Goal: Transaction & Acquisition: Purchase product/service

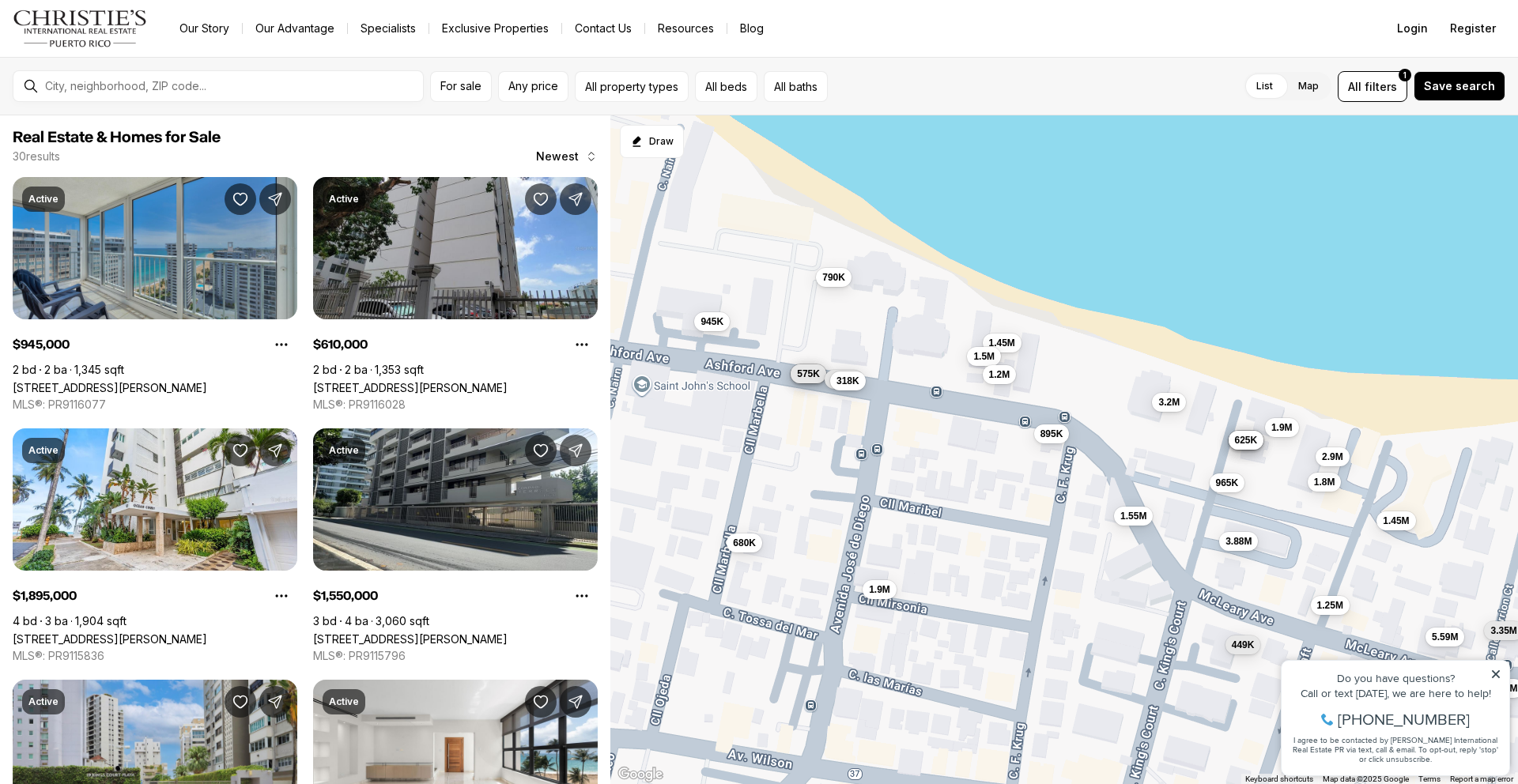
drag, startPoint x: 1301, startPoint y: 363, endPoint x: 1309, endPoint y: 308, distance: 55.6
click at [1309, 308] on div "945K 610K 1.9M 1.55M 1.8M 1.45M 3.2M 965K 1.5M 585K 725K 575K 680K 645K 1.8M 79…" at bounding box center [1064, 450] width 908 height 669
click at [1323, 482] on span "1.8M" at bounding box center [1325, 479] width 21 height 12
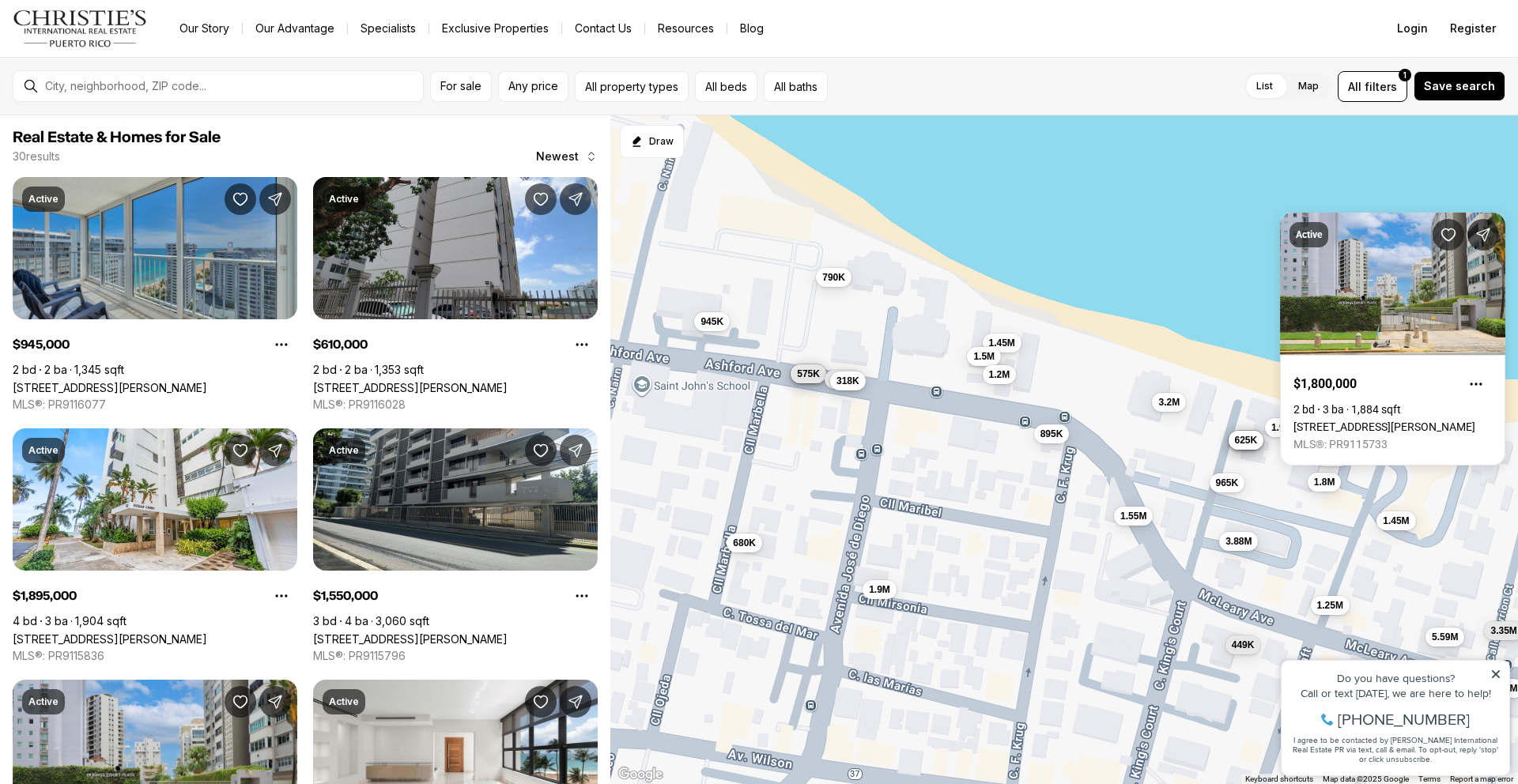
click at [1240, 394] on div "945K 610K 1.9M 1.55M 1.8M 1.45M 3.2M 965K 1.5M 585K 725K 575K 680K 645K 1.8M 79…" at bounding box center [1064, 450] width 908 height 669
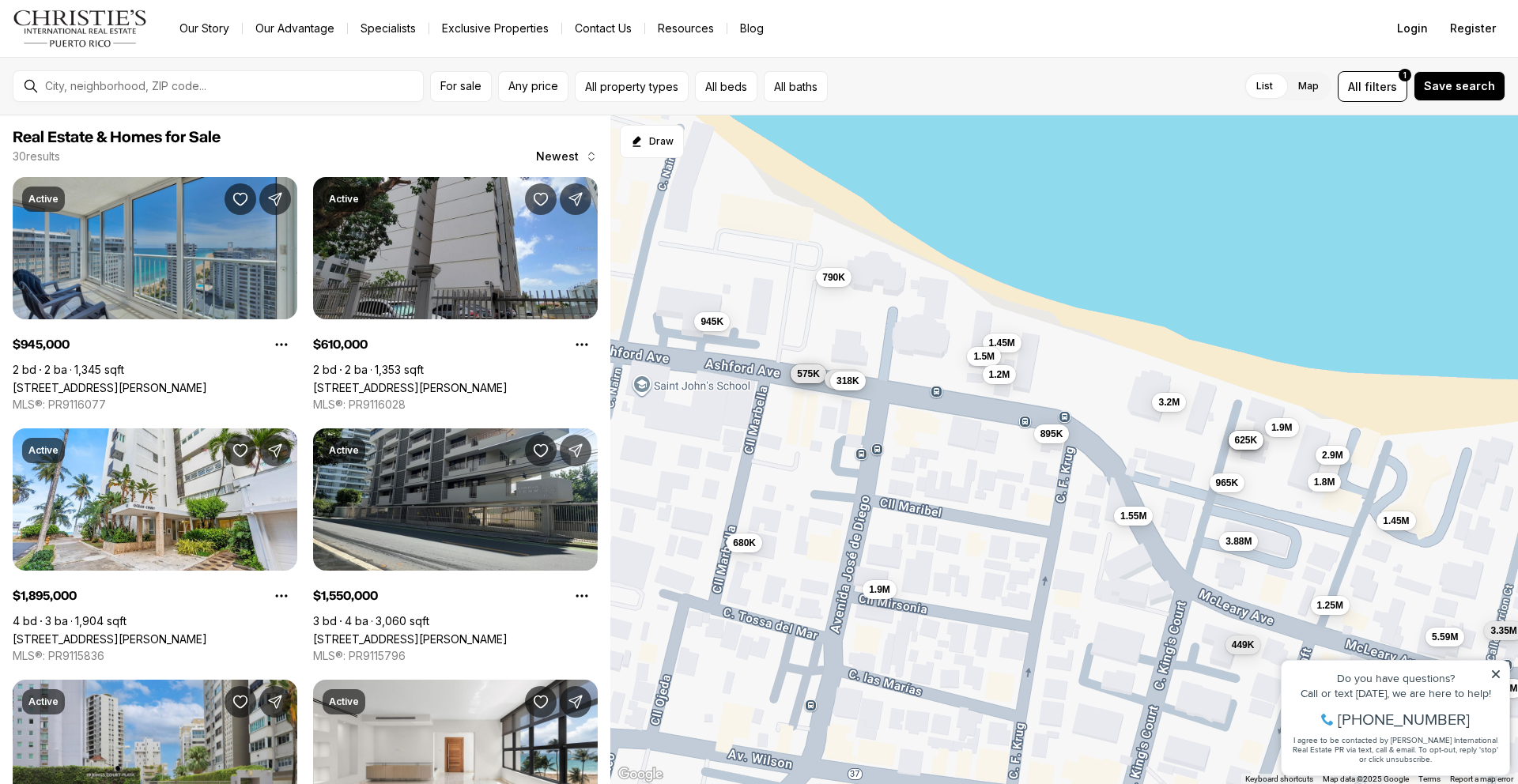
click at [1338, 456] on span "2.9M" at bounding box center [1332, 455] width 21 height 12
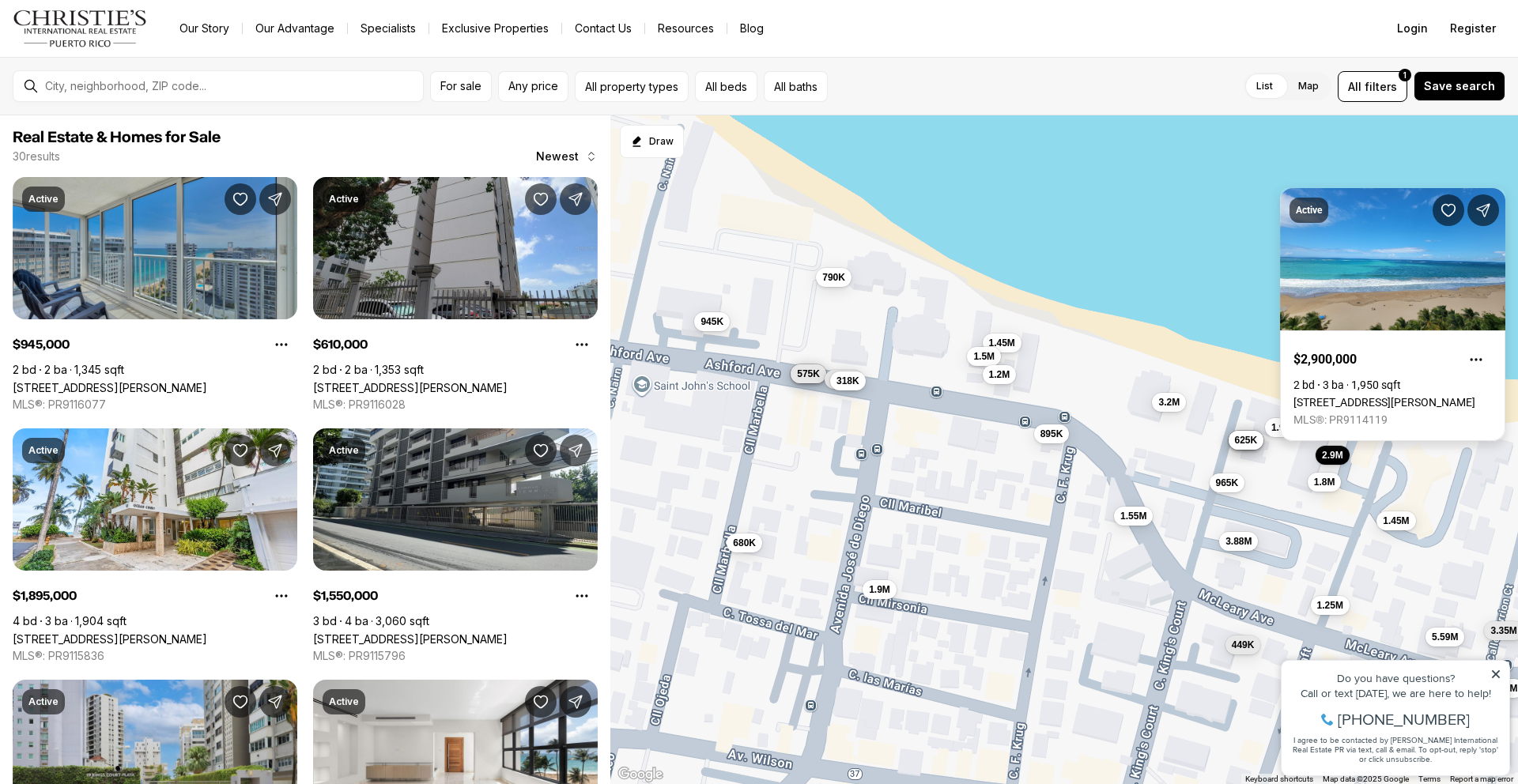
click at [1371, 396] on link "59 KING´S COURT ST #1002, SAN JUAN PR, 00911" at bounding box center [1384, 401] width 182 height 12
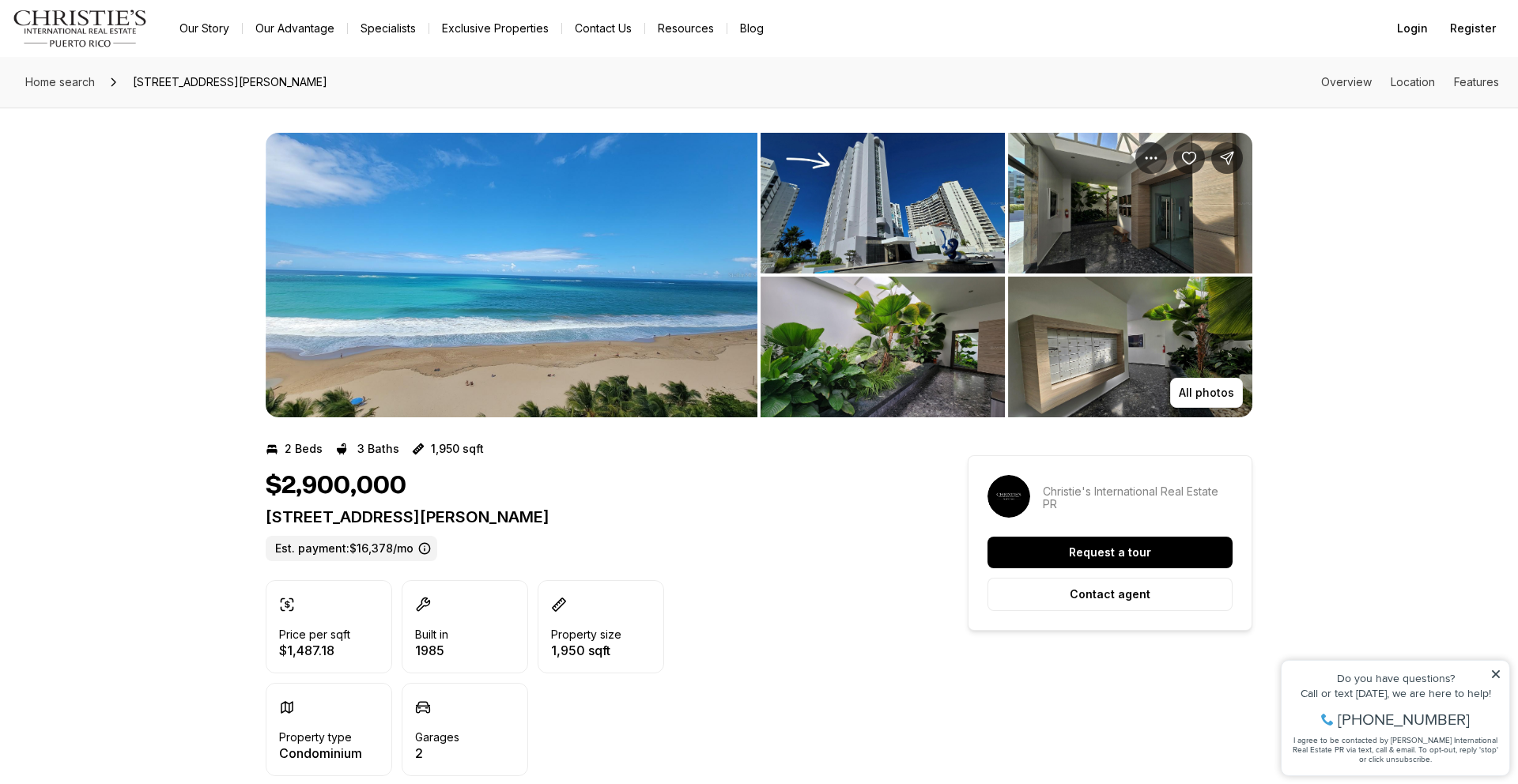
click at [886, 246] on img "View image gallery" at bounding box center [882, 203] width 244 height 140
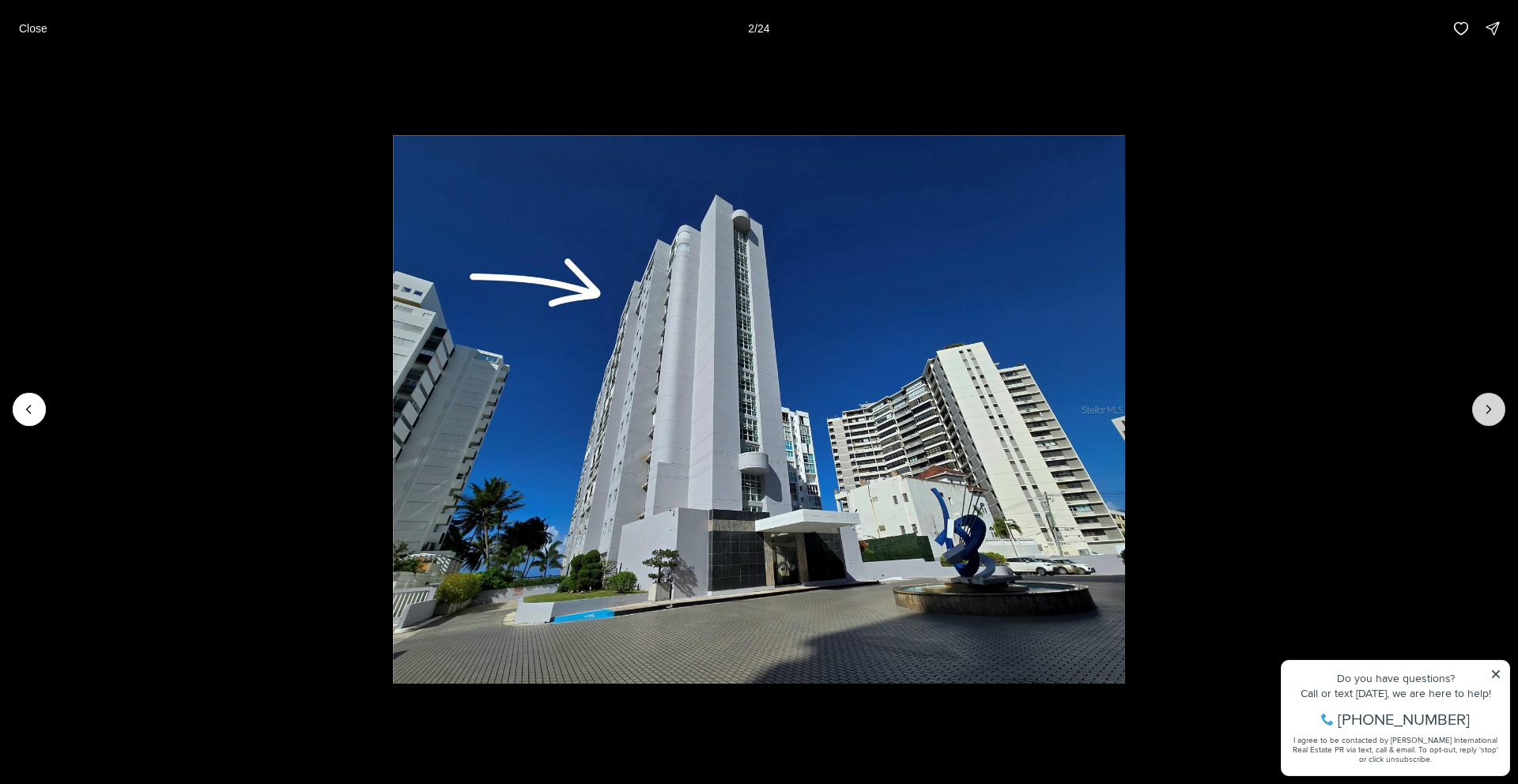
click at [1488, 406] on icon "Next slide" at bounding box center [1488, 409] width 16 height 16
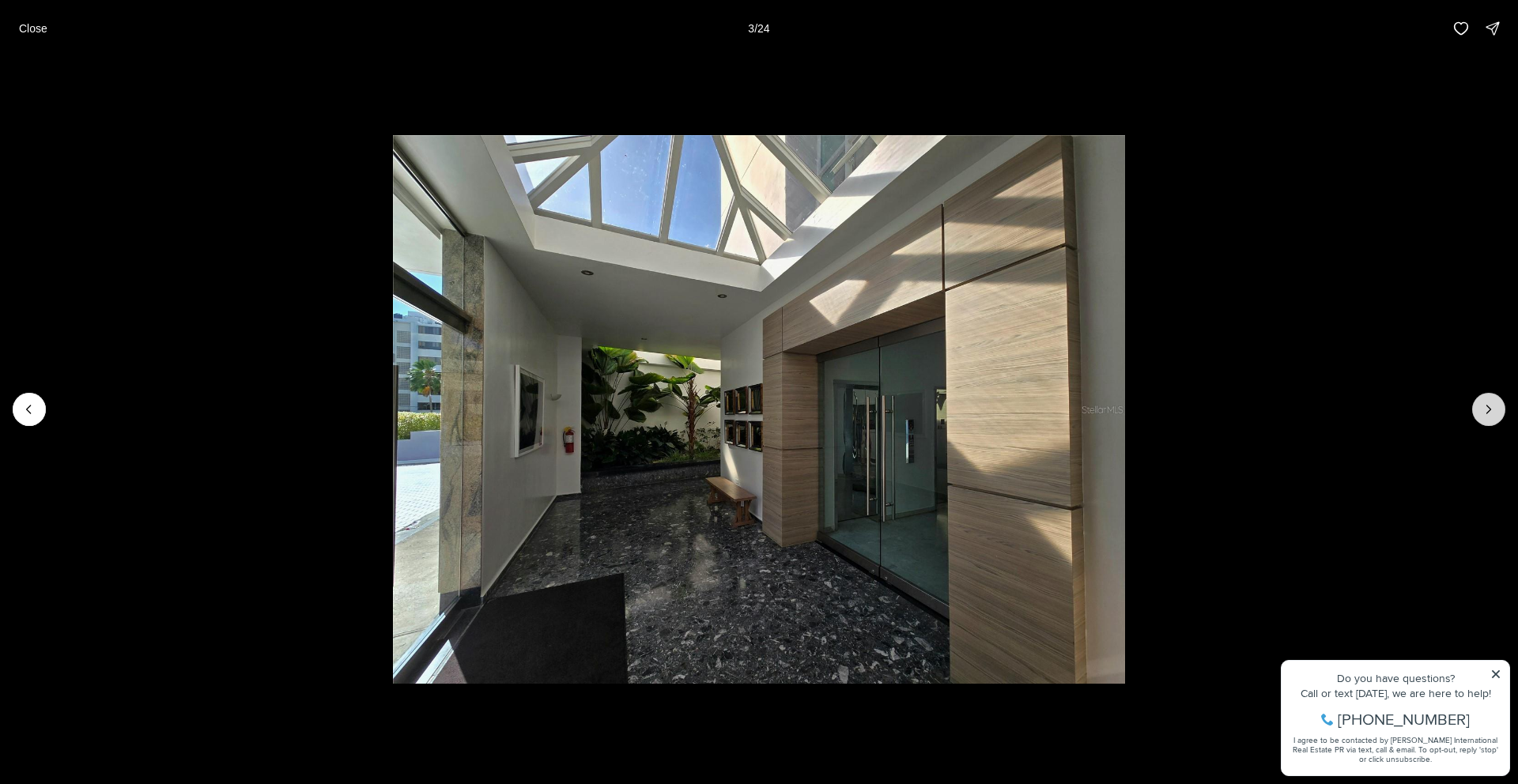
click at [1488, 406] on icon "Next slide" at bounding box center [1488, 409] width 16 height 16
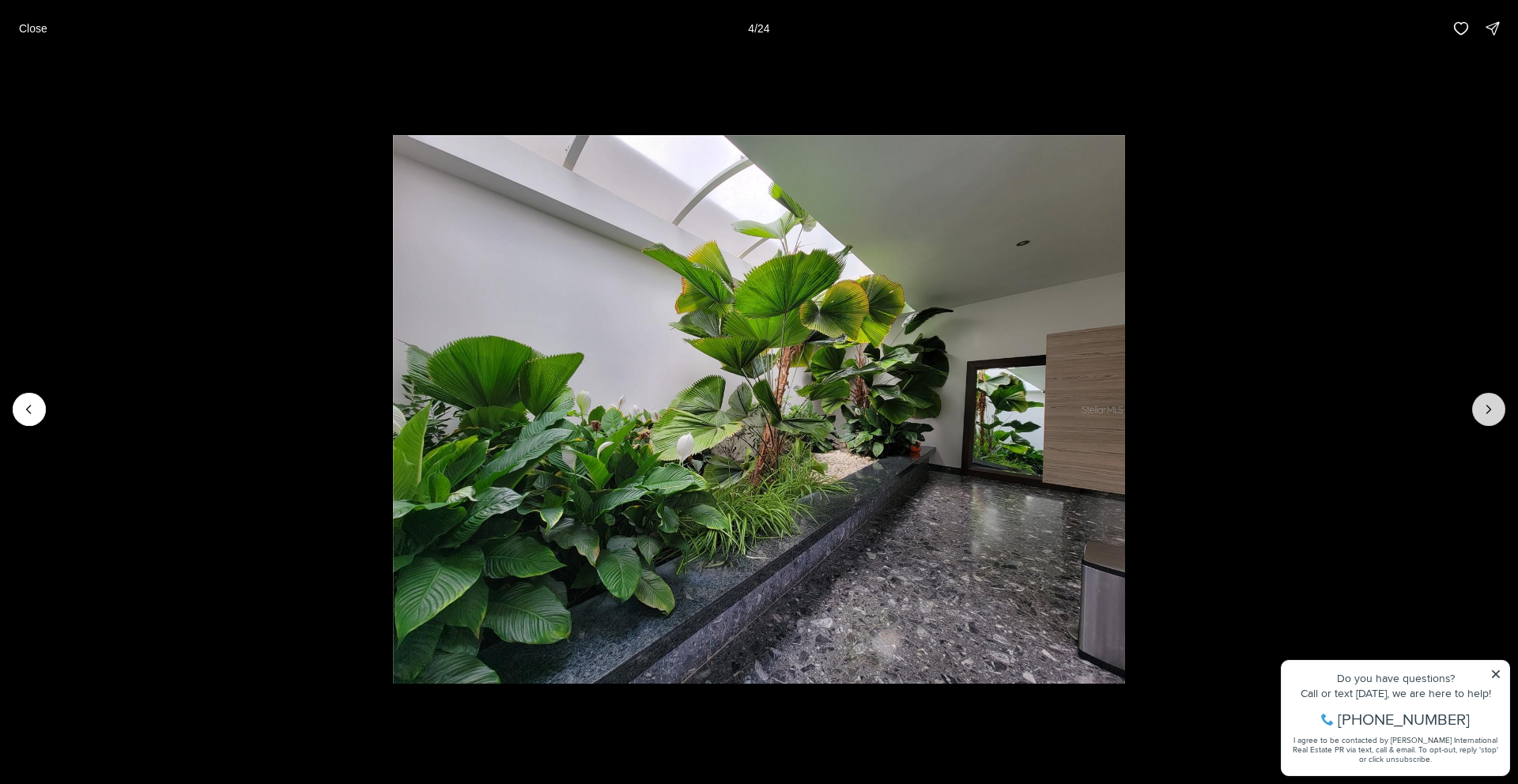
click at [1488, 406] on icon "Next slide" at bounding box center [1488, 409] width 16 height 16
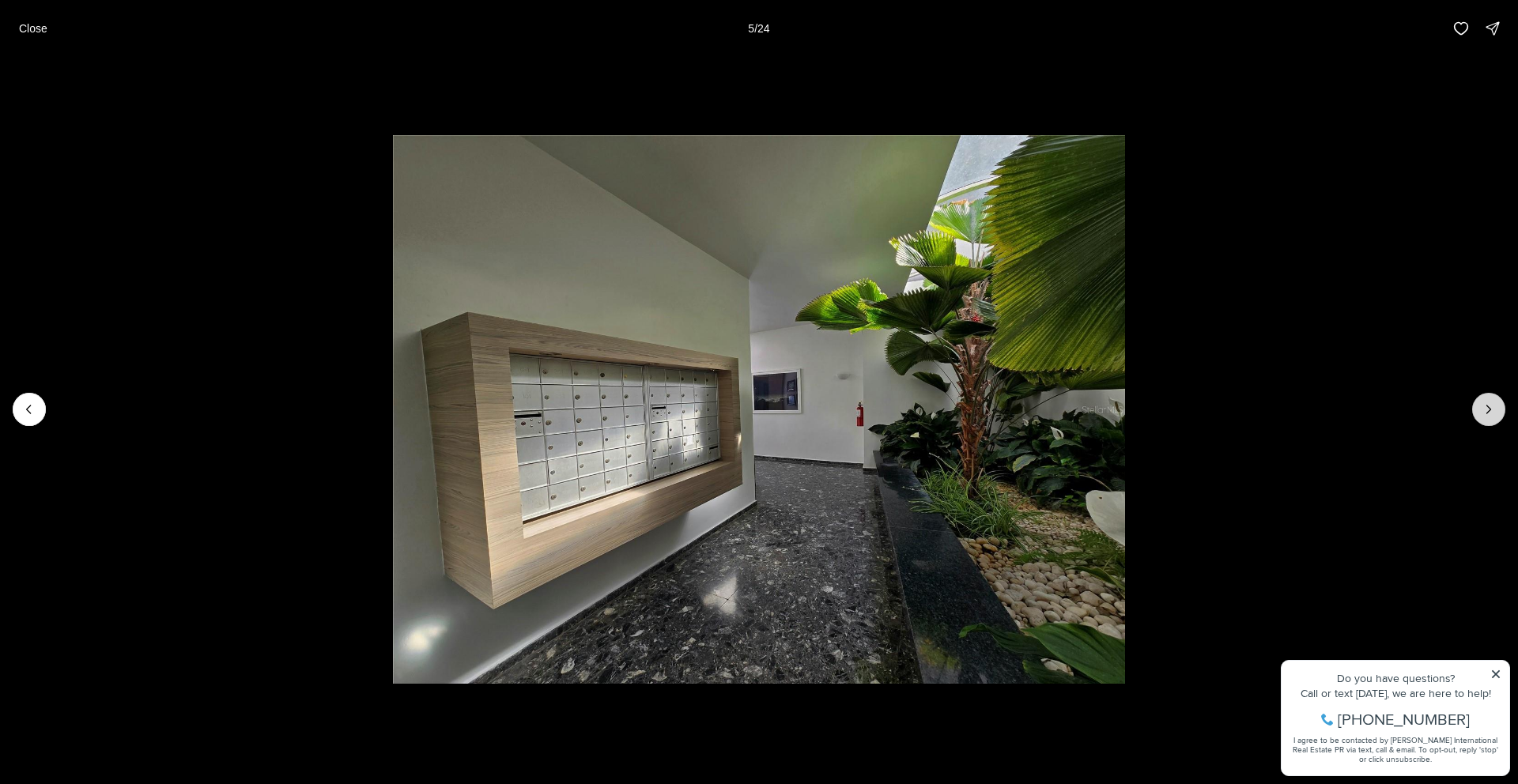
click at [1488, 406] on icon "Next slide" at bounding box center [1488, 409] width 16 height 16
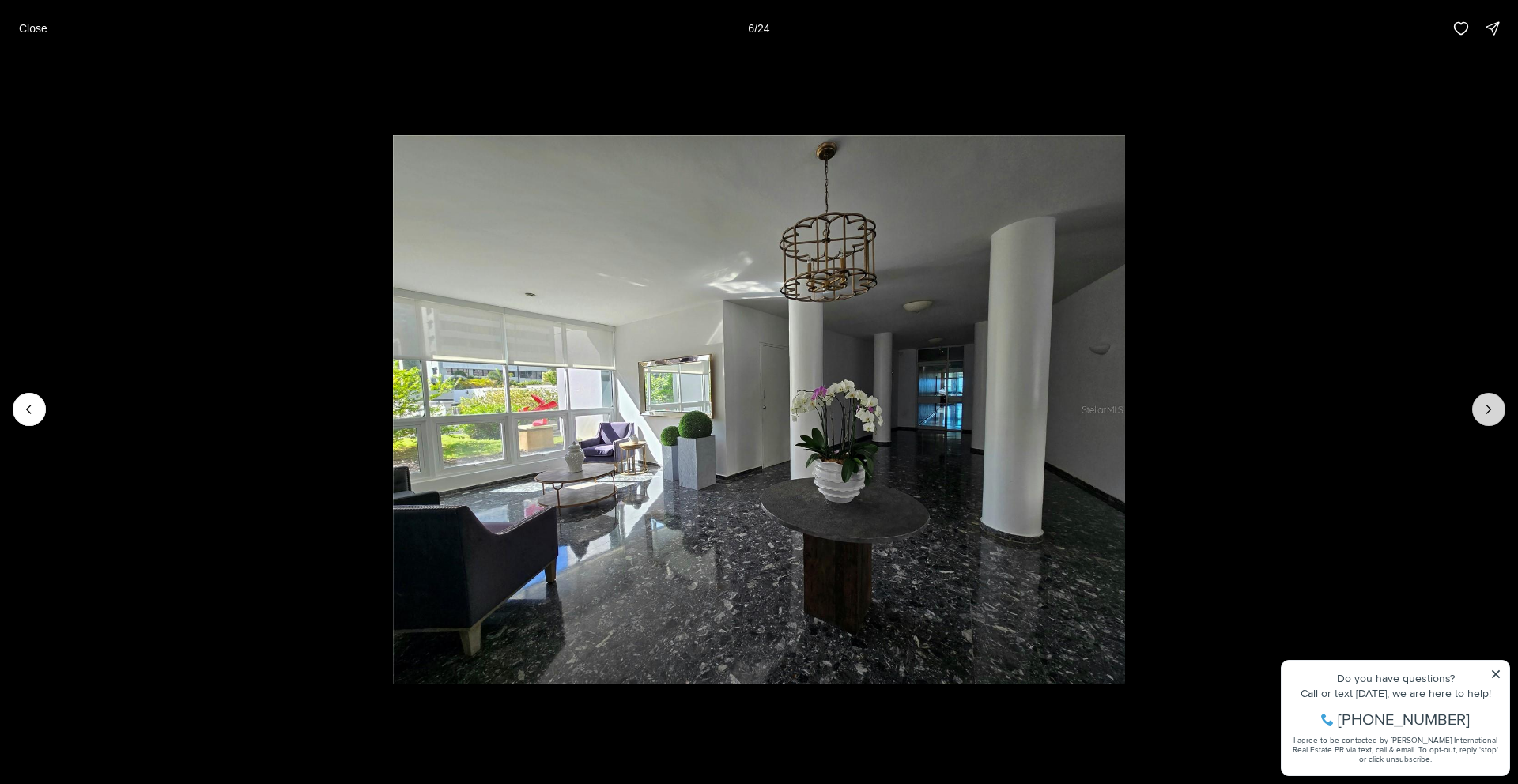
click at [1488, 406] on icon "Next slide" at bounding box center [1488, 409] width 16 height 16
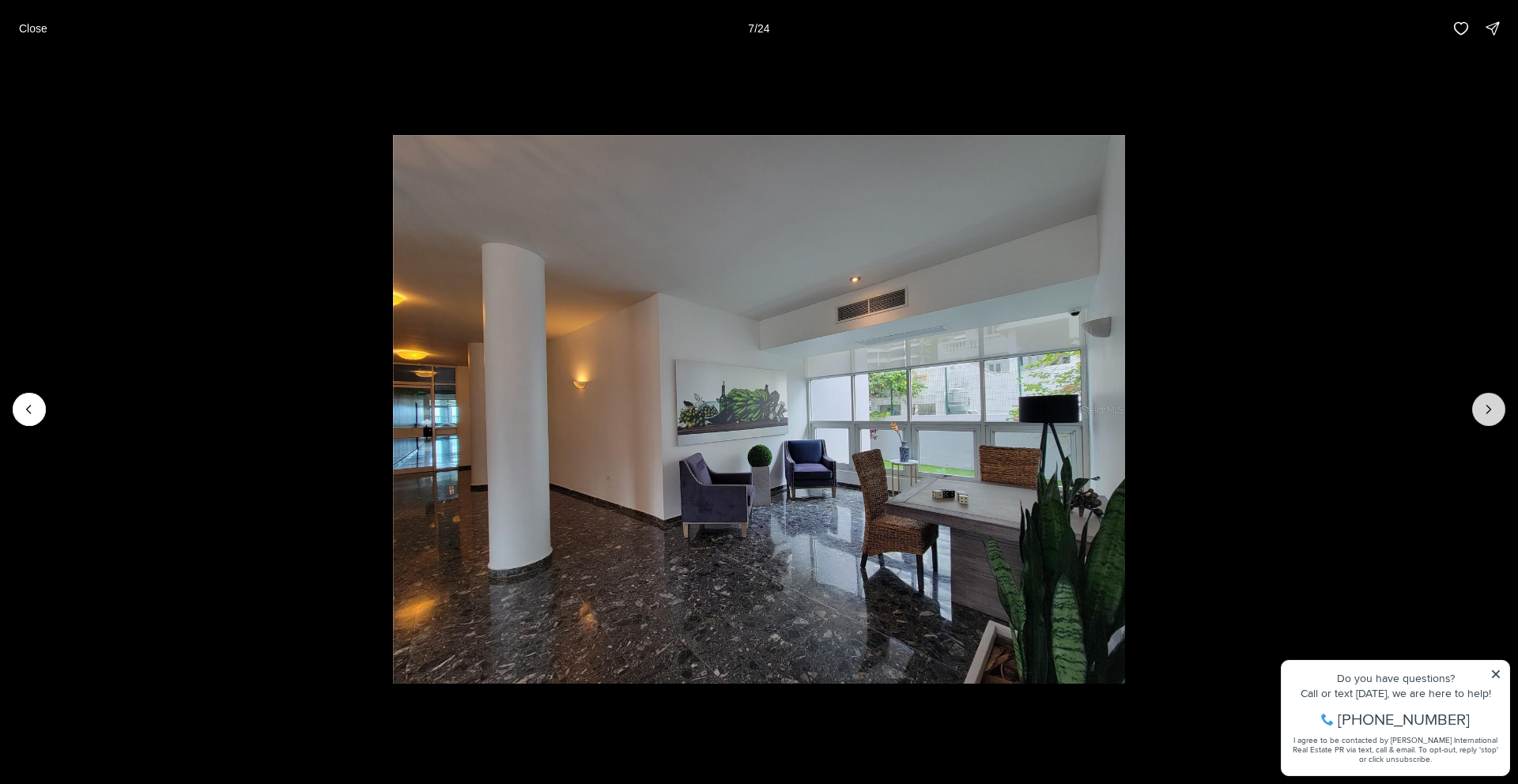
click at [1488, 406] on icon "Next slide" at bounding box center [1488, 409] width 16 height 16
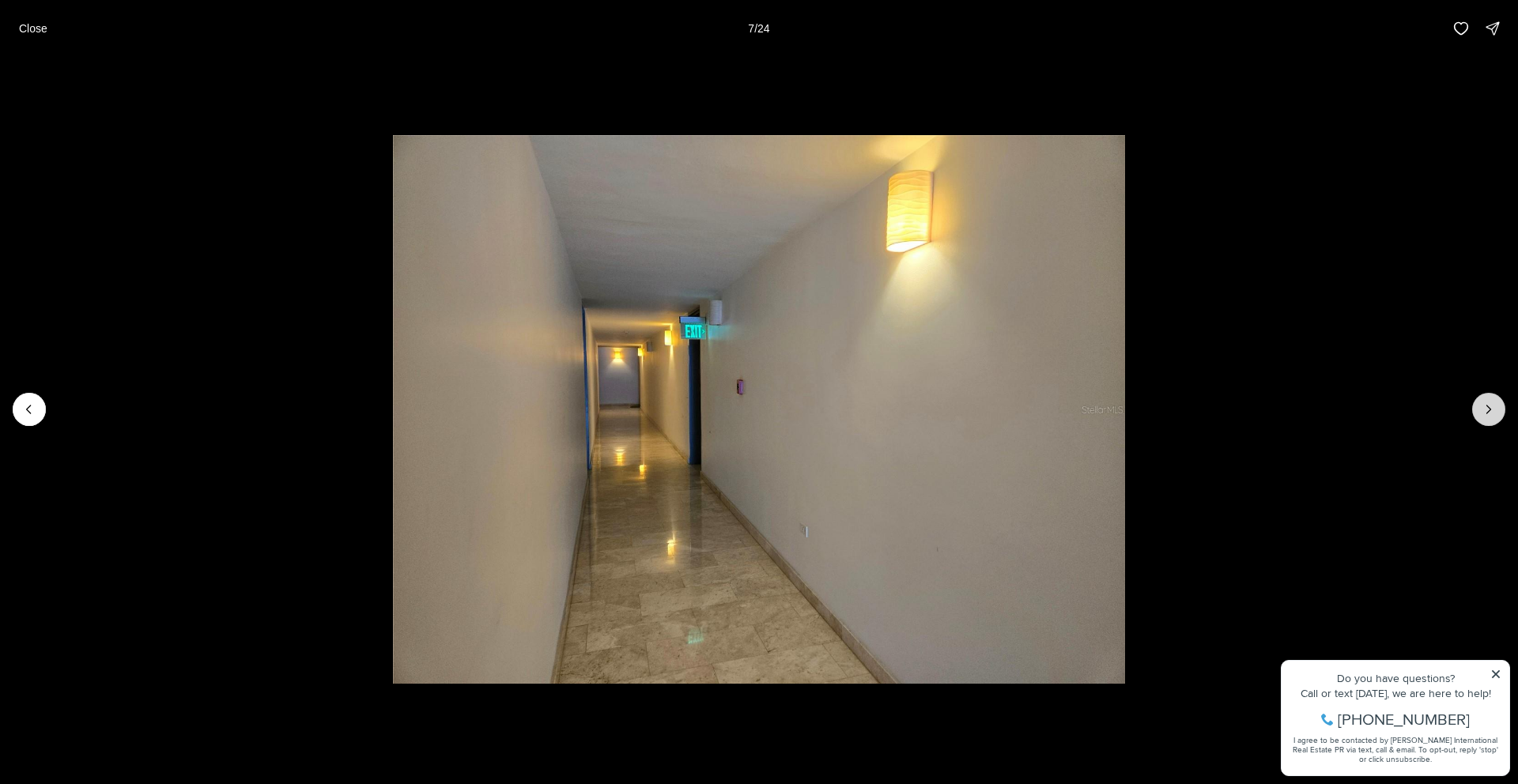
click at [1488, 406] on icon "Next slide" at bounding box center [1488, 409] width 16 height 16
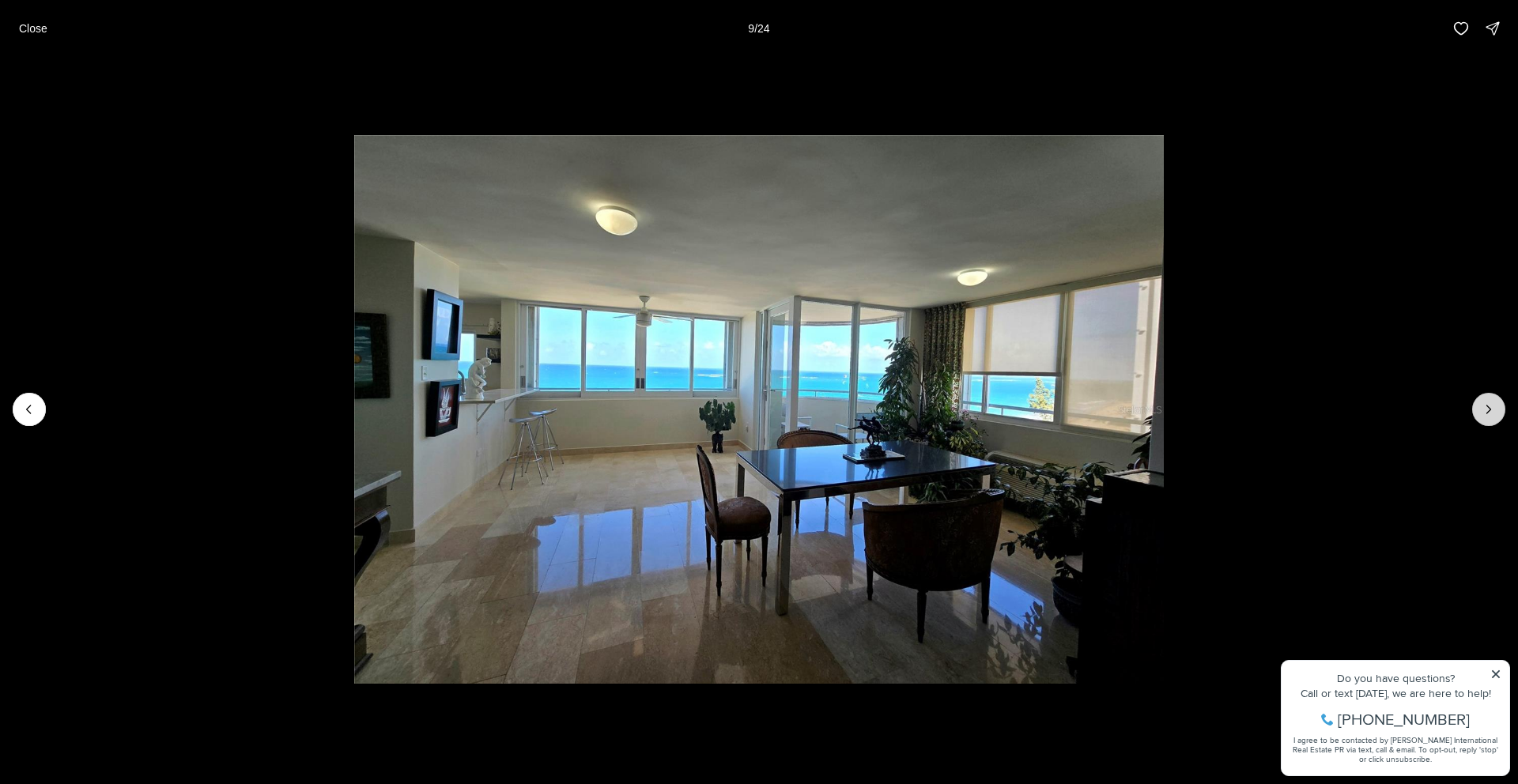
click at [1488, 406] on icon "Next slide" at bounding box center [1488, 409] width 16 height 16
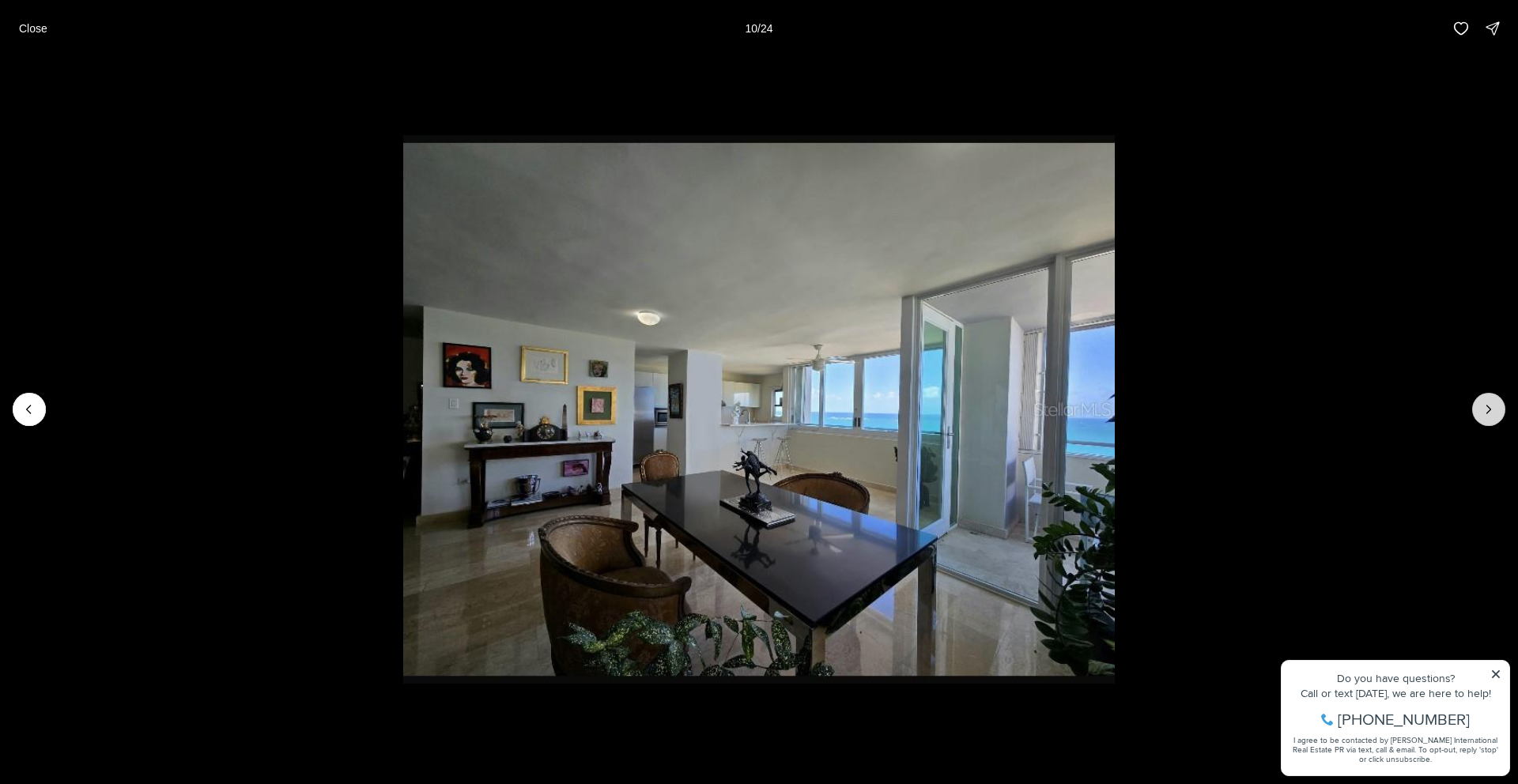
click at [1488, 406] on icon "Next slide" at bounding box center [1488, 409] width 16 height 16
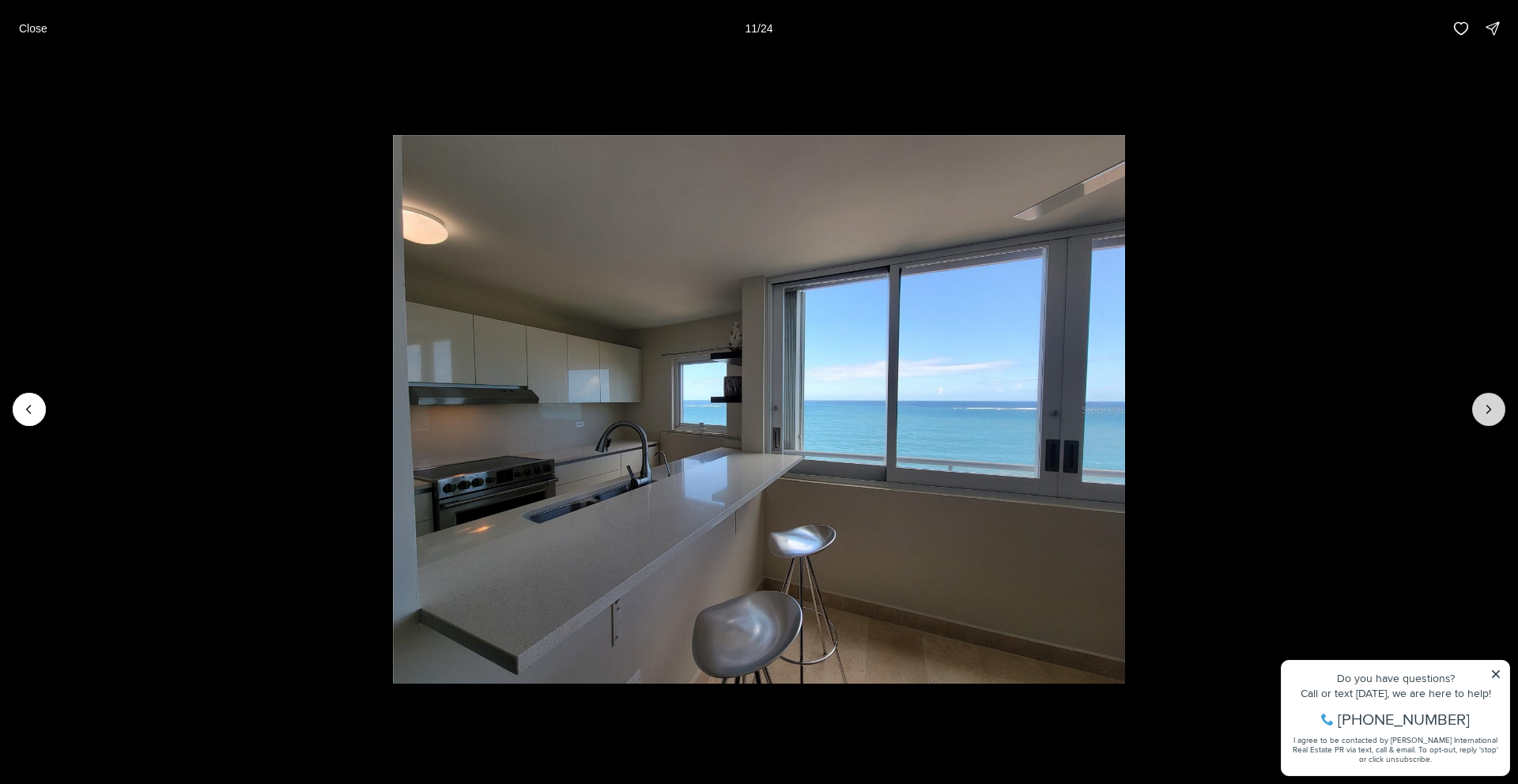
click at [1488, 406] on icon "Next slide" at bounding box center [1488, 409] width 16 height 16
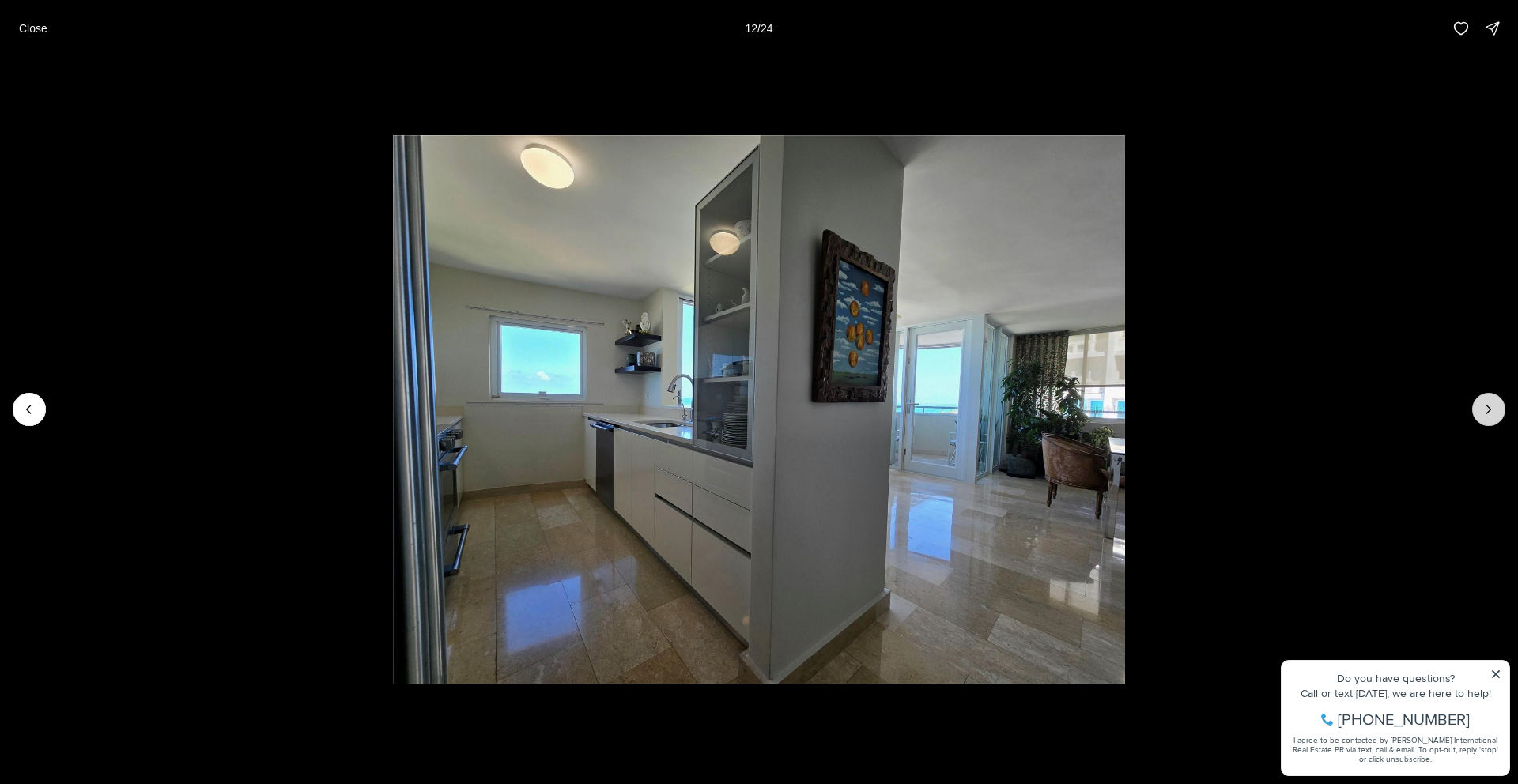
click at [1488, 406] on icon "Next slide" at bounding box center [1488, 409] width 16 height 16
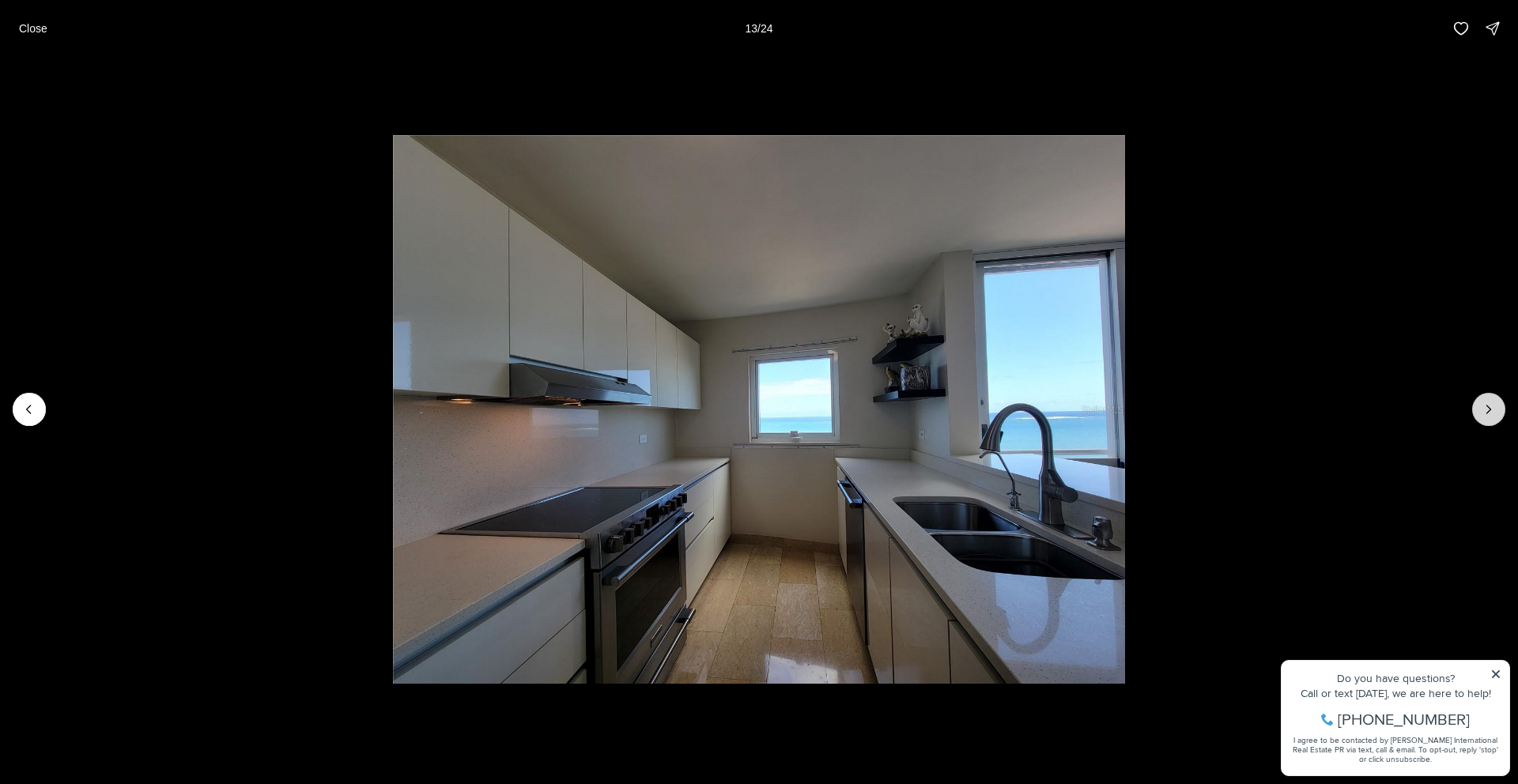
click at [1488, 406] on icon "Next slide" at bounding box center [1488, 409] width 16 height 16
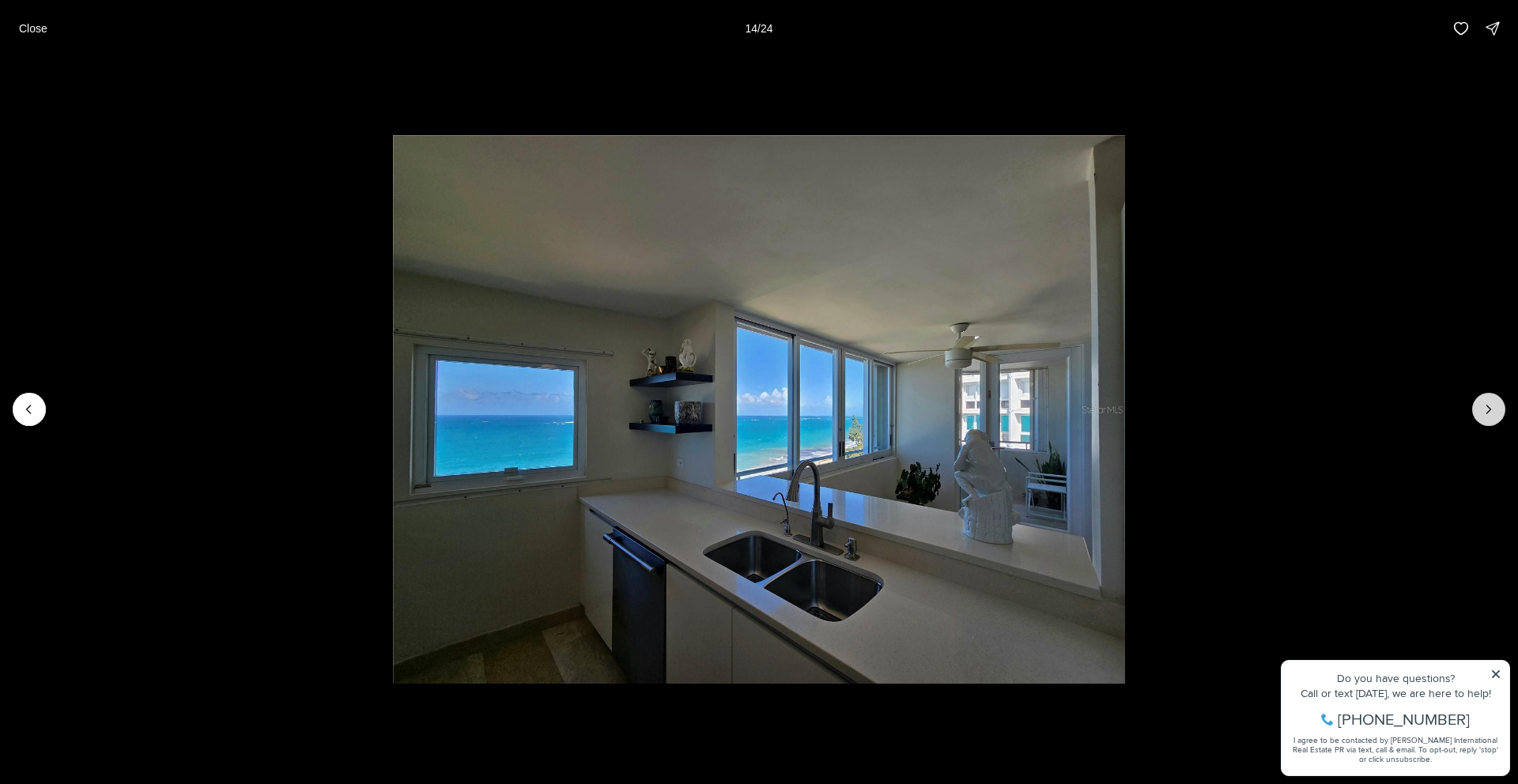
click at [1488, 406] on icon "Next slide" at bounding box center [1488, 409] width 16 height 16
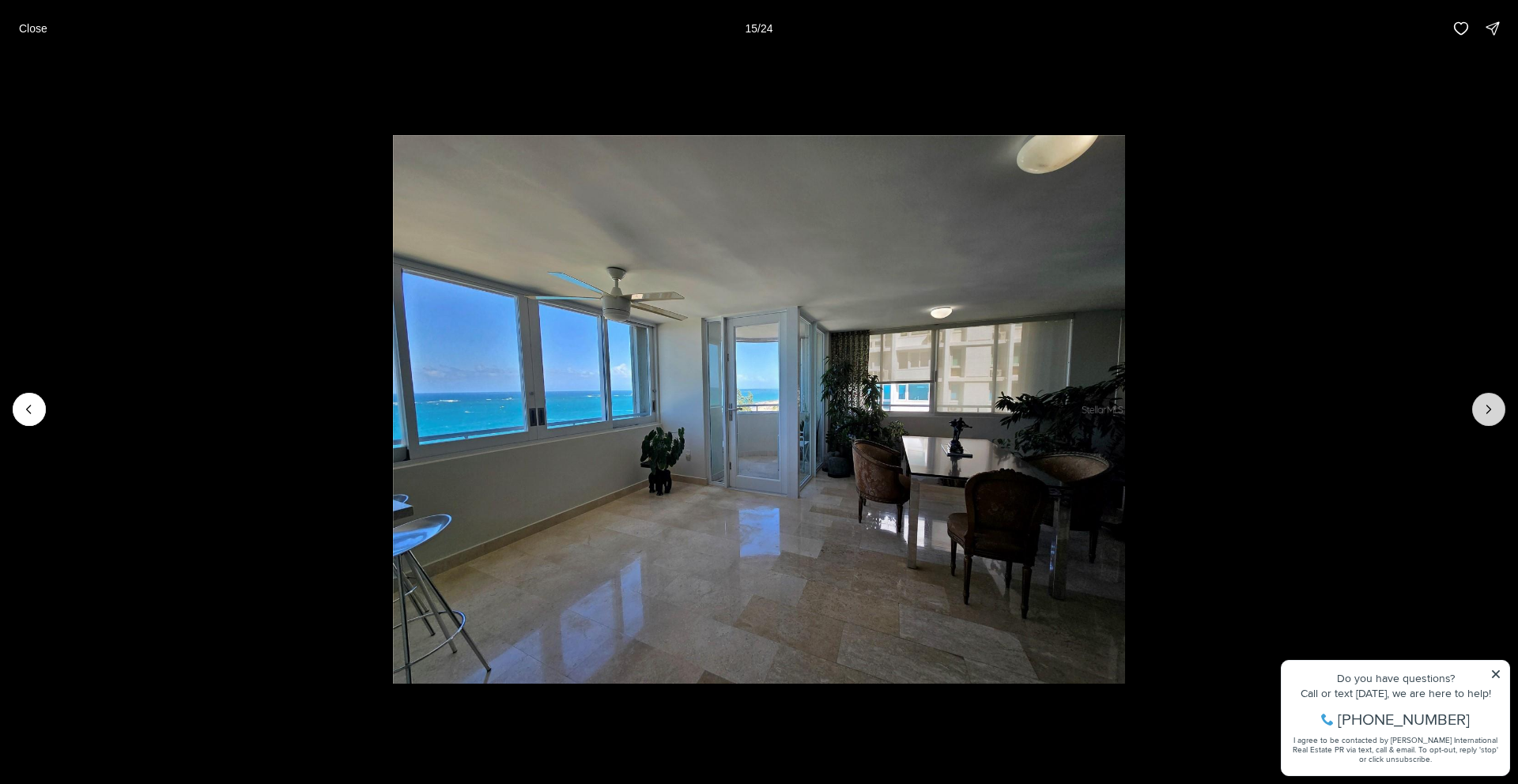
click at [1488, 406] on icon "Next slide" at bounding box center [1488, 409] width 16 height 16
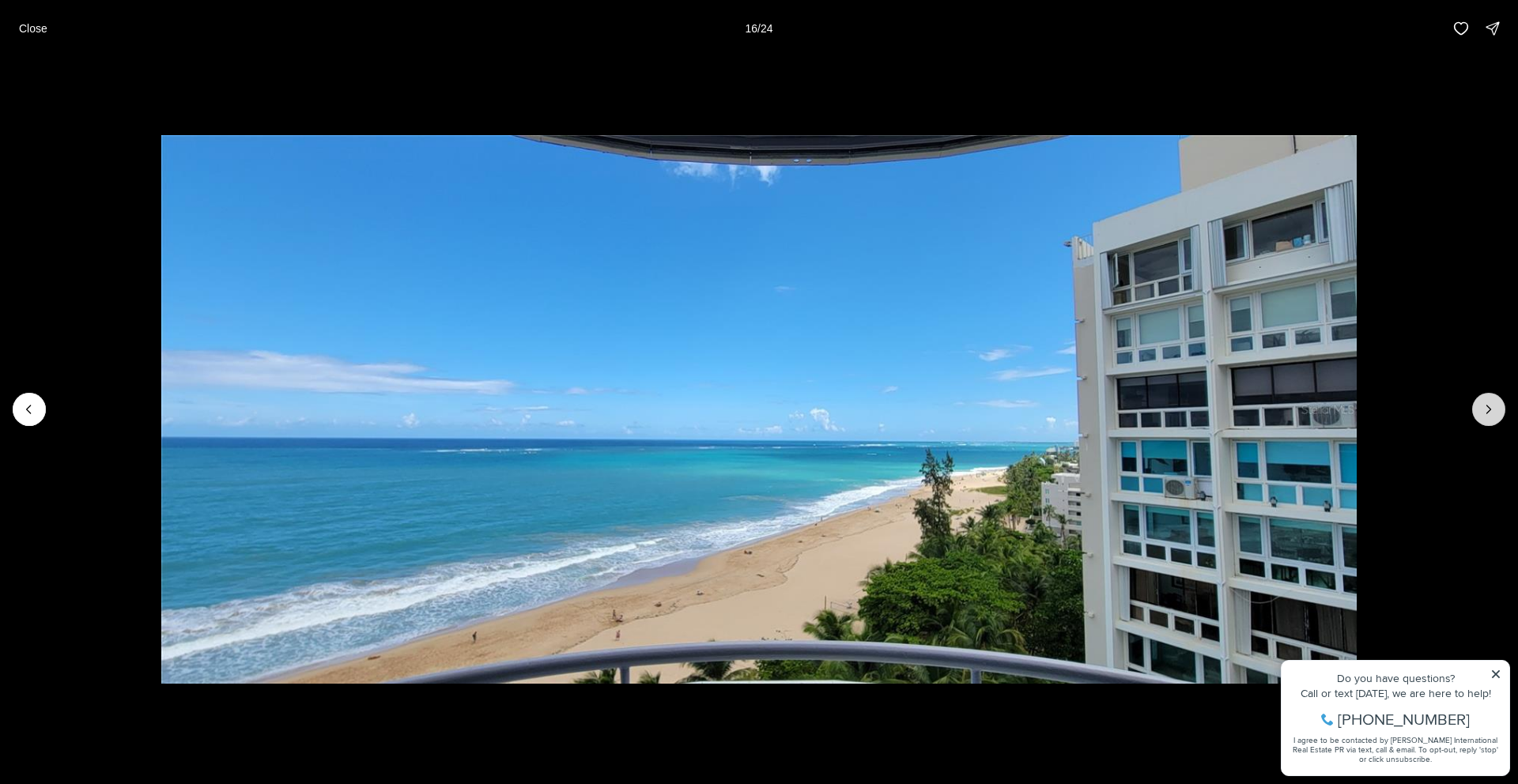
click at [1488, 406] on icon "Next slide" at bounding box center [1488, 409] width 16 height 16
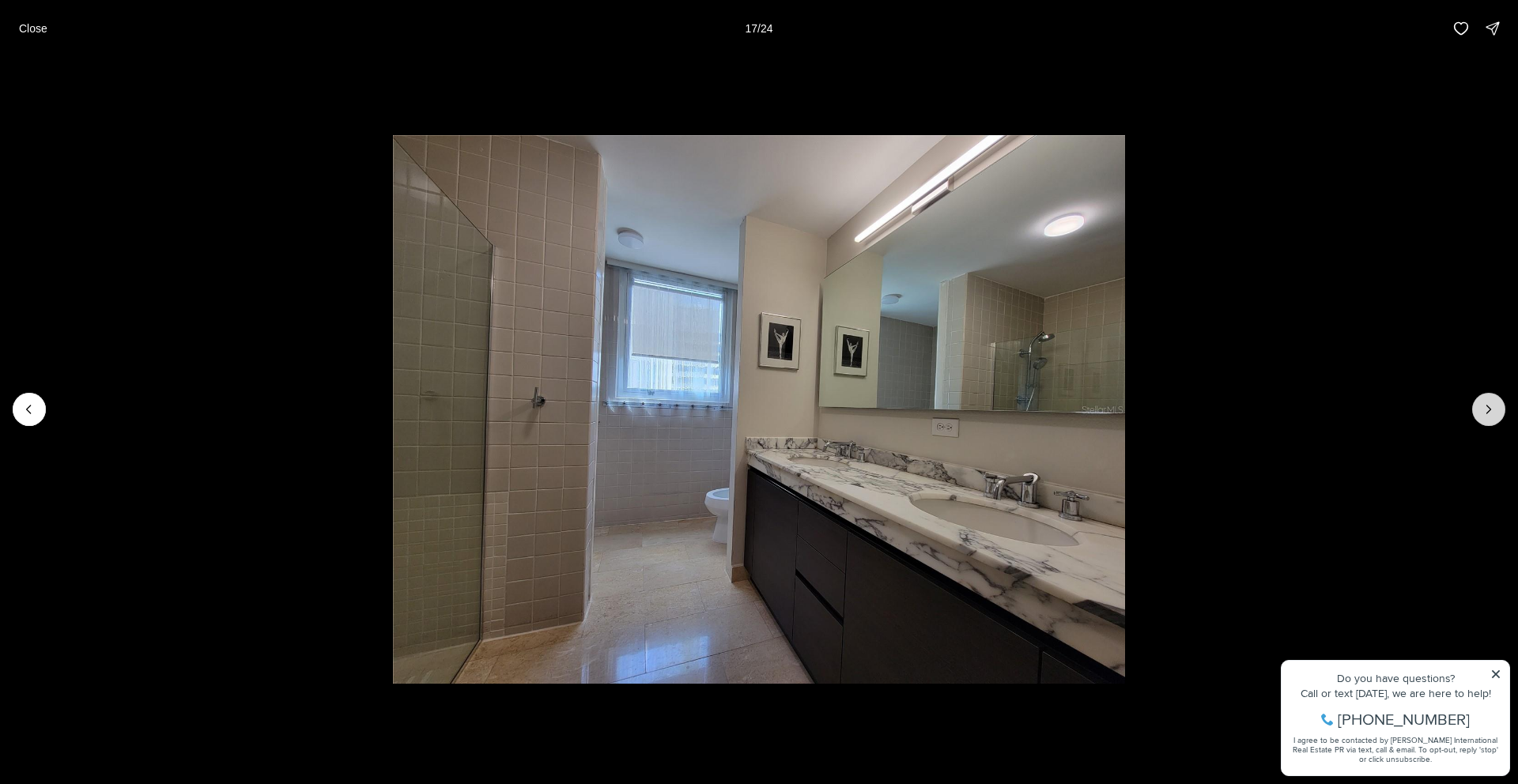
click at [1488, 406] on icon "Next slide" at bounding box center [1488, 409] width 16 height 16
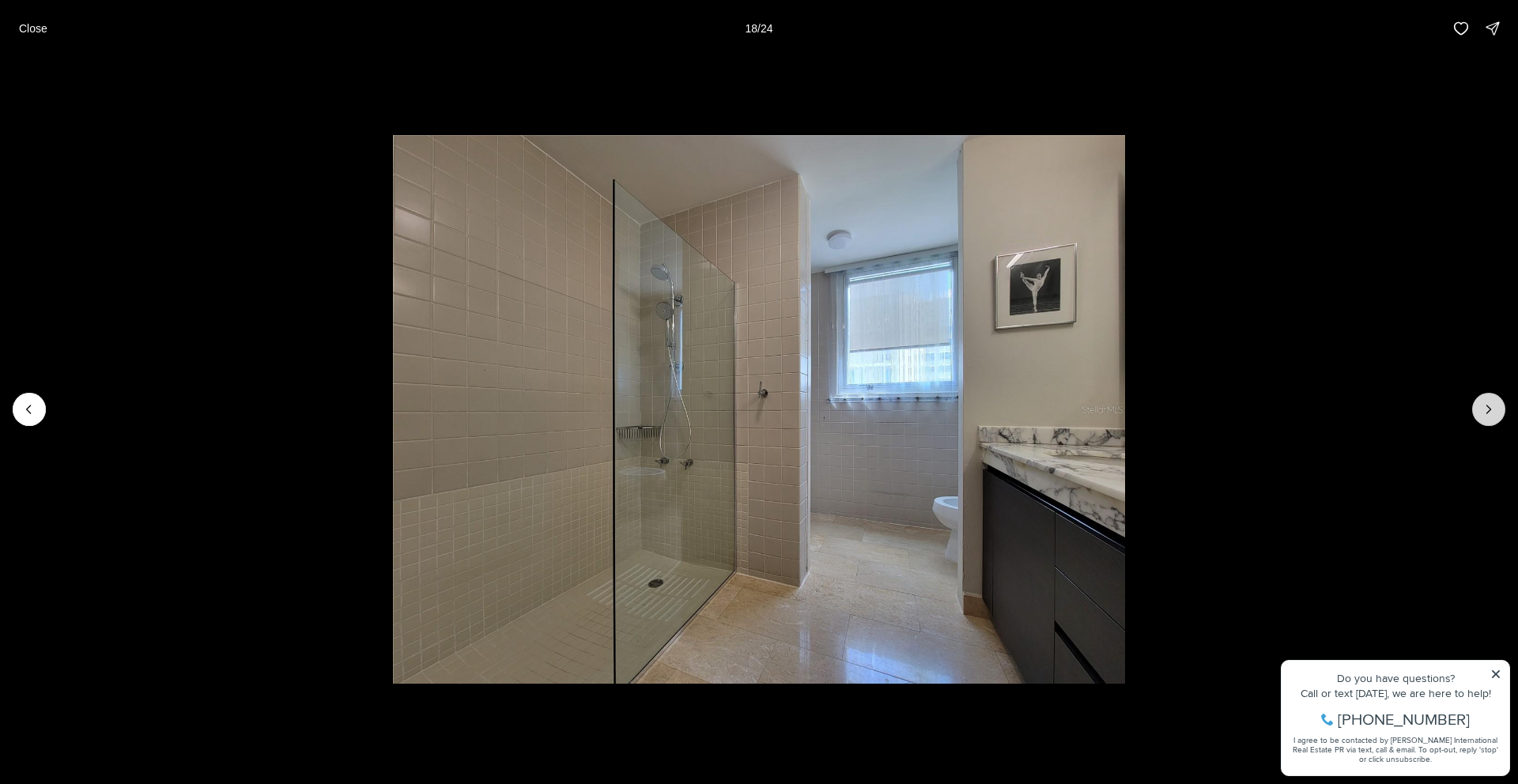
click at [1488, 406] on icon "Next slide" at bounding box center [1488, 409] width 16 height 16
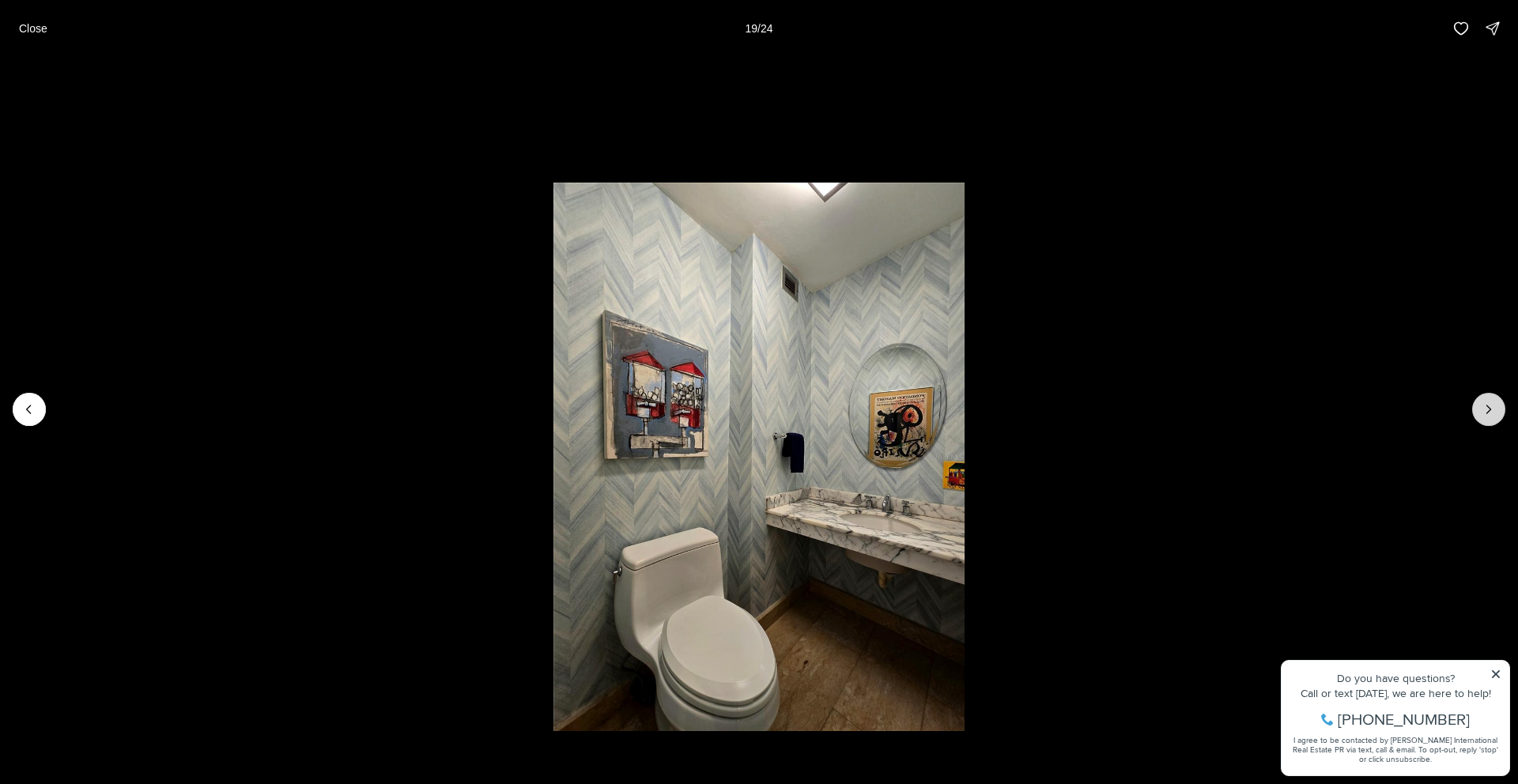
click at [1488, 406] on icon "Next slide" at bounding box center [1488, 409] width 16 height 16
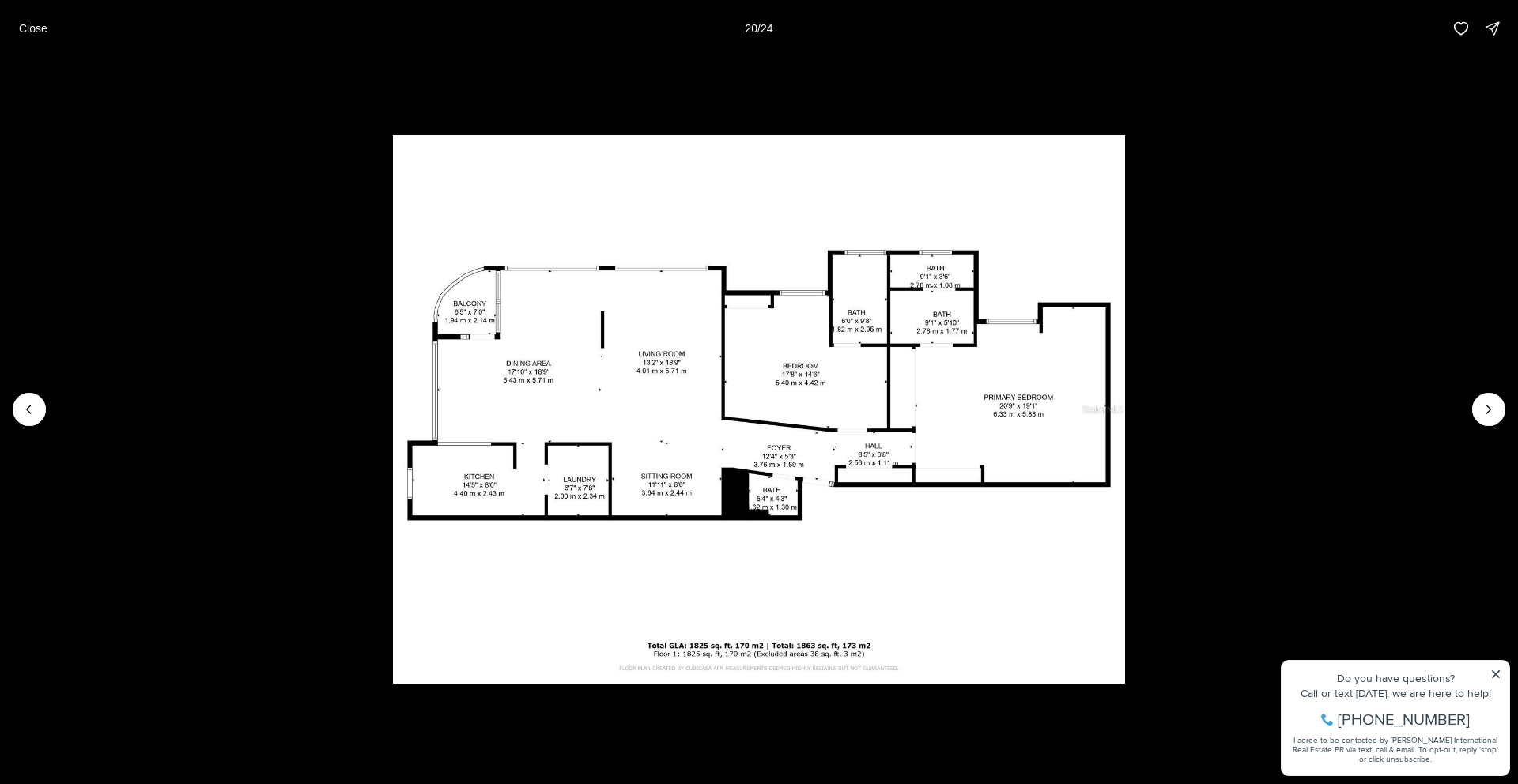
click at [40, 30] on p "Close" at bounding box center [33, 28] width 29 height 12
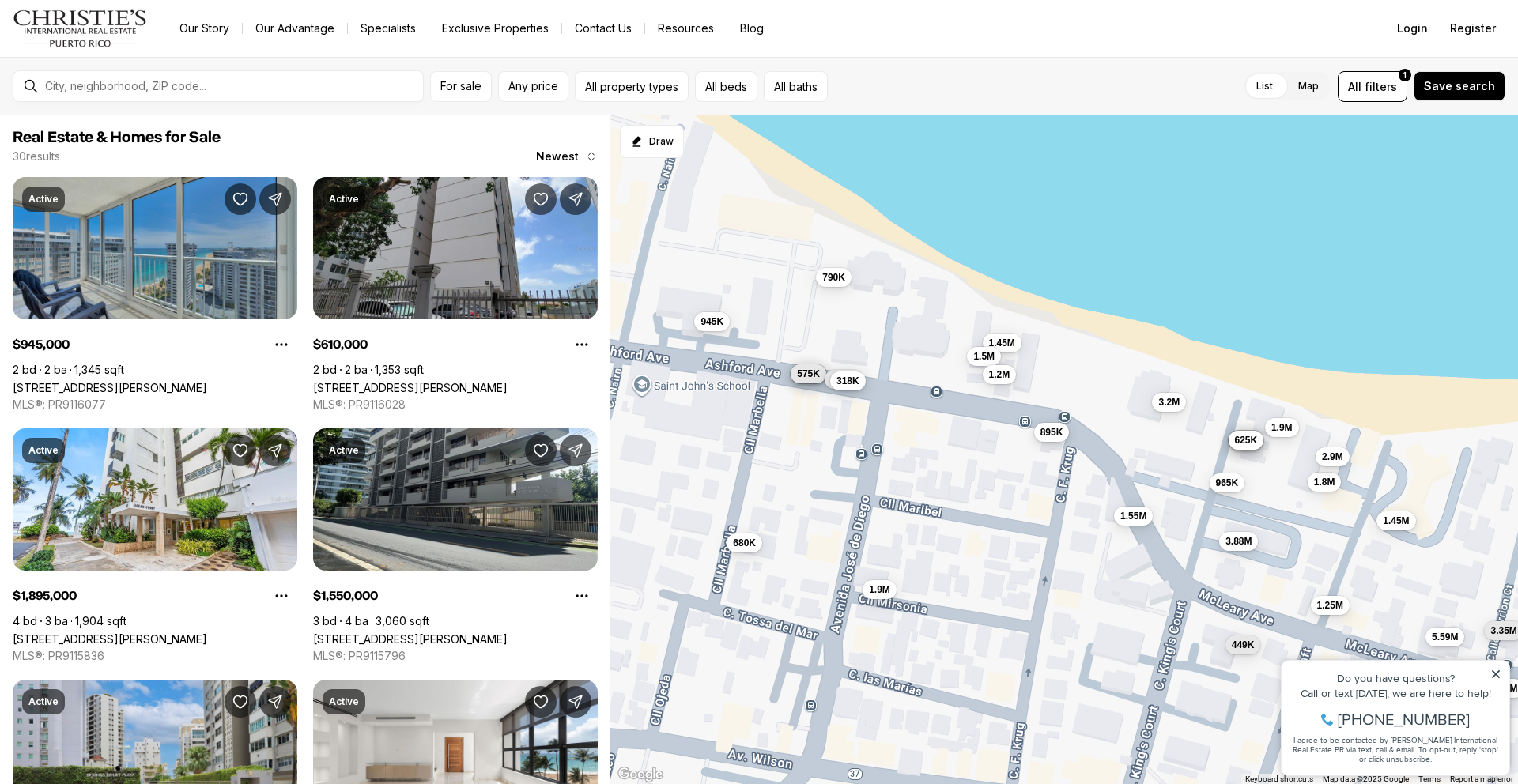
click at [1060, 434] on span "895K" at bounding box center [1052, 432] width 23 height 12
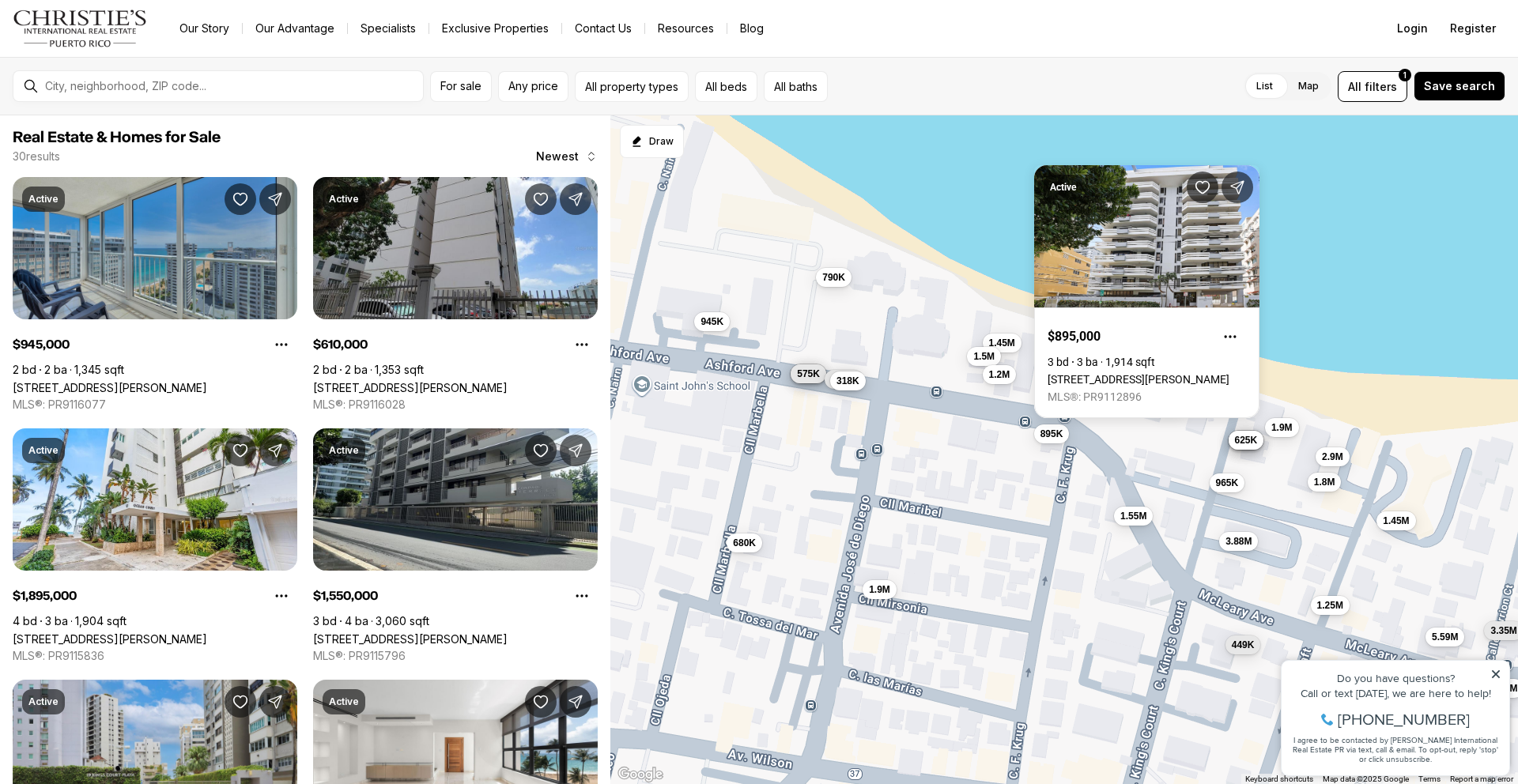
click at [1341, 262] on div "945K 610K 1.9M 1.55M 1.8M 1.45M 3.2M 965K 1.5M 585K 725K 575K 680K 645K 1.8M 79…" at bounding box center [1064, 450] width 908 height 669
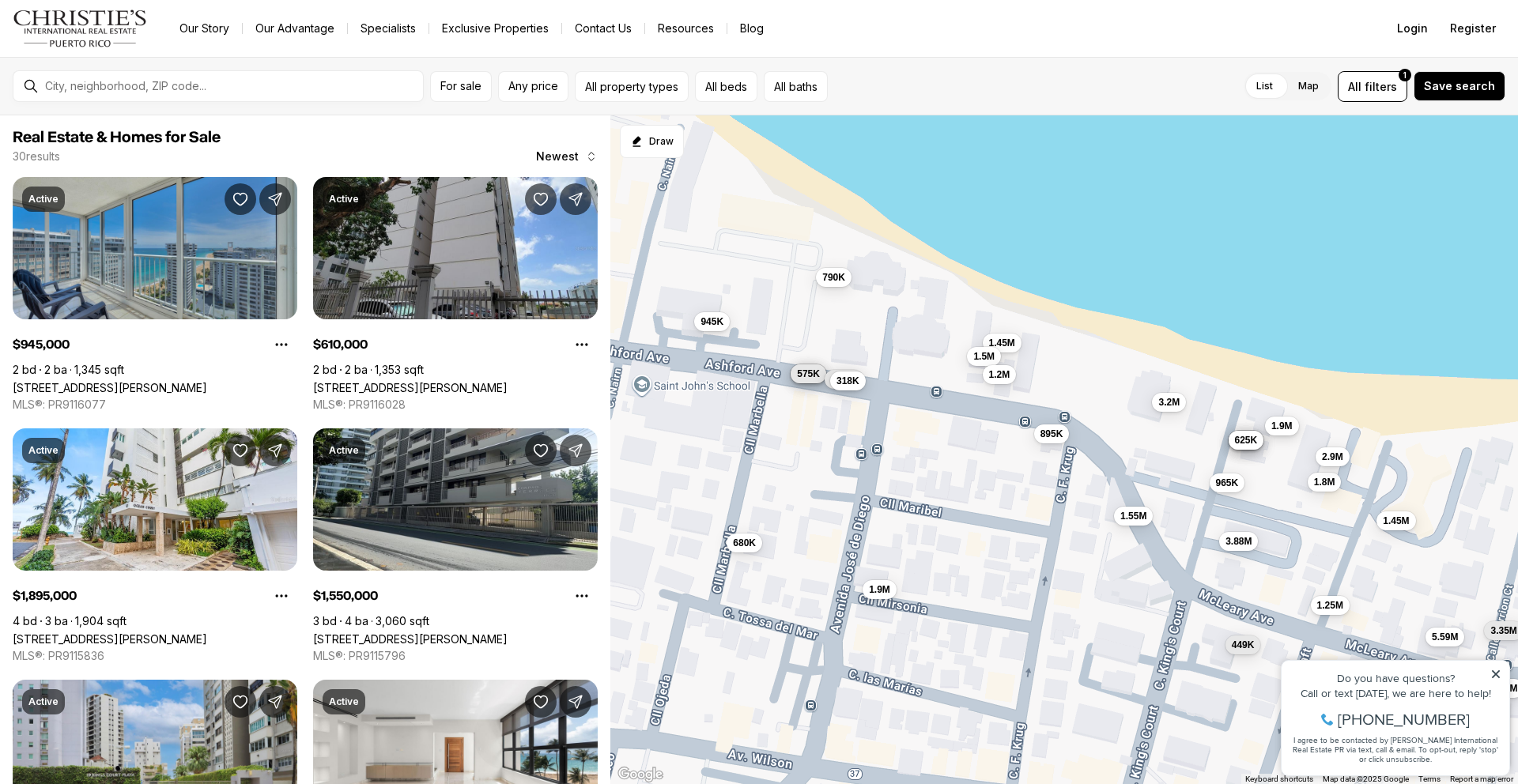
click at [1281, 427] on span "1.9M" at bounding box center [1282, 425] width 21 height 12
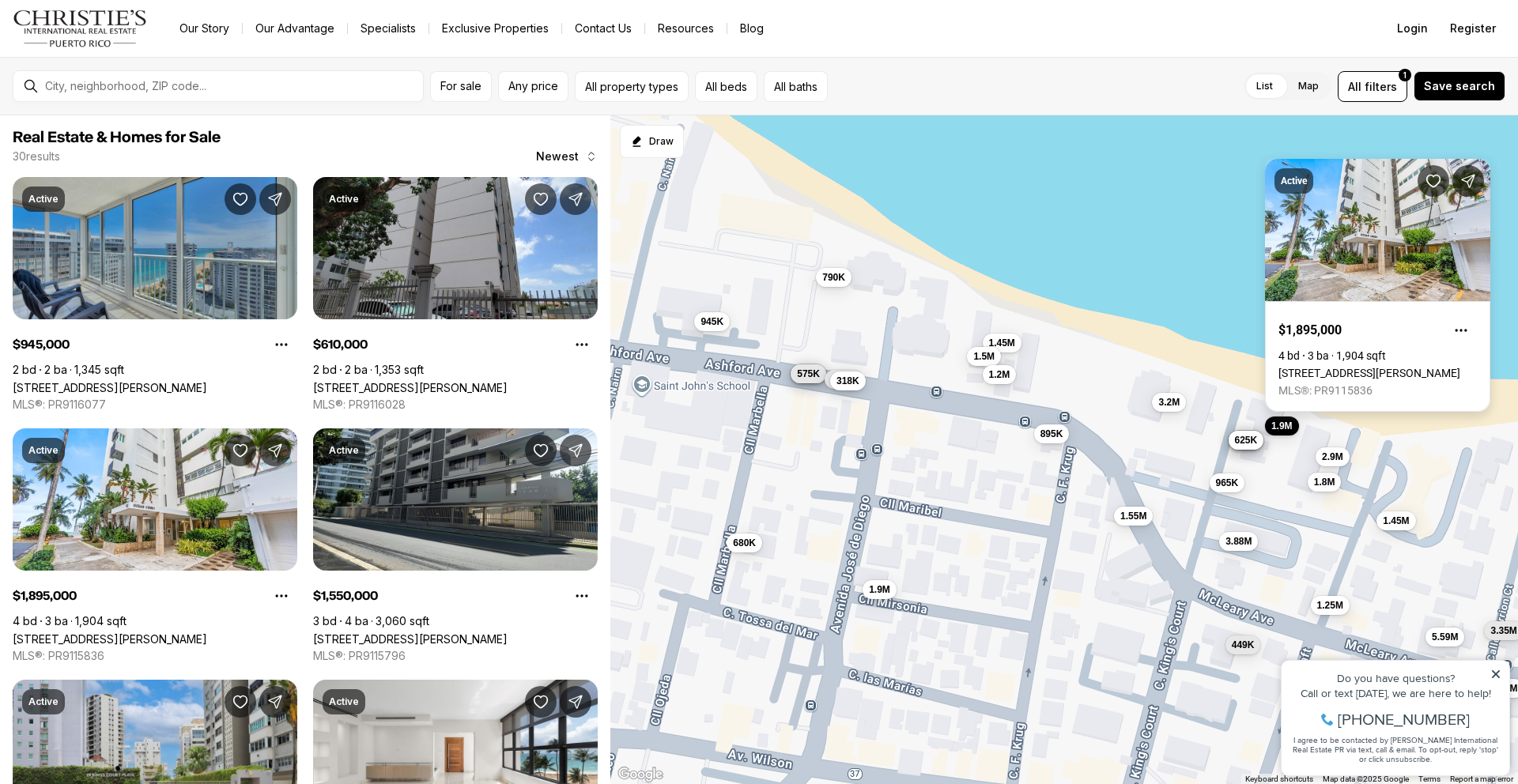
click at [1353, 367] on link "[STREET_ADDRESS][PERSON_NAME]" at bounding box center [1368, 373] width 182 height 12
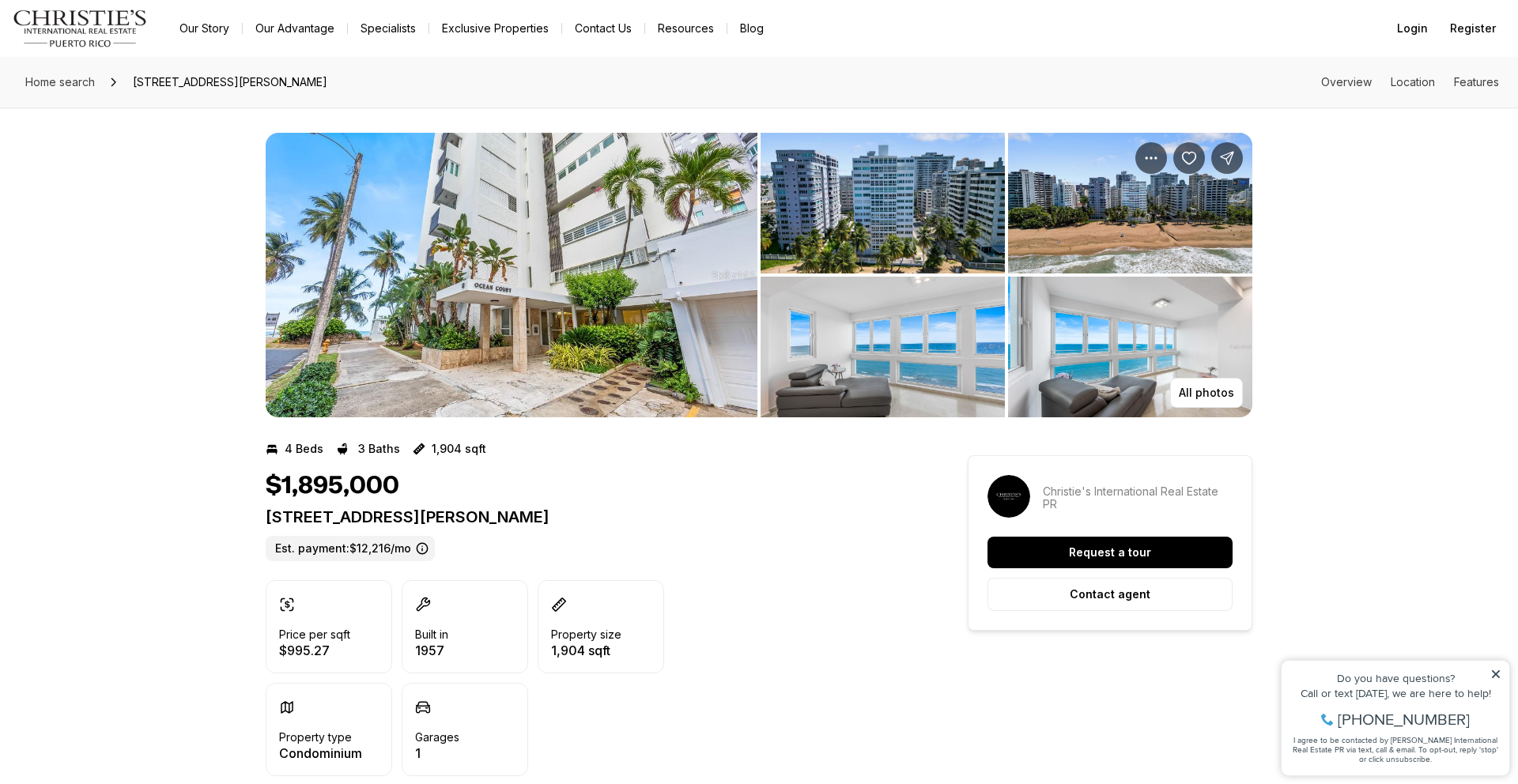
click at [912, 352] on img "View image gallery" at bounding box center [882, 346] width 244 height 140
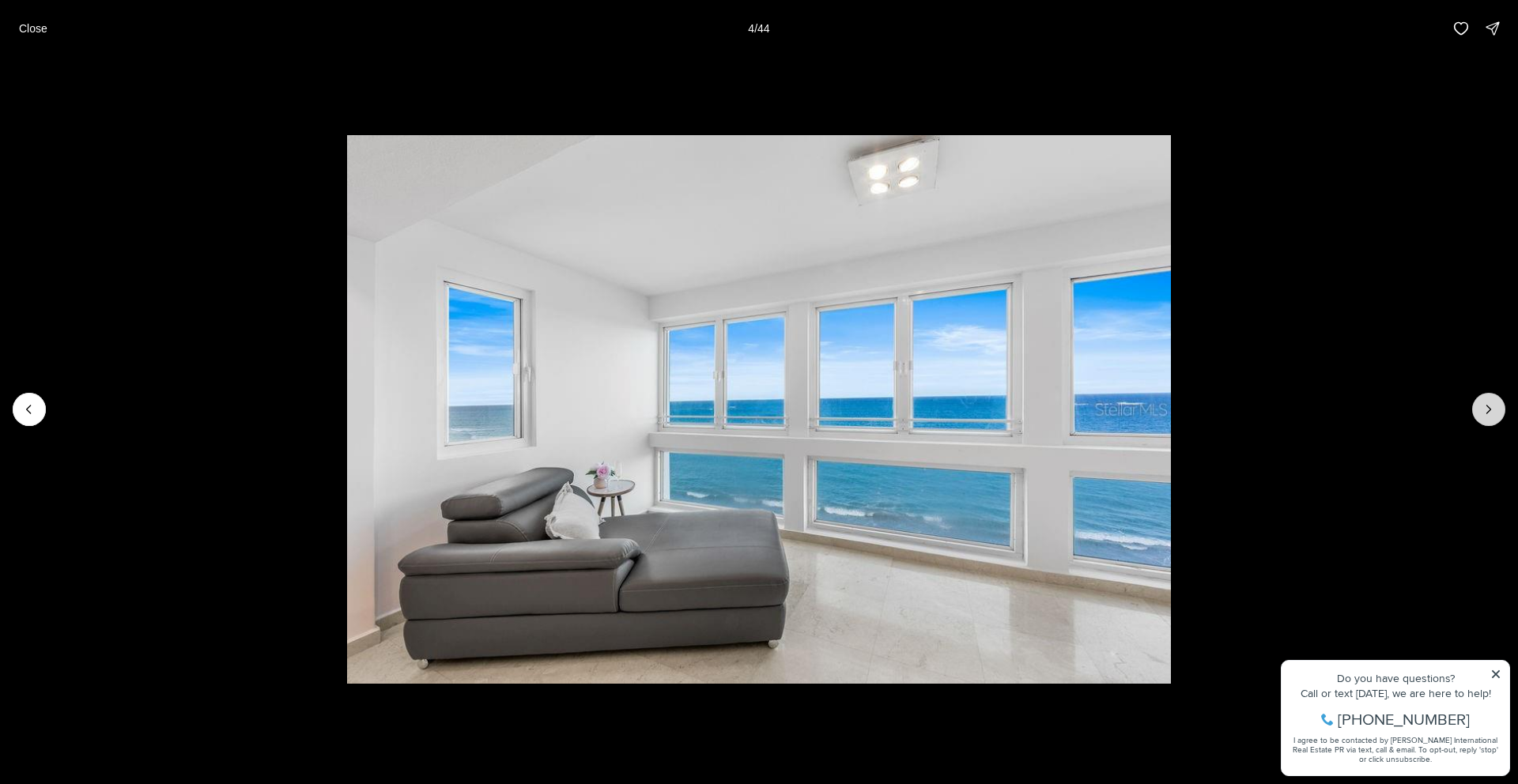
click at [1490, 412] on icon "Next slide" at bounding box center [1488, 409] width 16 height 16
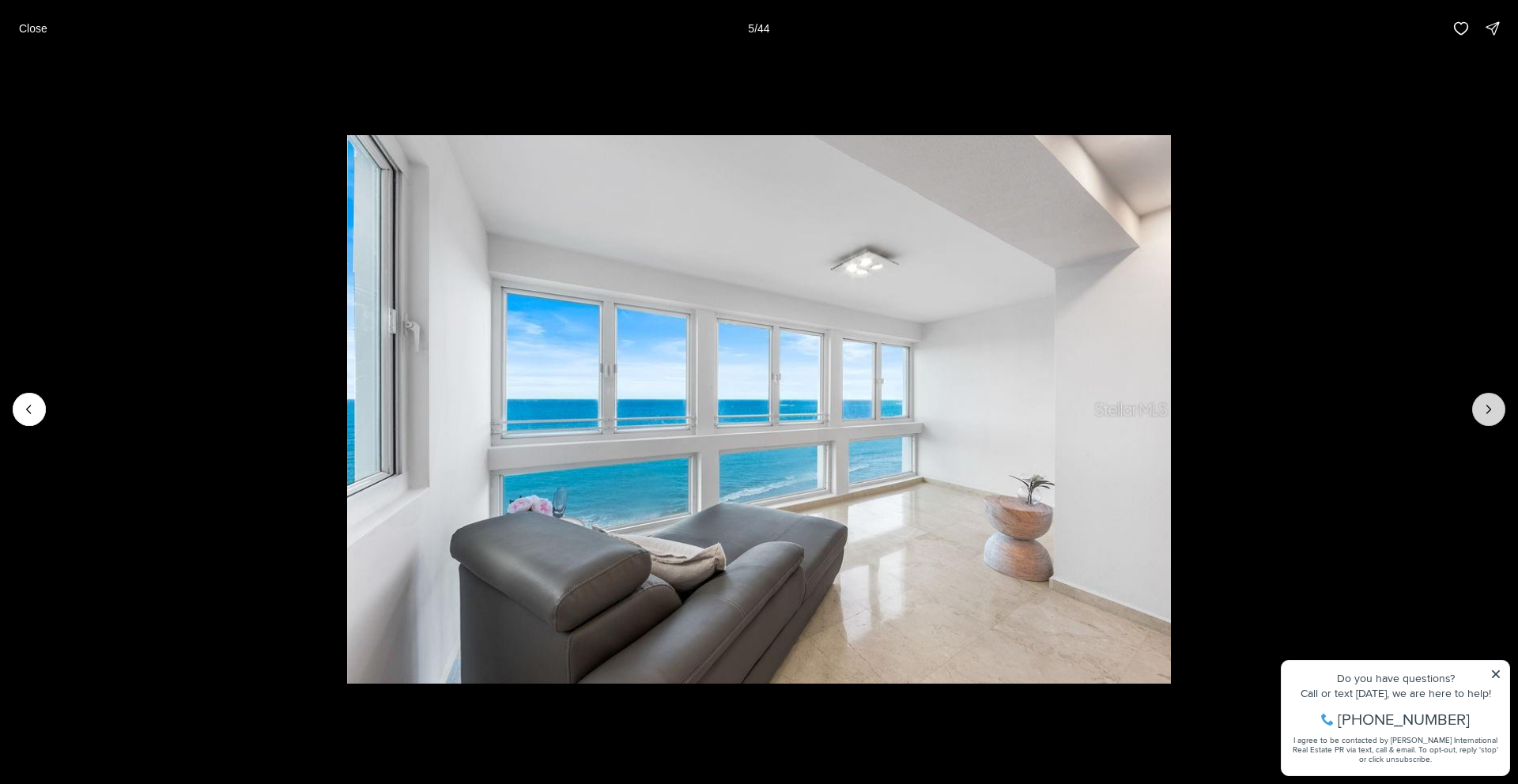
click at [1490, 412] on icon "Next slide" at bounding box center [1488, 409] width 16 height 16
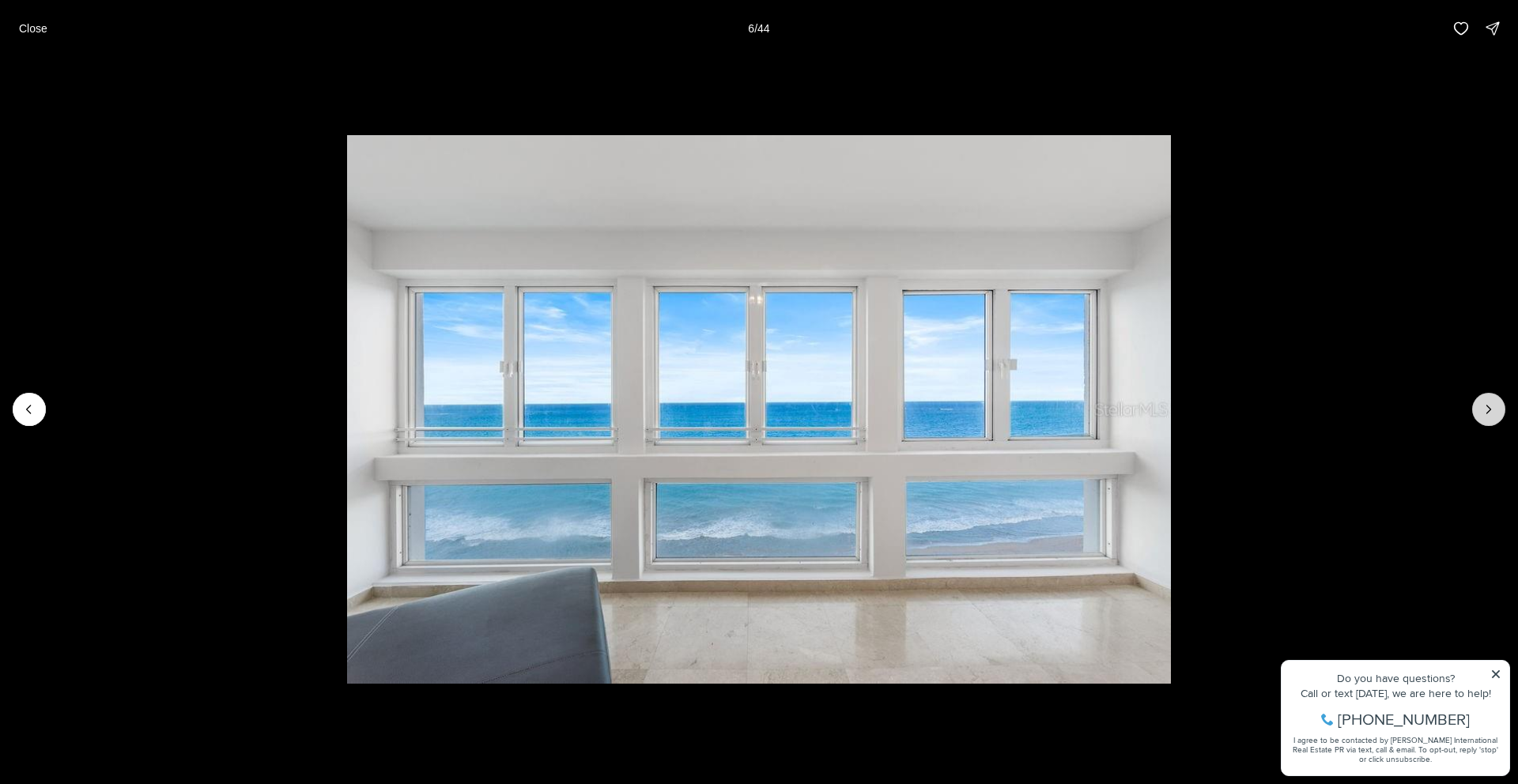
click at [1490, 412] on icon "Next slide" at bounding box center [1488, 409] width 16 height 16
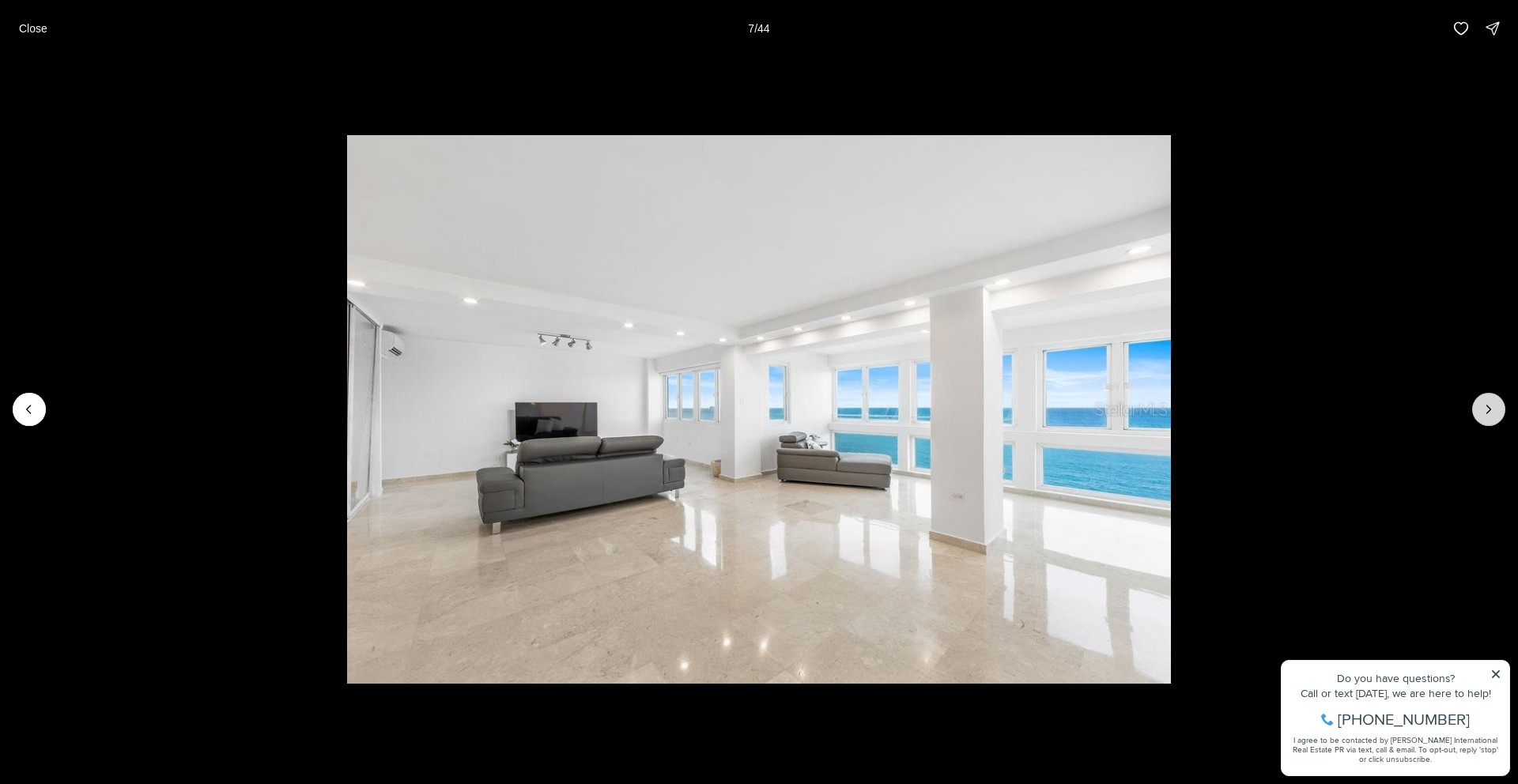
click at [1490, 412] on icon "Next slide" at bounding box center [1488, 409] width 16 height 16
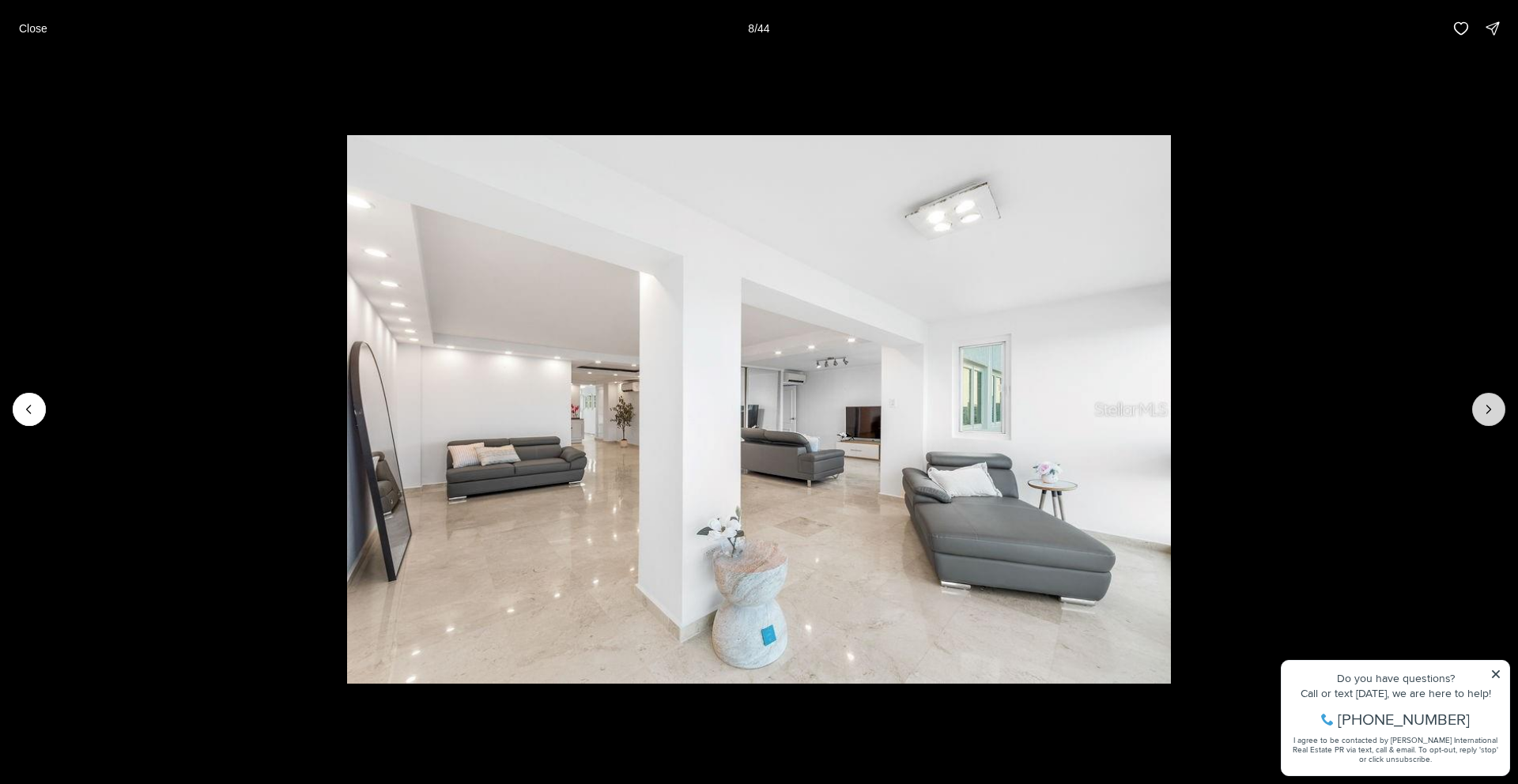
click at [1490, 412] on icon "Next slide" at bounding box center [1488, 409] width 16 height 16
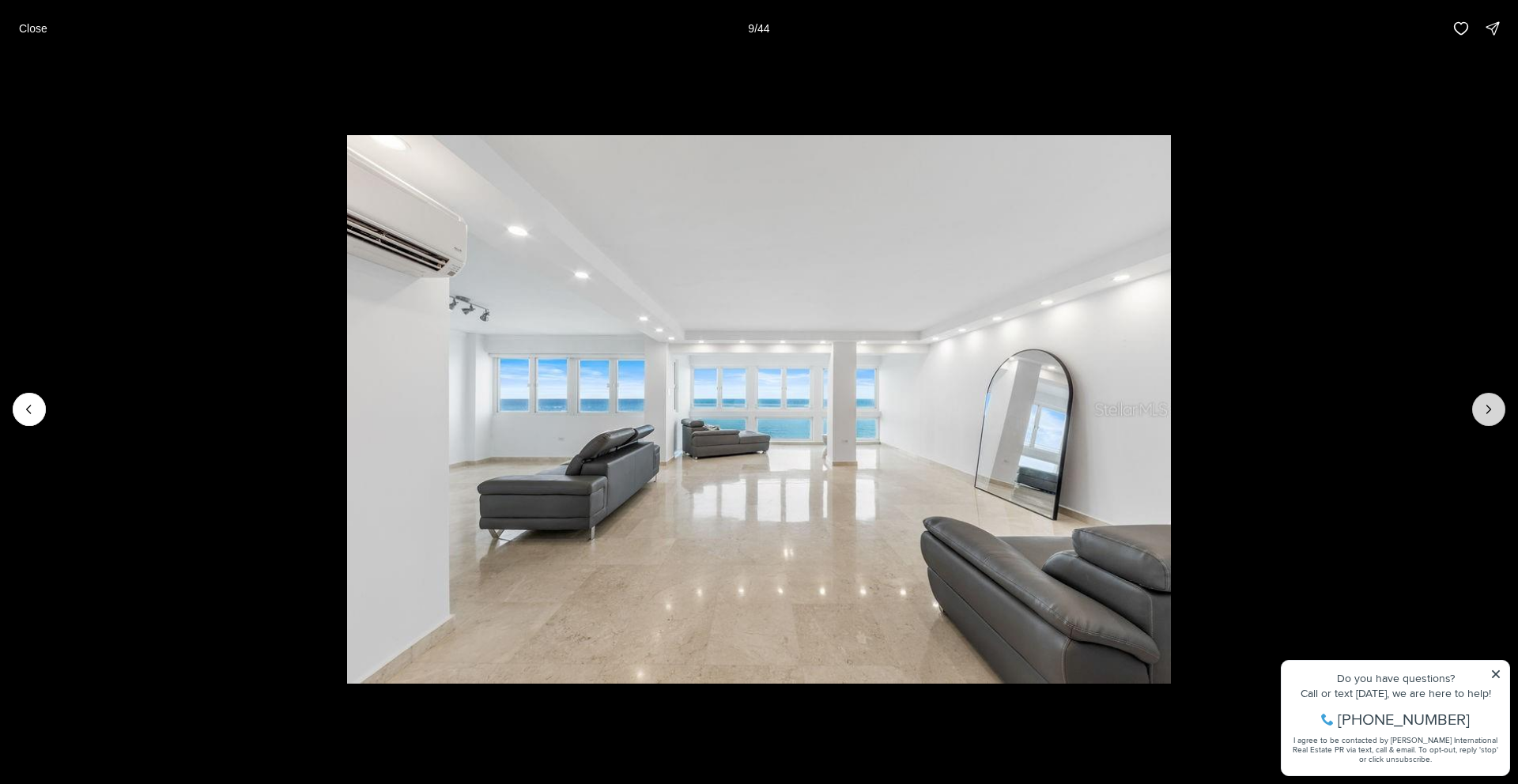
click at [1490, 412] on icon "Next slide" at bounding box center [1488, 409] width 16 height 16
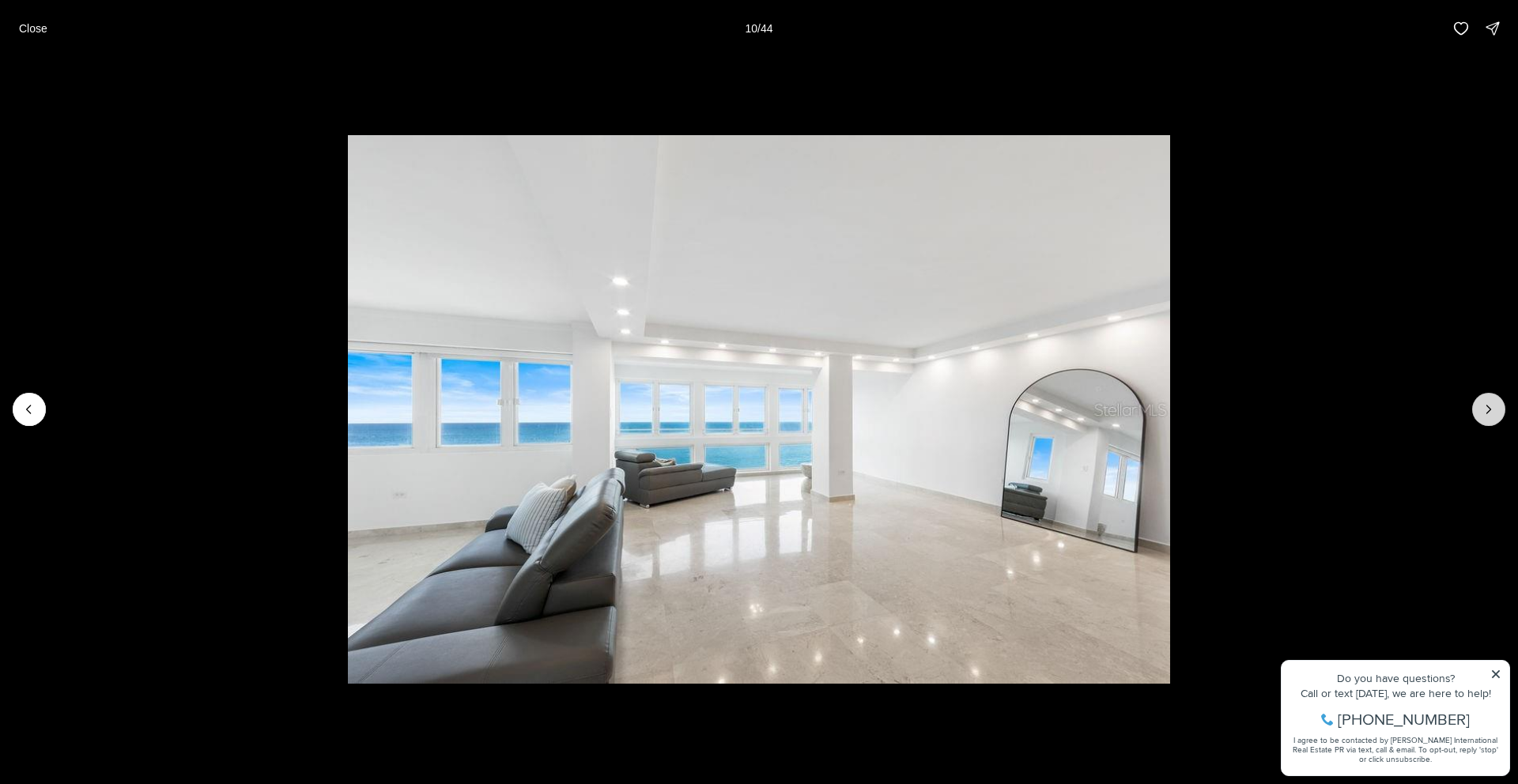
click at [1490, 412] on icon "Next slide" at bounding box center [1488, 409] width 16 height 16
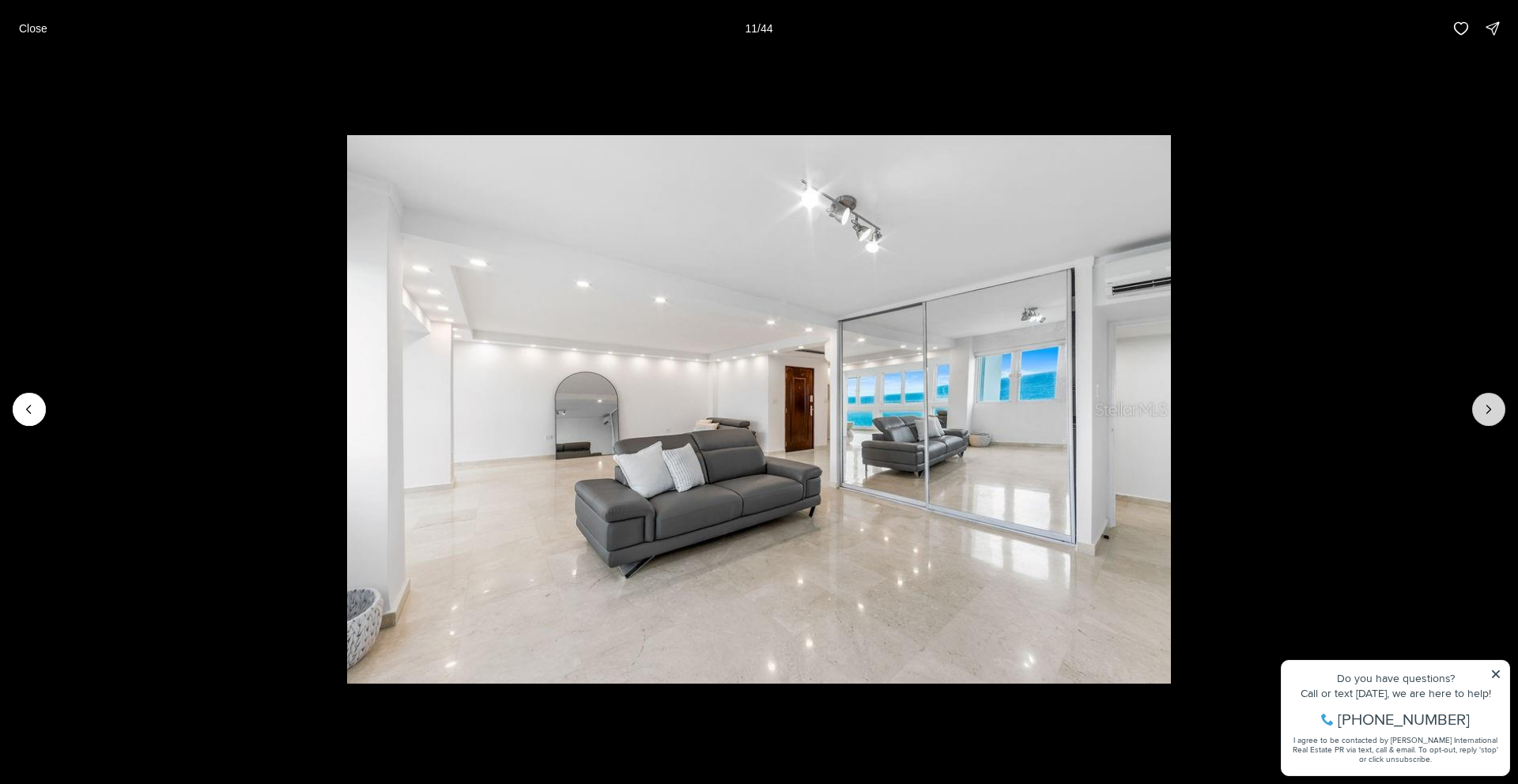
click at [1490, 412] on icon "Next slide" at bounding box center [1488, 409] width 16 height 16
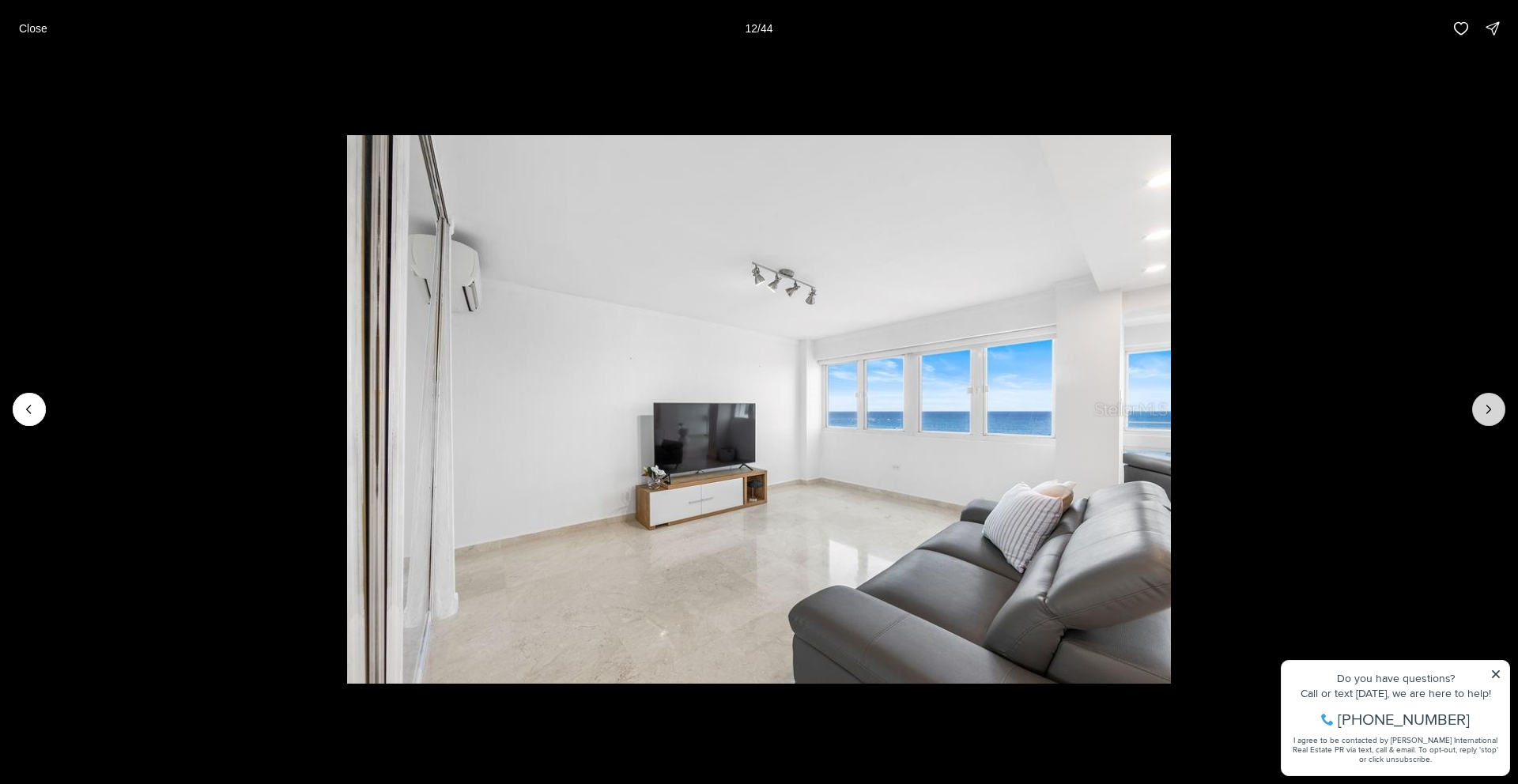
click at [1490, 412] on icon "Next slide" at bounding box center [1488, 409] width 16 height 16
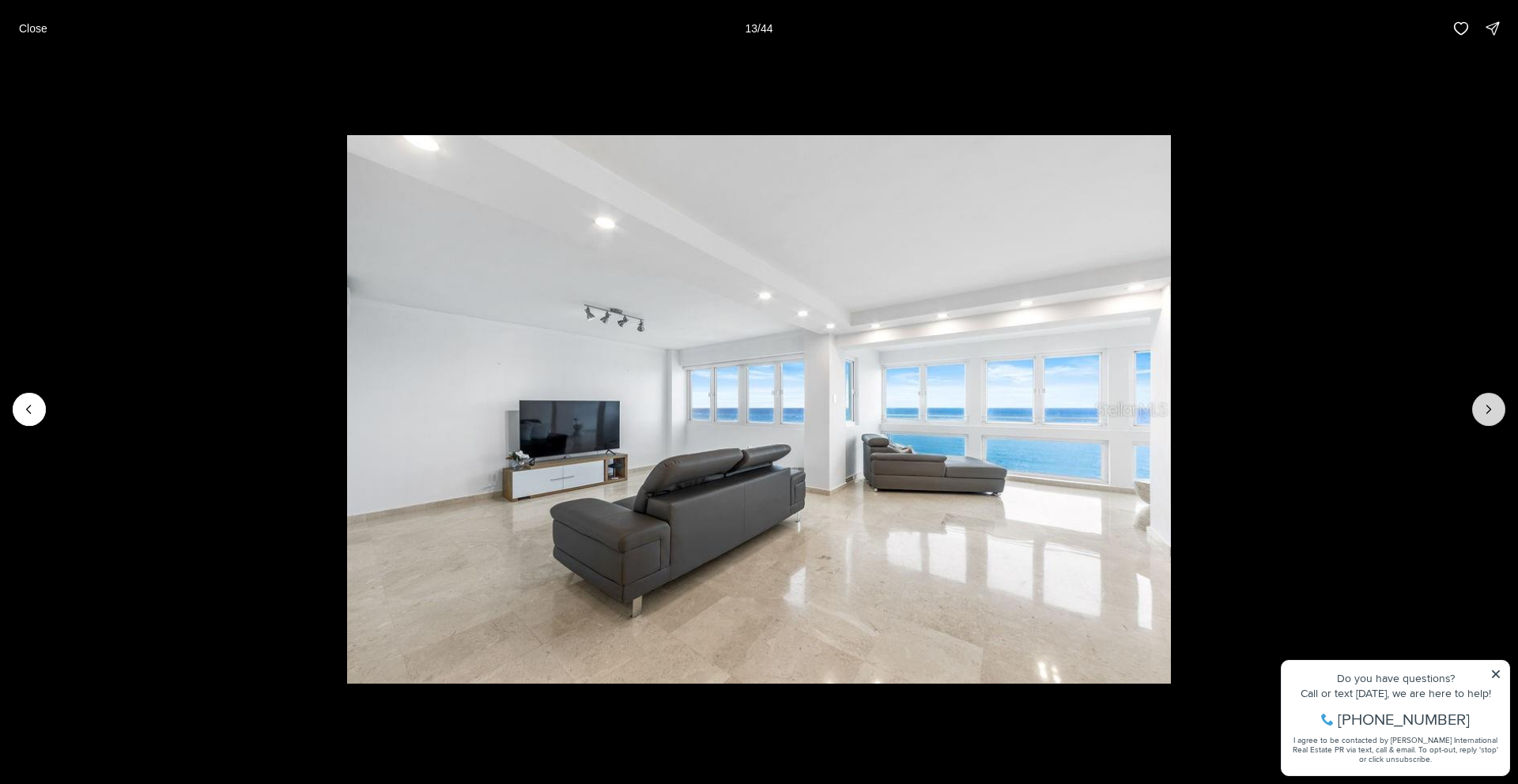
click at [1490, 412] on icon "Next slide" at bounding box center [1488, 409] width 16 height 16
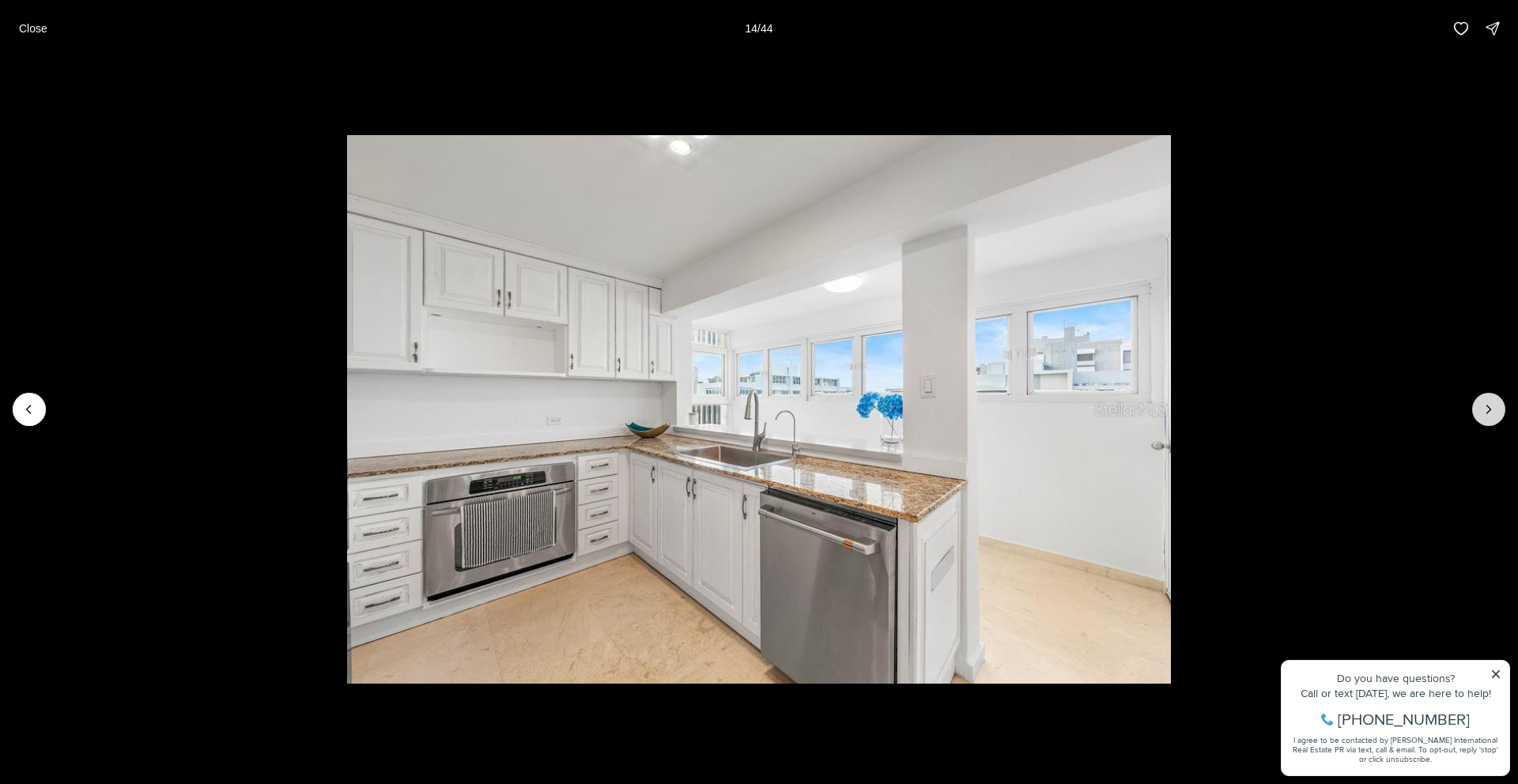
click at [1493, 407] on icon "Next slide" at bounding box center [1488, 409] width 16 height 16
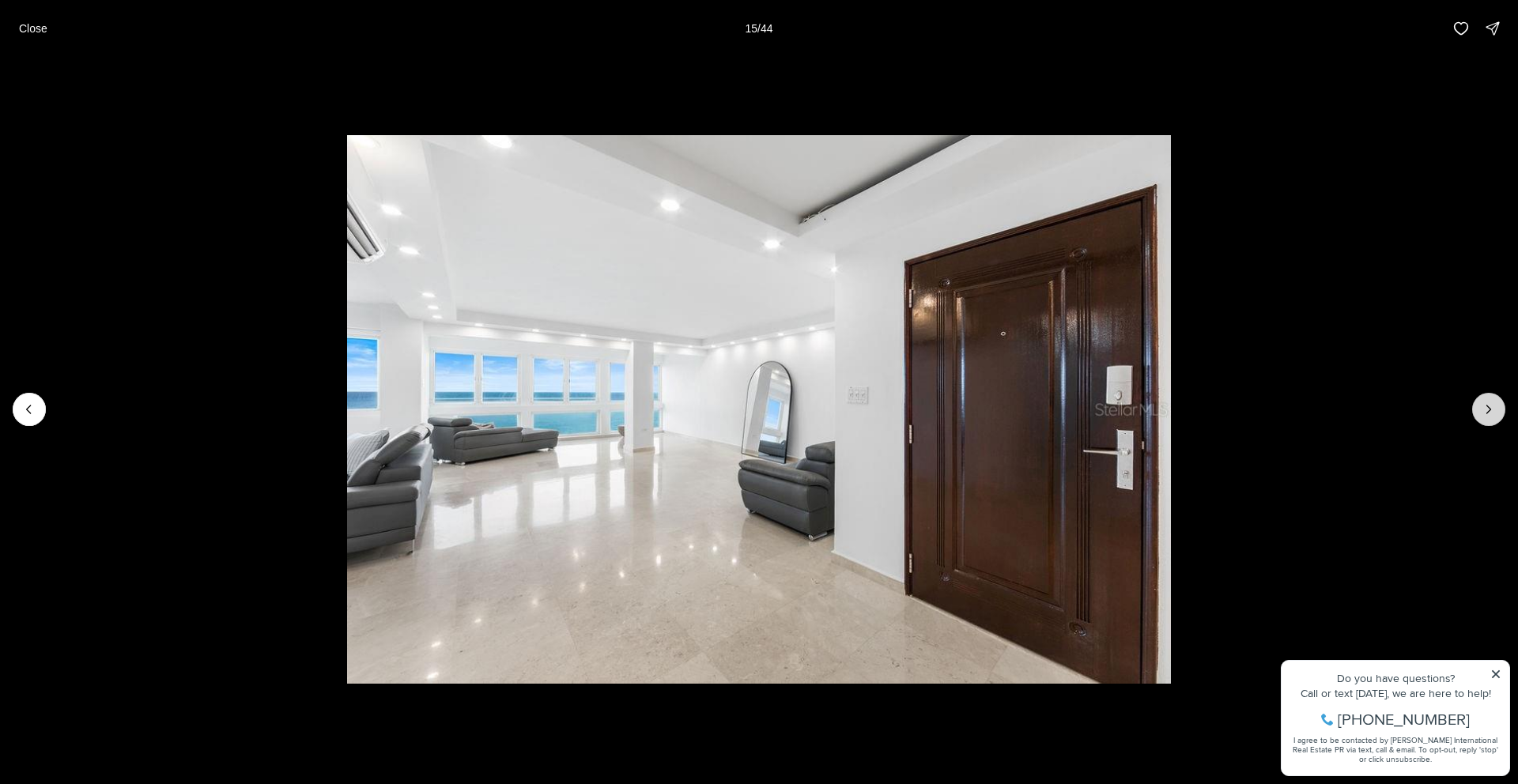
click at [1493, 407] on icon "Next slide" at bounding box center [1488, 409] width 16 height 16
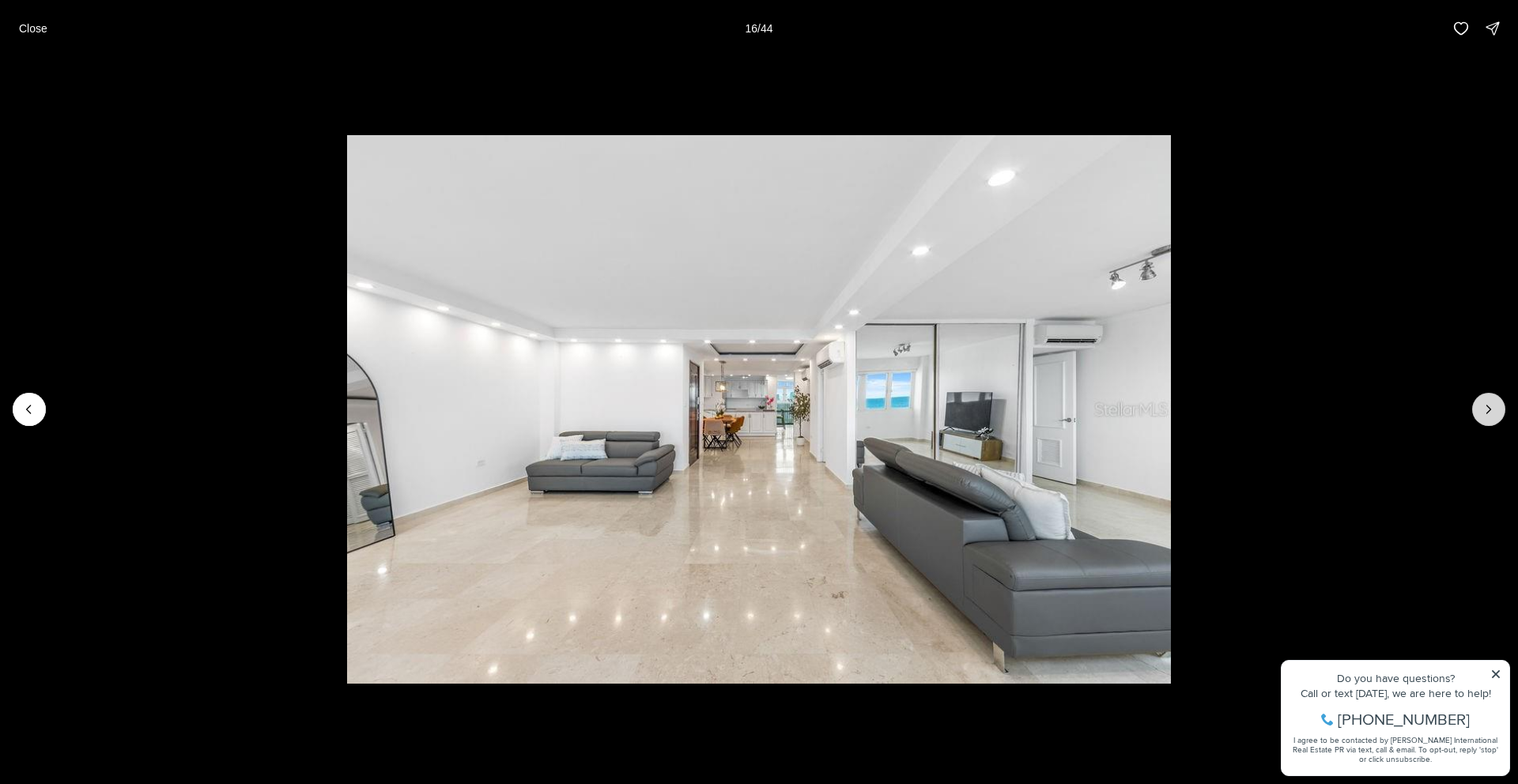
click at [1476, 410] on button "Next slide" at bounding box center [1488, 409] width 33 height 33
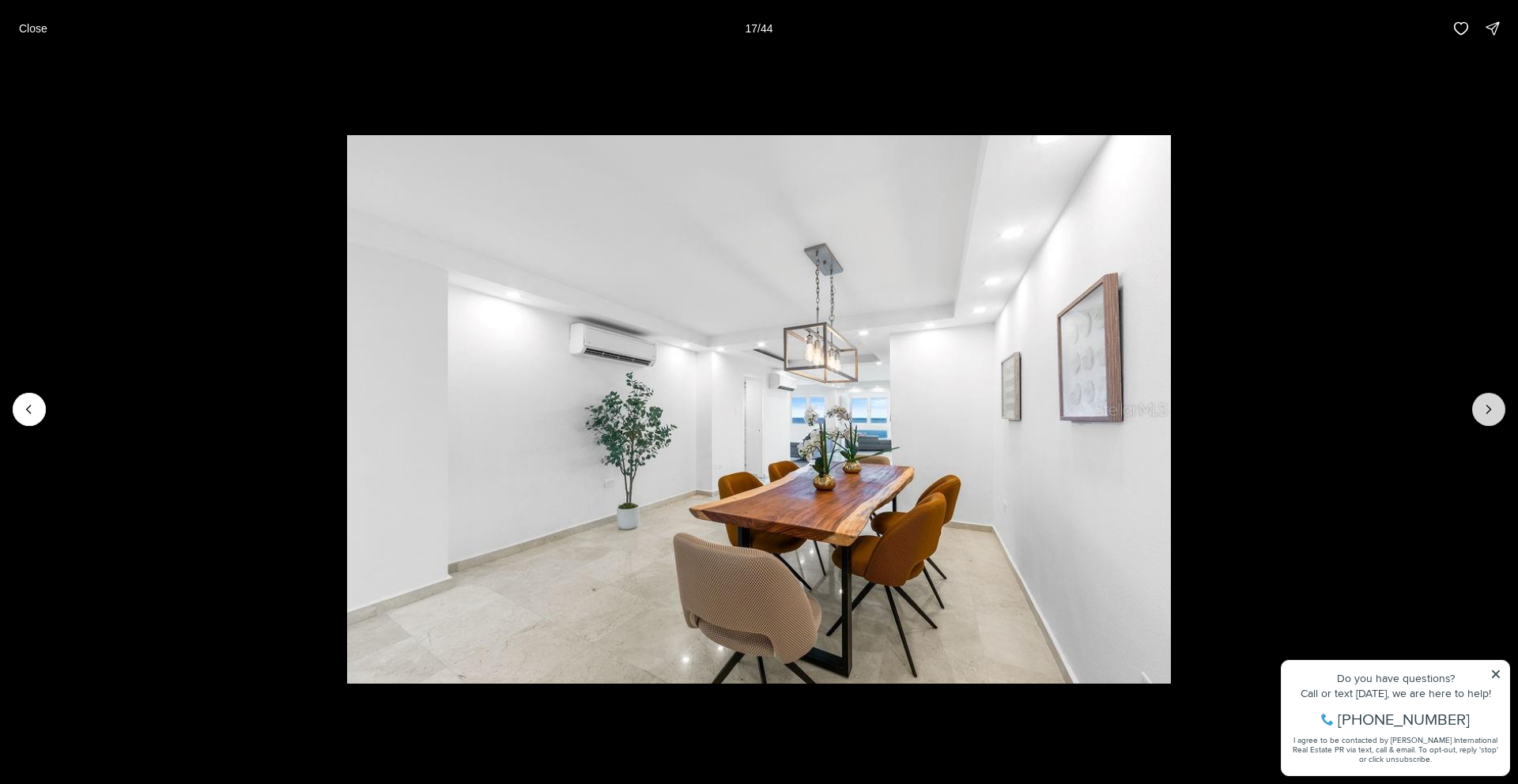
click at [1476, 410] on button "Next slide" at bounding box center [1488, 409] width 33 height 33
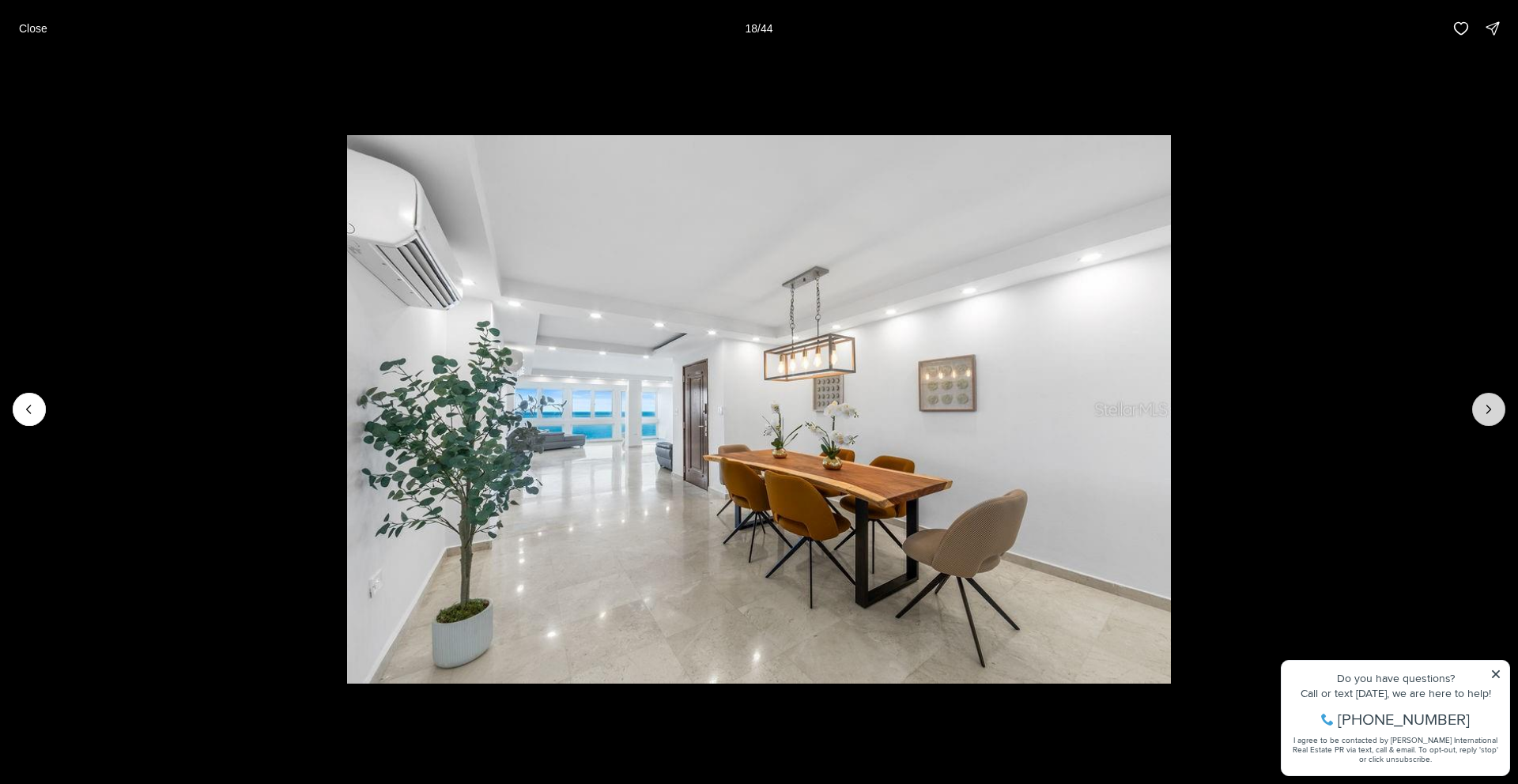
click at [1476, 410] on button "Next slide" at bounding box center [1488, 409] width 33 height 33
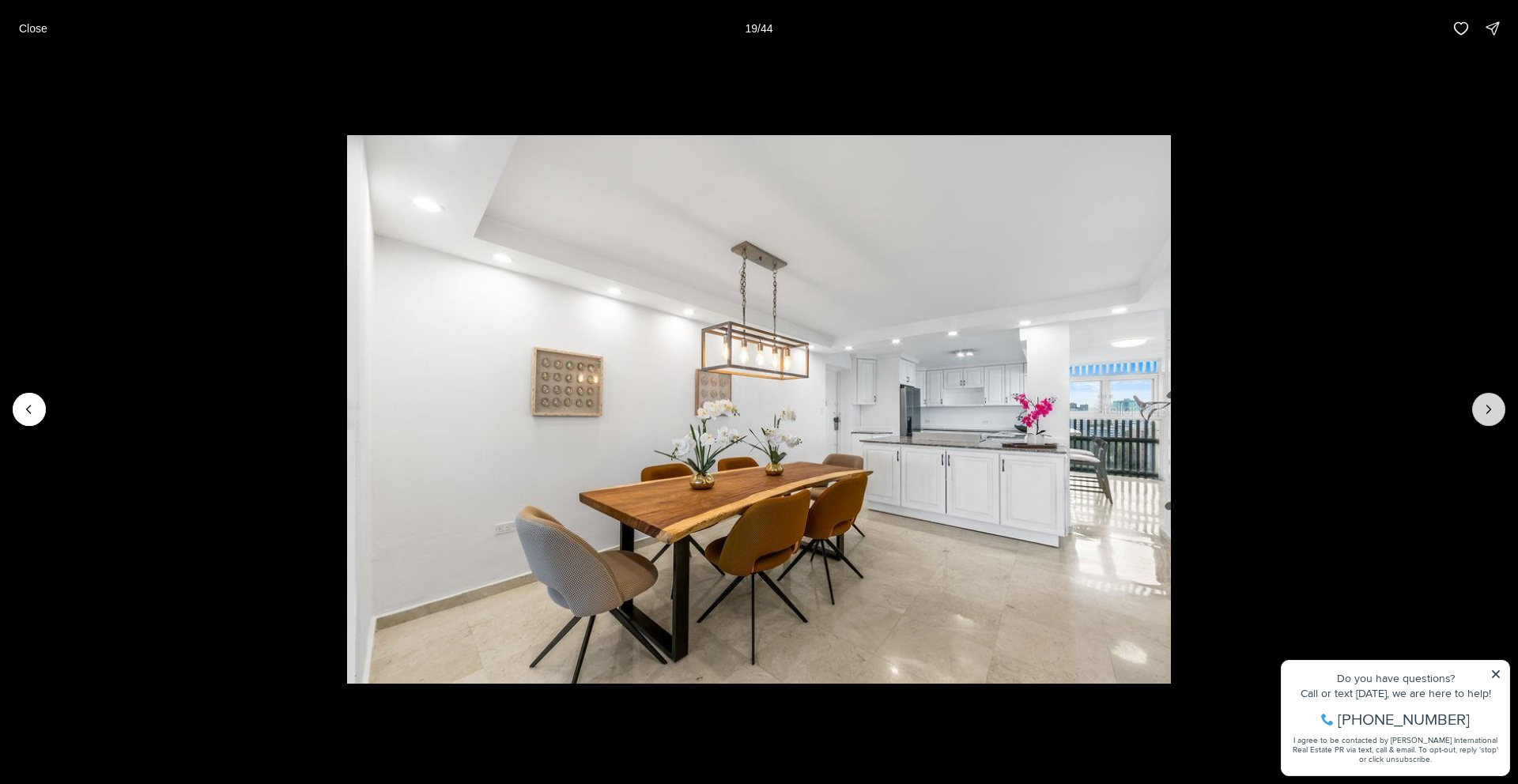
click at [1476, 410] on button "Next slide" at bounding box center [1488, 409] width 33 height 33
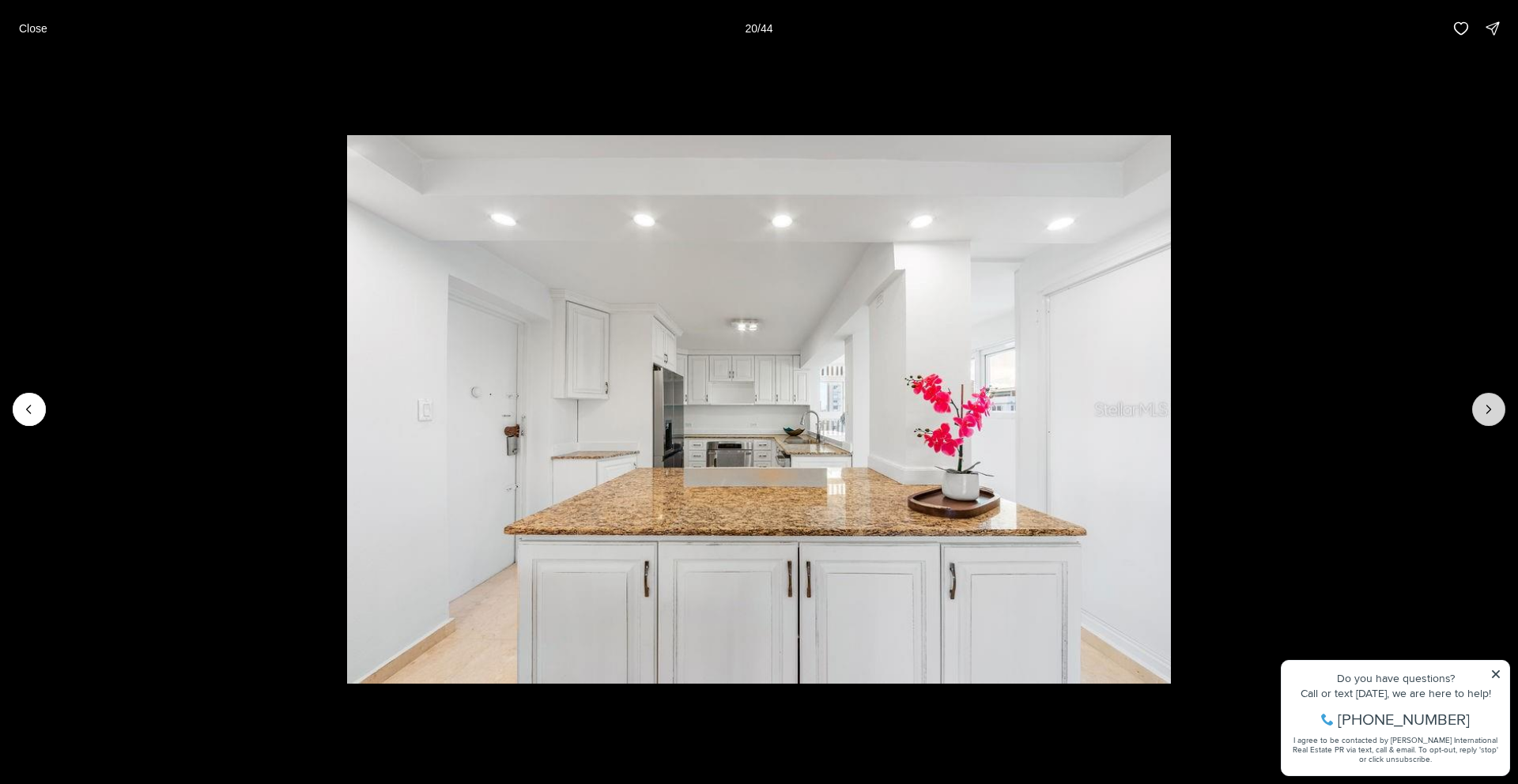
click at [1476, 410] on button "Next slide" at bounding box center [1488, 409] width 33 height 33
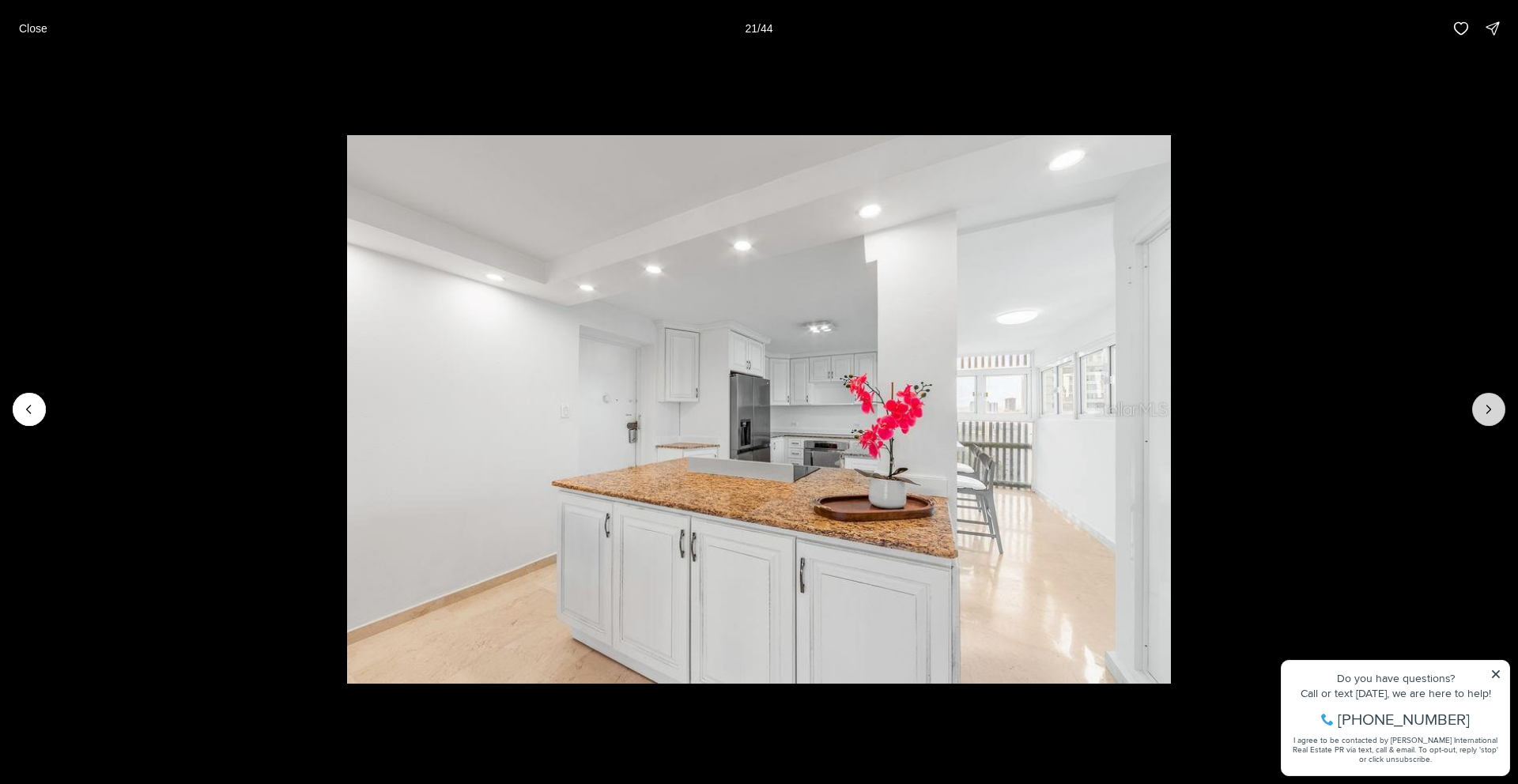
click at [1476, 410] on button "Next slide" at bounding box center [1488, 409] width 33 height 33
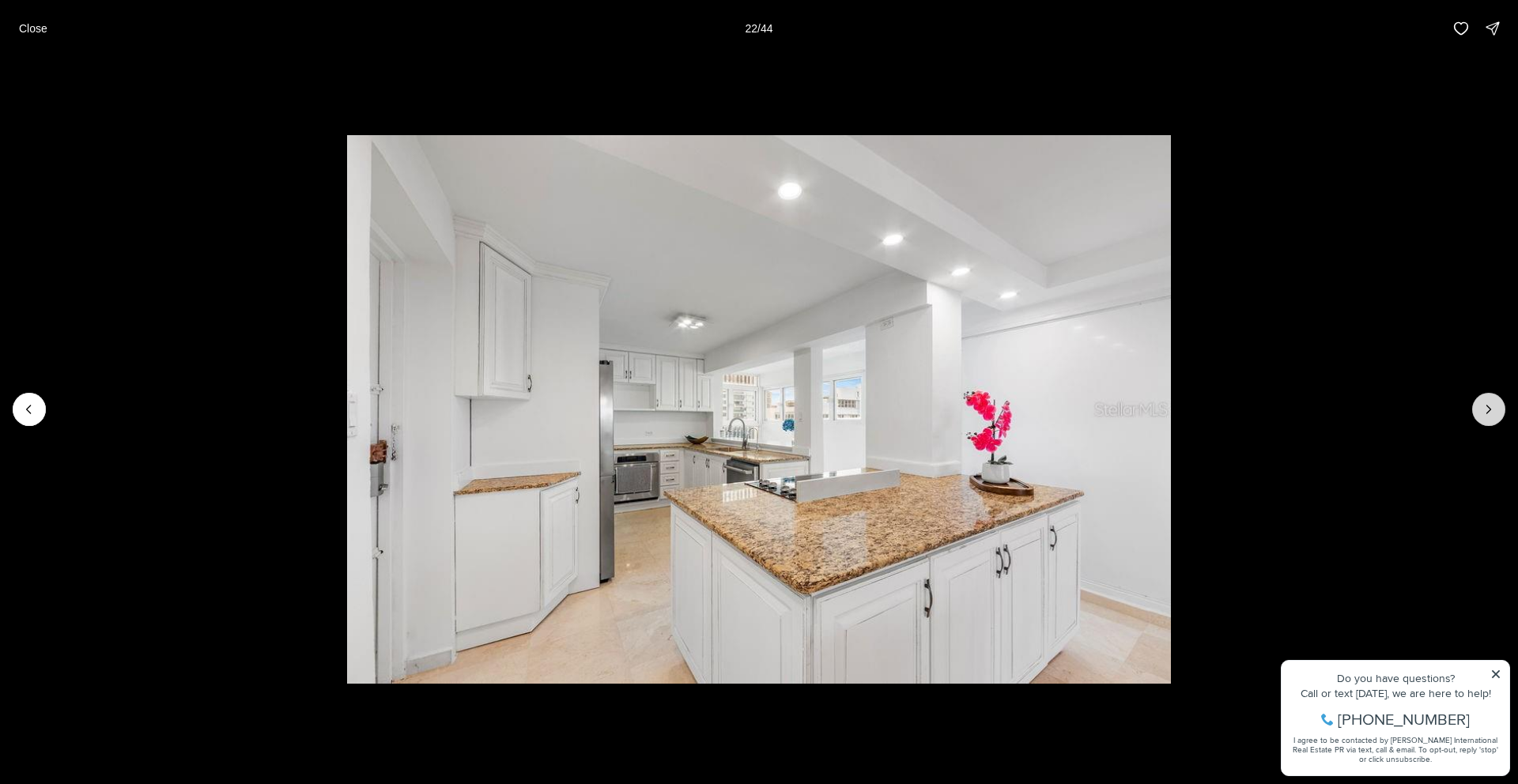
click at [1476, 410] on button "Next slide" at bounding box center [1488, 409] width 33 height 33
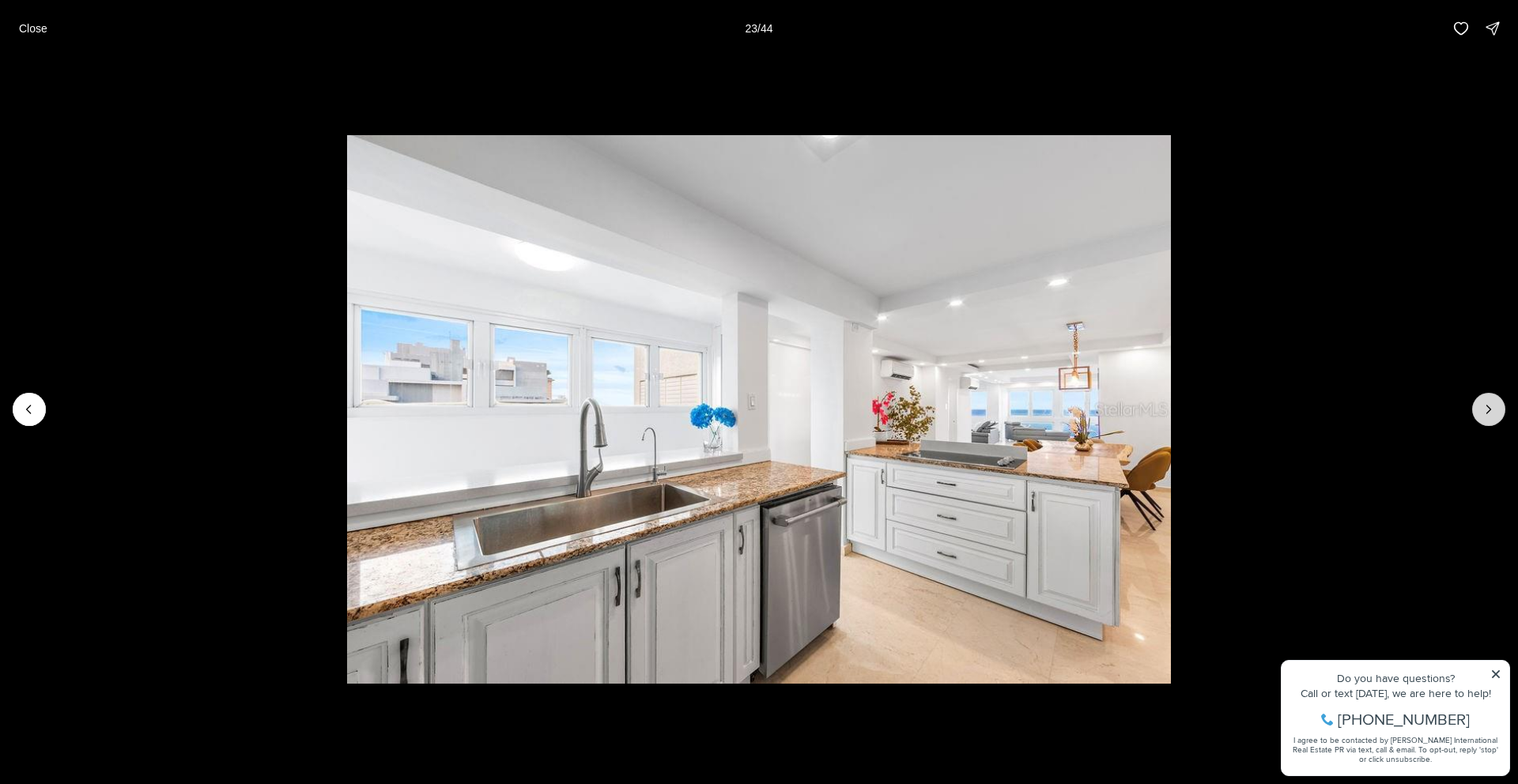
click at [1476, 410] on button "Next slide" at bounding box center [1488, 409] width 33 height 33
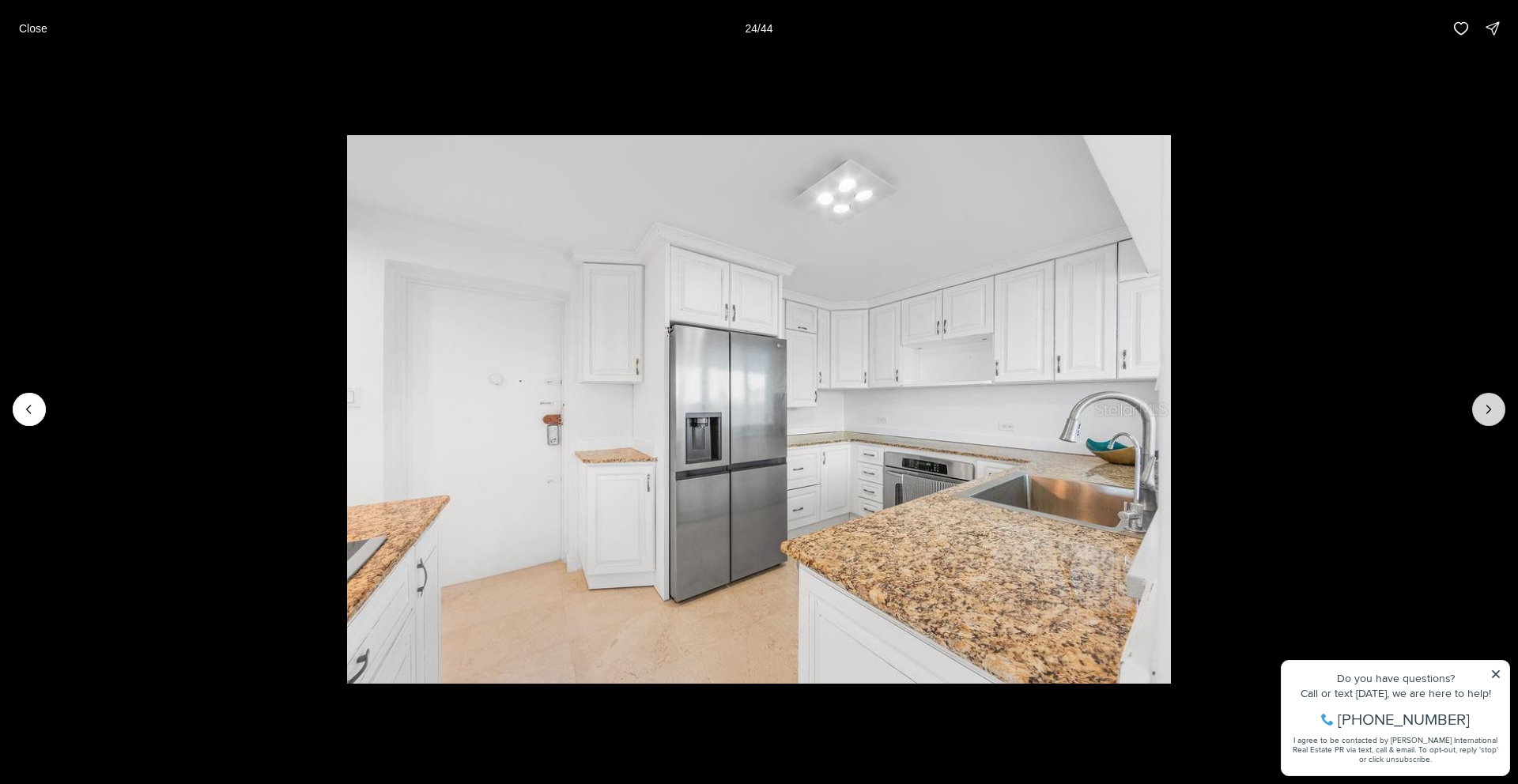
click at [1476, 410] on button "Next slide" at bounding box center [1488, 409] width 33 height 33
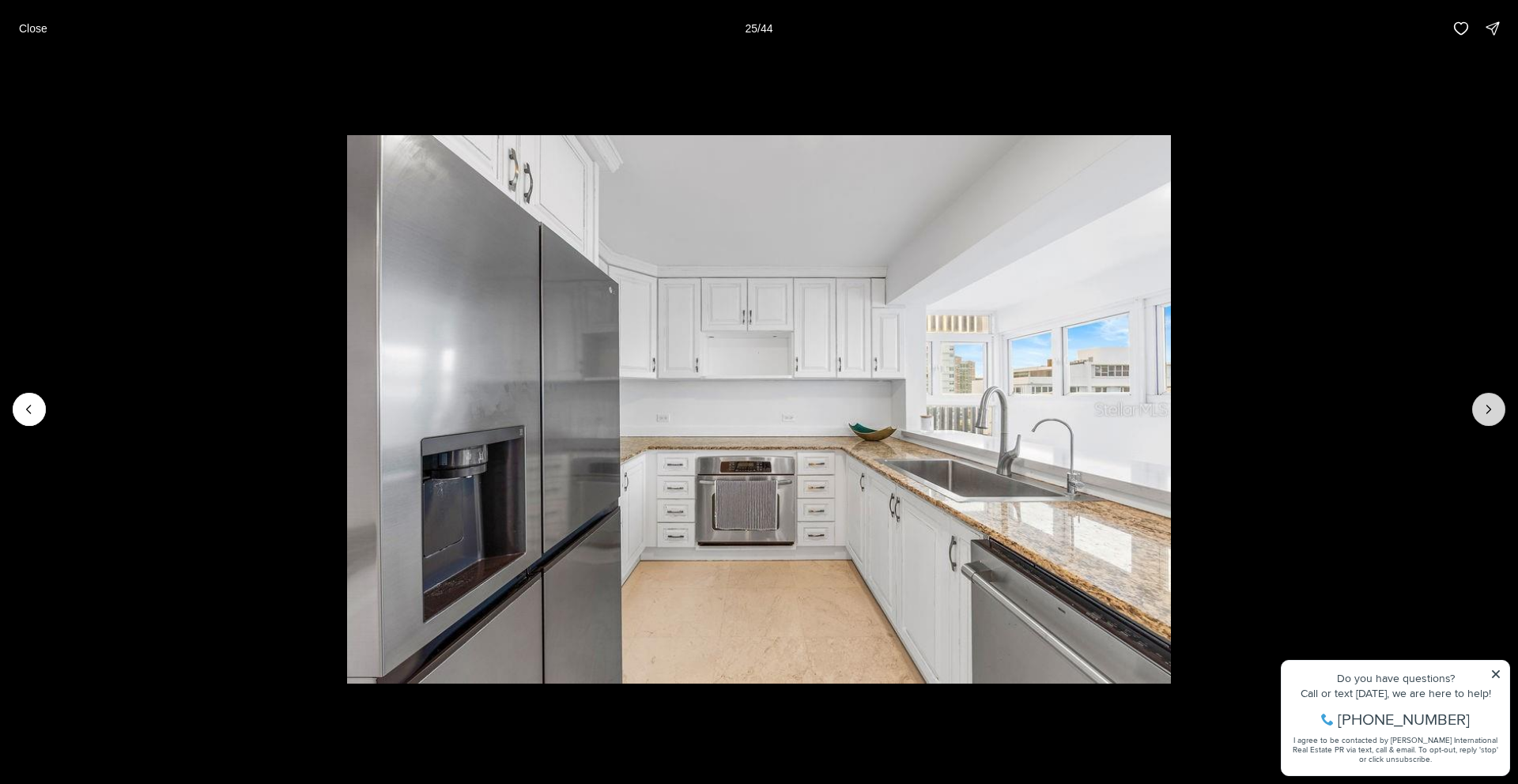
click at [1476, 410] on button "Next slide" at bounding box center [1488, 409] width 33 height 33
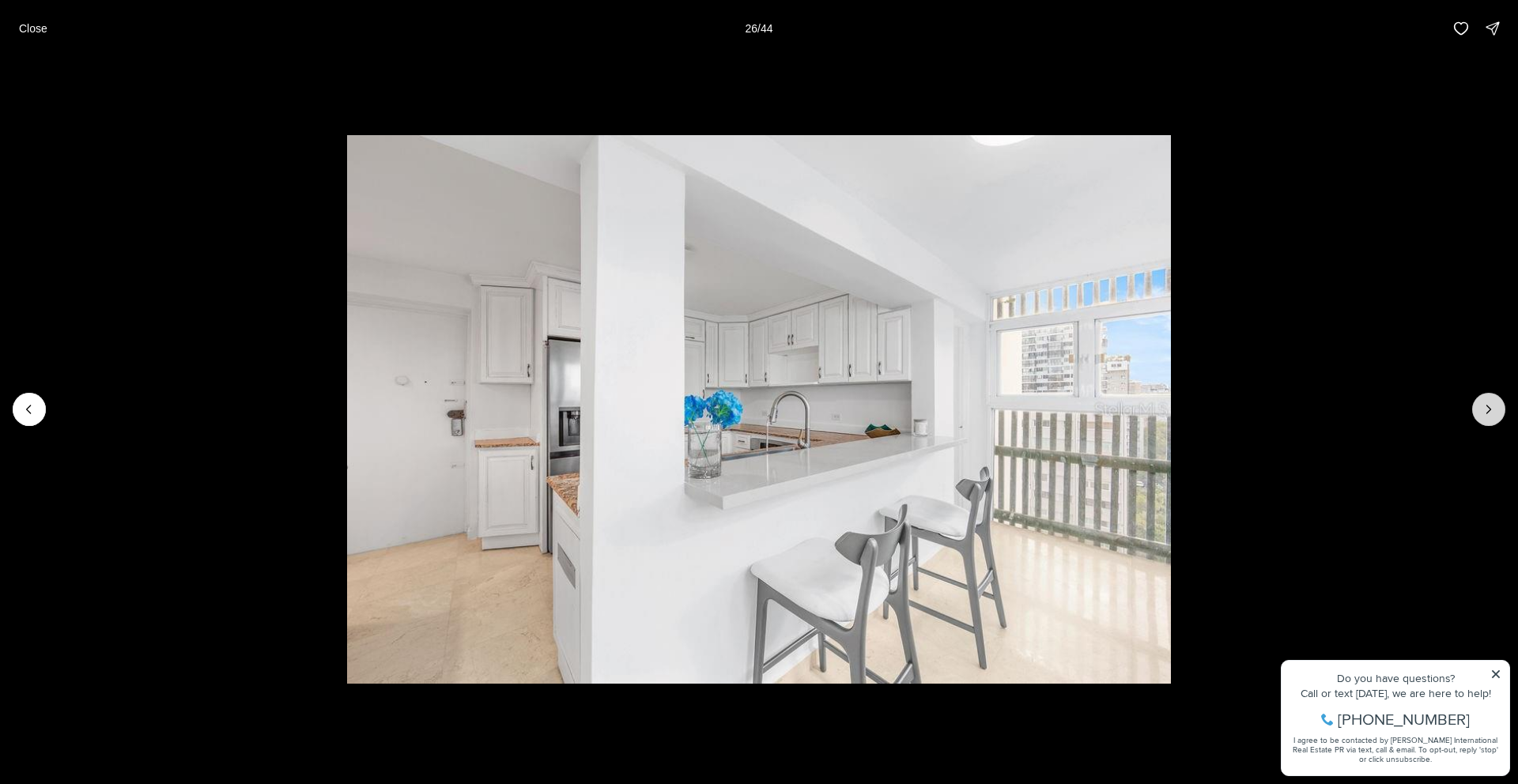
click at [1476, 410] on button "Next slide" at bounding box center [1488, 409] width 33 height 33
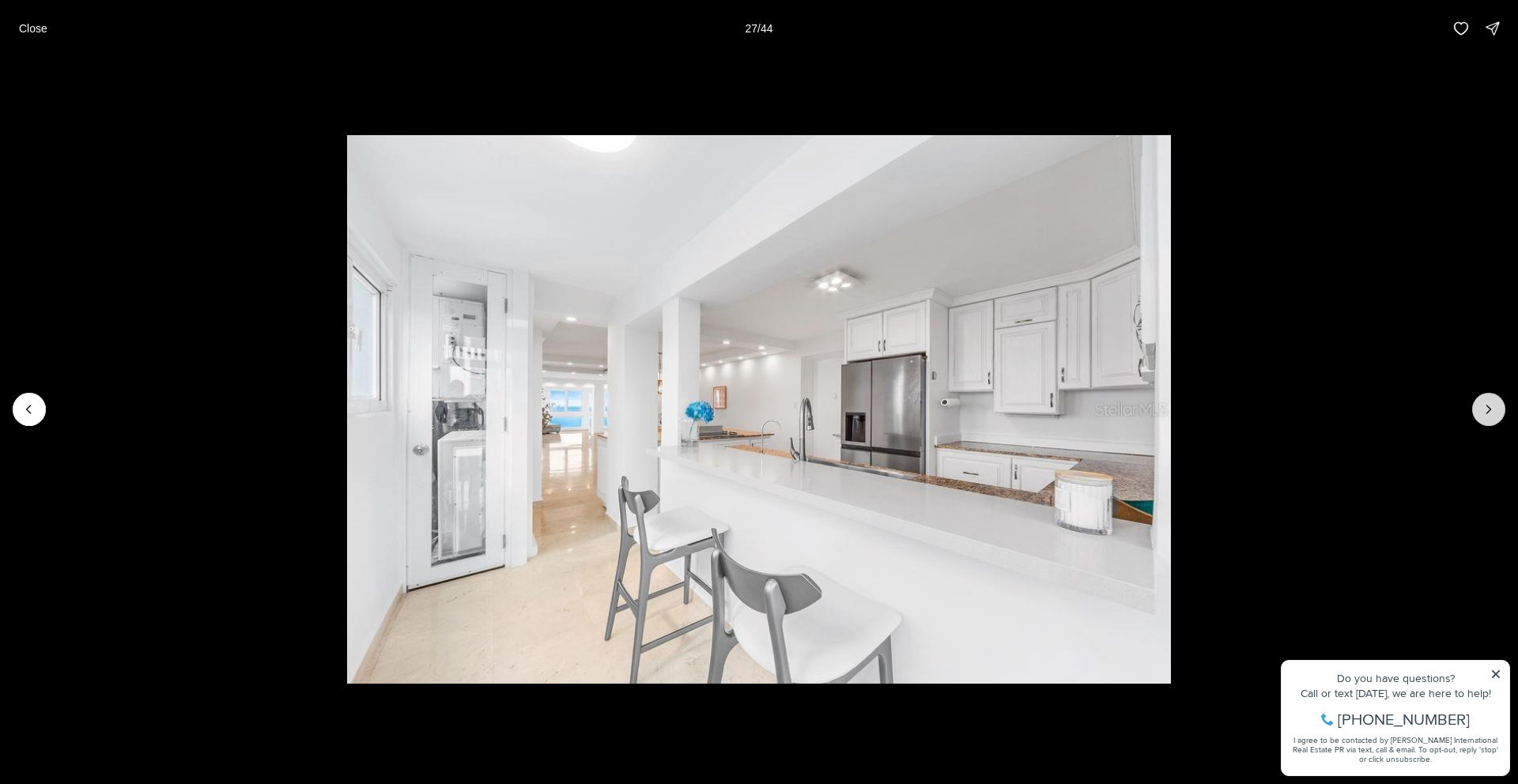
click at [1476, 410] on button "Next slide" at bounding box center [1488, 409] width 33 height 33
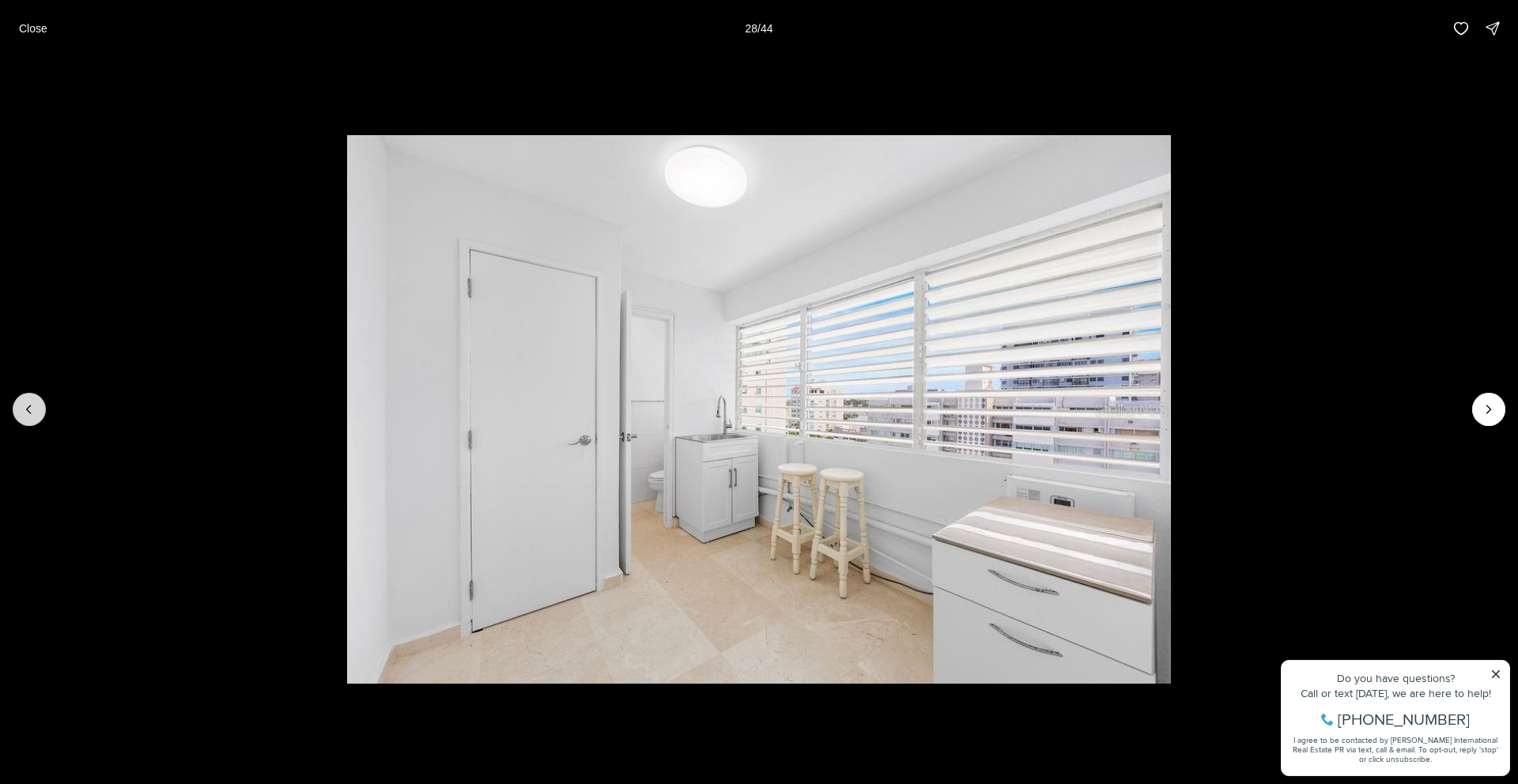
click at [14, 401] on button "Previous slide" at bounding box center [29, 409] width 33 height 33
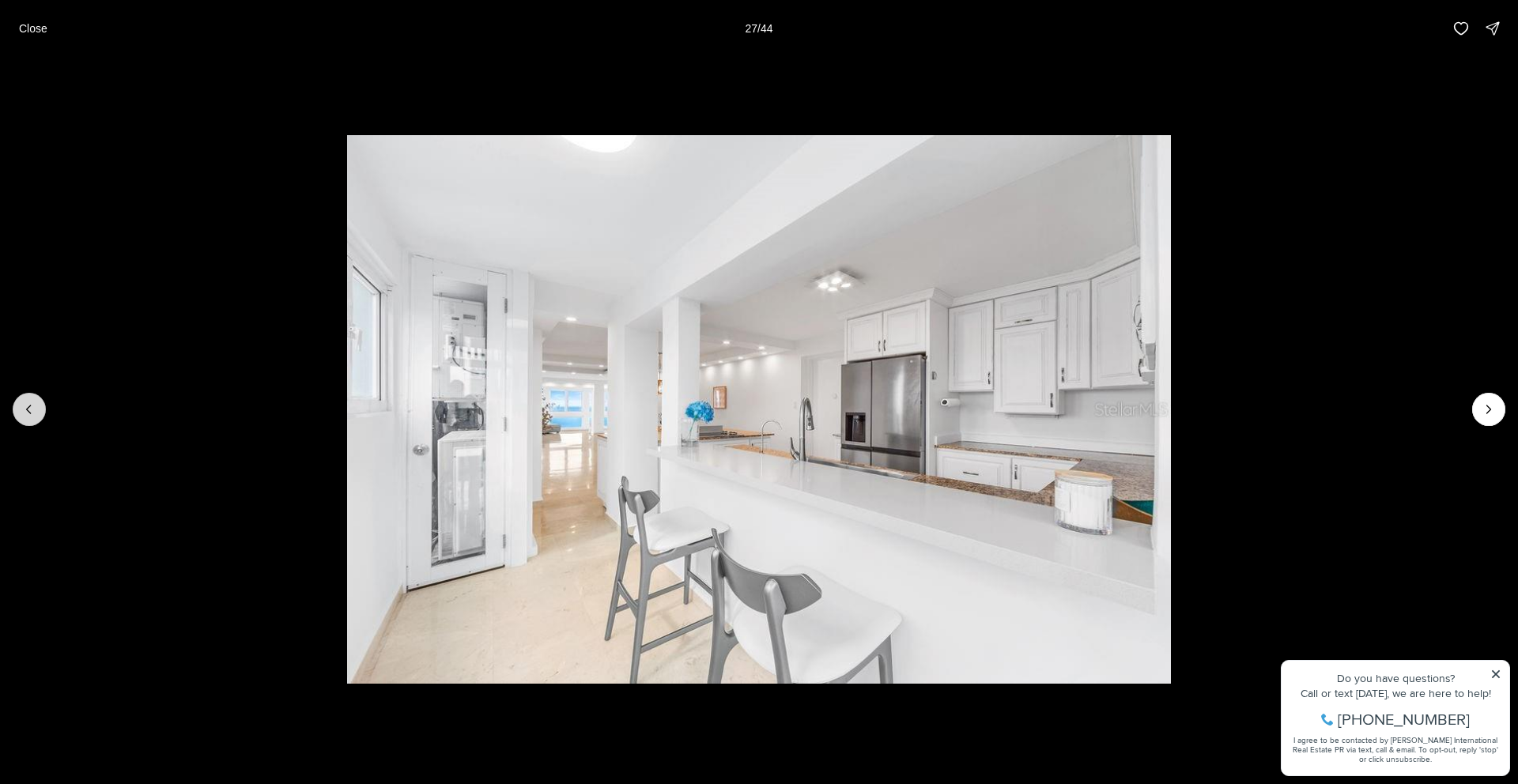
click at [18, 404] on button "Previous slide" at bounding box center [29, 409] width 33 height 33
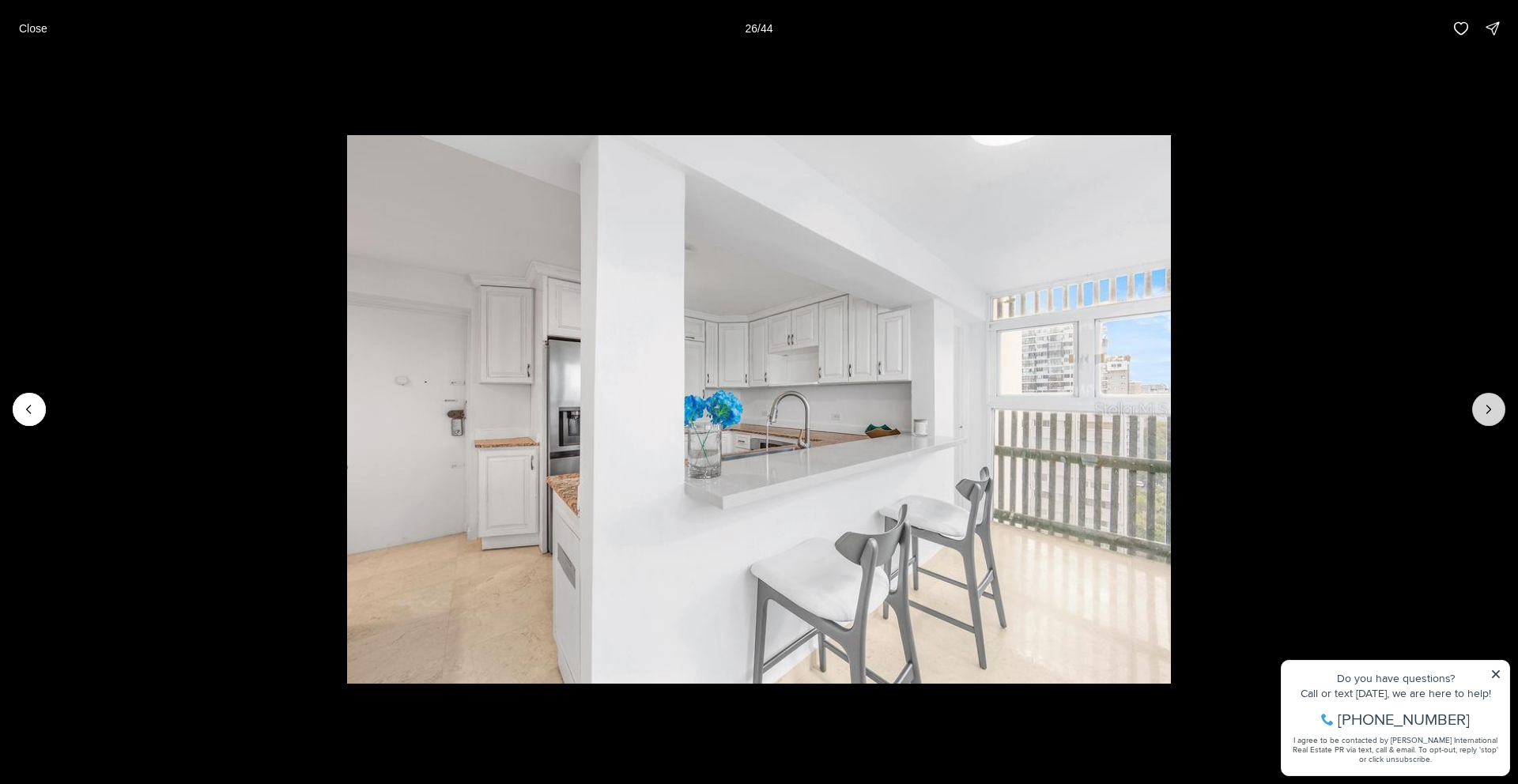
click at [1481, 410] on icon "Next slide" at bounding box center [1488, 409] width 16 height 16
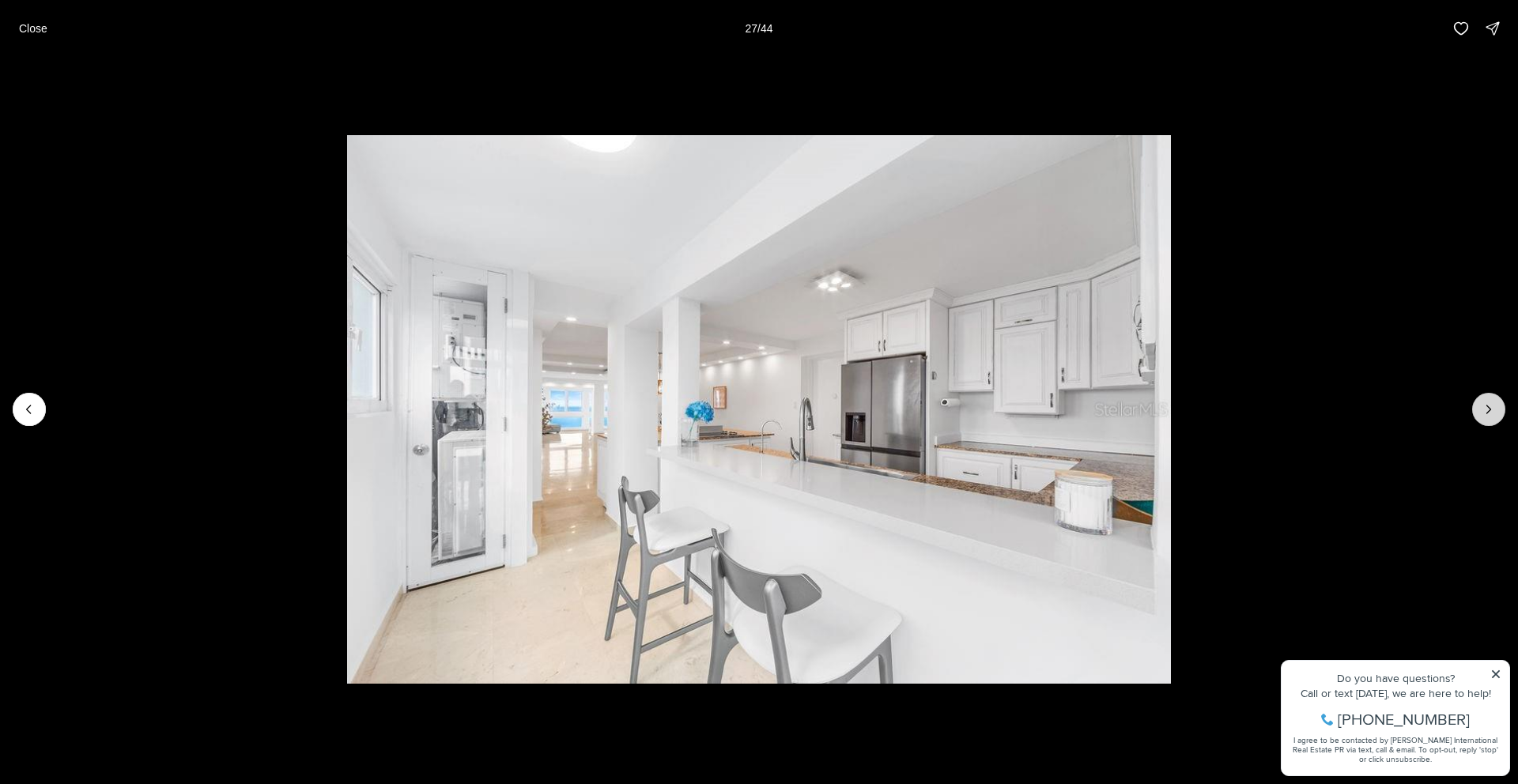
click at [1481, 410] on icon "Next slide" at bounding box center [1488, 409] width 16 height 16
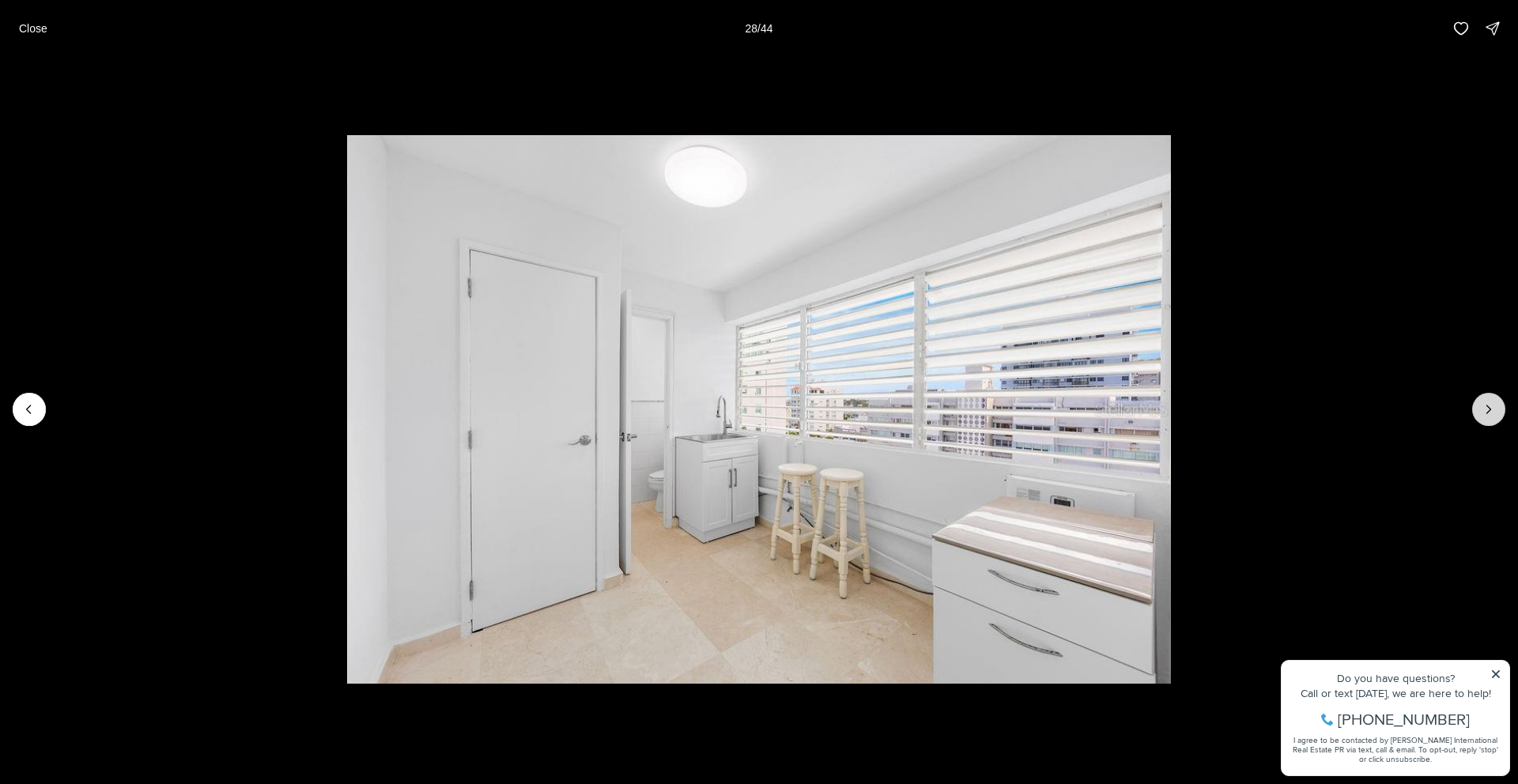
click at [1481, 410] on icon "Next slide" at bounding box center [1488, 409] width 16 height 16
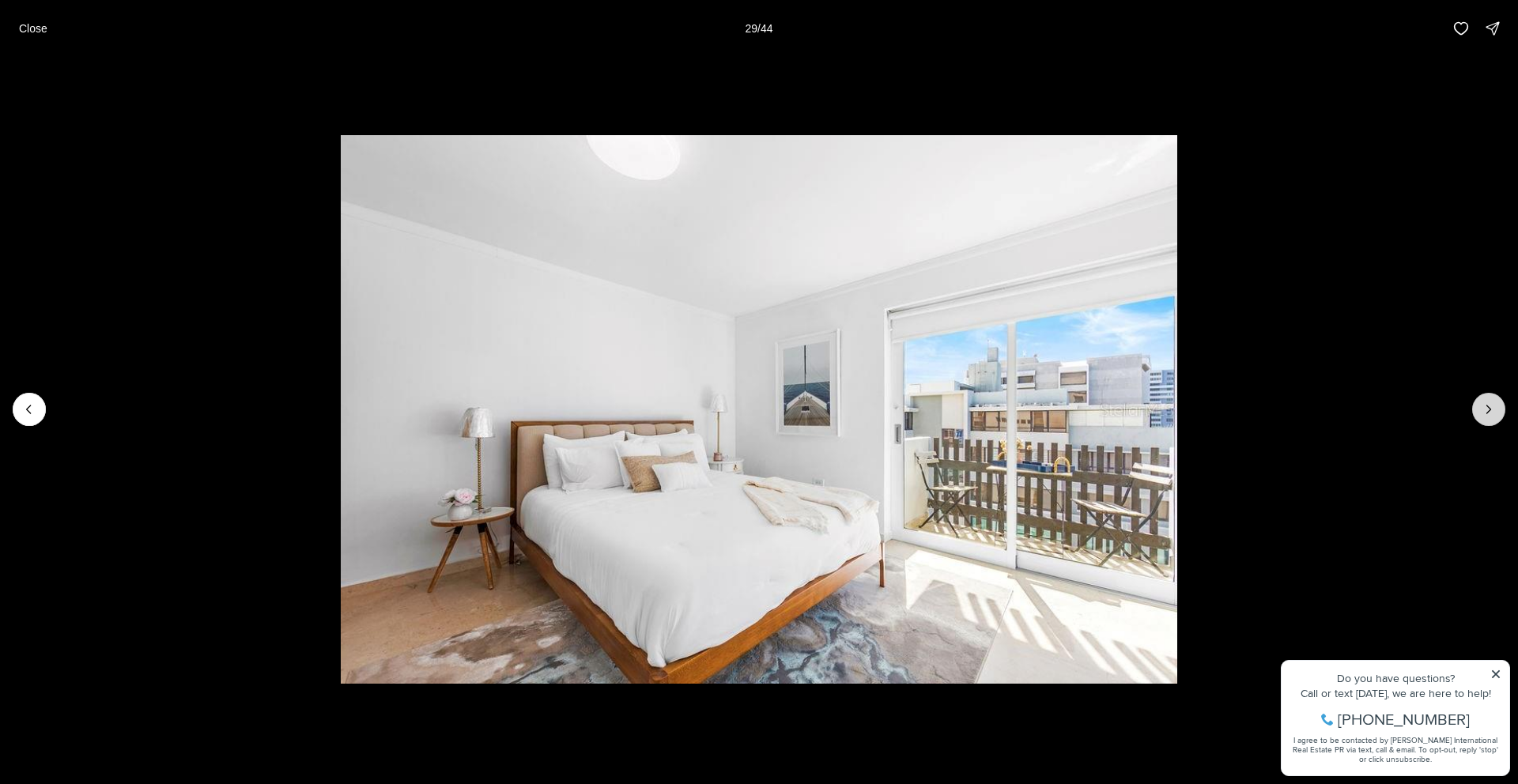
click at [1481, 410] on icon "Next slide" at bounding box center [1488, 409] width 16 height 16
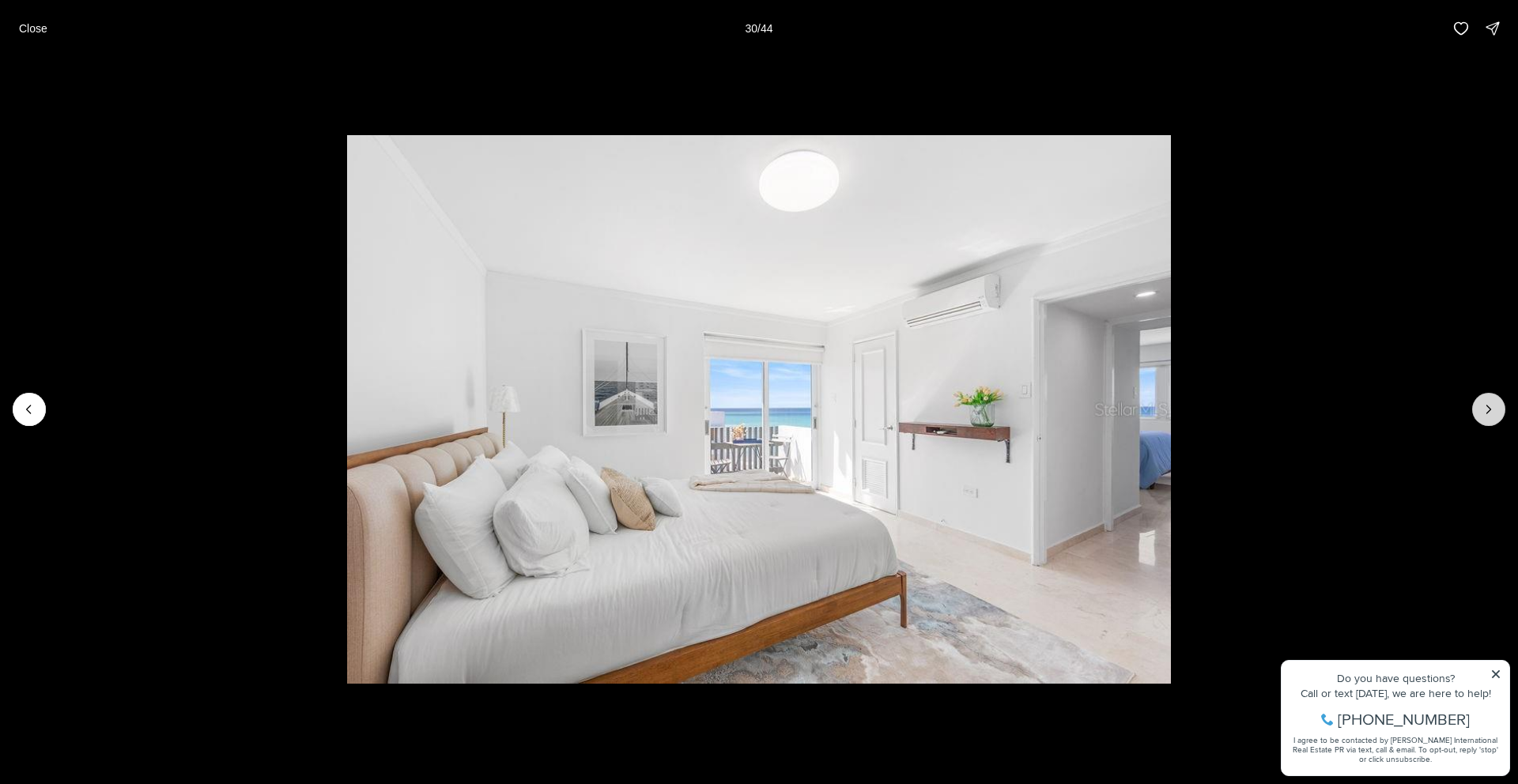
click at [1481, 410] on icon "Next slide" at bounding box center [1488, 409] width 16 height 16
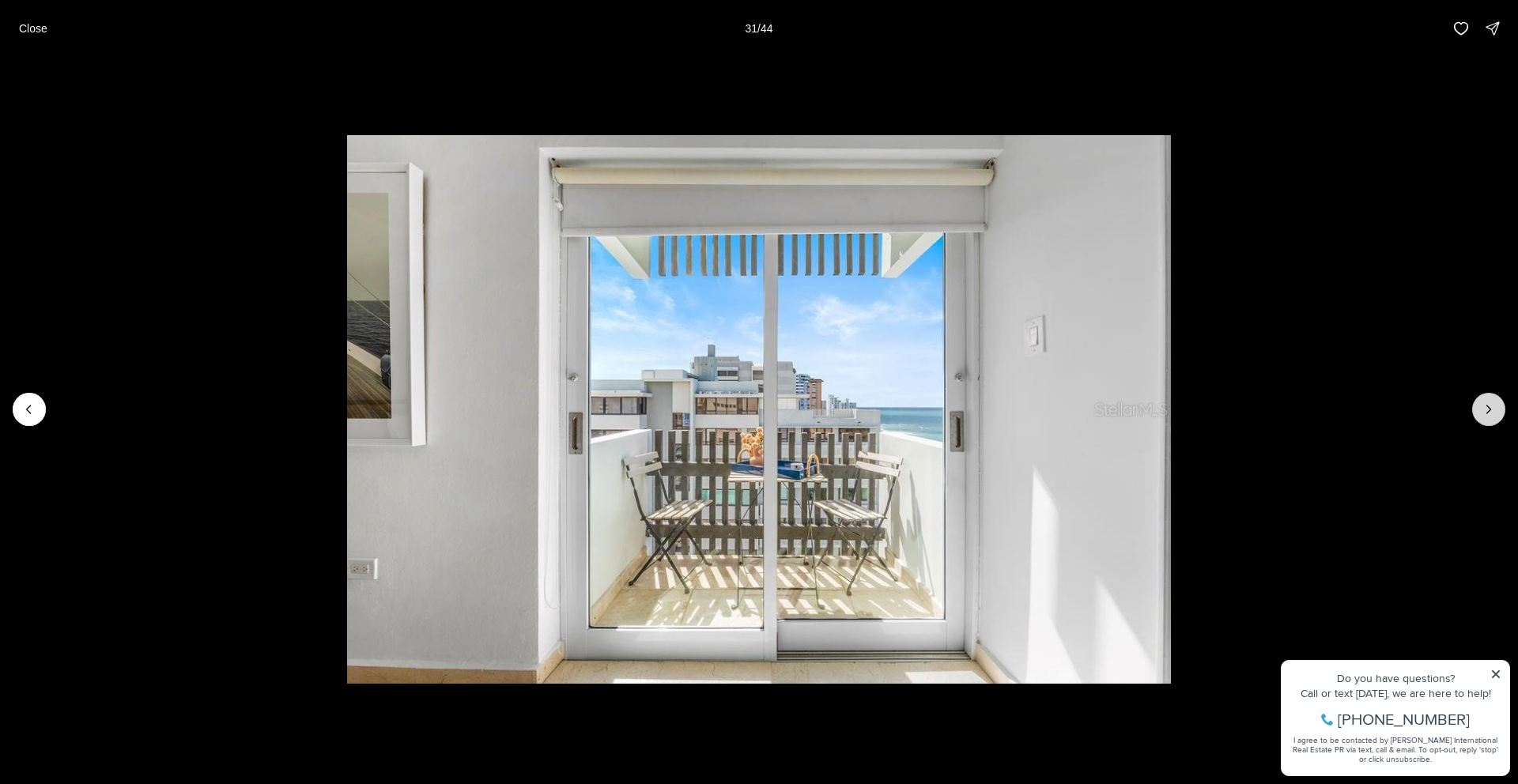
click at [1481, 410] on icon "Next slide" at bounding box center [1488, 409] width 16 height 16
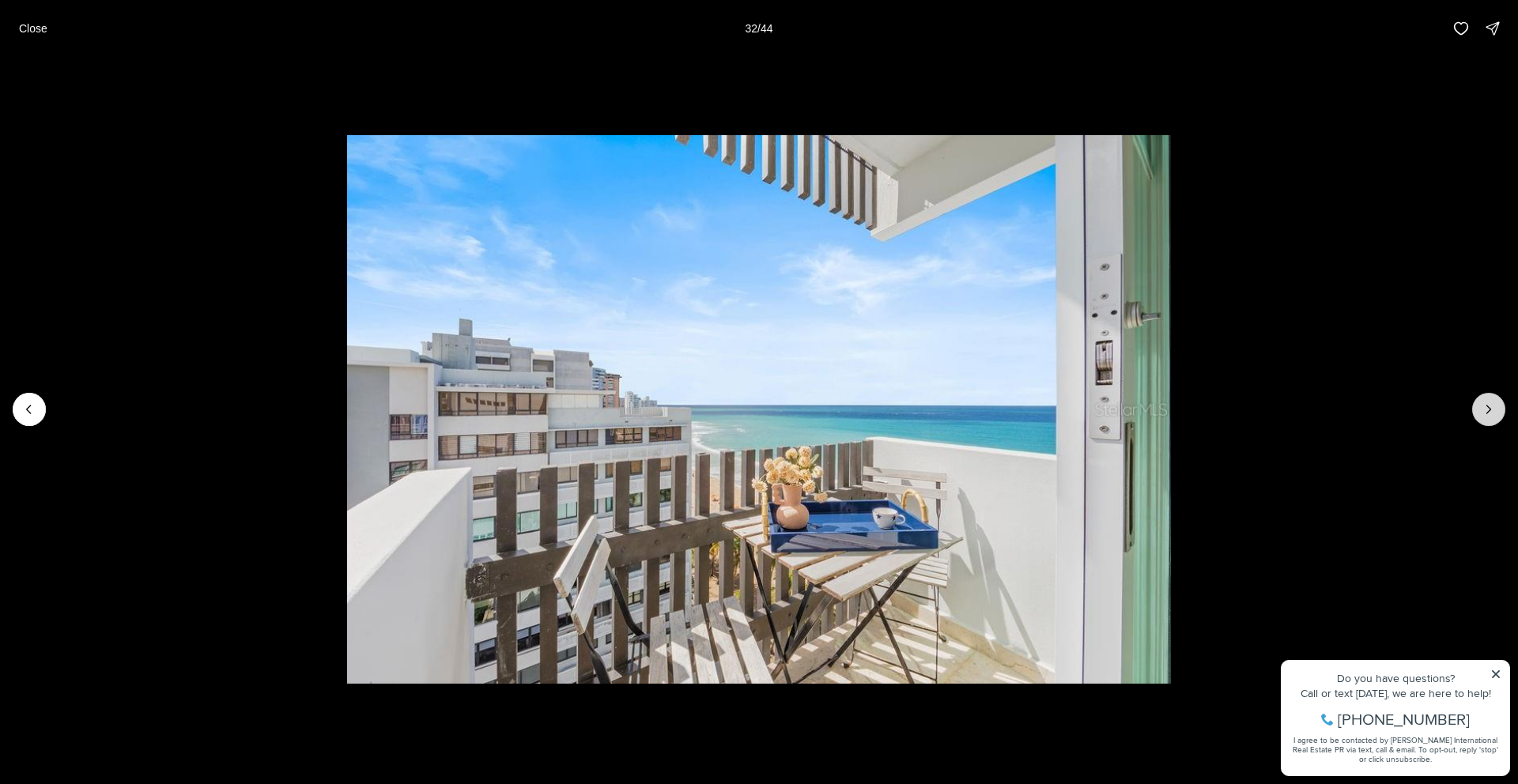
click at [1481, 407] on icon "Next slide" at bounding box center [1488, 409] width 16 height 16
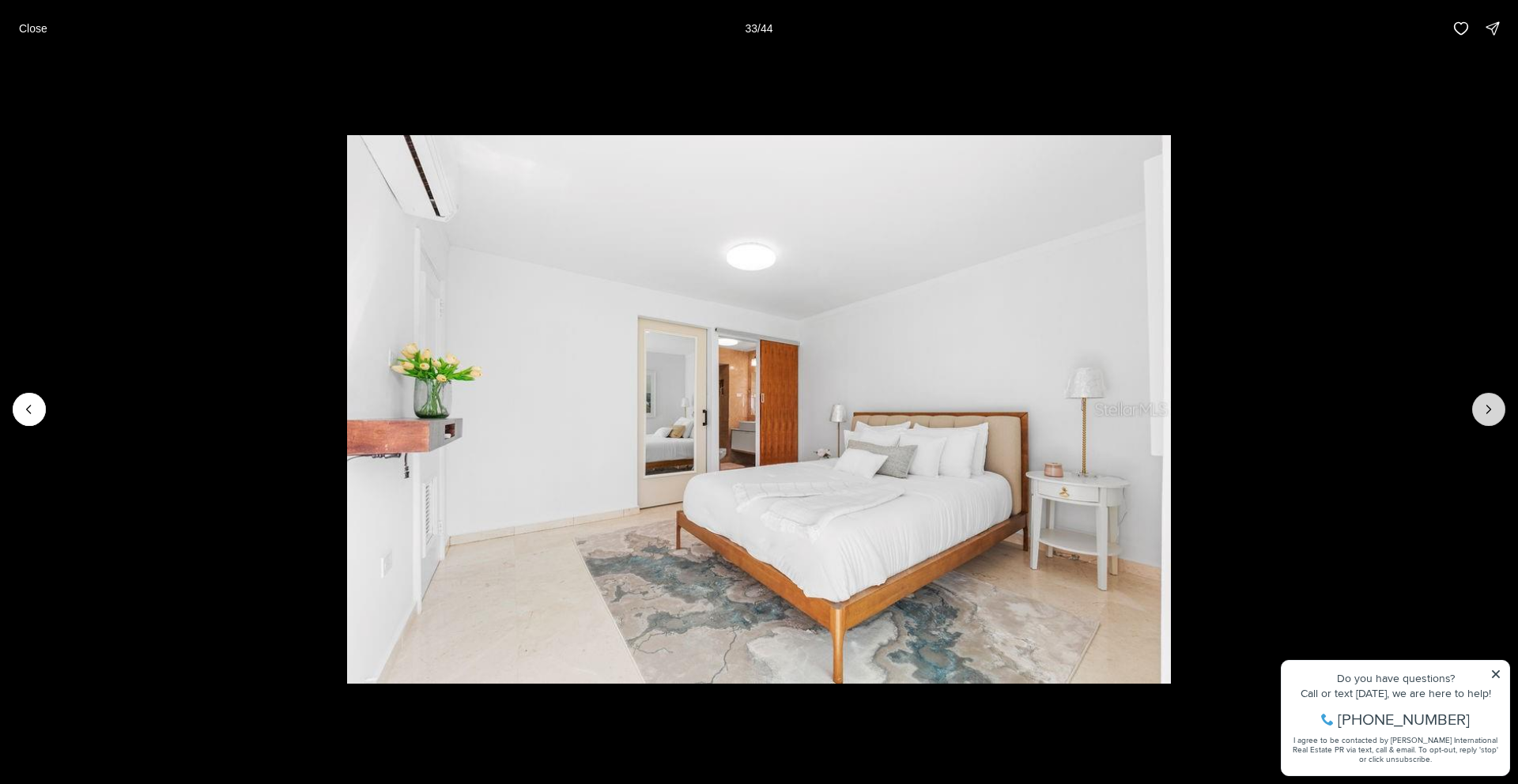
click at [1481, 409] on icon "Next slide" at bounding box center [1488, 409] width 16 height 16
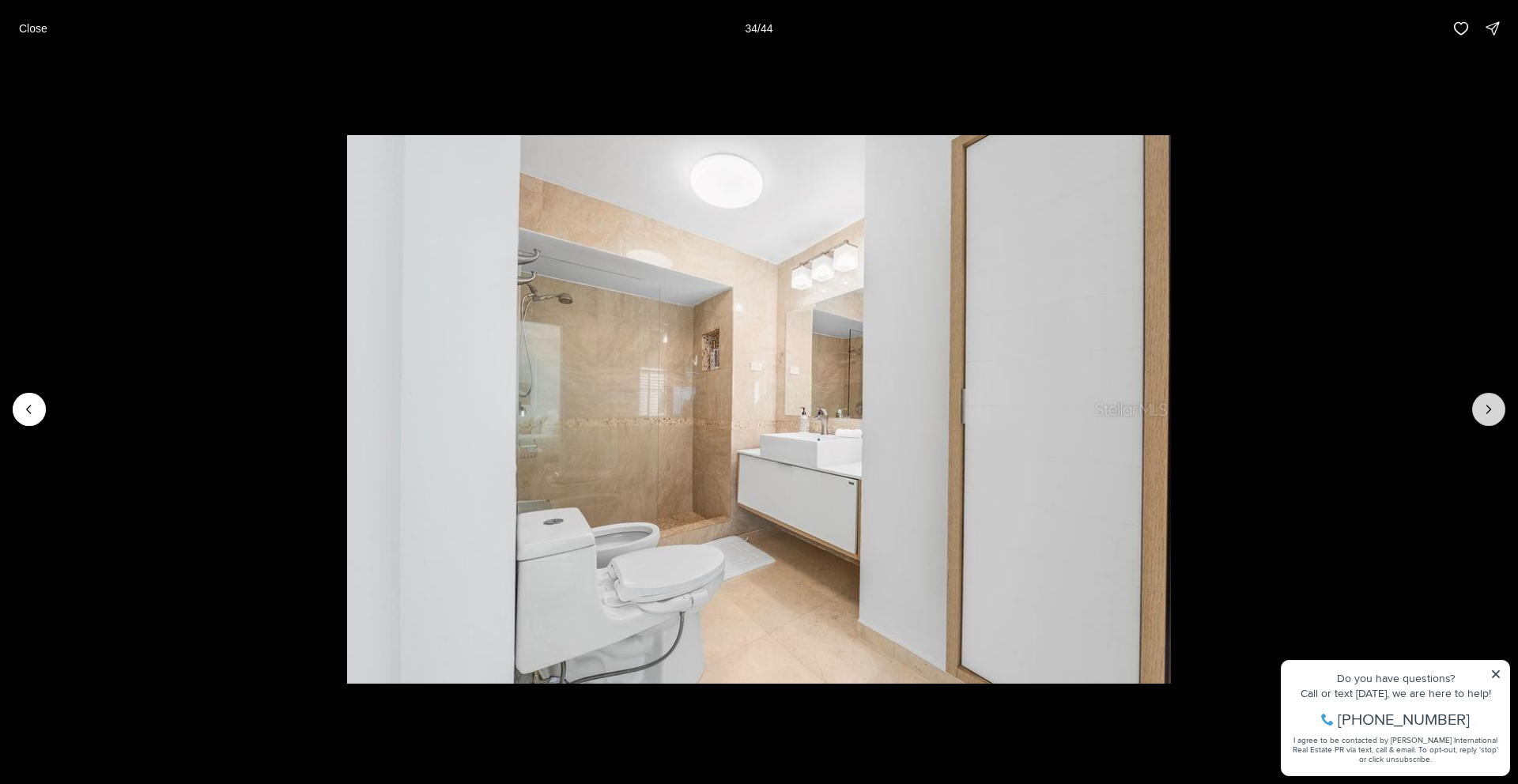
click at [1481, 409] on icon "Next slide" at bounding box center [1488, 409] width 16 height 16
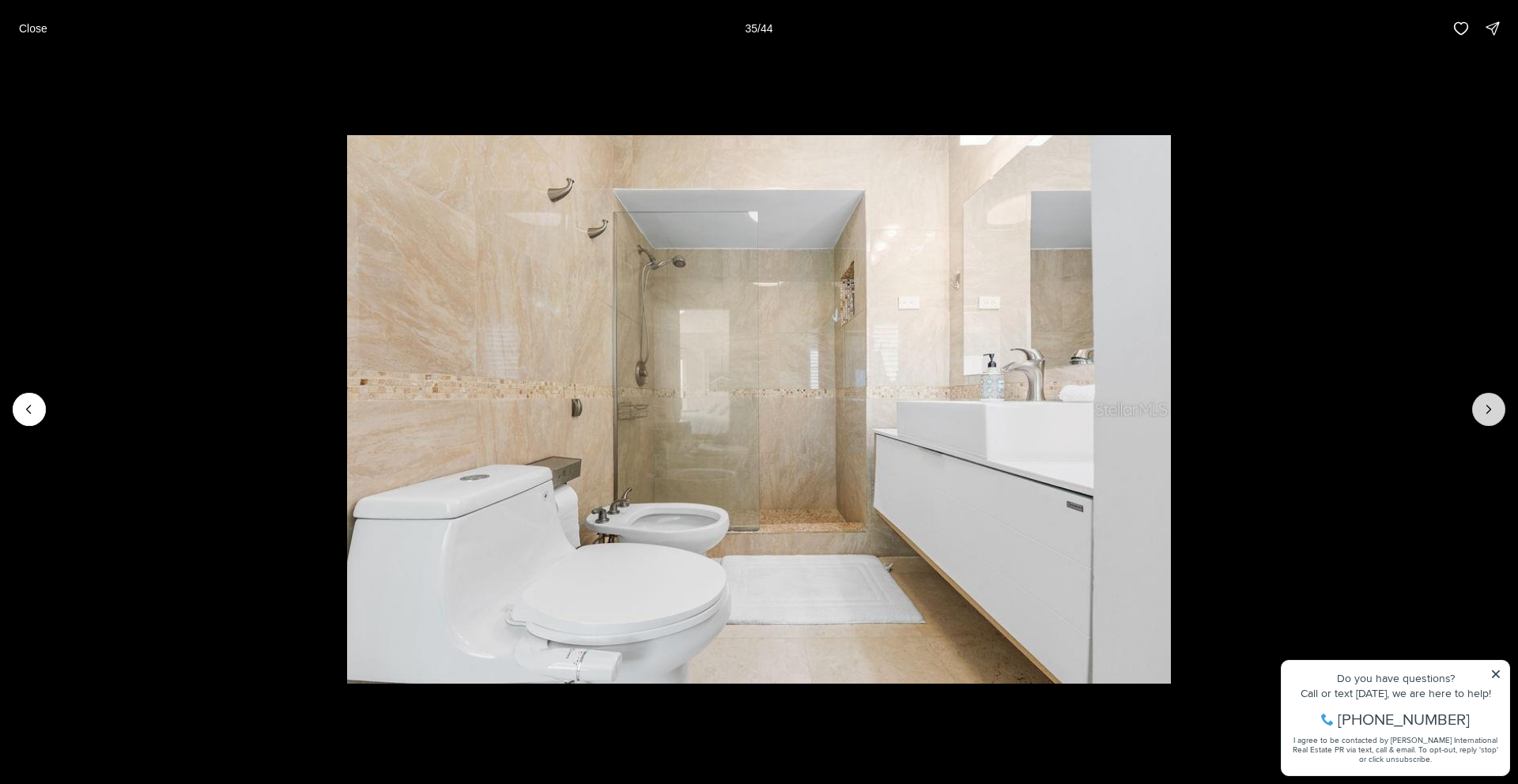
click at [1481, 409] on icon "Next slide" at bounding box center [1488, 409] width 16 height 16
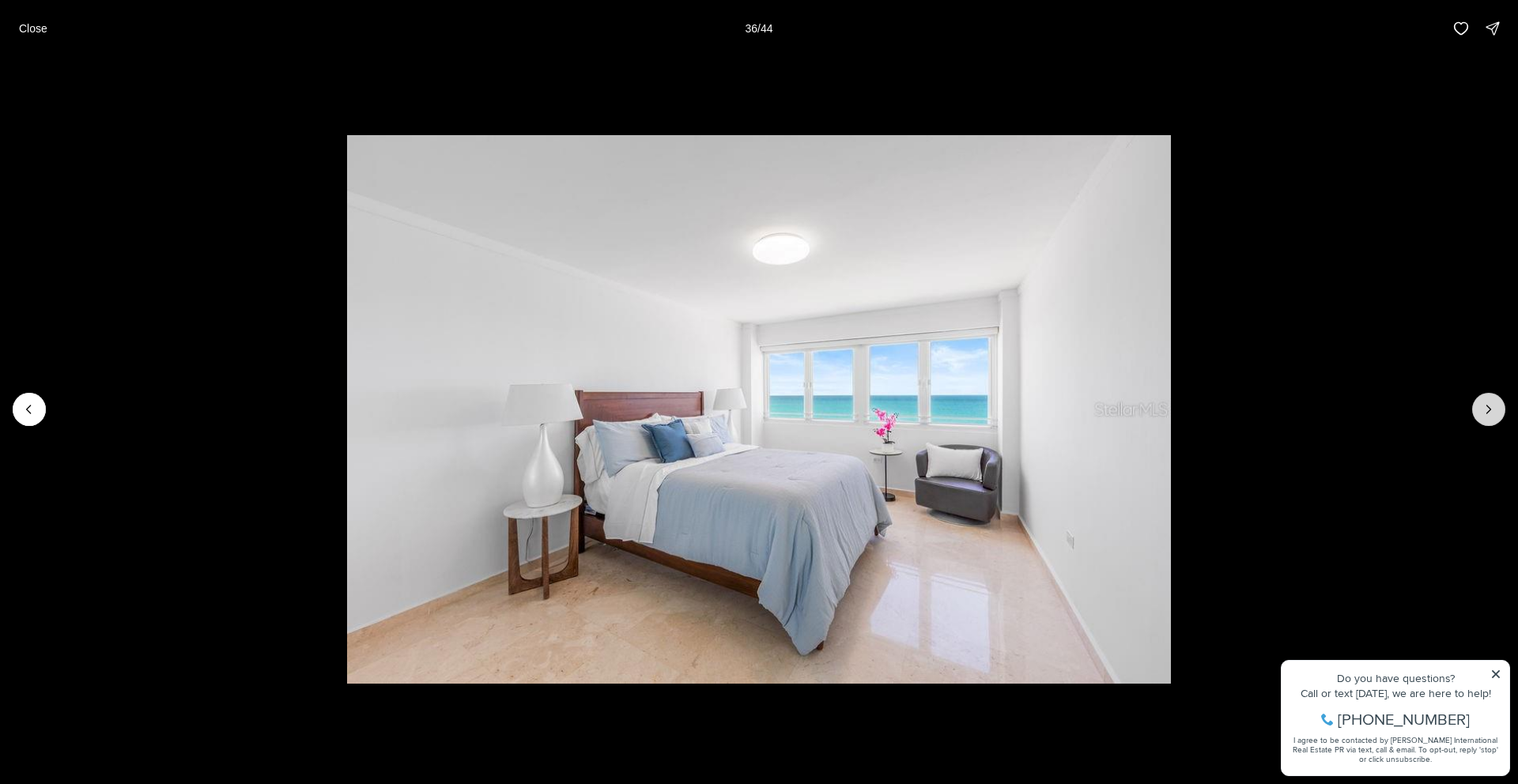
click at [1481, 409] on icon "Next slide" at bounding box center [1488, 409] width 16 height 16
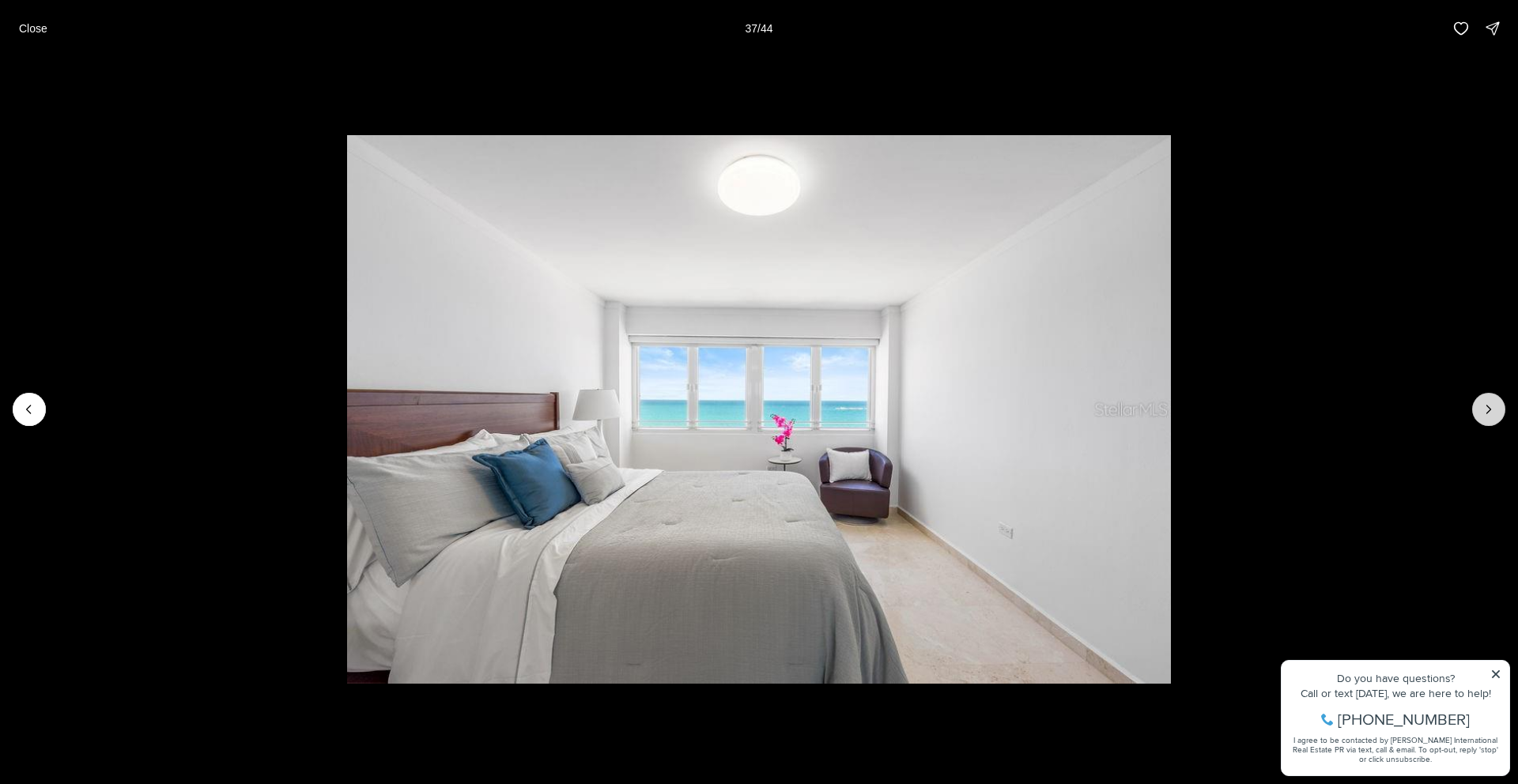
click at [1481, 409] on icon "Next slide" at bounding box center [1488, 409] width 16 height 16
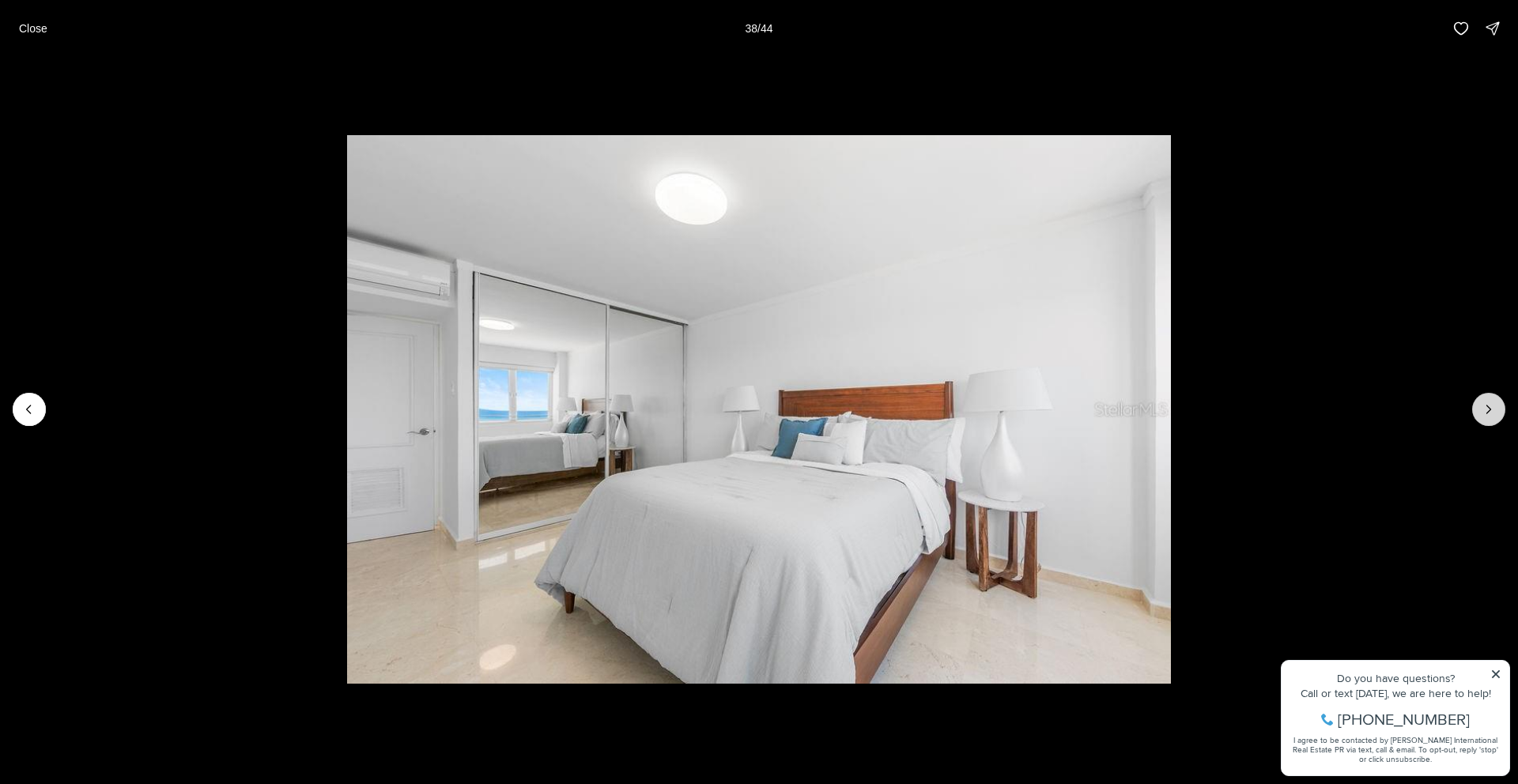
click at [1481, 409] on icon "Next slide" at bounding box center [1488, 409] width 16 height 16
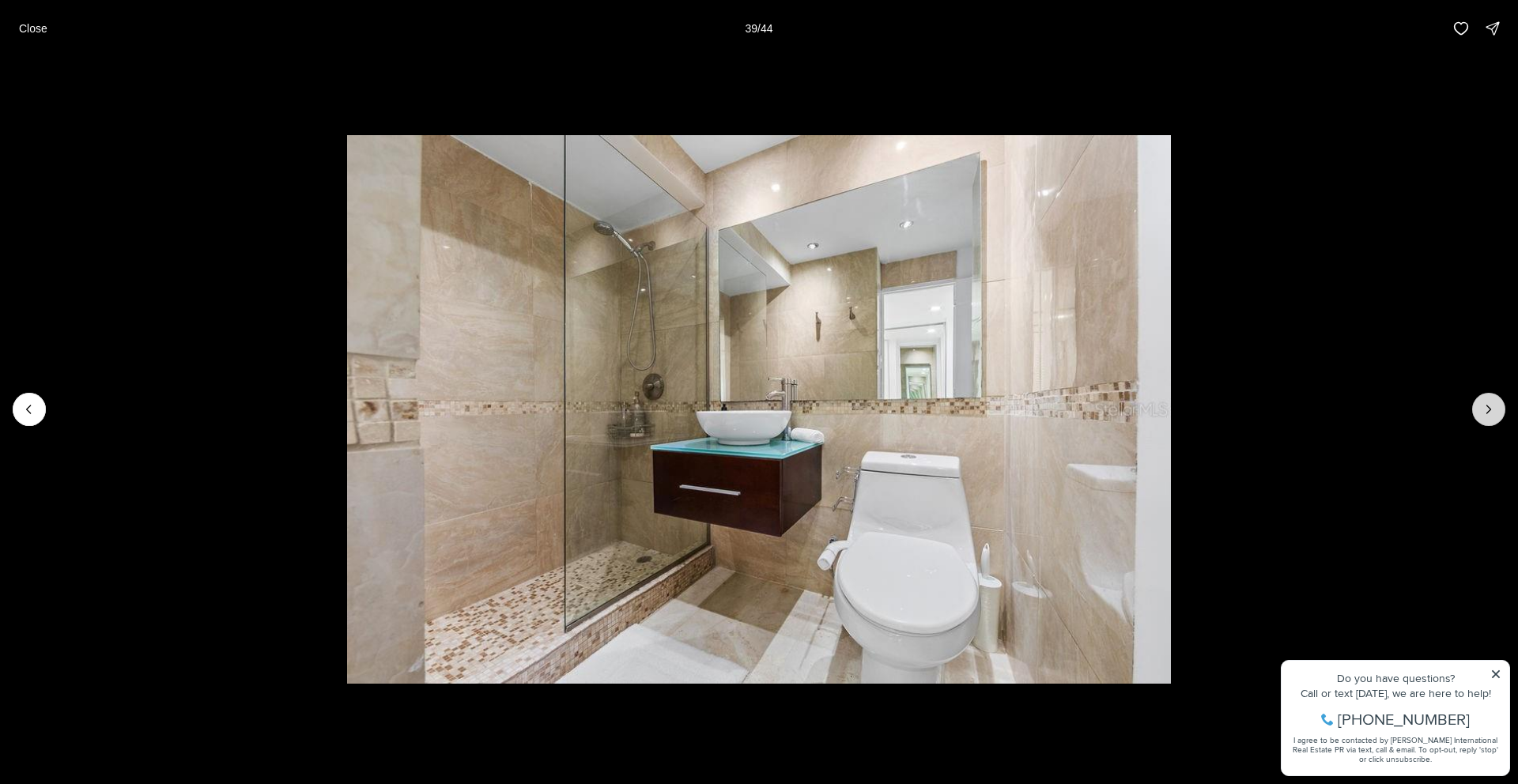
click at [1481, 409] on icon "Next slide" at bounding box center [1488, 409] width 16 height 16
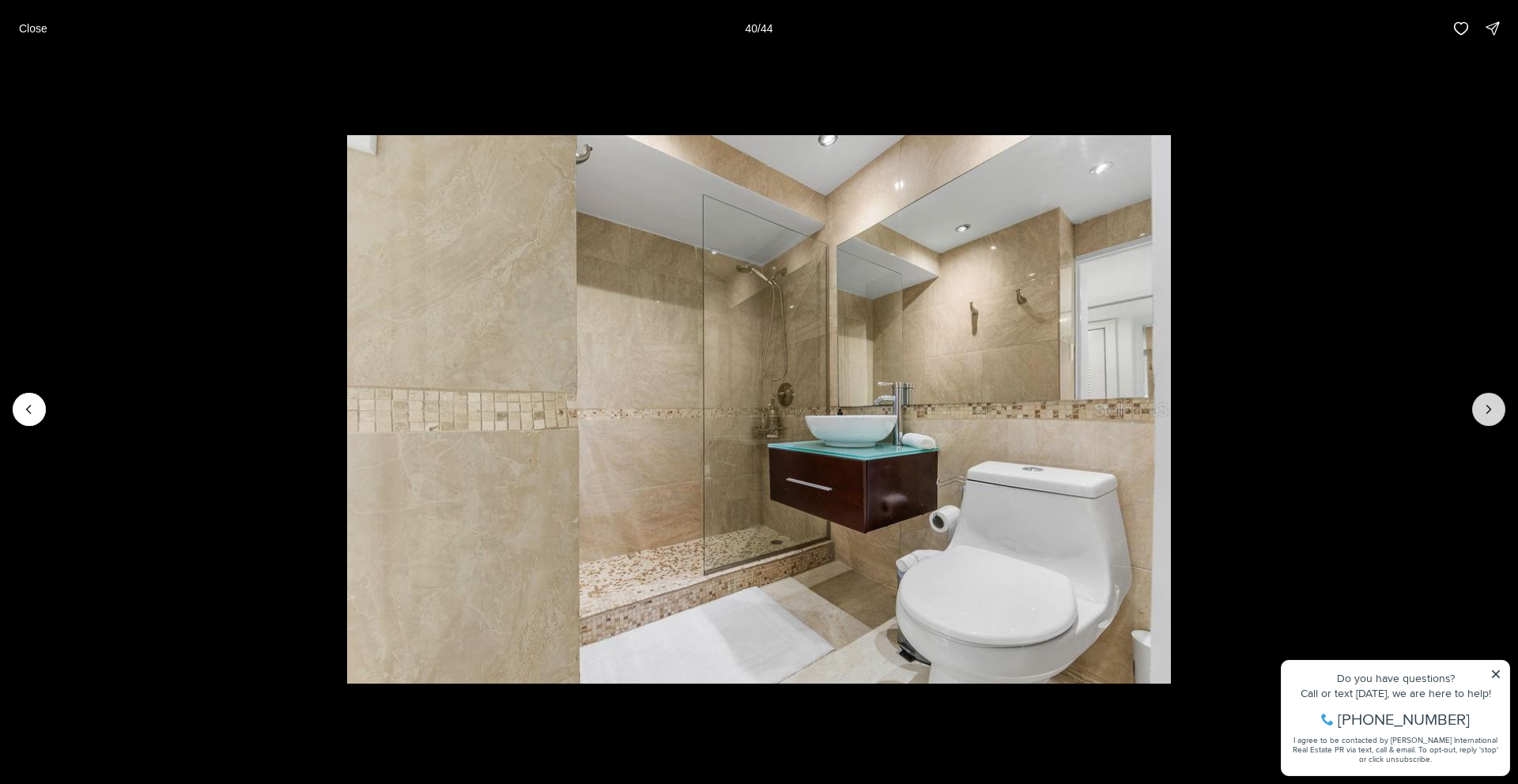
click at [1481, 409] on icon "Next slide" at bounding box center [1488, 409] width 16 height 16
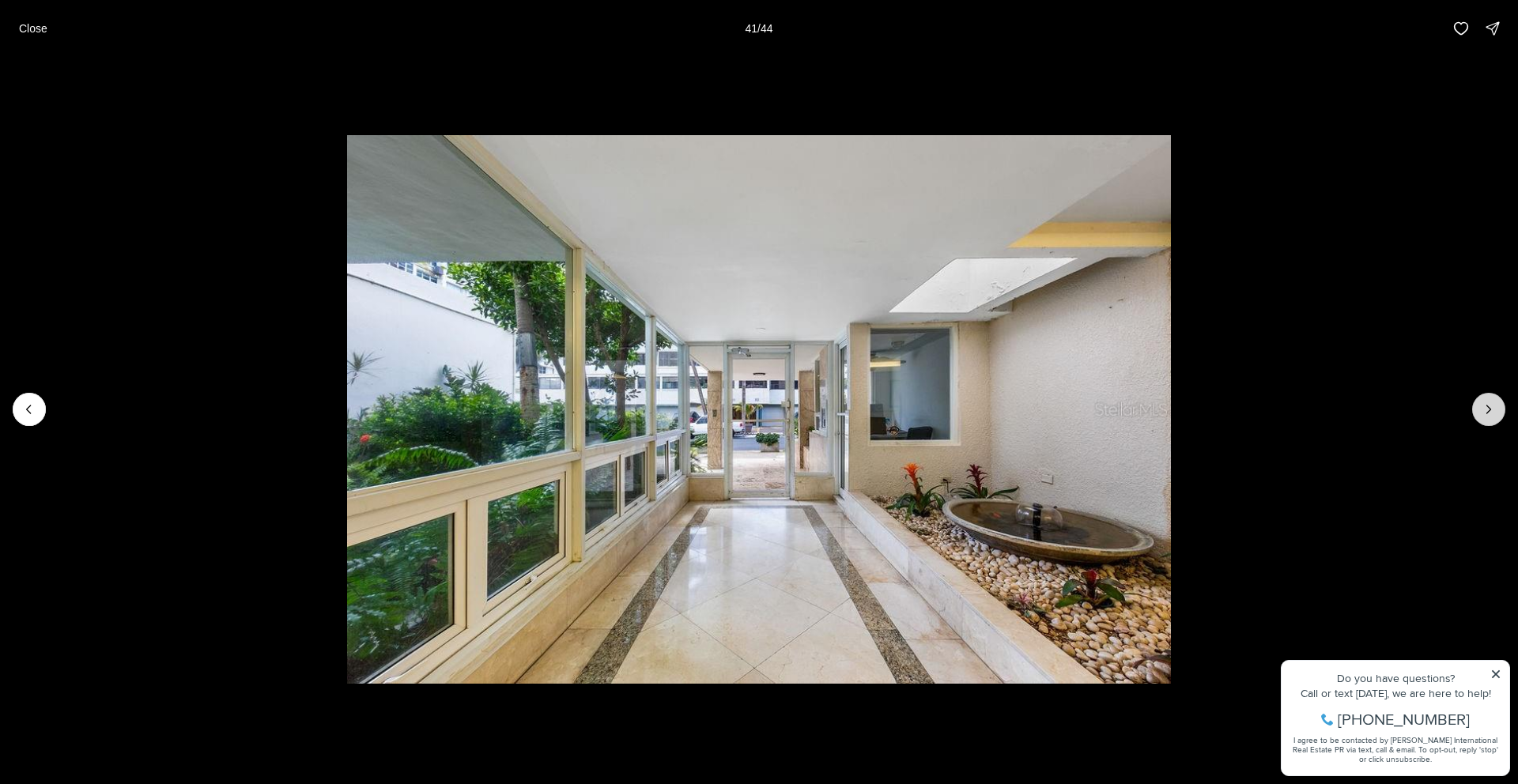
click at [1481, 409] on icon "Next slide" at bounding box center [1488, 409] width 16 height 16
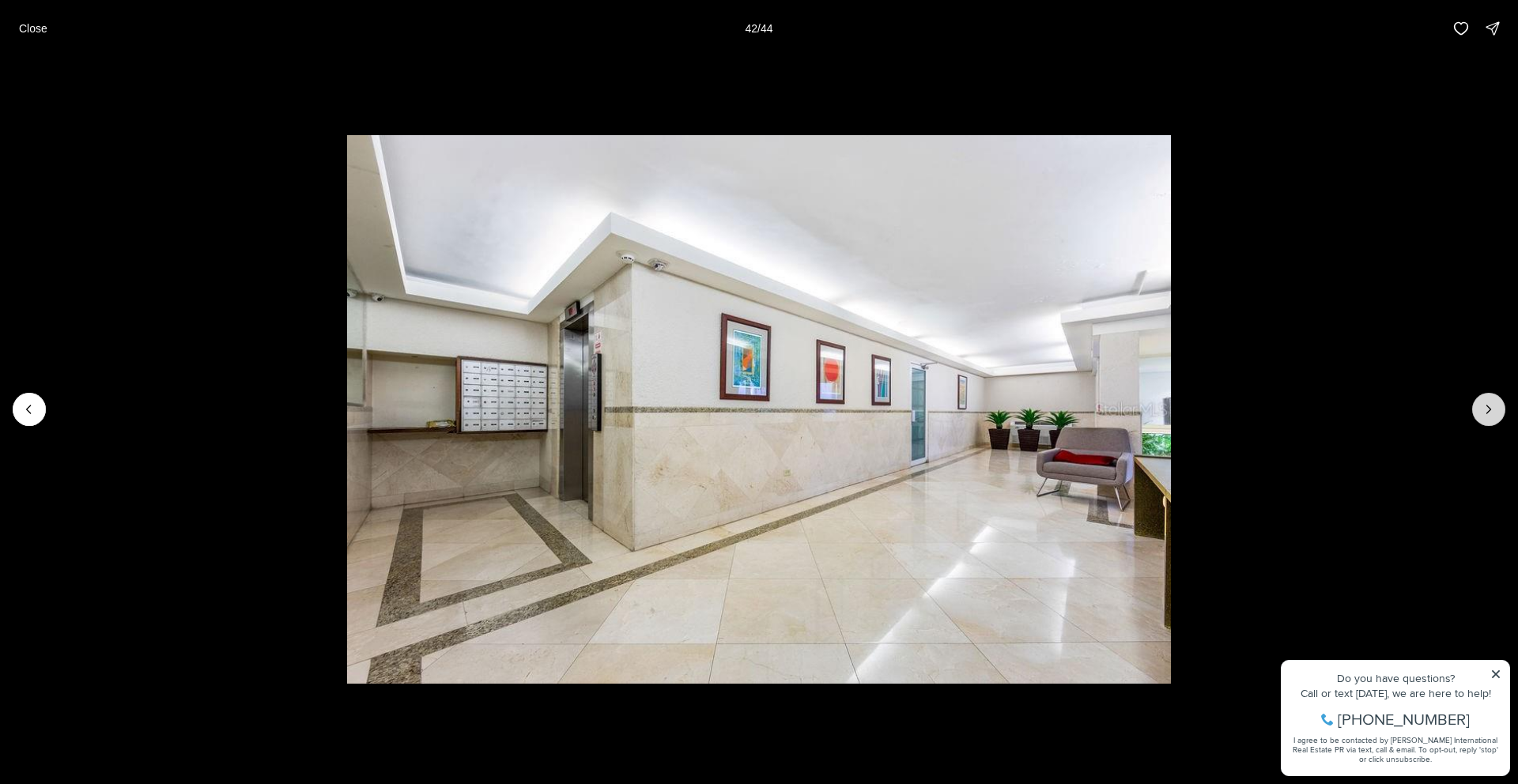
click at [1486, 410] on icon "Next slide" at bounding box center [1488, 409] width 16 height 16
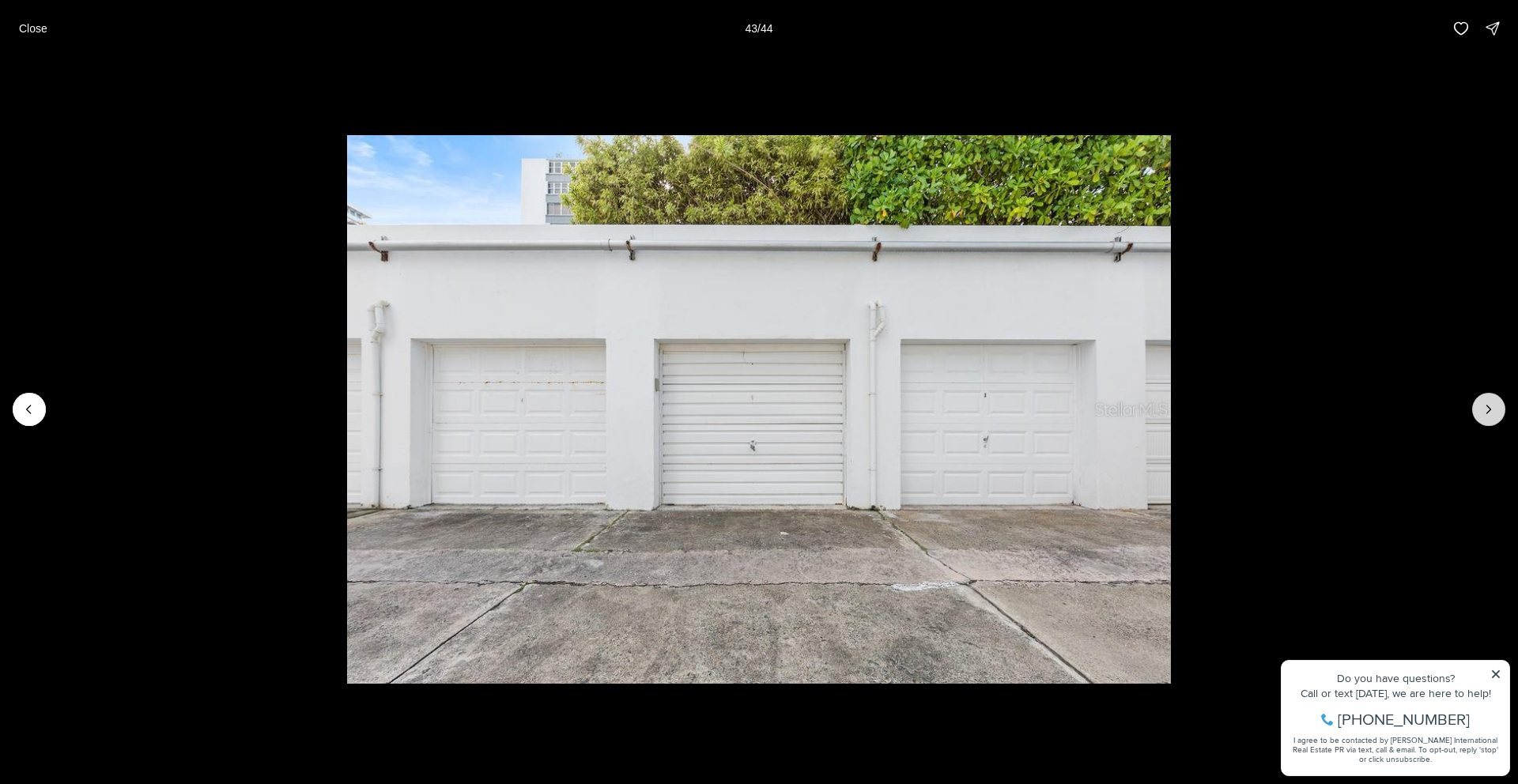
click at [1486, 402] on icon "Next slide" at bounding box center [1488, 409] width 16 height 16
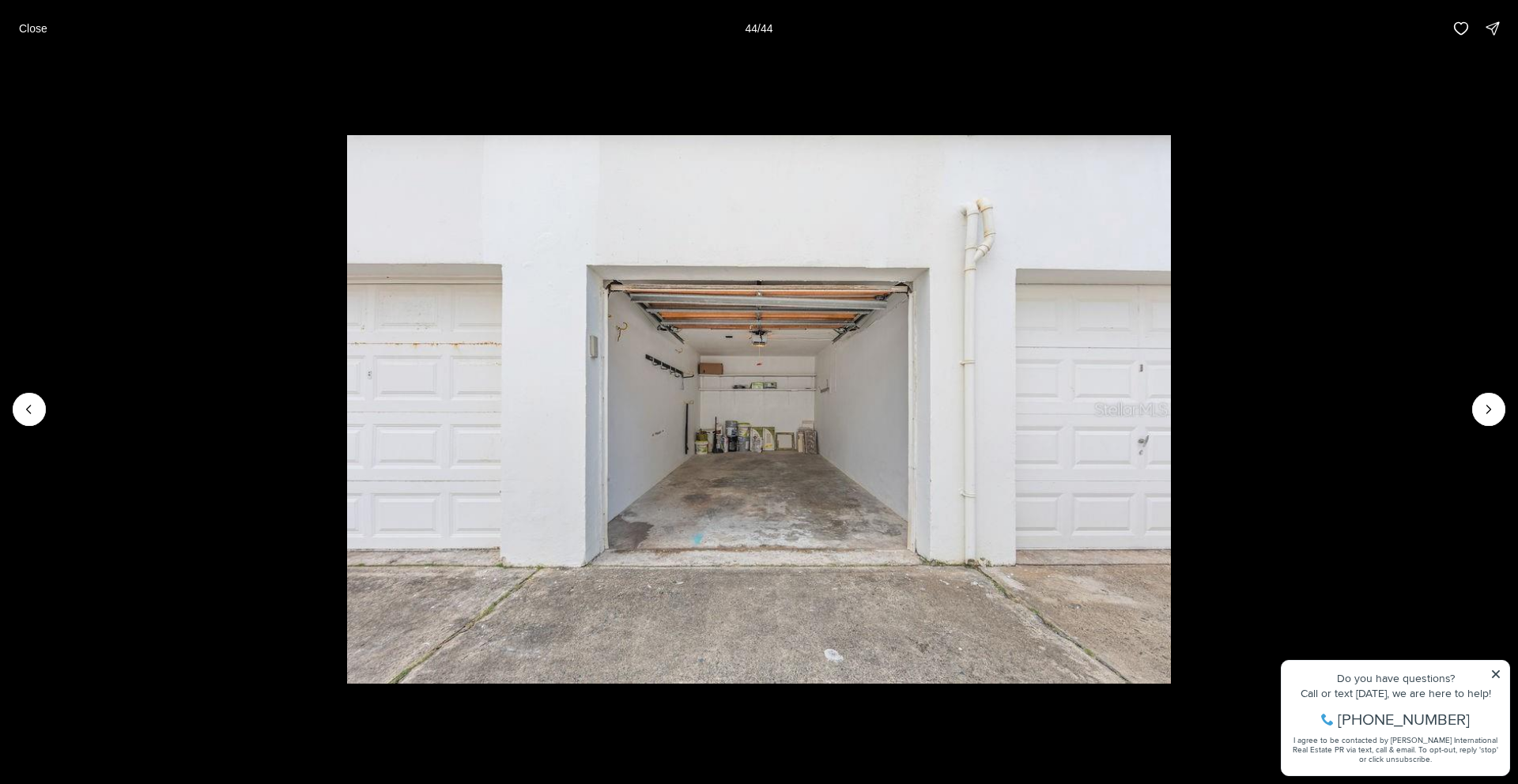
click at [1500, 415] on div at bounding box center [1488, 409] width 33 height 33
click at [37, 29] on p "Close" at bounding box center [33, 28] width 29 height 12
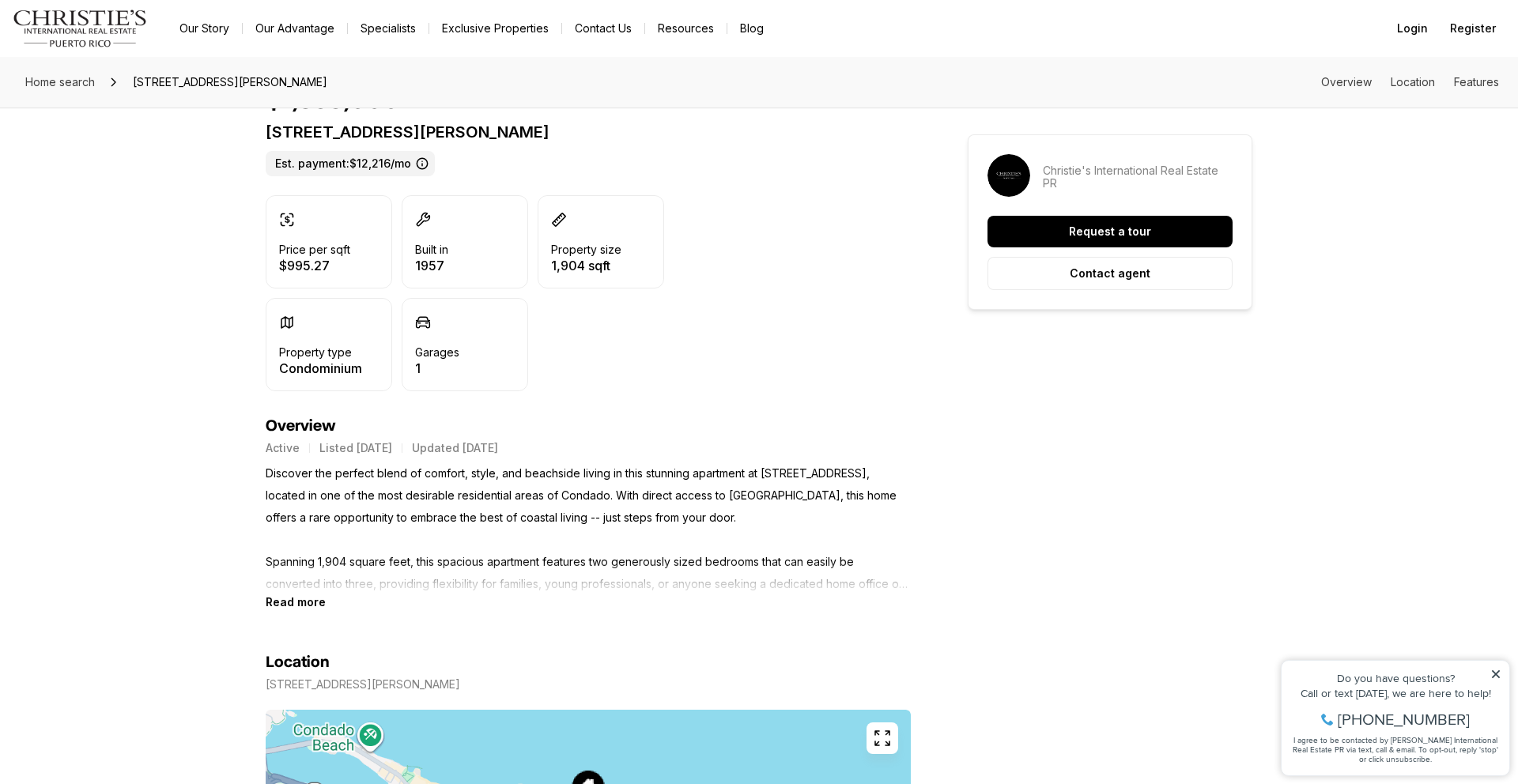
scroll to position [379, 0]
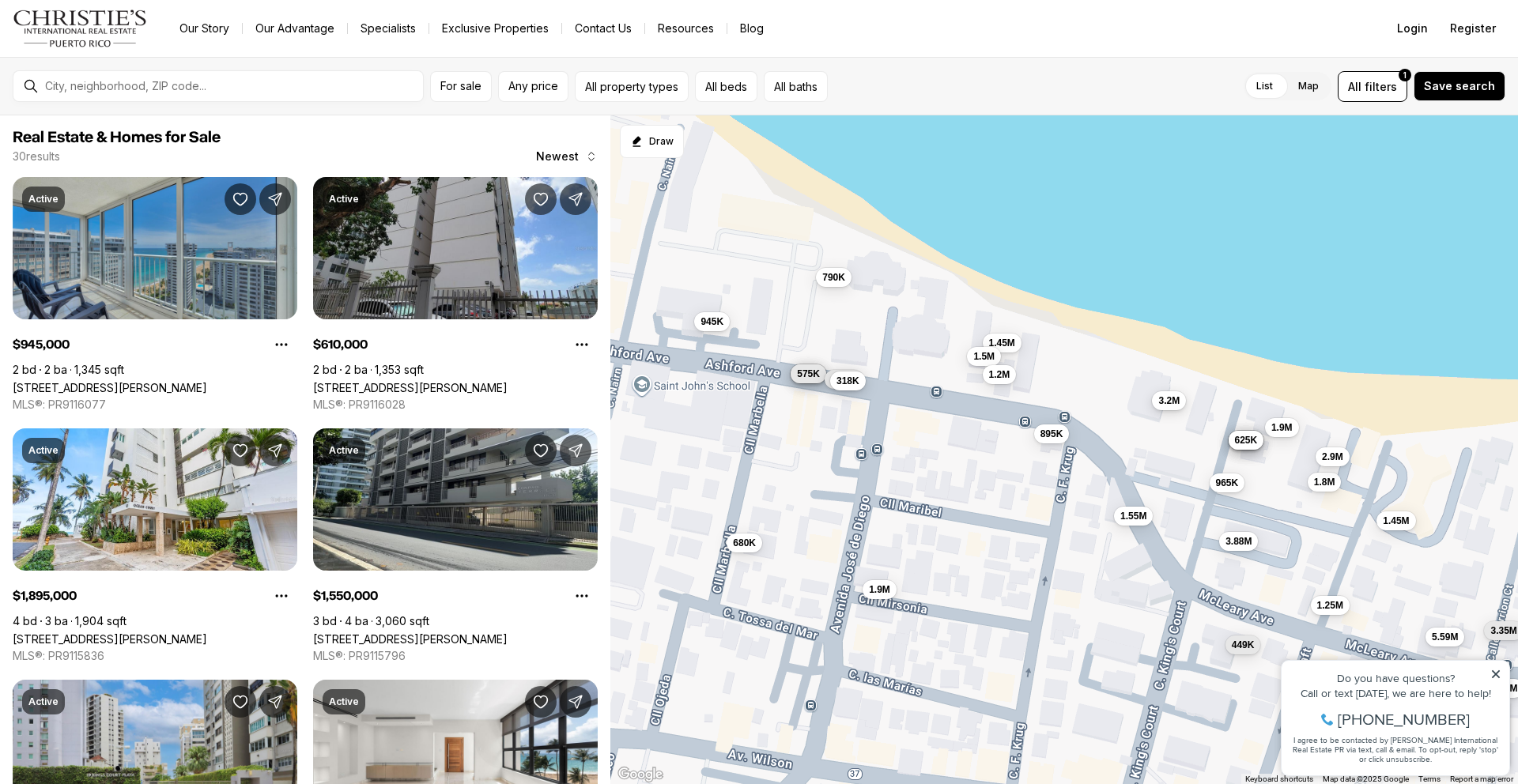
click at [1168, 406] on span "3.2M" at bounding box center [1169, 399] width 21 height 12
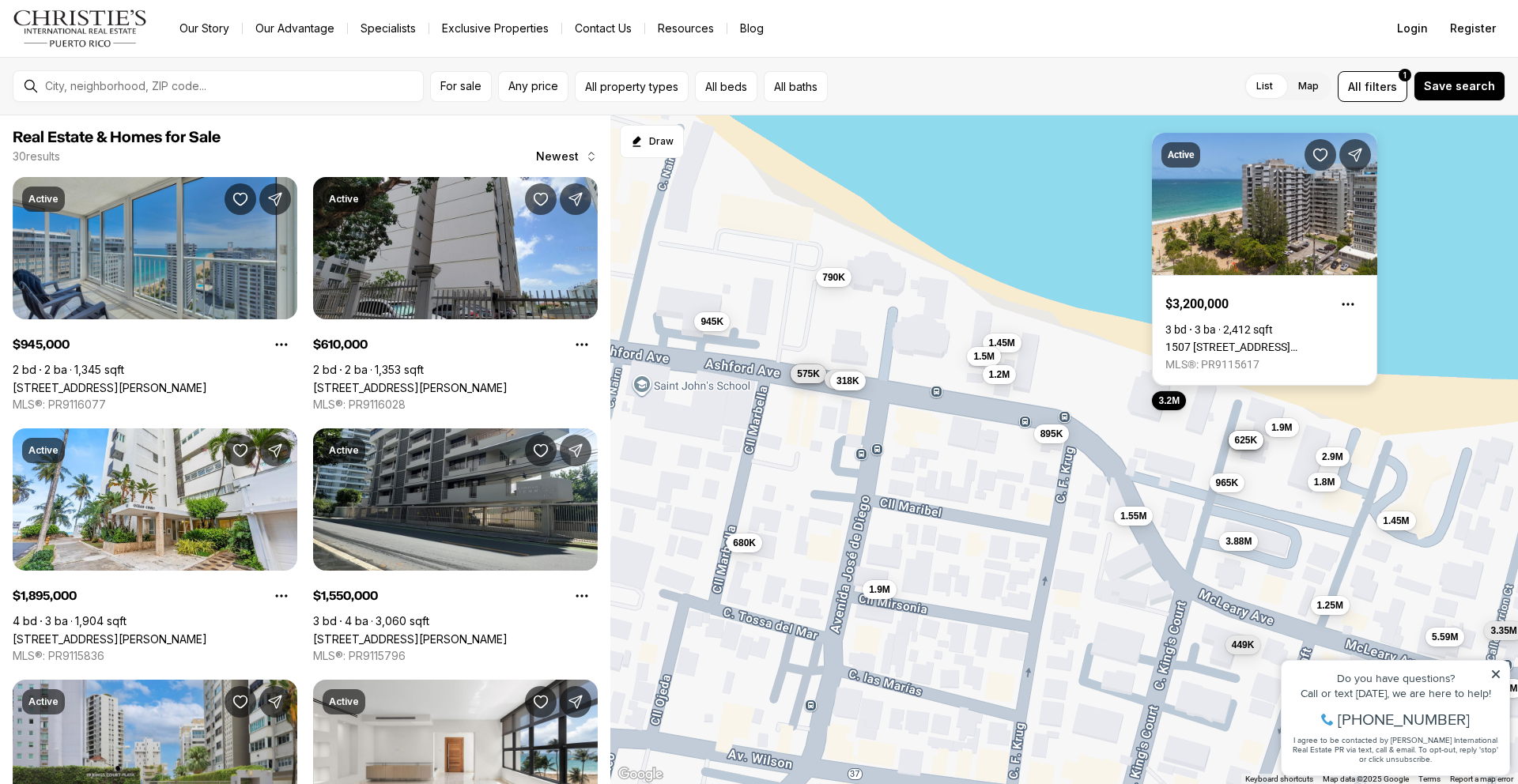
drag, startPoint x: 1229, startPoint y: 198, endPoint x: 1232, endPoint y: 249, distance: 51.1
click at [1229, 341] on link "1507 [STREET_ADDRESS][PERSON_NAME]" at bounding box center [1265, 346] width 199 height 12
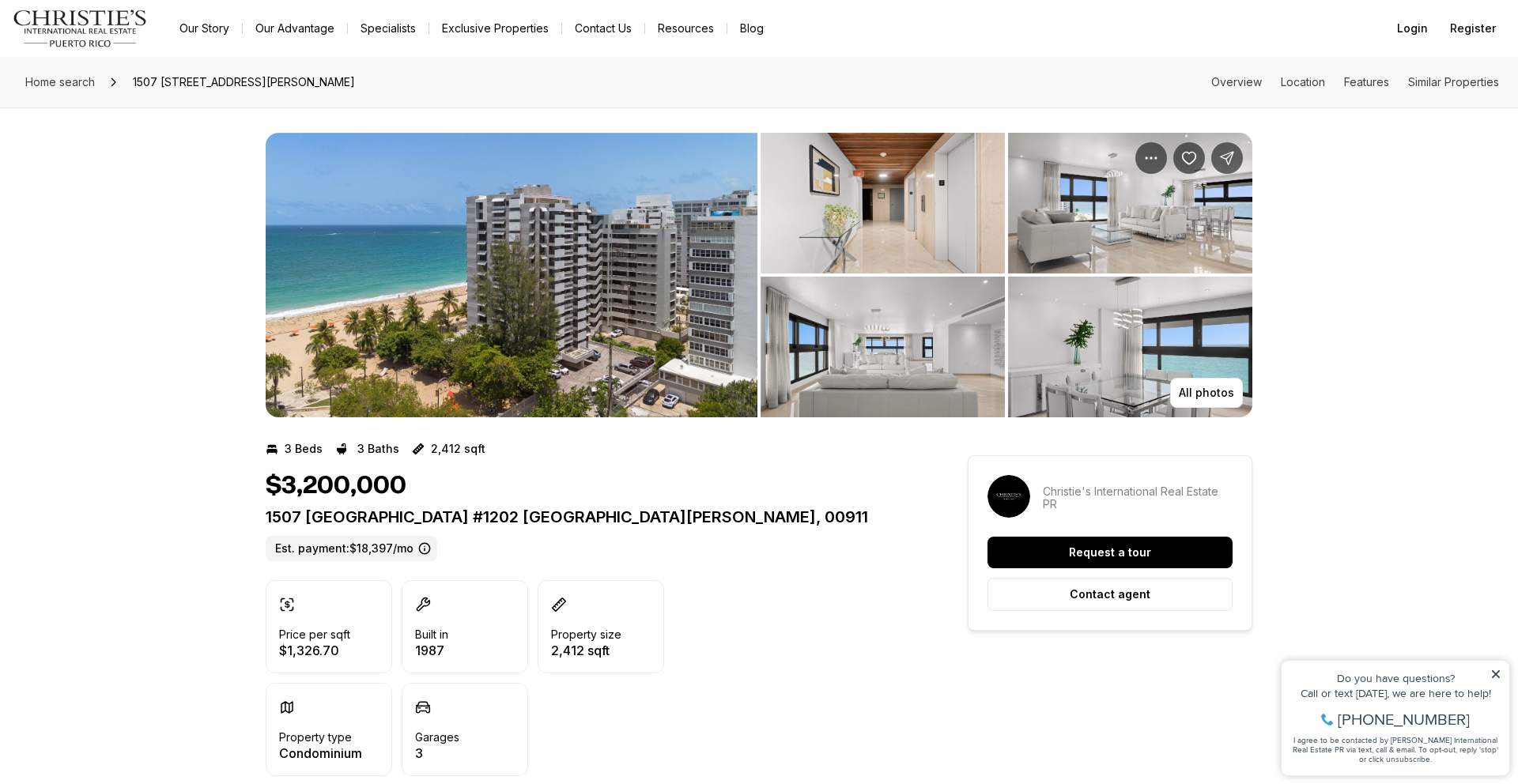
click at [696, 342] on img "View image gallery" at bounding box center [511, 275] width 492 height 284
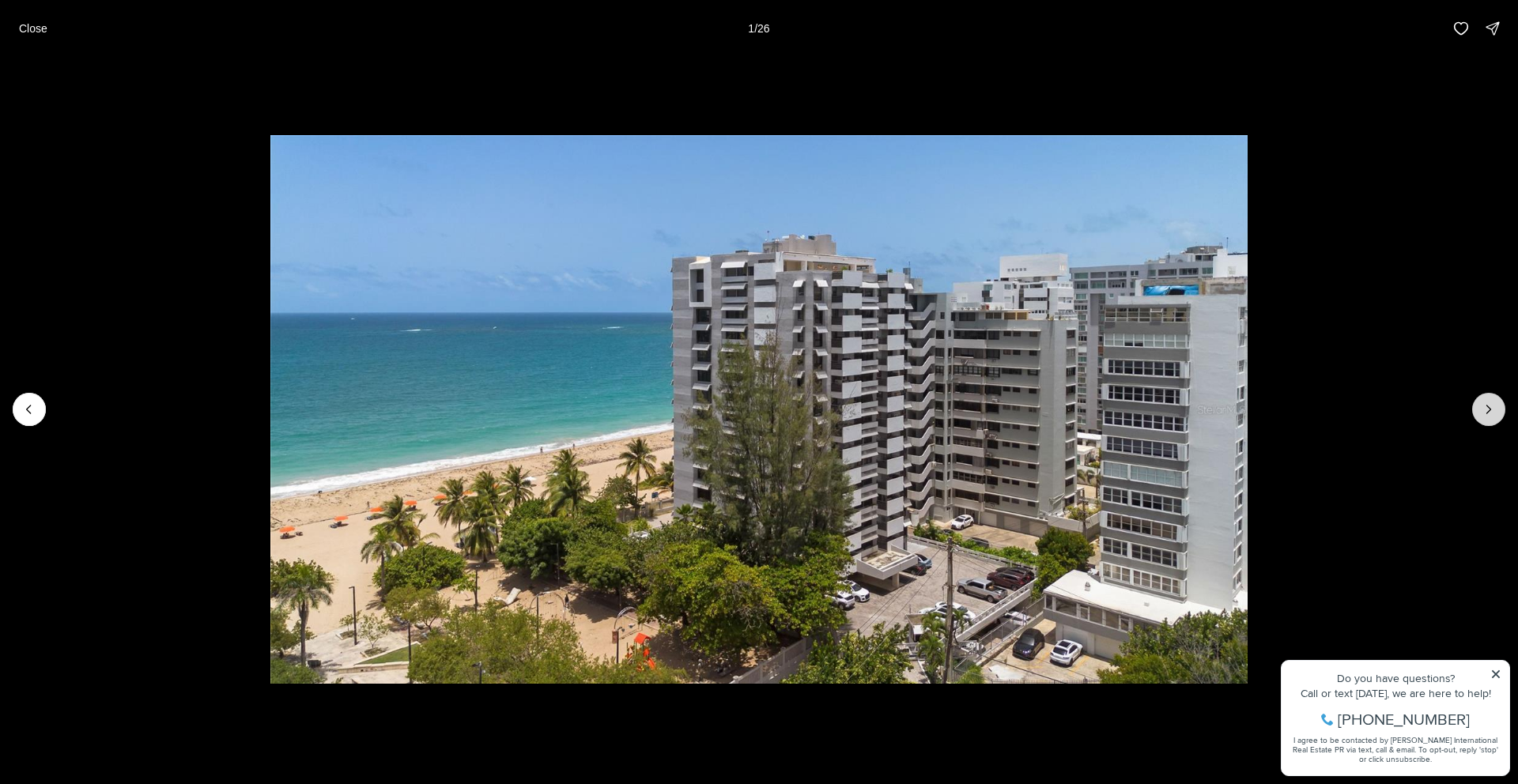
click at [1491, 410] on icon "Next slide" at bounding box center [1488, 409] width 16 height 16
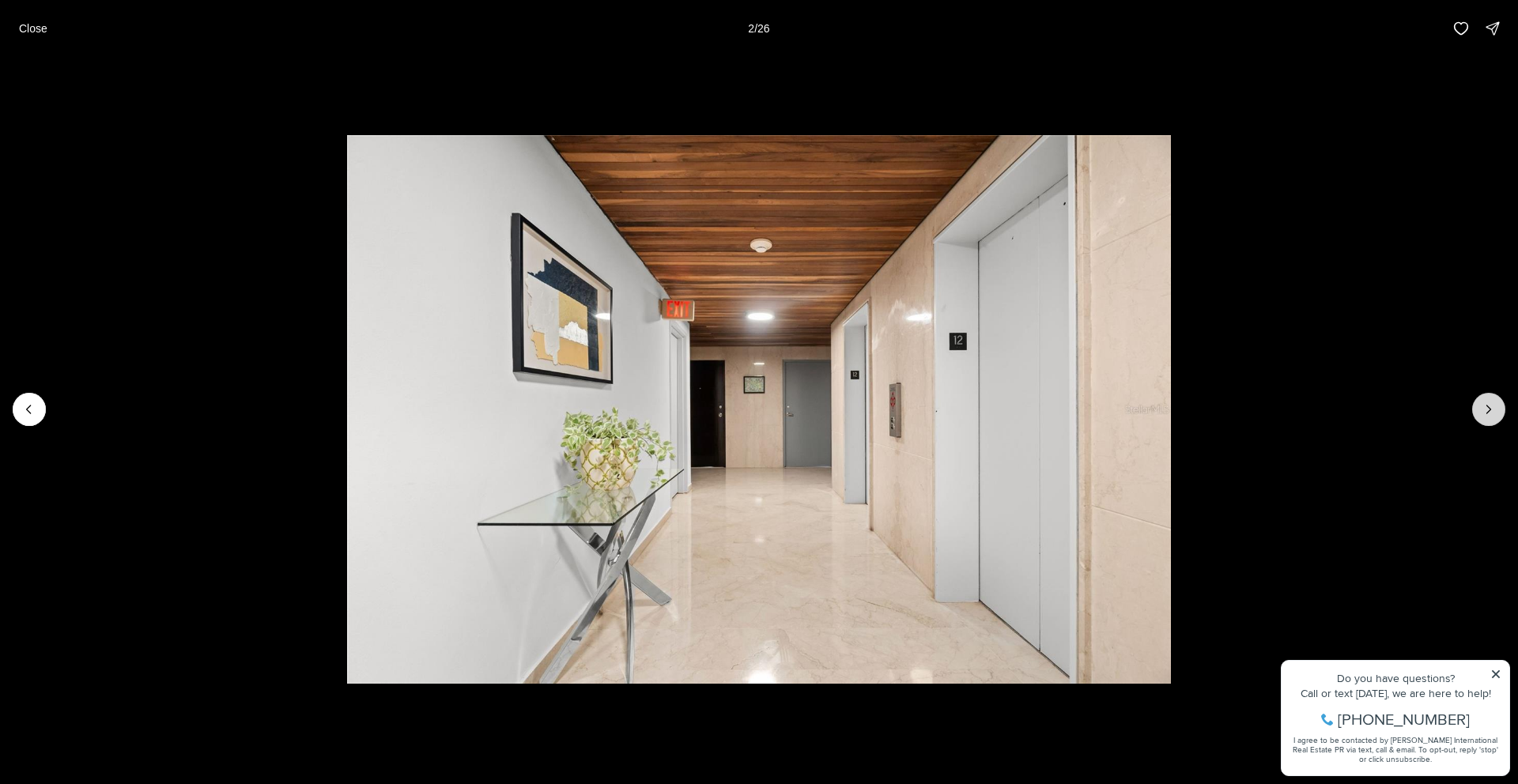
click at [1491, 410] on icon "Next slide" at bounding box center [1488, 409] width 16 height 16
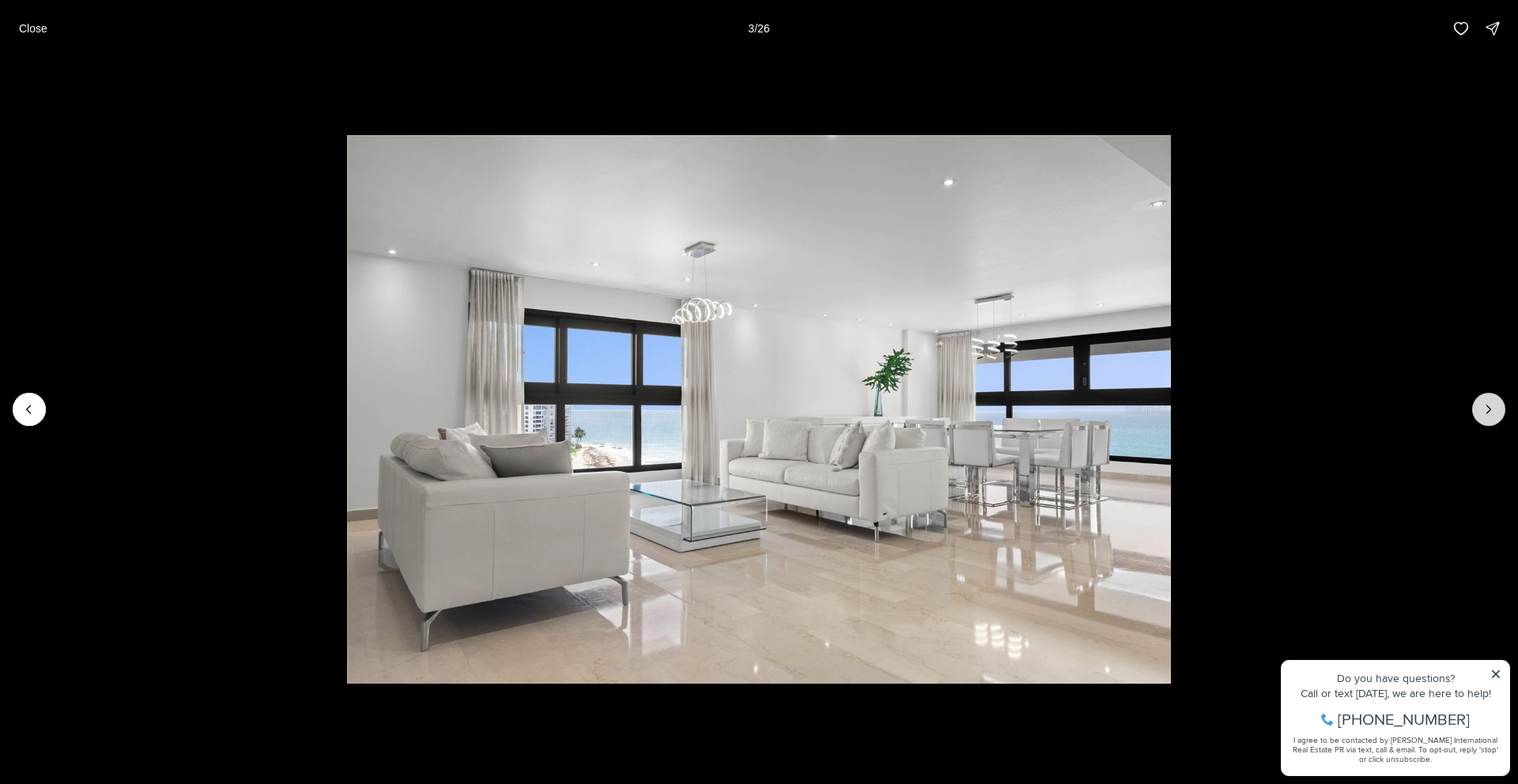
click at [1491, 410] on icon "Next slide" at bounding box center [1488, 409] width 16 height 16
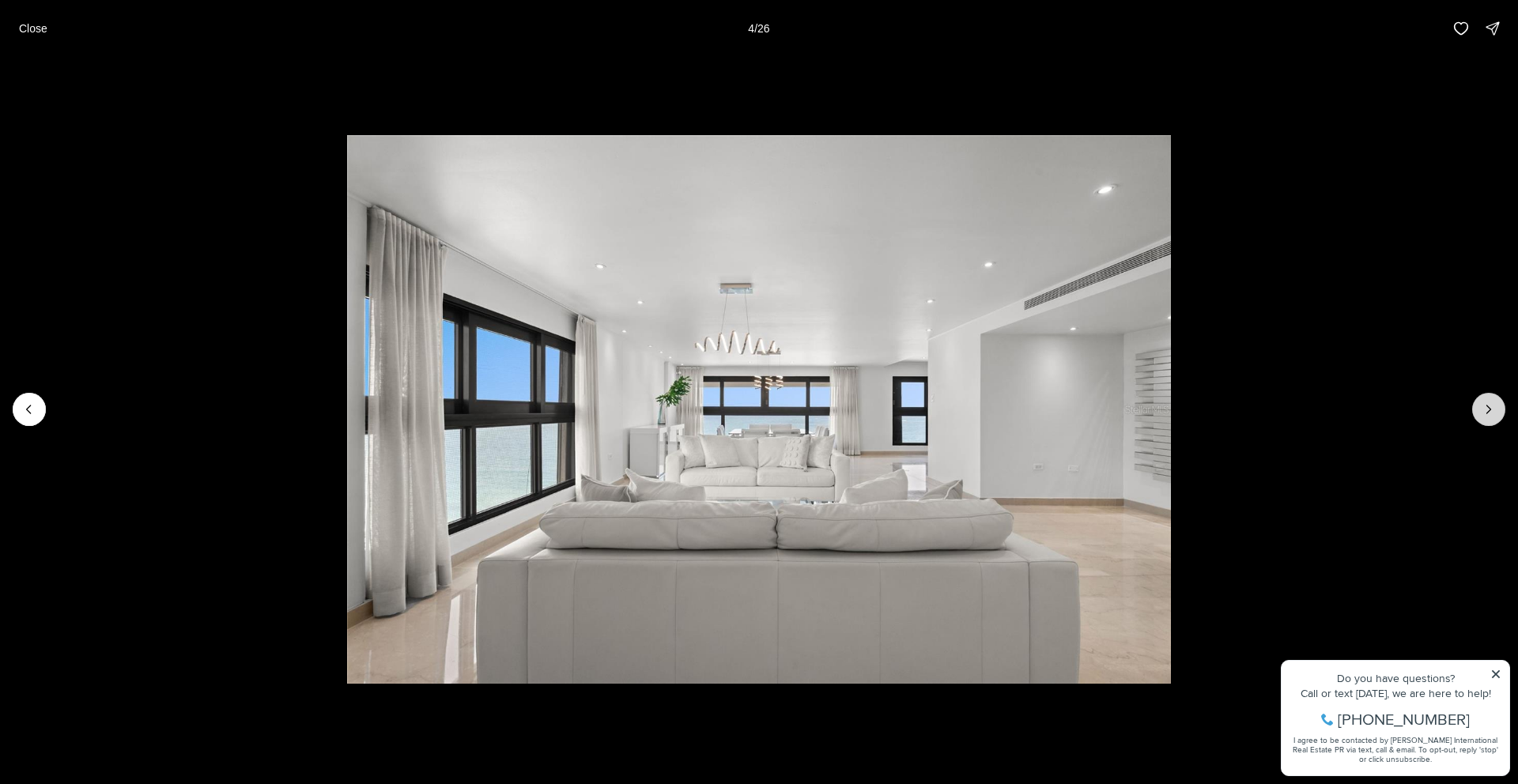
click at [1491, 410] on icon "Next slide" at bounding box center [1488, 409] width 16 height 16
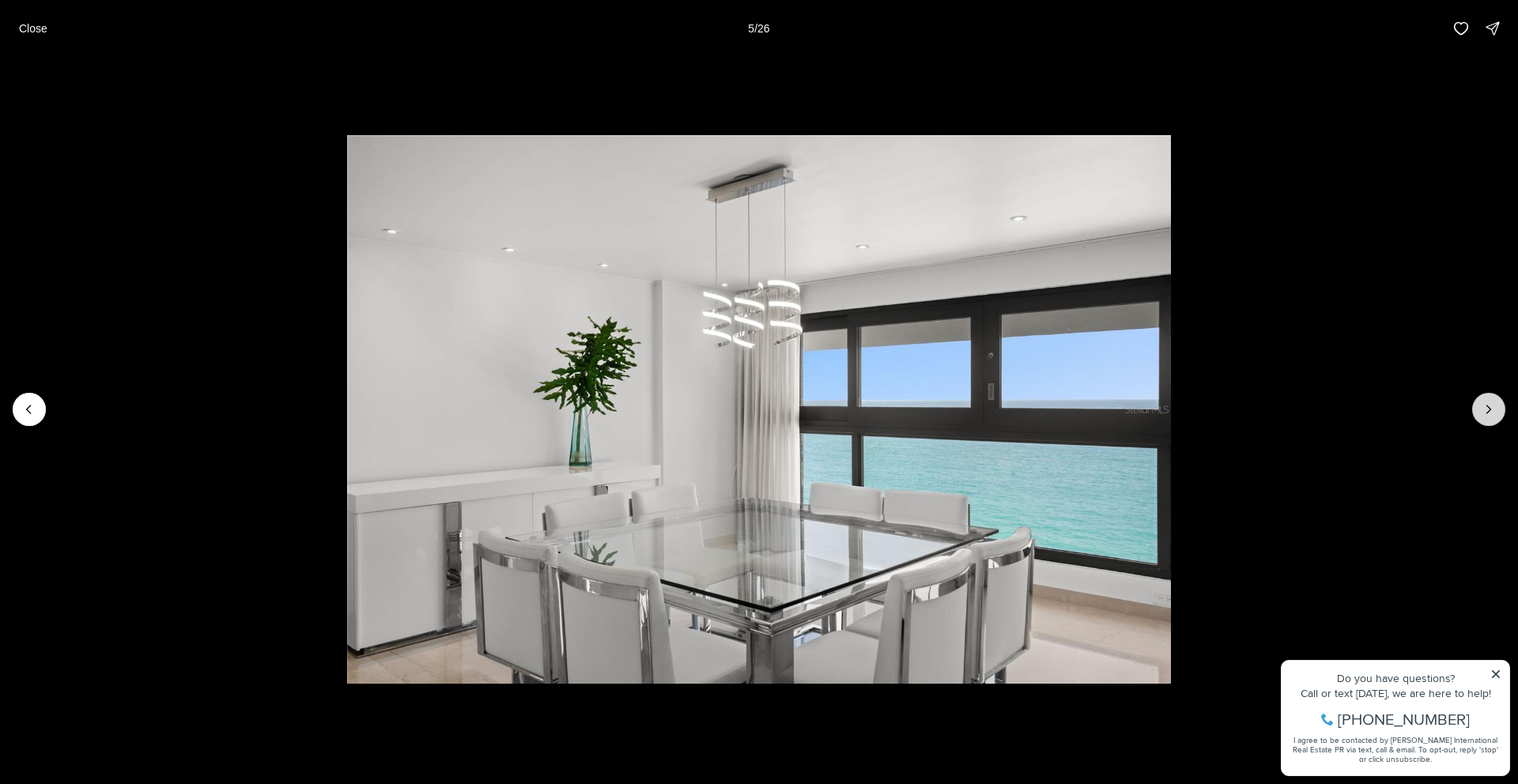
click at [1491, 410] on icon "Next slide" at bounding box center [1488, 409] width 16 height 16
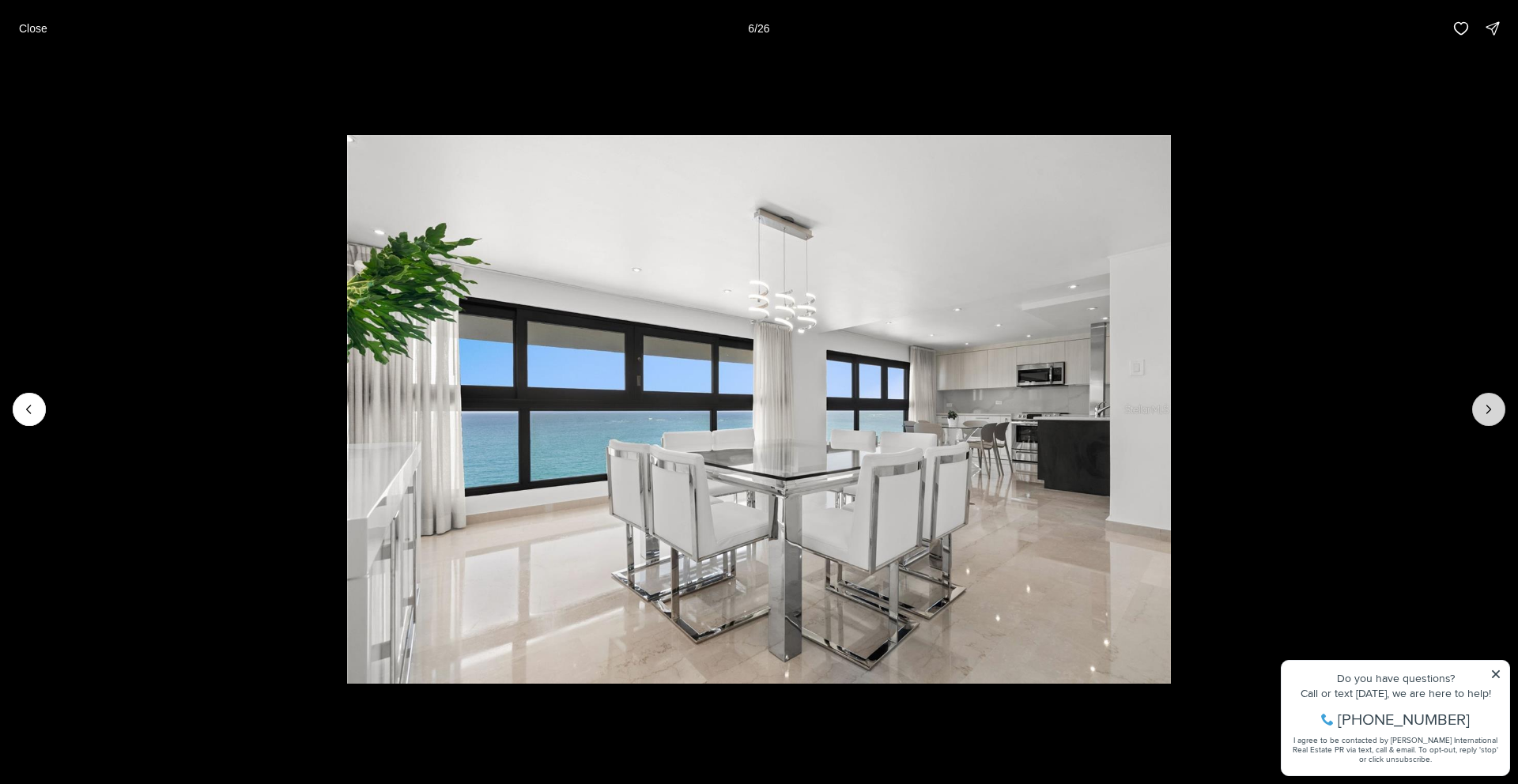
click at [1491, 410] on icon "Next slide" at bounding box center [1488, 409] width 16 height 16
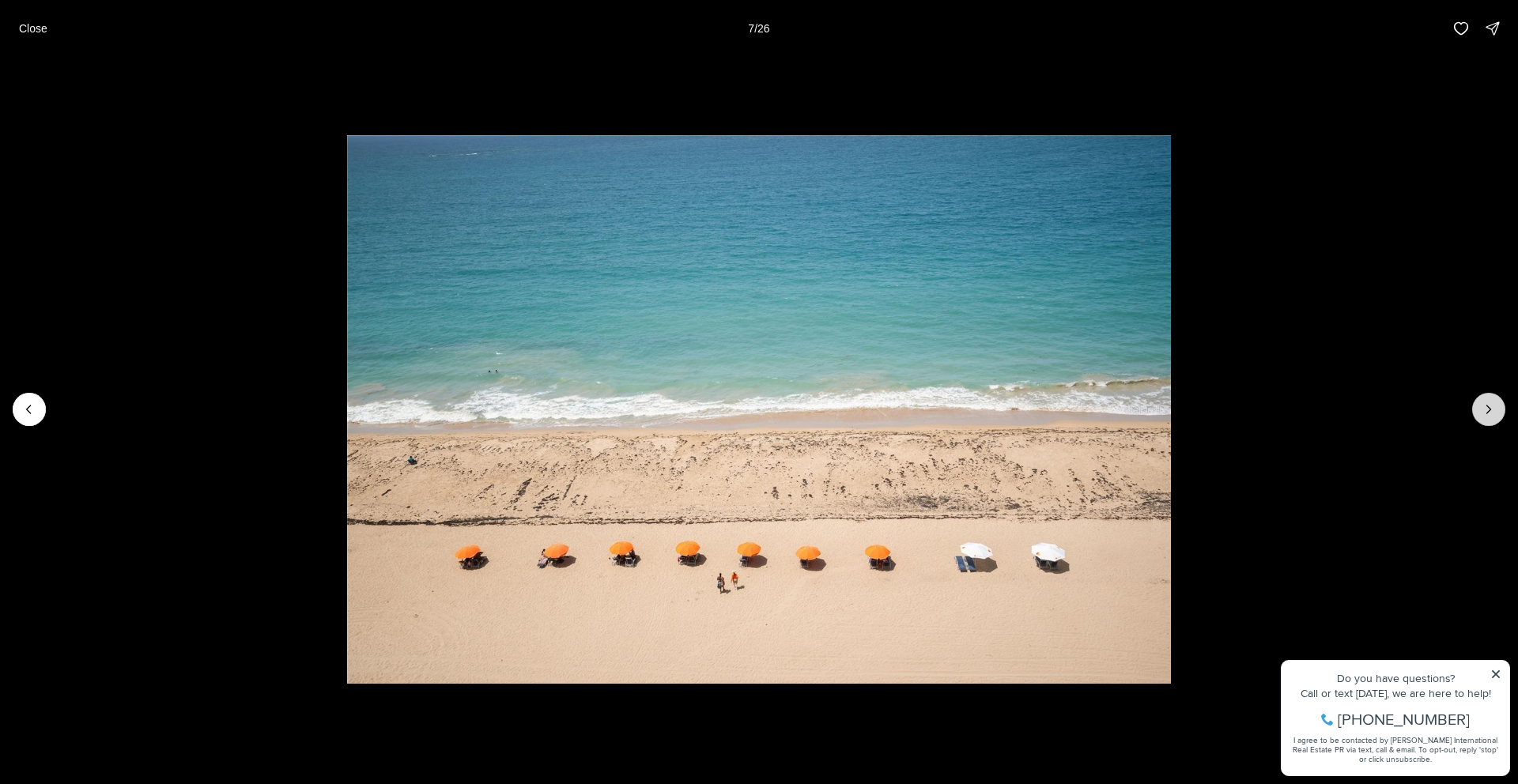
click at [1491, 410] on icon "Next slide" at bounding box center [1488, 409] width 16 height 16
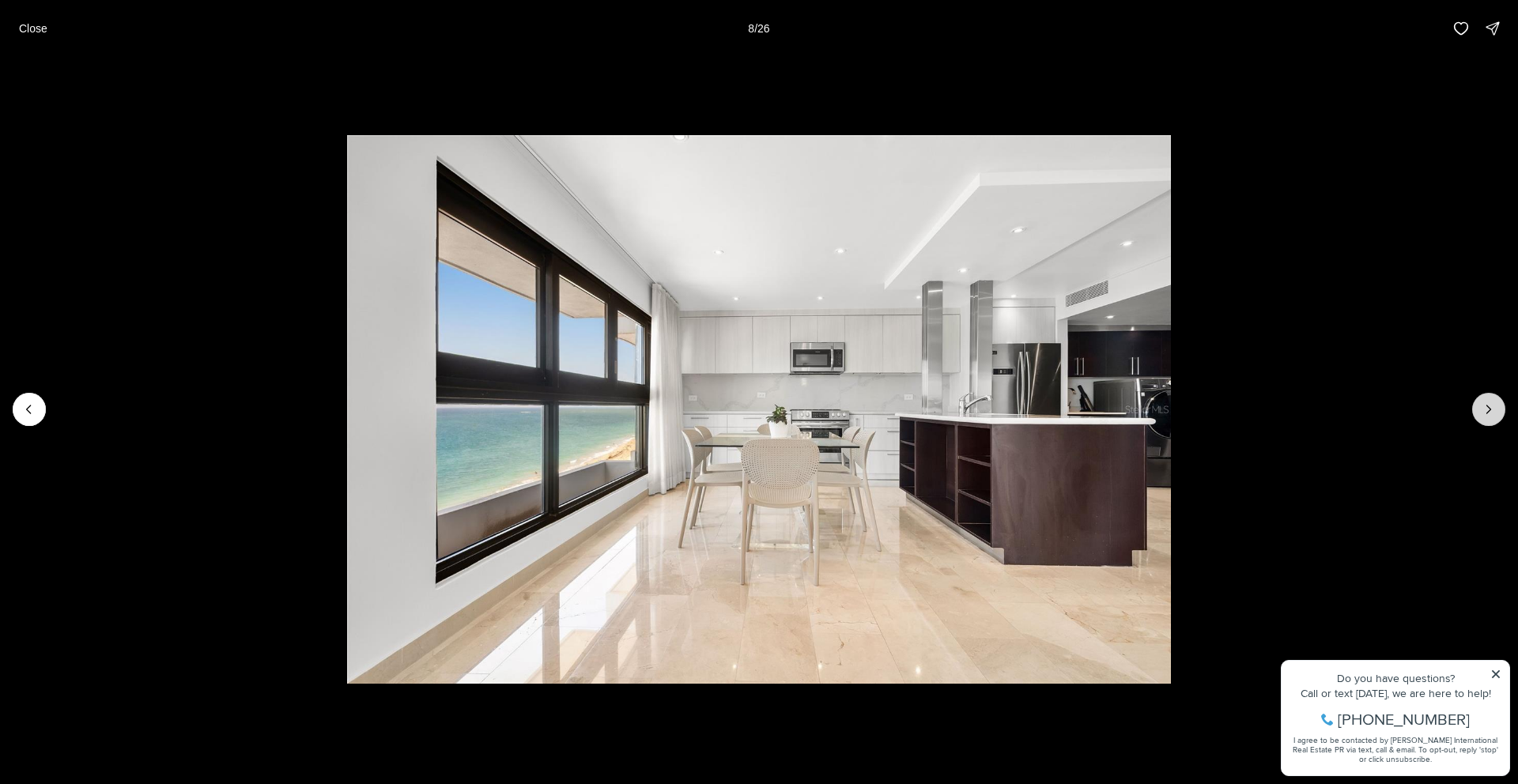
click at [1491, 410] on icon "Next slide" at bounding box center [1488, 409] width 16 height 16
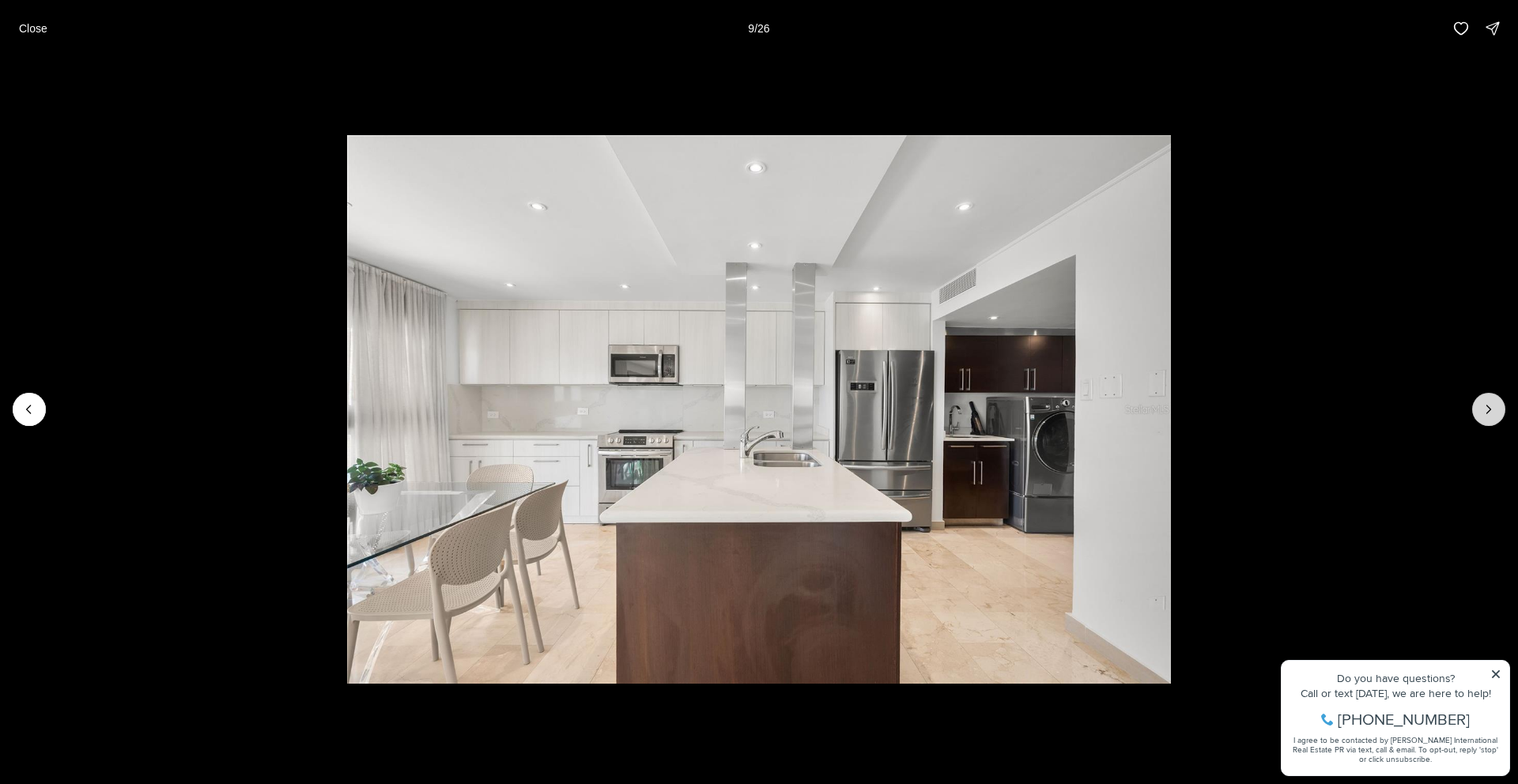
click at [1491, 410] on icon "Next slide" at bounding box center [1488, 409] width 16 height 16
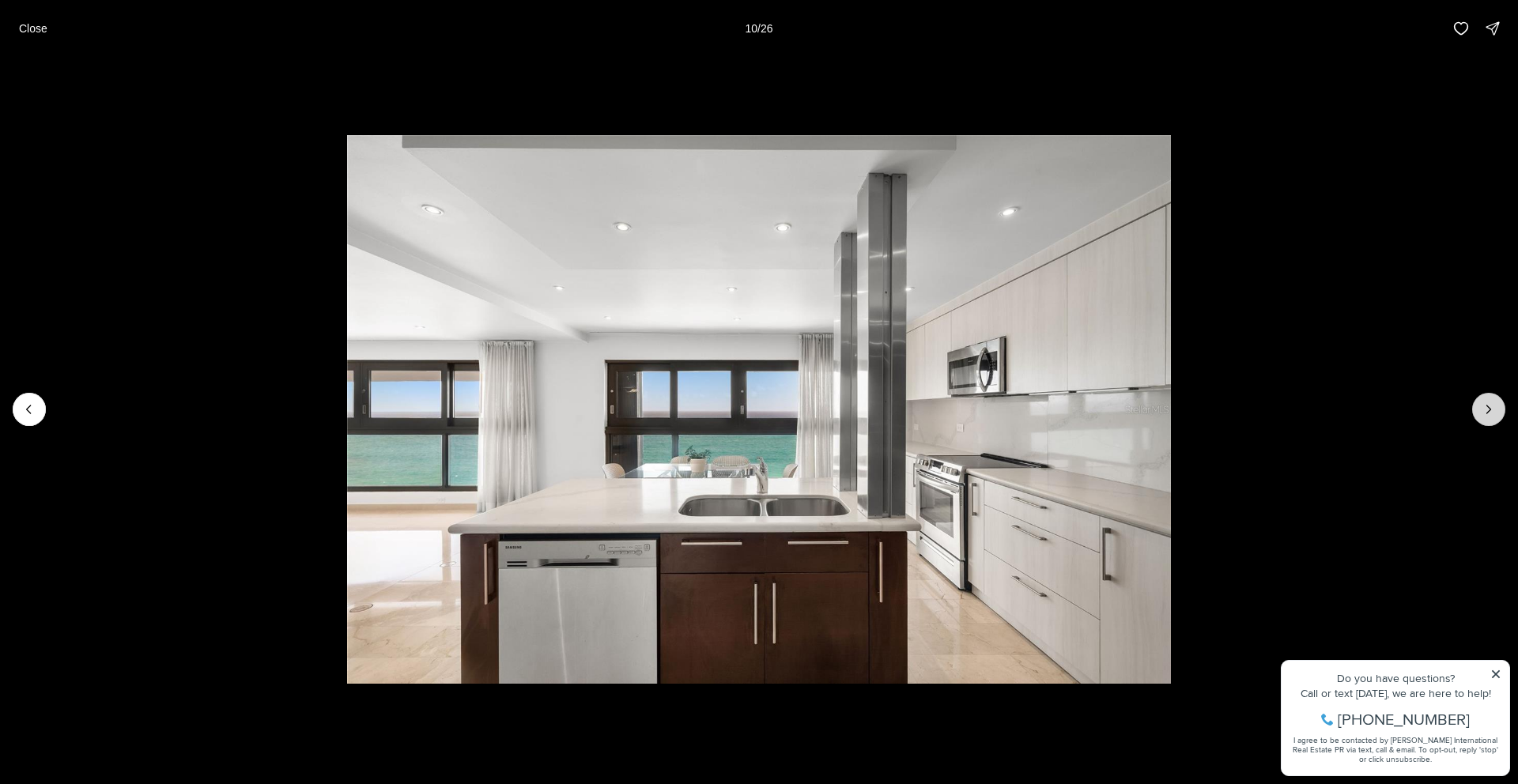
click at [1491, 410] on icon "Next slide" at bounding box center [1488, 409] width 16 height 16
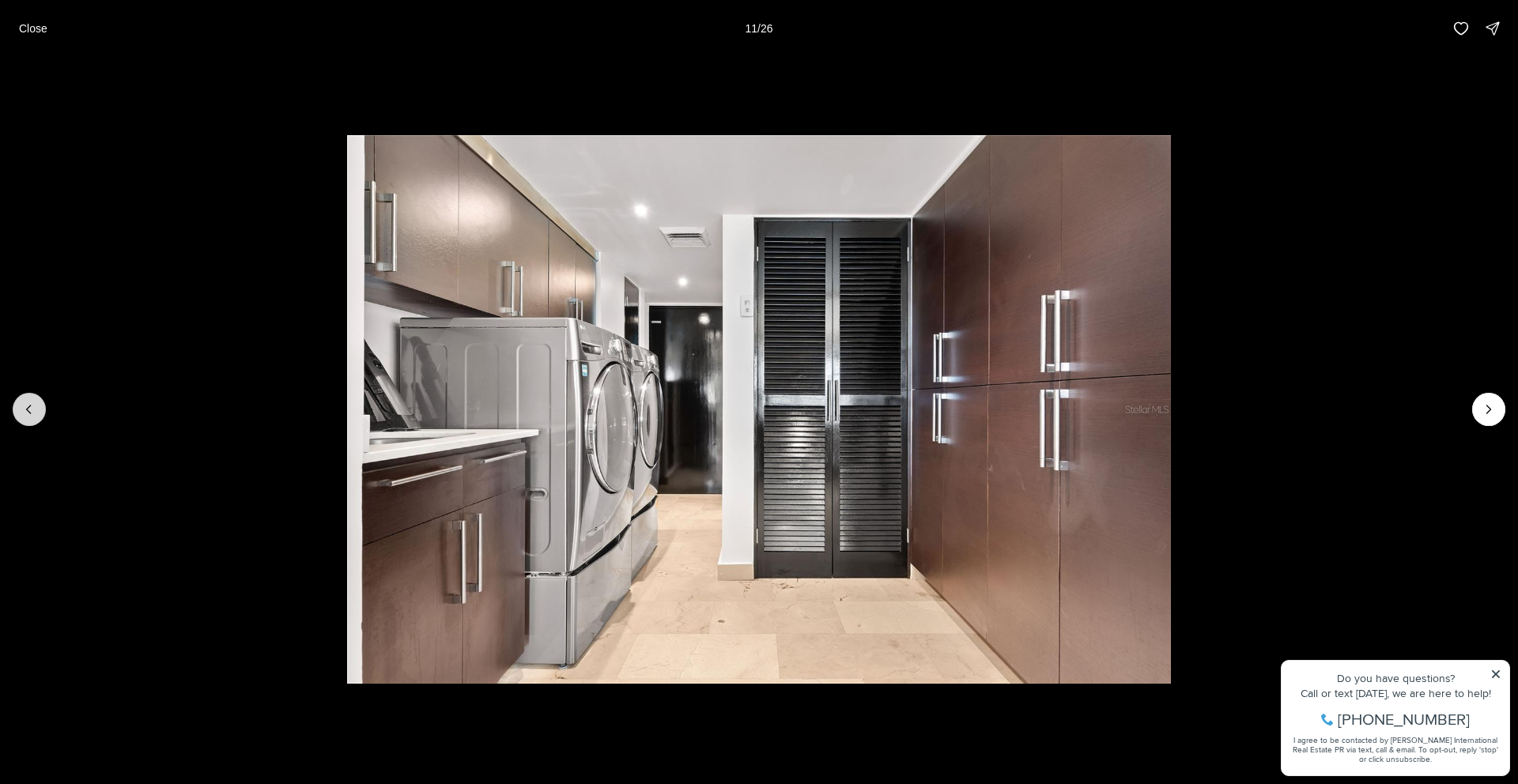
click at [27, 416] on icon "Previous slide" at bounding box center [29, 409] width 16 height 16
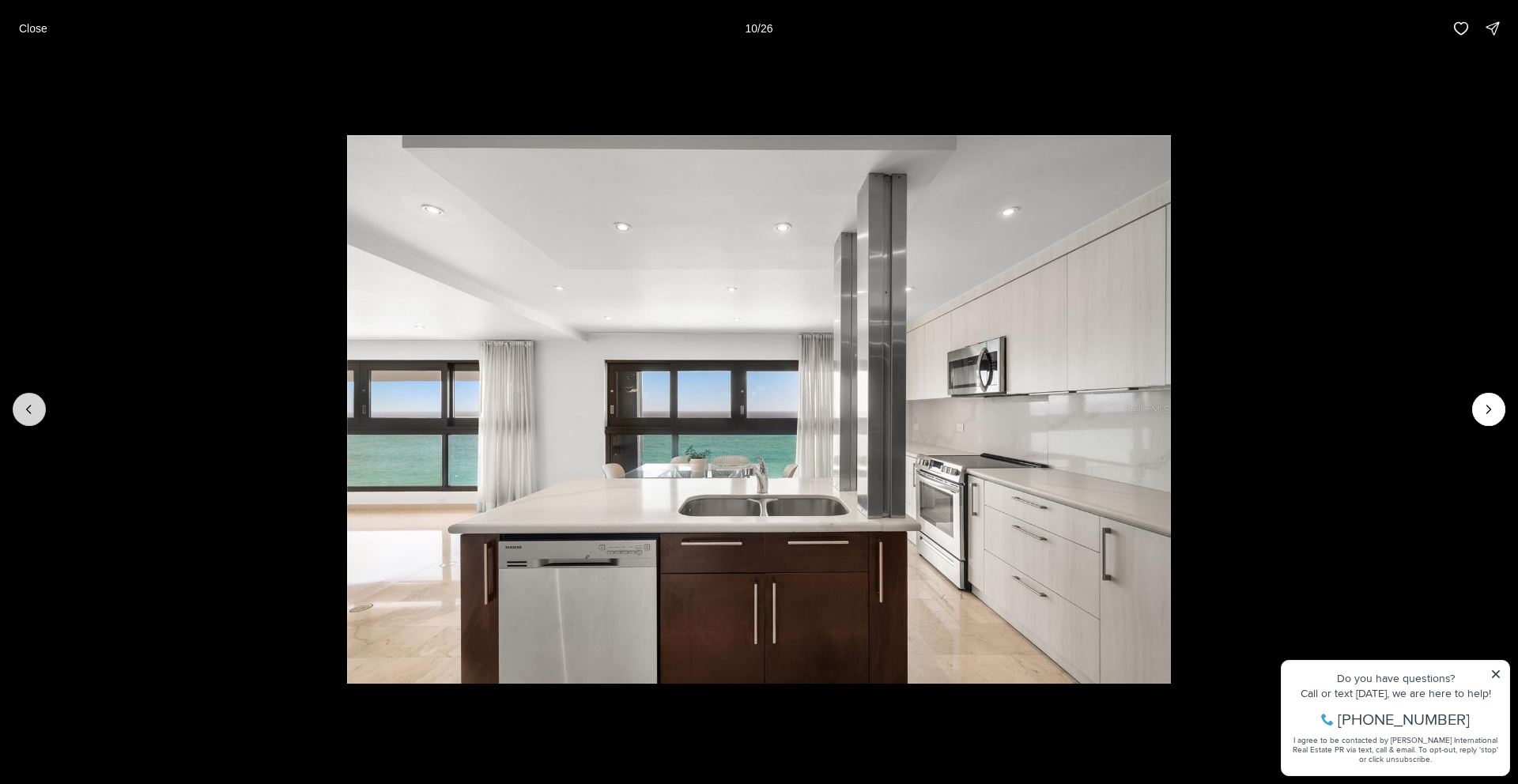
click at [30, 413] on icon "Previous slide" at bounding box center [29, 409] width 16 height 16
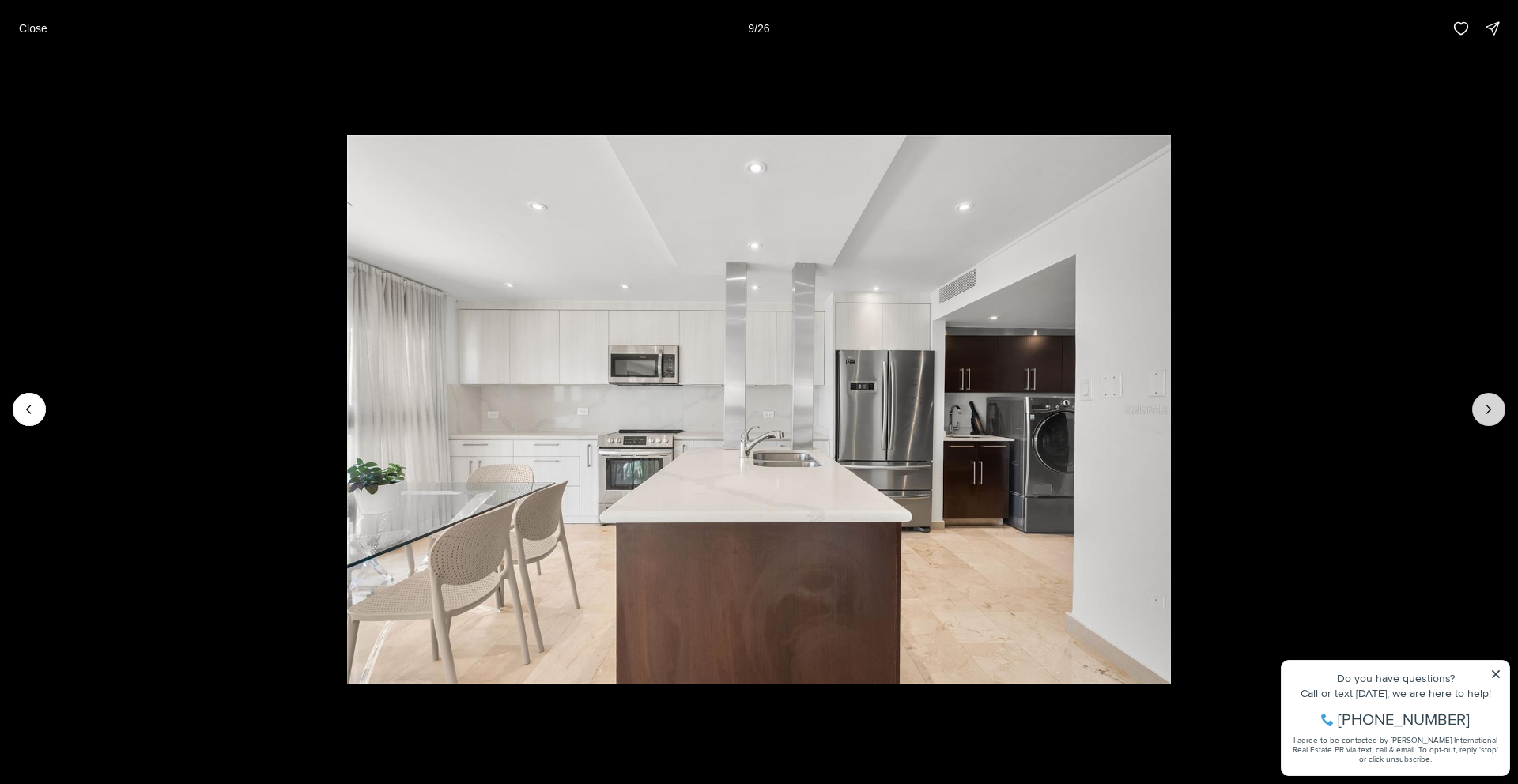
click at [1483, 410] on icon "Next slide" at bounding box center [1488, 409] width 16 height 16
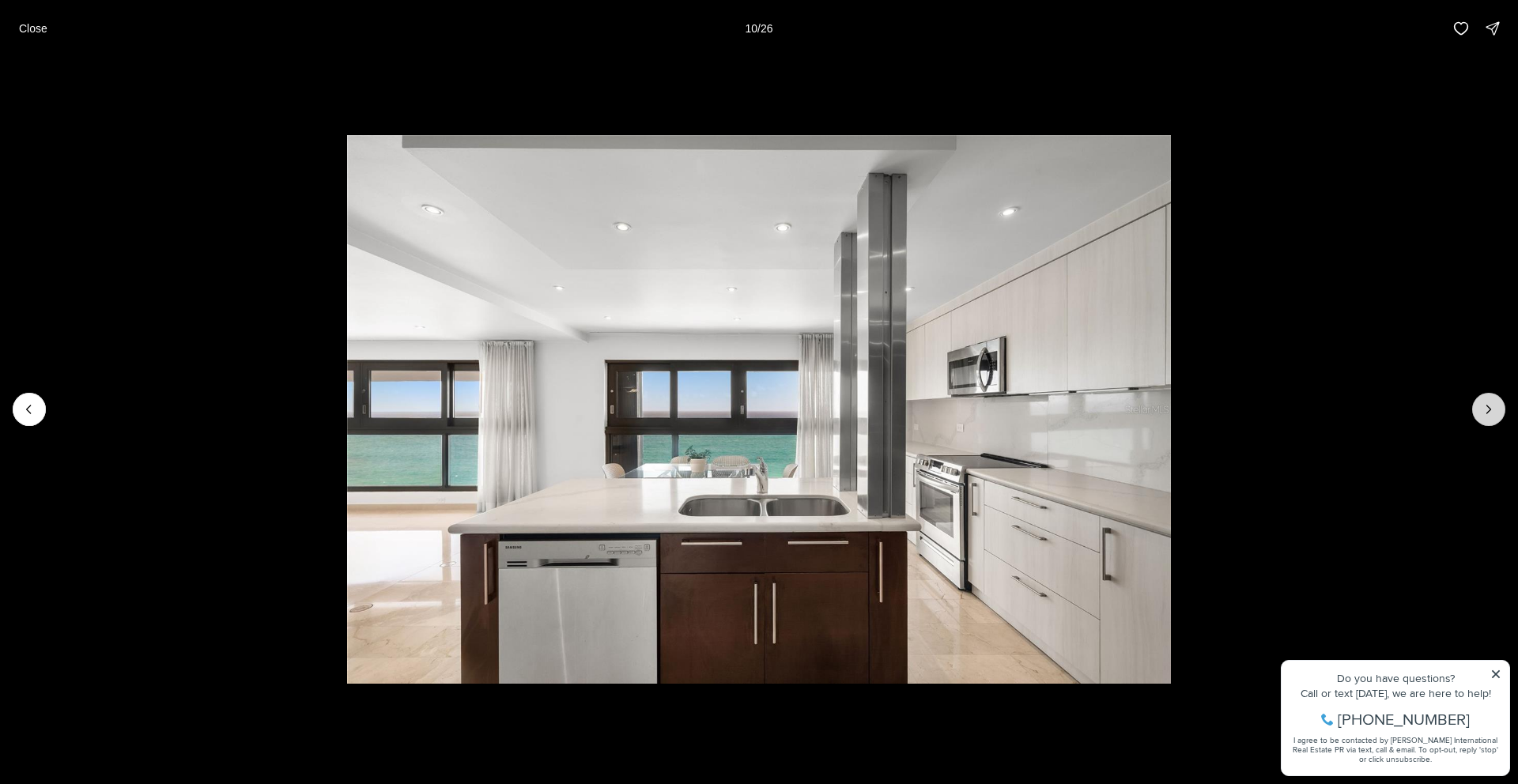
click at [1483, 410] on icon "Next slide" at bounding box center [1488, 409] width 16 height 16
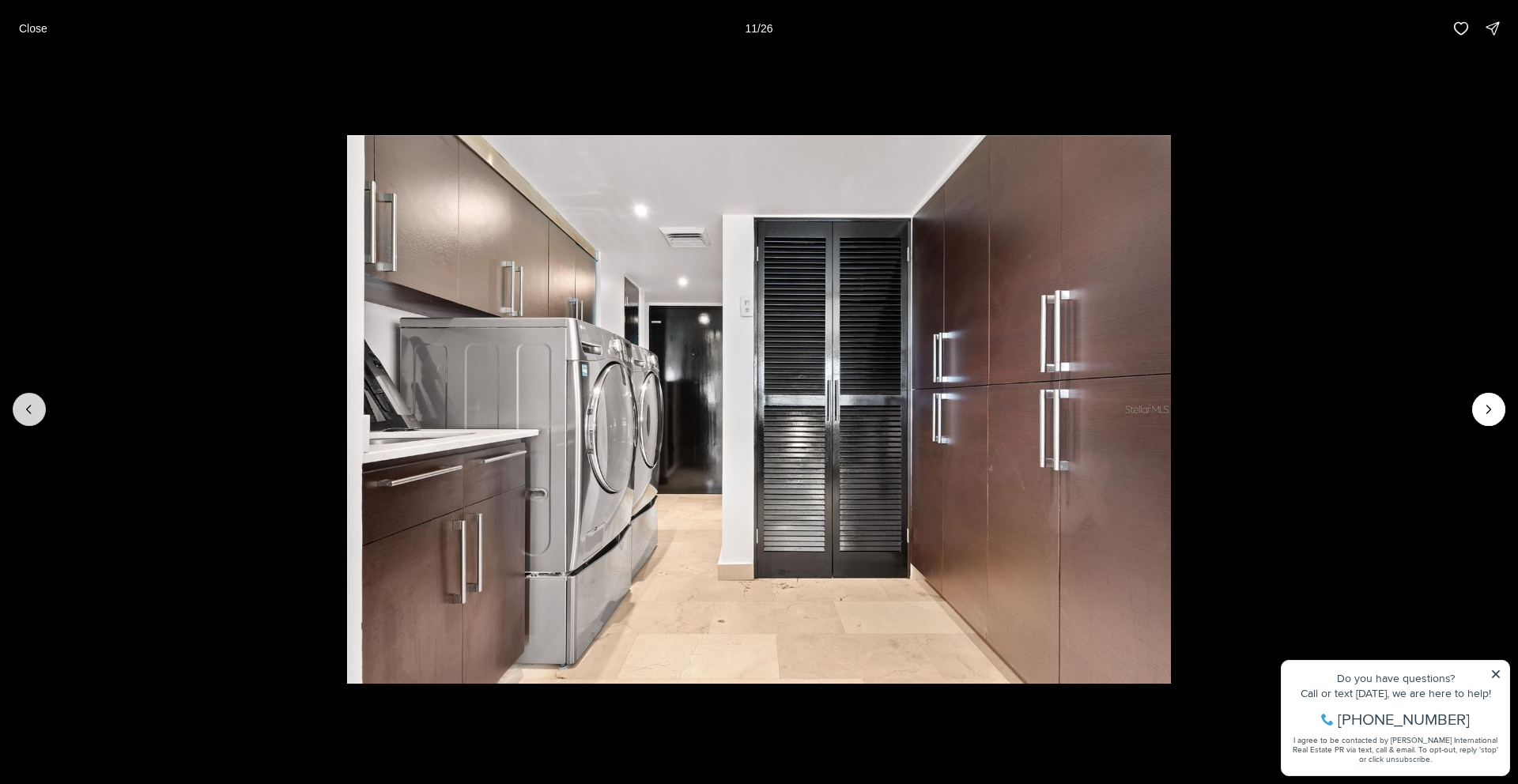
click at [48, 410] on li "11 of 26" at bounding box center [759, 409] width 1518 height 705
click at [34, 410] on icon "Previous slide" at bounding box center [29, 409] width 16 height 16
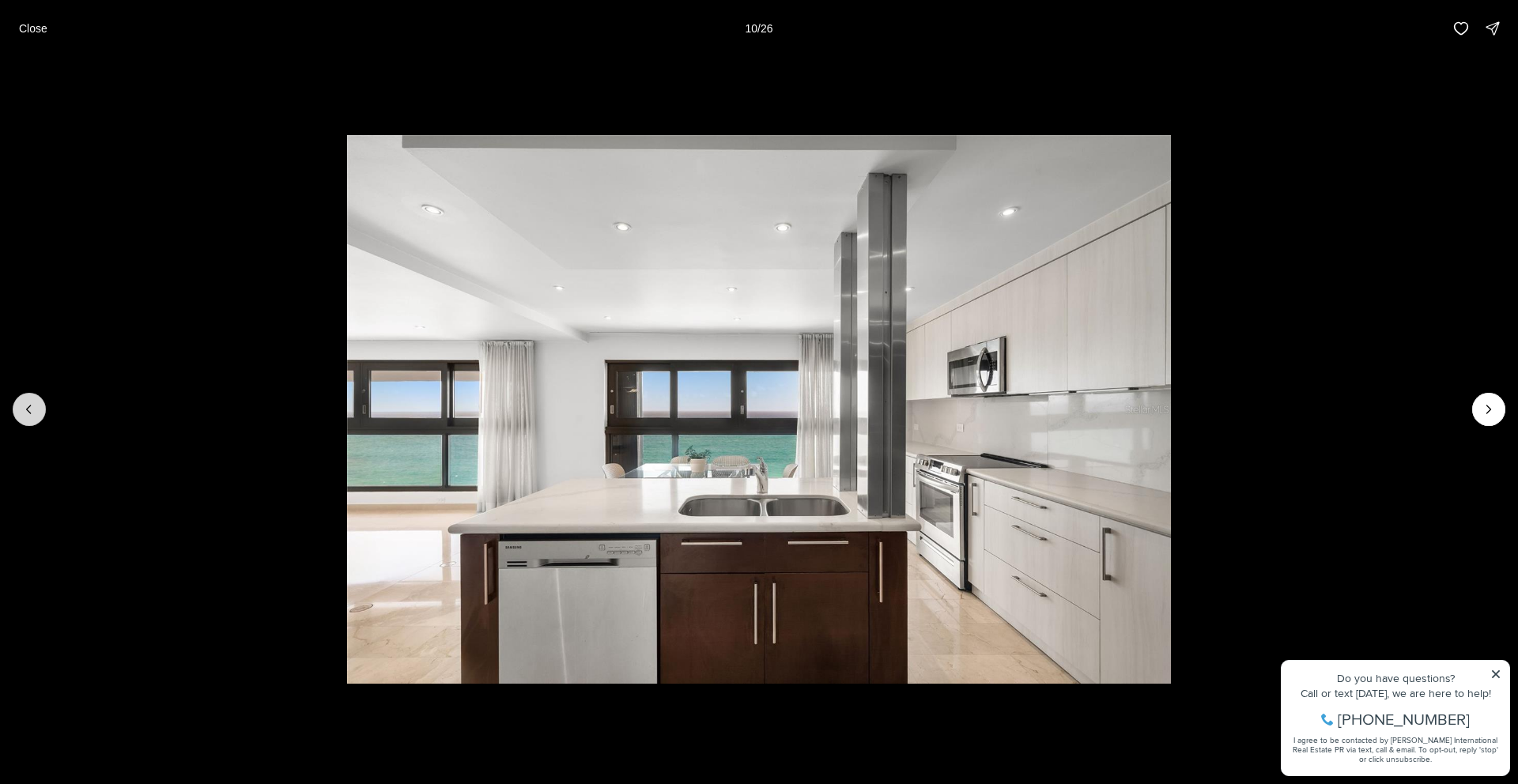
click at [34, 410] on icon "Previous slide" at bounding box center [29, 409] width 16 height 16
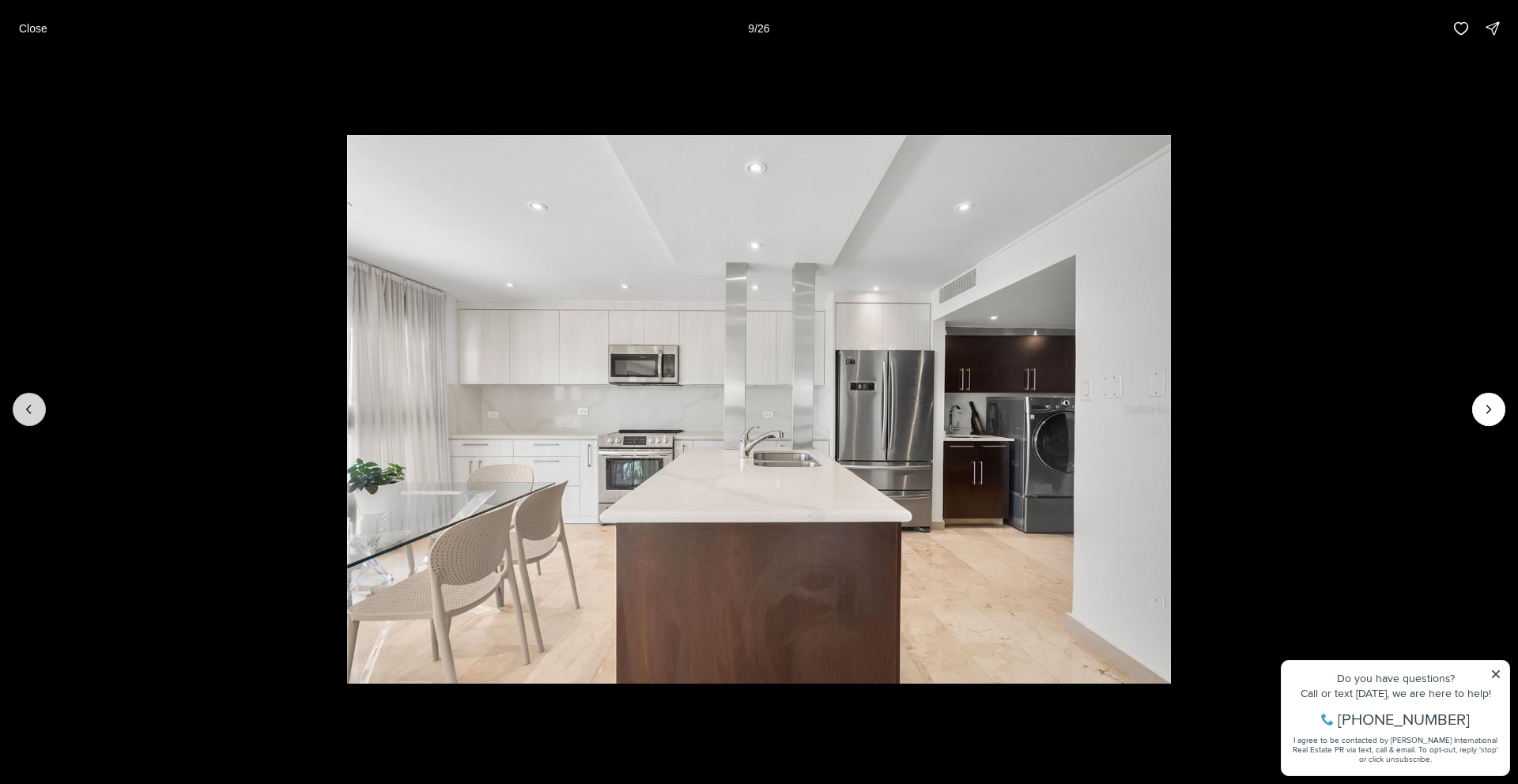
click at [30, 407] on icon "Previous slide" at bounding box center [29, 409] width 16 height 16
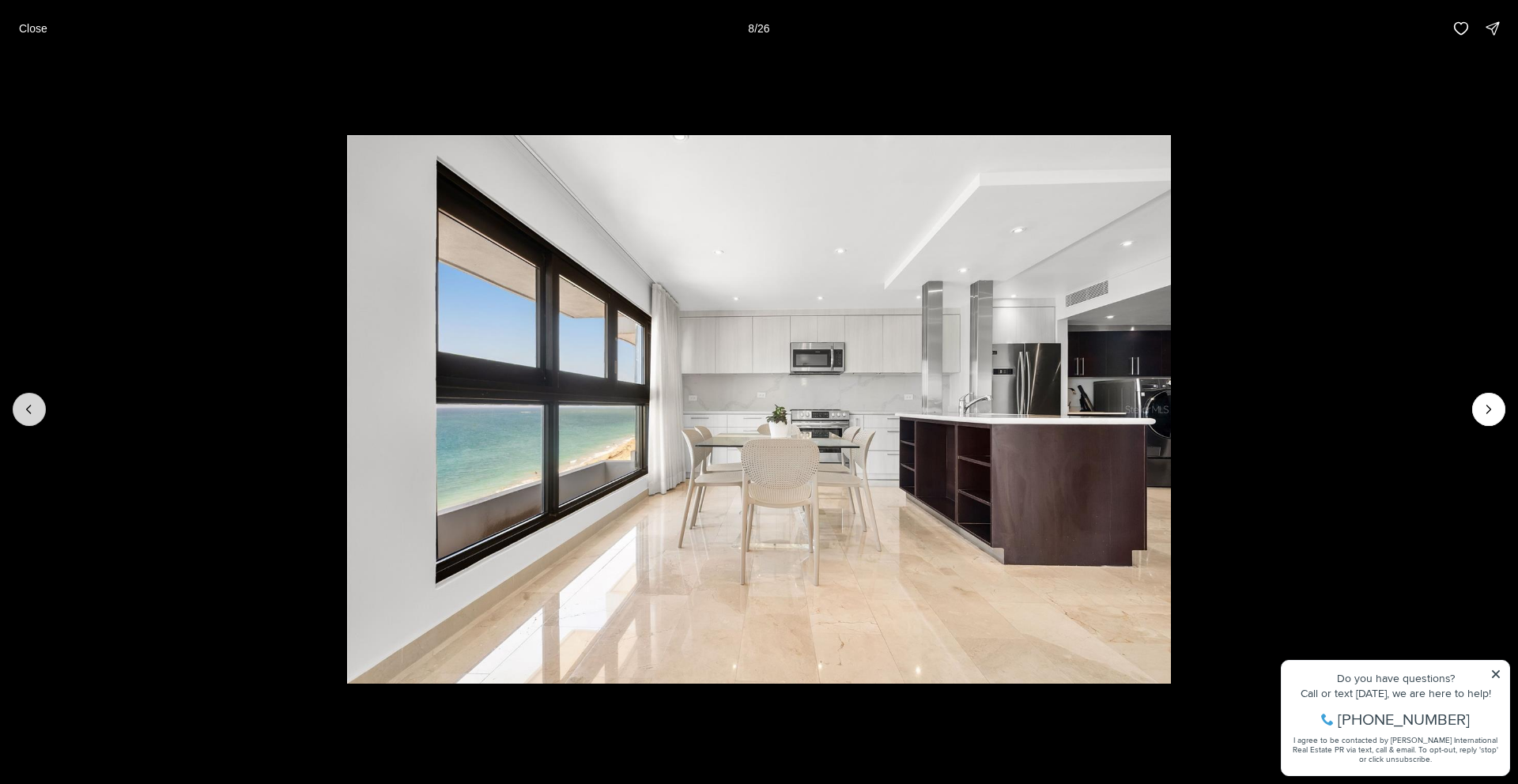
click at [30, 407] on icon "Previous slide" at bounding box center [29, 409] width 16 height 16
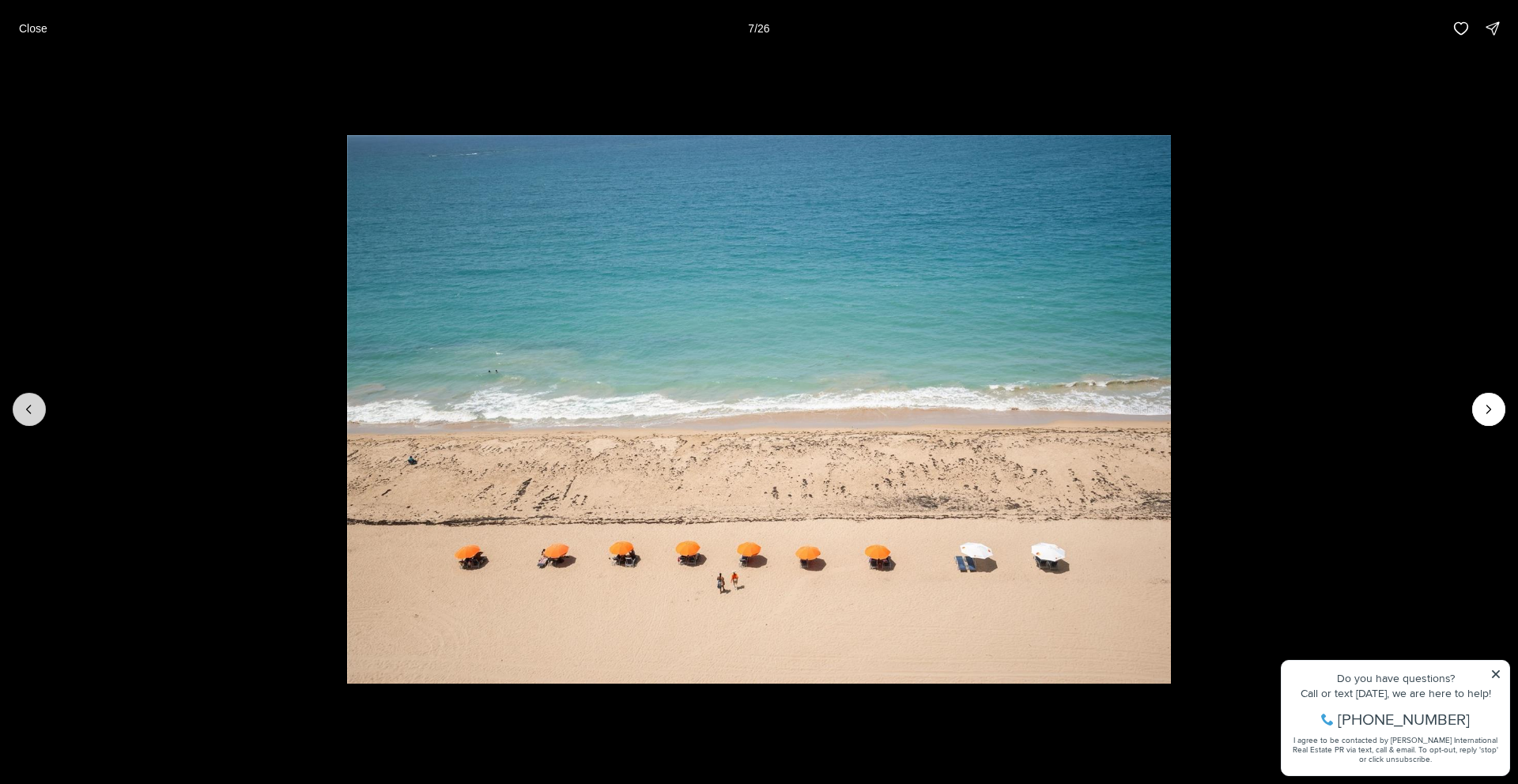
click at [30, 407] on icon "Previous slide" at bounding box center [29, 409] width 16 height 16
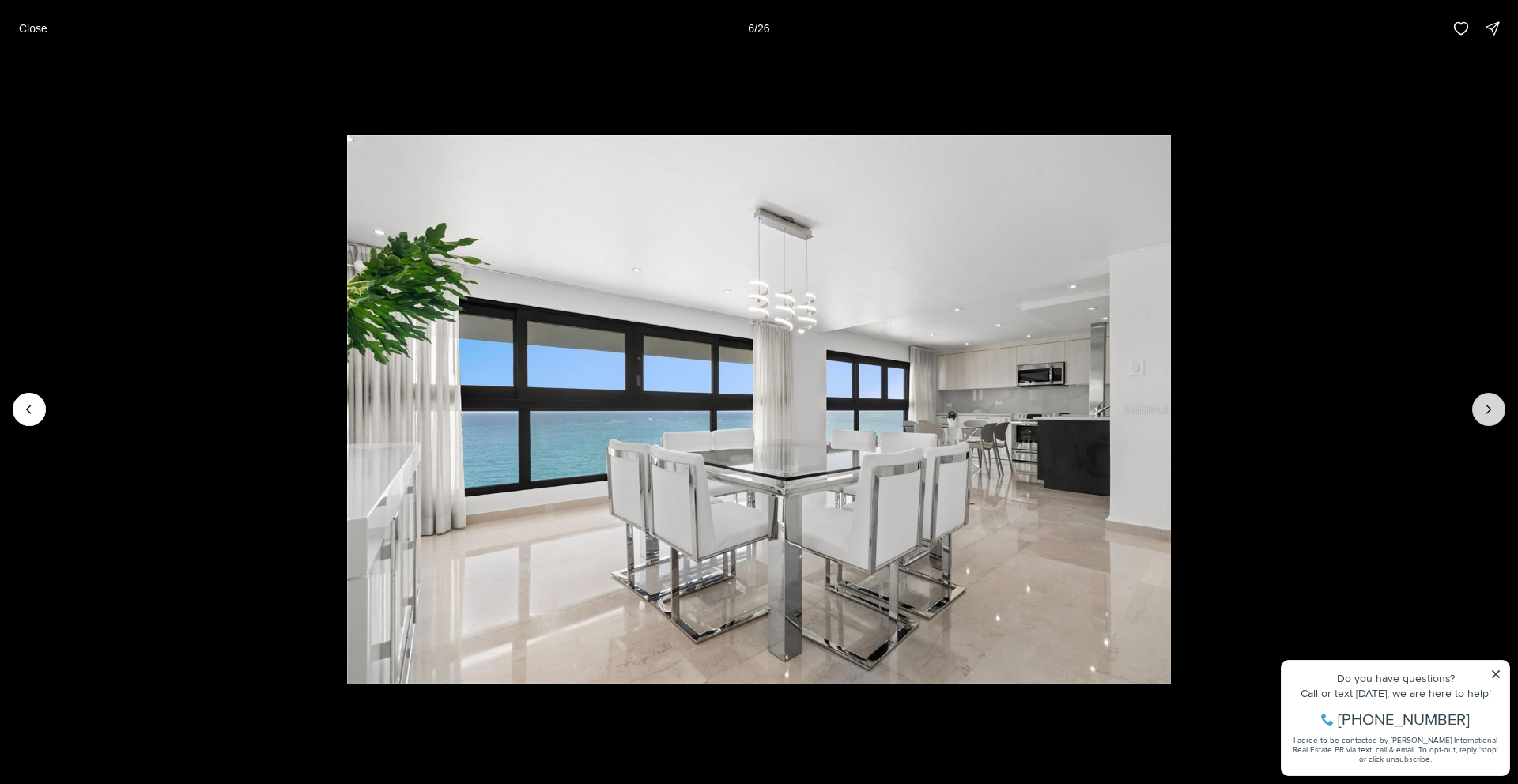
click at [1497, 410] on button "Next slide" at bounding box center [1488, 409] width 33 height 33
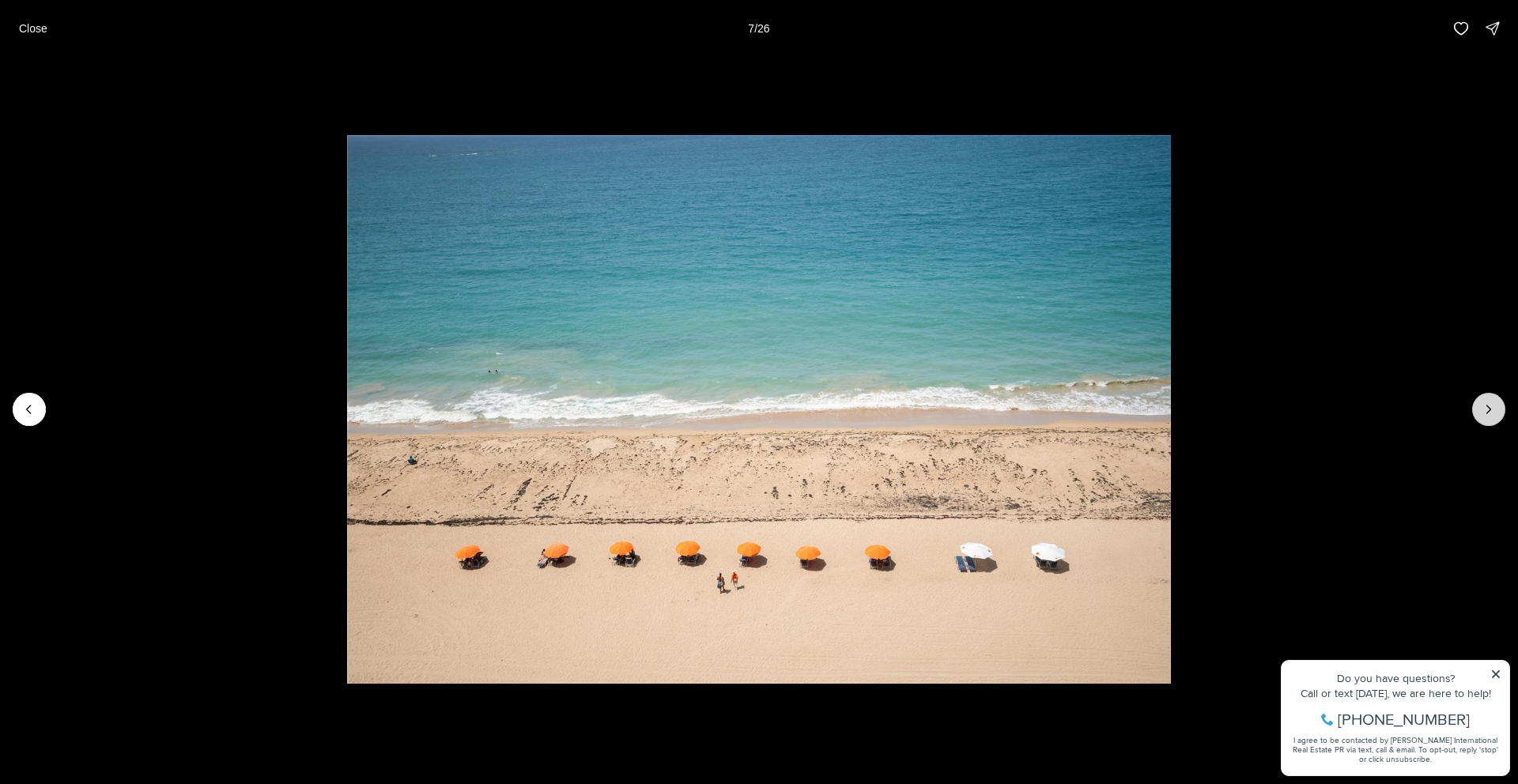
click at [1497, 410] on button "Next slide" at bounding box center [1488, 409] width 33 height 33
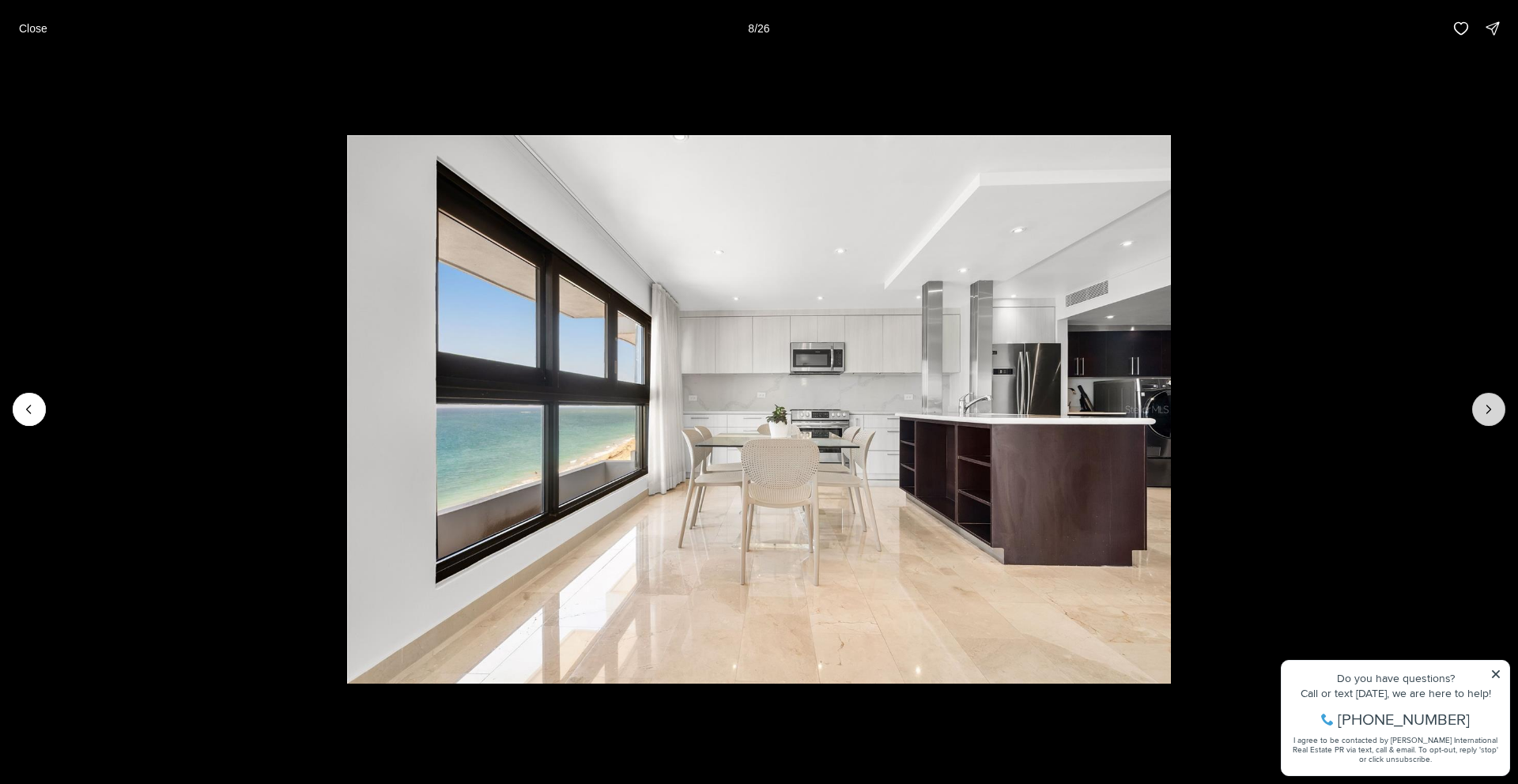
click at [1497, 410] on button "Next slide" at bounding box center [1488, 409] width 33 height 33
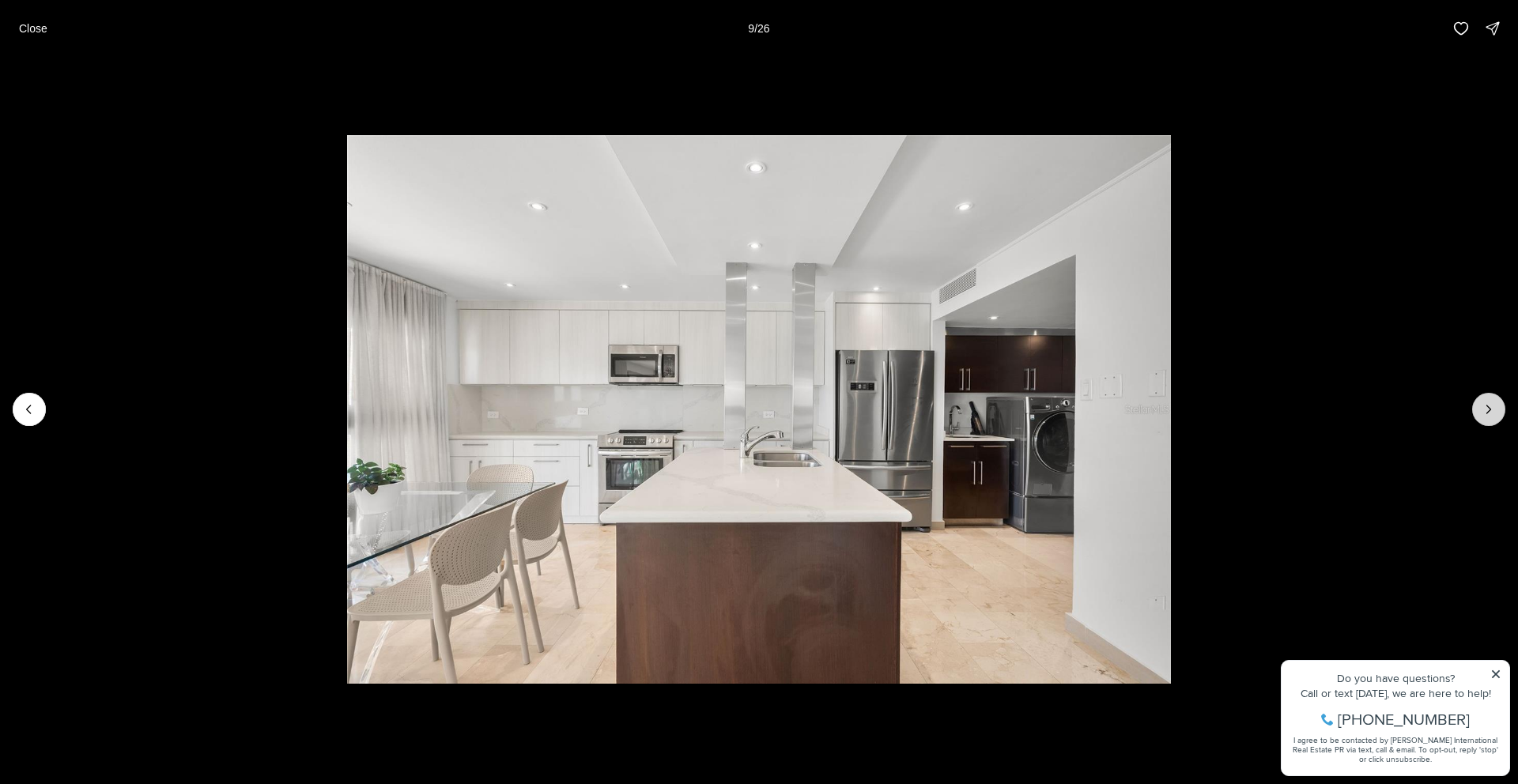
click at [1497, 410] on button "Next slide" at bounding box center [1488, 409] width 33 height 33
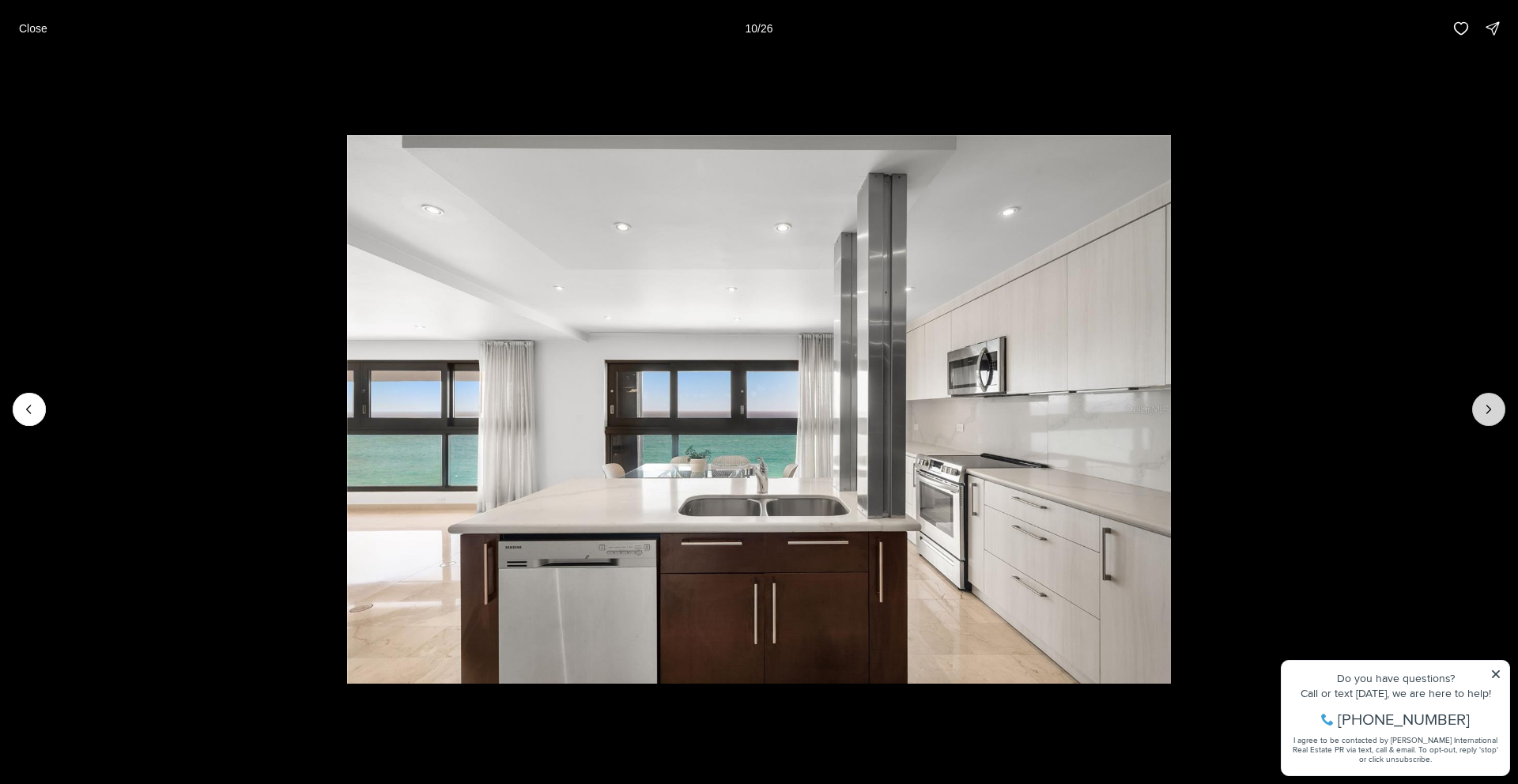
click at [1497, 410] on button "Next slide" at bounding box center [1488, 409] width 33 height 33
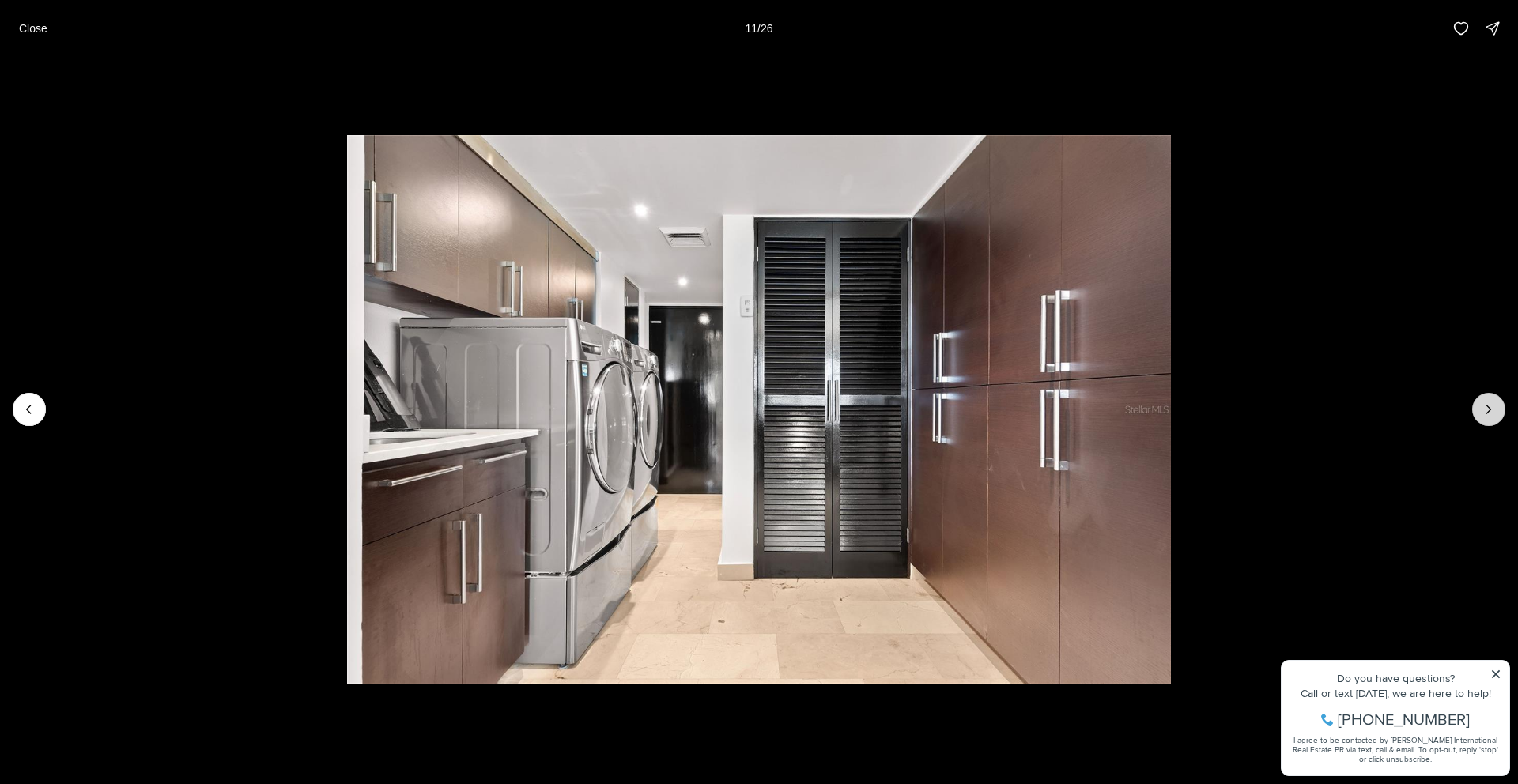
click at [1497, 410] on button "Next slide" at bounding box center [1488, 409] width 33 height 33
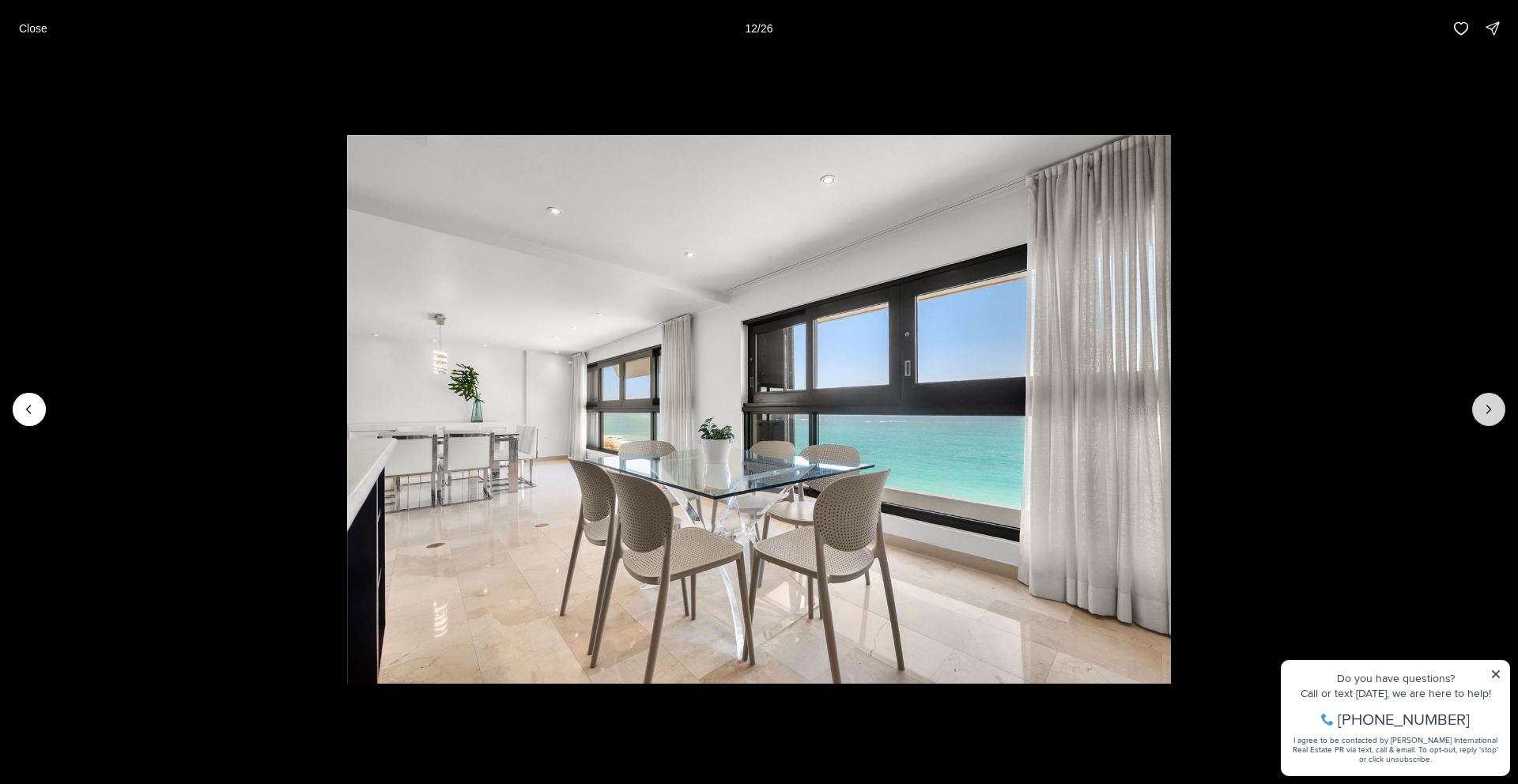
click at [1497, 410] on button "Next slide" at bounding box center [1488, 409] width 33 height 33
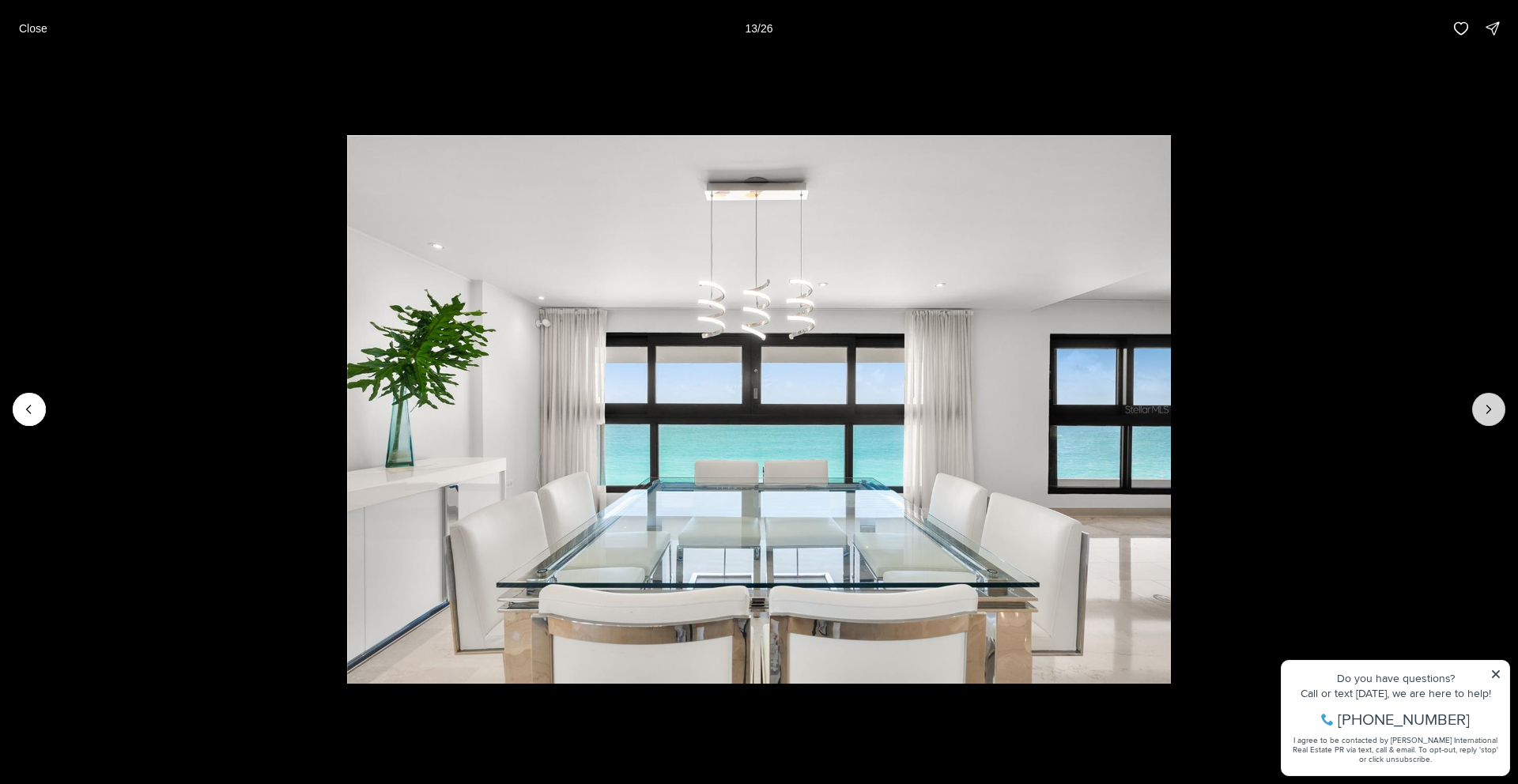
click at [1497, 410] on button "Next slide" at bounding box center [1488, 409] width 33 height 33
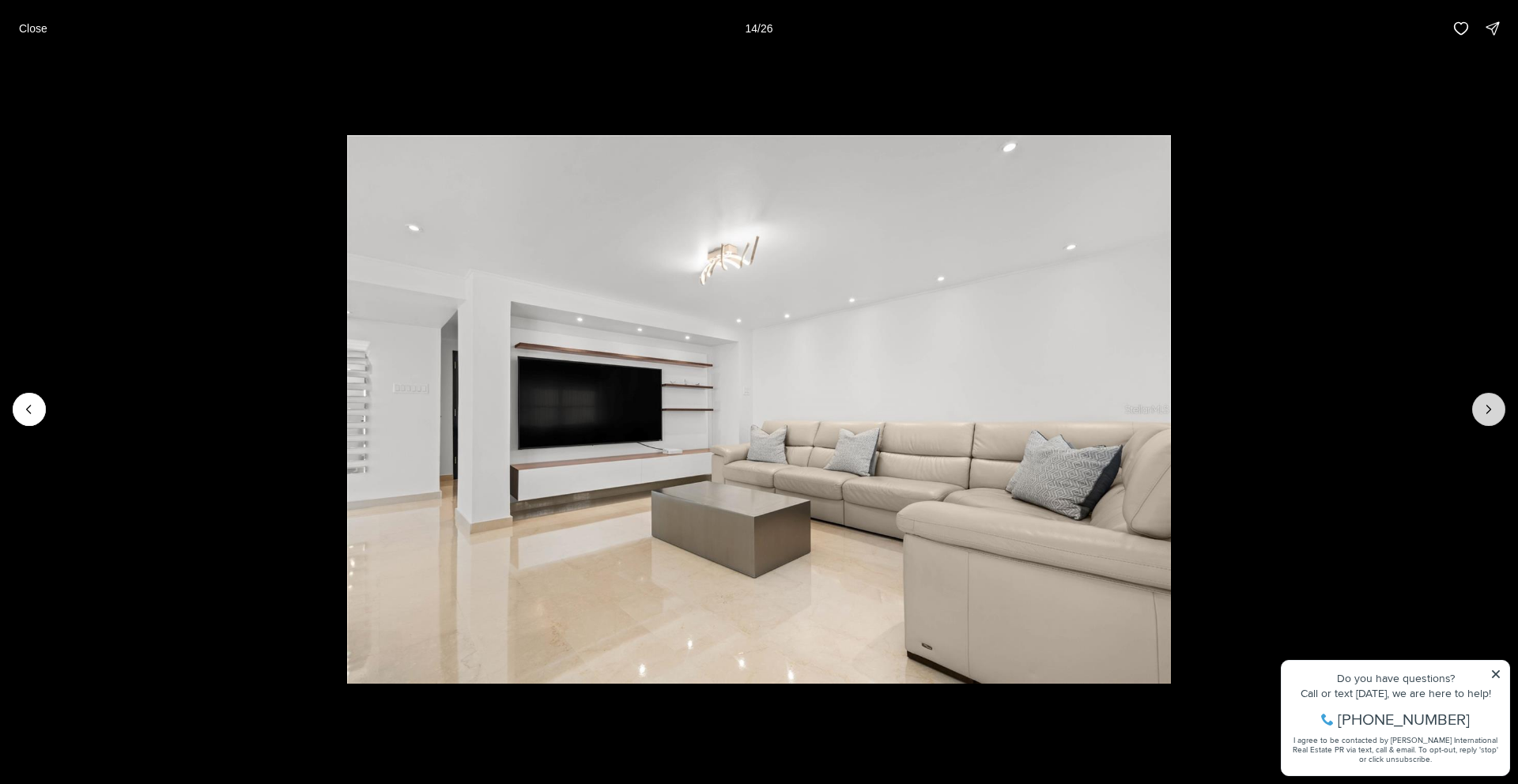
click at [1497, 410] on button "Next slide" at bounding box center [1488, 409] width 33 height 33
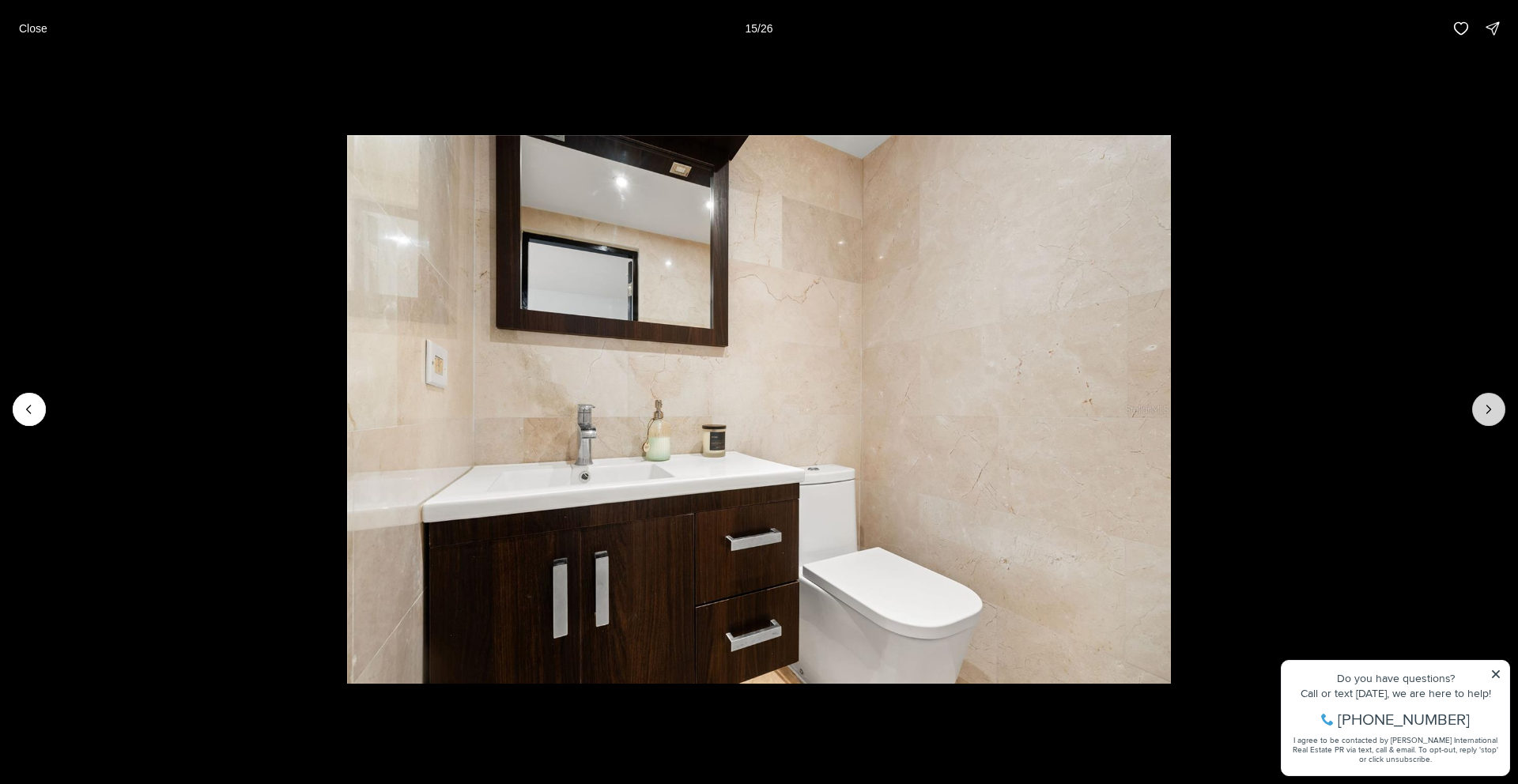
click at [1497, 410] on button "Next slide" at bounding box center [1488, 409] width 33 height 33
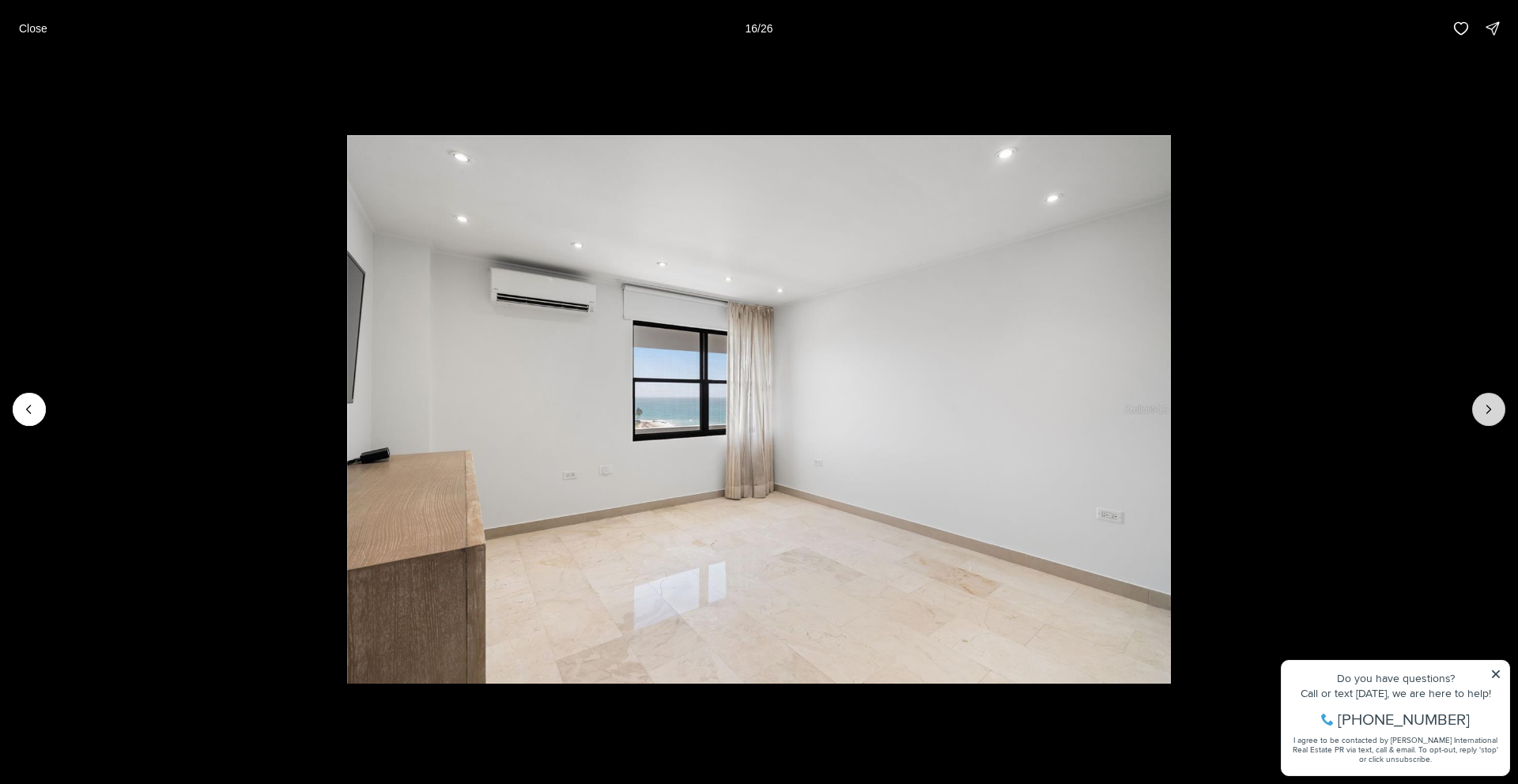
click at [1497, 410] on button "Next slide" at bounding box center [1488, 409] width 33 height 33
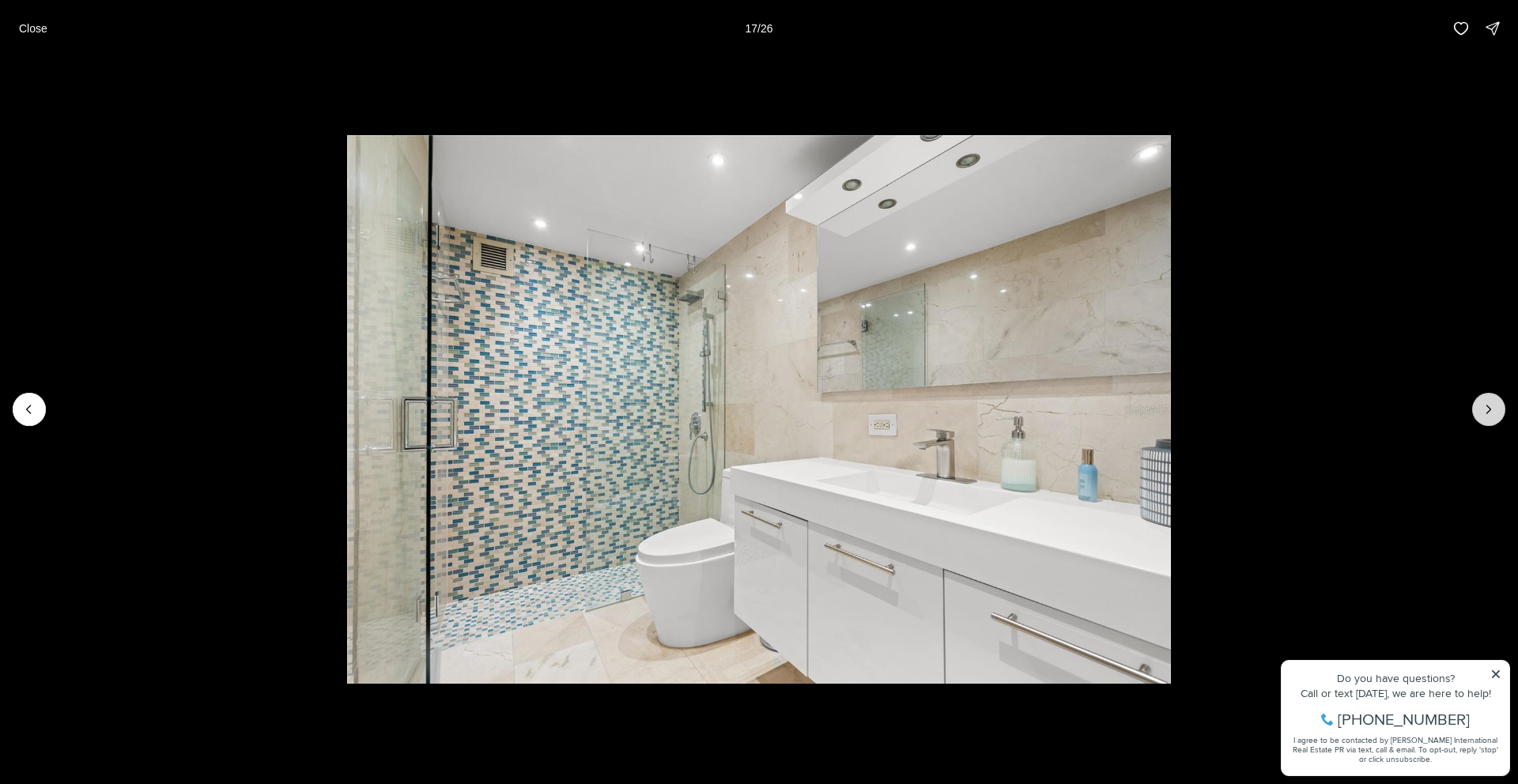
click at [1497, 410] on button "Next slide" at bounding box center [1488, 409] width 33 height 33
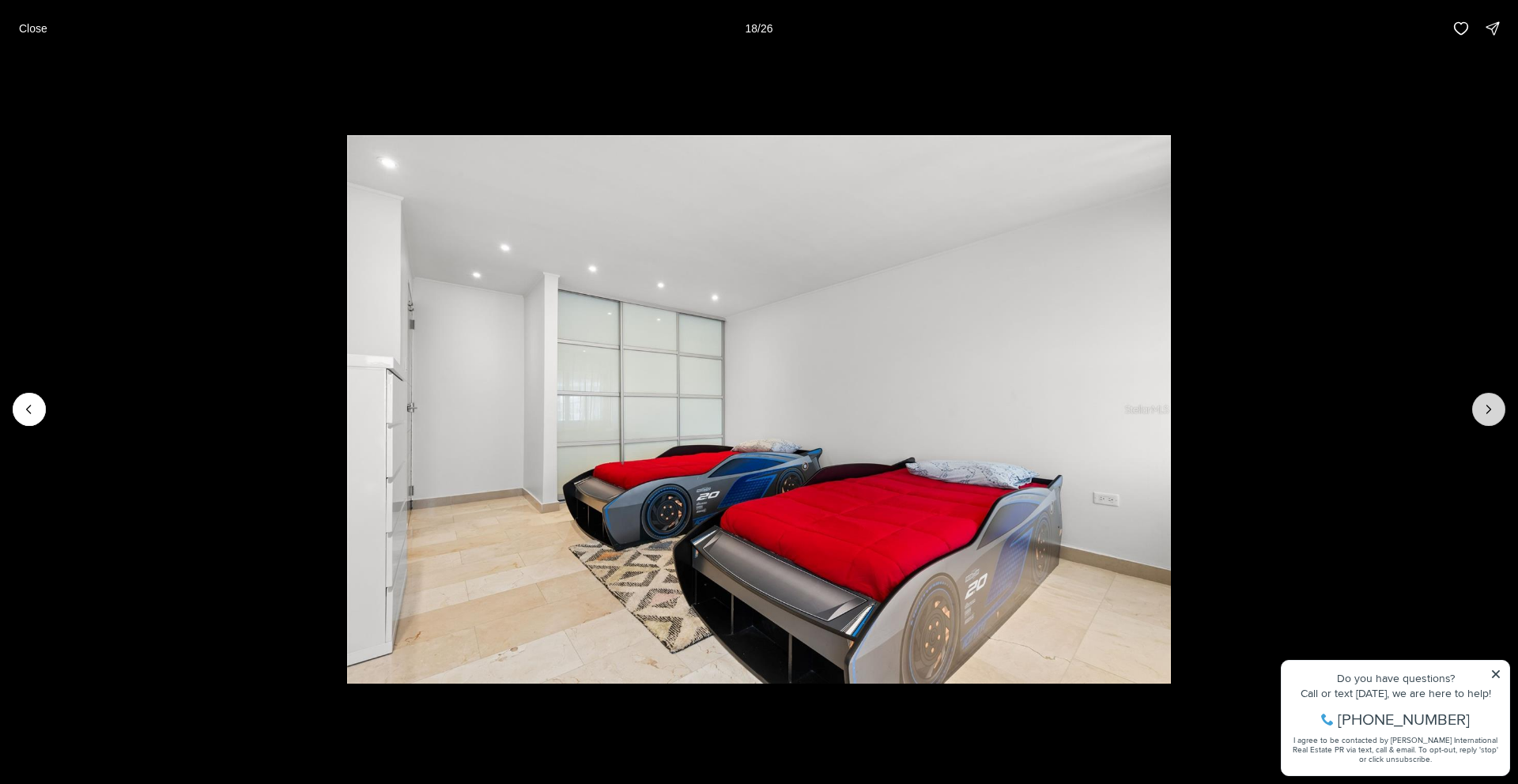
click at [1497, 410] on button "Next slide" at bounding box center [1488, 409] width 33 height 33
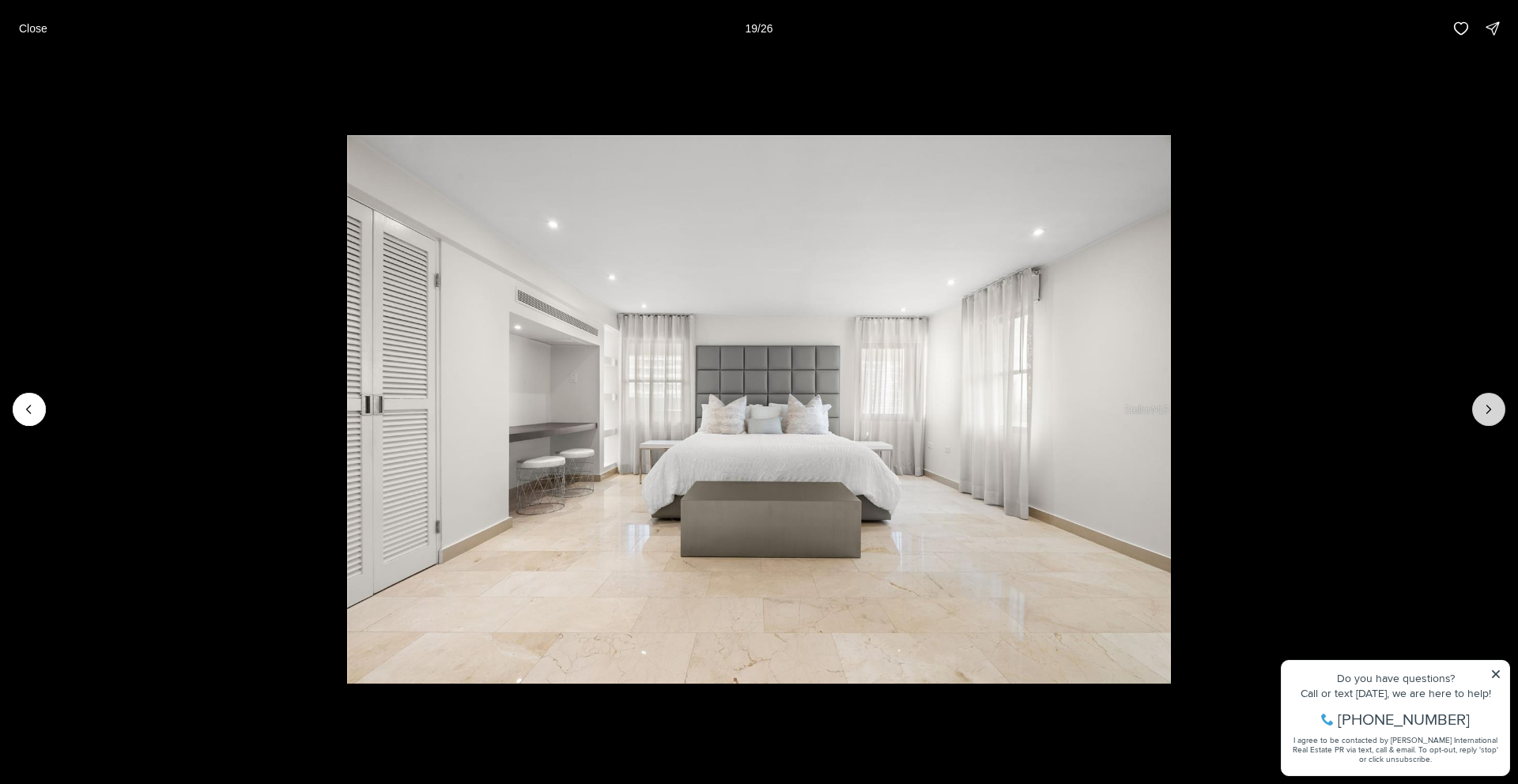
click at [1497, 410] on button "Next slide" at bounding box center [1488, 409] width 33 height 33
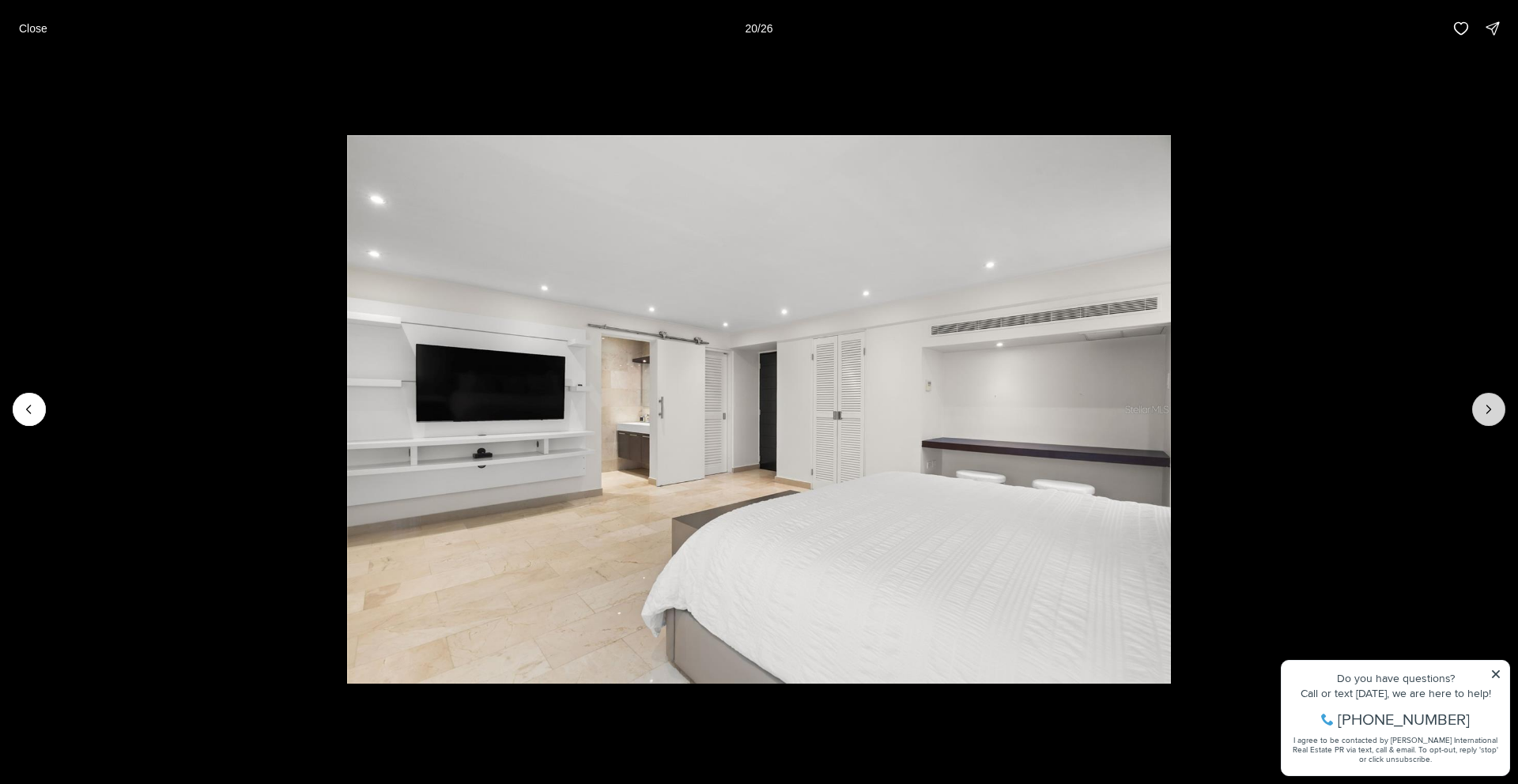
click at [1497, 410] on button "Next slide" at bounding box center [1488, 409] width 33 height 33
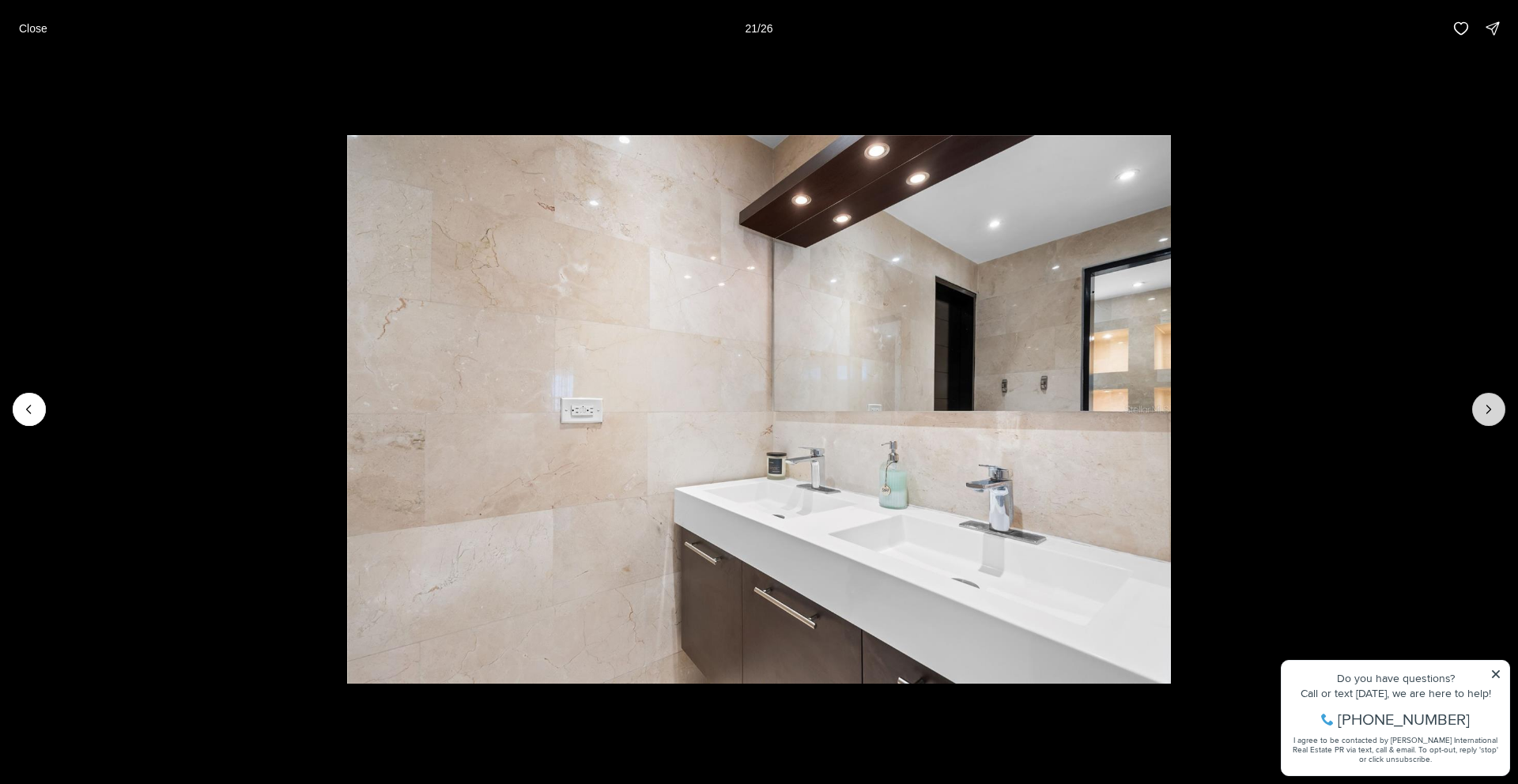
click at [1497, 410] on button "Next slide" at bounding box center [1488, 409] width 33 height 33
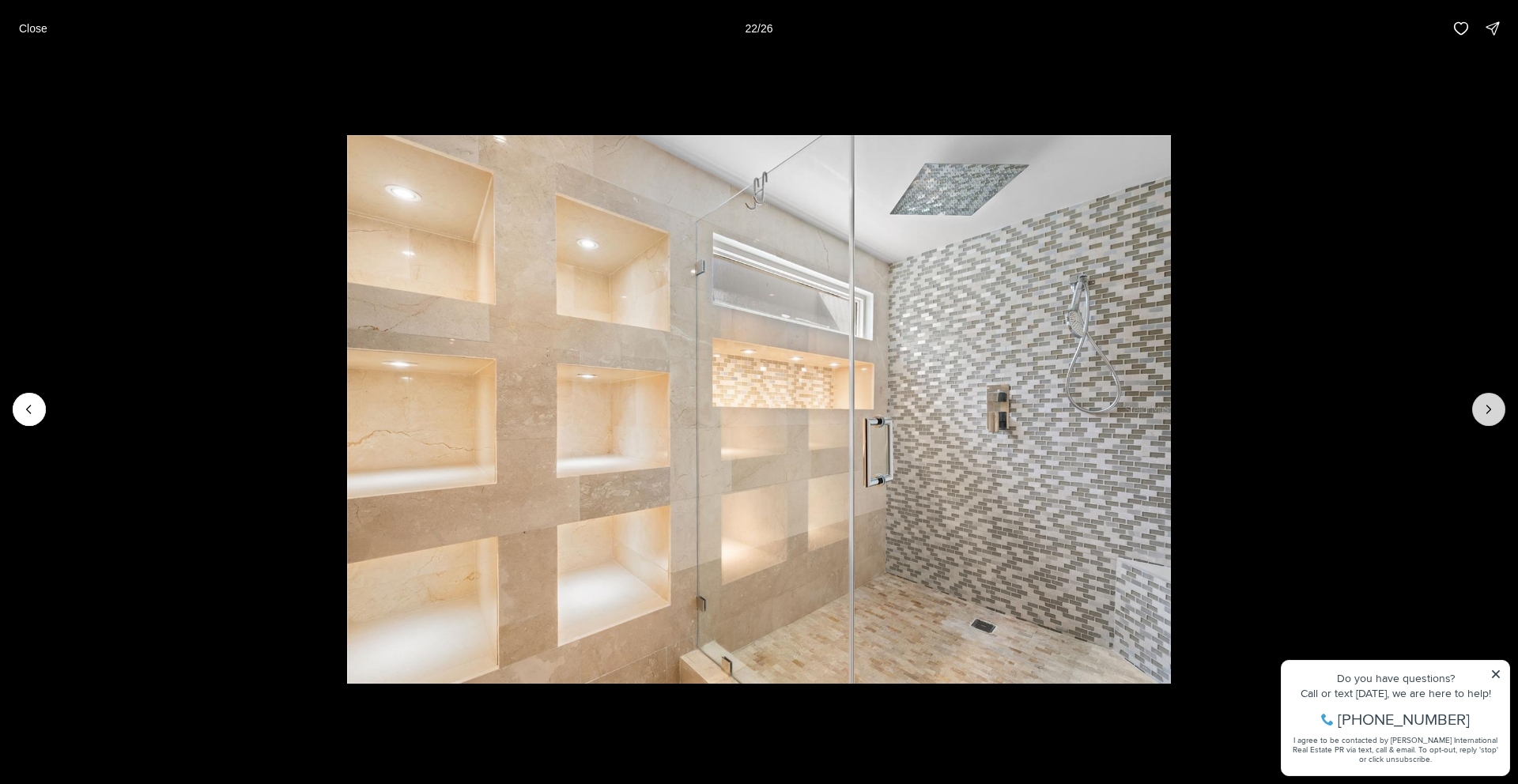
click at [1486, 411] on icon "Next slide" at bounding box center [1488, 409] width 16 height 16
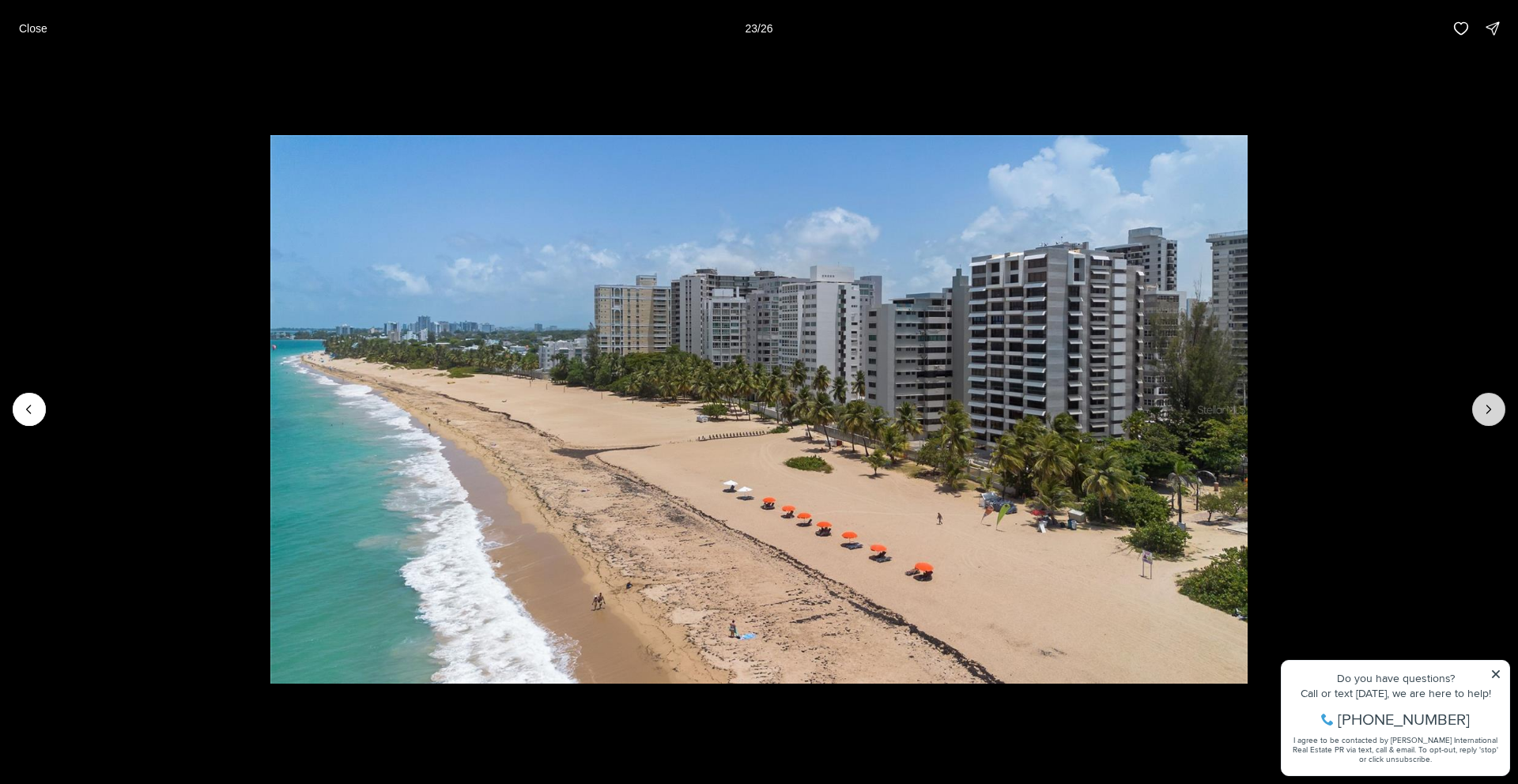
click at [1486, 411] on icon "Next slide" at bounding box center [1488, 409] width 16 height 16
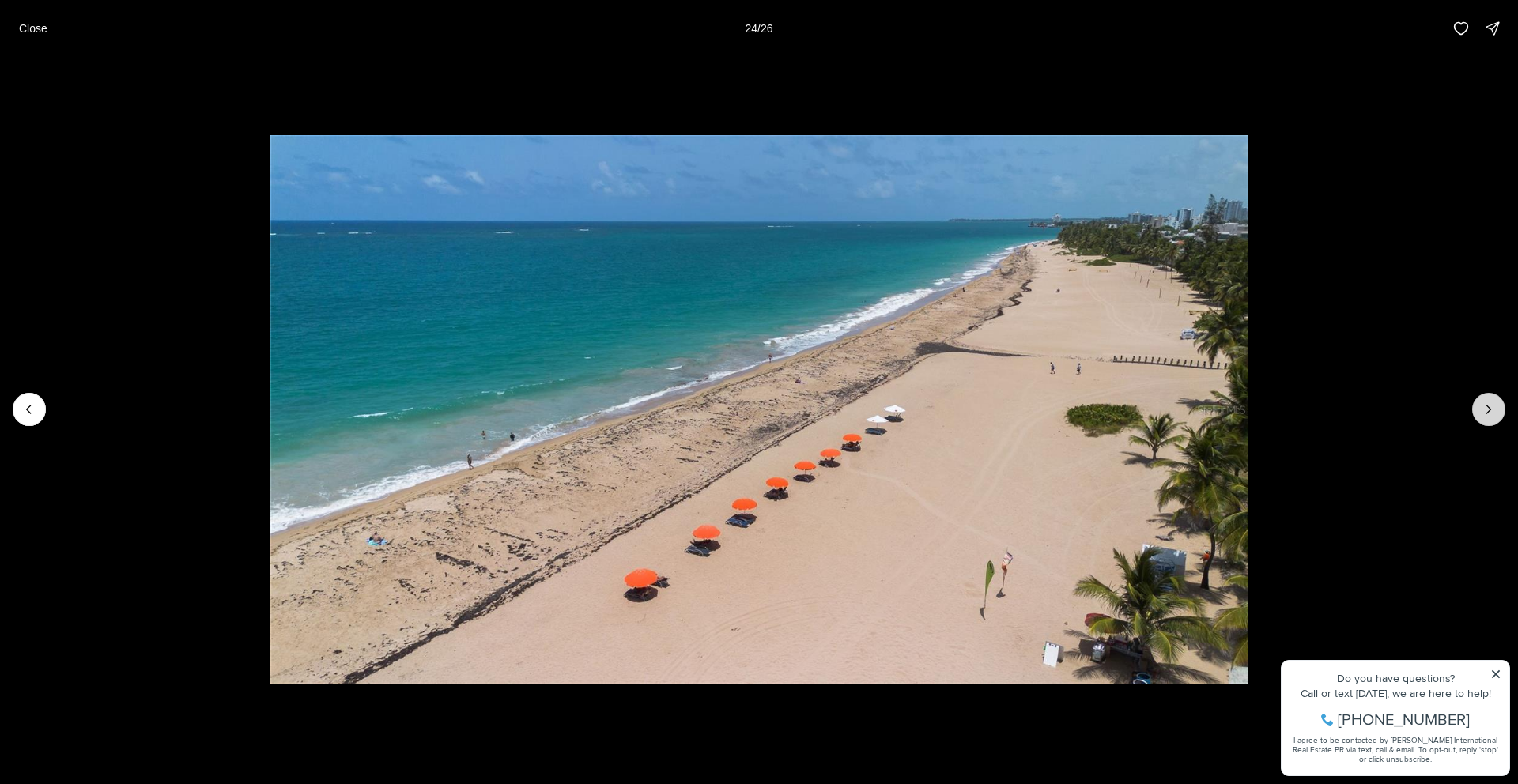
click at [1486, 411] on icon "Next slide" at bounding box center [1488, 409] width 16 height 16
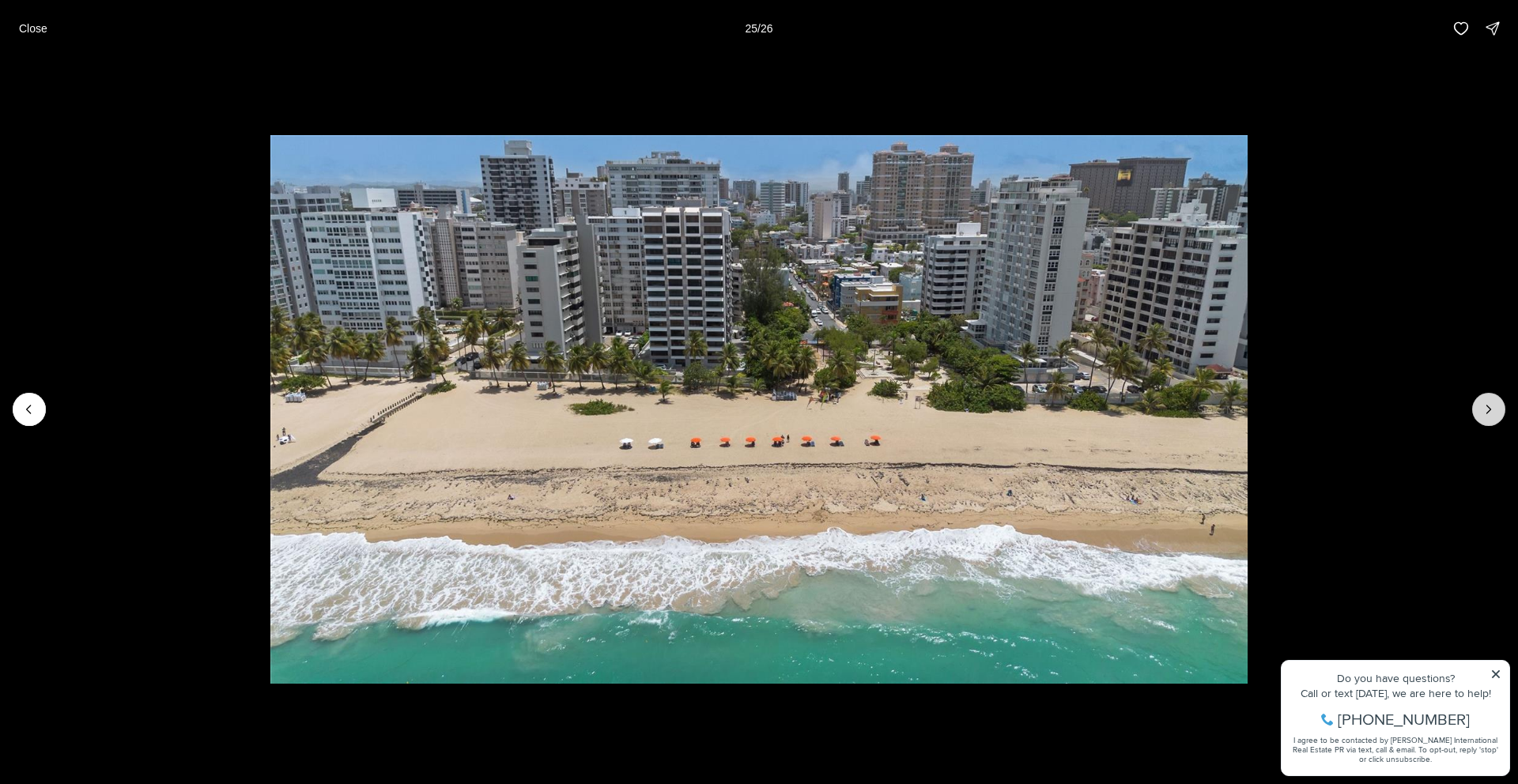
click at [1486, 410] on icon "Next slide" at bounding box center [1488, 409] width 16 height 16
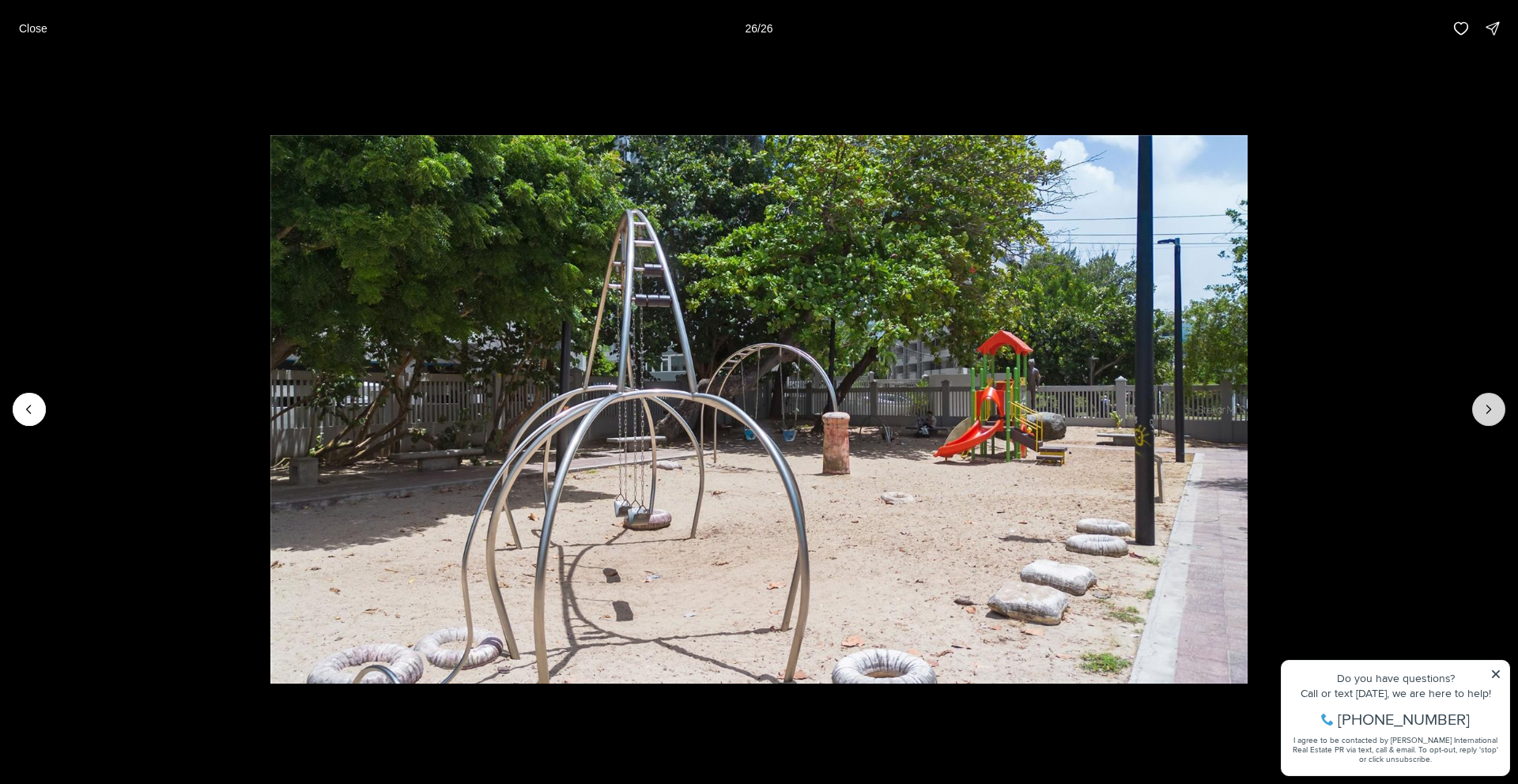
click at [1486, 410] on div at bounding box center [1488, 409] width 33 height 33
click at [23, 399] on button "Previous slide" at bounding box center [29, 409] width 33 height 33
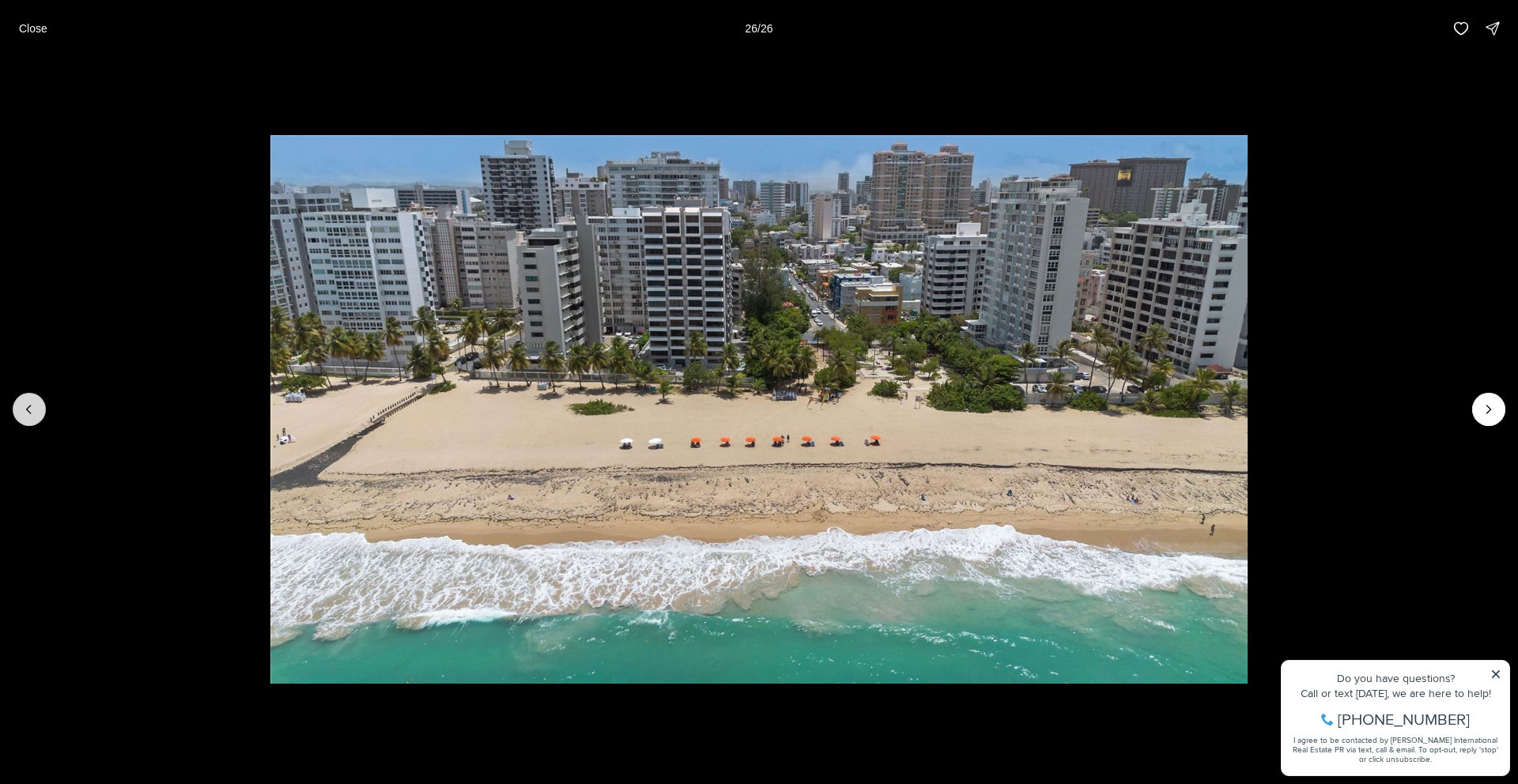
click at [23, 399] on button "Previous slide" at bounding box center [29, 409] width 33 height 33
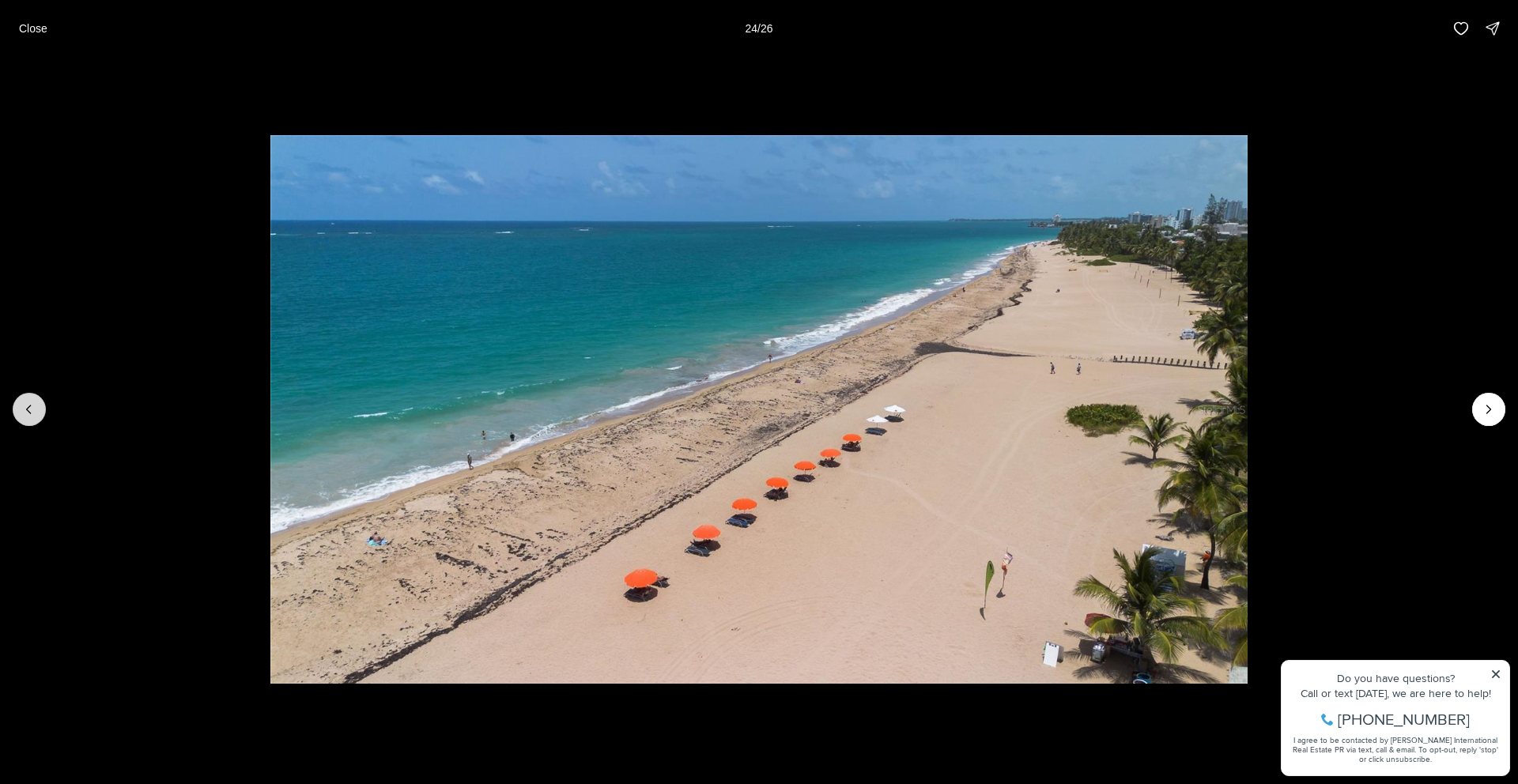
click at [23, 399] on button "Previous slide" at bounding box center [29, 409] width 33 height 33
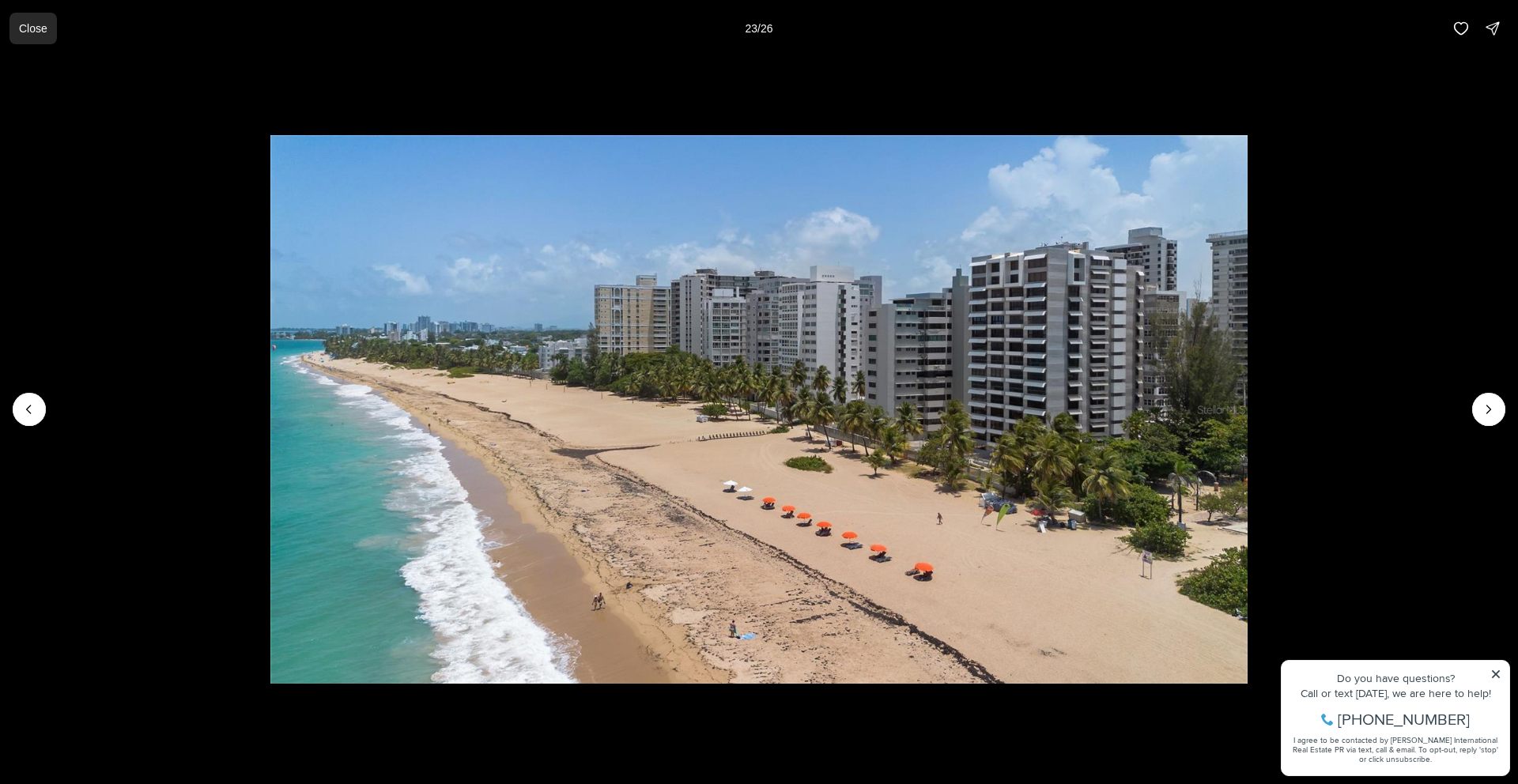
click at [35, 30] on p "Close" at bounding box center [33, 28] width 29 height 12
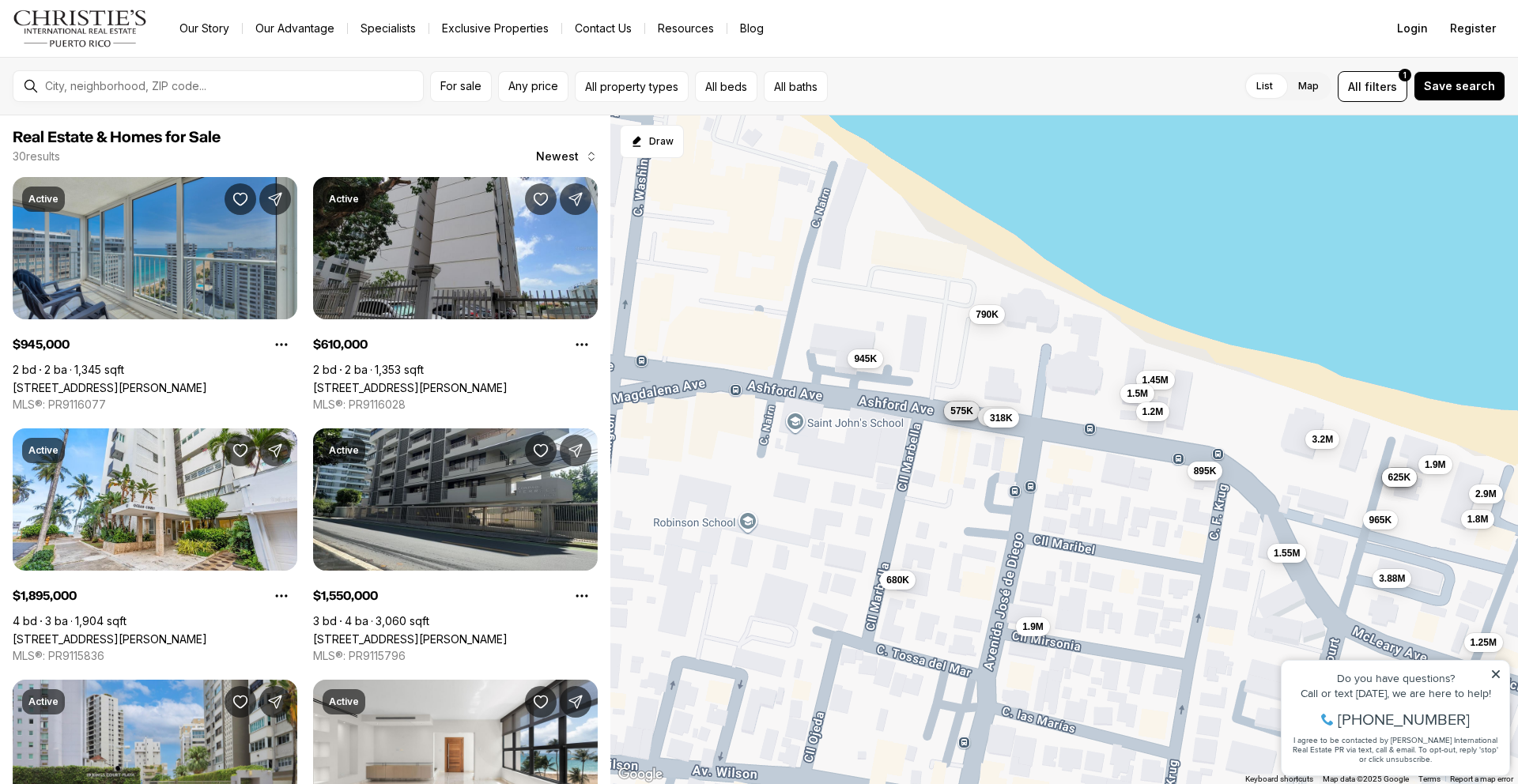
drag, startPoint x: 757, startPoint y: 429, endPoint x: 882, endPoint y: 458, distance: 128.3
click at [882, 458] on div "945K 610K 1.9M 1.55M 1.8M 1.45M 3.2M 965K 1.5M 585K 725K 575K 680K 645K 1.8M 79…" at bounding box center [1064, 450] width 908 height 669
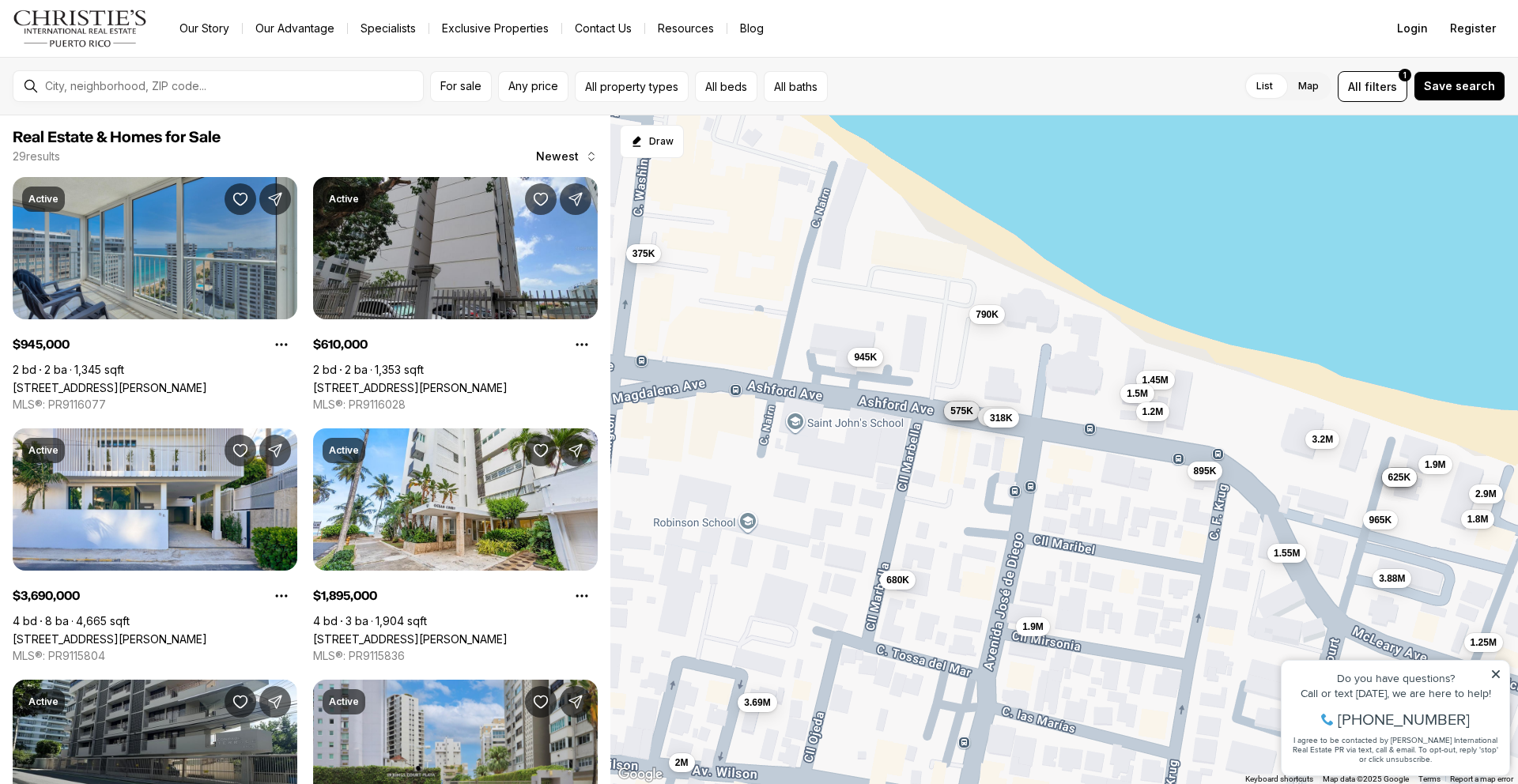
click at [867, 358] on span "945K" at bounding box center [865, 355] width 23 height 12
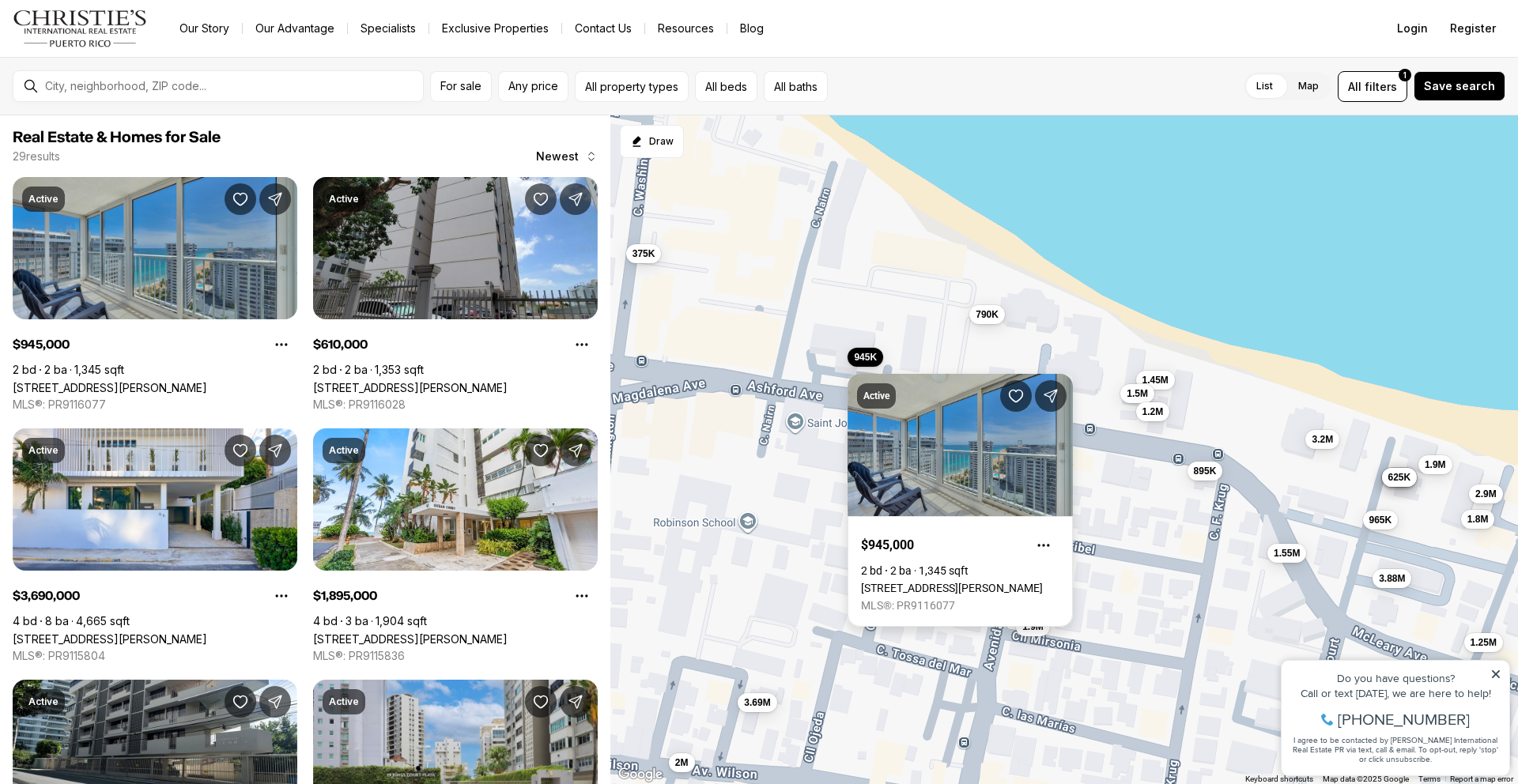
click at [922, 581] on link "1477 ASHFORD AVE #2206, SAN JUAN PR, 00907" at bounding box center [951, 587] width 182 height 12
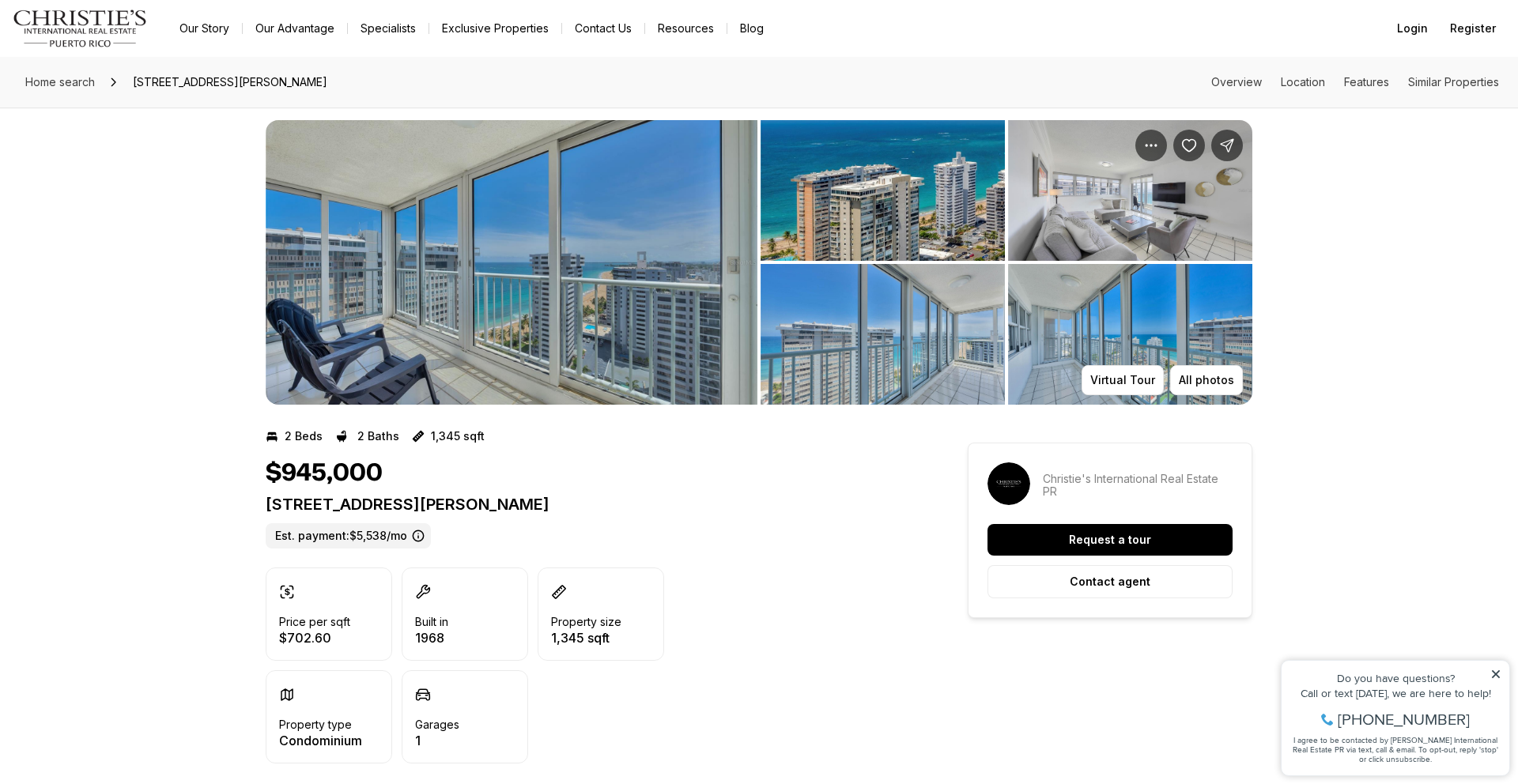
scroll to position [8, 0]
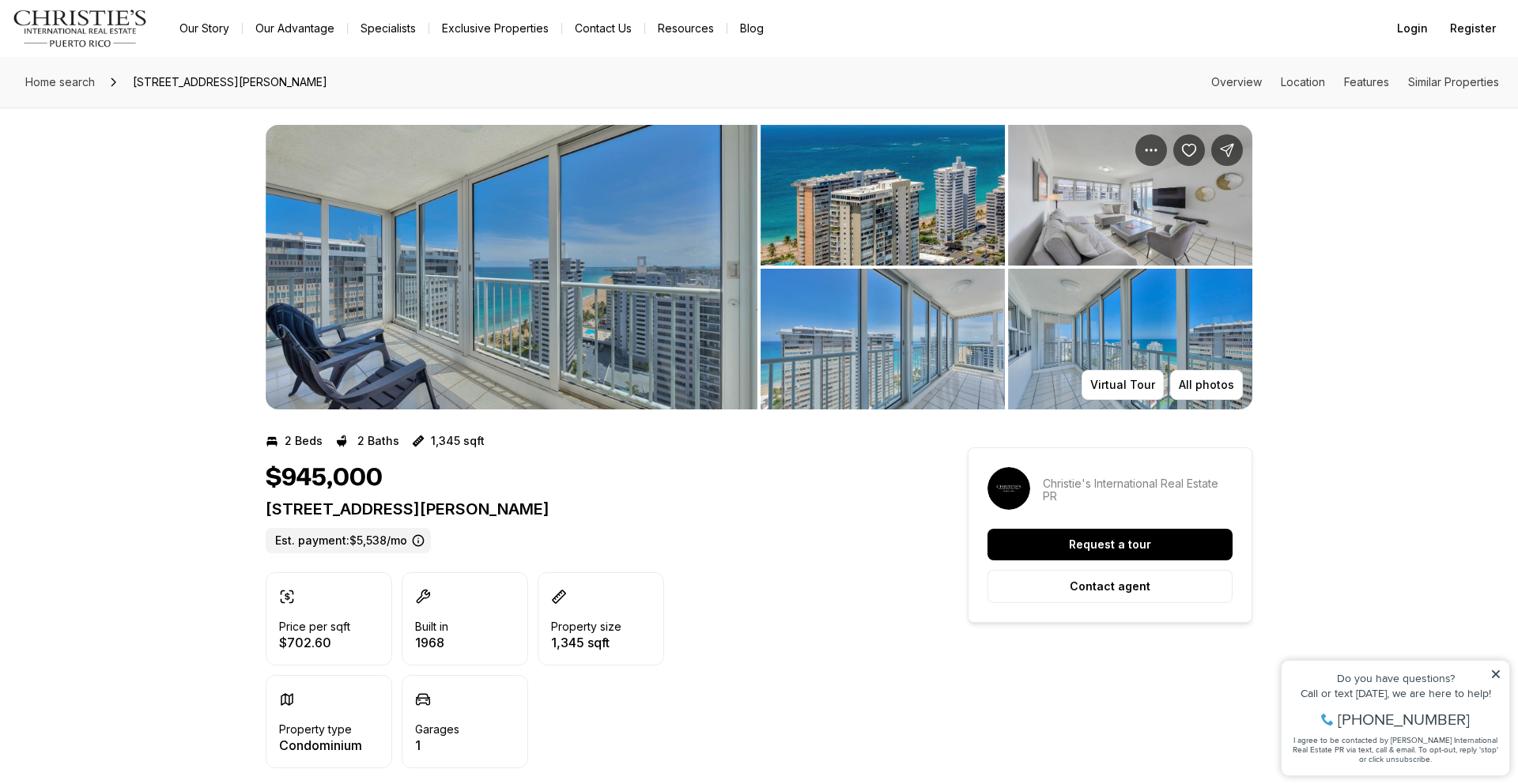
click at [872, 221] on img "View image gallery" at bounding box center [882, 195] width 244 height 140
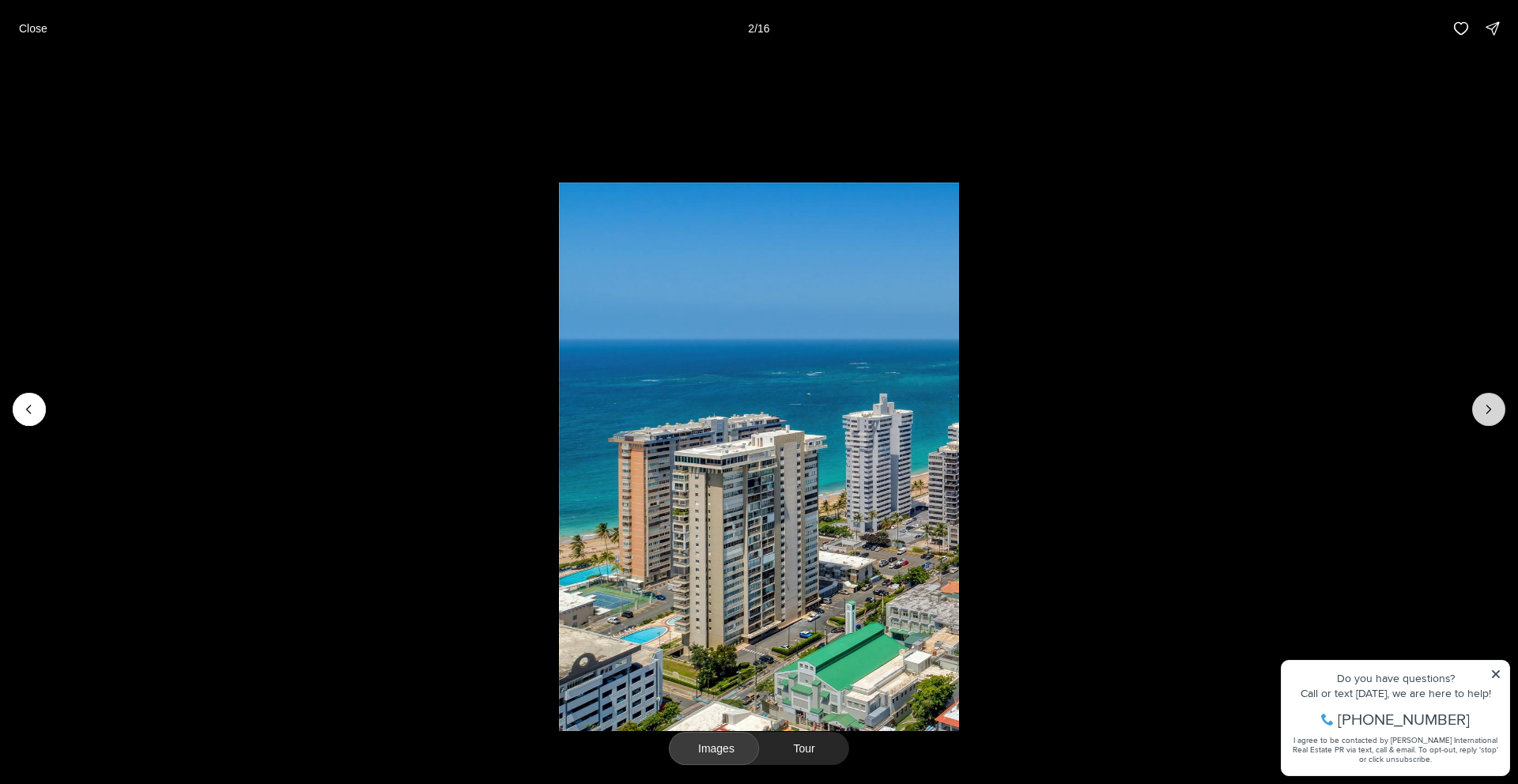
click at [1488, 411] on icon "Next slide" at bounding box center [1488, 410] width 4 height 8
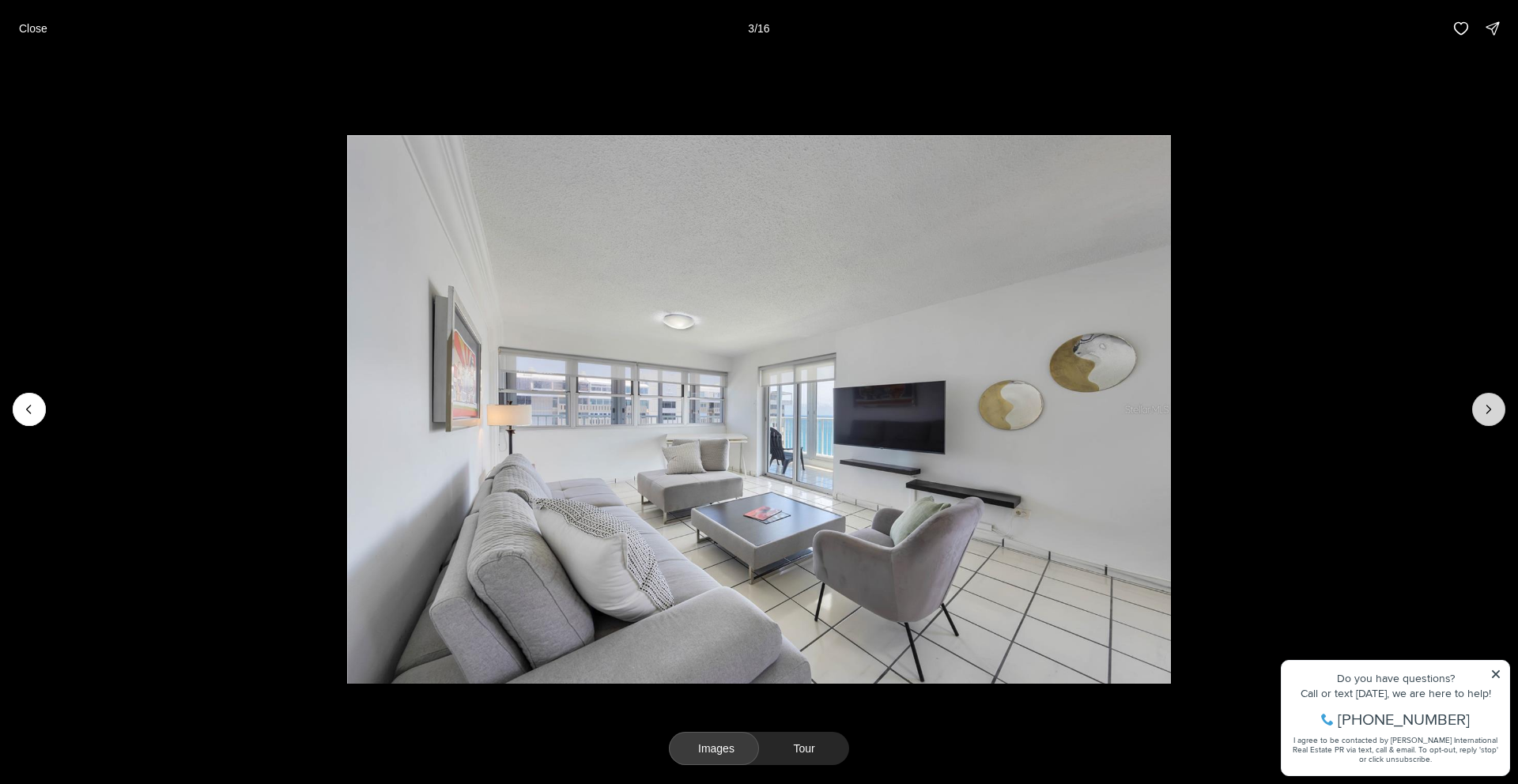
click at [1488, 411] on icon "Next slide" at bounding box center [1488, 410] width 4 height 8
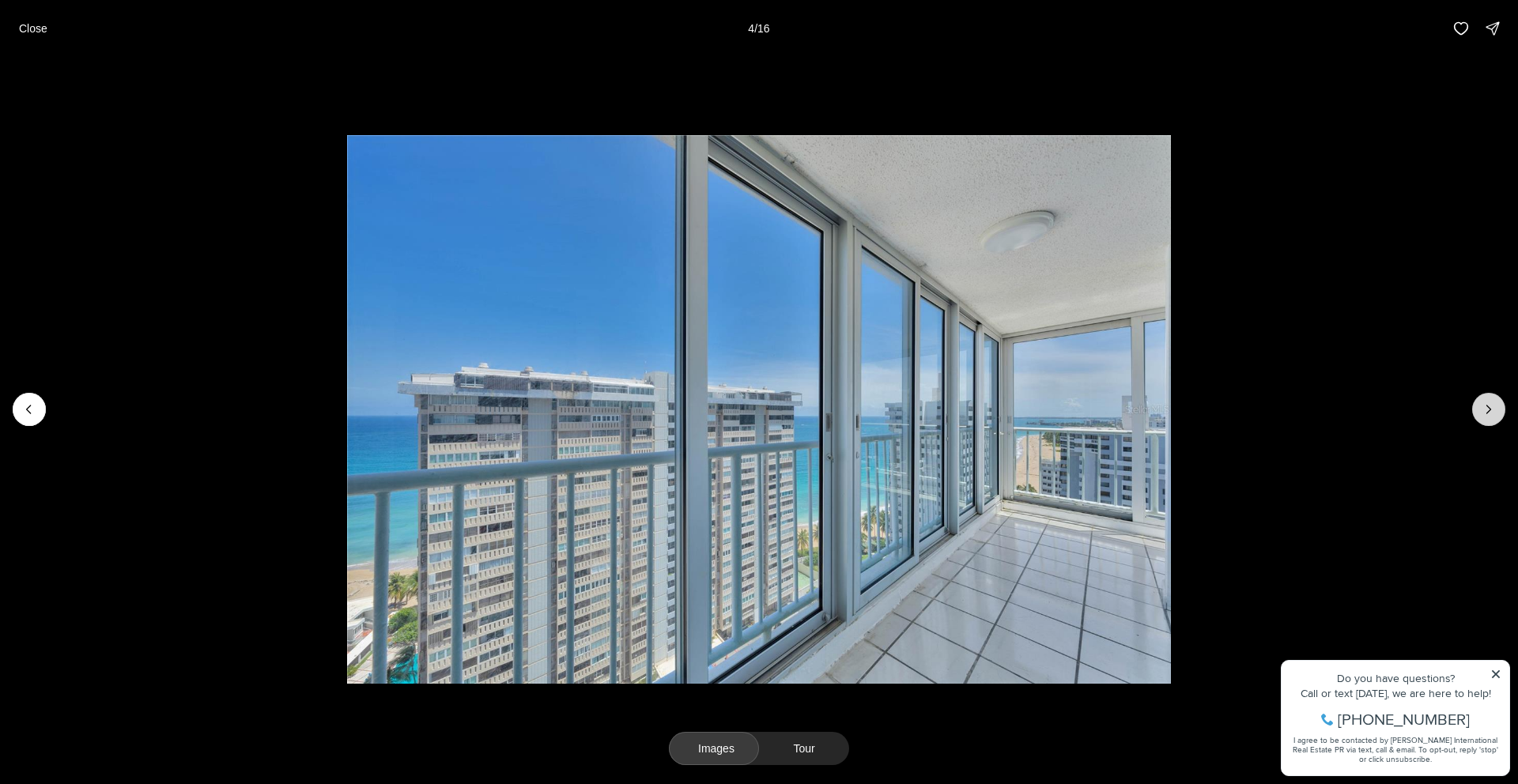
click at [1488, 411] on icon "Next slide" at bounding box center [1488, 410] width 4 height 8
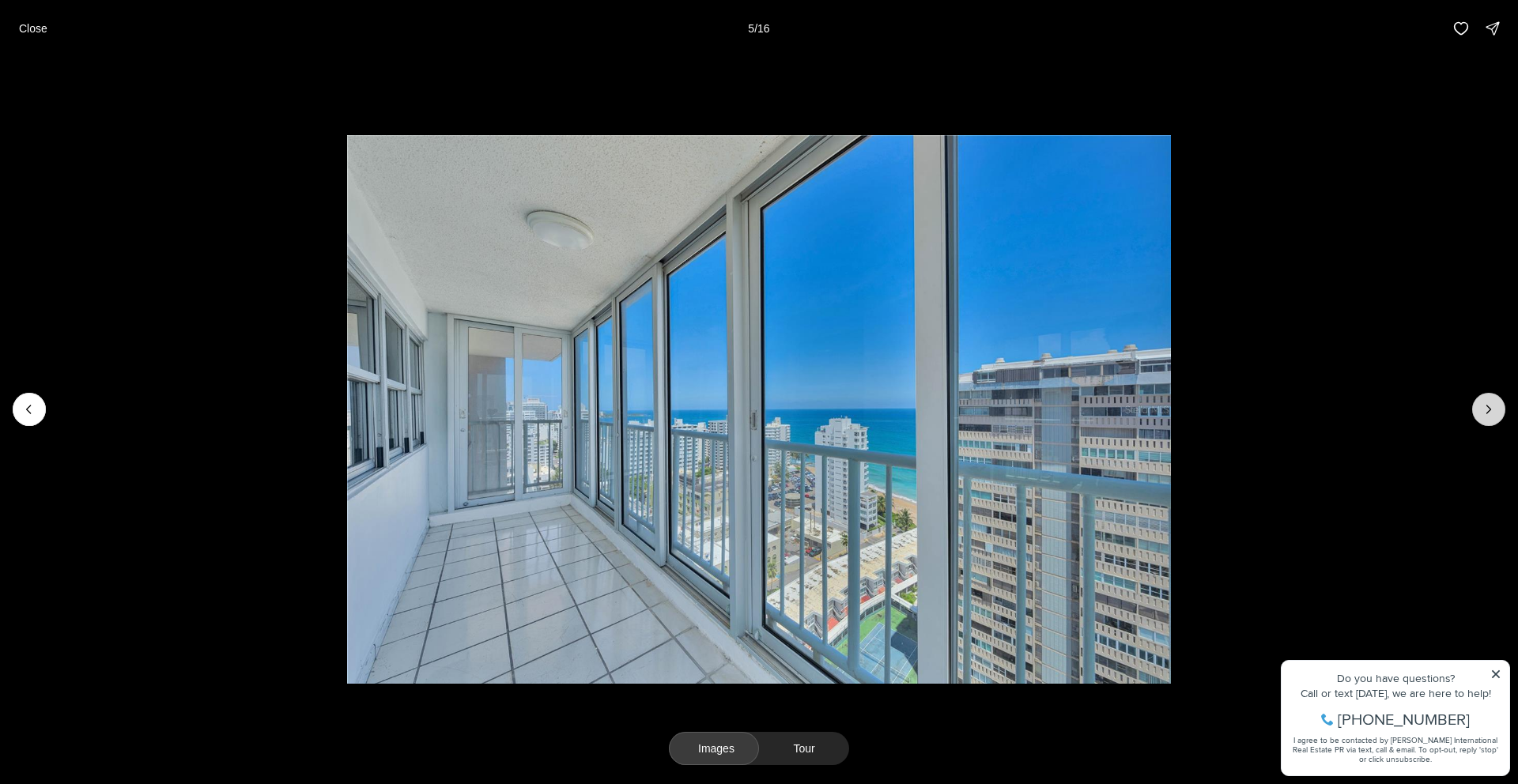
click at [1488, 411] on icon "Next slide" at bounding box center [1488, 410] width 4 height 8
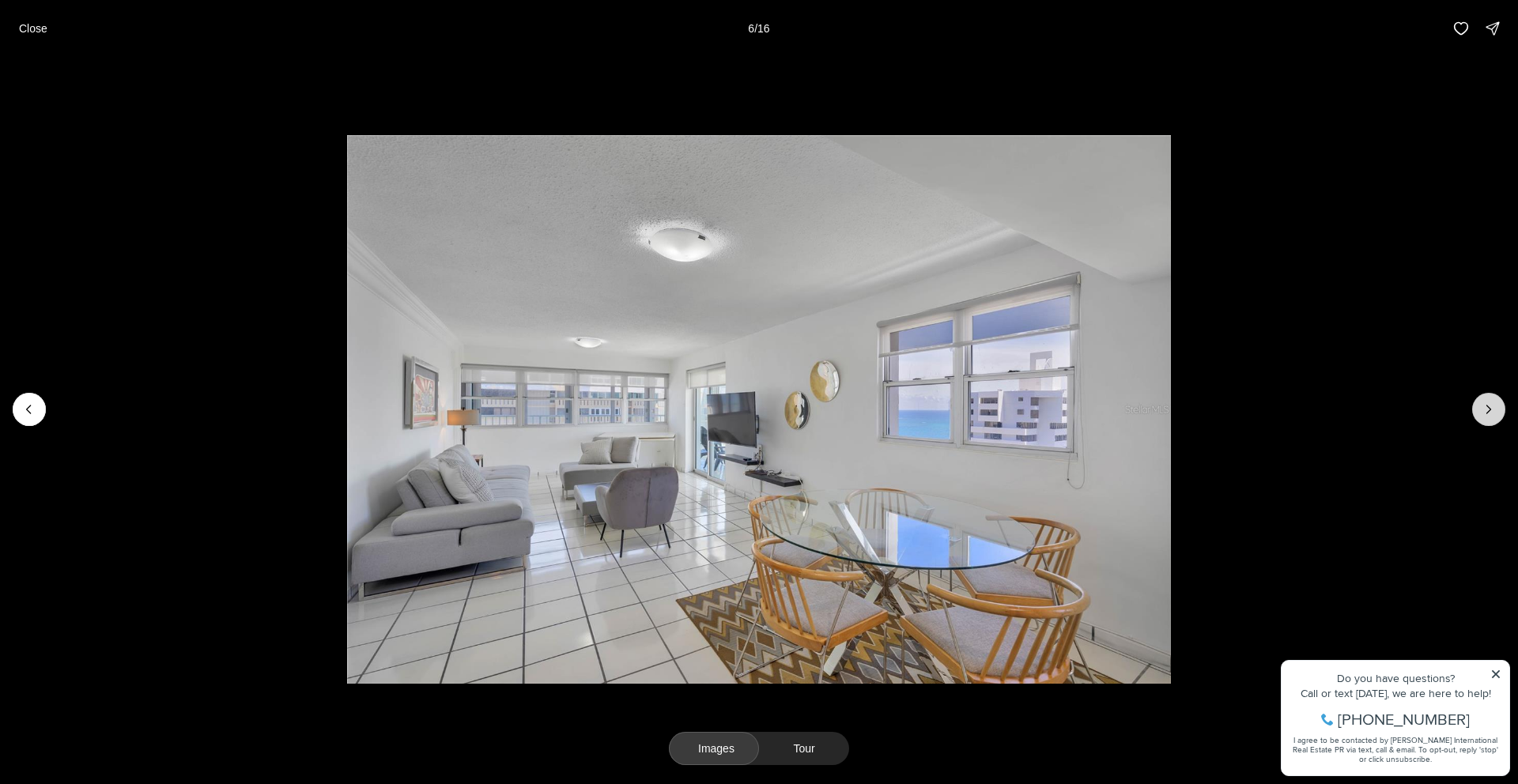
click at [1488, 411] on icon "Next slide" at bounding box center [1488, 410] width 4 height 8
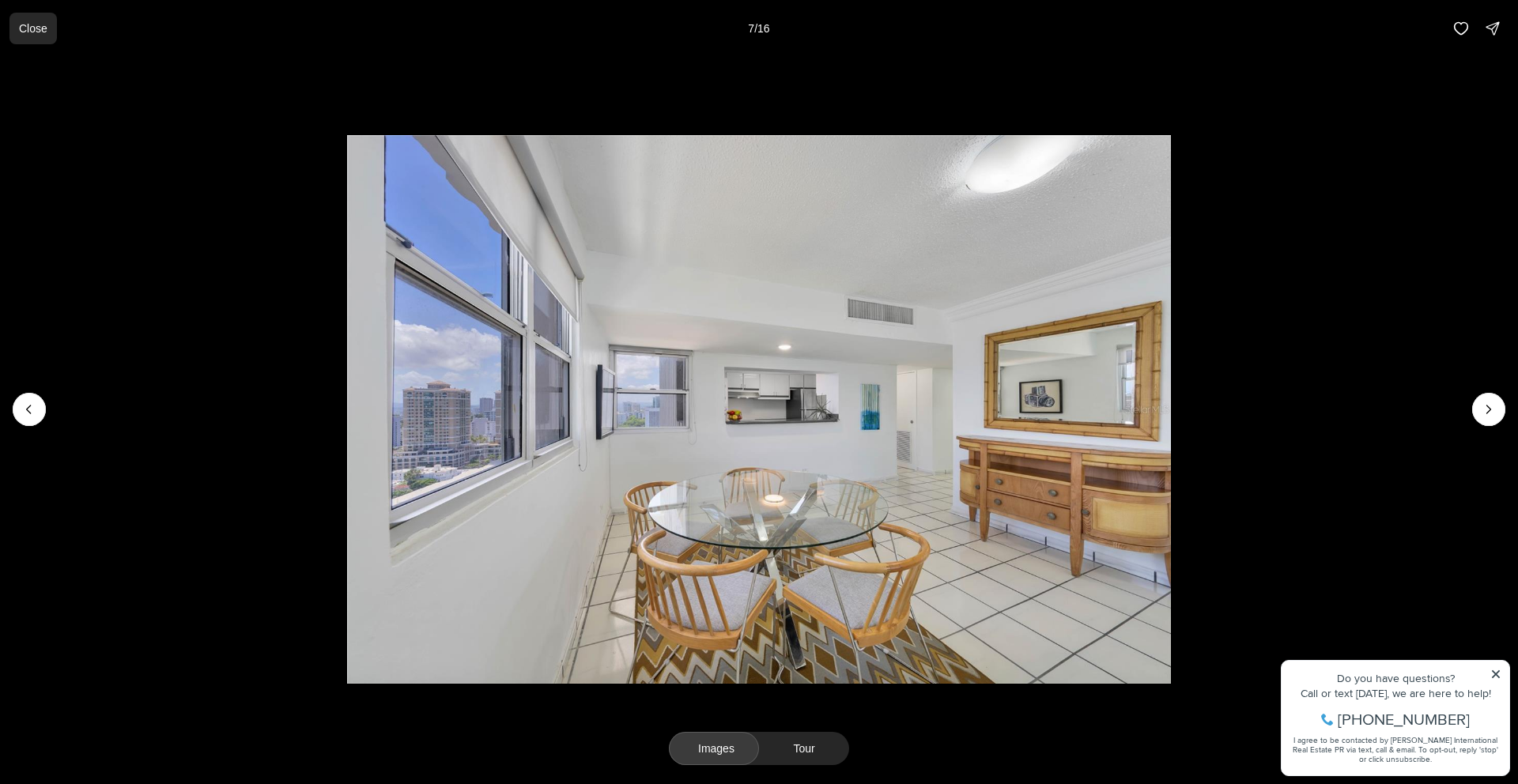
click at [53, 28] on button "Close" at bounding box center [34, 28] width 48 height 31
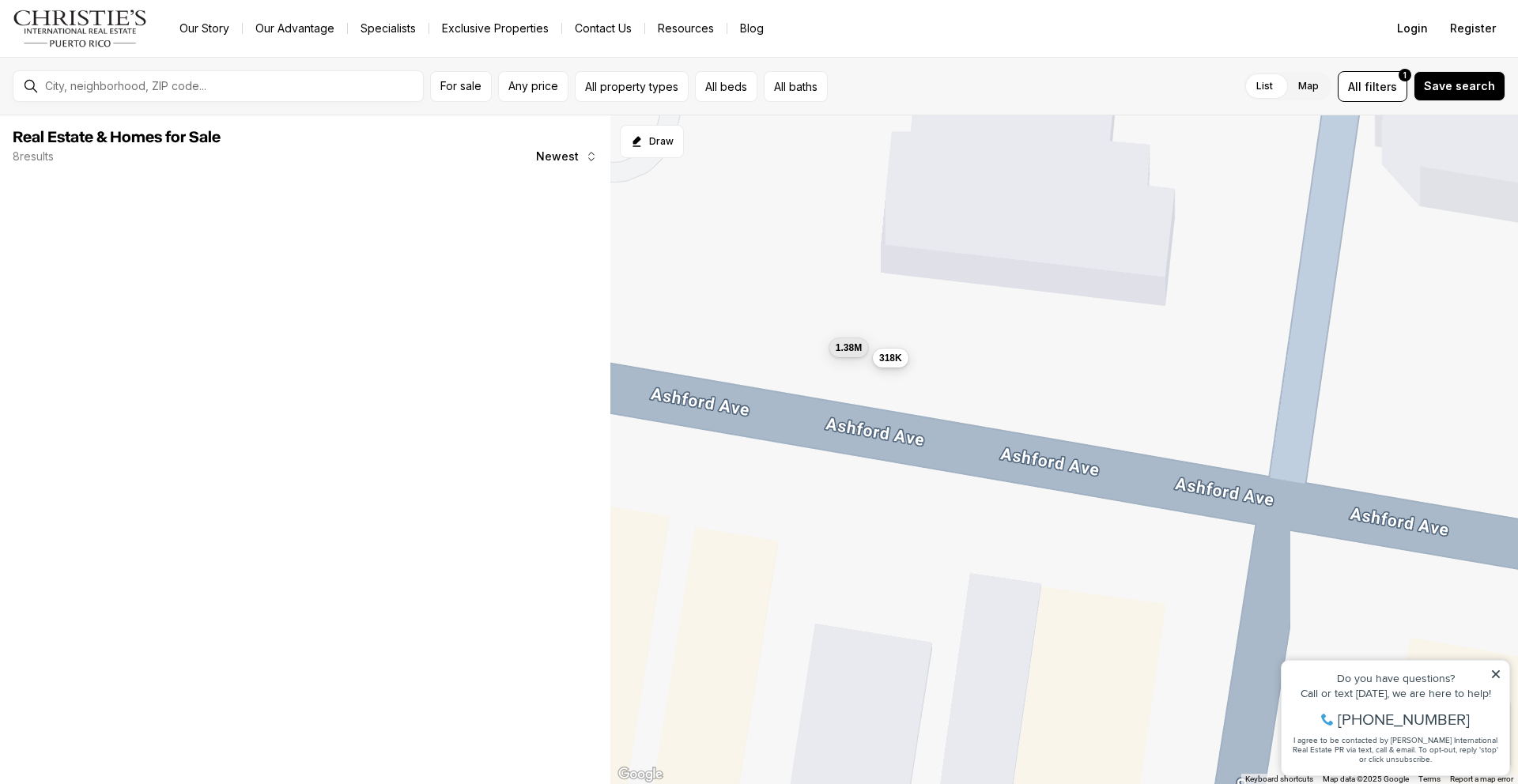
click at [895, 363] on span "318K" at bounding box center [890, 356] width 23 height 12
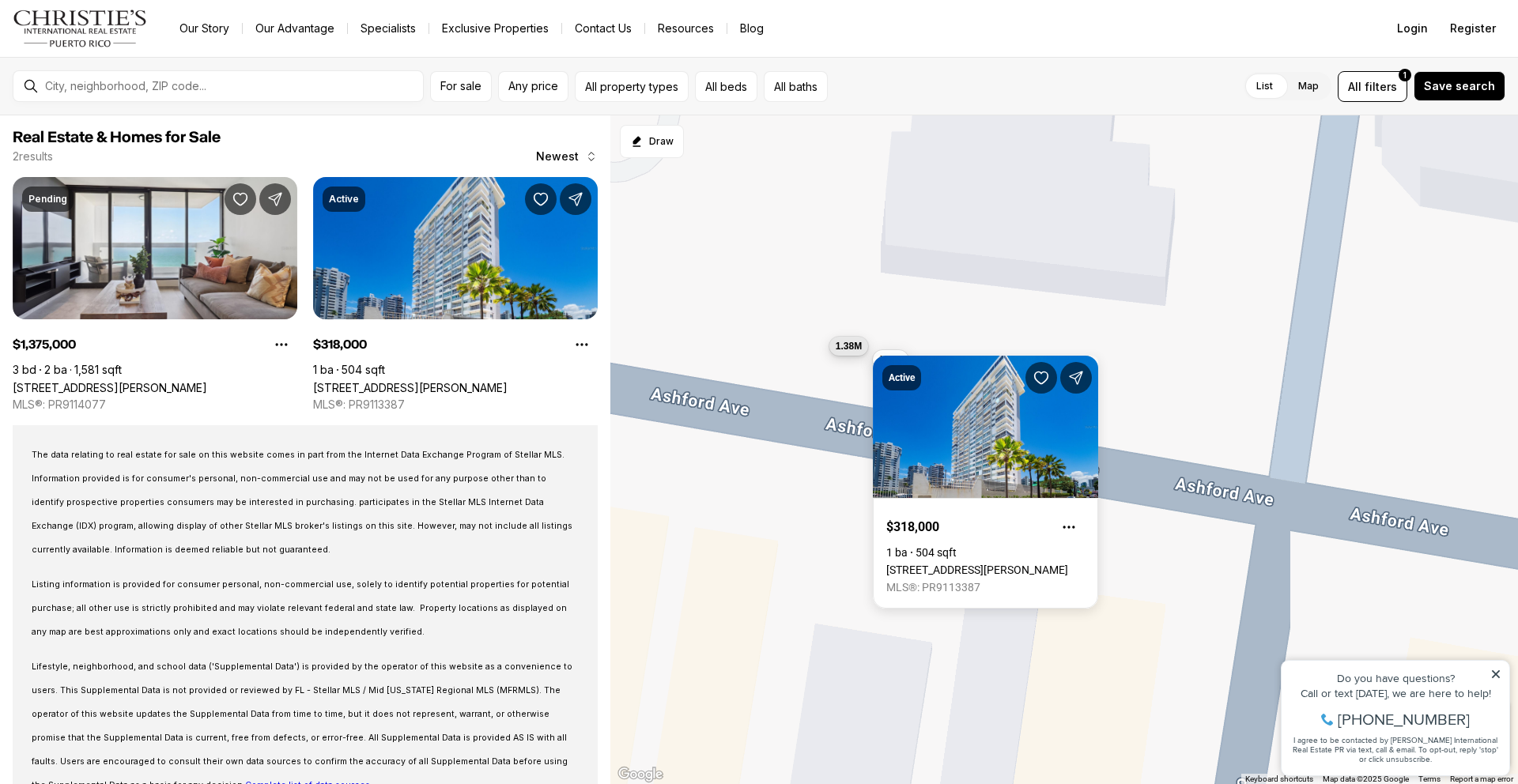
click at [844, 352] on span "1.38M" at bounding box center [849, 346] width 26 height 12
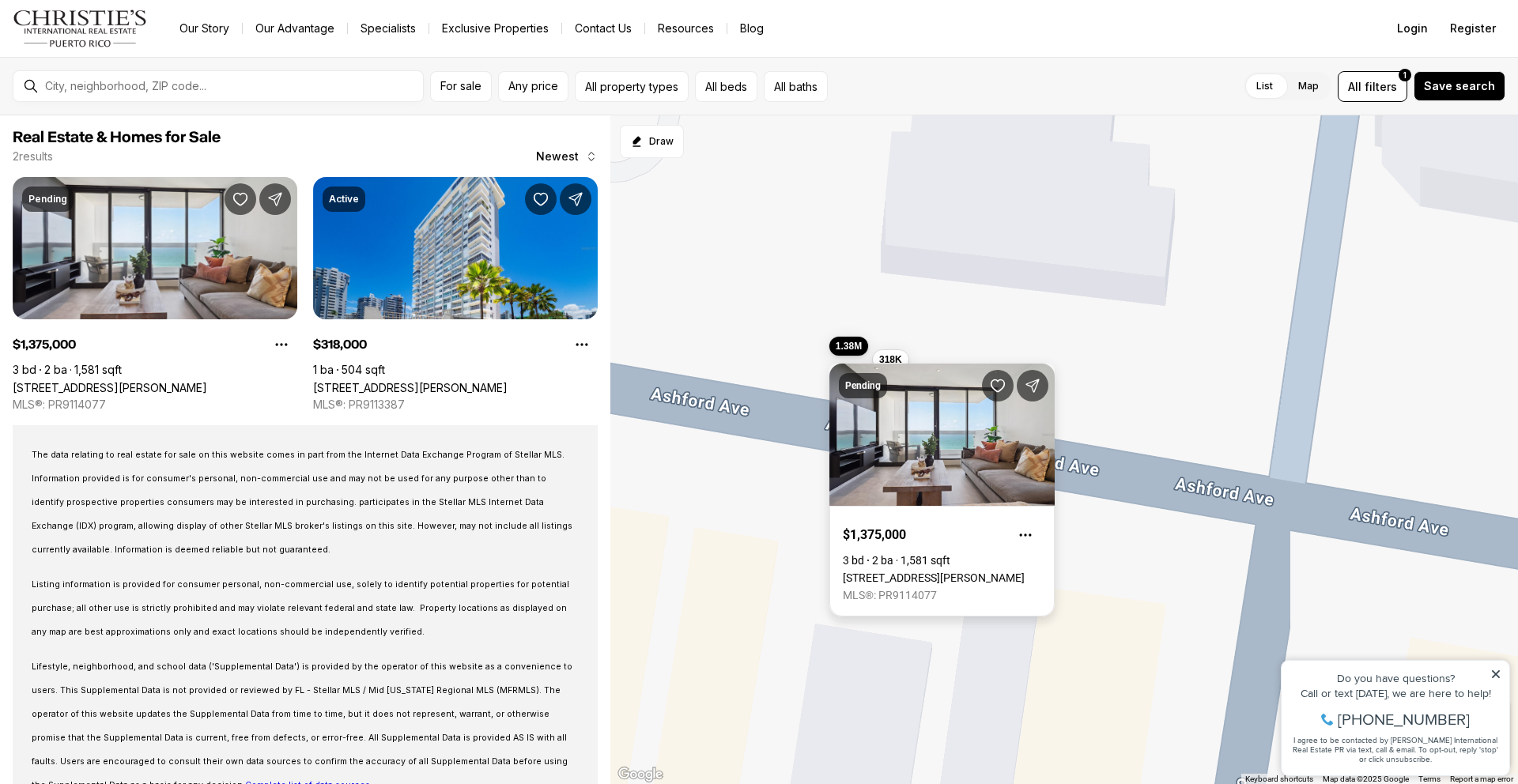
click at [959, 571] on link "[STREET_ADDRESS][PERSON_NAME]" at bounding box center [933, 577] width 182 height 12
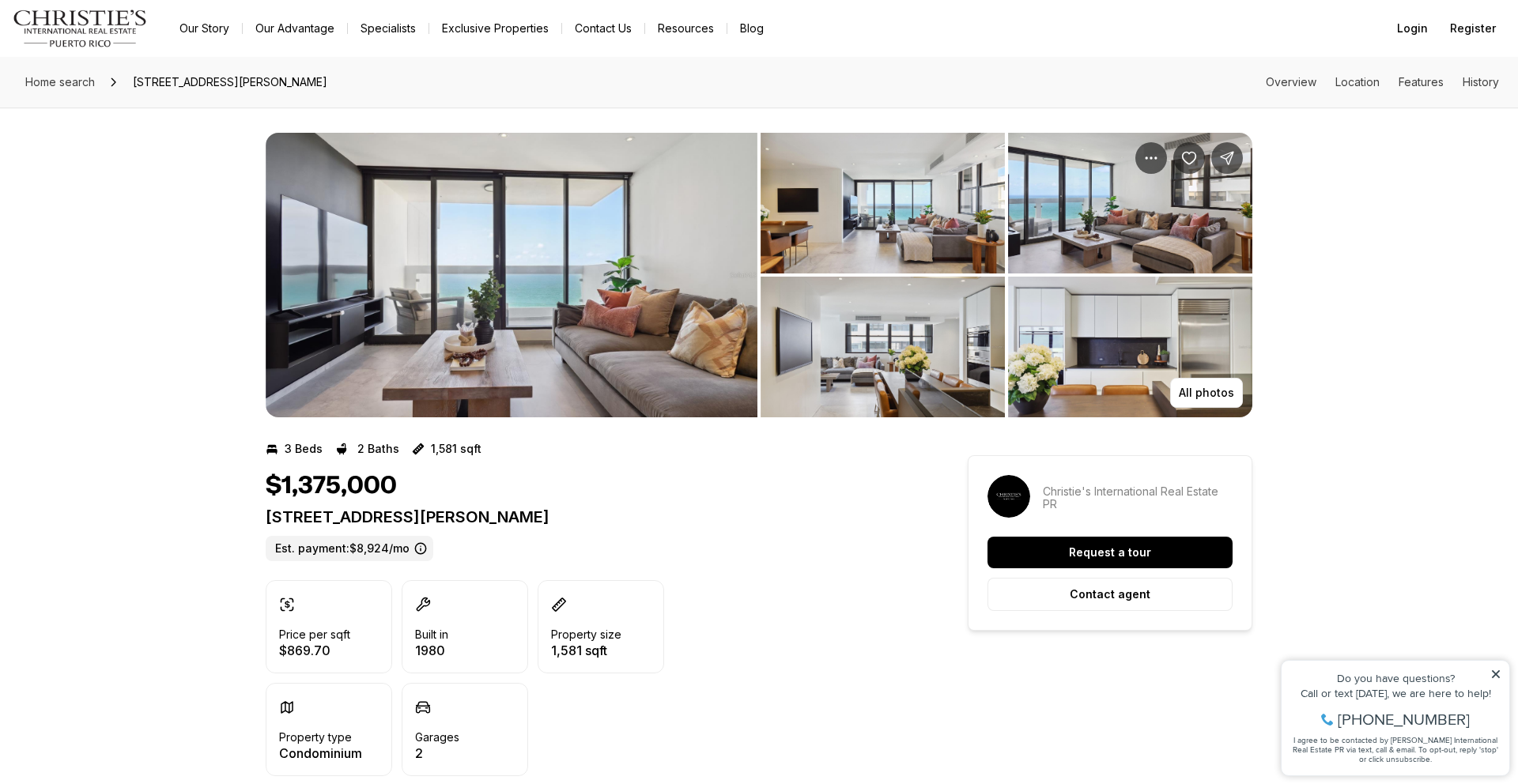
click at [693, 360] on img "View image gallery" at bounding box center [511, 275] width 492 height 284
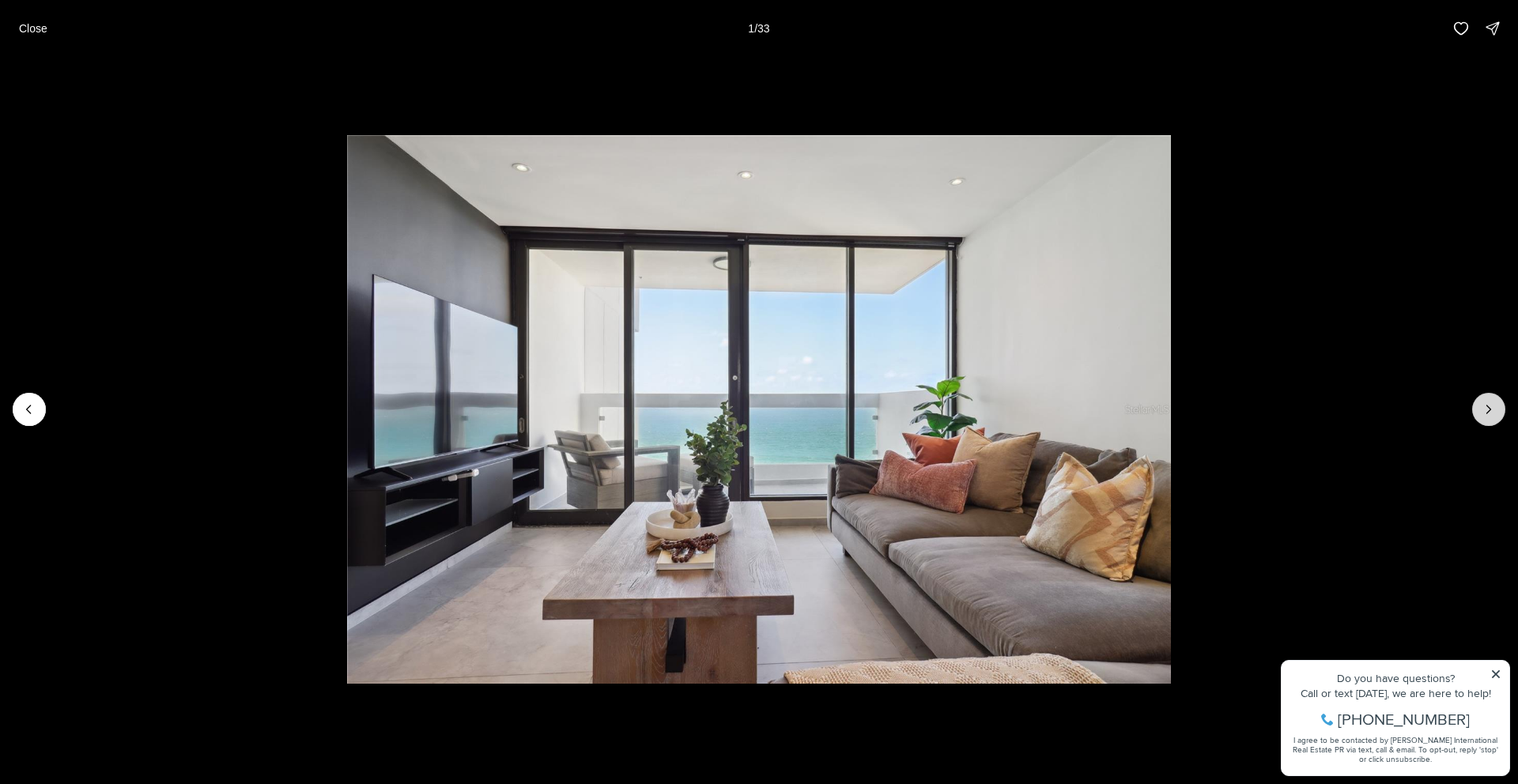
click at [1487, 414] on icon "Next slide" at bounding box center [1488, 409] width 16 height 16
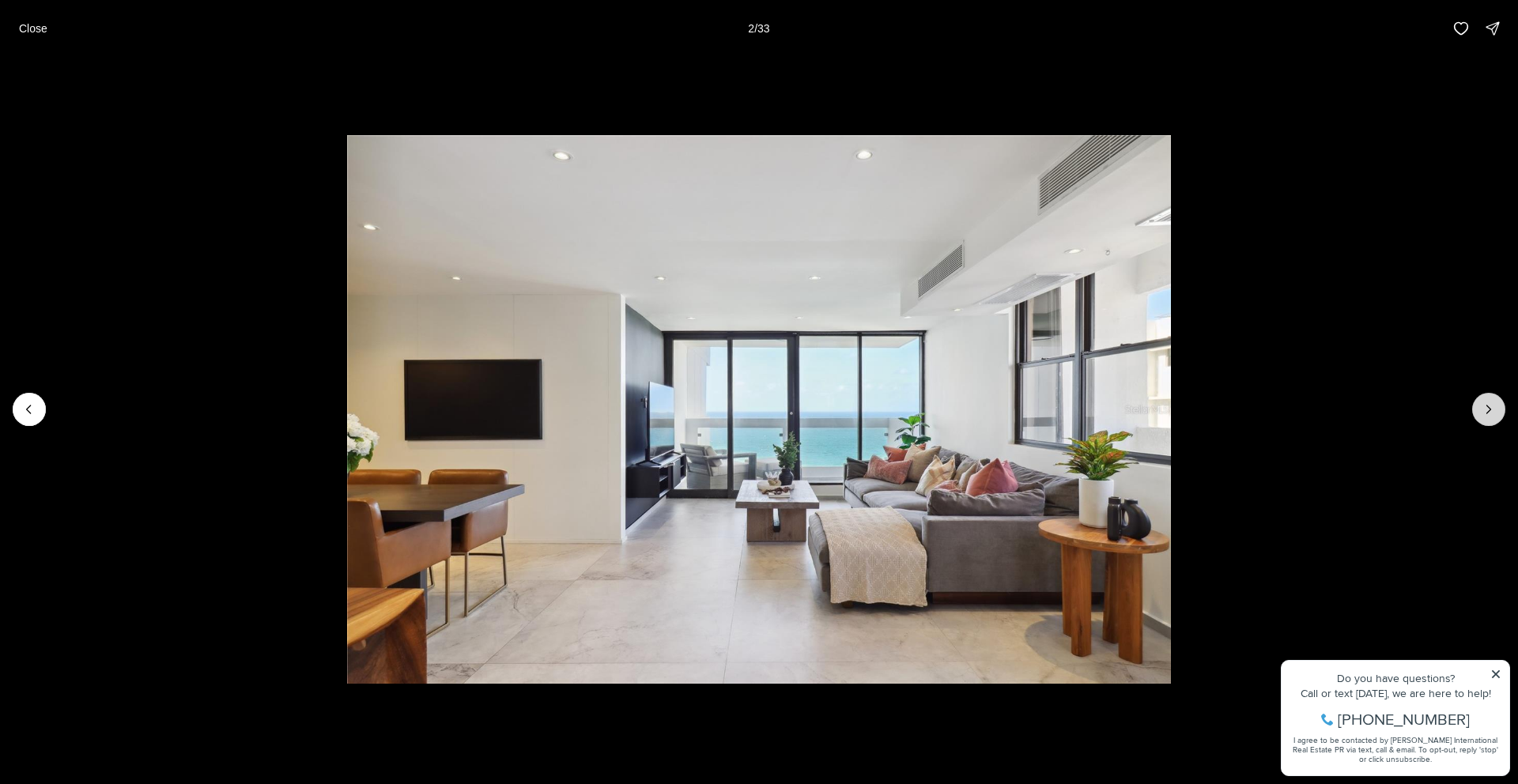
click at [1487, 414] on icon "Next slide" at bounding box center [1488, 409] width 16 height 16
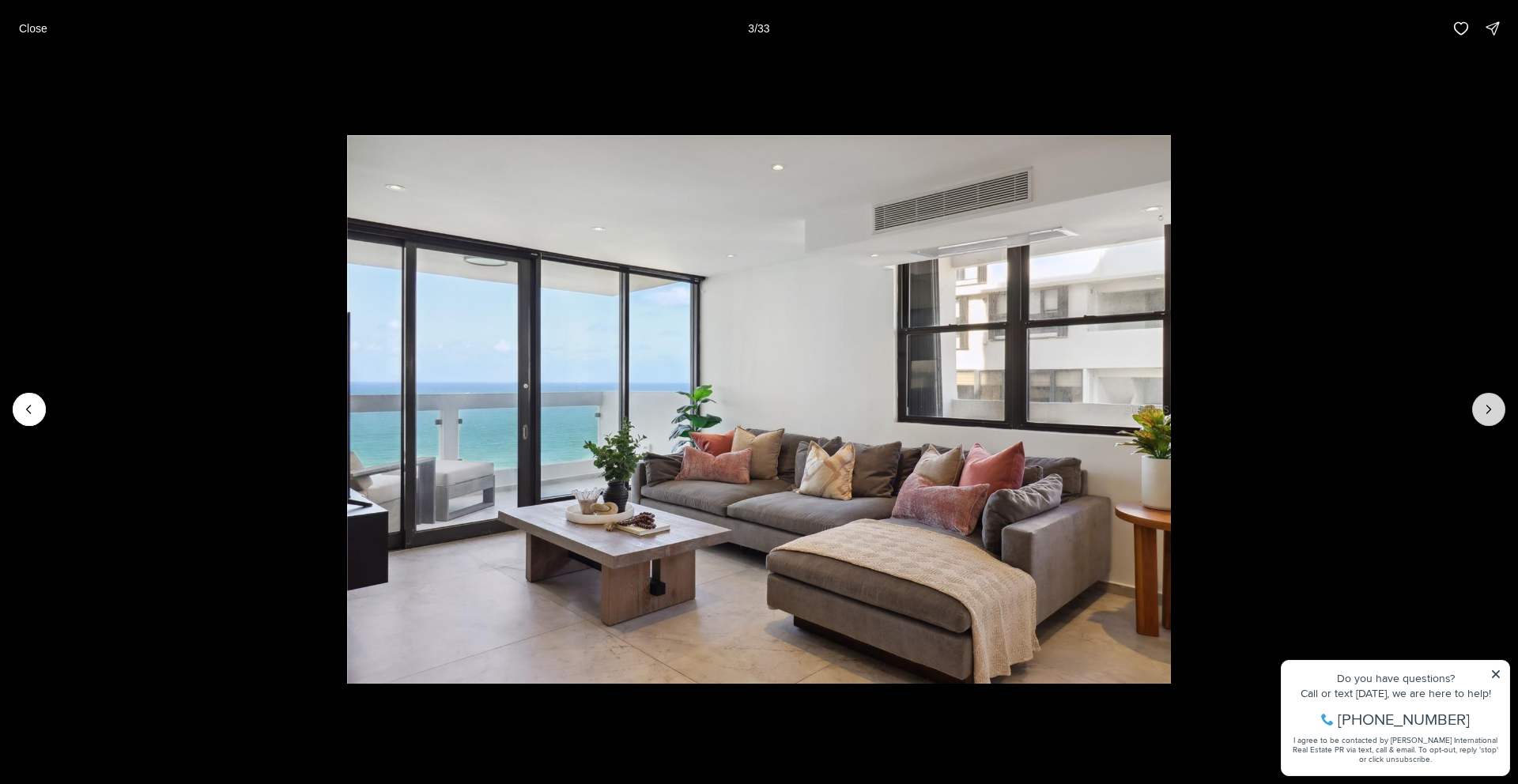
click at [1487, 414] on icon "Next slide" at bounding box center [1488, 409] width 16 height 16
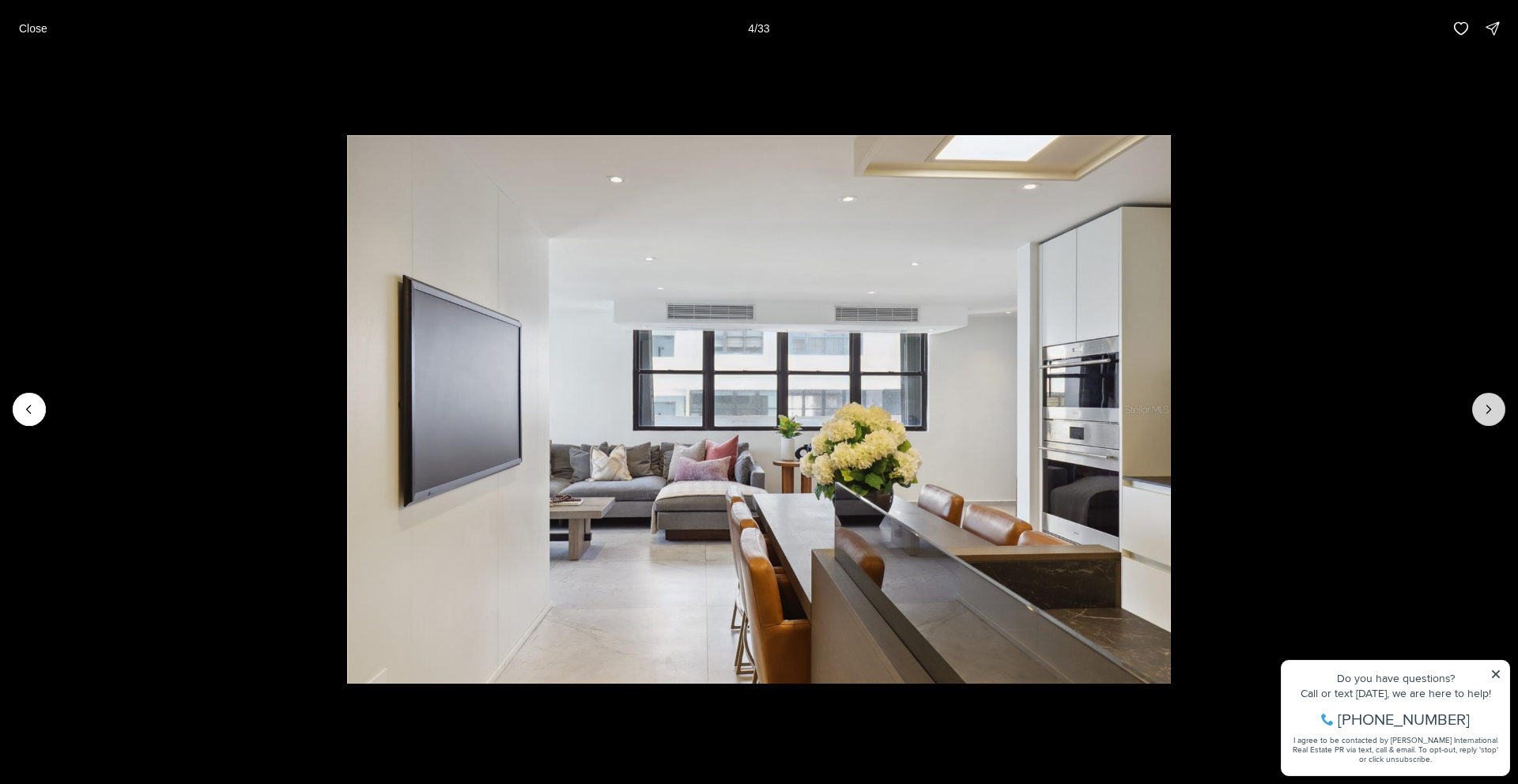
click at [1487, 414] on icon "Next slide" at bounding box center [1488, 409] width 16 height 16
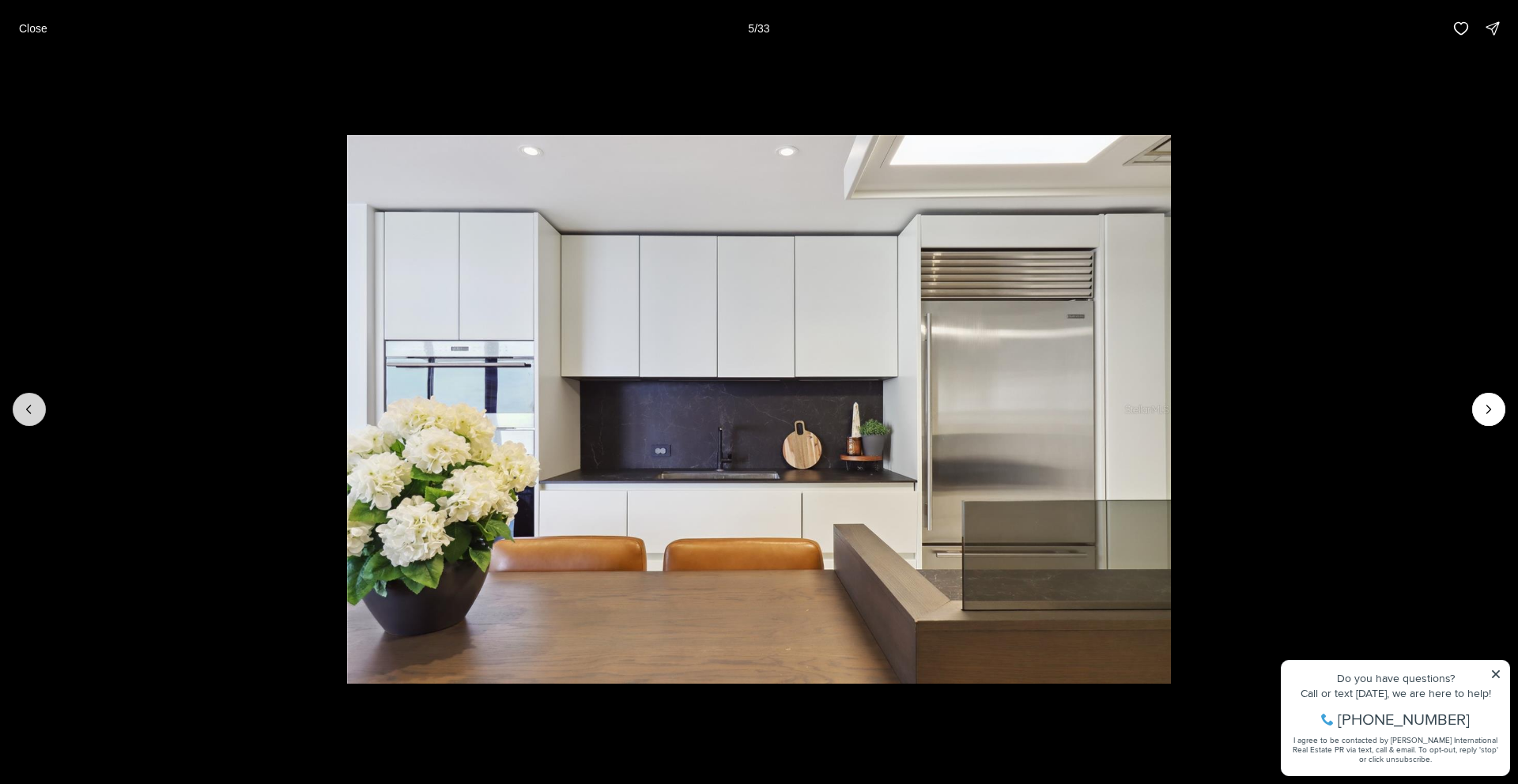
click at [22, 409] on icon "Previous slide" at bounding box center [29, 409] width 16 height 16
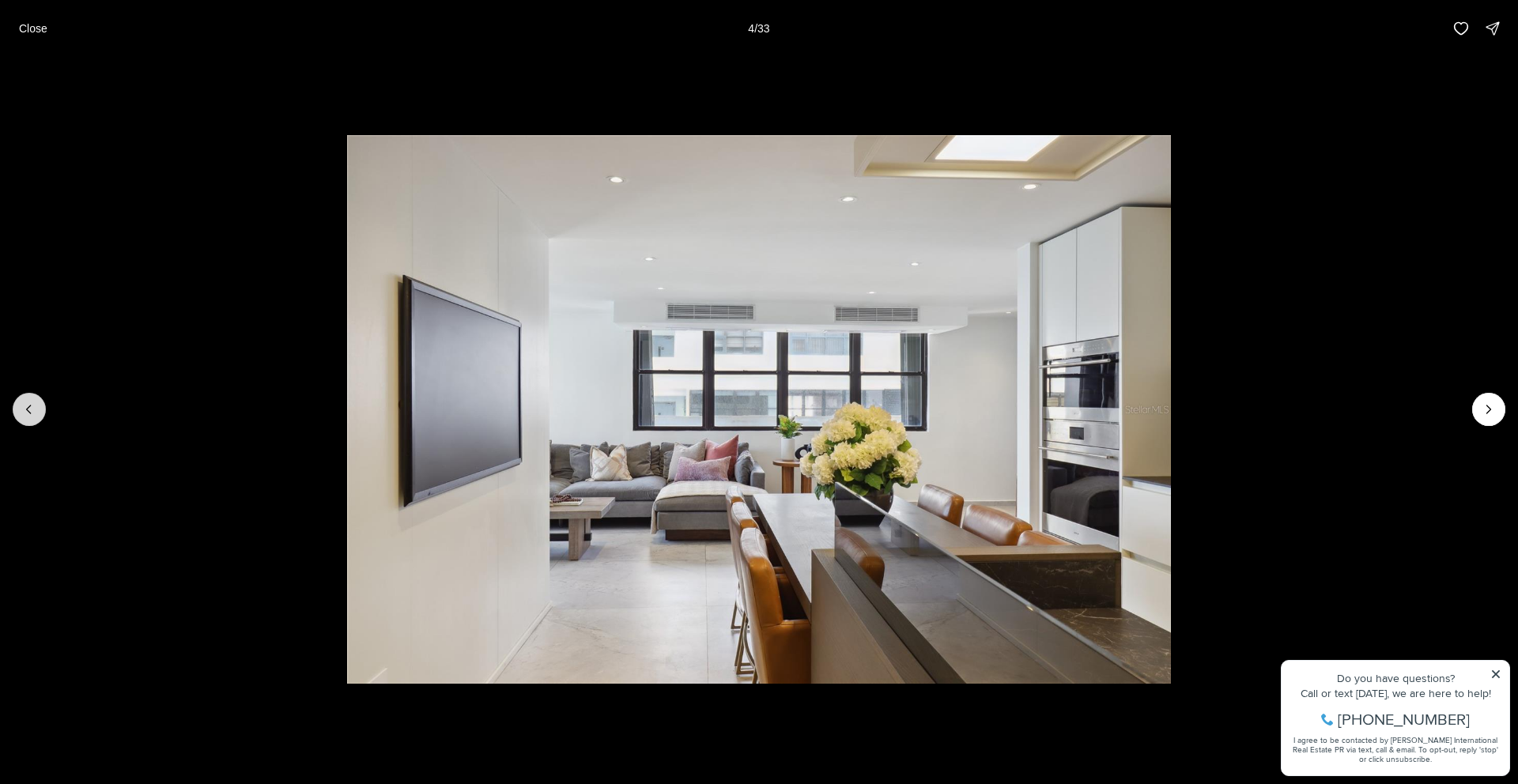
click at [22, 408] on icon "Previous slide" at bounding box center [29, 409] width 16 height 16
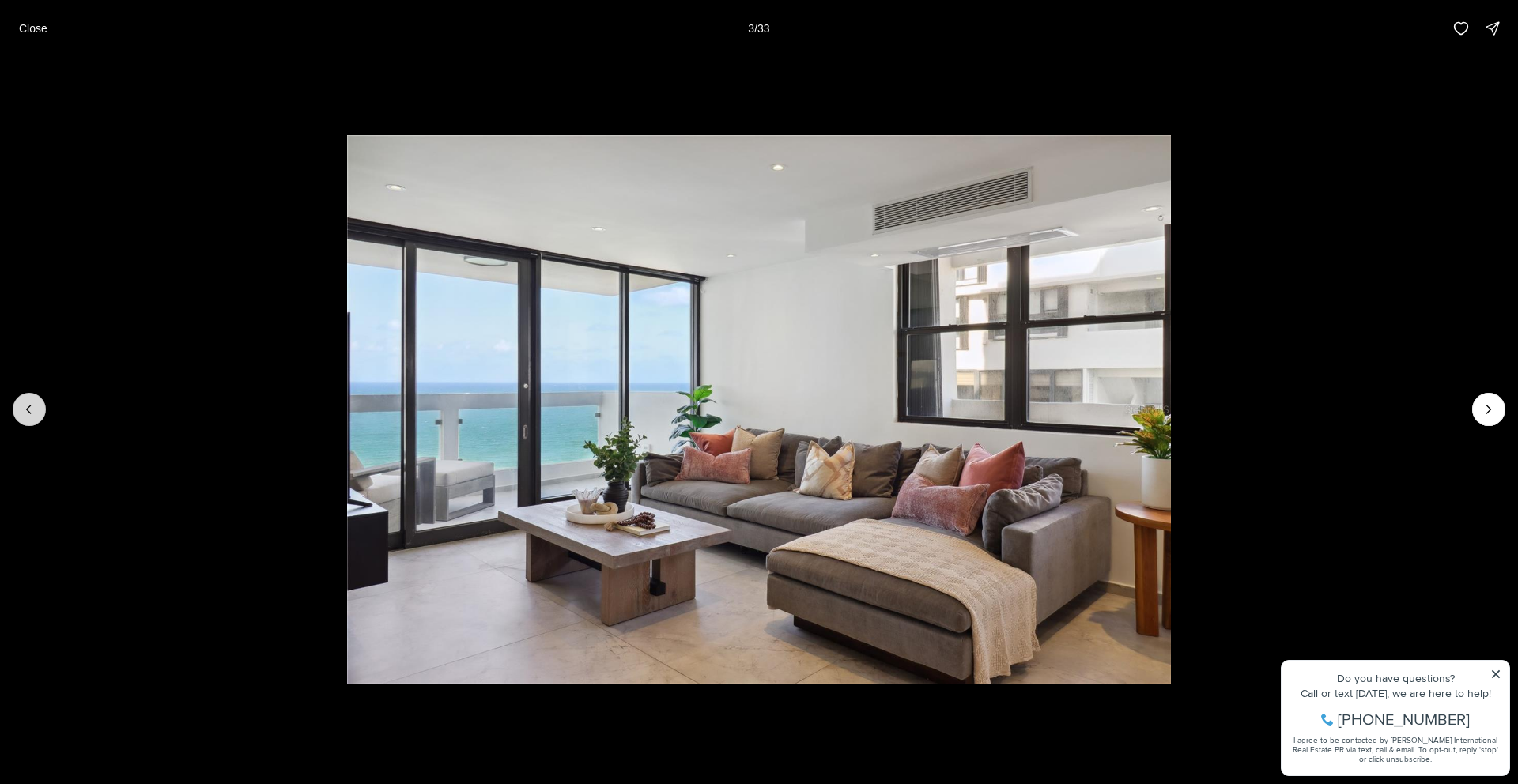
click at [22, 408] on icon "Previous slide" at bounding box center [29, 409] width 16 height 16
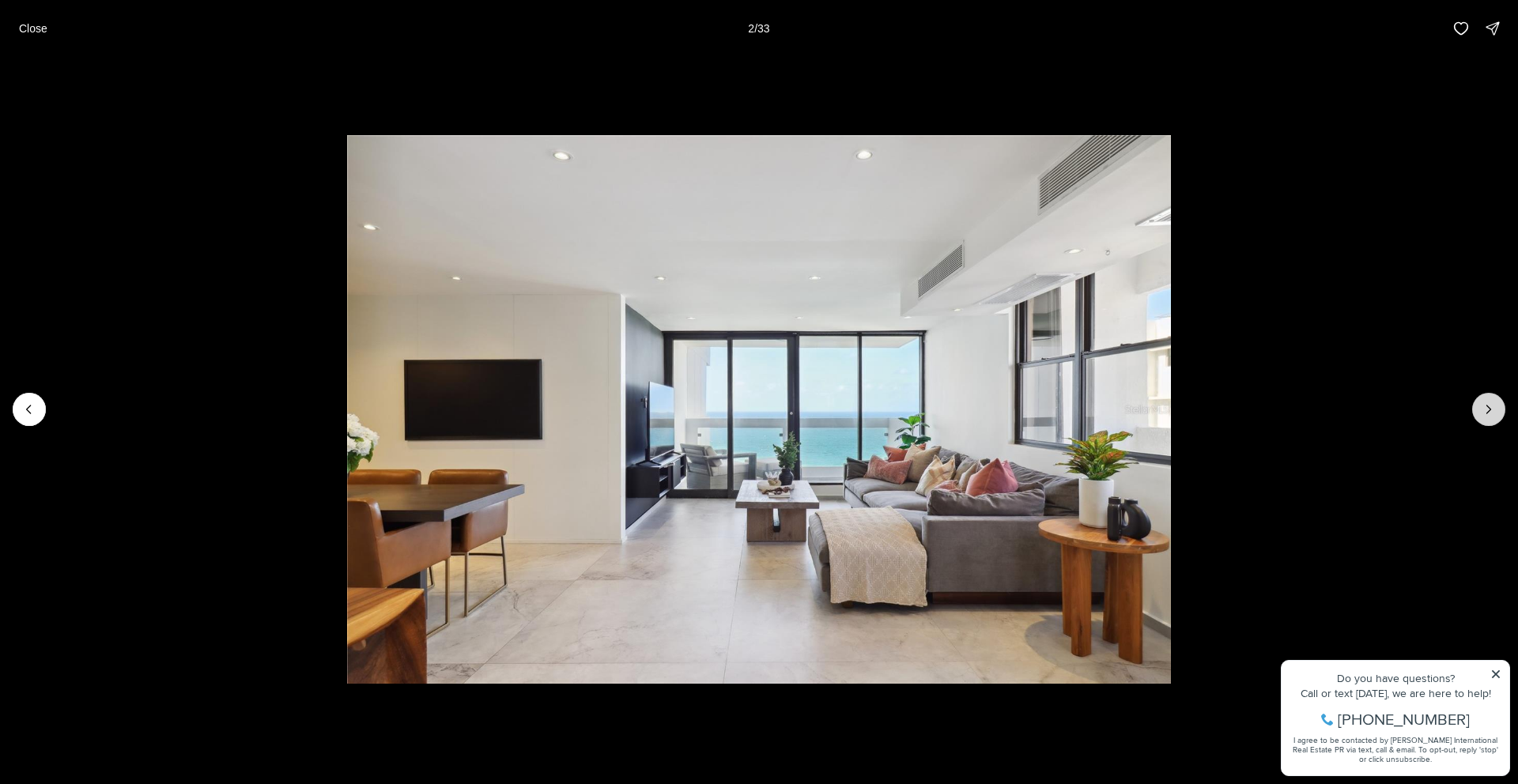
click at [1491, 414] on icon "Next slide" at bounding box center [1488, 409] width 16 height 16
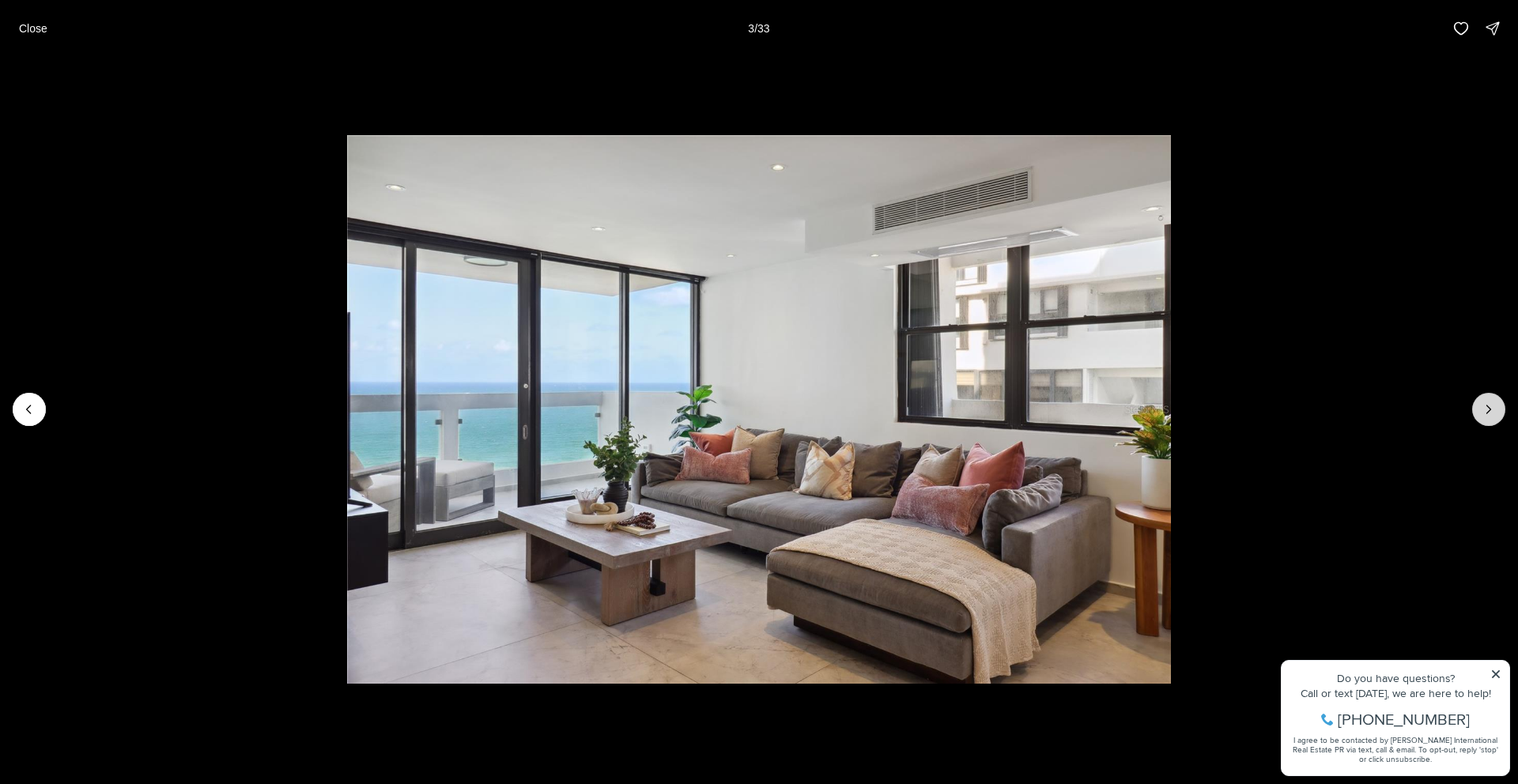
click at [1491, 414] on icon "Next slide" at bounding box center [1488, 409] width 16 height 16
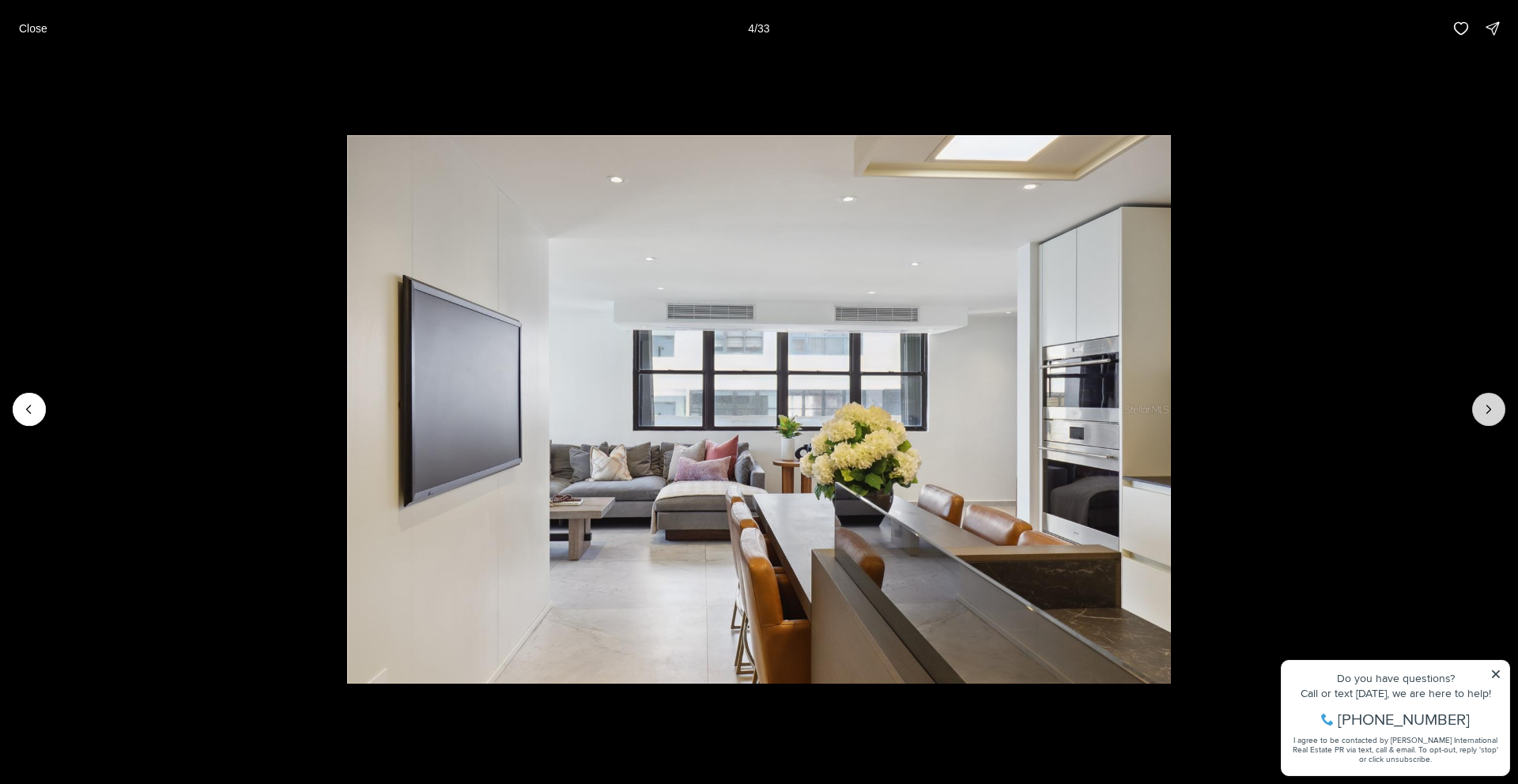
click at [1491, 414] on icon "Next slide" at bounding box center [1488, 409] width 16 height 16
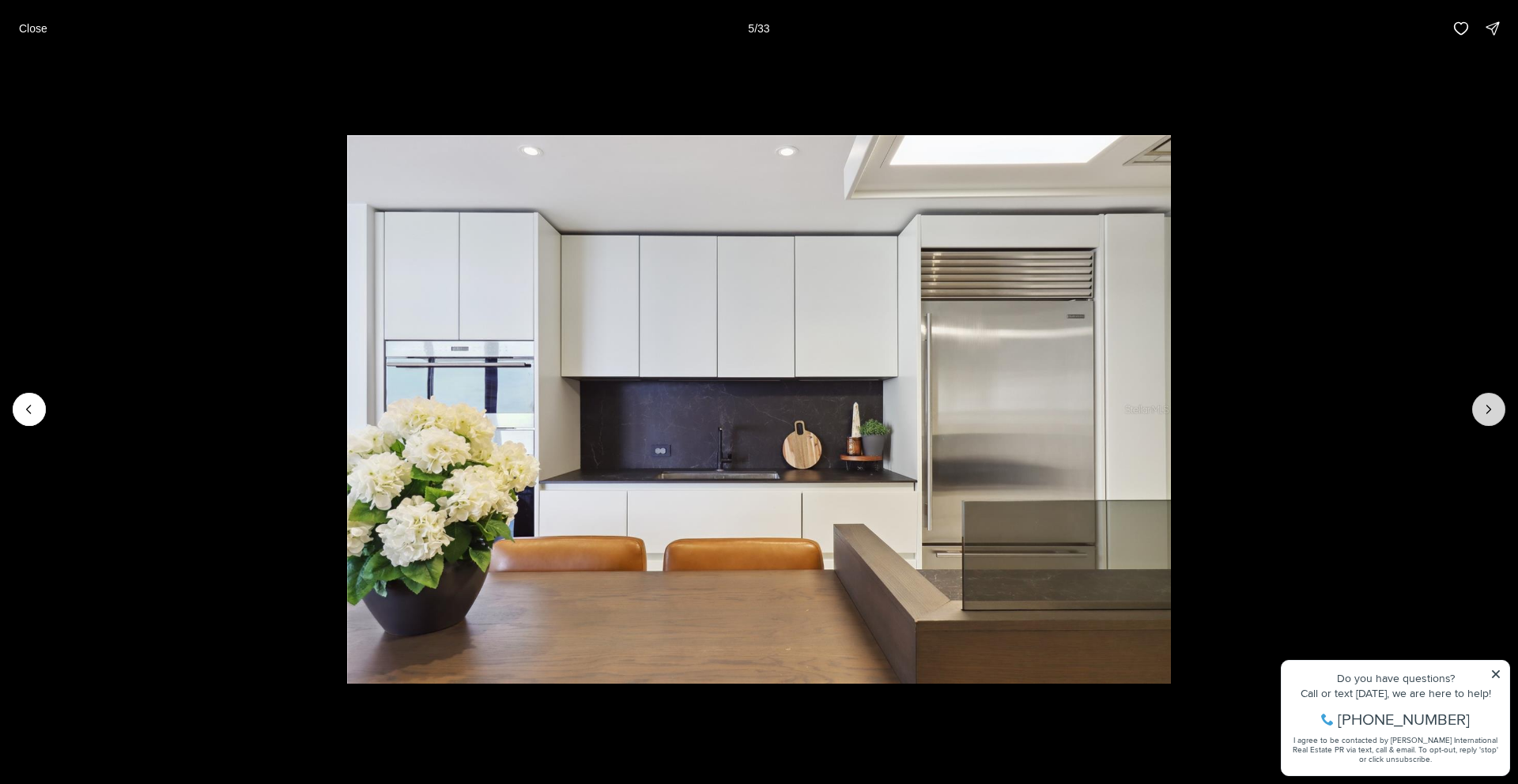
click at [1491, 414] on icon "Next slide" at bounding box center [1488, 409] width 16 height 16
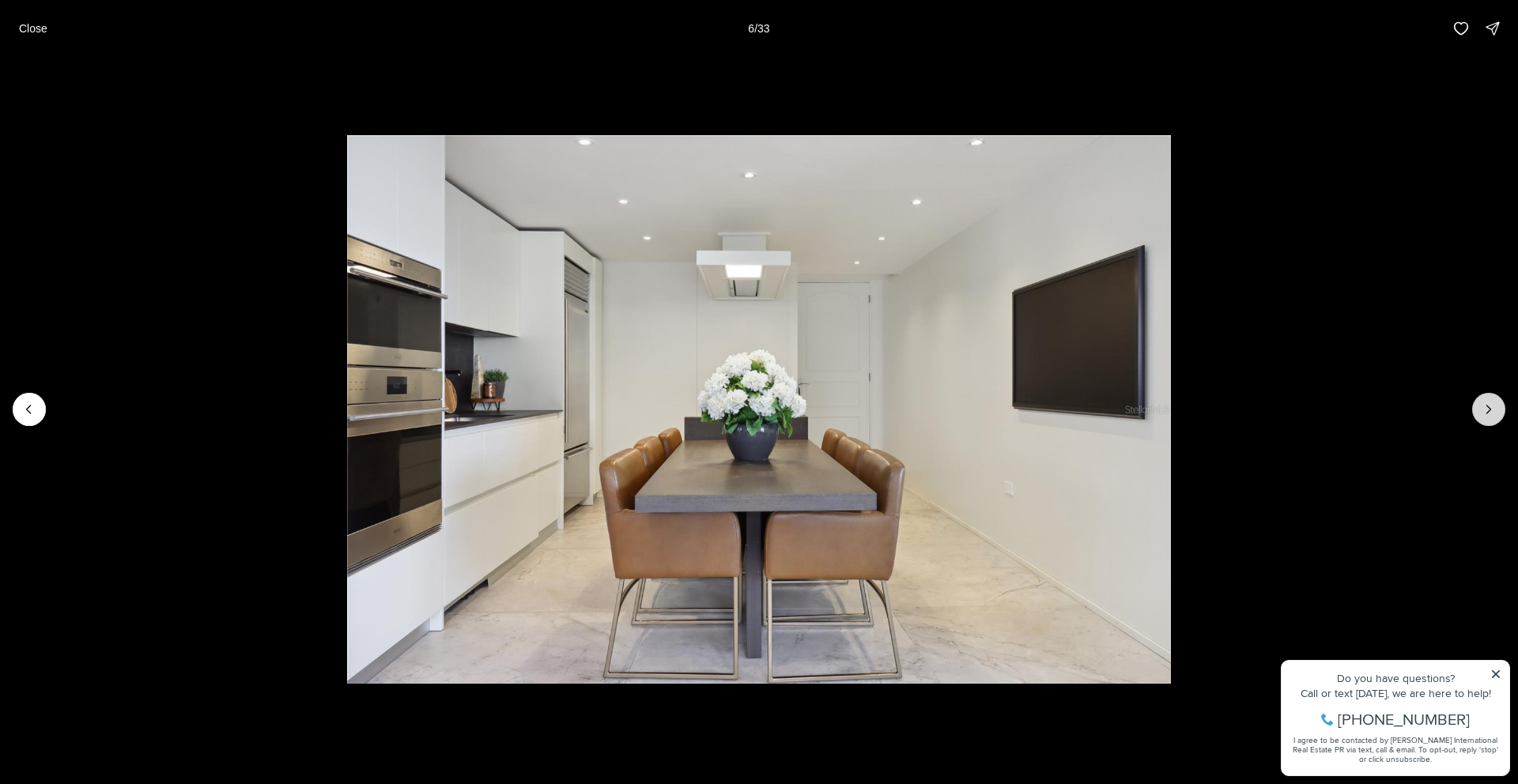
click at [1491, 414] on icon "Next slide" at bounding box center [1488, 409] width 16 height 16
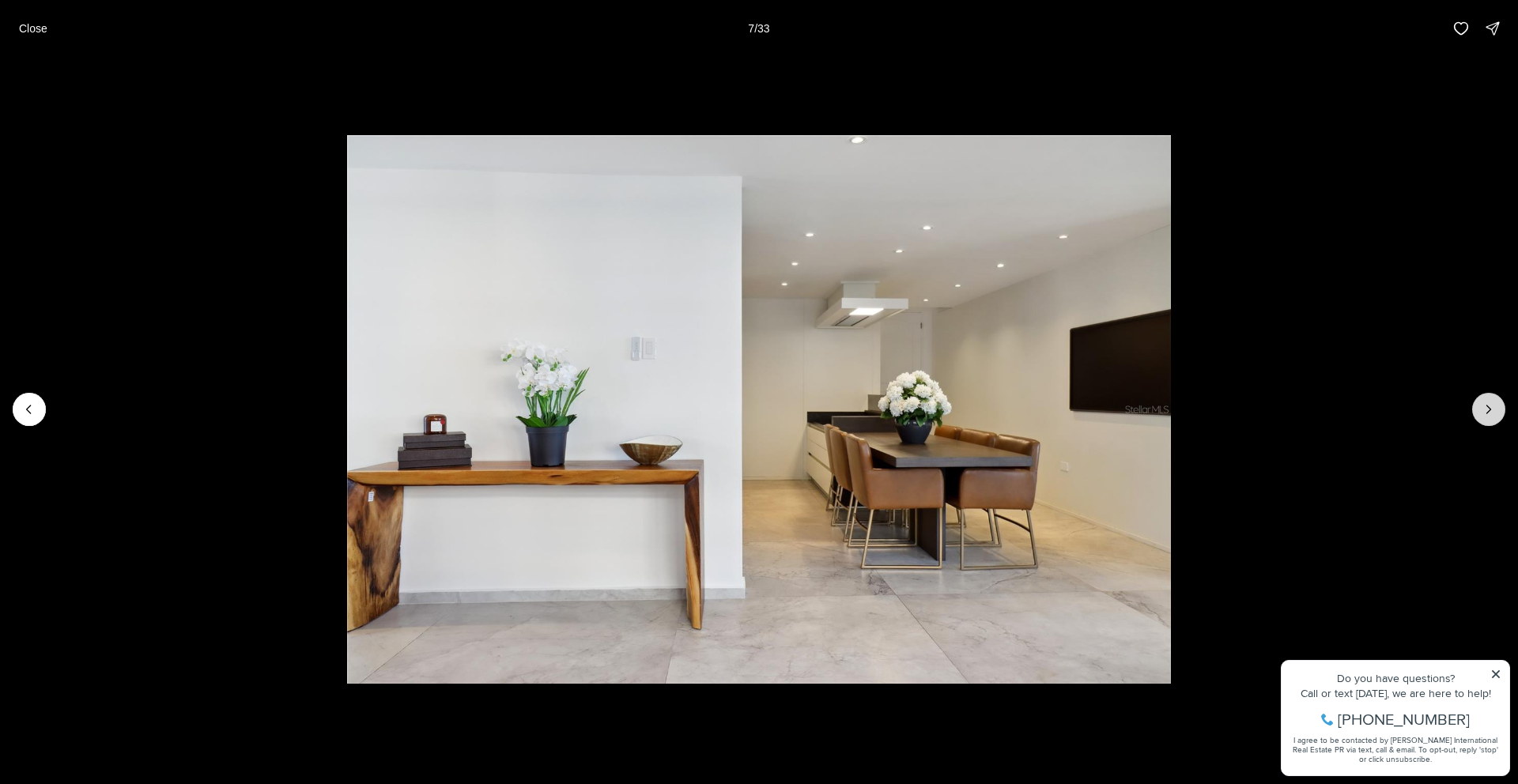
click at [1491, 414] on icon "Next slide" at bounding box center [1488, 409] width 16 height 16
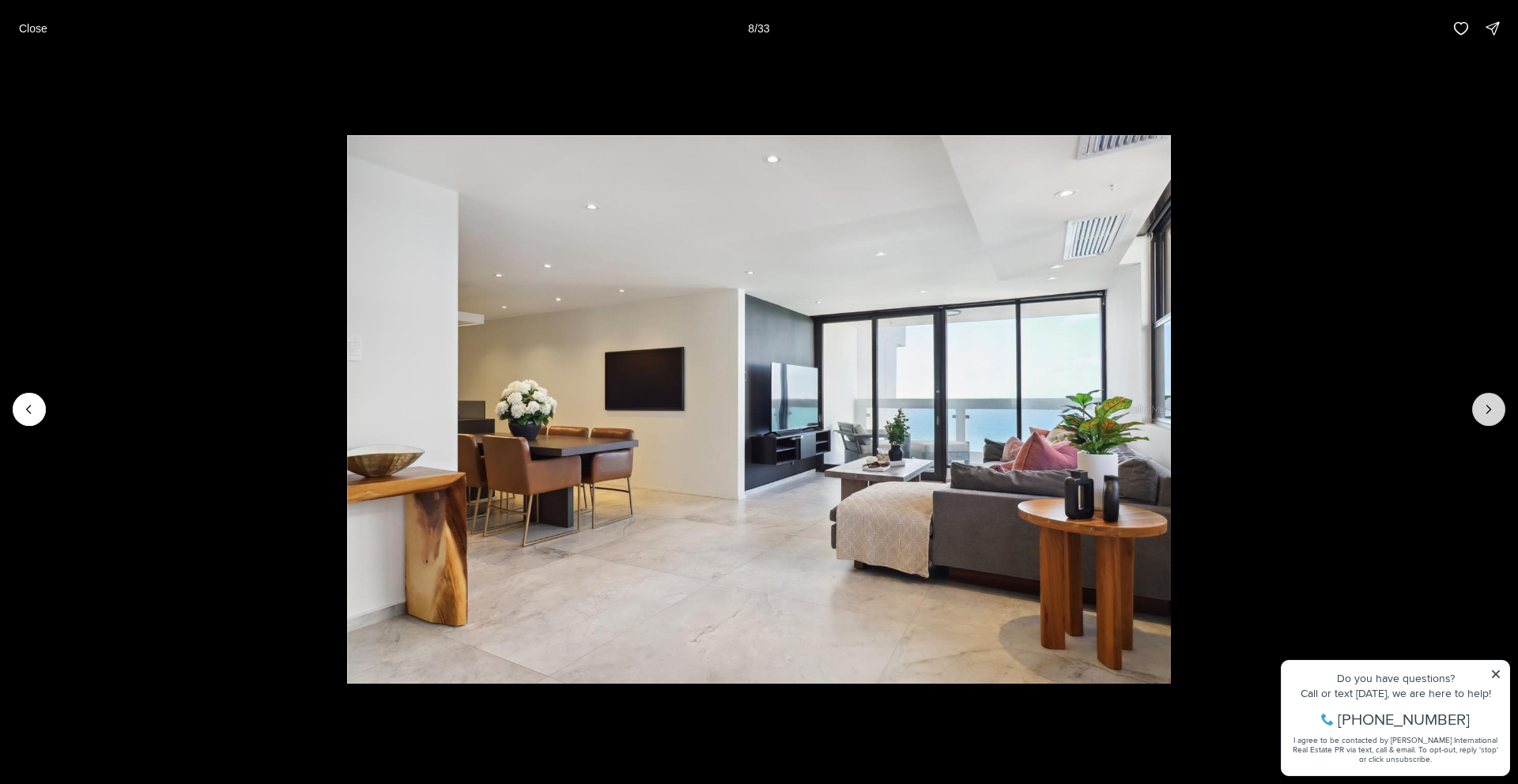
click at [1491, 414] on icon "Next slide" at bounding box center [1488, 409] width 16 height 16
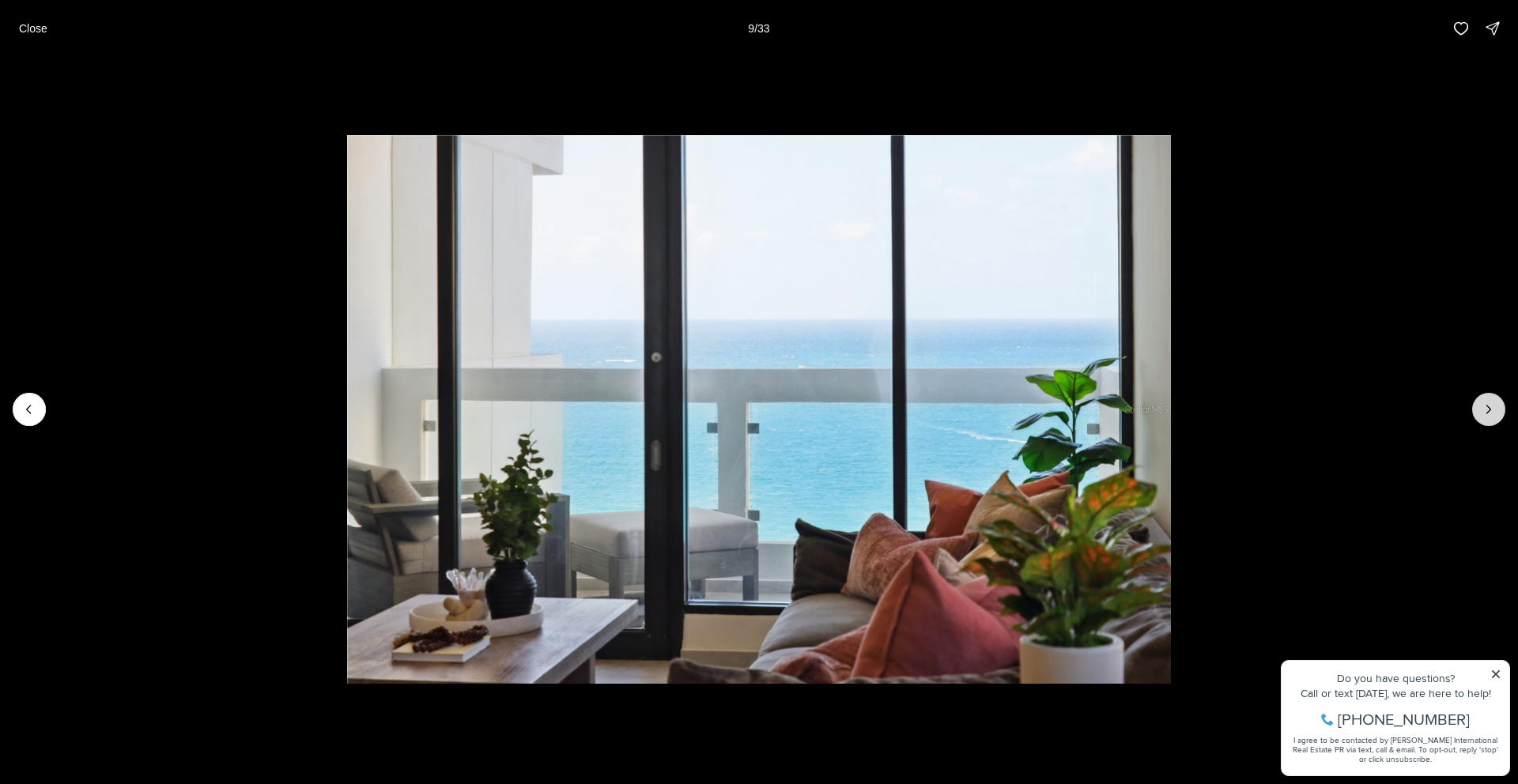
click at [1491, 414] on icon "Next slide" at bounding box center [1488, 409] width 16 height 16
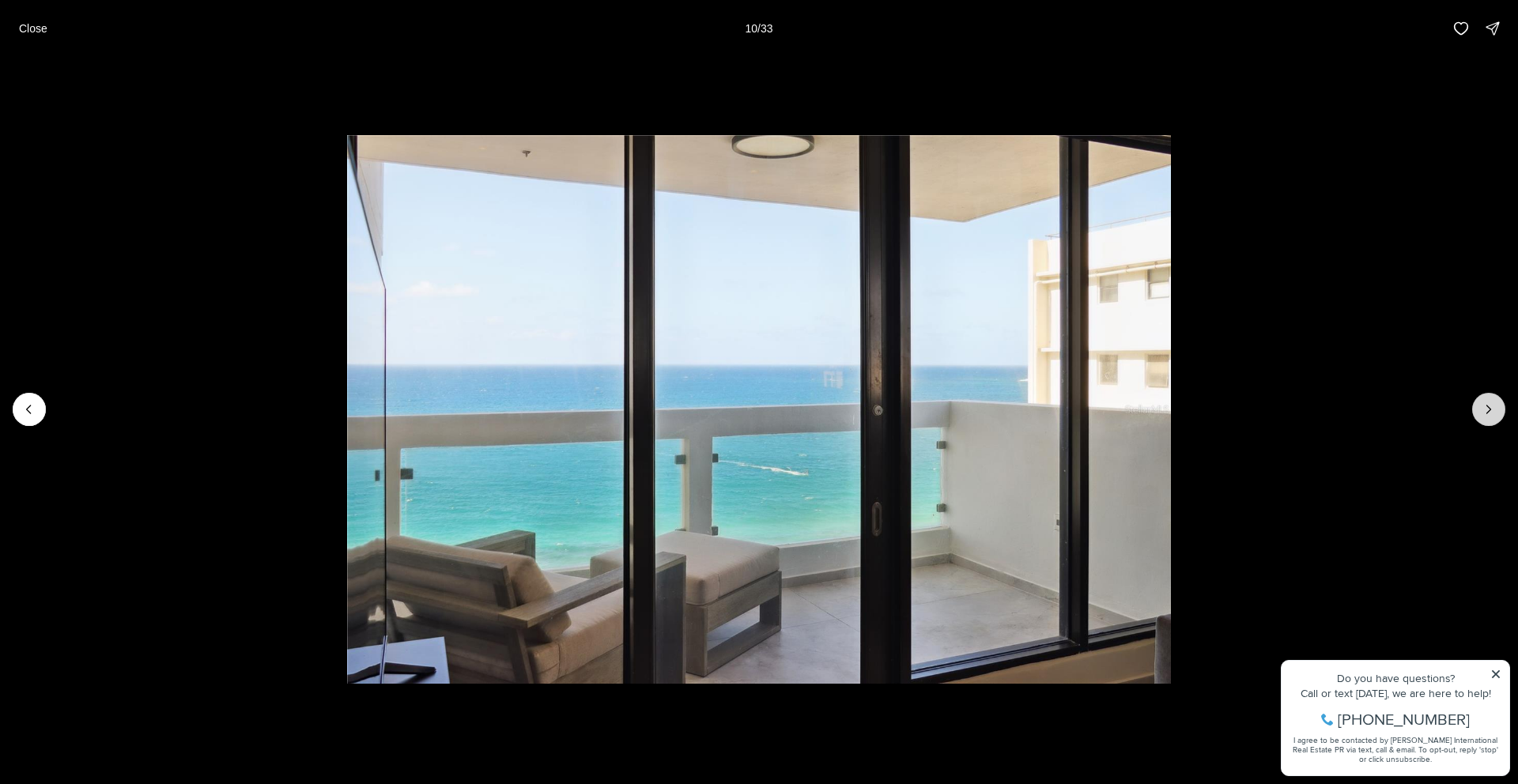
click at [1491, 414] on icon "Next slide" at bounding box center [1488, 409] width 16 height 16
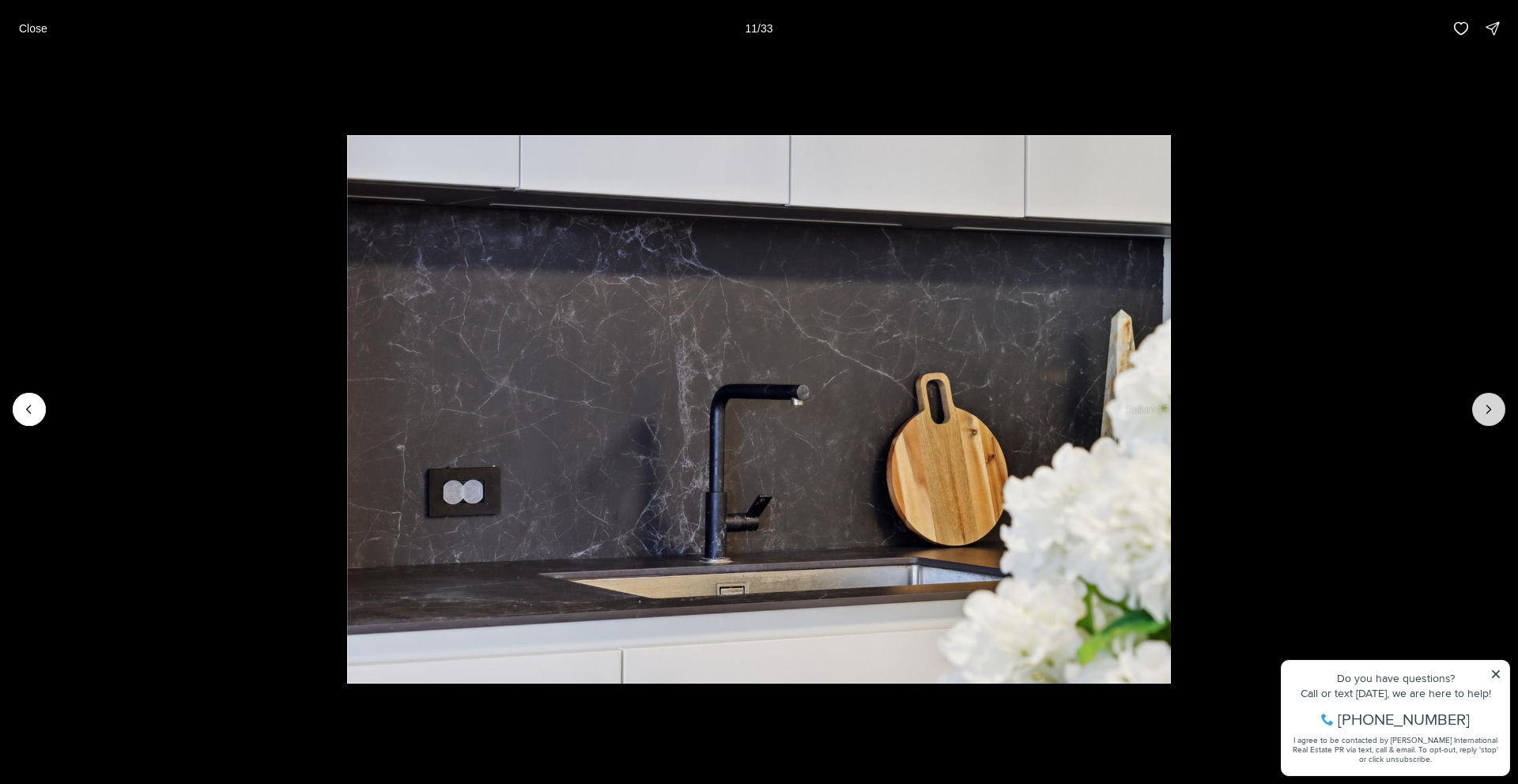
click at [1491, 414] on icon "Next slide" at bounding box center [1488, 409] width 16 height 16
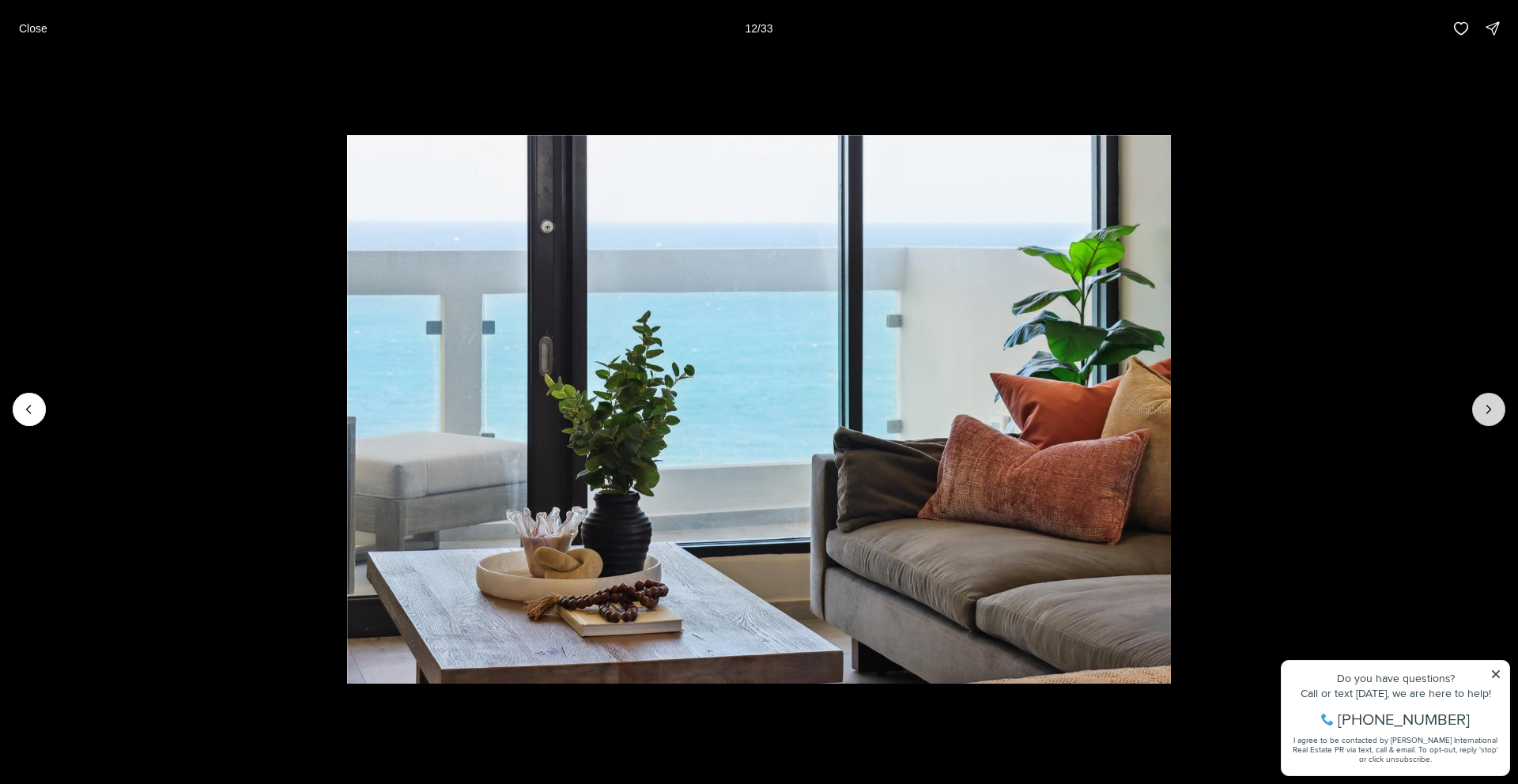
click at [1491, 414] on icon "Next slide" at bounding box center [1488, 409] width 16 height 16
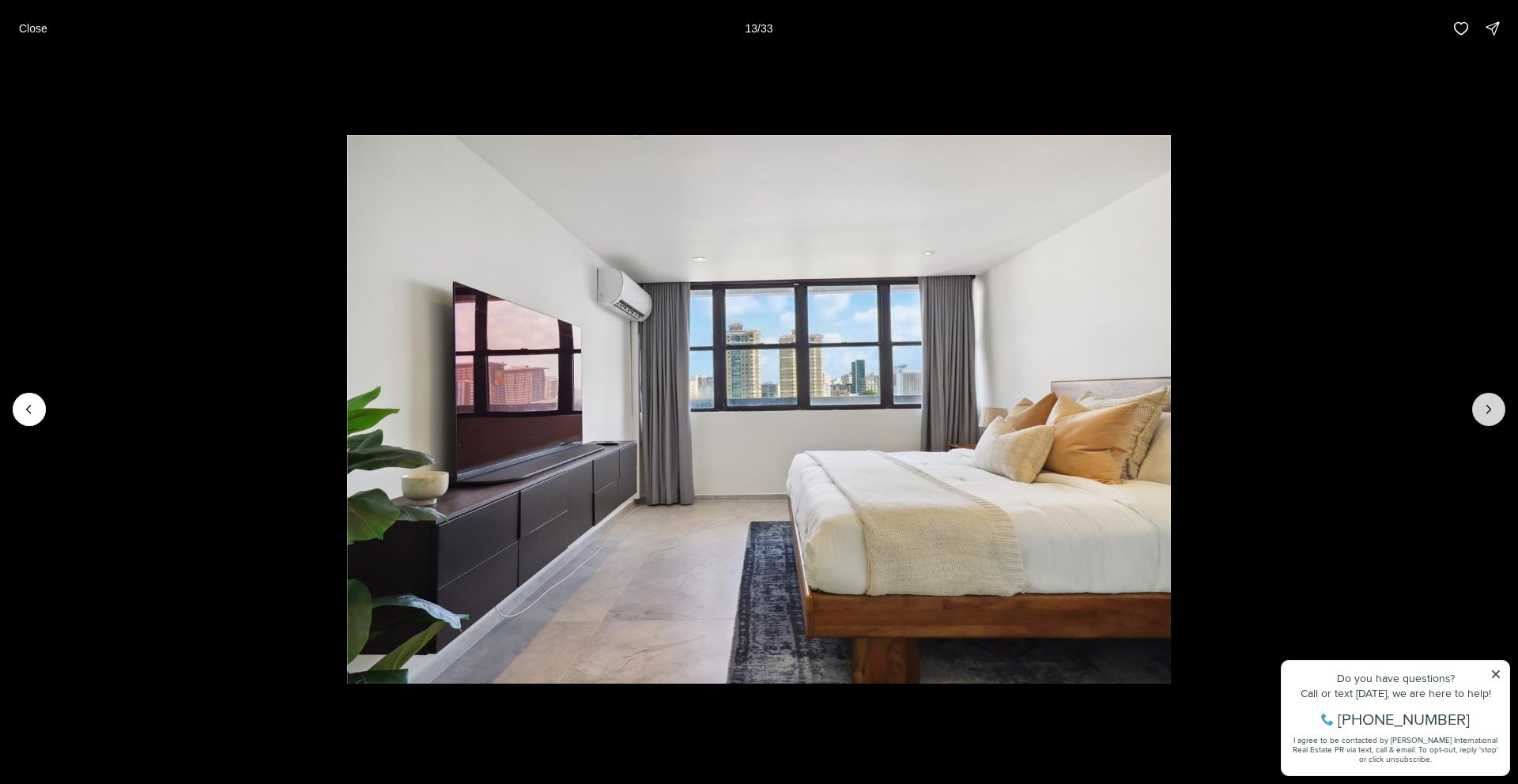
click at [1491, 414] on icon "Next slide" at bounding box center [1488, 409] width 16 height 16
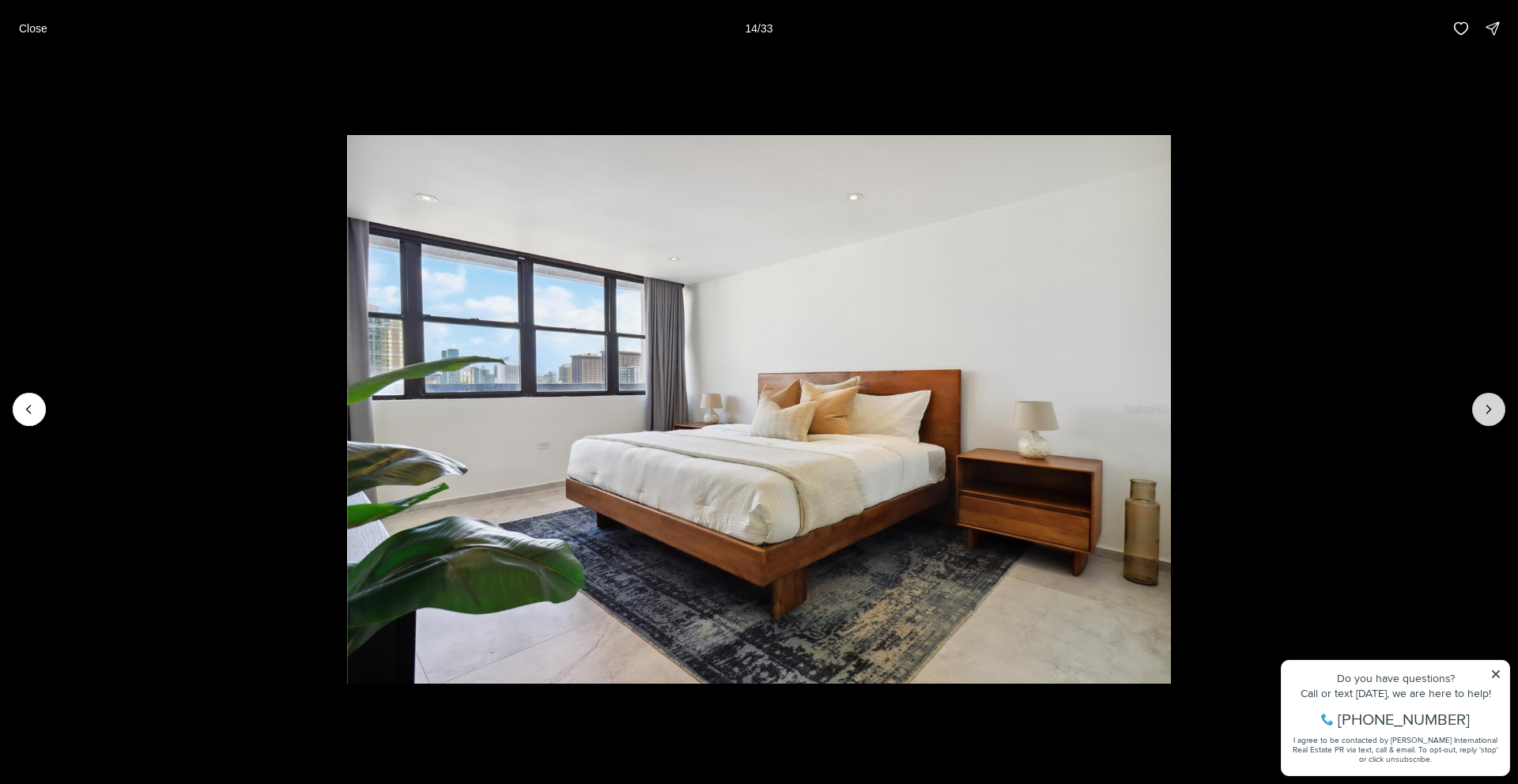
click at [1491, 414] on icon "Next slide" at bounding box center [1488, 409] width 16 height 16
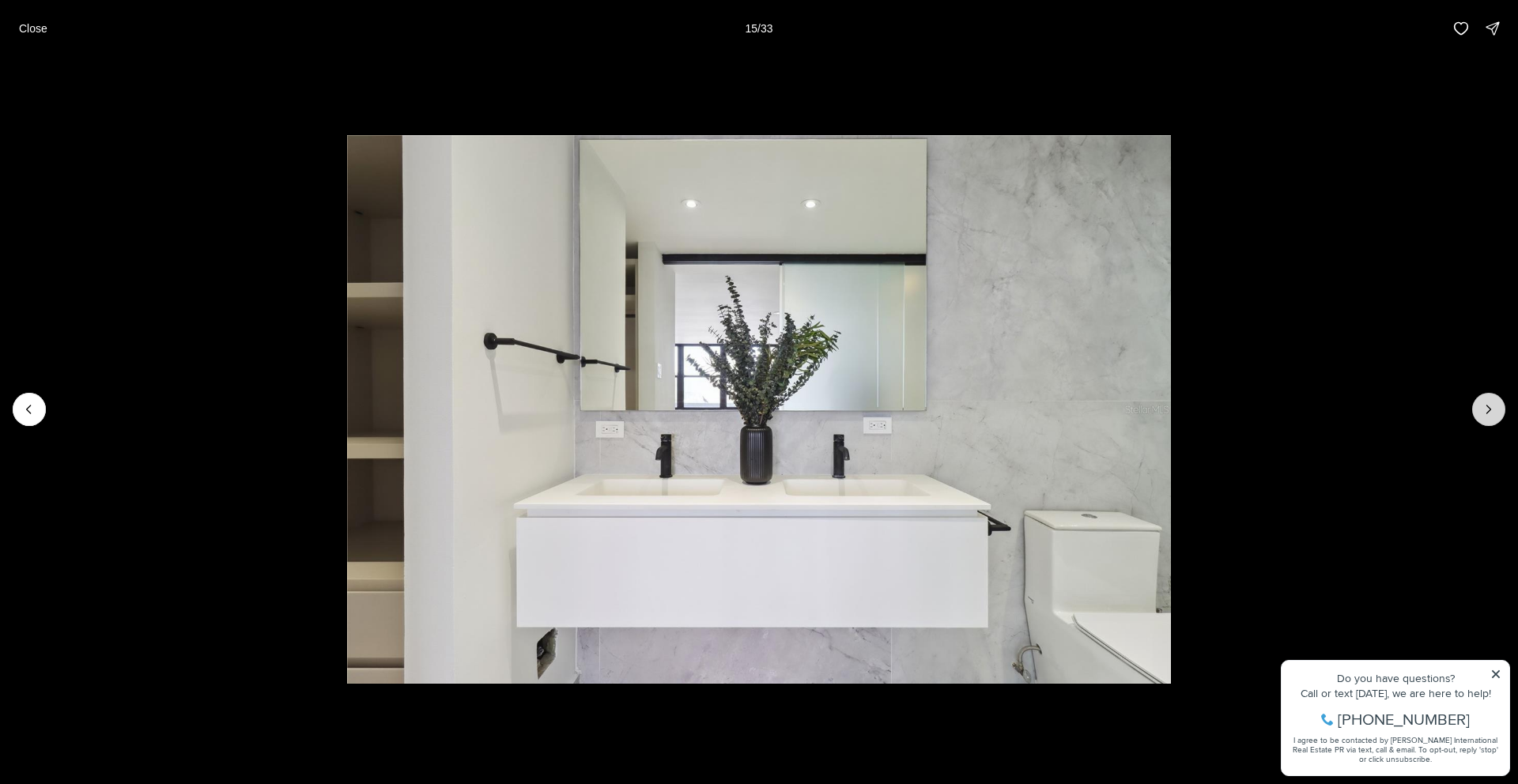
click at [1491, 414] on icon "Next slide" at bounding box center [1488, 409] width 16 height 16
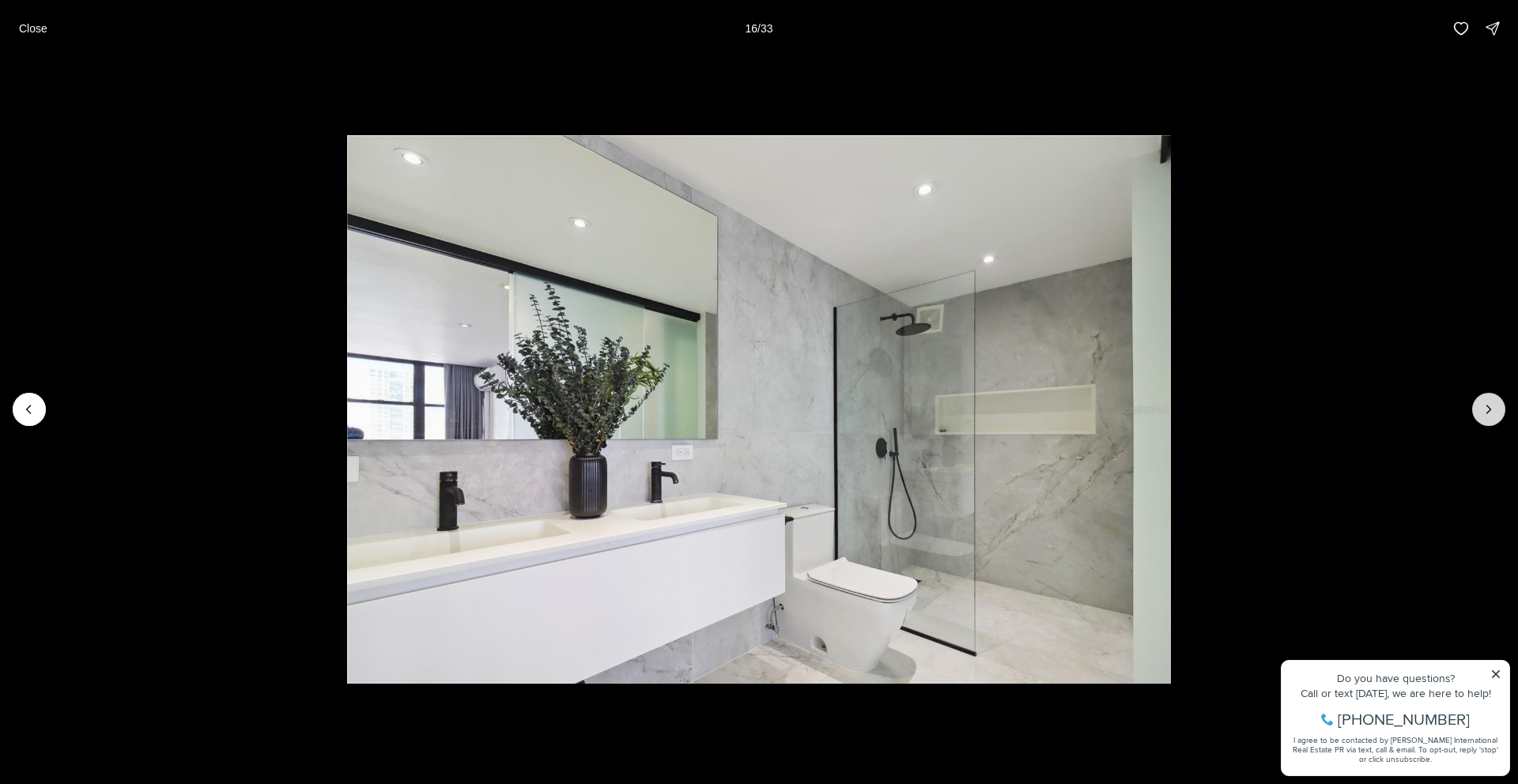
click at [1491, 414] on icon "Next slide" at bounding box center [1488, 409] width 16 height 16
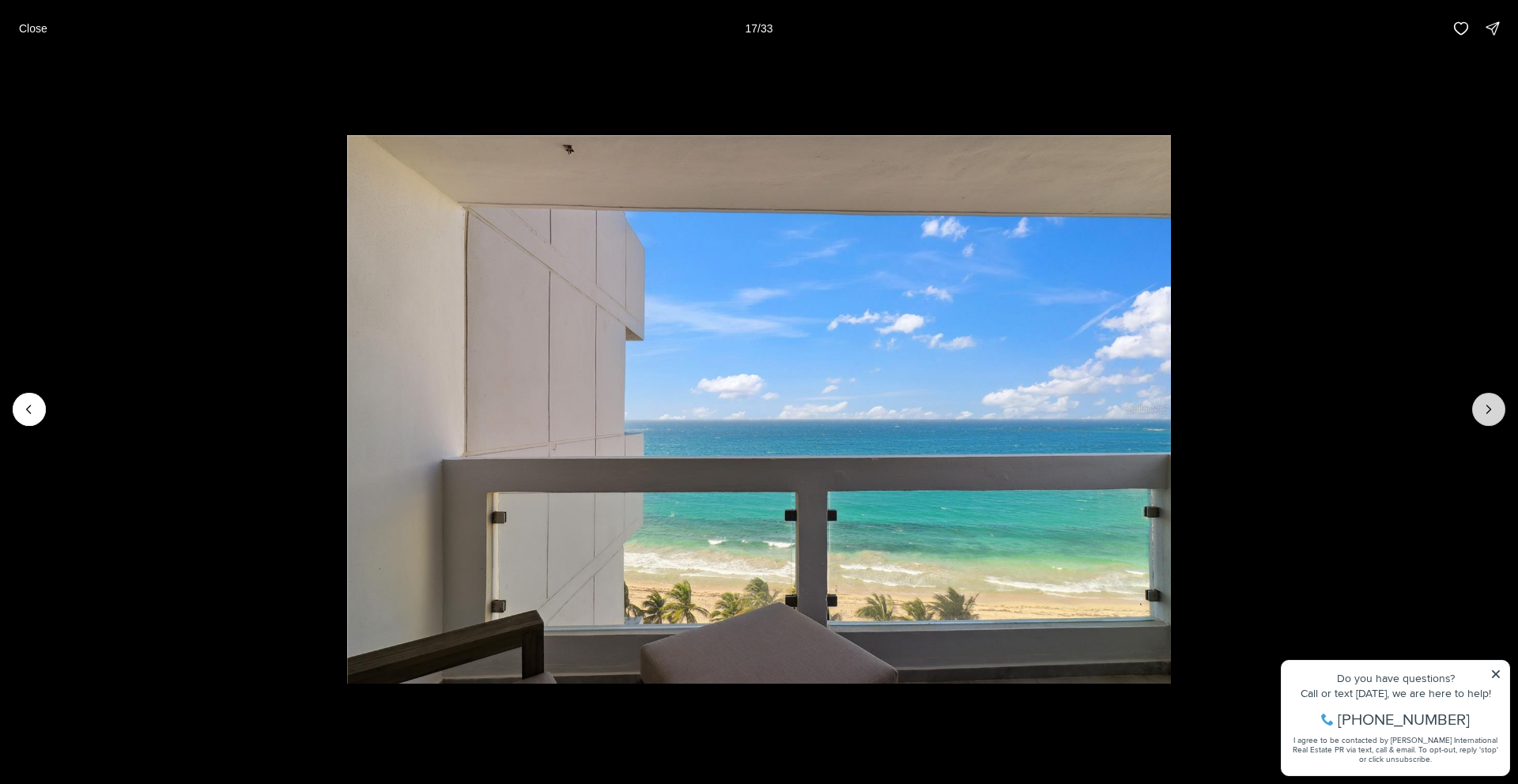
click at [1491, 414] on icon "Next slide" at bounding box center [1488, 409] width 16 height 16
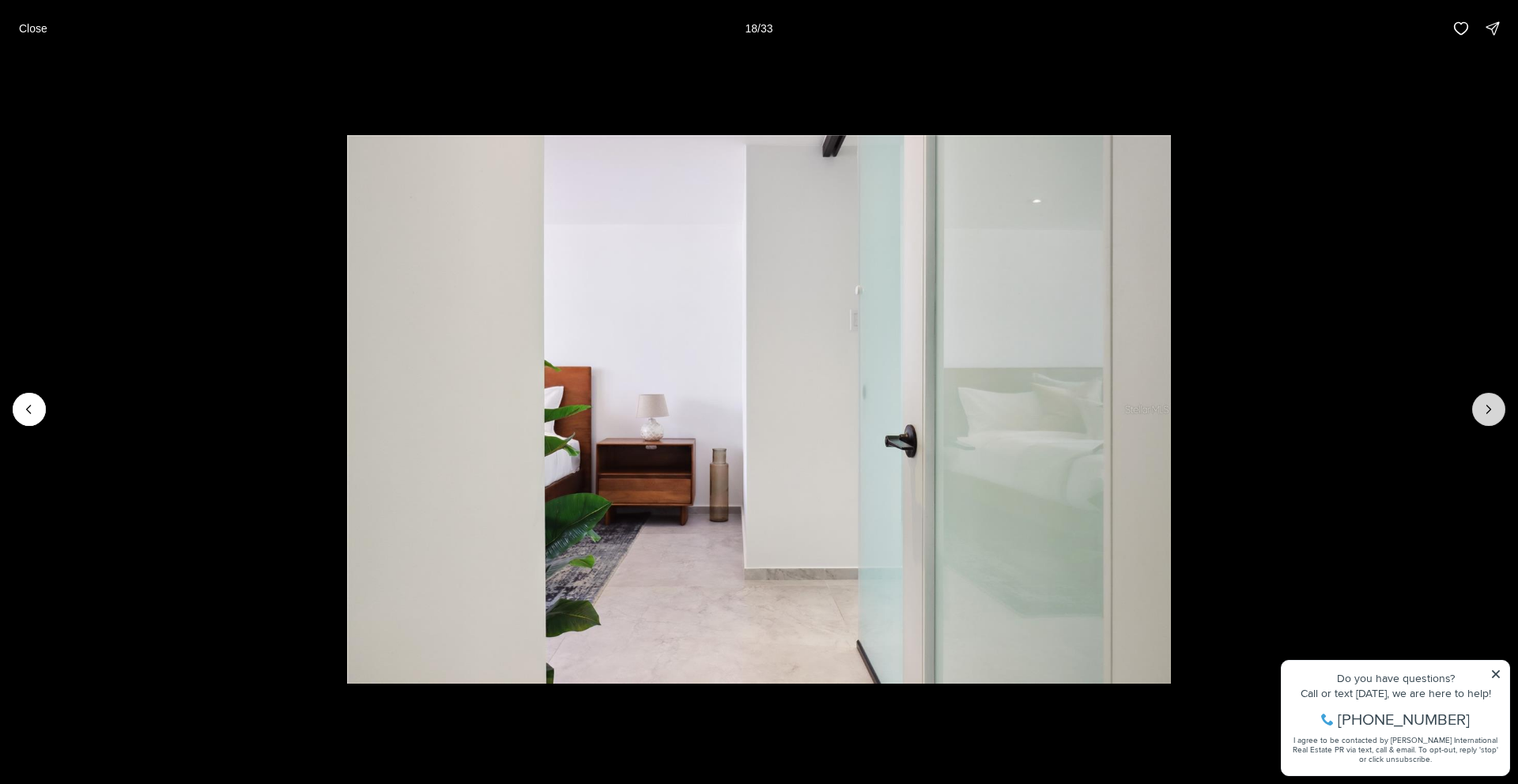
click at [1491, 414] on icon "Next slide" at bounding box center [1488, 409] width 16 height 16
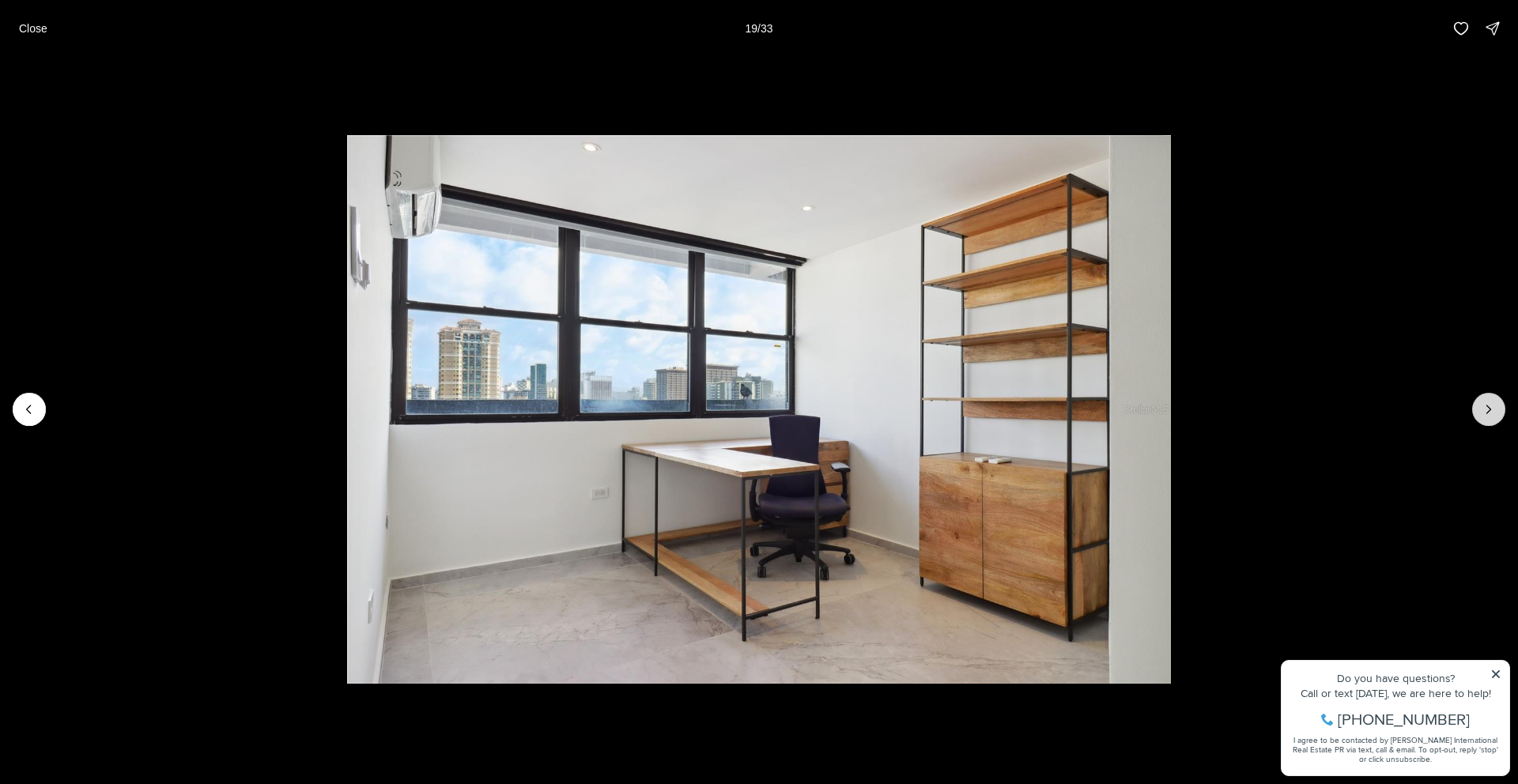
click at [1491, 414] on icon "Next slide" at bounding box center [1488, 409] width 16 height 16
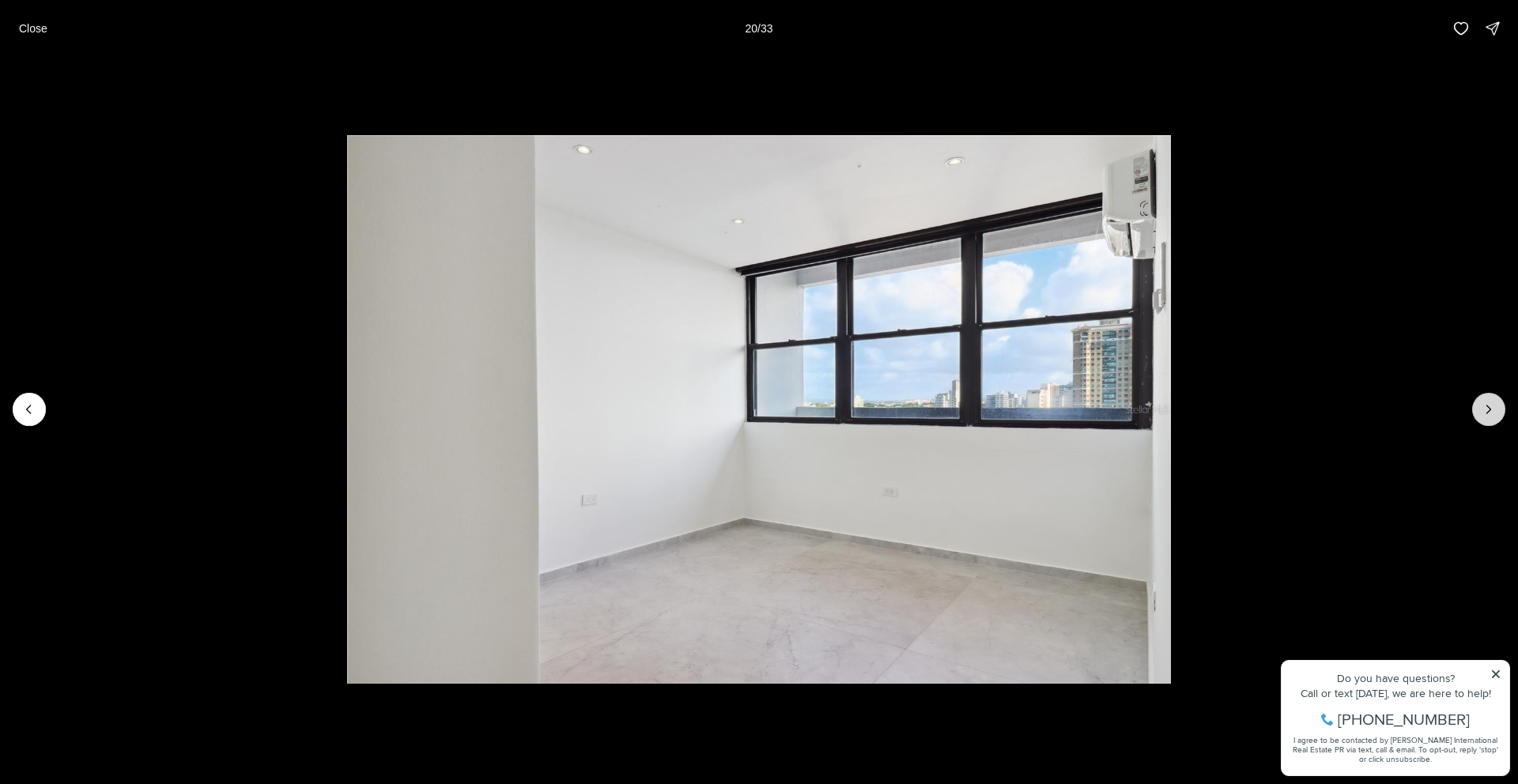
click at [1491, 414] on icon "Next slide" at bounding box center [1488, 409] width 16 height 16
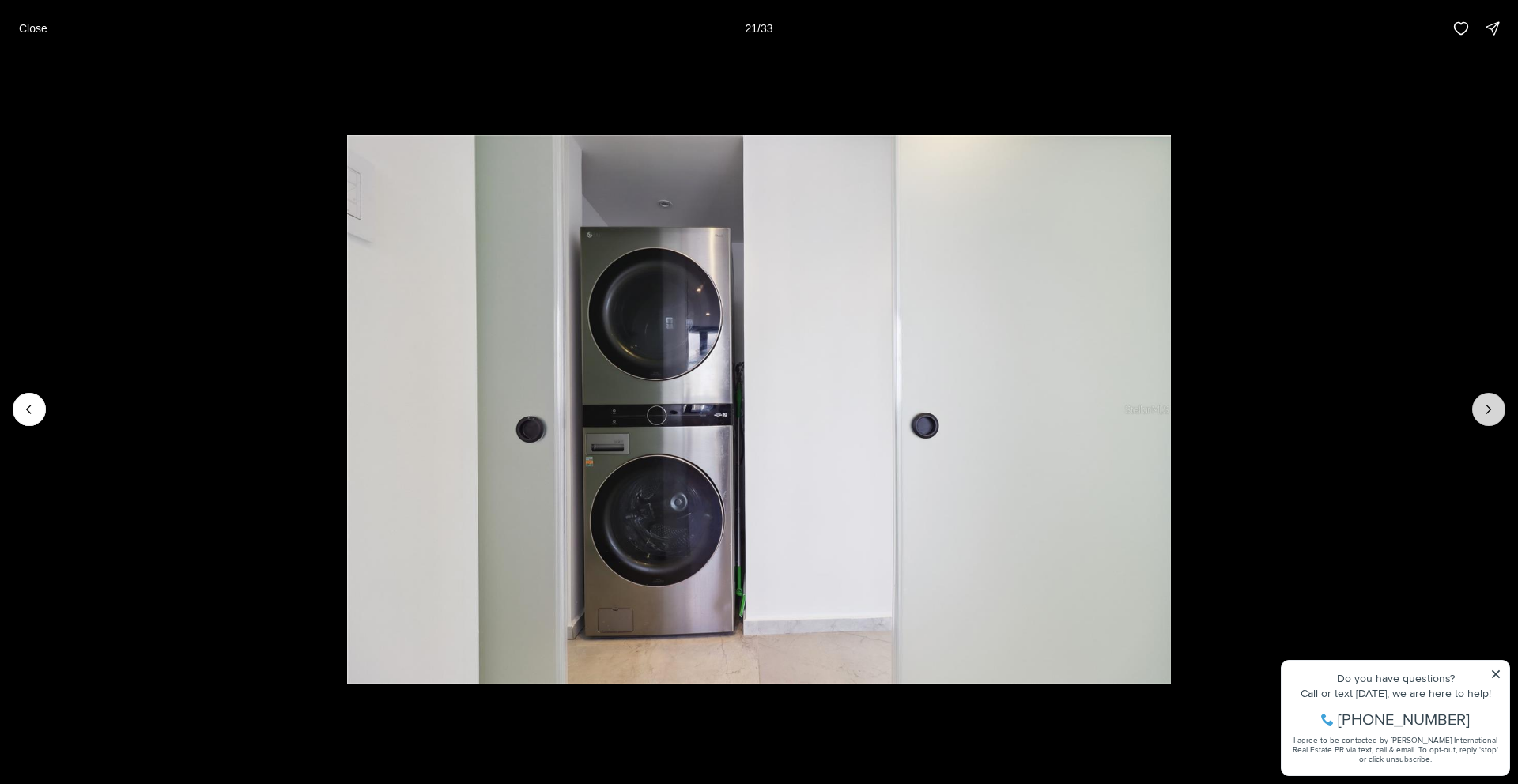
click at [1491, 414] on icon "Next slide" at bounding box center [1488, 409] width 16 height 16
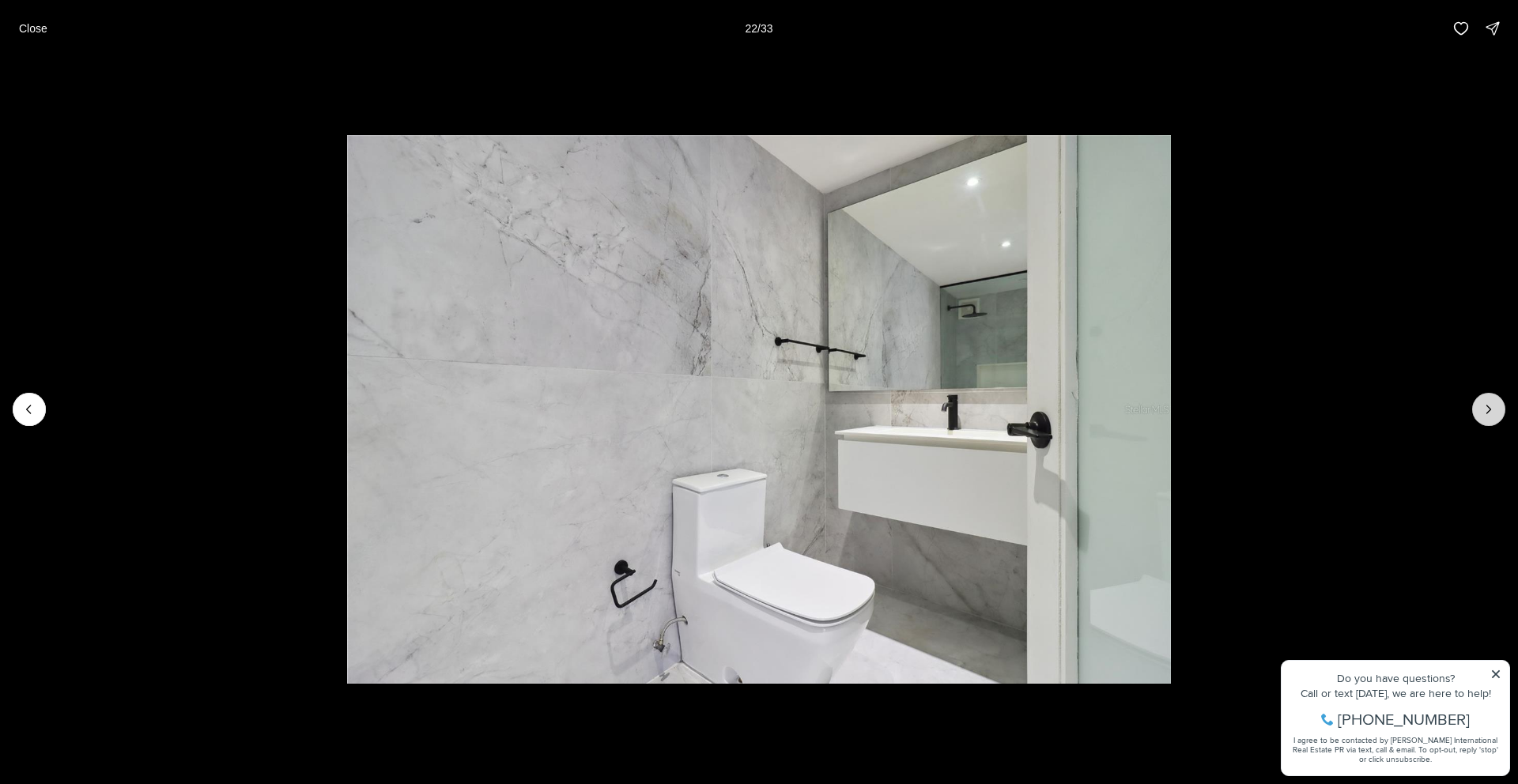
click at [1491, 414] on icon "Next slide" at bounding box center [1488, 409] width 16 height 16
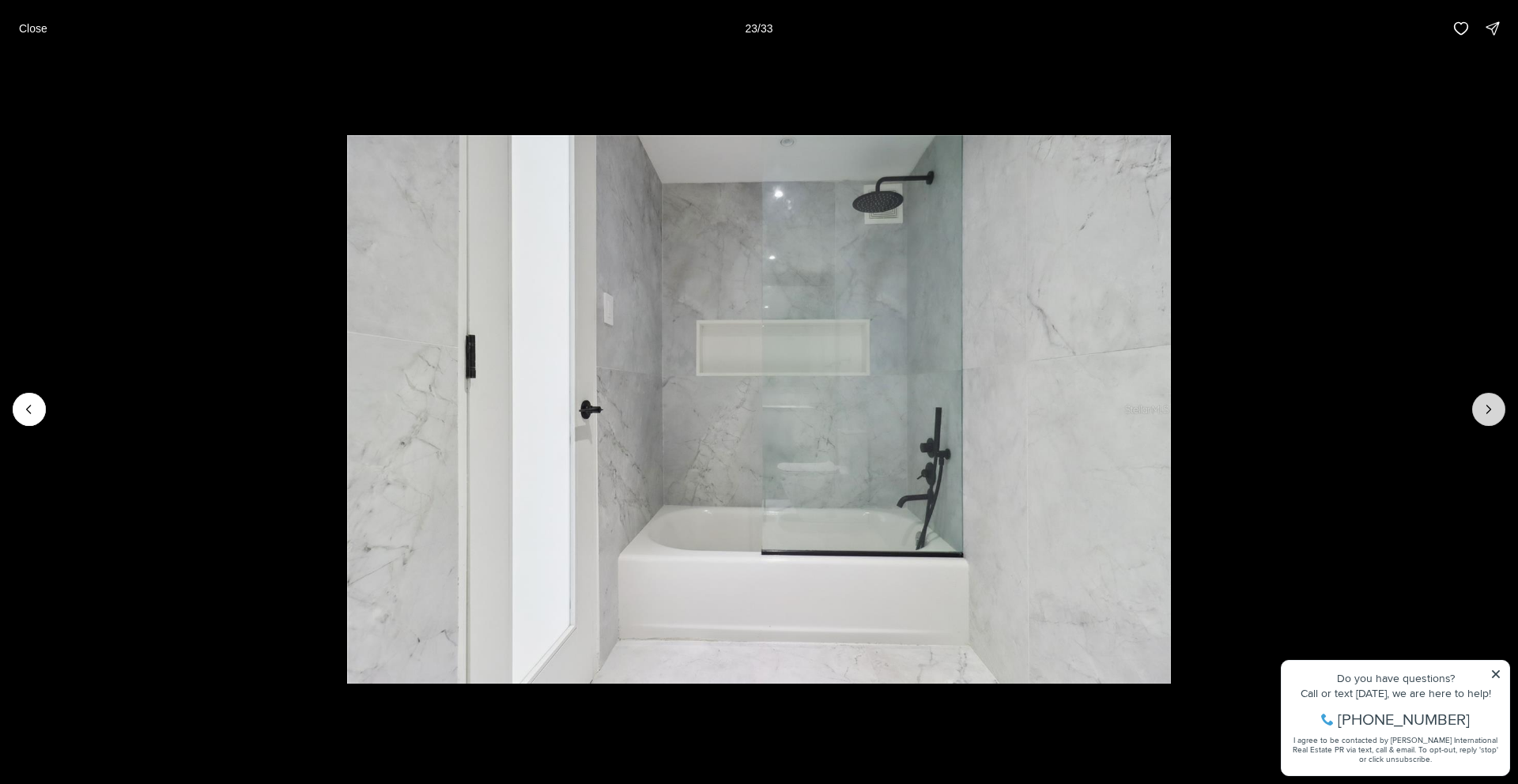
click at [1491, 414] on icon "Next slide" at bounding box center [1488, 409] width 16 height 16
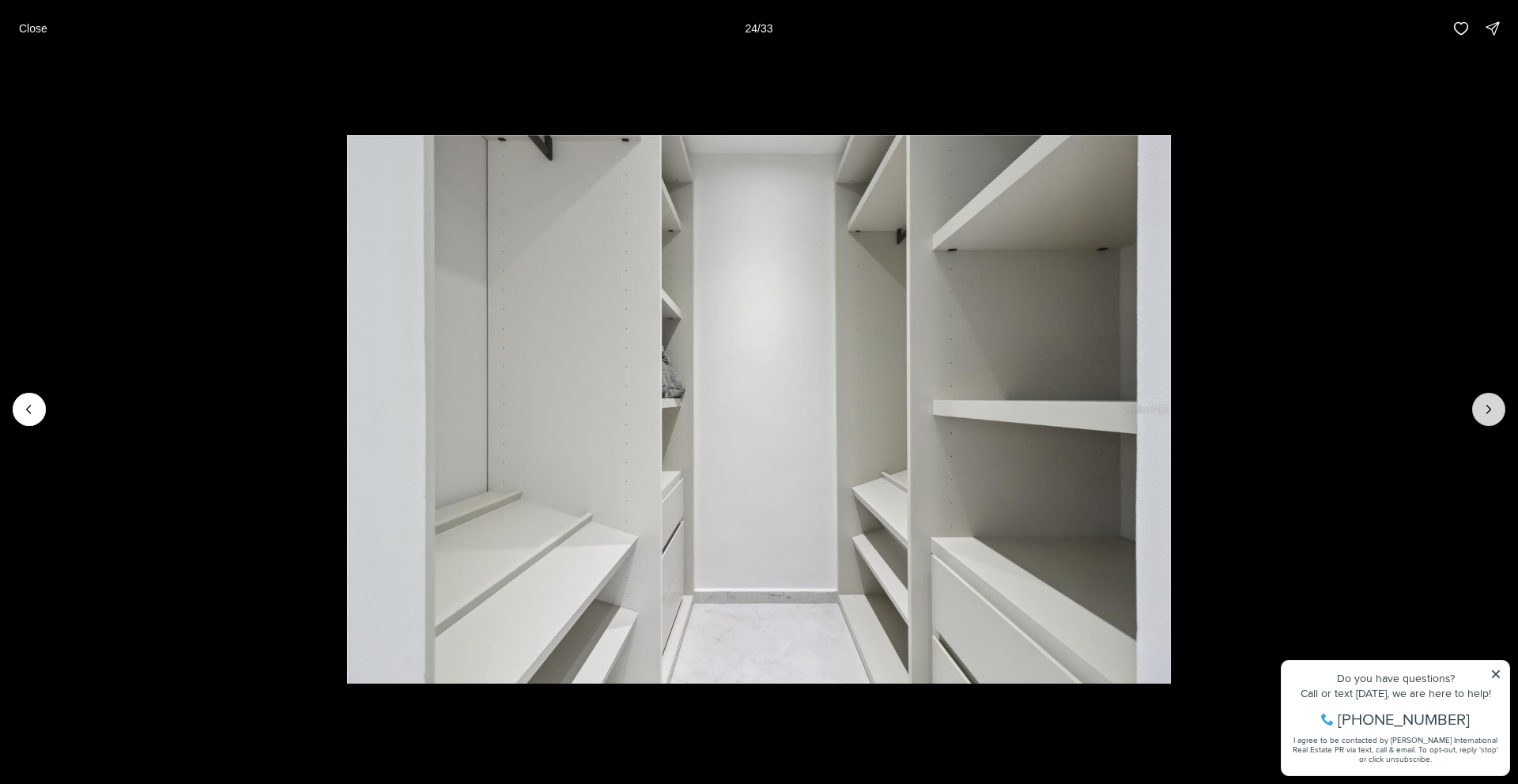
click at [1491, 414] on icon "Next slide" at bounding box center [1488, 409] width 16 height 16
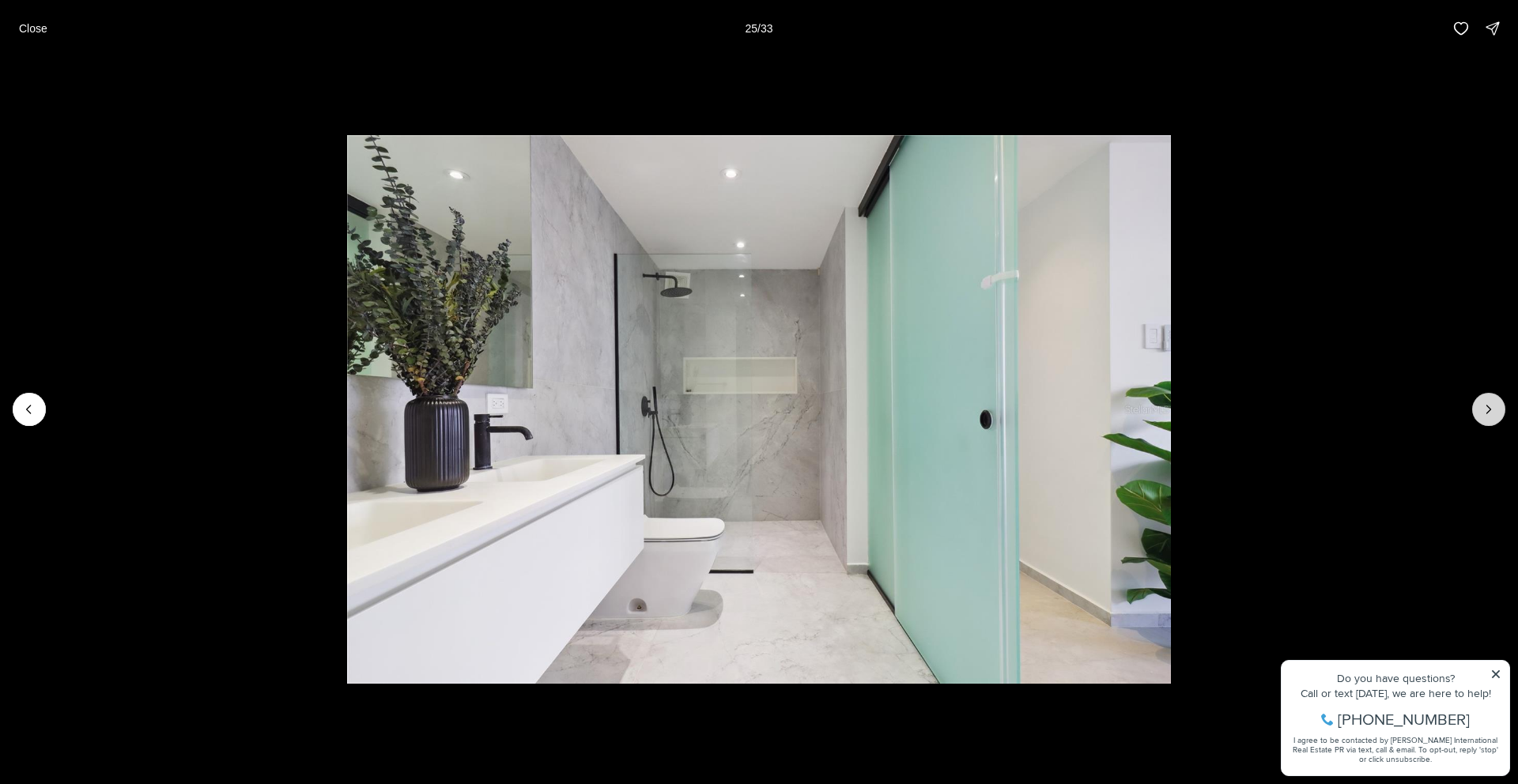
click at [1491, 414] on icon "Next slide" at bounding box center [1488, 409] width 16 height 16
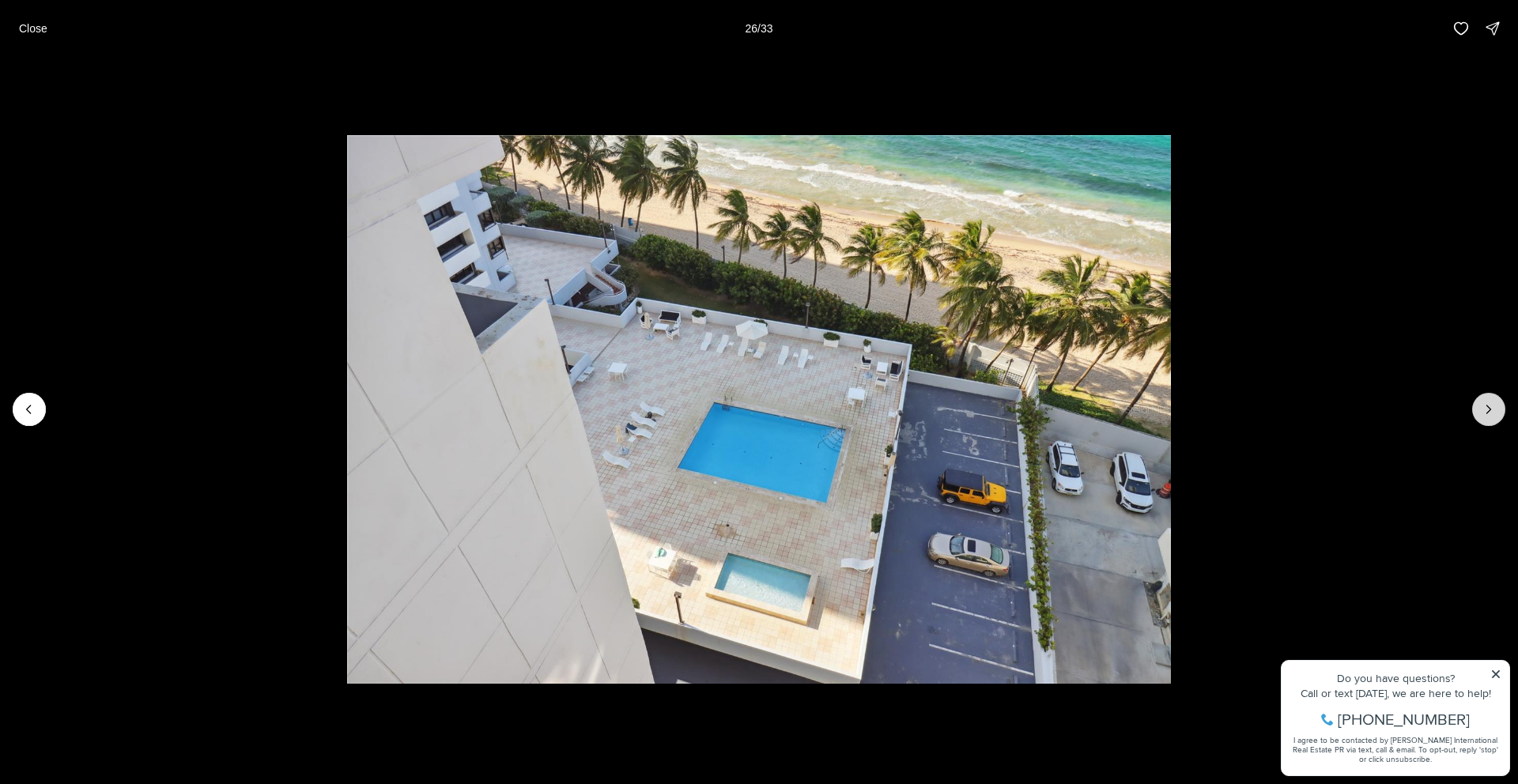
click at [1491, 414] on icon "Next slide" at bounding box center [1488, 409] width 16 height 16
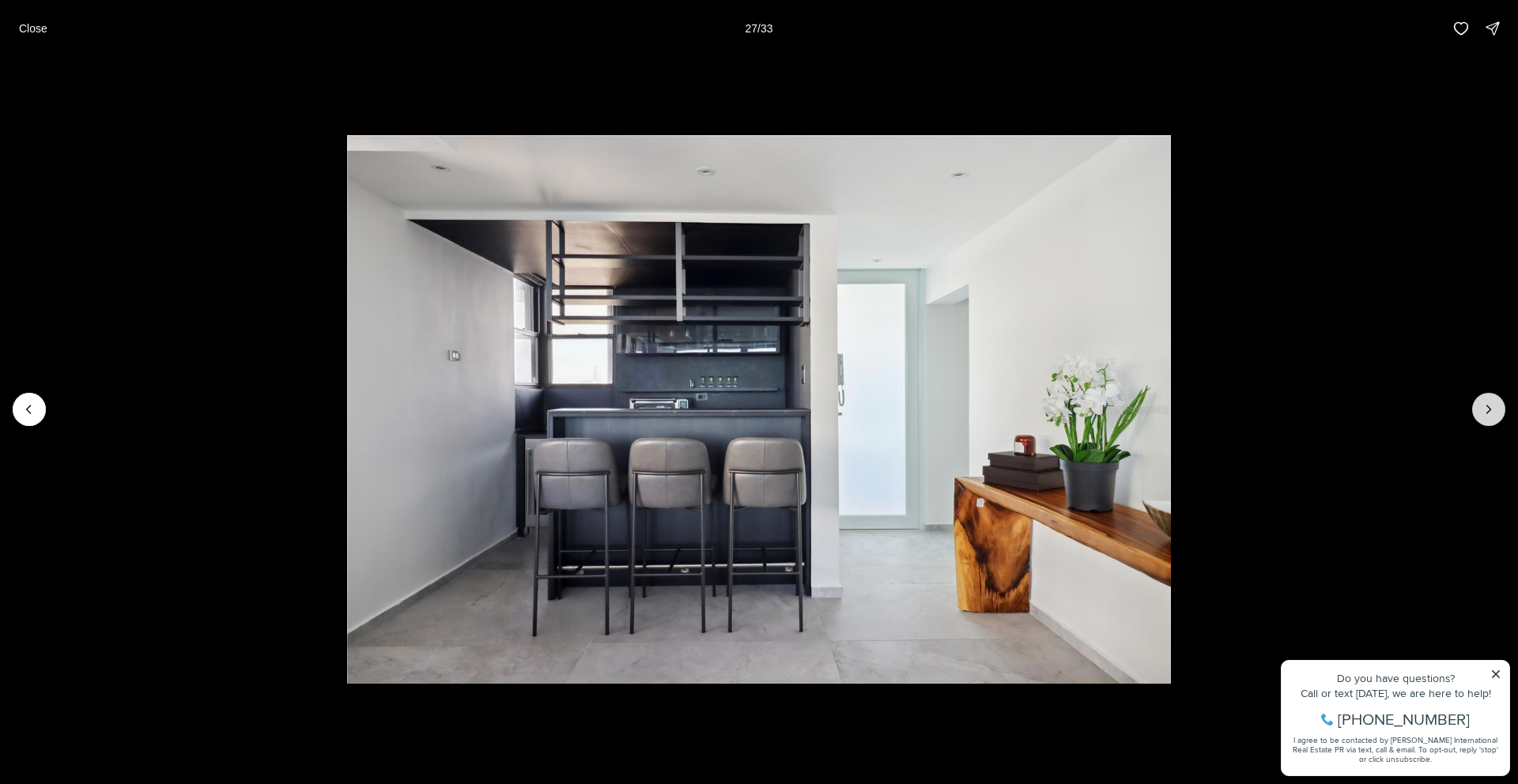
click at [1491, 414] on icon "Next slide" at bounding box center [1488, 409] width 16 height 16
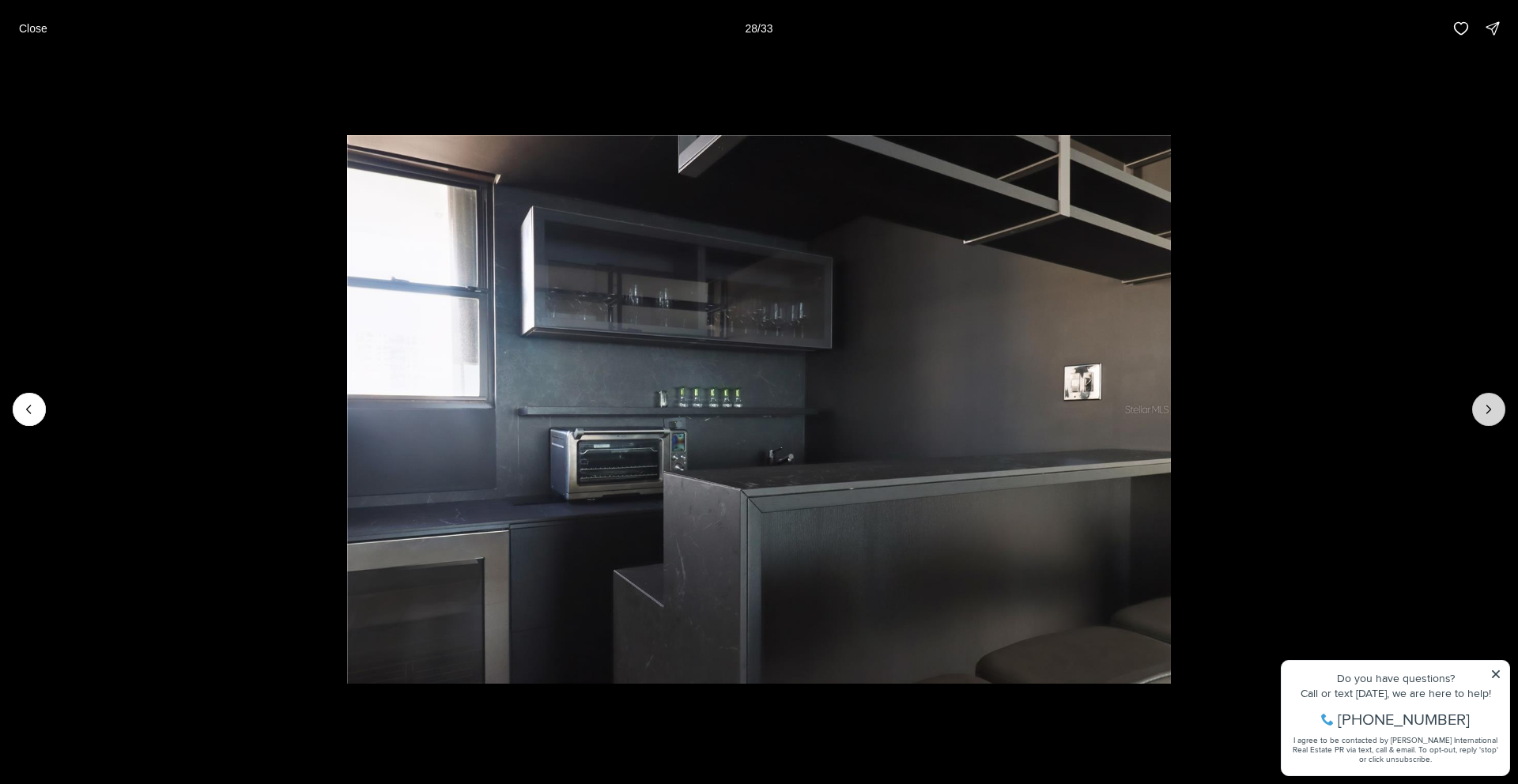
click at [1491, 414] on icon "Next slide" at bounding box center [1488, 409] width 16 height 16
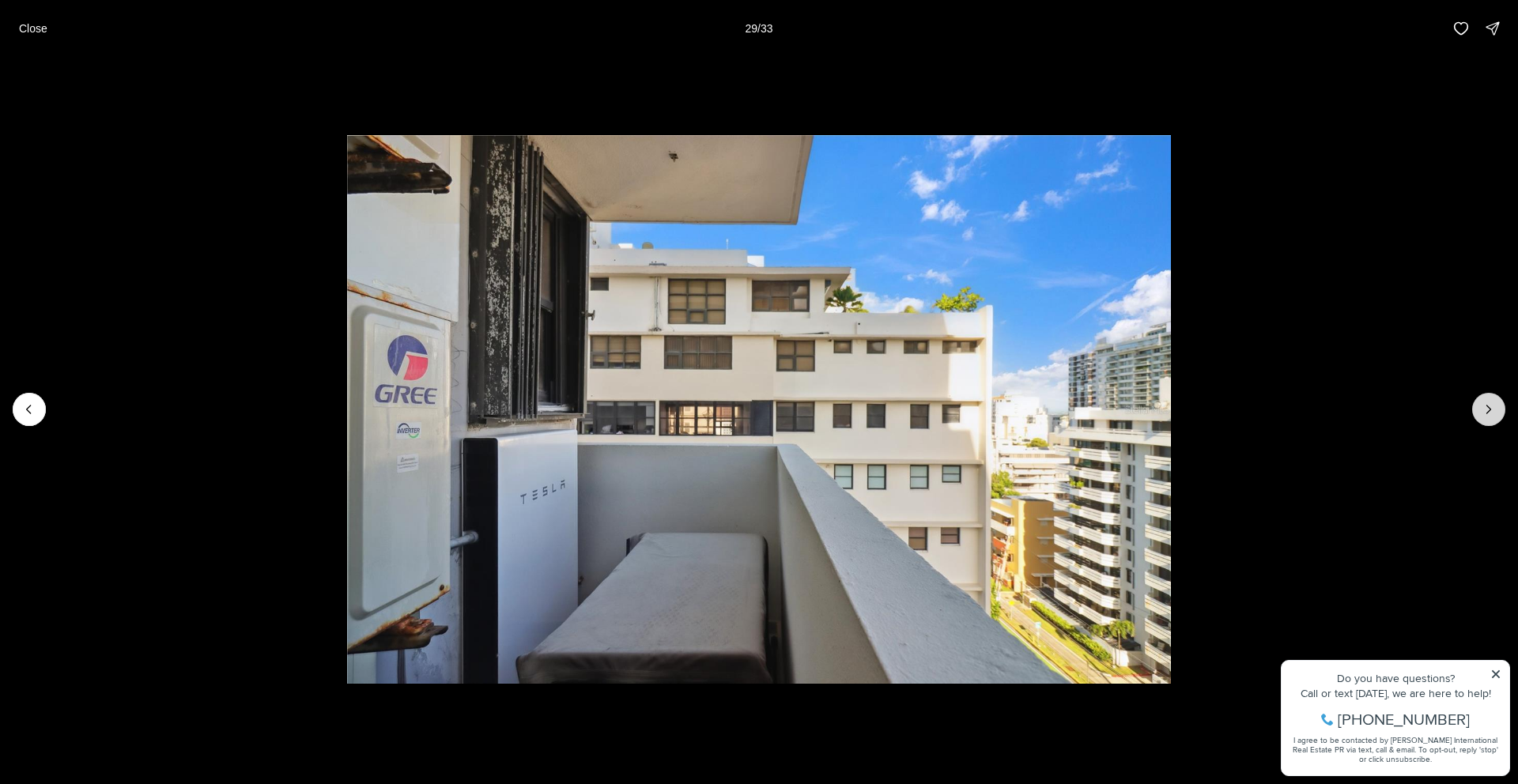
click at [1491, 414] on icon "Next slide" at bounding box center [1488, 409] width 16 height 16
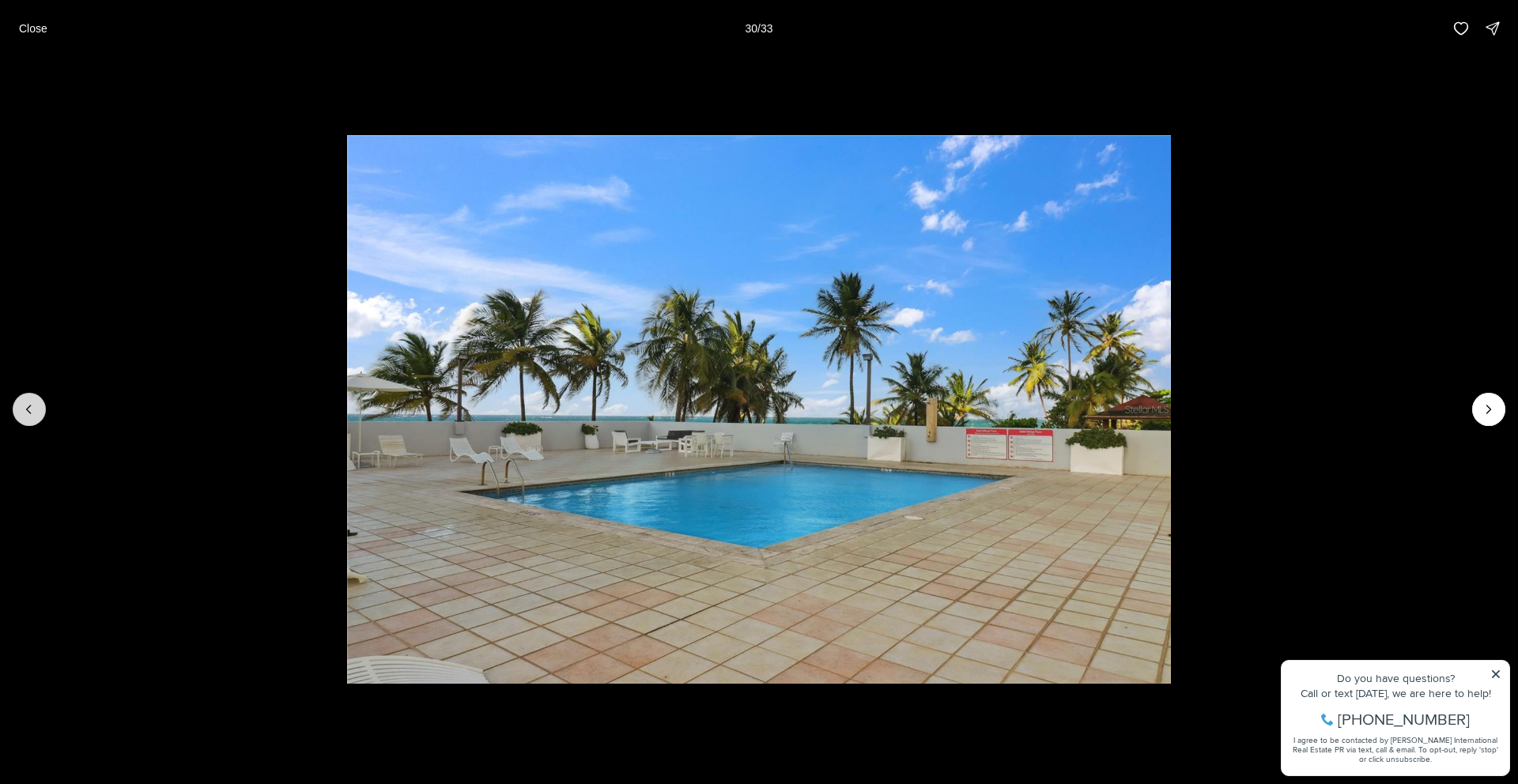
click at [24, 408] on icon "Previous slide" at bounding box center [29, 409] width 16 height 16
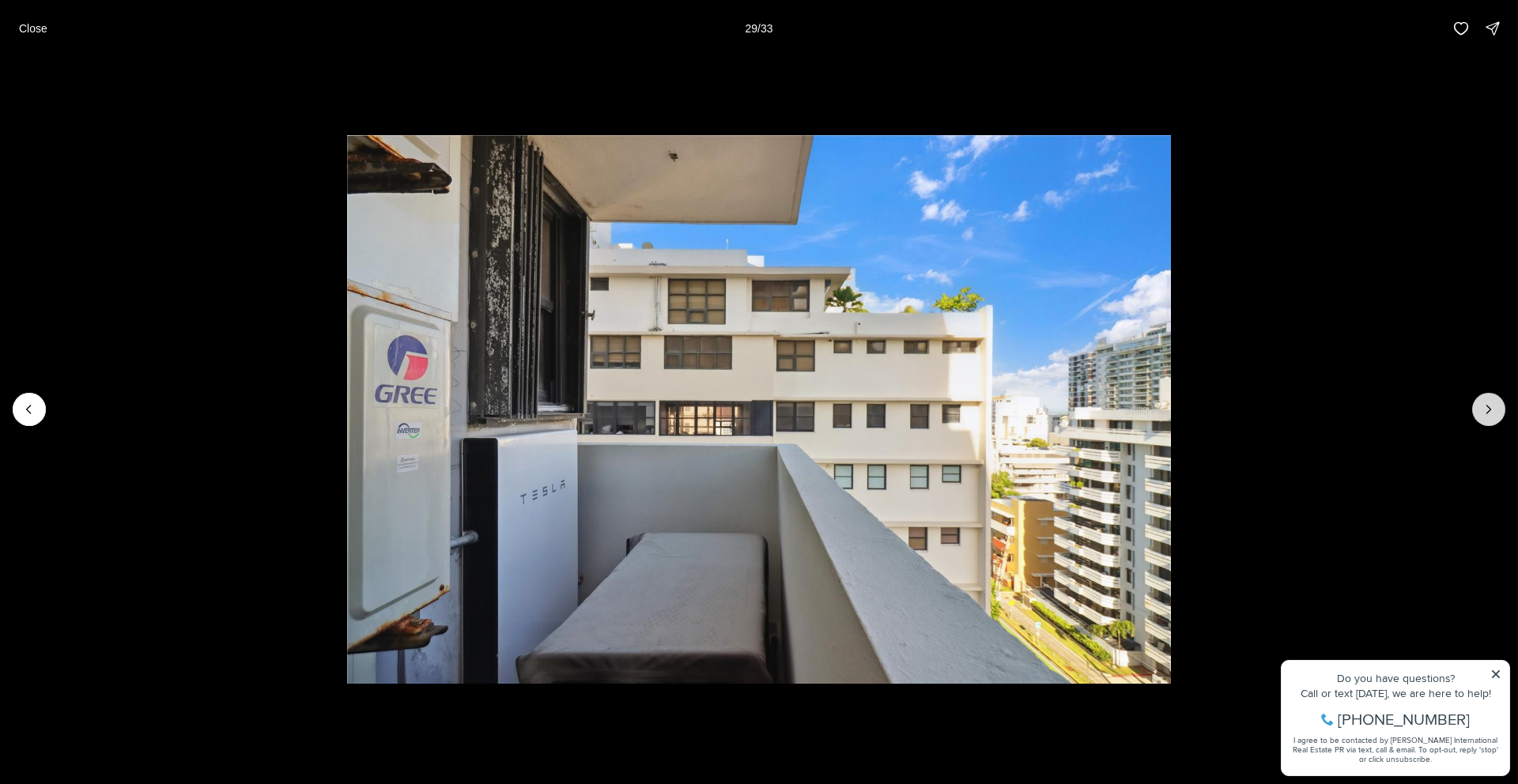
click at [1488, 407] on icon "Next slide" at bounding box center [1488, 410] width 4 height 8
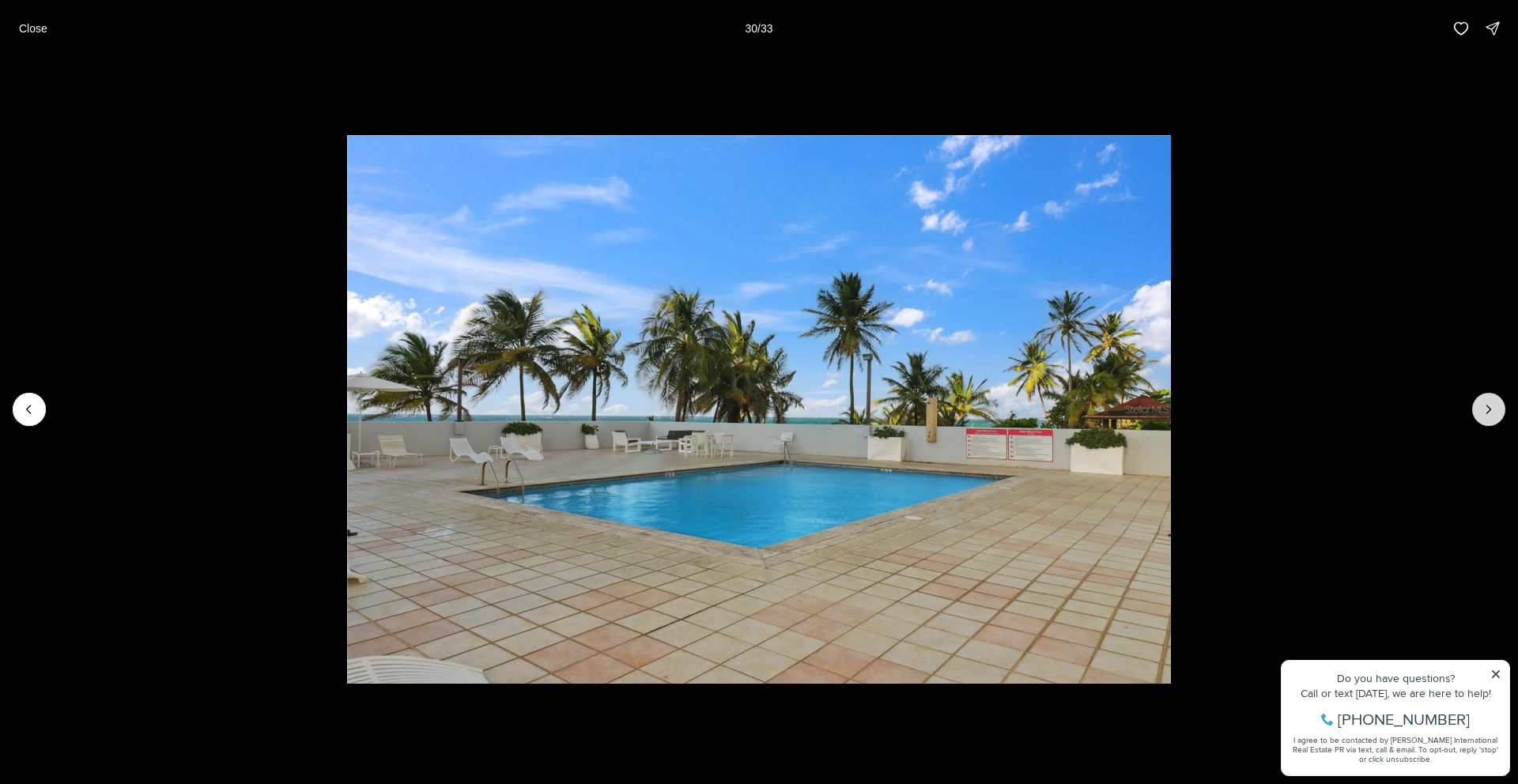
click at [1488, 407] on icon "Next slide" at bounding box center [1488, 410] width 4 height 8
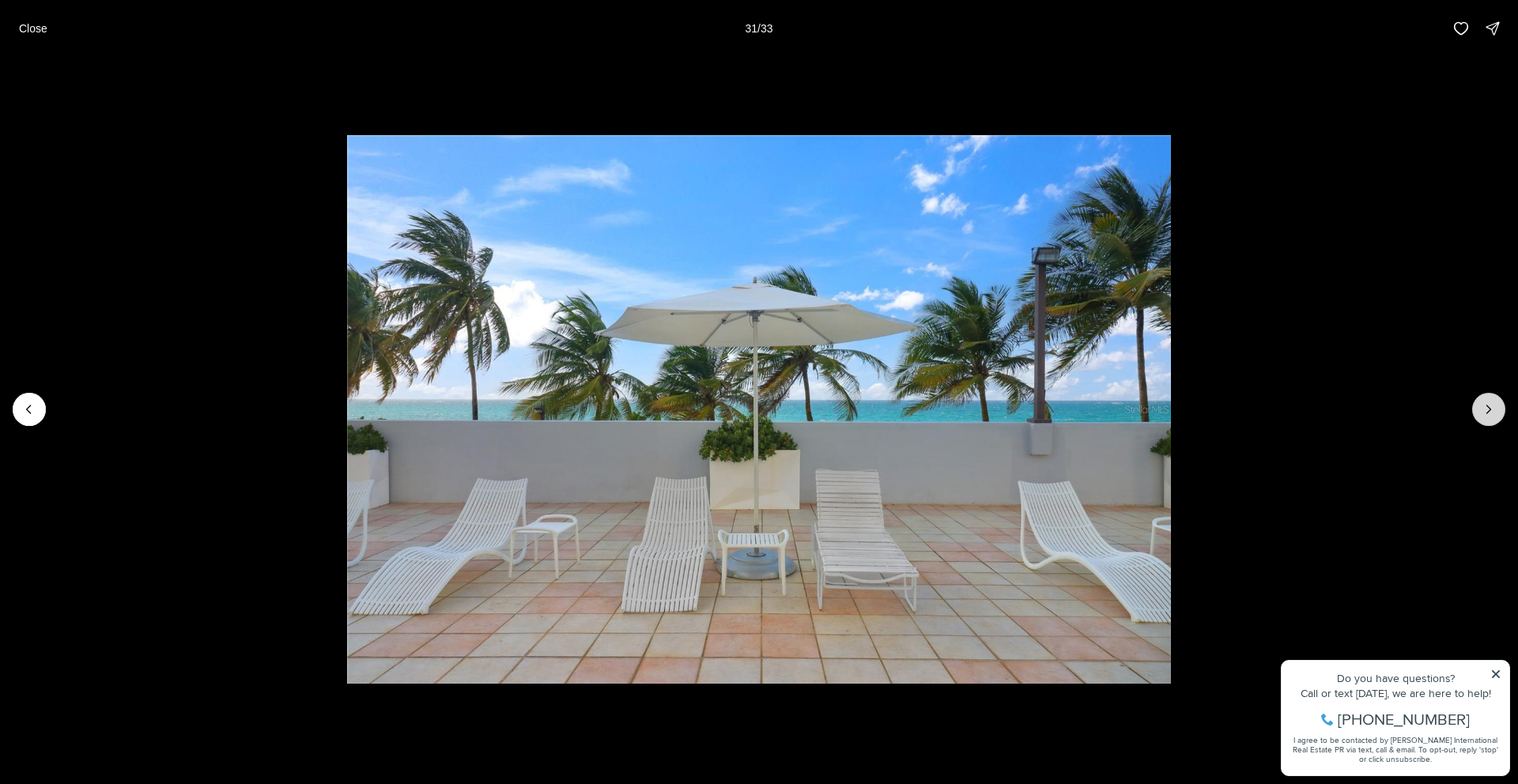
click at [1488, 407] on icon "Next slide" at bounding box center [1488, 410] width 4 height 8
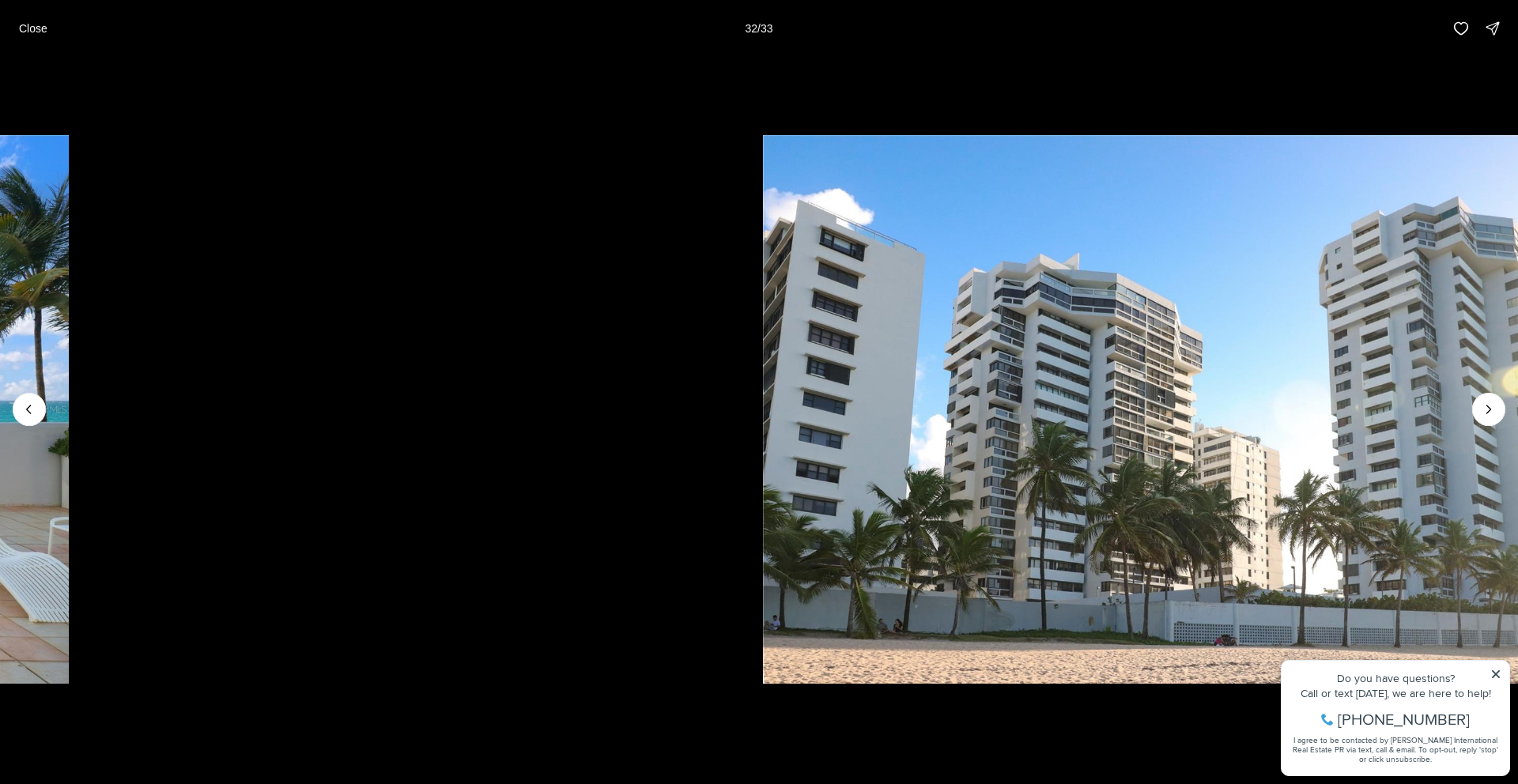
drag, startPoint x: 361, startPoint y: 406, endPoint x: 328, endPoint y: 436, distance: 44.6
click at [649, 447] on li "32 of 33" at bounding box center [1175, 409] width 1518 height 705
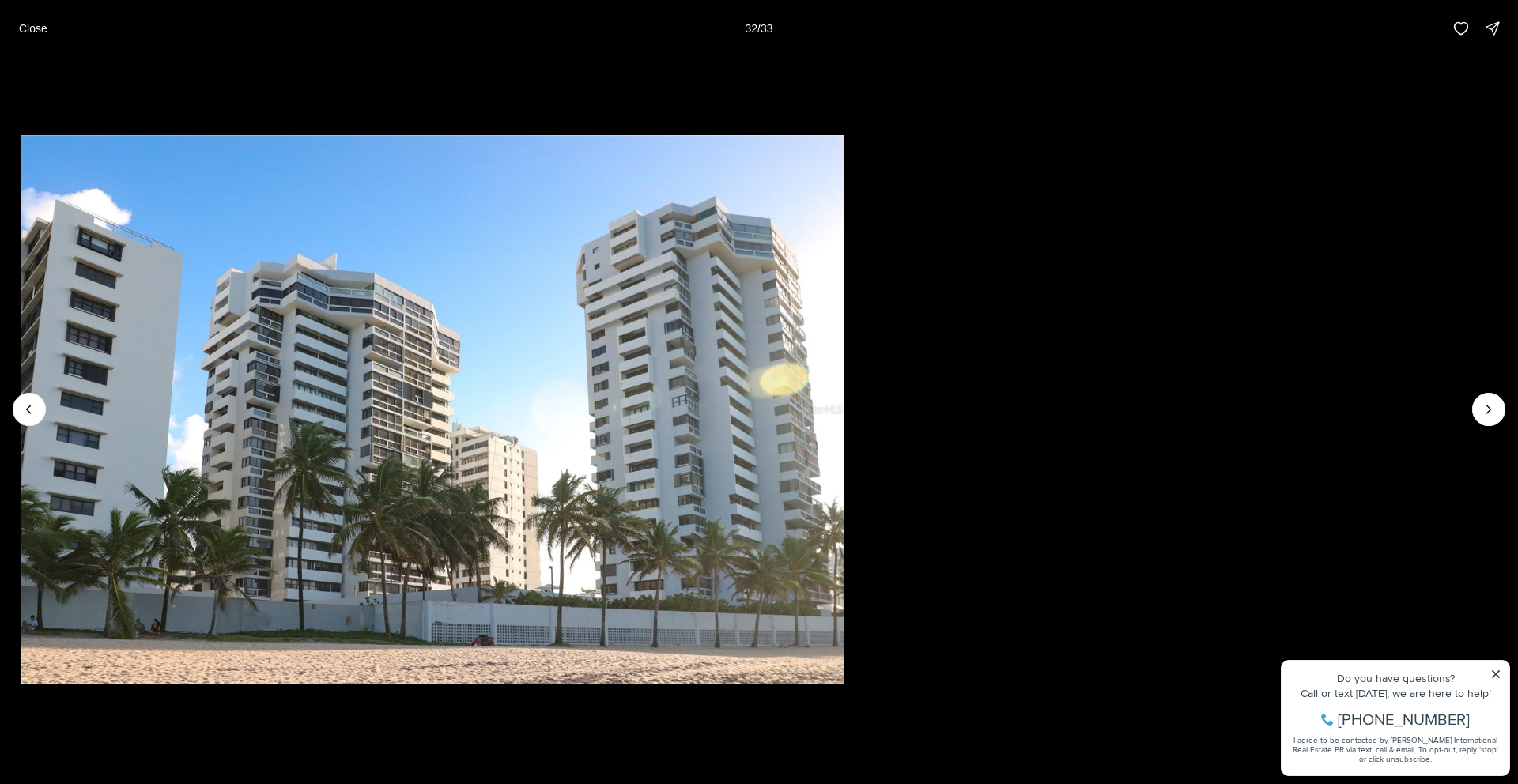
drag, startPoint x: 465, startPoint y: 438, endPoint x: 113, endPoint y: 393, distance: 354.9
click at [132, 396] on img "32 of 33" at bounding box center [432, 410] width 824 height 548
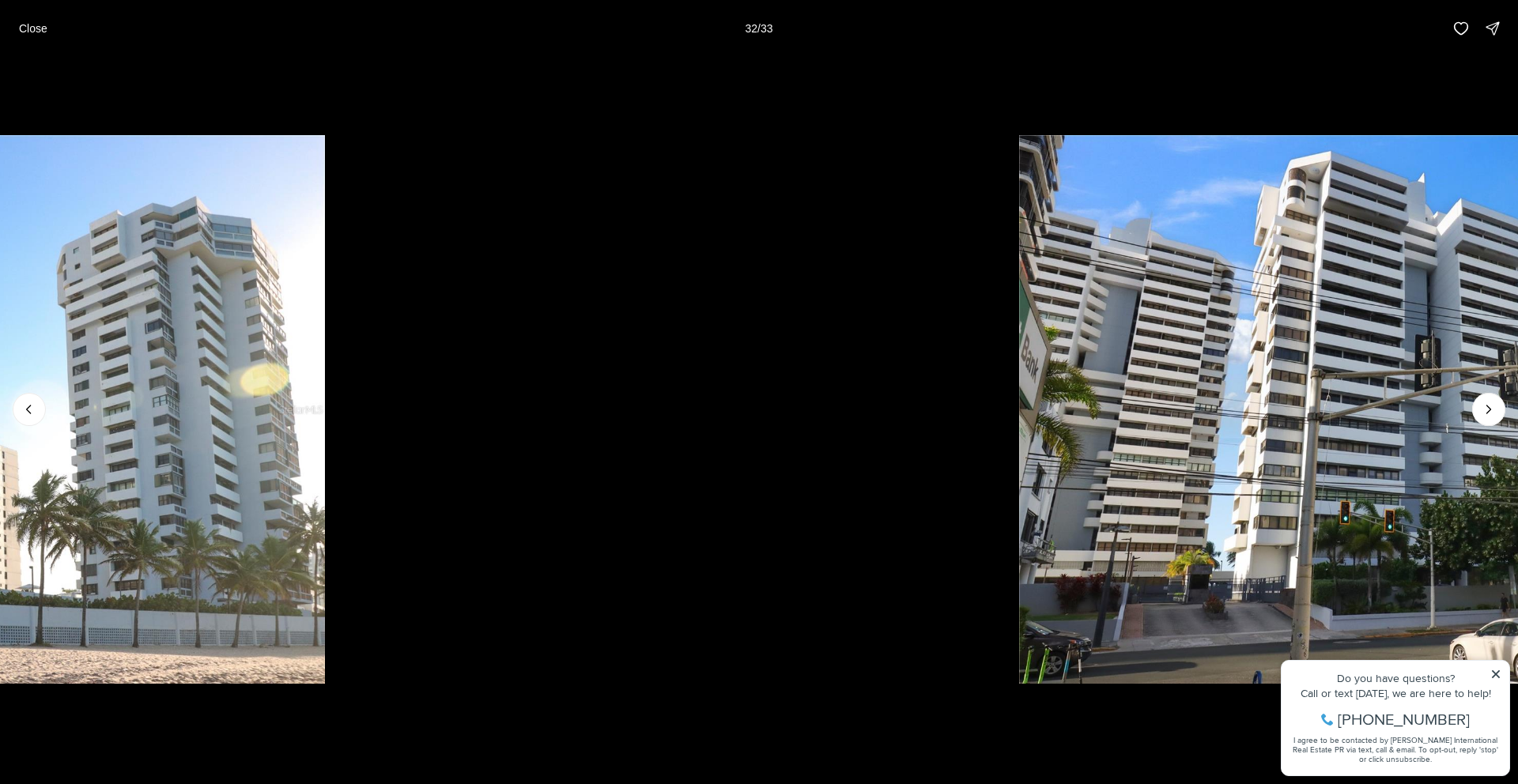
drag, startPoint x: 794, startPoint y: 433, endPoint x: 0, endPoint y: 308, distance: 803.8
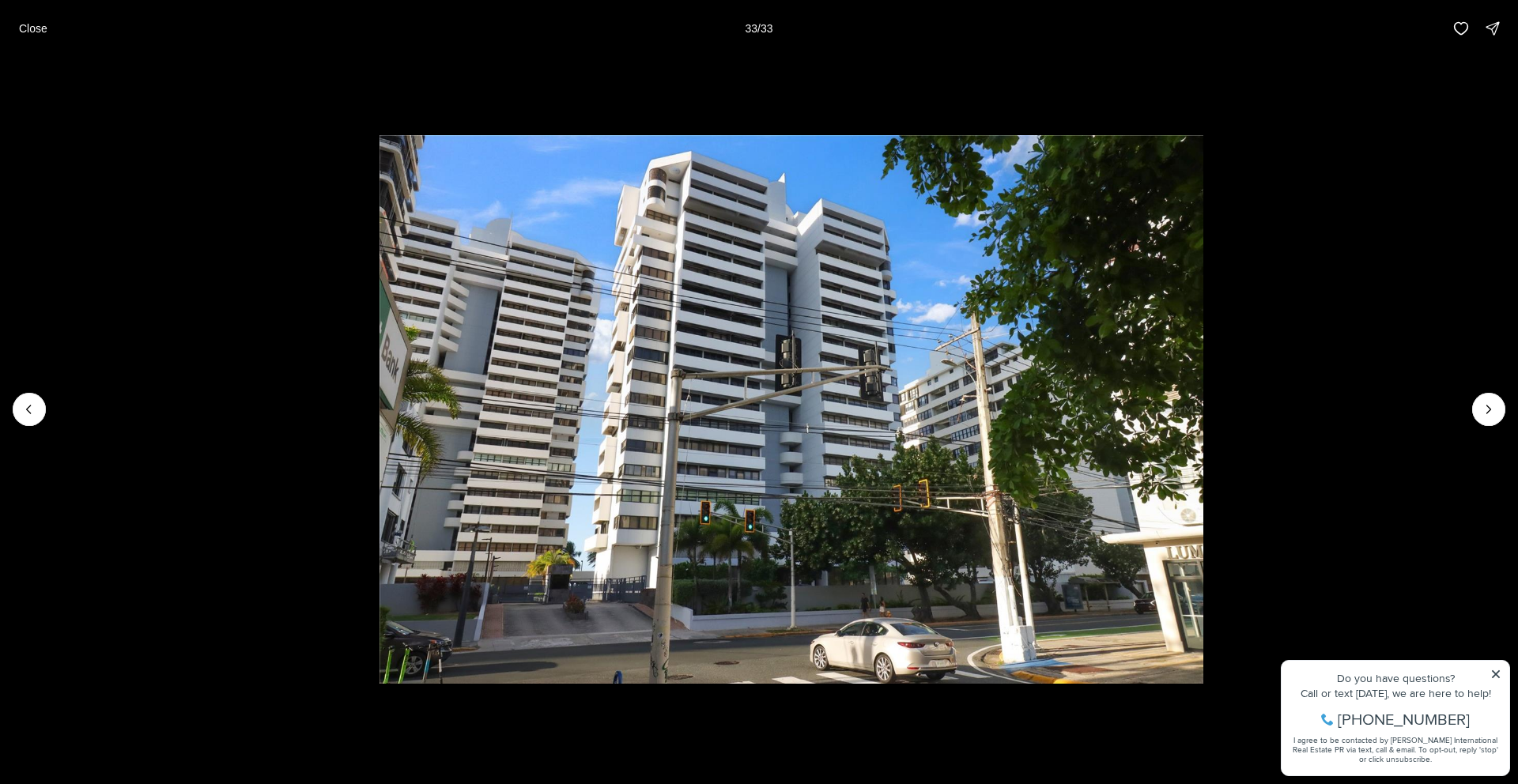
drag, startPoint x: 495, startPoint y: 399, endPoint x: 993, endPoint y: 421, distance: 498.5
click at [924, 420] on img "33 of 33" at bounding box center [791, 410] width 824 height 548
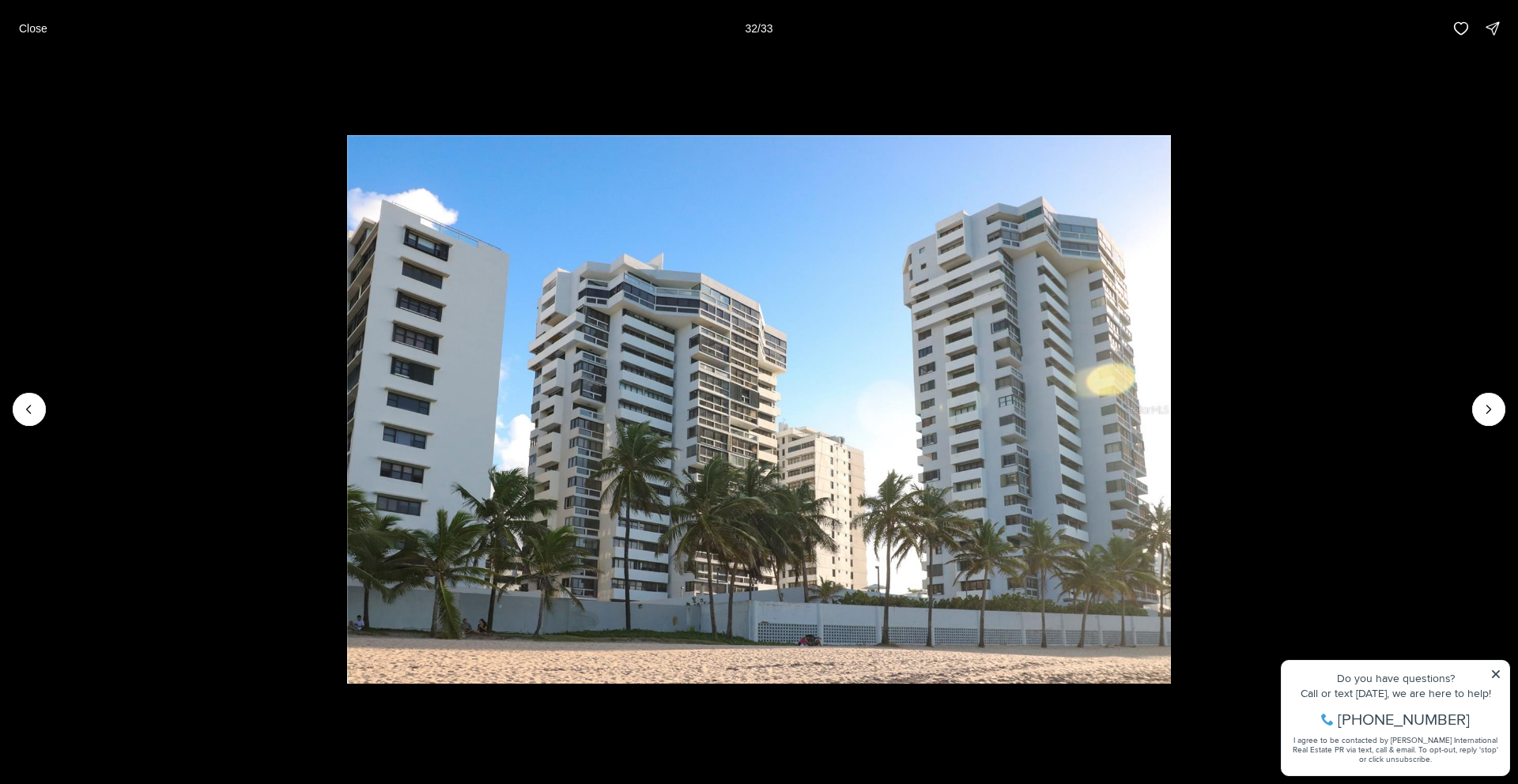
click at [31, 24] on p "Close" at bounding box center [33, 28] width 29 height 12
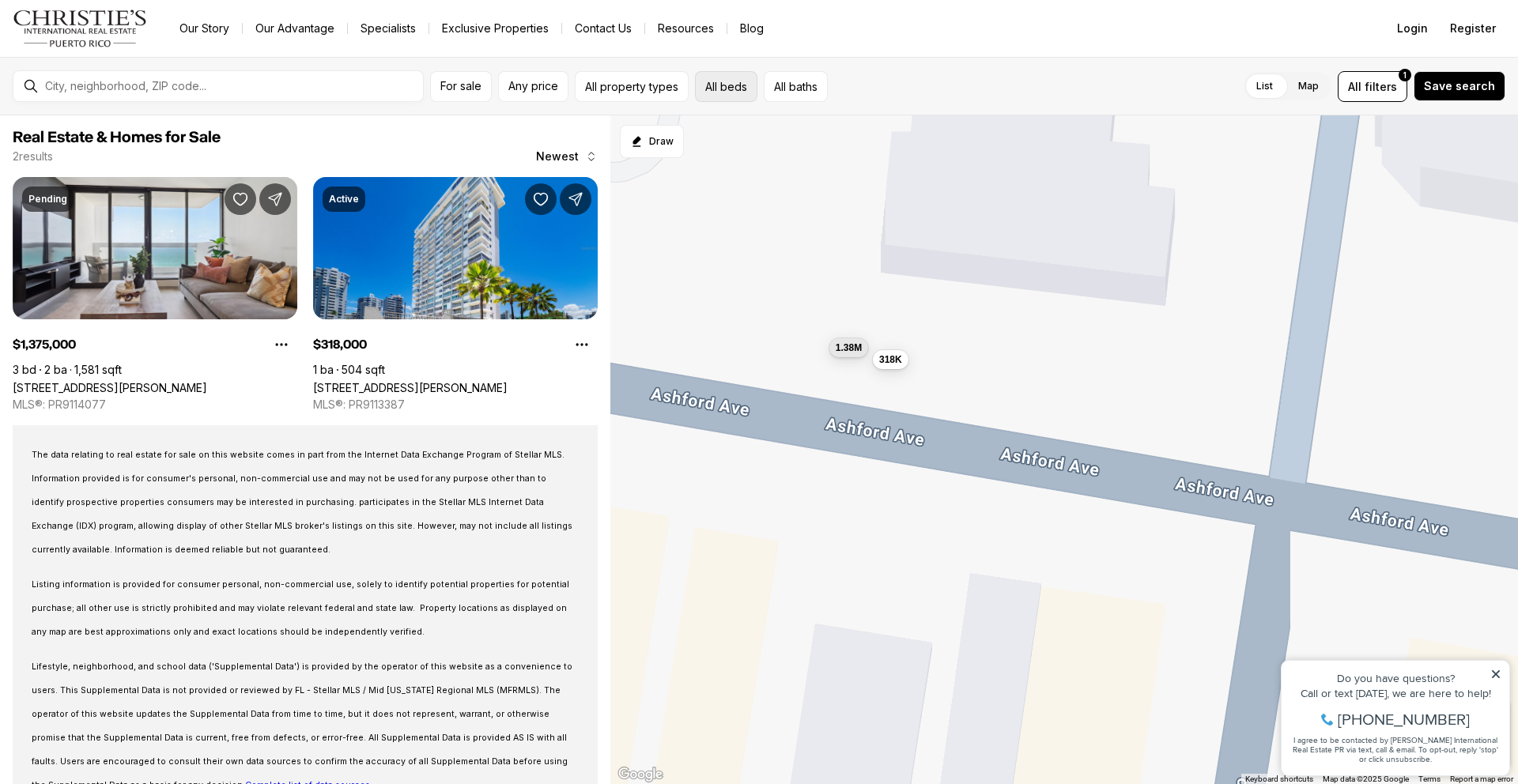
click at [713, 86] on button "All beds" at bounding box center [726, 87] width 62 height 31
click at [913, 131] on label "3" at bounding box center [907, 132] width 36 height 29
click at [904, 131] on button "3" at bounding box center [896, 126] width 16 height 16
click at [942, 135] on label "4" at bounding box center [950, 132] width 36 height 29
click at [942, 135] on button "4" at bounding box center [939, 126] width 16 height 16
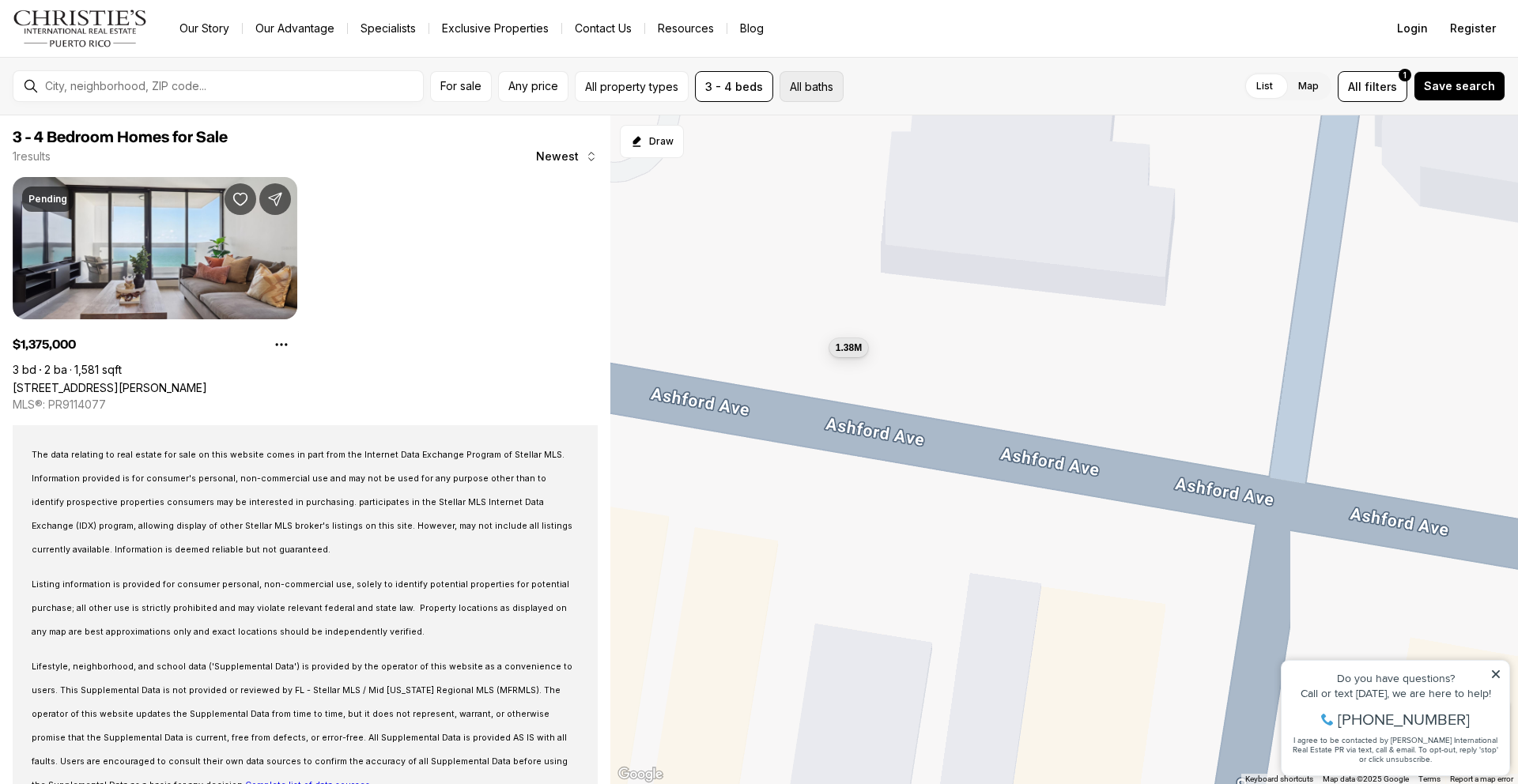
click at [780, 86] on button "All baths" at bounding box center [812, 87] width 64 height 31
click at [928, 133] on button "3" at bounding box center [922, 126] width 16 height 16
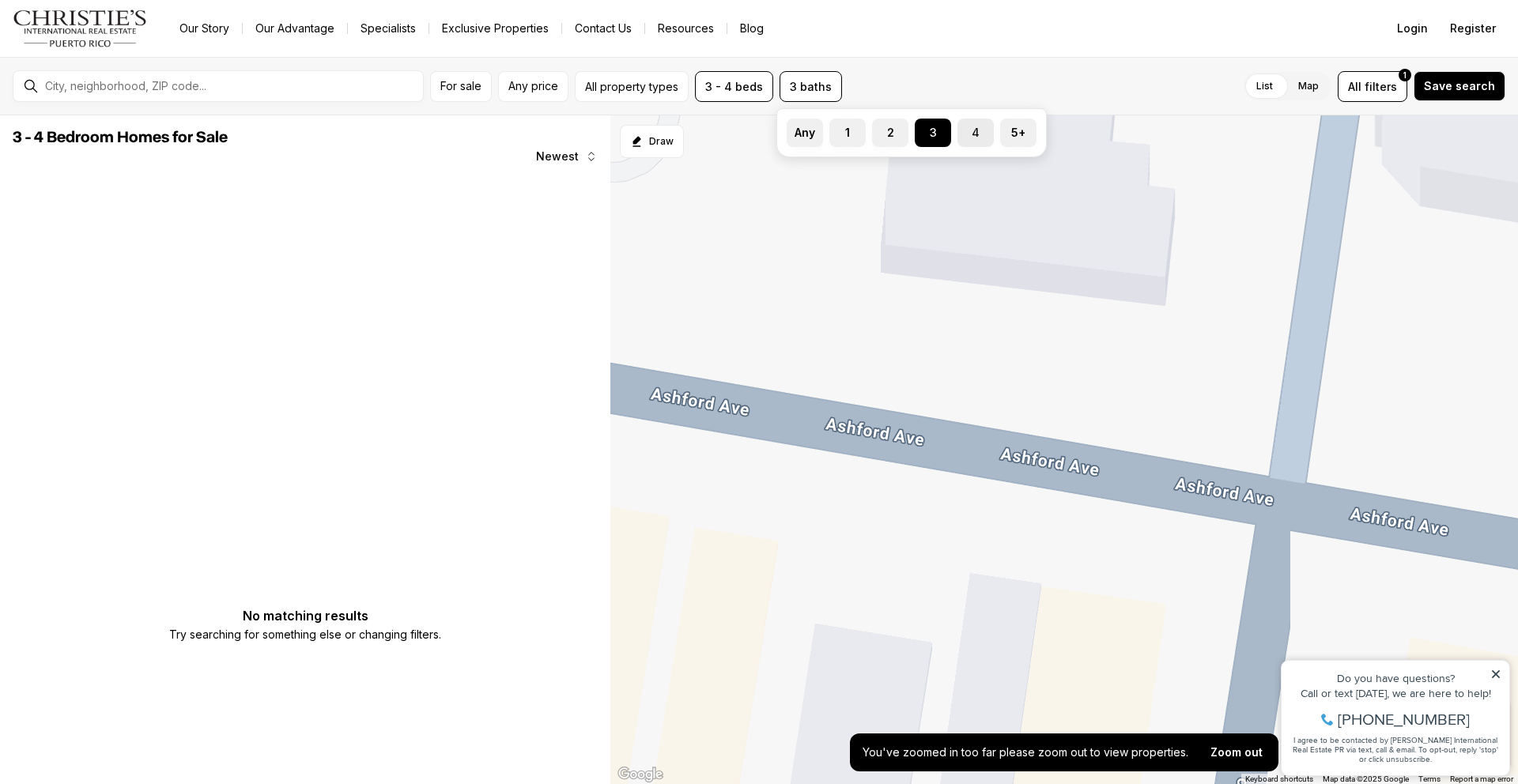
click at [973, 137] on label "4" at bounding box center [976, 132] width 36 height 29
click at [973, 135] on button "4" at bounding box center [965, 126] width 16 height 16
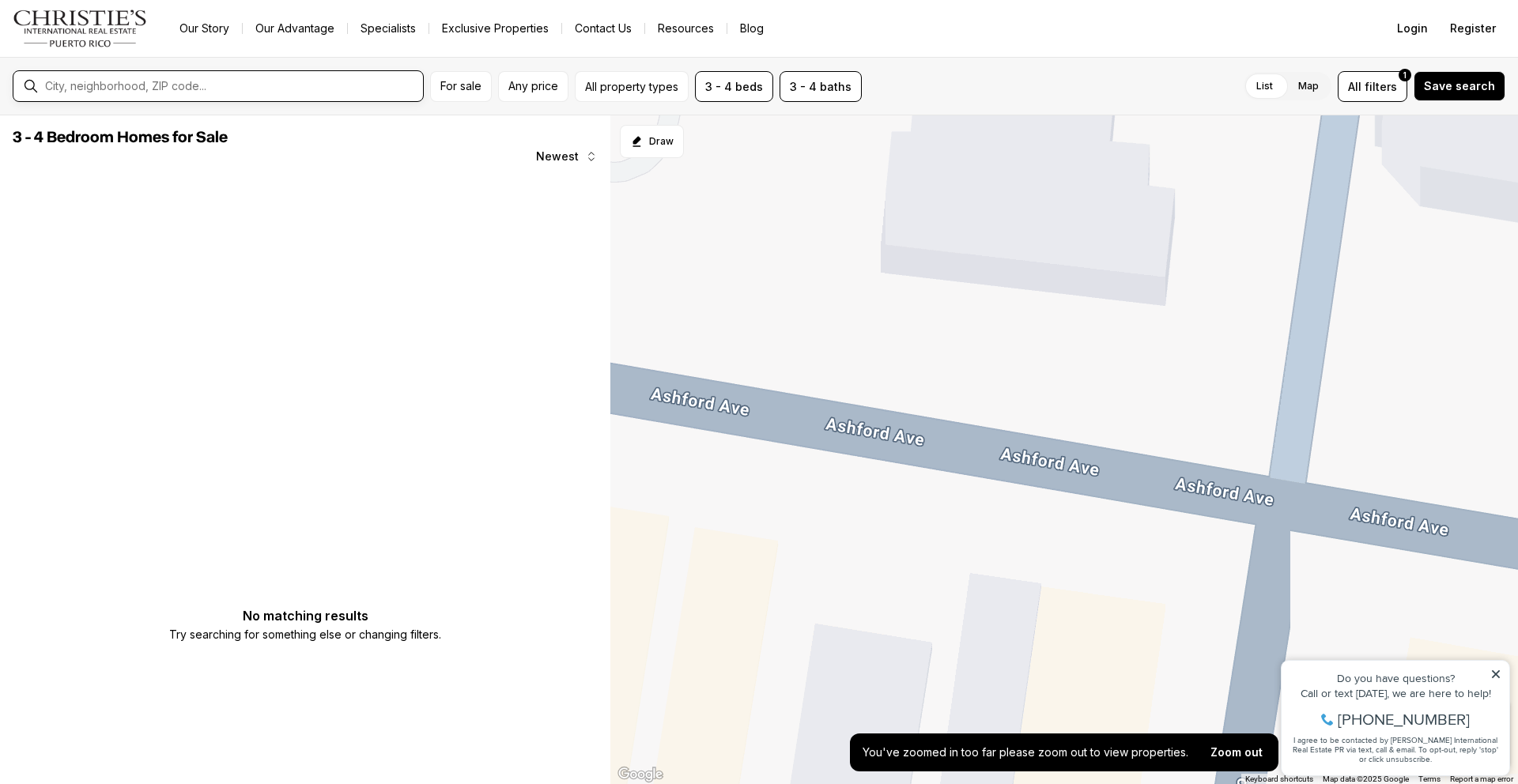
click at [268, 81] on input "text" at bounding box center [231, 85] width 371 height 14
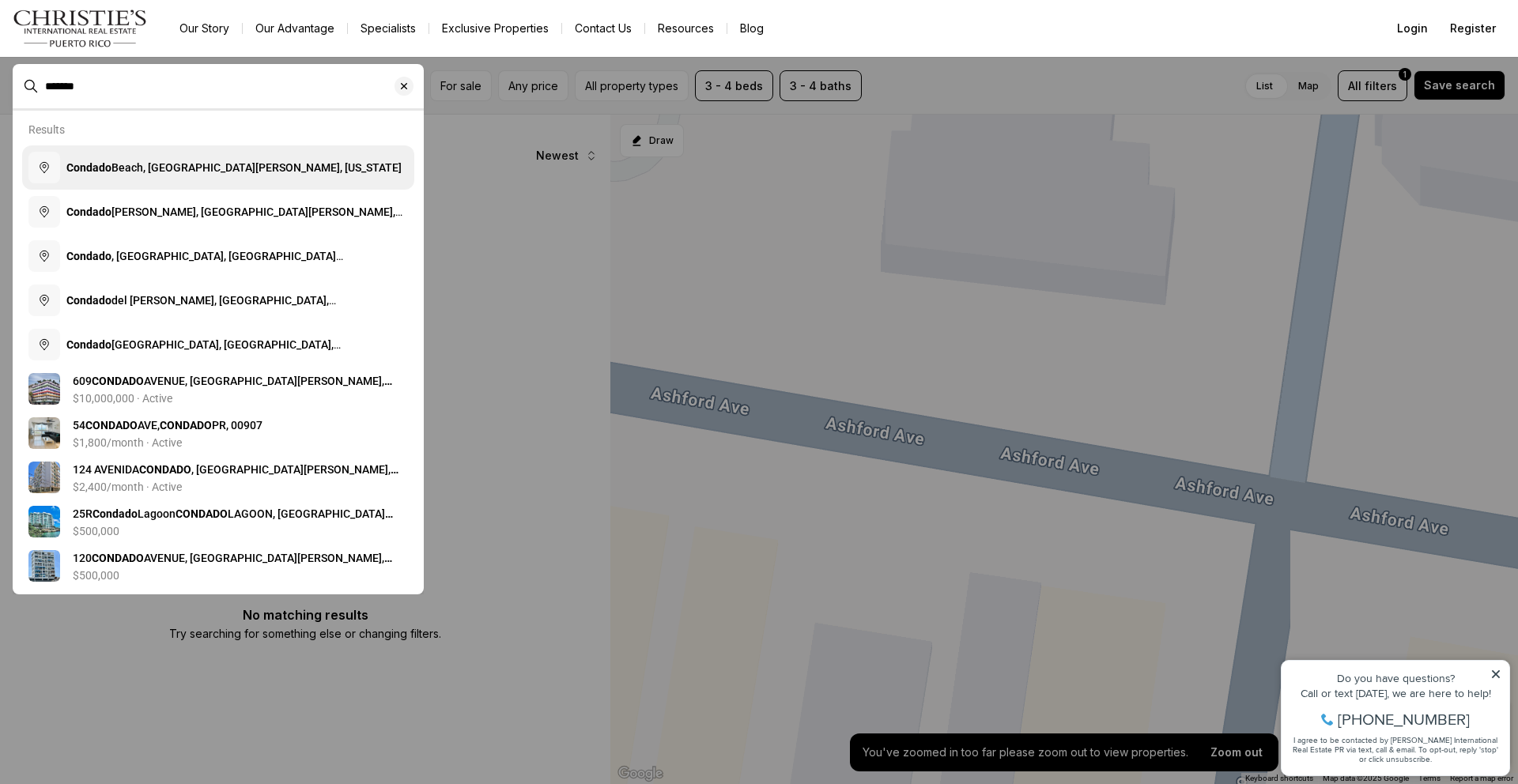
type input "*******"
click at [206, 176] on span "Condado Beach, San Juan, Puerto Rico" at bounding box center [234, 167] width 335 height 16
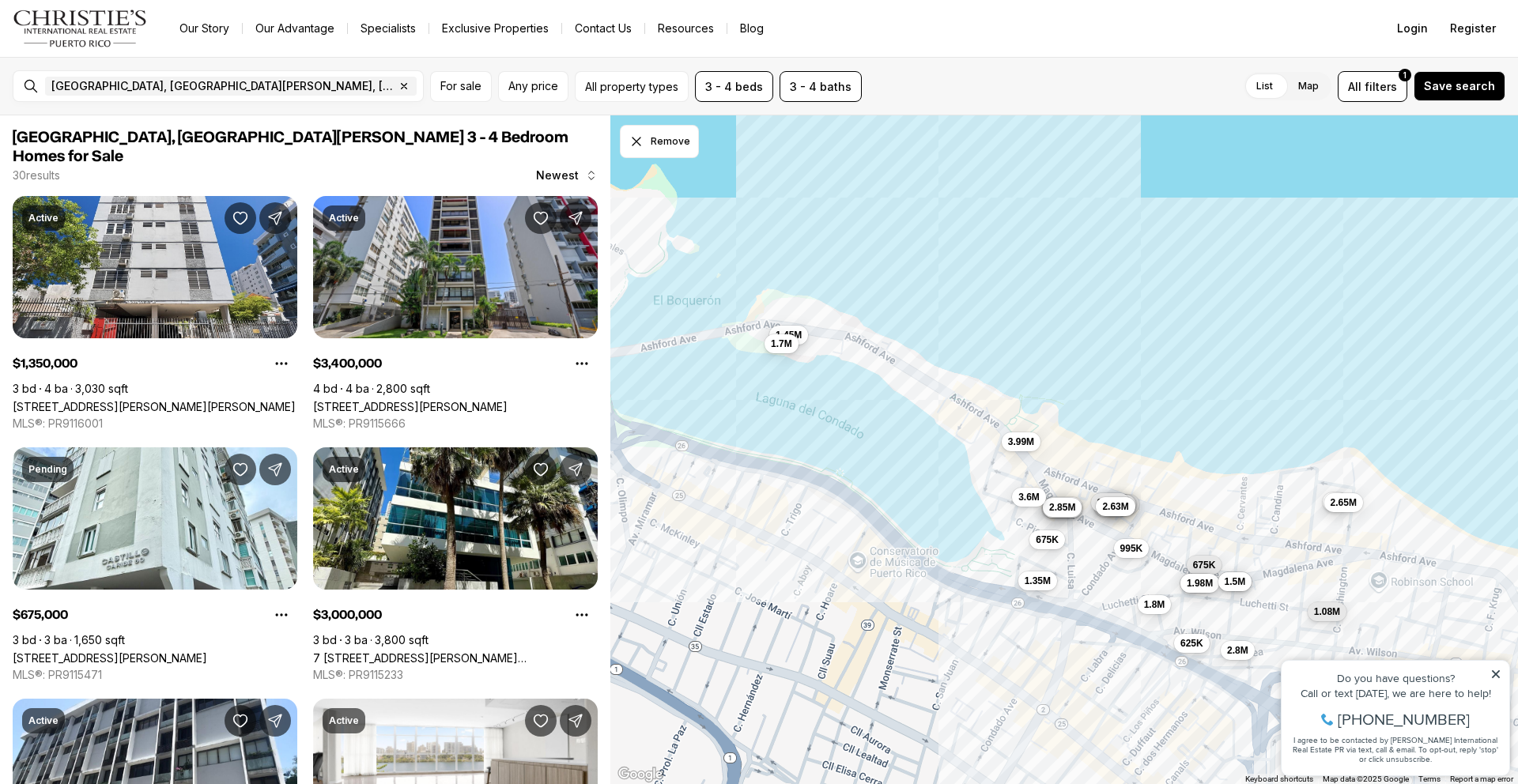
drag, startPoint x: 1240, startPoint y: 609, endPoint x: 1083, endPoint y: 575, distance: 160.6
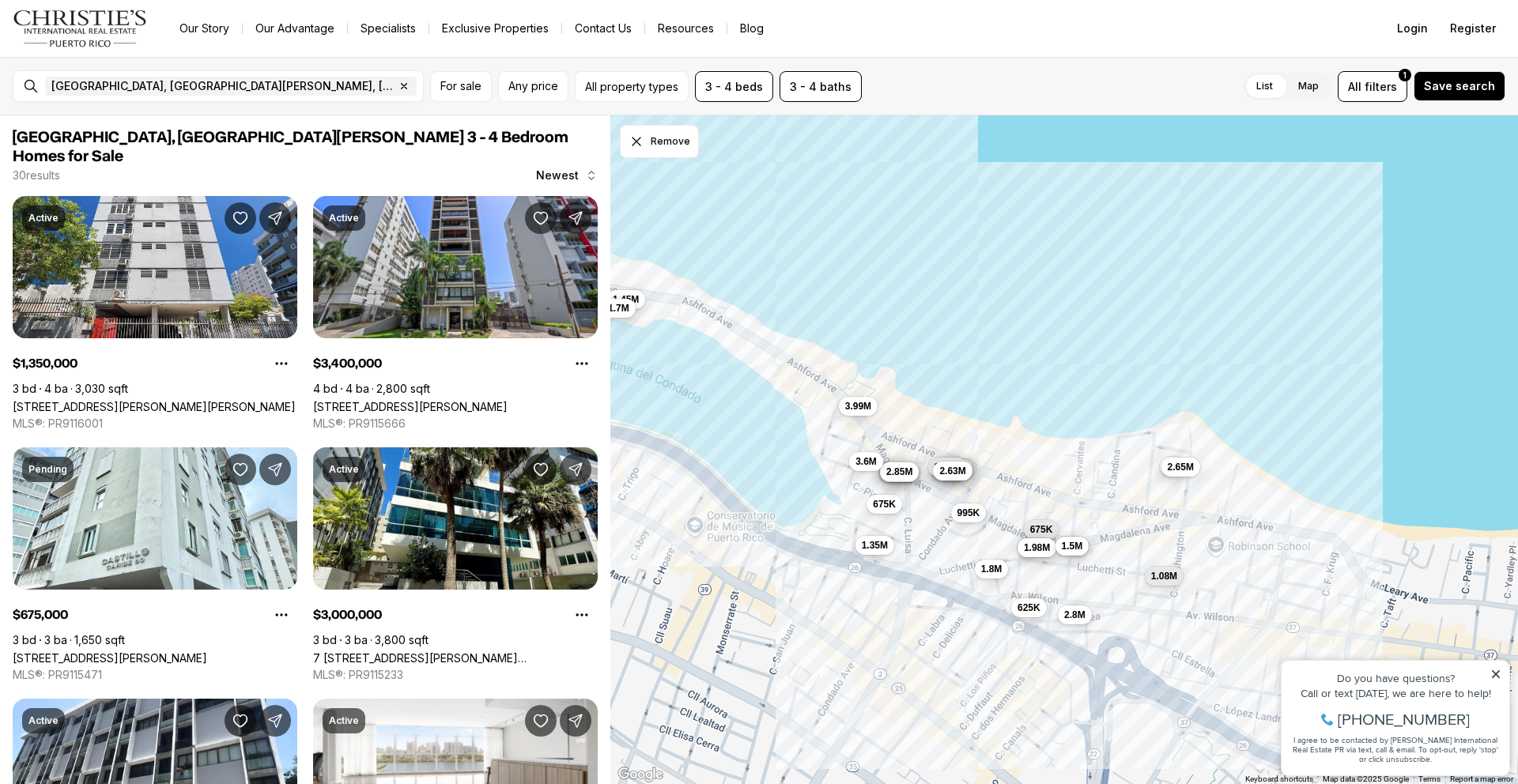
drag, startPoint x: 1150, startPoint y: 580, endPoint x: 986, endPoint y: 544, distance: 167.9
click at [986, 544] on div "1.35M 3.4M 675K 3M 685K 1.45M 3.99M 995K 1.98M 2.65M 1.08M 675K 625K 1.5M 3.38M…" at bounding box center [1064, 450] width 908 height 669
click at [977, 518] on button "995K" at bounding box center [968, 511] width 35 height 19
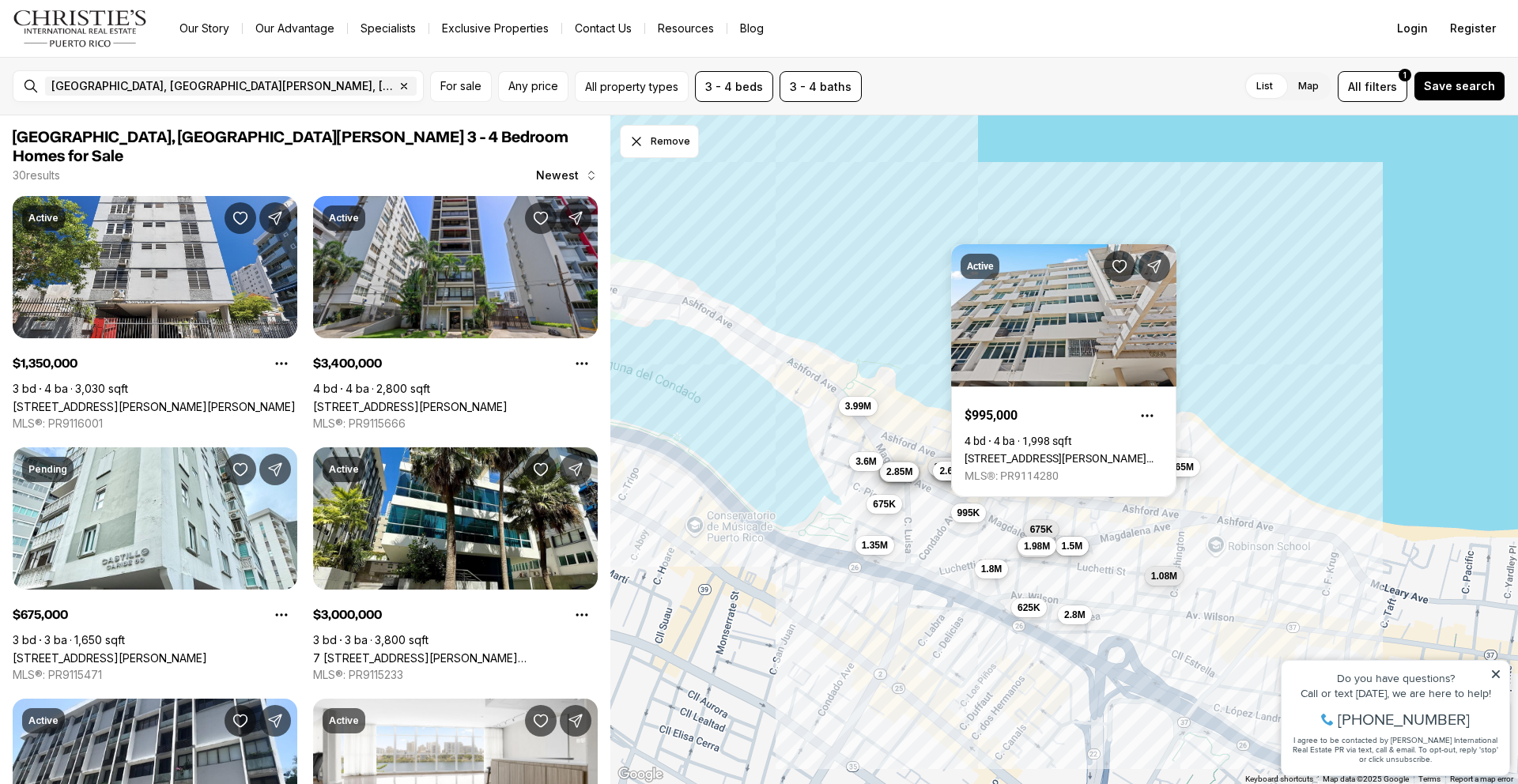
click at [1042, 547] on span "1.98M" at bounding box center [1037, 545] width 26 height 12
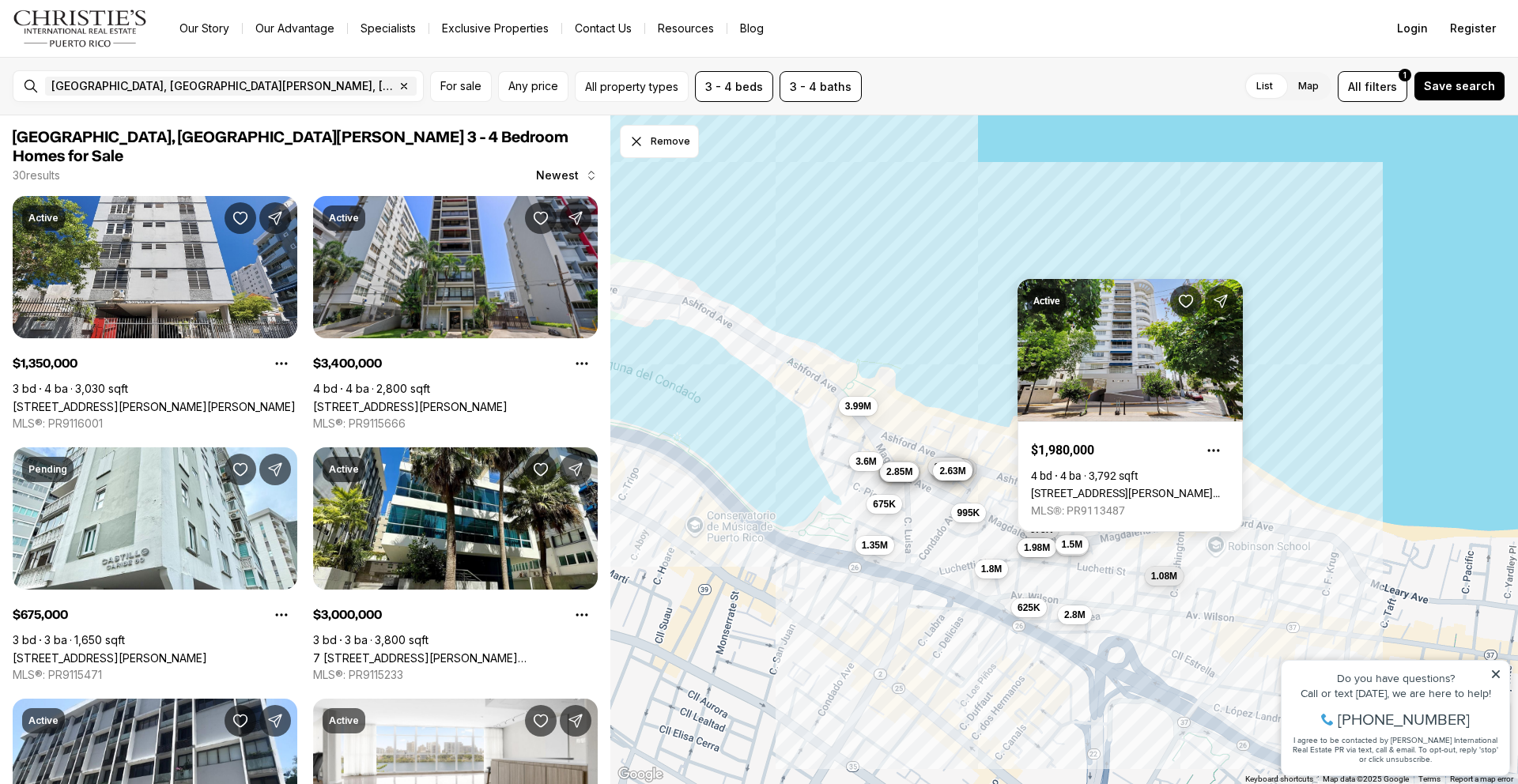
click at [1071, 544] on span "1.5M" at bounding box center [1073, 543] width 21 height 12
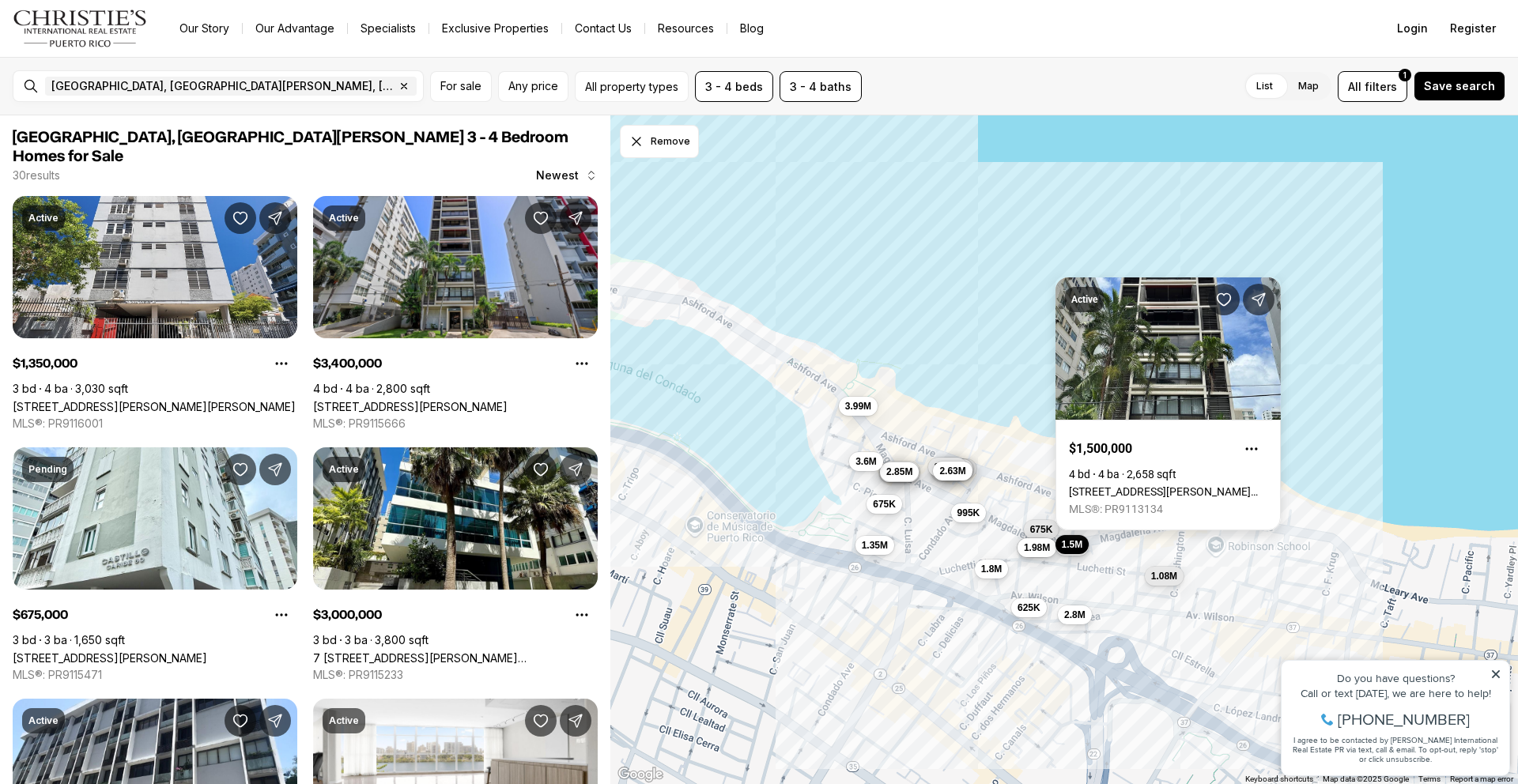
drag, startPoint x: 1148, startPoint y: 383, endPoint x: 1148, endPoint y: 420, distance: 37.0
click at [1148, 485] on link "1307 AVENIDA MAGDALENA #2, SAN JUAN PR, 00907" at bounding box center [1168, 491] width 199 height 12
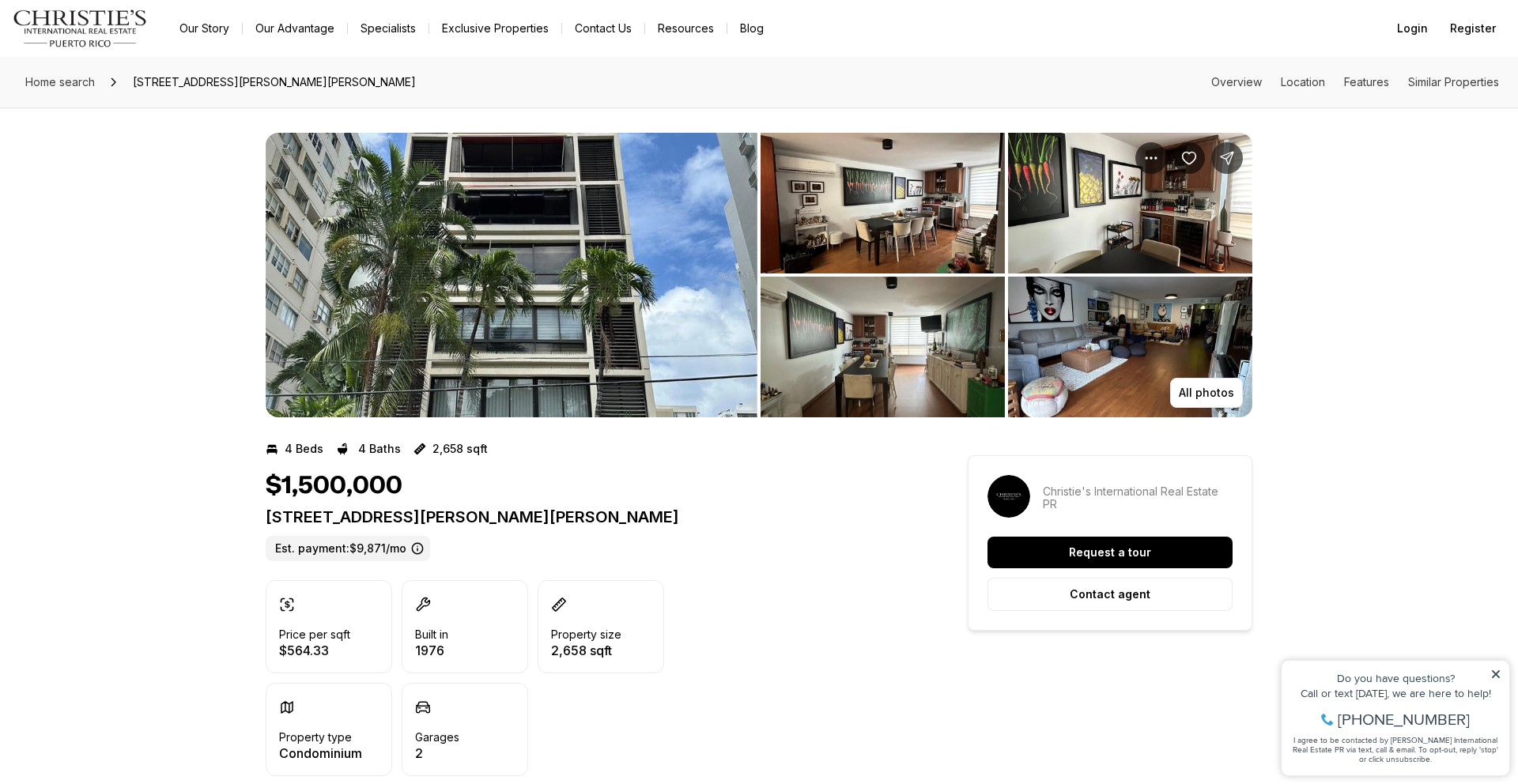
click at [631, 343] on img "View image gallery" at bounding box center [511, 275] width 492 height 284
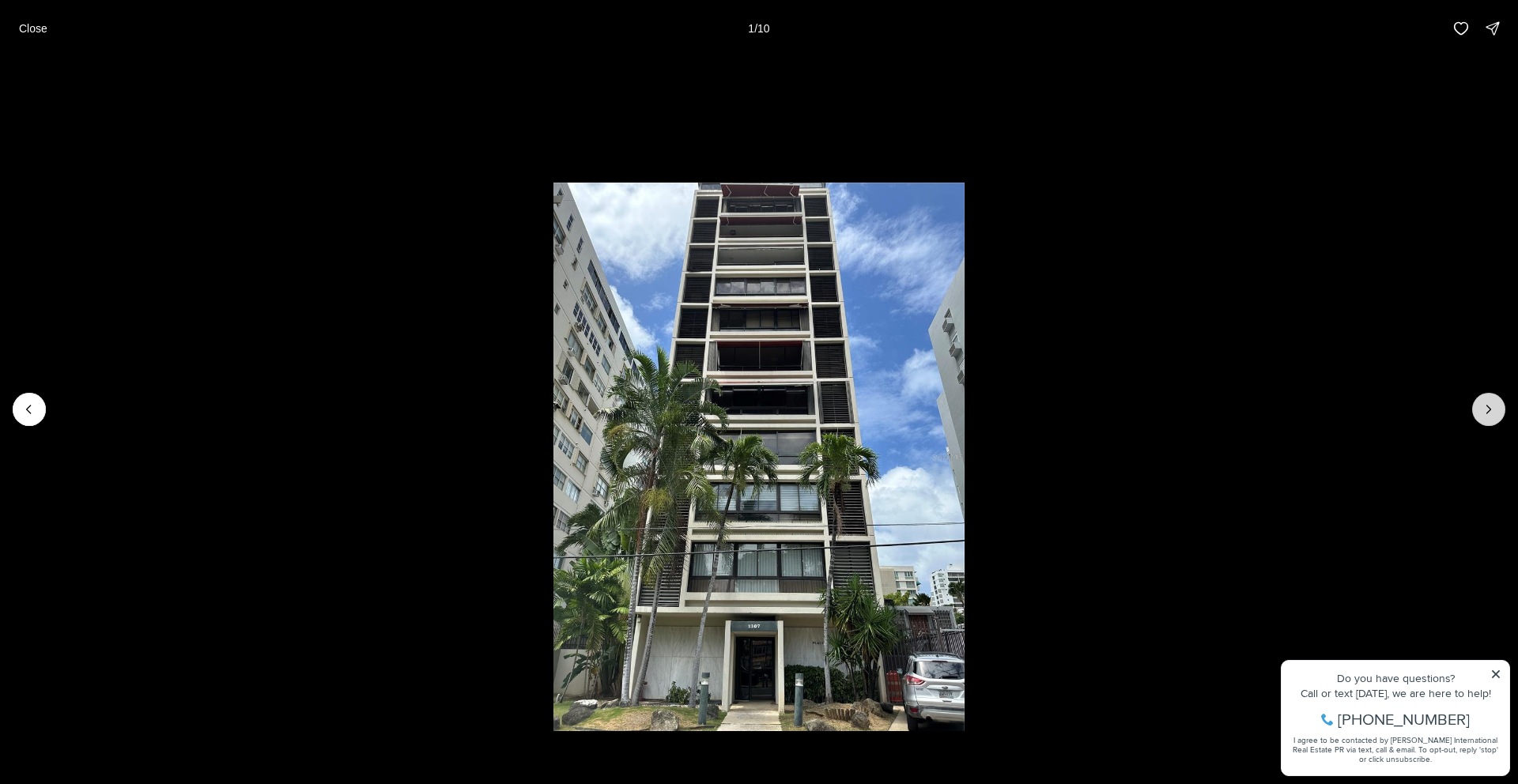
click at [1474, 405] on button "Next slide" at bounding box center [1488, 409] width 33 height 33
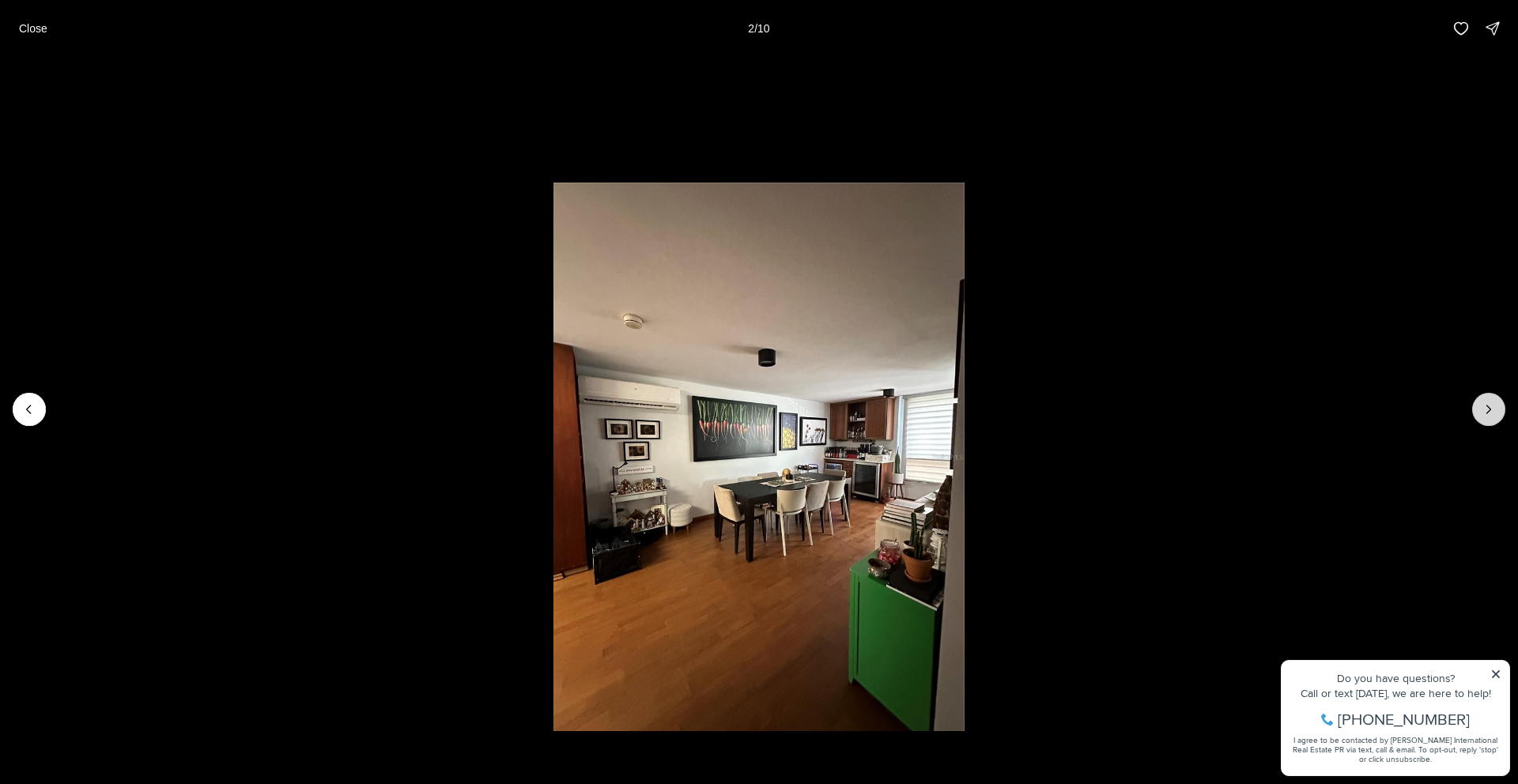
click at [1492, 415] on icon "Next slide" at bounding box center [1488, 409] width 16 height 16
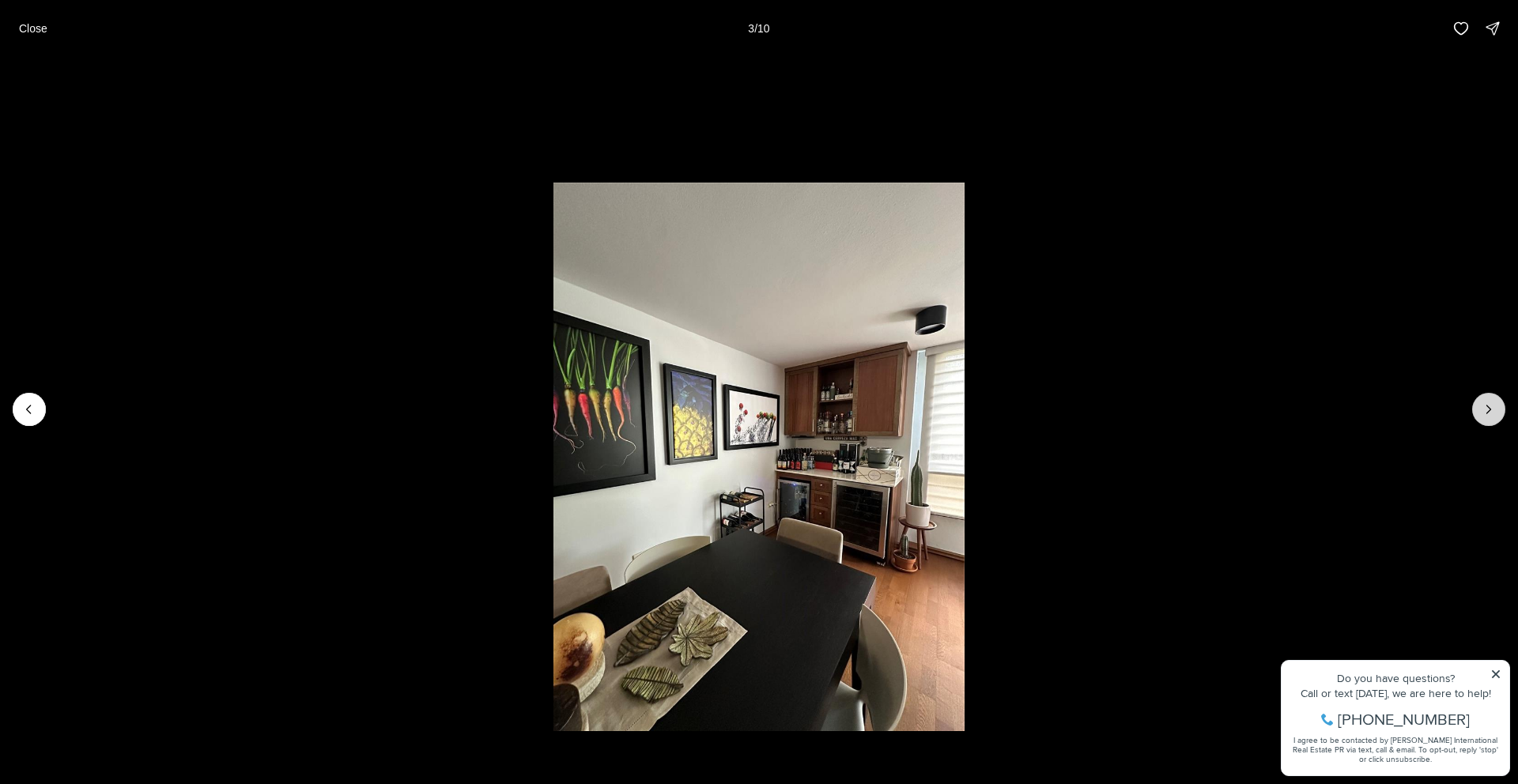
click at [1492, 415] on icon "Next slide" at bounding box center [1488, 409] width 16 height 16
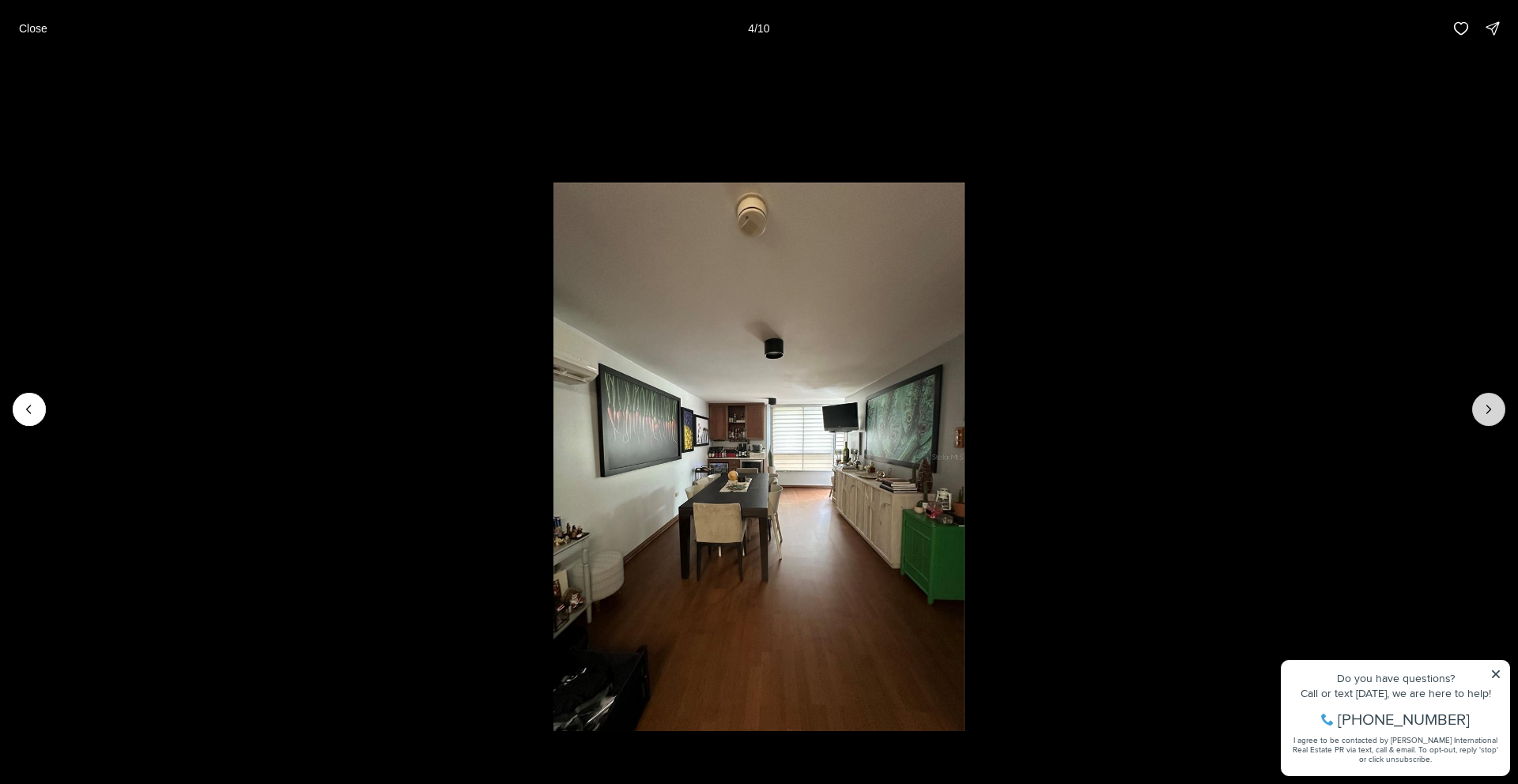
click at [1492, 415] on icon "Next slide" at bounding box center [1488, 409] width 16 height 16
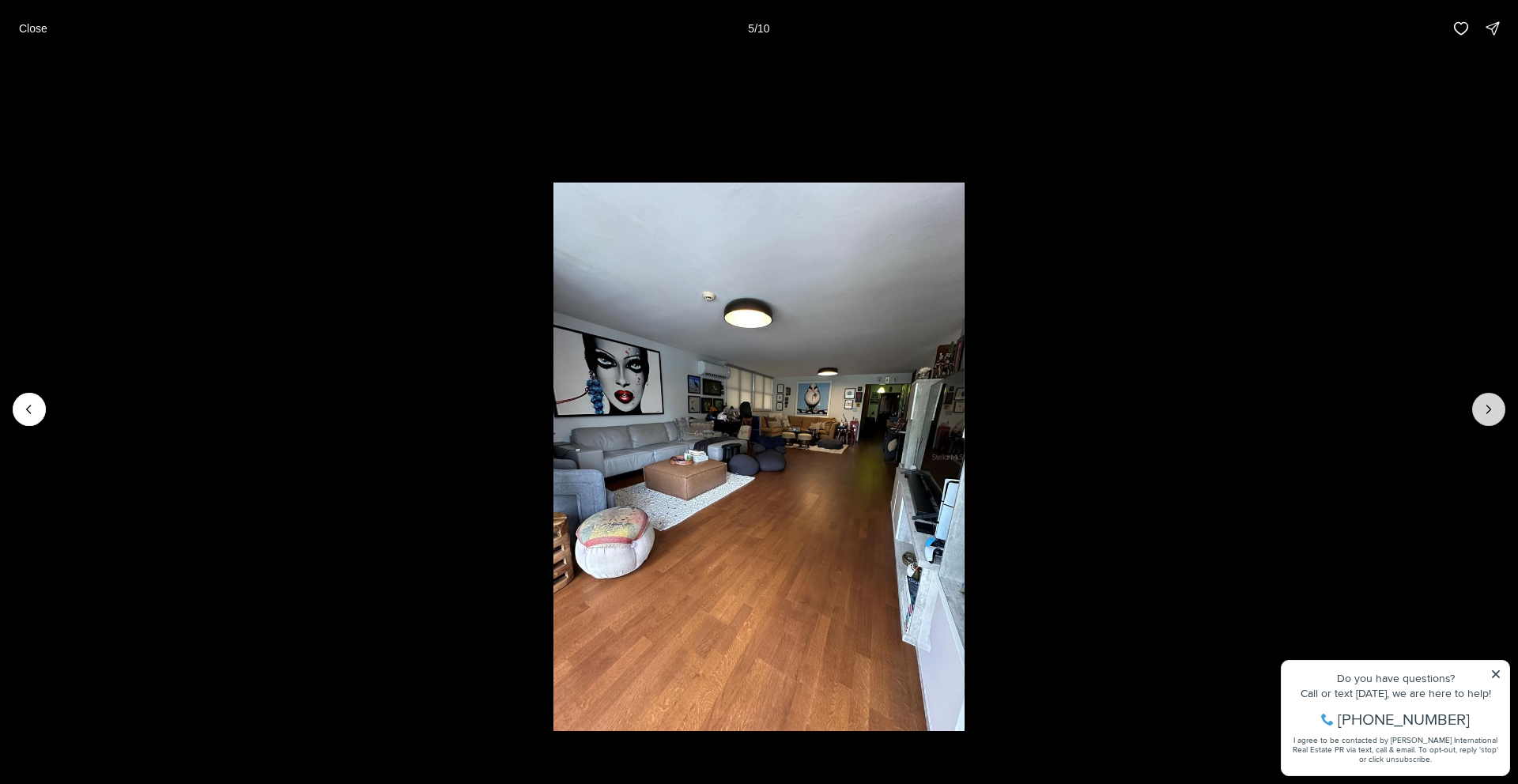
click at [1492, 415] on icon "Next slide" at bounding box center [1488, 409] width 16 height 16
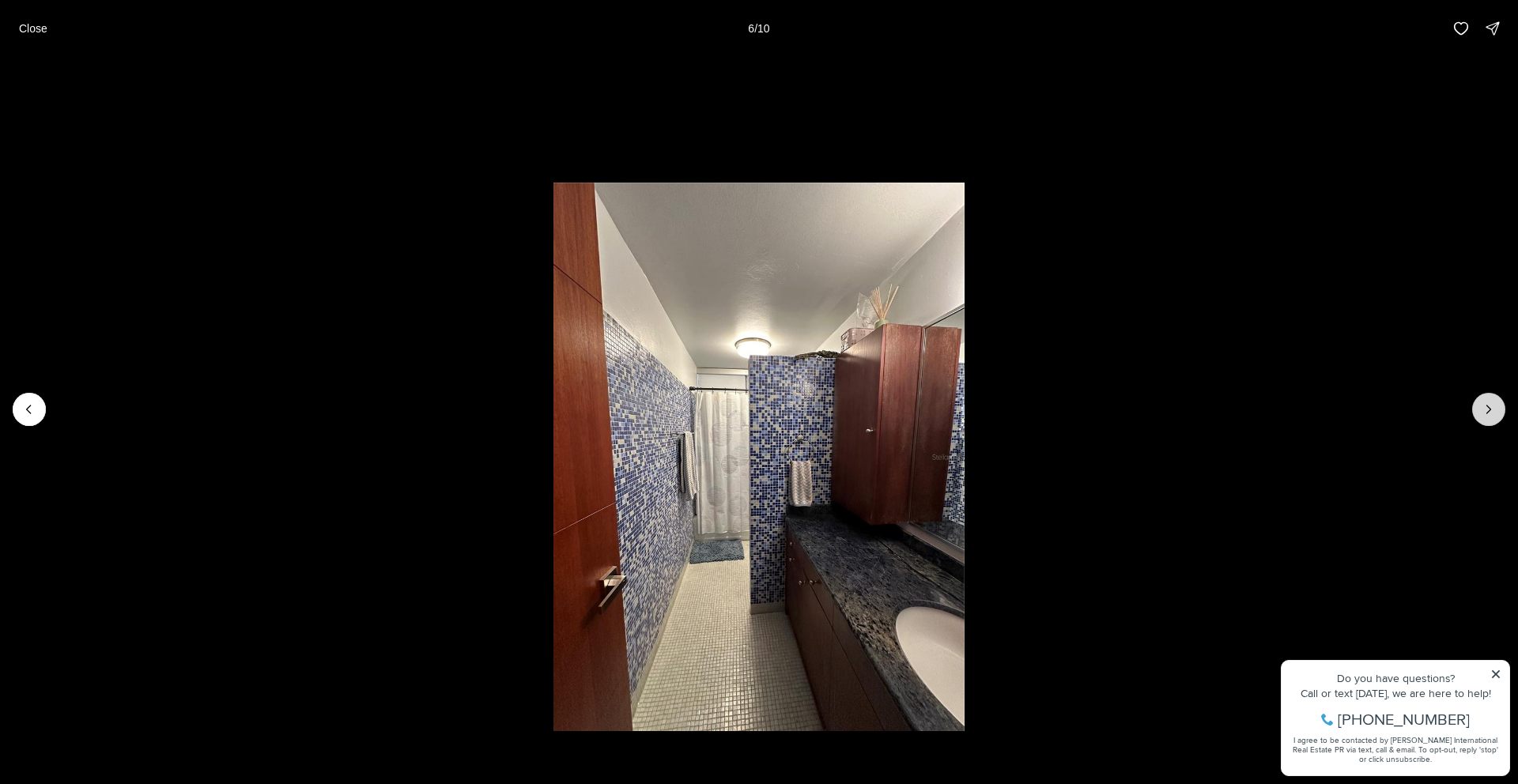
click at [1492, 415] on icon "Next slide" at bounding box center [1488, 409] width 16 height 16
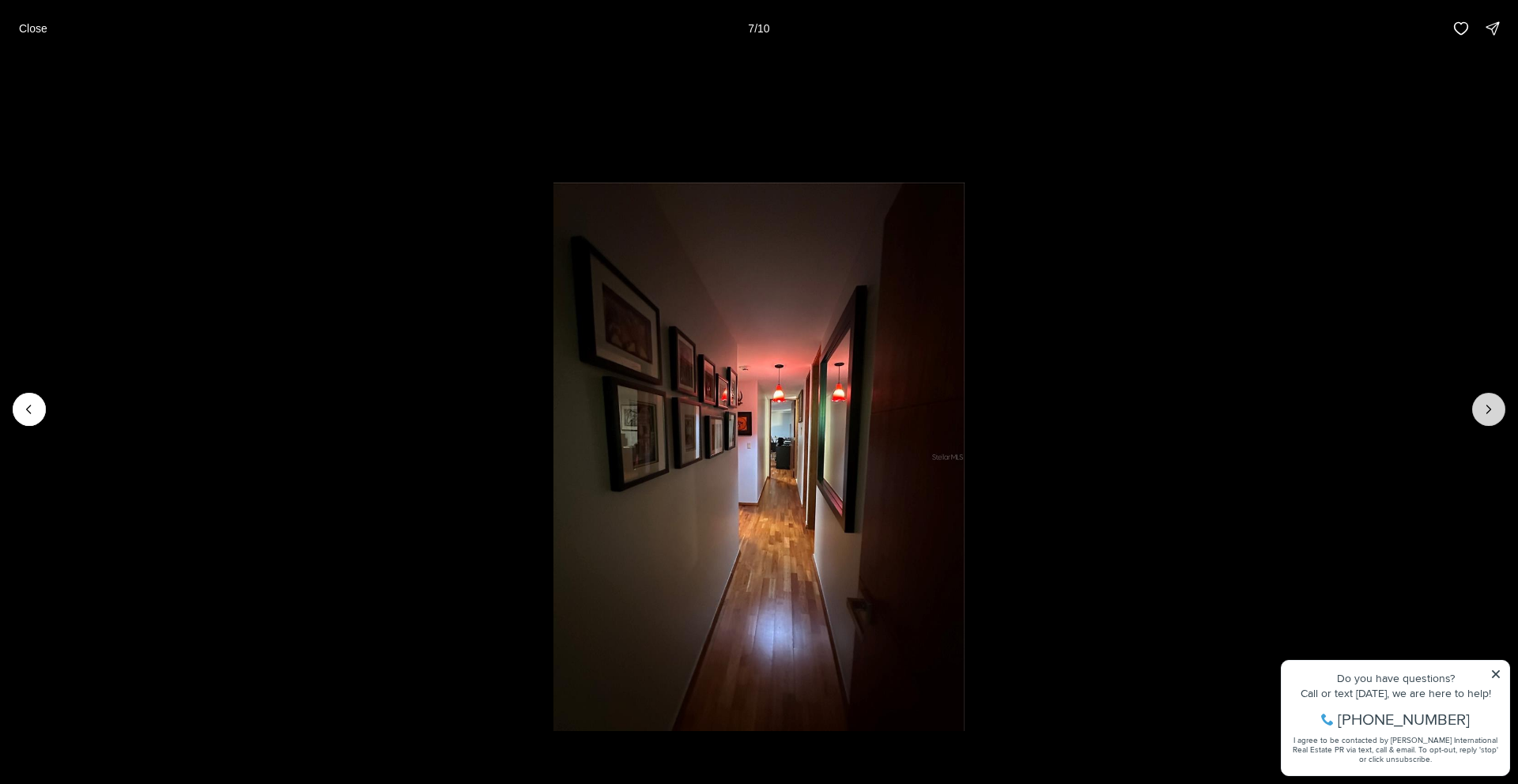
click at [1492, 415] on icon "Next slide" at bounding box center [1488, 409] width 16 height 16
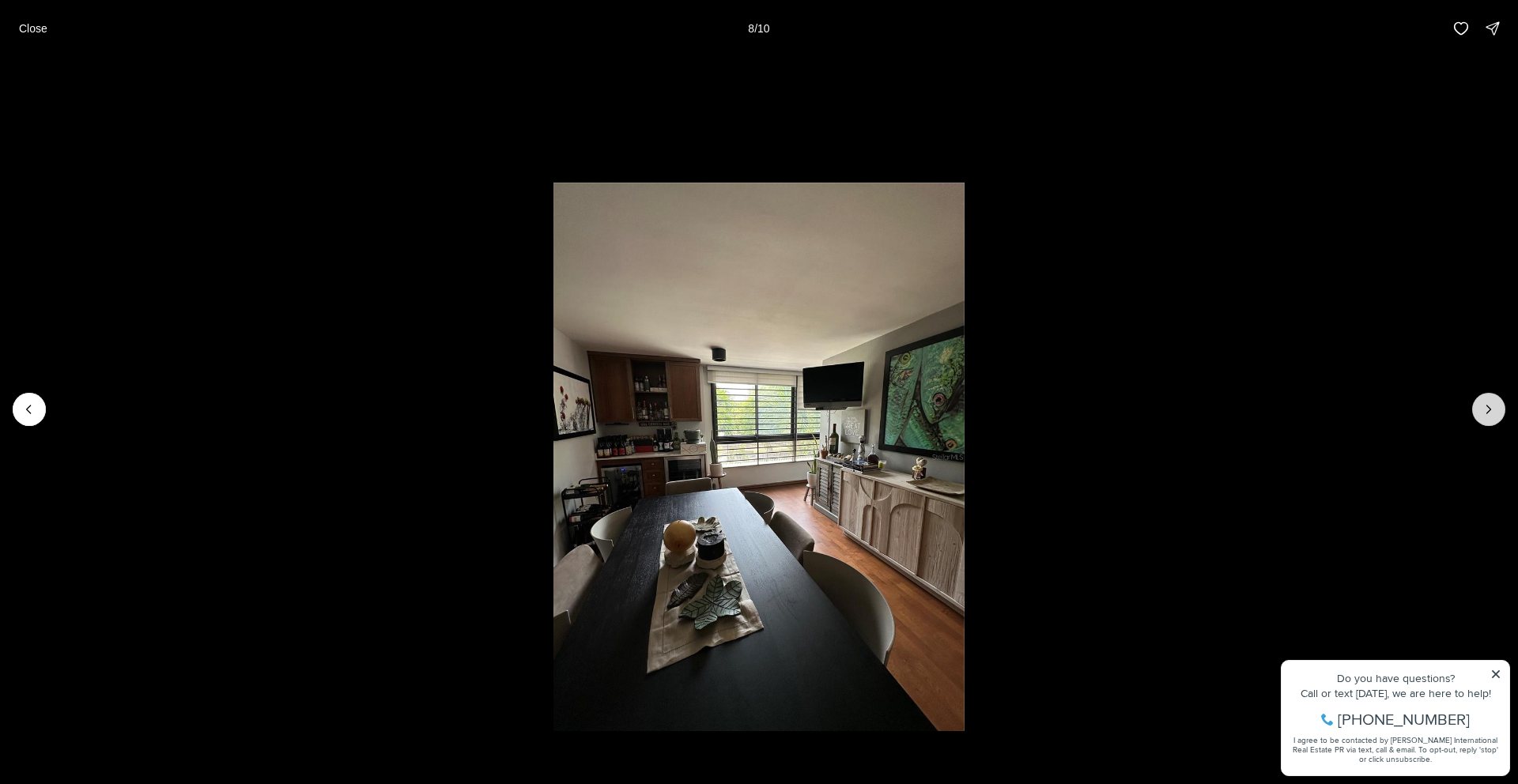
click at [1492, 415] on icon "Next slide" at bounding box center [1488, 409] width 16 height 16
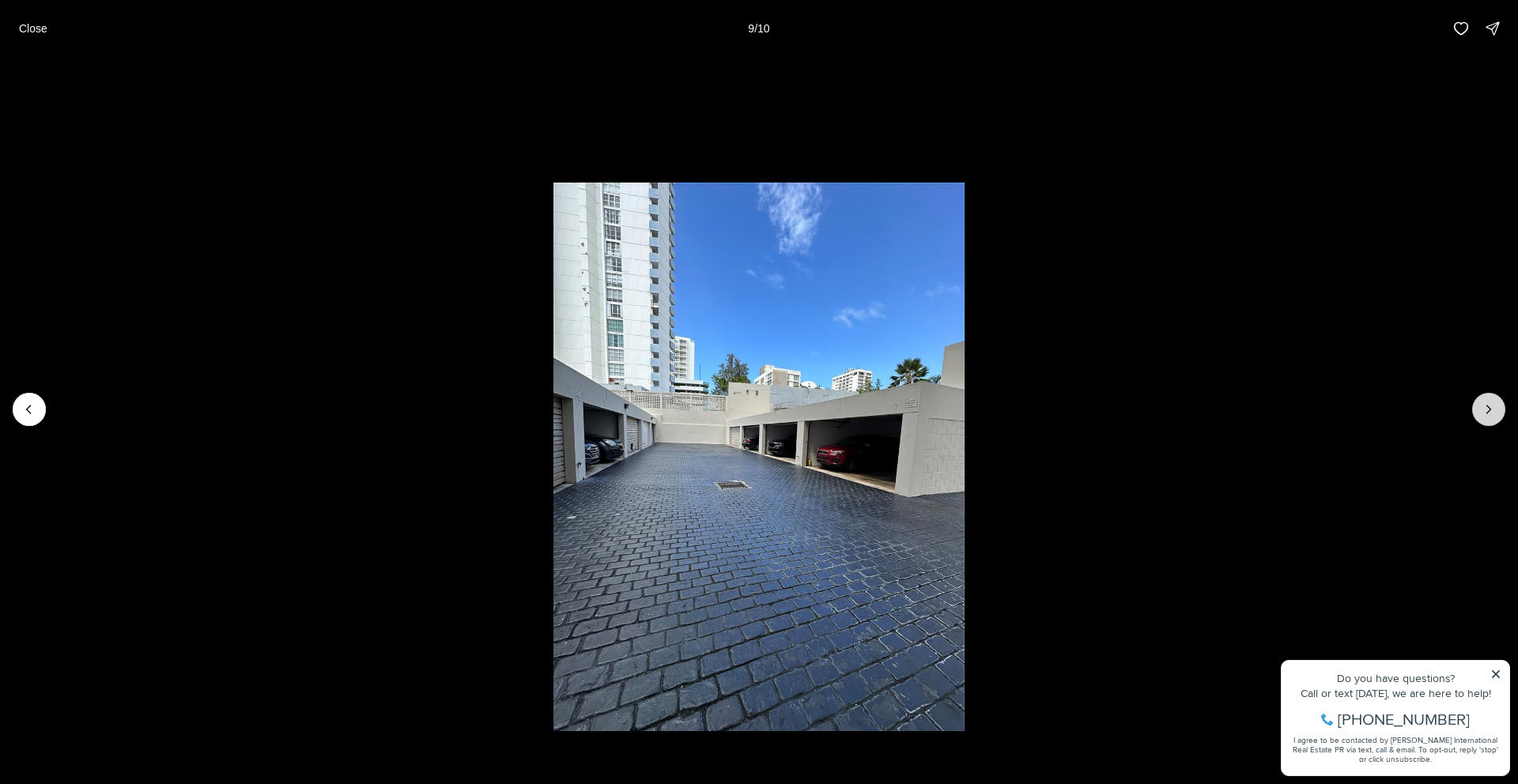
click at [1492, 415] on icon "Next slide" at bounding box center [1488, 409] width 16 height 16
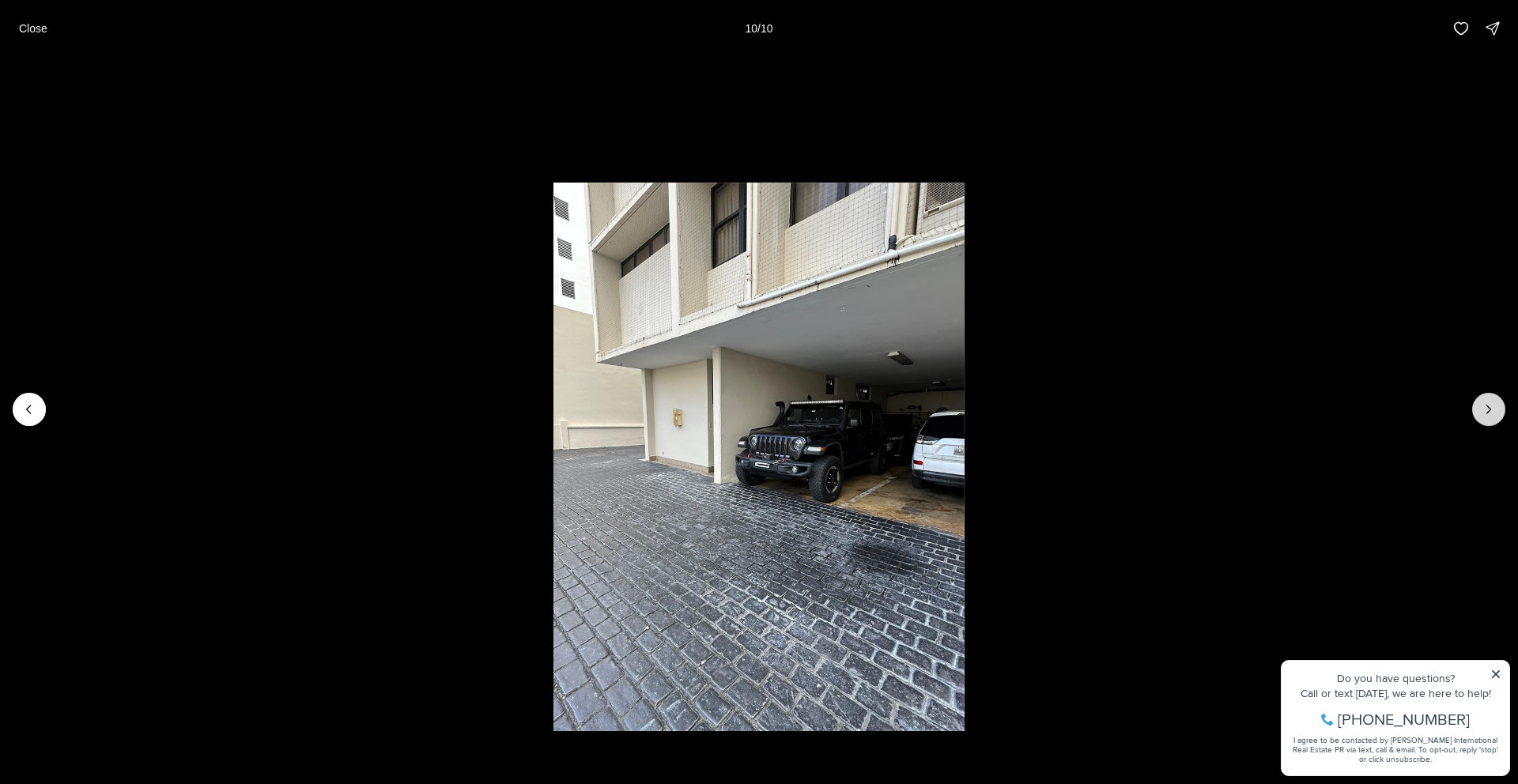
click at [1492, 415] on div at bounding box center [1488, 409] width 33 height 33
click at [1485, 410] on div at bounding box center [1488, 409] width 33 height 33
click at [30, 22] on p "Close" at bounding box center [33, 28] width 29 height 12
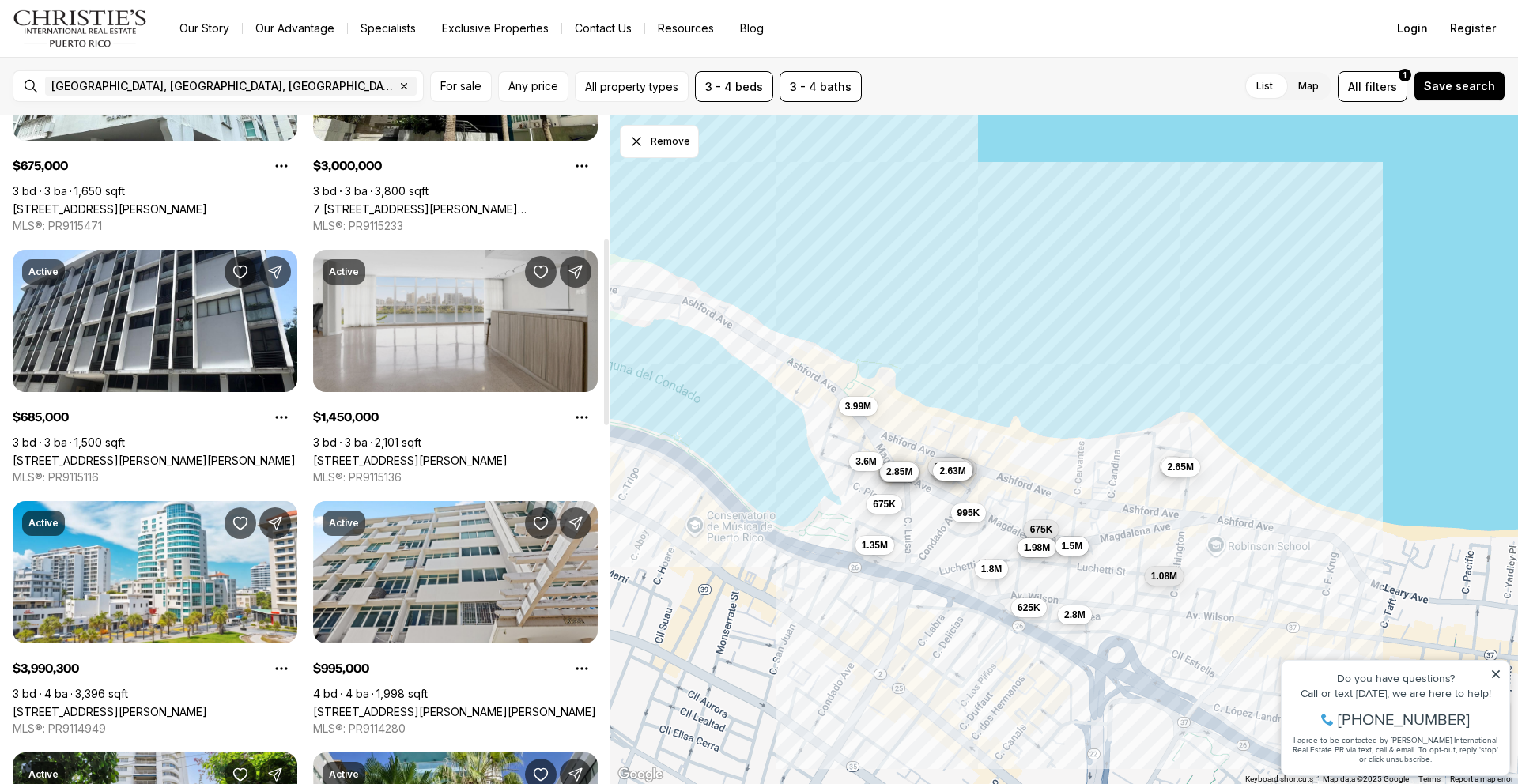
scroll to position [463, 0]
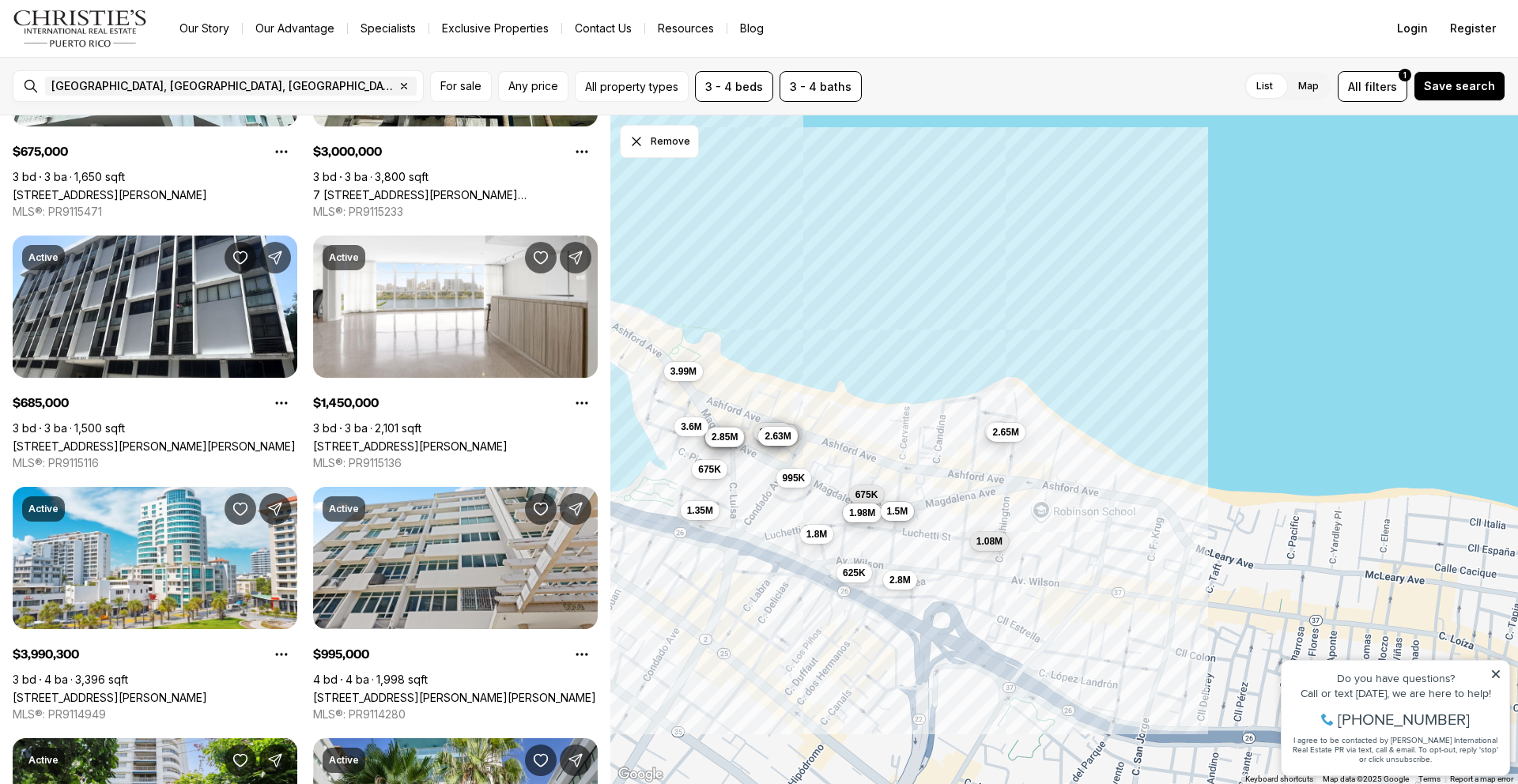
drag, startPoint x: 1359, startPoint y: 594, endPoint x: 1183, endPoint y: 558, distance: 179.6
click at [1183, 558] on div "1.35M 3.4M 675K 3M 685K 3.99M 995K 1.98M 2.65M 1.08M 675K 625K 1.5M 3.38M 3.15M…" at bounding box center [1064, 450] width 908 height 669
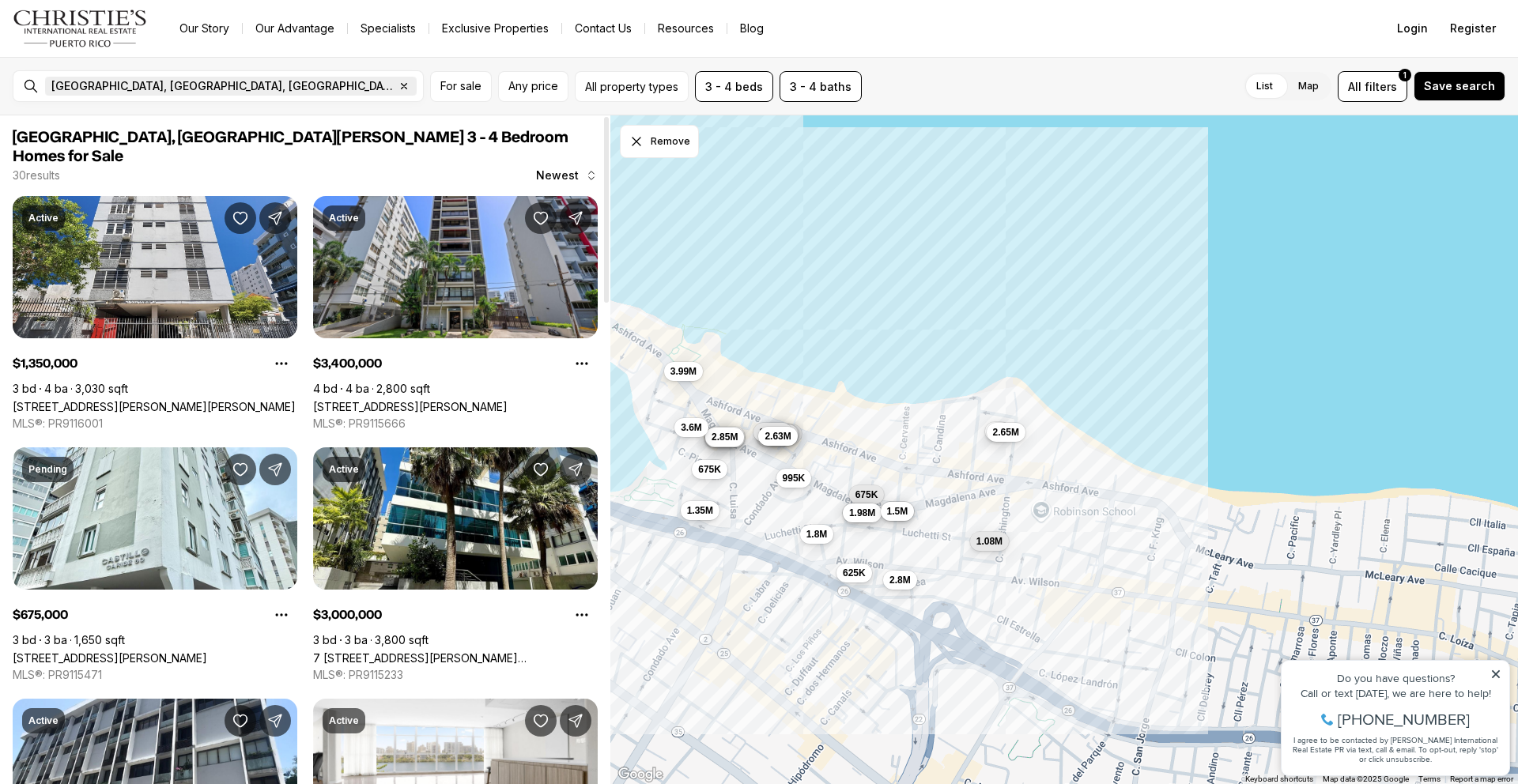
click at [398, 87] on icon "button" at bounding box center [403, 85] width 12 height 12
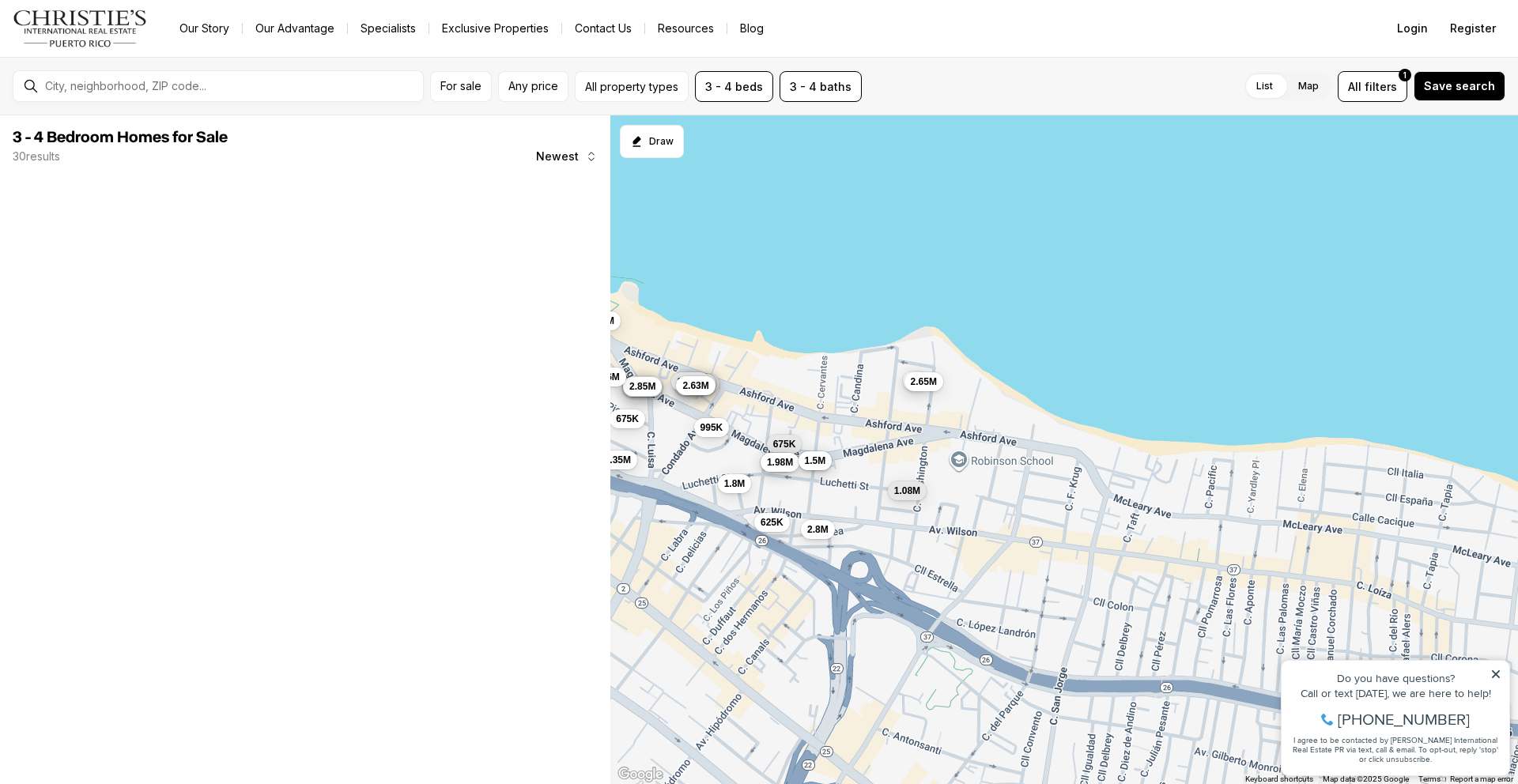
drag, startPoint x: 1203, startPoint y: 597, endPoint x: 1119, endPoint y: 545, distance: 98.8
click at [1119, 545] on div "1.35M 3.4M 675K 3M 685K 3.99M 995K 1.98M 2.65M 1.08M 675K 625K 1.5M 3.38M 3.15M…" at bounding box center [1064, 450] width 908 height 669
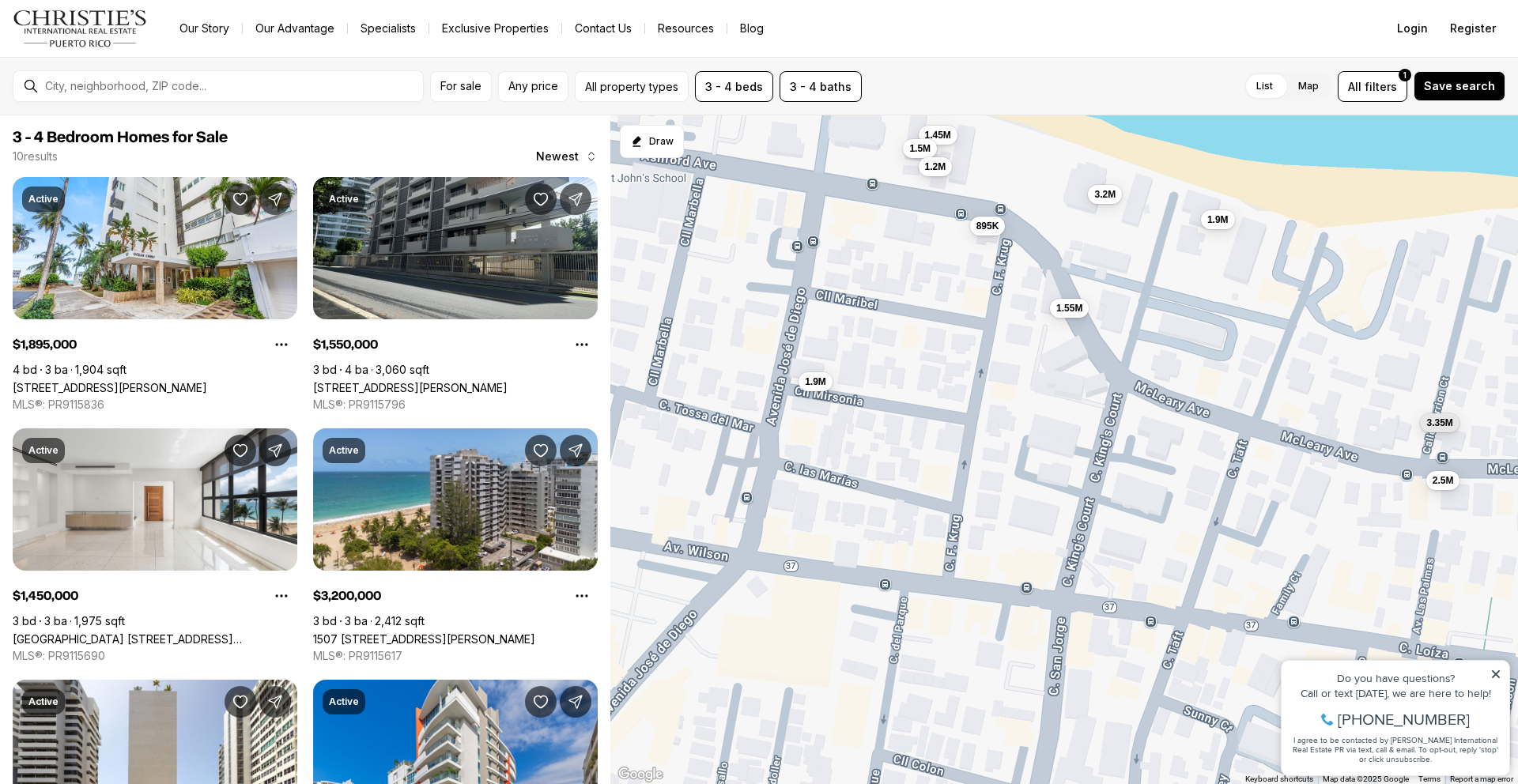
click at [1178, 333] on div "1.9M 1.55M 1.45M 3.2M 1.5M 1.9M 2.5M 895K 1.2M 3.35M" at bounding box center [1064, 450] width 908 height 669
click at [749, 91] on button "3 - 4 beds" at bounding box center [734, 87] width 78 height 31
click at [863, 133] on label "2" at bounding box center [864, 132] width 36 height 29
click at [862, 133] on button "2" at bounding box center [853, 126] width 16 height 16
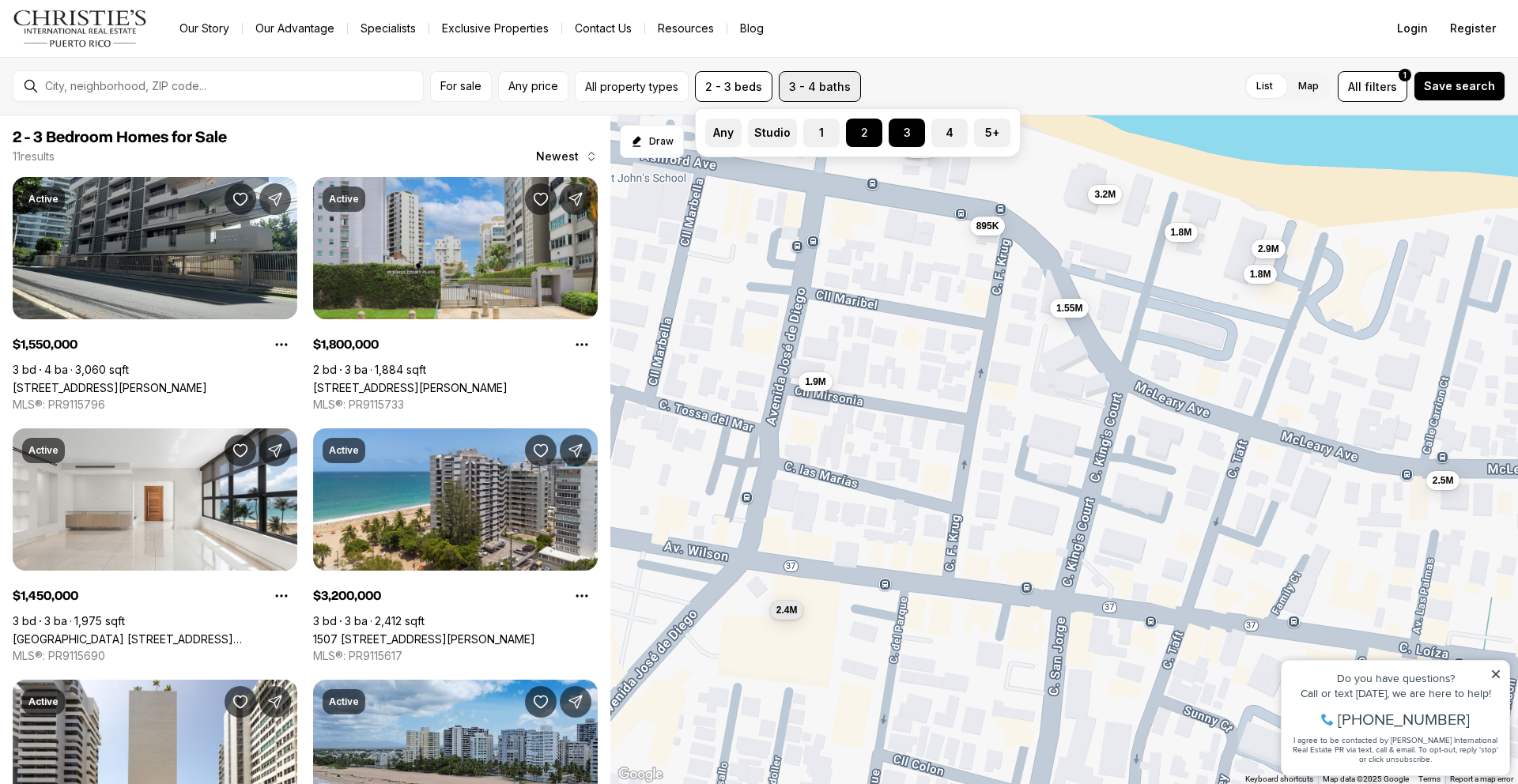
click at [798, 89] on button "3 - 4 baths" at bounding box center [820, 87] width 82 height 31
click at [895, 132] on label "2" at bounding box center [890, 132] width 36 height 29
click at [887, 132] on button "2" at bounding box center [879, 126] width 16 height 16
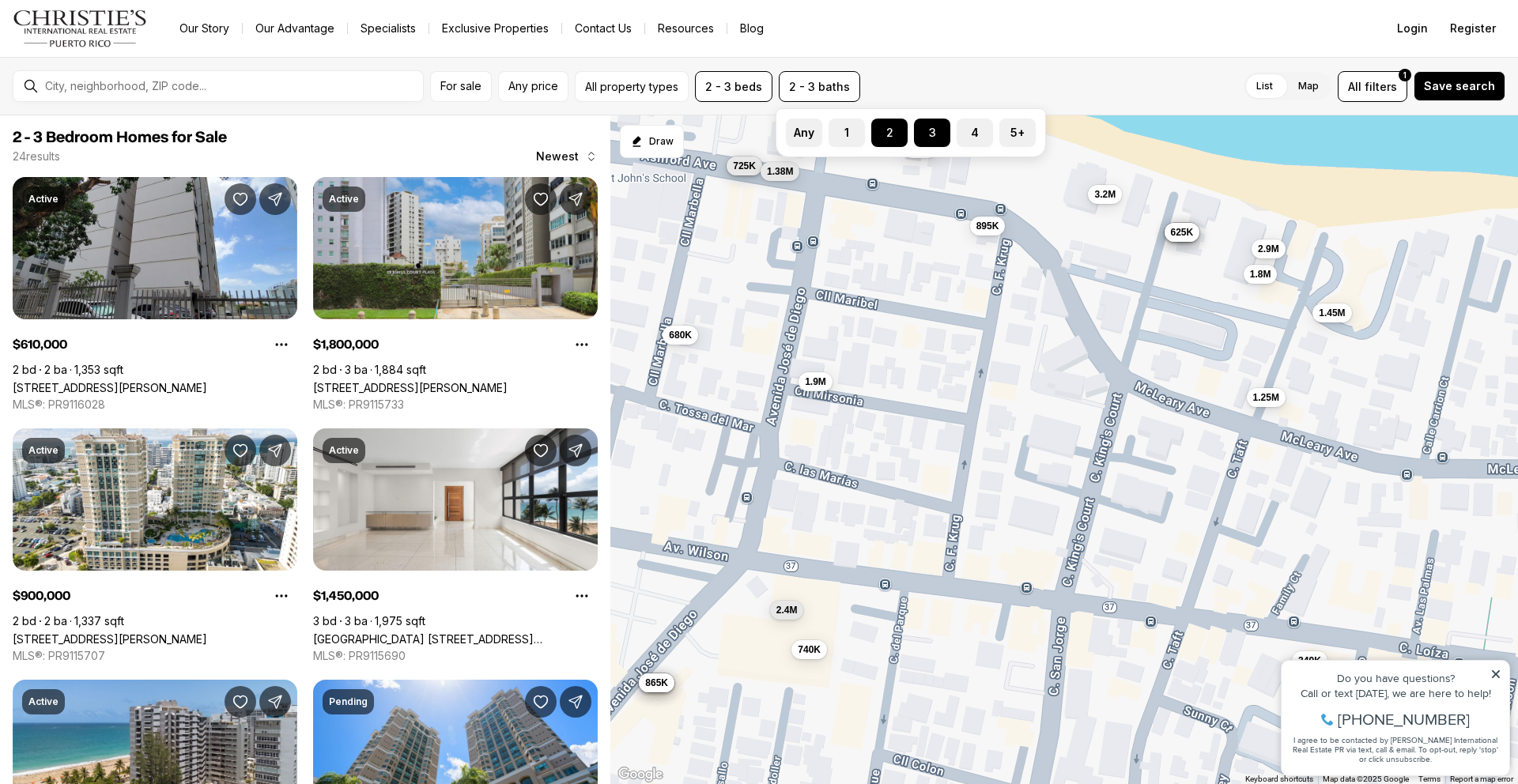
click at [1192, 338] on div "1.45M 3.2M 1.5M 1.9M 895K 1.8M 1.8M 2.9M 2.4M 610K 900K 985K 585K 725K 680K 645…" at bounding box center [1064, 450] width 908 height 669
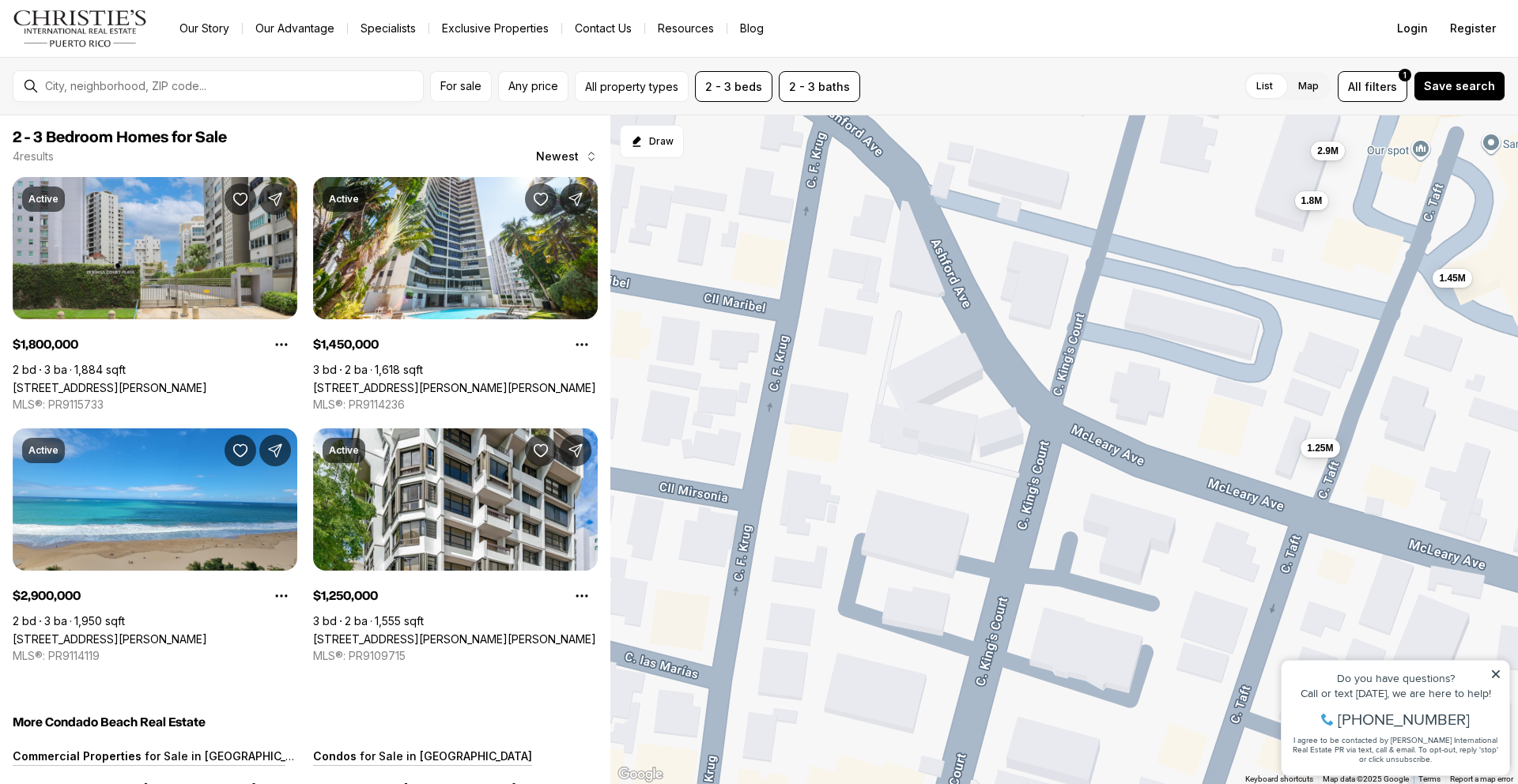
click at [1191, 328] on div "1.8M 2.9M 1.45M 1.25M" at bounding box center [1064, 450] width 908 height 669
click at [710, 85] on button "2 - 3 beds" at bounding box center [734, 87] width 77 height 31
drag, startPoint x: 949, startPoint y: 129, endPoint x: 945, endPoint y: 140, distance: 11.7
click at [948, 129] on label "4" at bounding box center [950, 132] width 36 height 29
click at [947, 129] on button "4" at bounding box center [939, 126] width 16 height 16
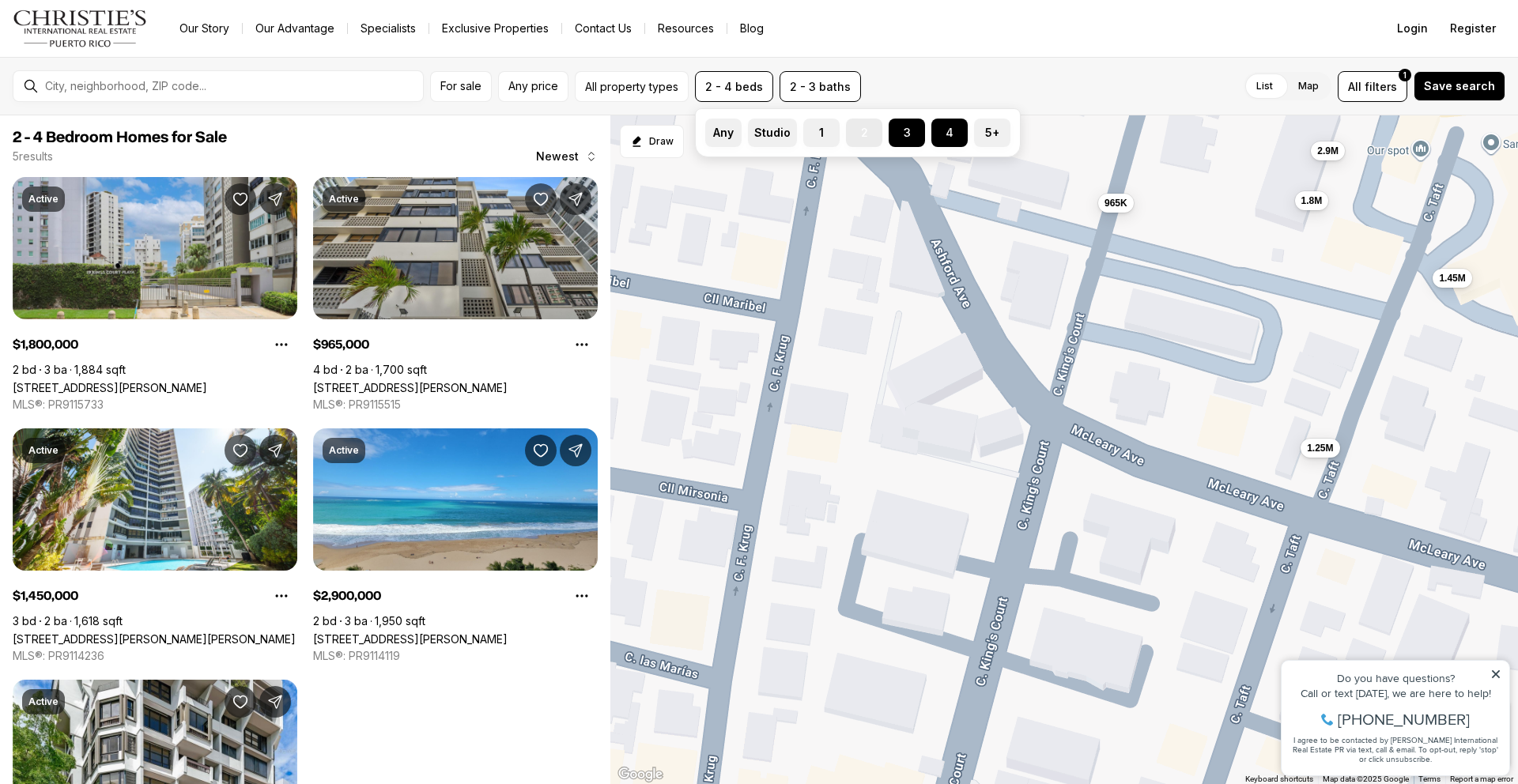
click at [860, 127] on label "2" at bounding box center [864, 132] width 36 height 29
click at [860, 127] on button "2" at bounding box center [853, 126] width 16 height 16
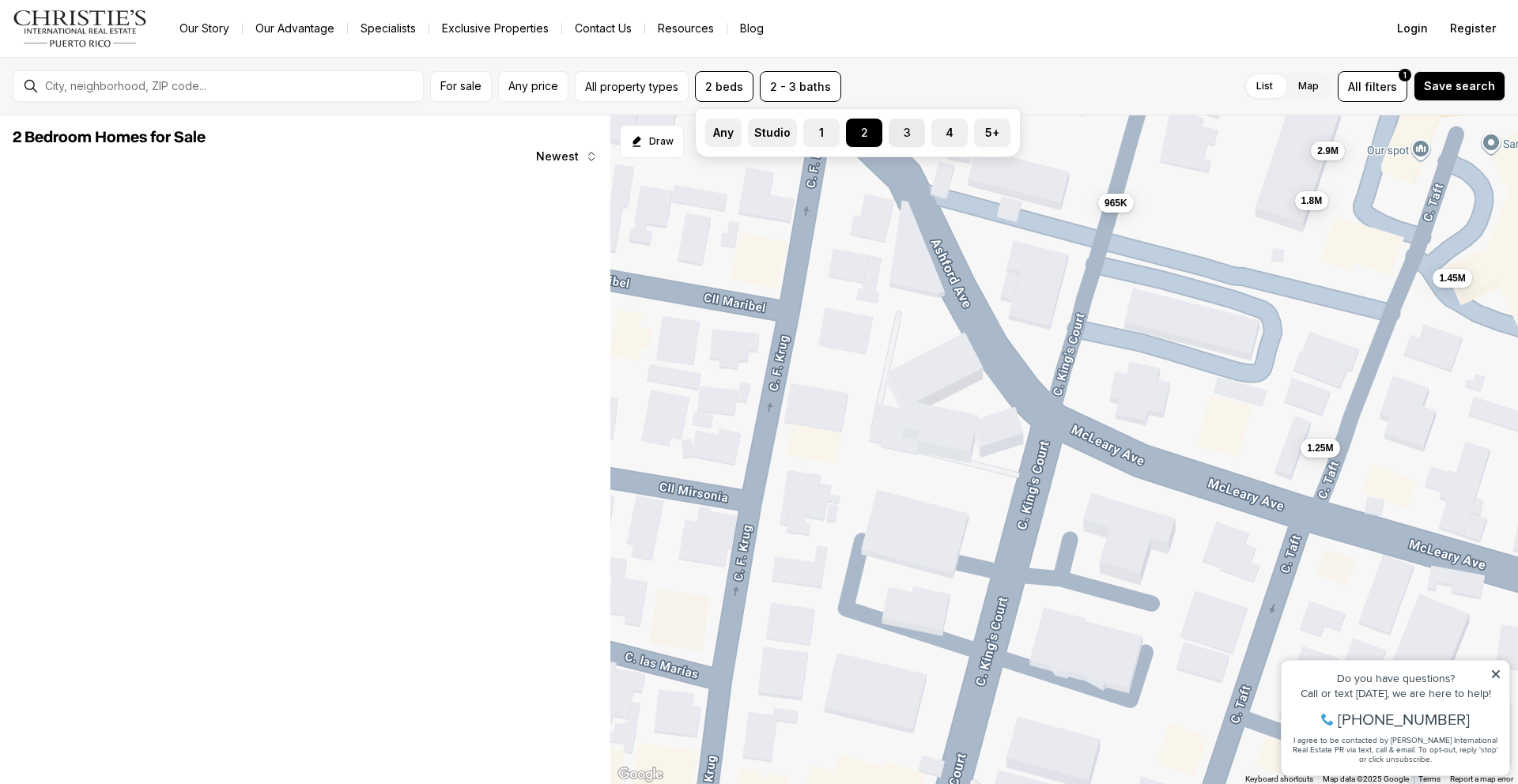
click at [902, 132] on button "3" at bounding box center [896, 126] width 16 height 16
drag, startPoint x: 869, startPoint y: 131, endPoint x: 874, endPoint y: 144, distance: 13.9
click at [869, 131] on label "2" at bounding box center [864, 132] width 36 height 29
click at [862, 131] on button "2" at bounding box center [853, 126] width 16 height 16
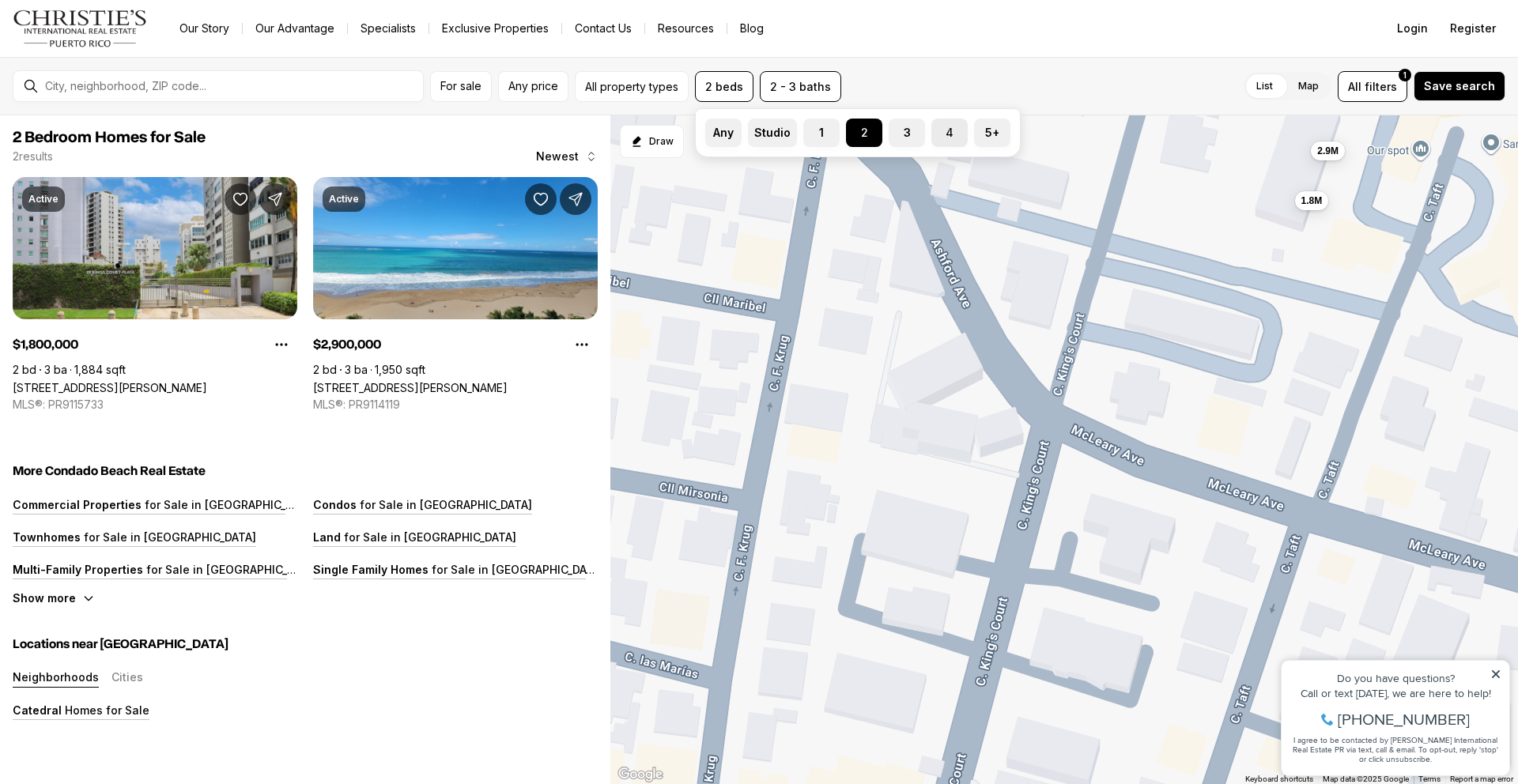
click at [948, 129] on label "4" at bounding box center [950, 132] width 36 height 29
click at [947, 129] on button "4" at bounding box center [939, 126] width 16 height 16
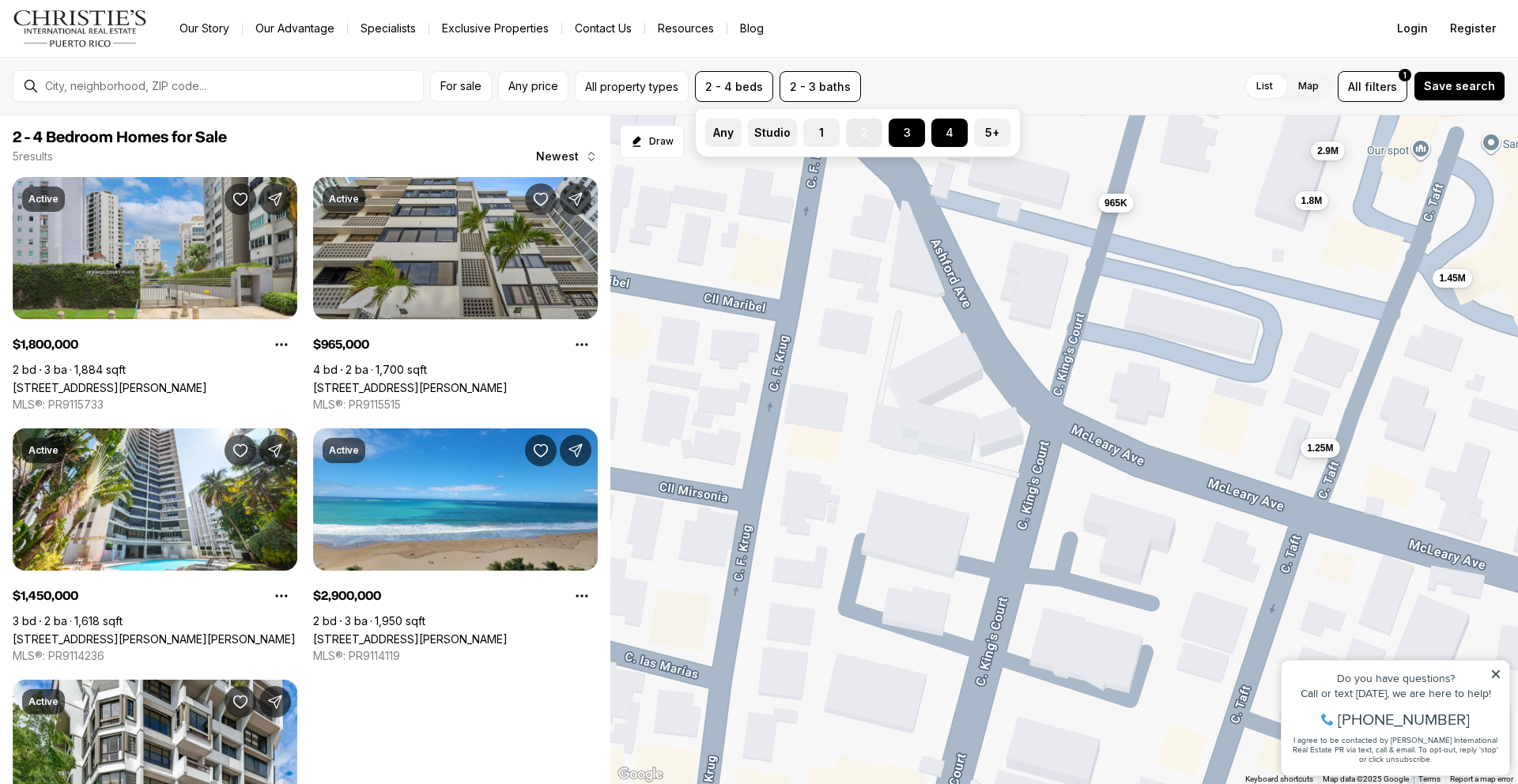
click at [867, 137] on label "2" at bounding box center [864, 132] width 36 height 29
click at [862, 135] on button "2" at bounding box center [853, 126] width 16 height 16
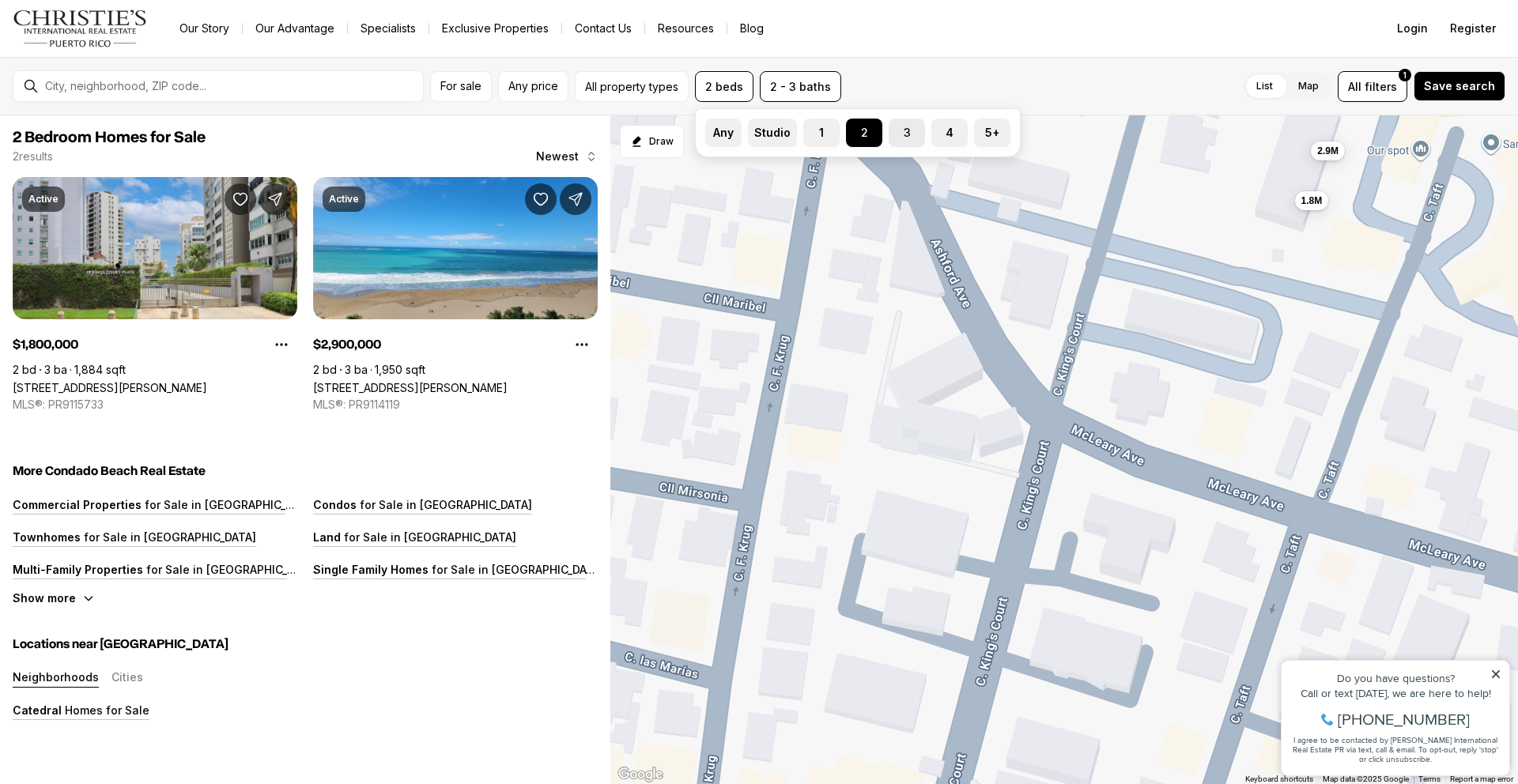
click at [914, 137] on label "3" at bounding box center [907, 132] width 36 height 29
click at [904, 135] on button "3" at bounding box center [896, 126] width 16 height 16
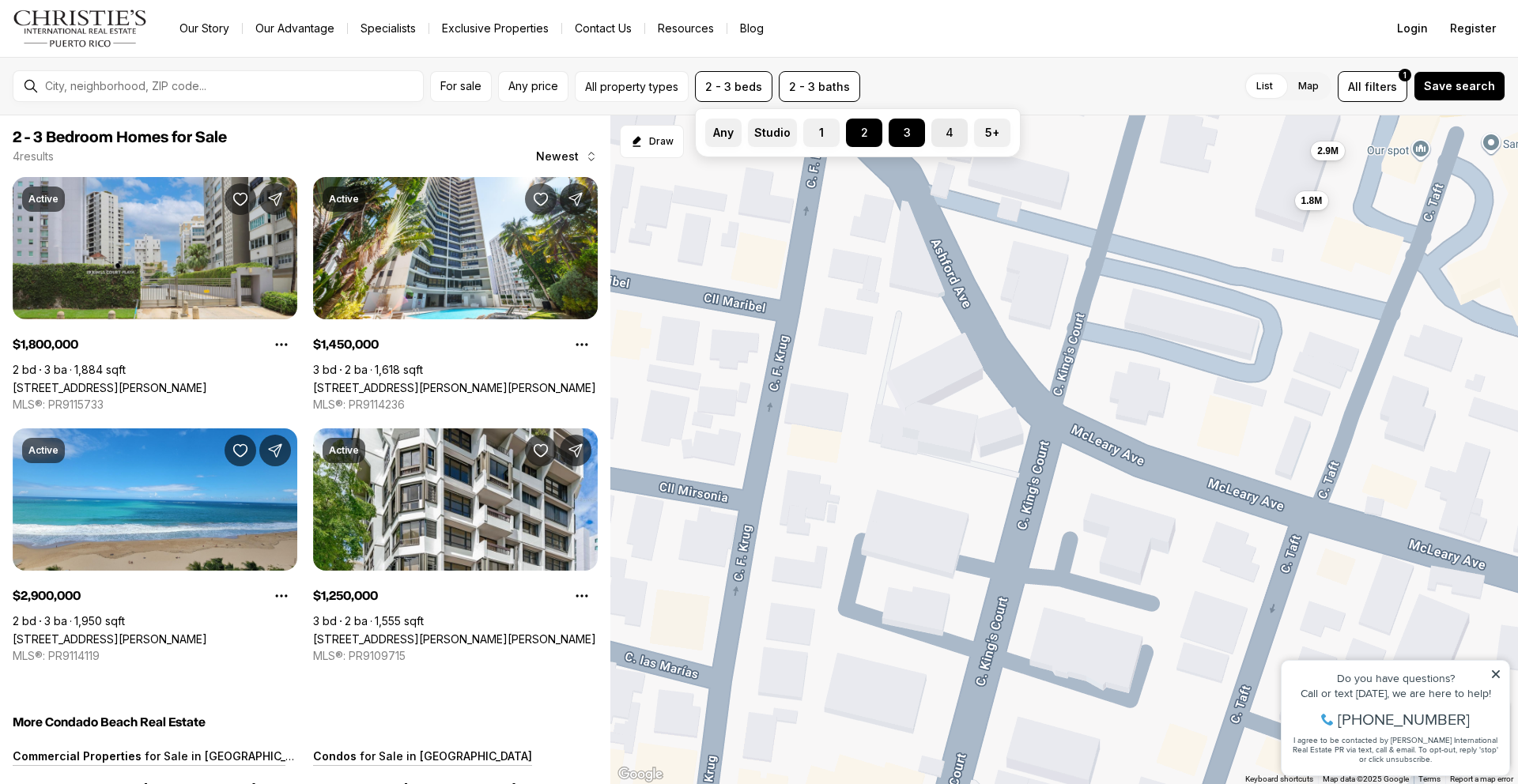
click at [933, 135] on label "4" at bounding box center [950, 132] width 36 height 29
click at [933, 135] on button "4" at bounding box center [939, 126] width 16 height 16
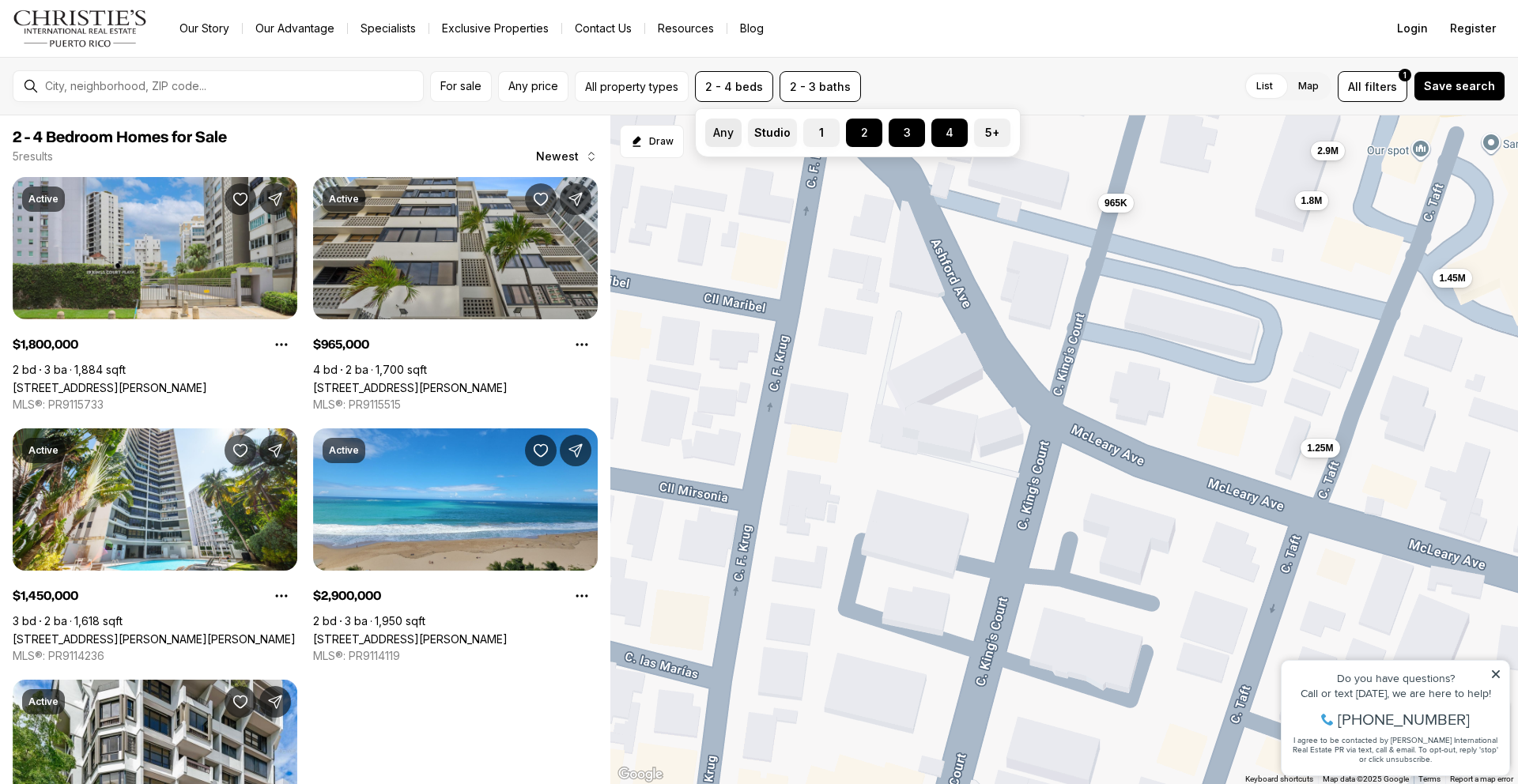
click at [723, 131] on label "Any" at bounding box center [724, 132] width 36 height 29
click at [721, 131] on button "Any" at bounding box center [713, 126] width 16 height 16
click at [723, 130] on label "Any" at bounding box center [724, 132] width 36 height 29
click at [721, 130] on button "Any" at bounding box center [713, 126] width 16 height 16
drag, startPoint x: 715, startPoint y: 131, endPoint x: 728, endPoint y: 143, distance: 17.7
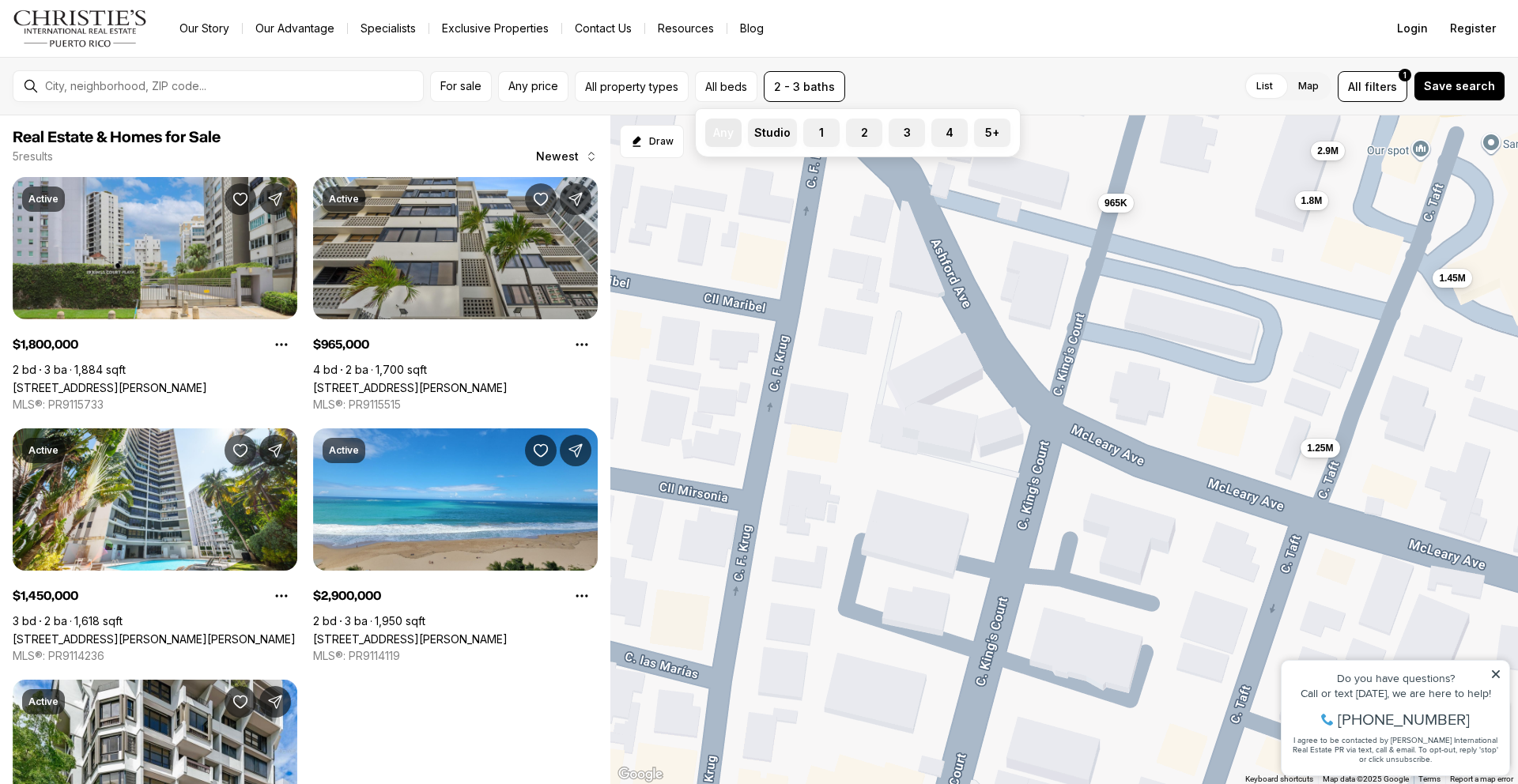
click at [715, 131] on button "Any" at bounding box center [713, 126] width 16 height 16
click at [725, 134] on label "Any" at bounding box center [724, 132] width 36 height 29
click at [721, 134] on button "Any" at bounding box center [713, 126] width 16 height 16
click at [727, 135] on label "Any" at bounding box center [724, 132] width 36 height 29
click at [721, 135] on button "Any" at bounding box center [713, 126] width 16 height 16
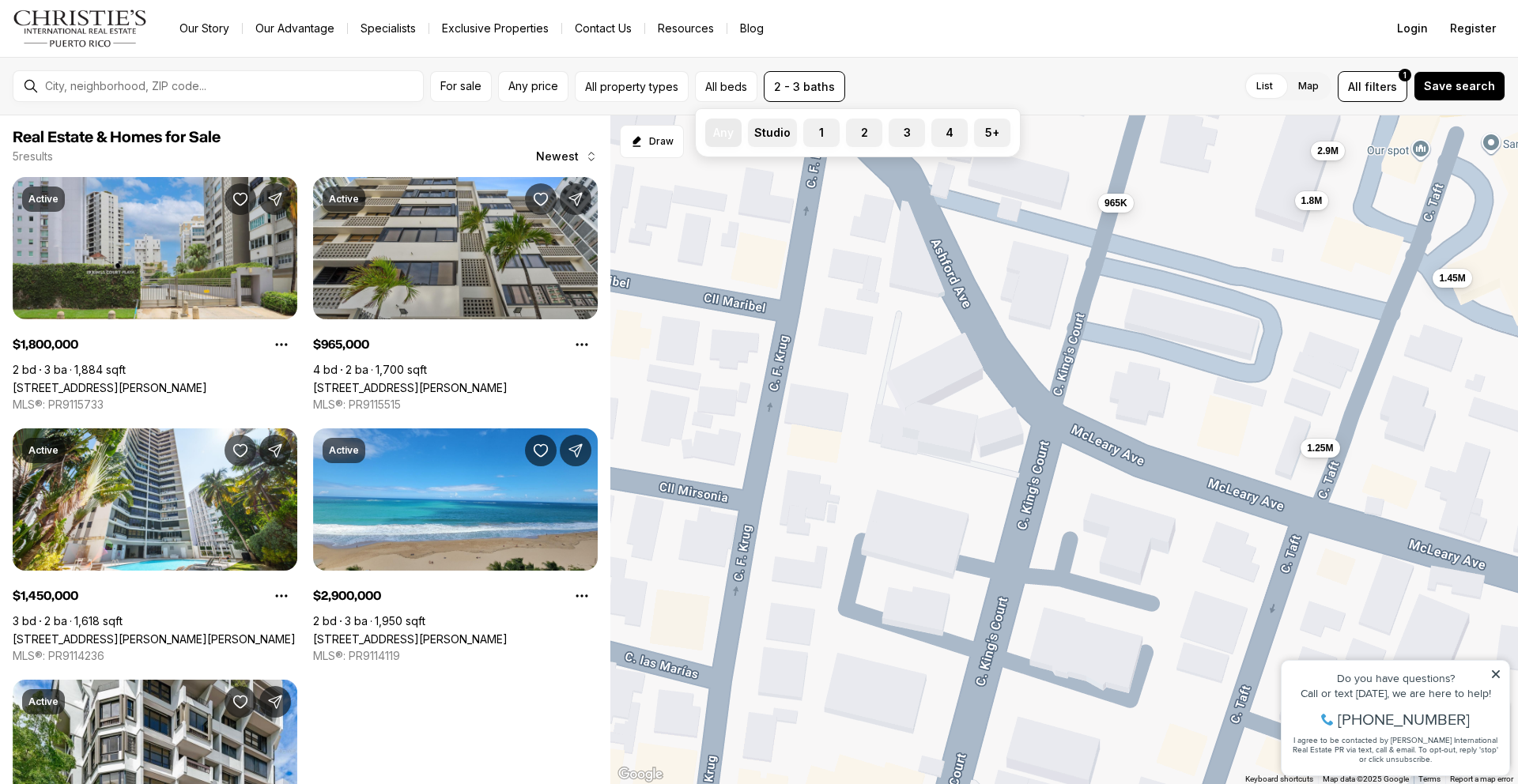
click at [727, 135] on label "Any" at bounding box center [724, 132] width 36 height 29
click at [721, 135] on button "Any" at bounding box center [713, 126] width 16 height 16
drag, startPoint x: 727, startPoint y: 135, endPoint x: 735, endPoint y: 131, distance: 8.9
click at [727, 134] on label "Any" at bounding box center [724, 132] width 36 height 29
click at [721, 134] on button "Any" at bounding box center [713, 126] width 16 height 16
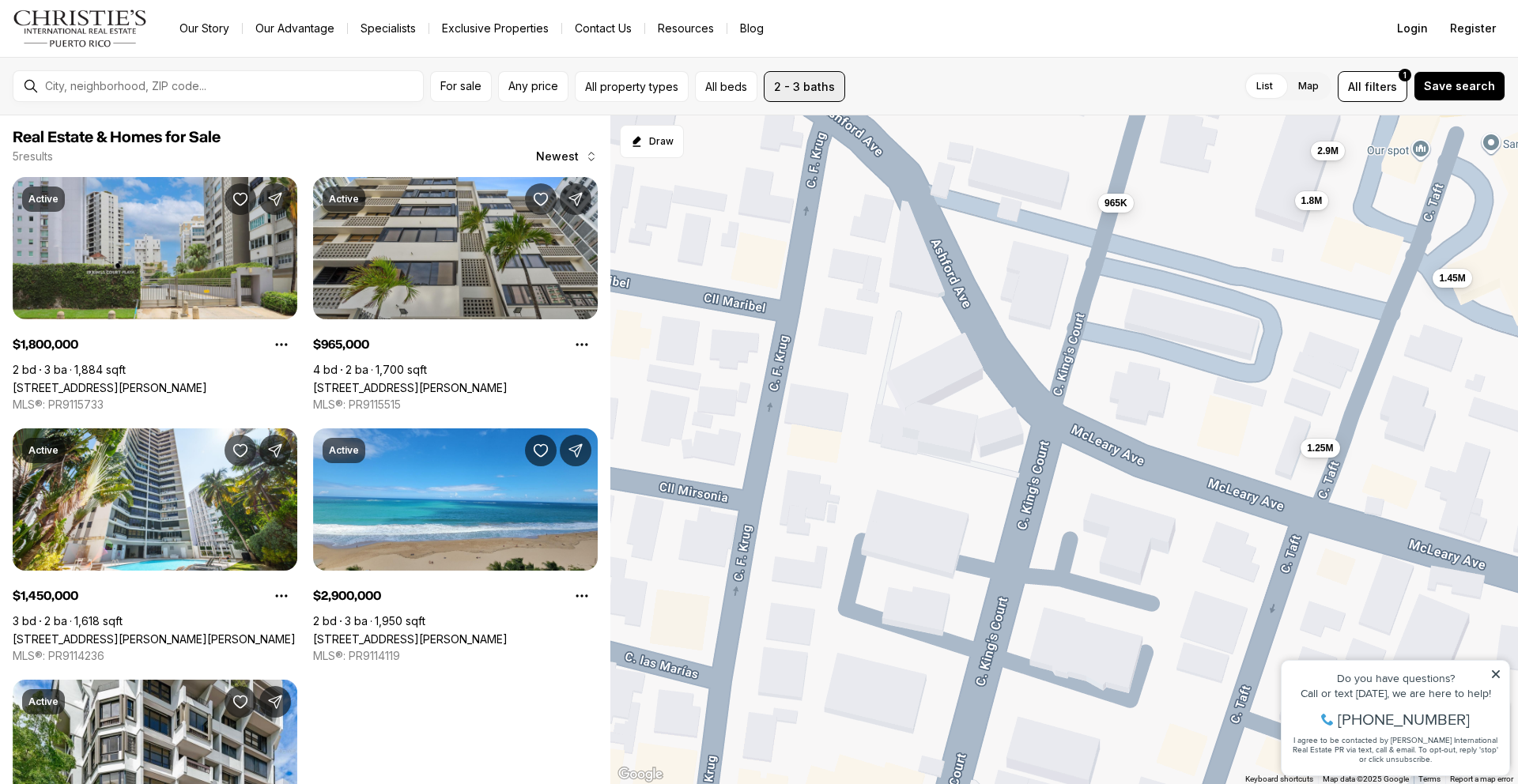
click at [796, 78] on button "2 - 3 baths" at bounding box center [804, 87] width 81 height 31
drag, startPoint x: 790, startPoint y: 127, endPoint x: 793, endPoint y: 141, distance: 14.3
click at [790, 128] on label "Any" at bounding box center [792, 132] width 36 height 29
click at [790, 128] on button "Any" at bounding box center [781, 126] width 16 height 16
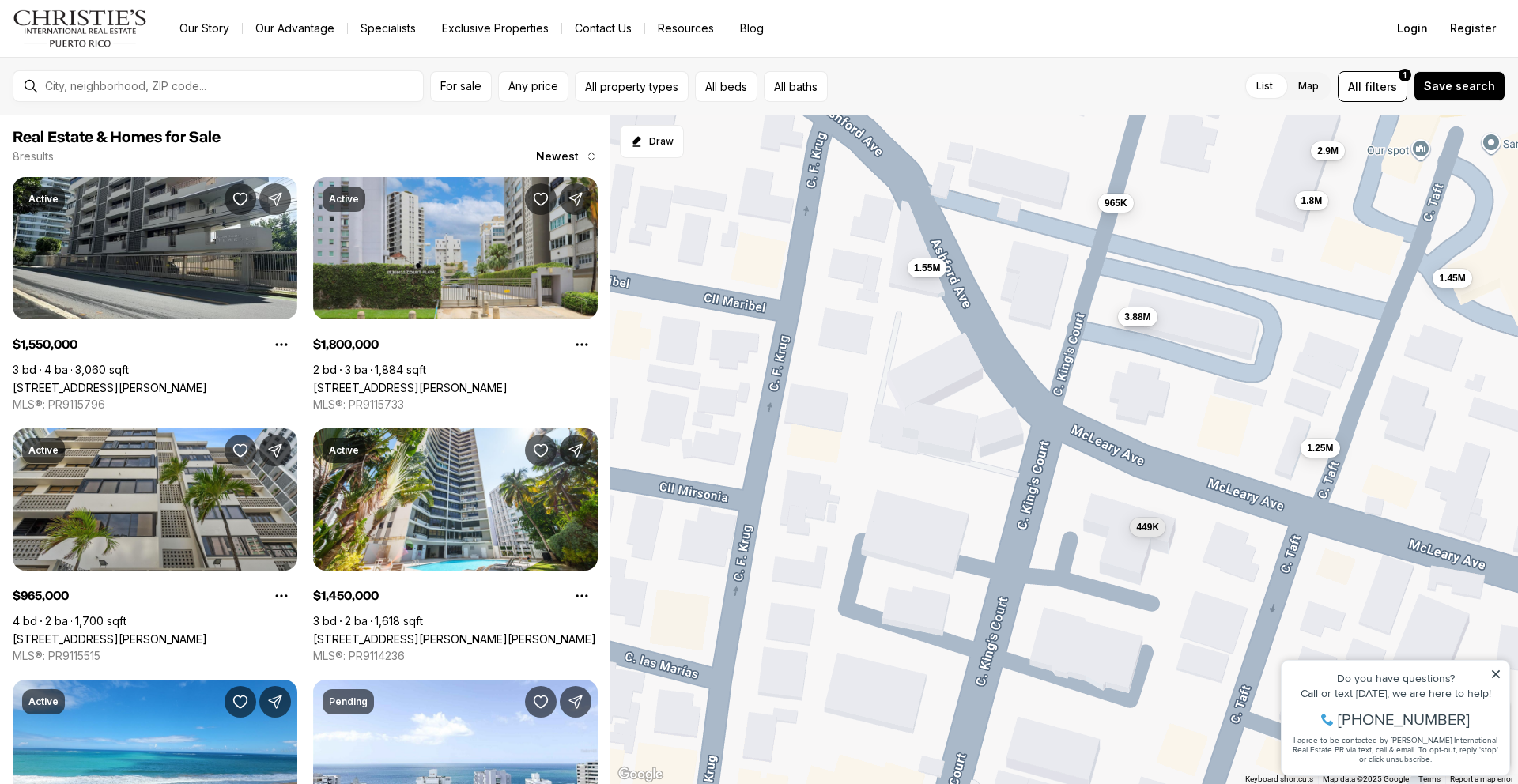
click at [1138, 320] on span "3.88M" at bounding box center [1138, 316] width 26 height 12
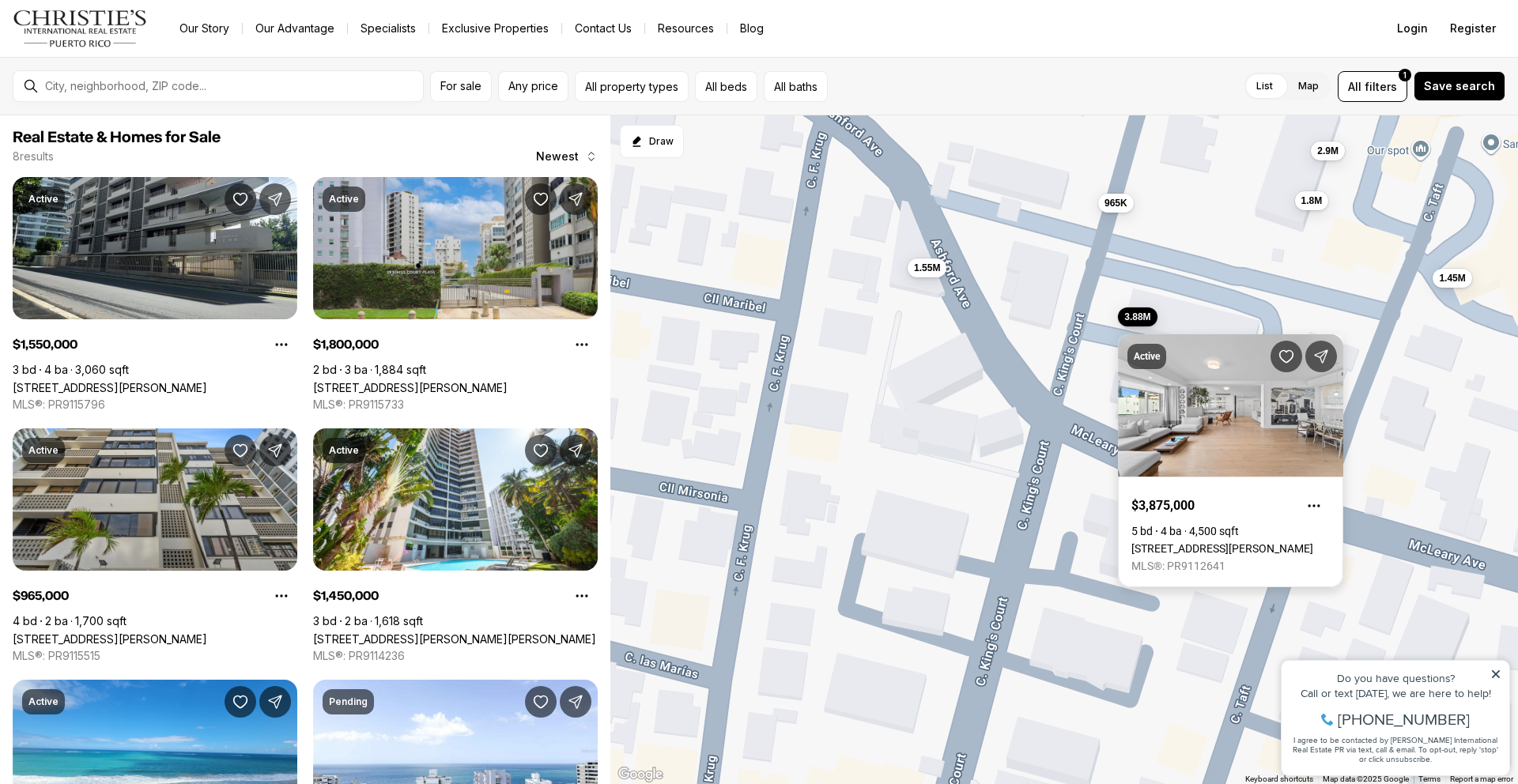
click at [1272, 542] on link "[STREET_ADDRESS][PERSON_NAME]" at bounding box center [1221, 548] width 182 height 12
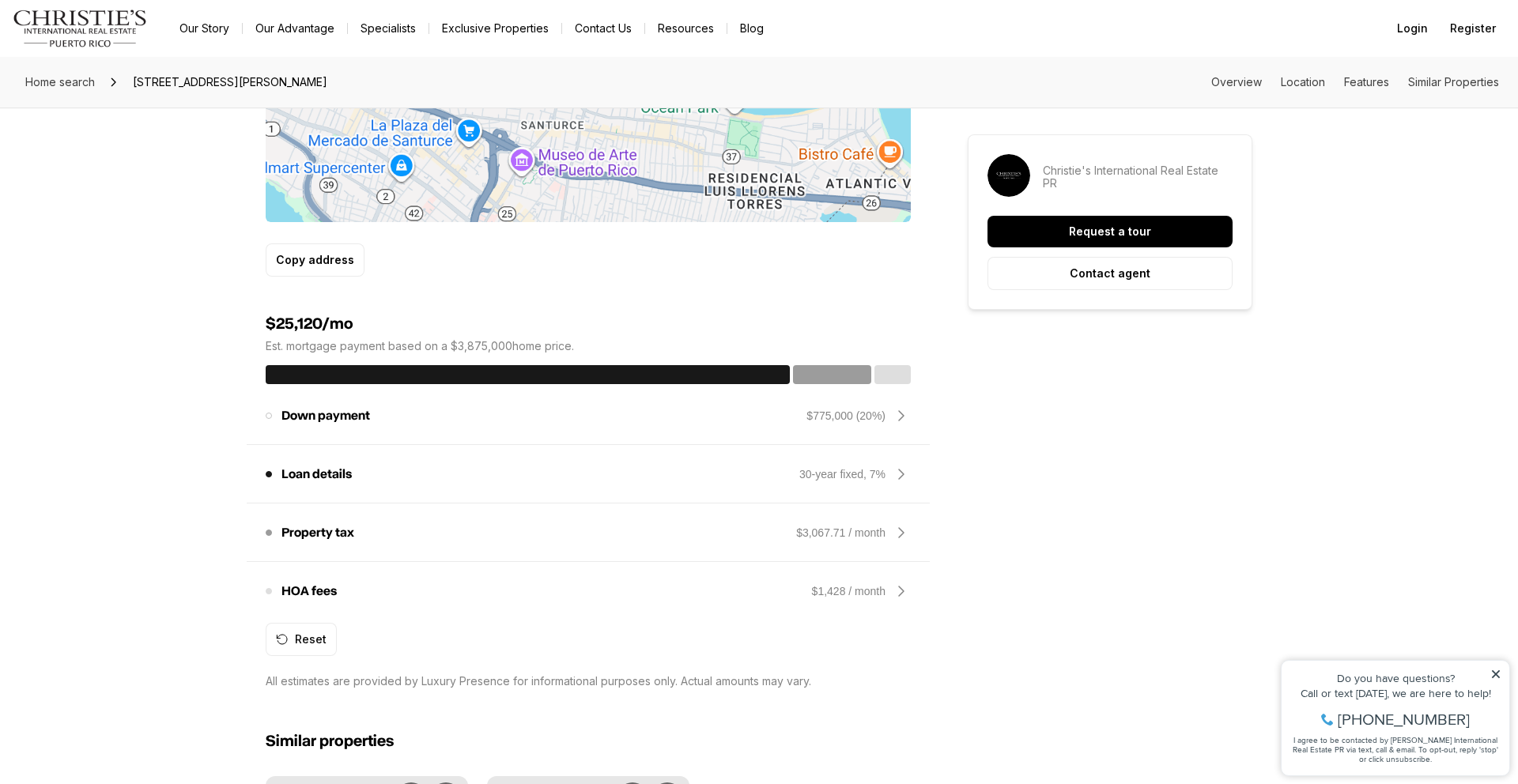
scroll to position [1177, 0]
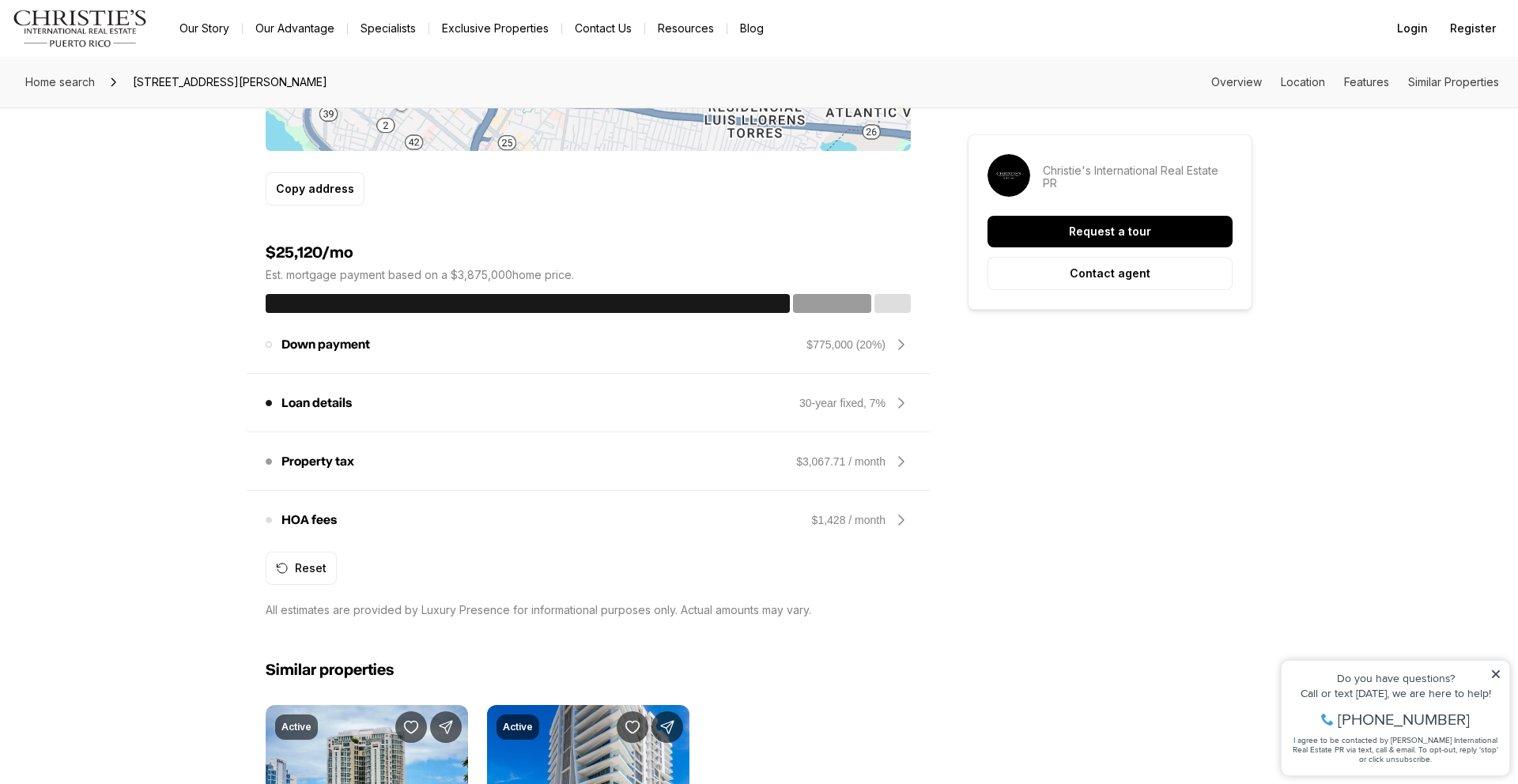
click at [896, 517] on icon at bounding box center [901, 520] width 19 height 19
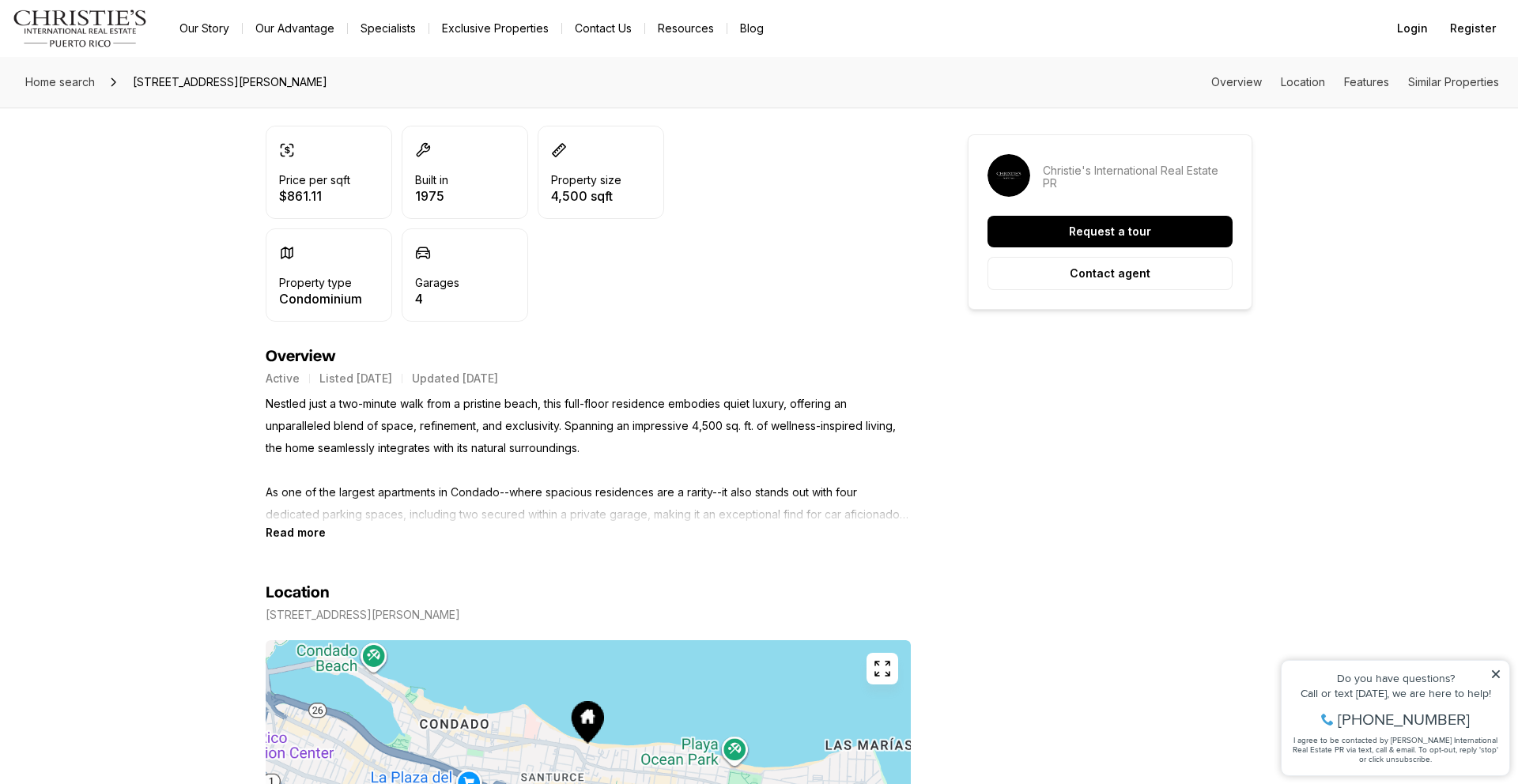
scroll to position [392, 0]
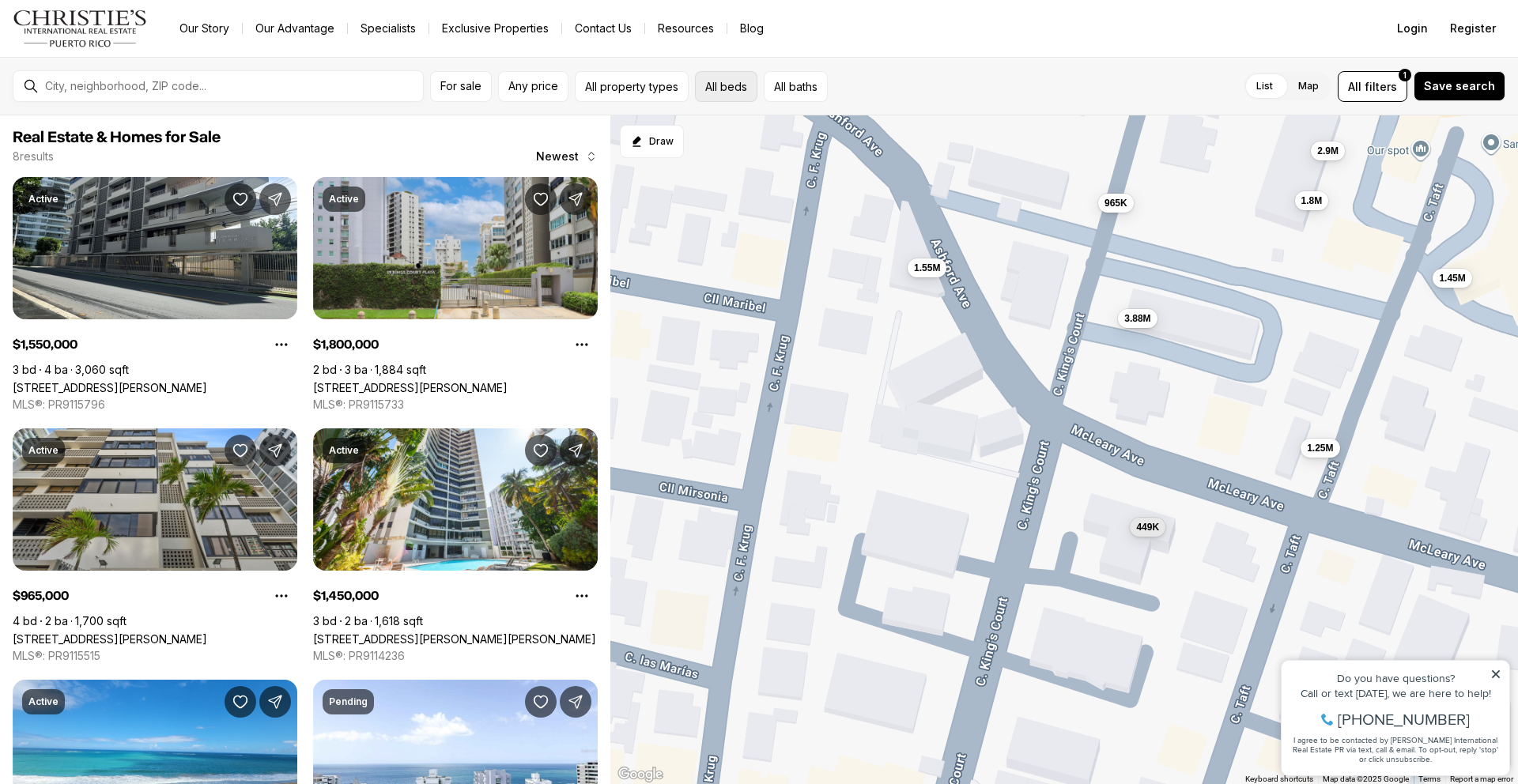
click at [727, 91] on button "All beds" at bounding box center [726, 87] width 62 height 31
click at [908, 131] on label "3" at bounding box center [907, 132] width 36 height 29
click at [904, 131] on button "3" at bounding box center [896, 126] width 16 height 16
click at [944, 133] on button "4" at bounding box center [939, 126] width 16 height 16
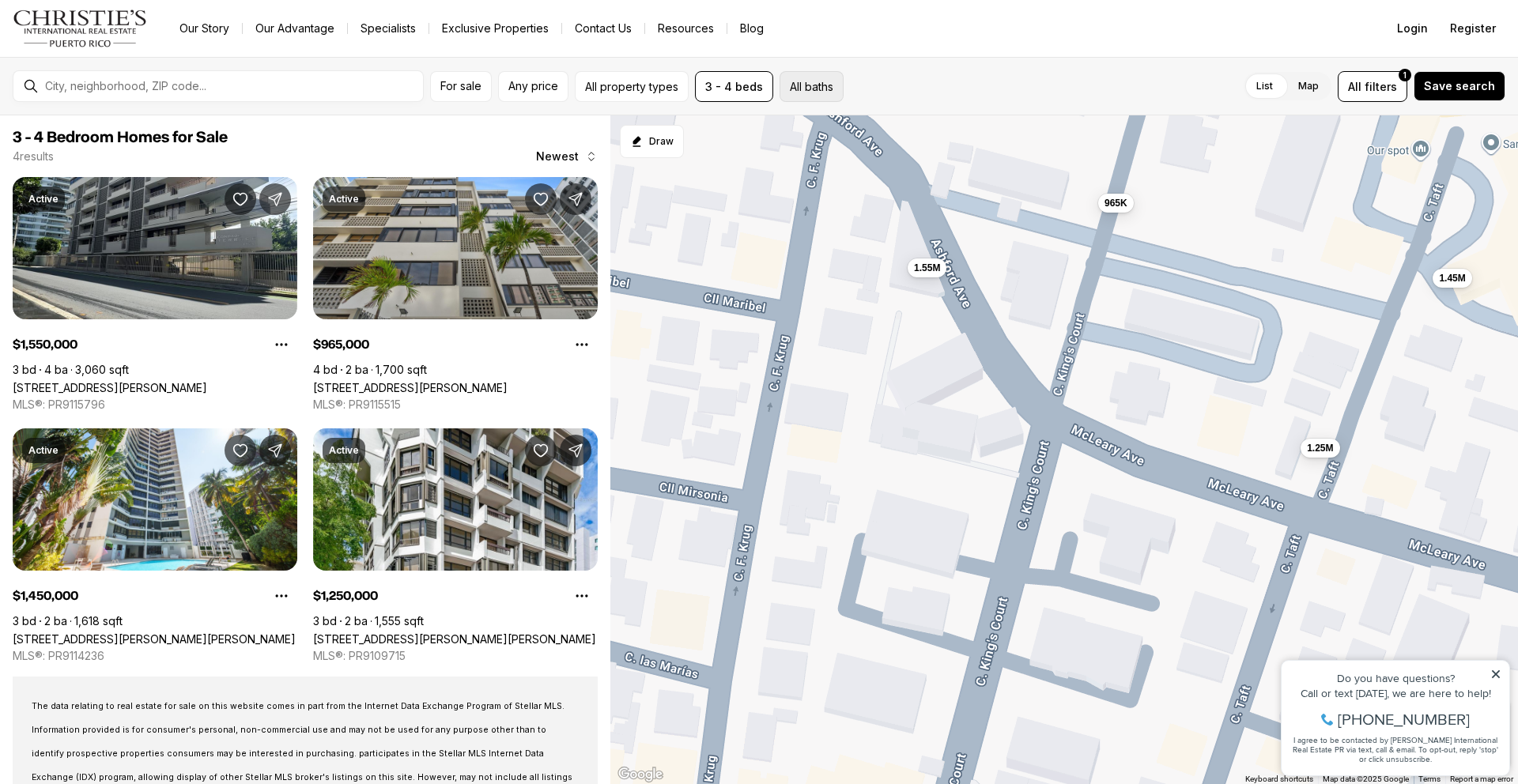
click at [819, 89] on button "All baths" at bounding box center [812, 87] width 64 height 31
click at [930, 135] on label "3" at bounding box center [933, 132] width 36 height 29
click at [930, 135] on button "3" at bounding box center [922, 126] width 16 height 16
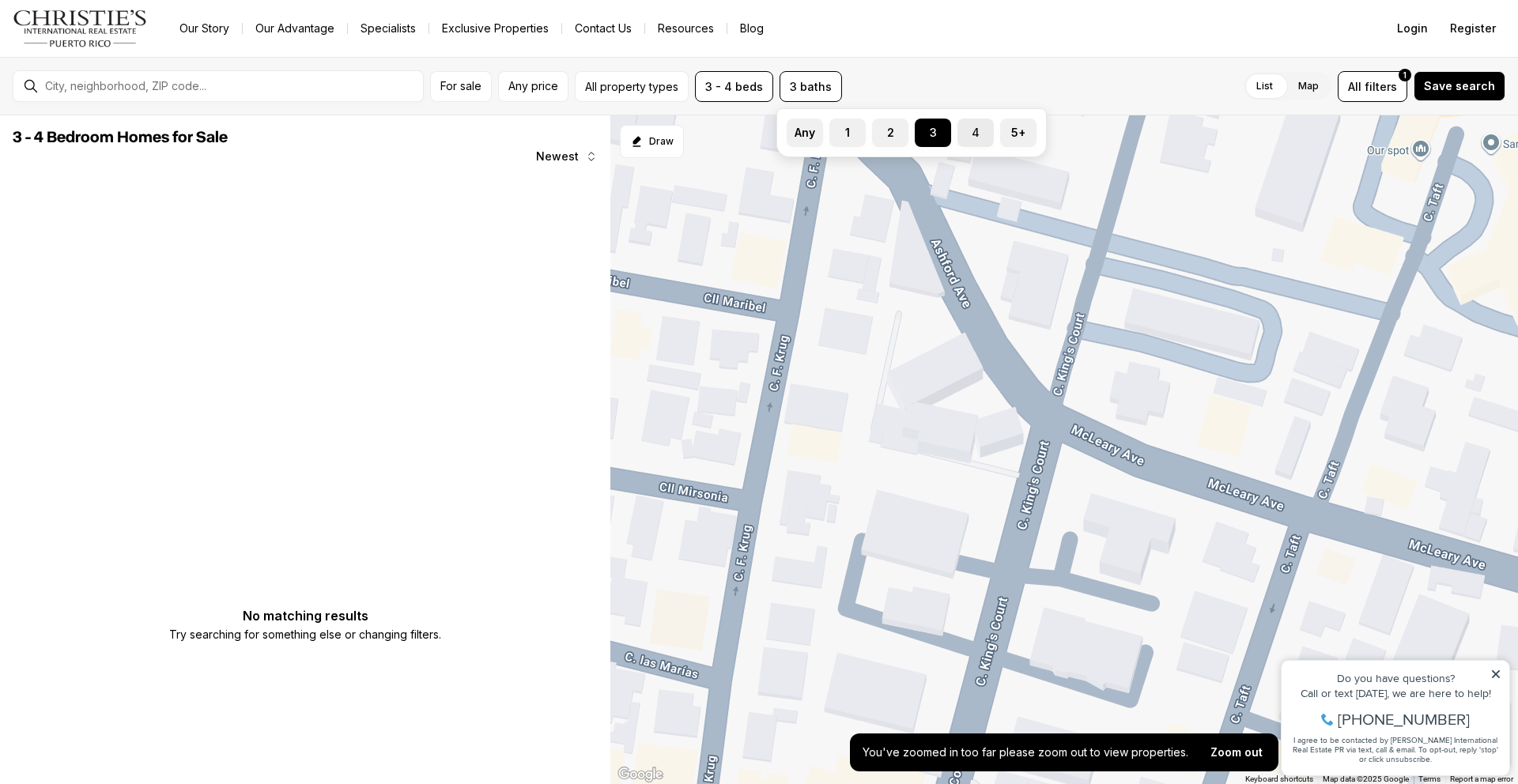
click at [973, 133] on label "4" at bounding box center [976, 132] width 36 height 29
click at [973, 133] on button "4" at bounding box center [965, 126] width 16 height 16
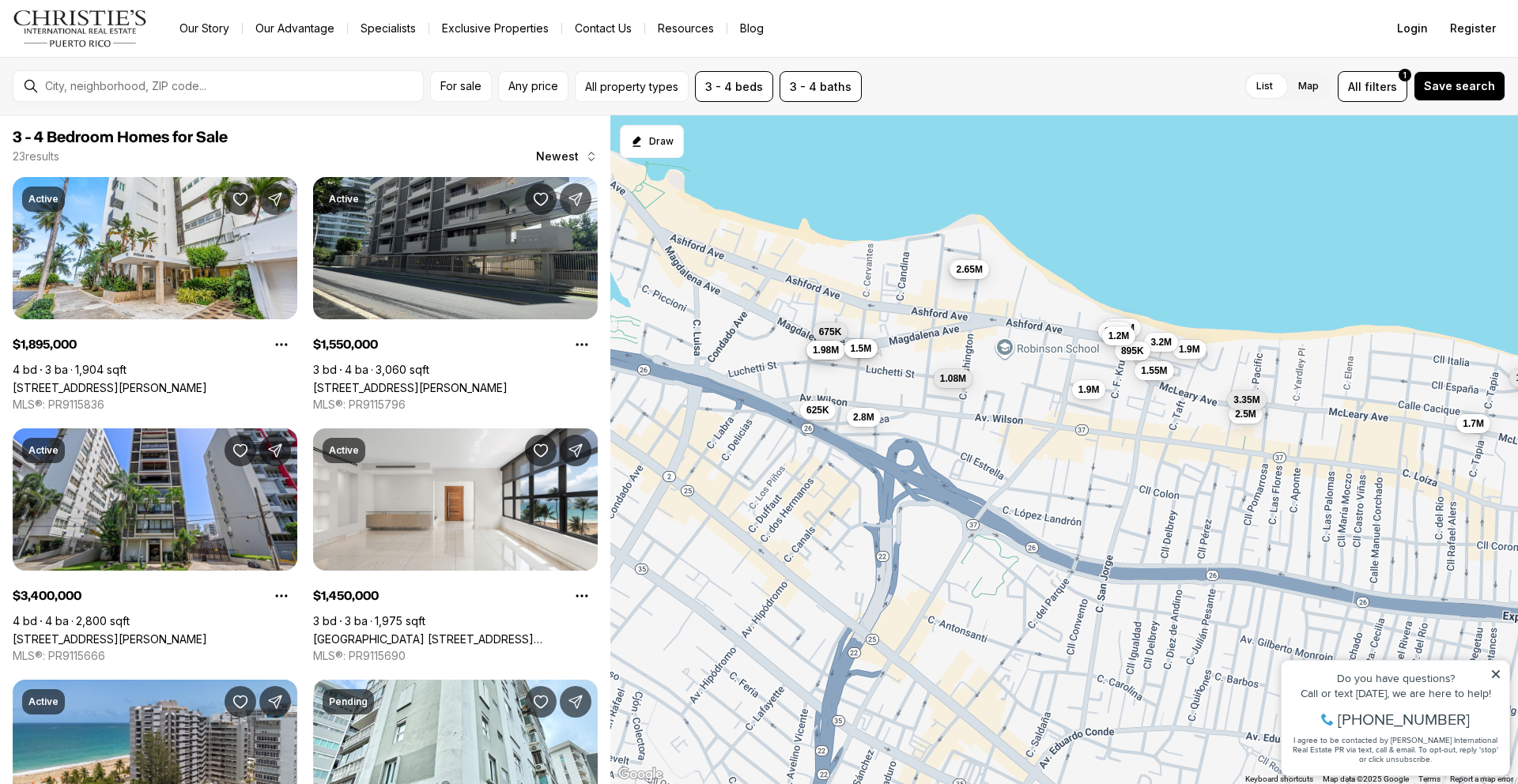
drag, startPoint x: 905, startPoint y: 383, endPoint x: 1033, endPoint y: 397, distance: 128.8
click at [1033, 397] on div "1.55M 1.9M 3.4M 1.45M 3.2M 675K 1.5M 3M 685K 1.9M 2.5M 1.98M 2.65M 1.08M 625K 1…" at bounding box center [1064, 450] width 908 height 669
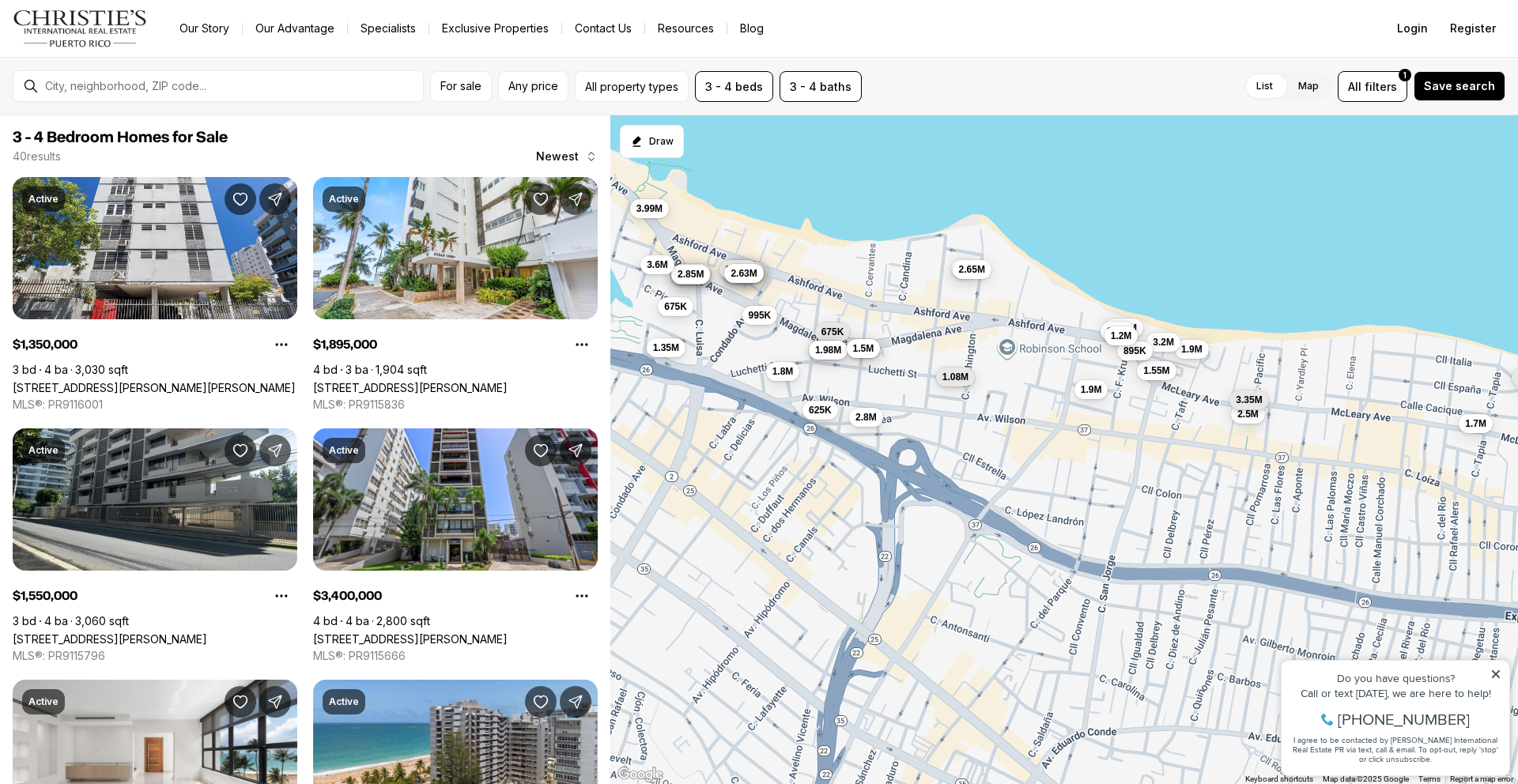
click at [960, 380] on span "1.08M" at bounding box center [955, 376] width 26 height 12
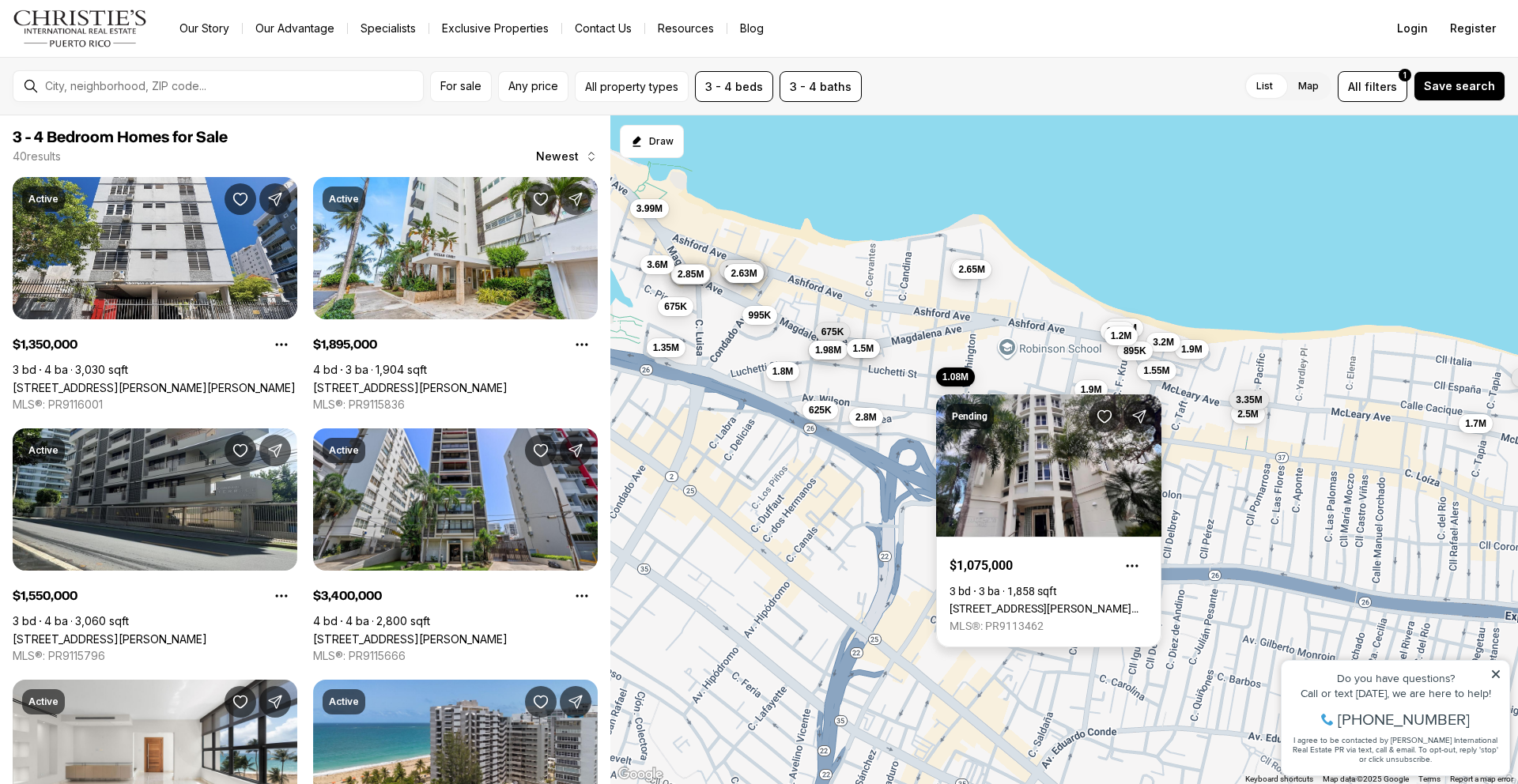
click at [988, 602] on link "[STREET_ADDRESS][PERSON_NAME][PERSON_NAME]" at bounding box center [1049, 607] width 199 height 12
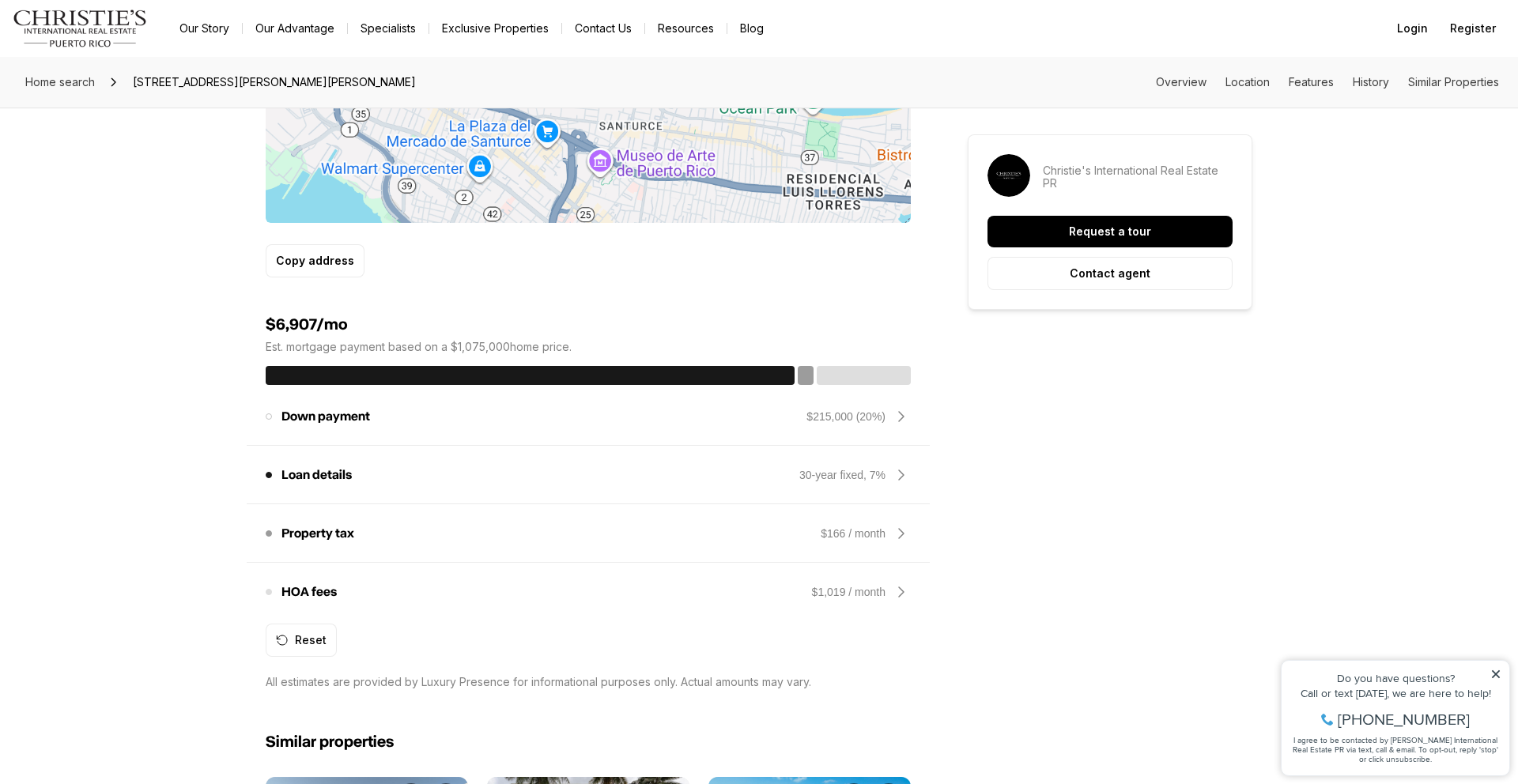
scroll to position [1177, 0]
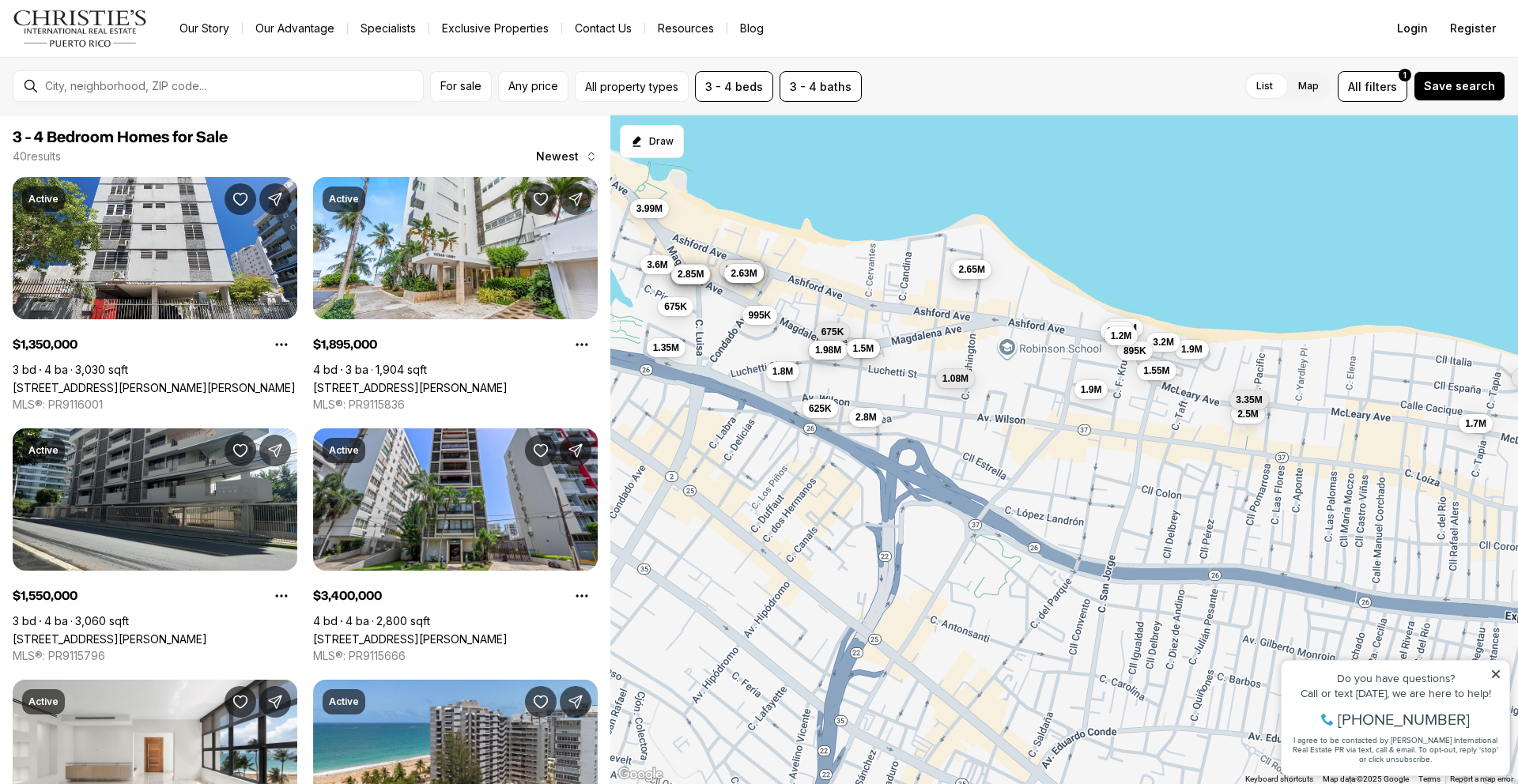
click at [818, 409] on span "625K" at bounding box center [821, 407] width 23 height 12
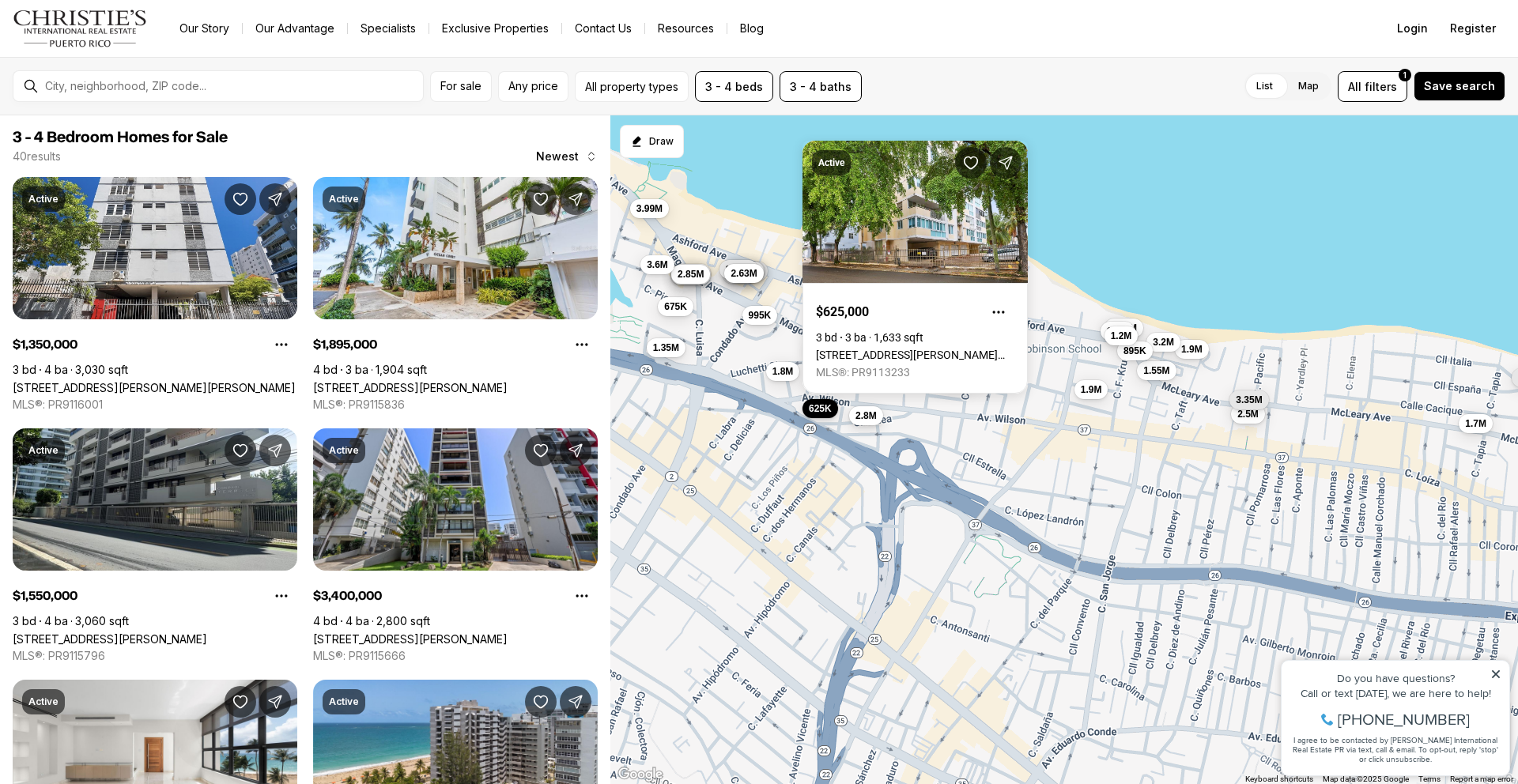
click at [862, 414] on span "2.8M" at bounding box center [866, 415] width 21 height 12
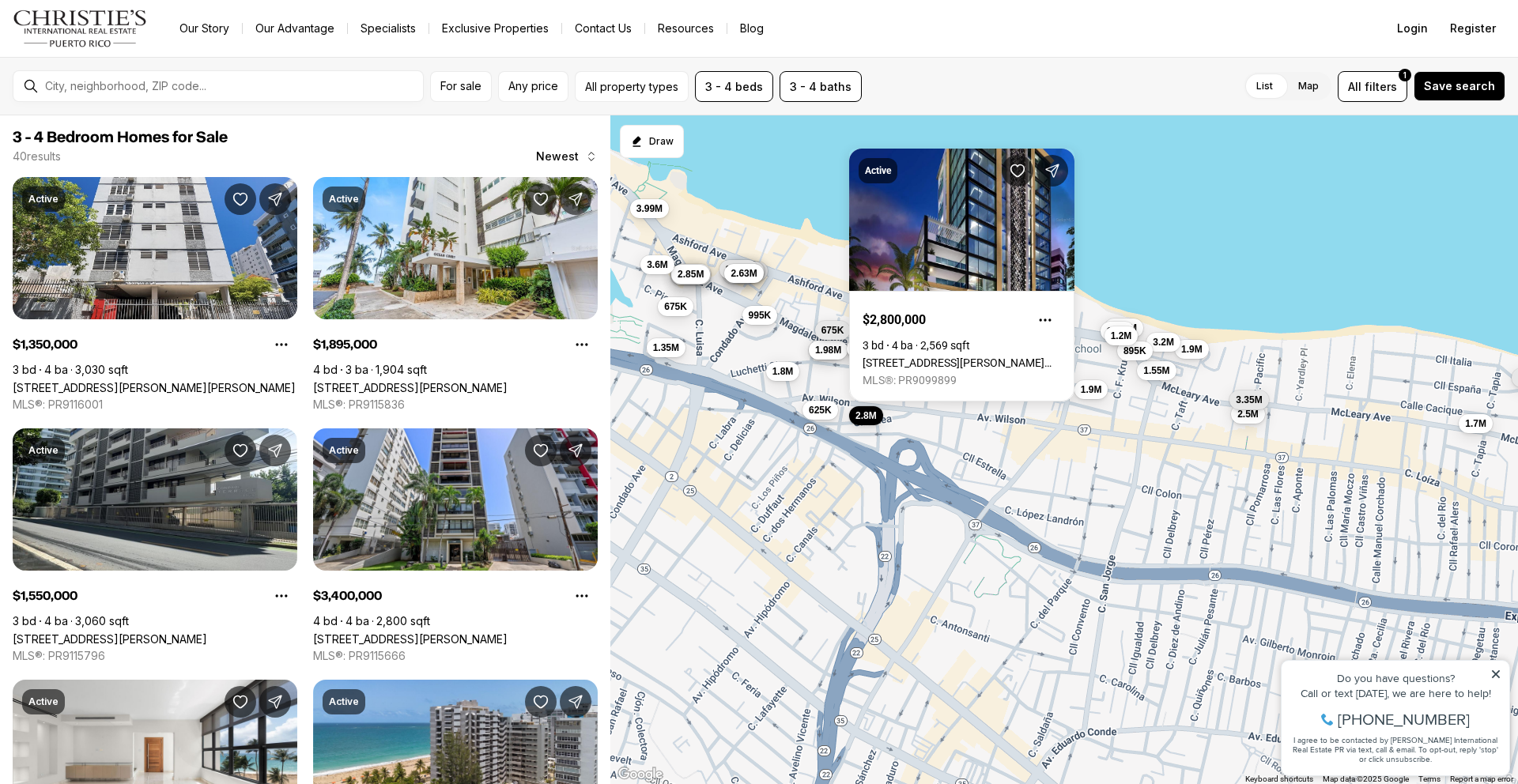
click at [834, 325] on span "675K" at bounding box center [833, 329] width 23 height 12
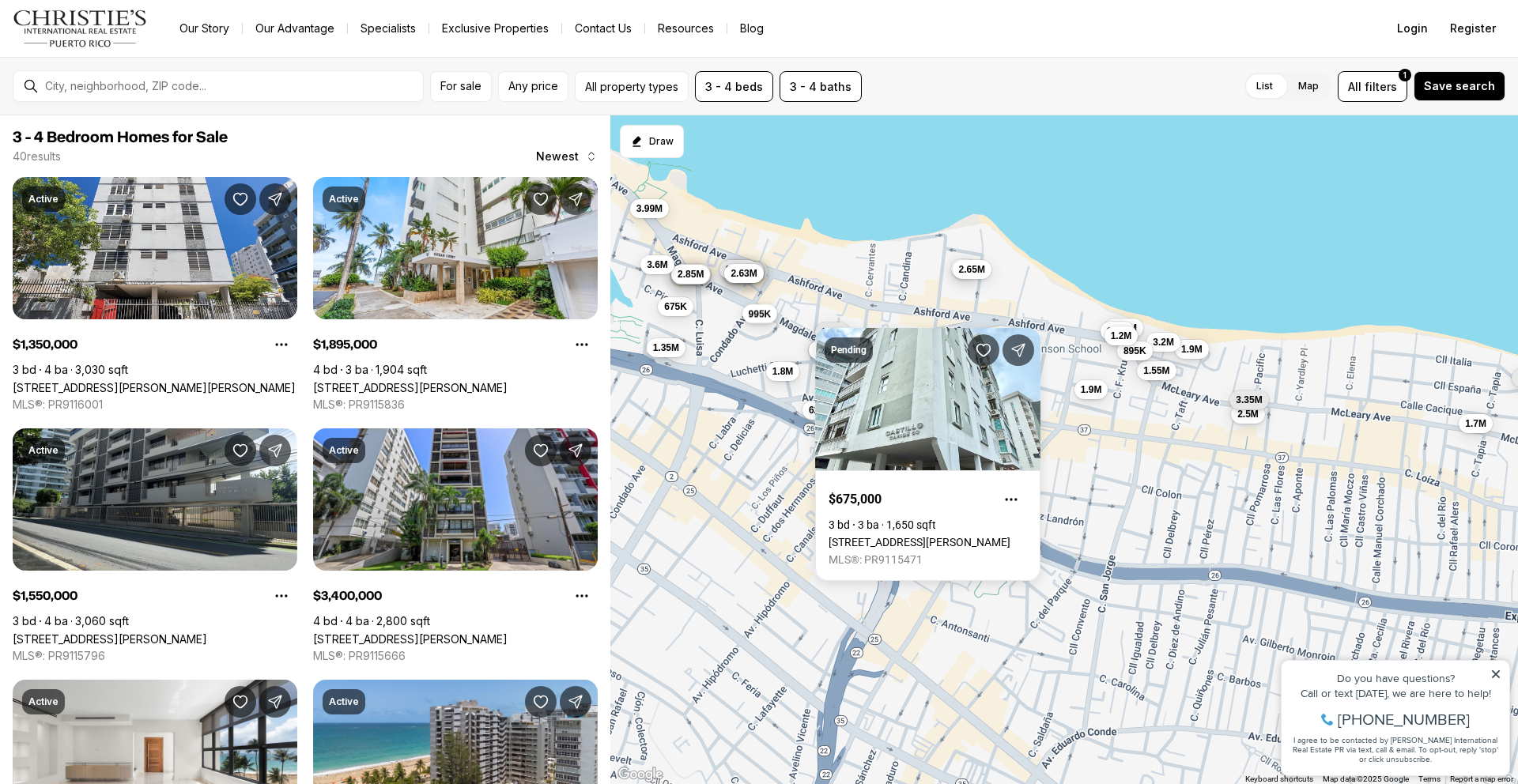
click at [756, 314] on span "995K" at bounding box center [760, 313] width 23 height 12
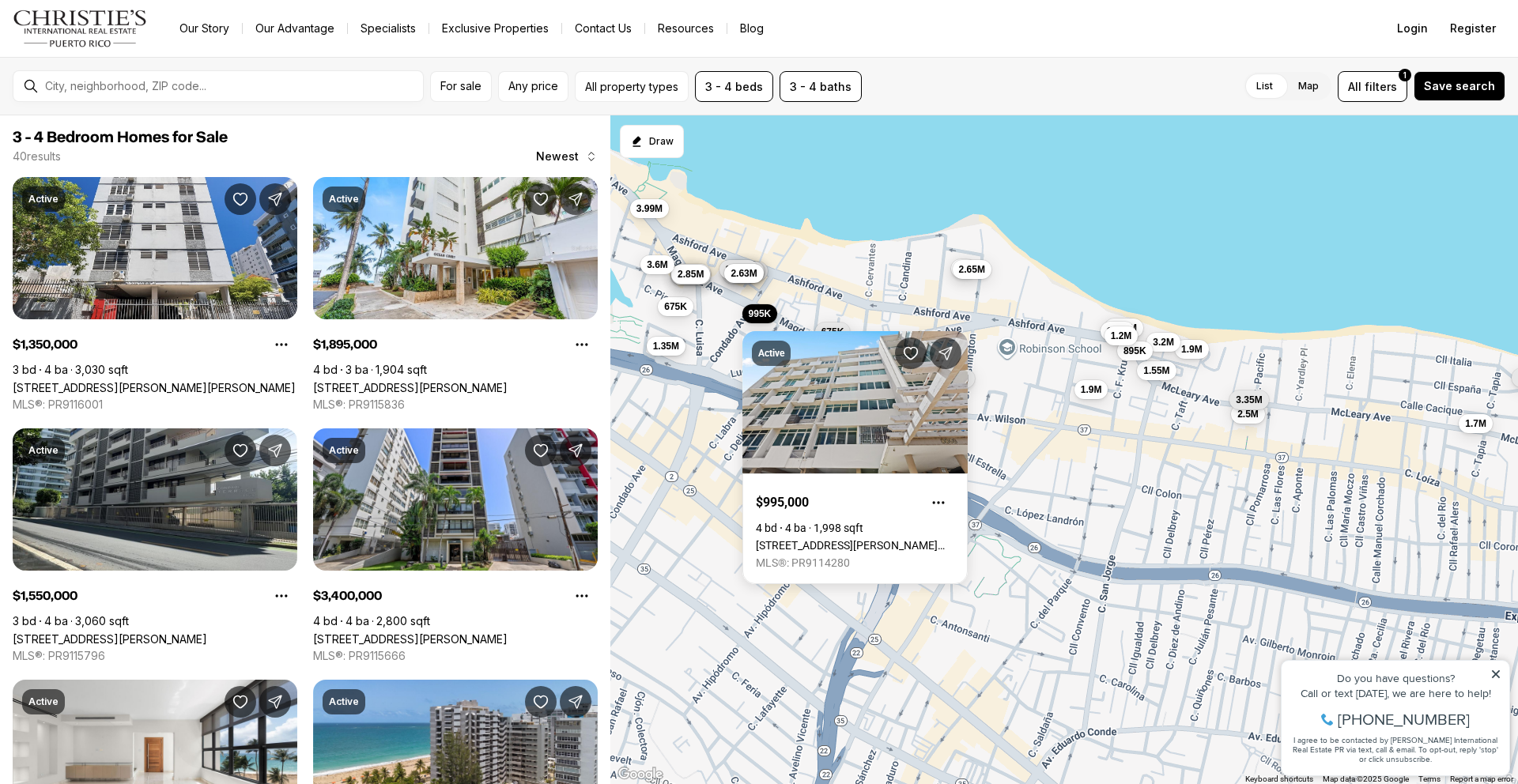
click at [676, 347] on span "1.35M" at bounding box center [666, 345] width 26 height 12
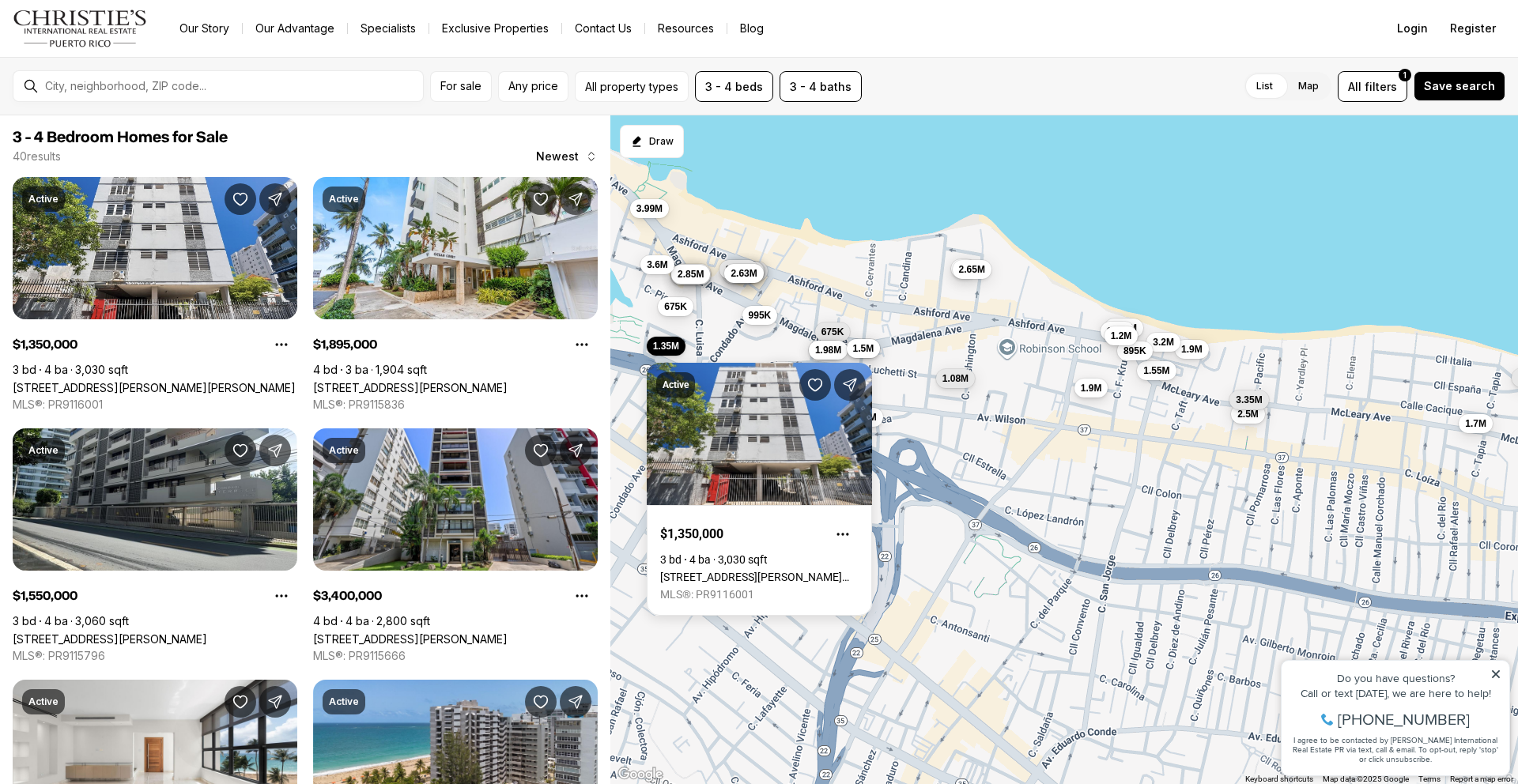
click at [1097, 389] on span "1.9M" at bounding box center [1092, 387] width 21 height 12
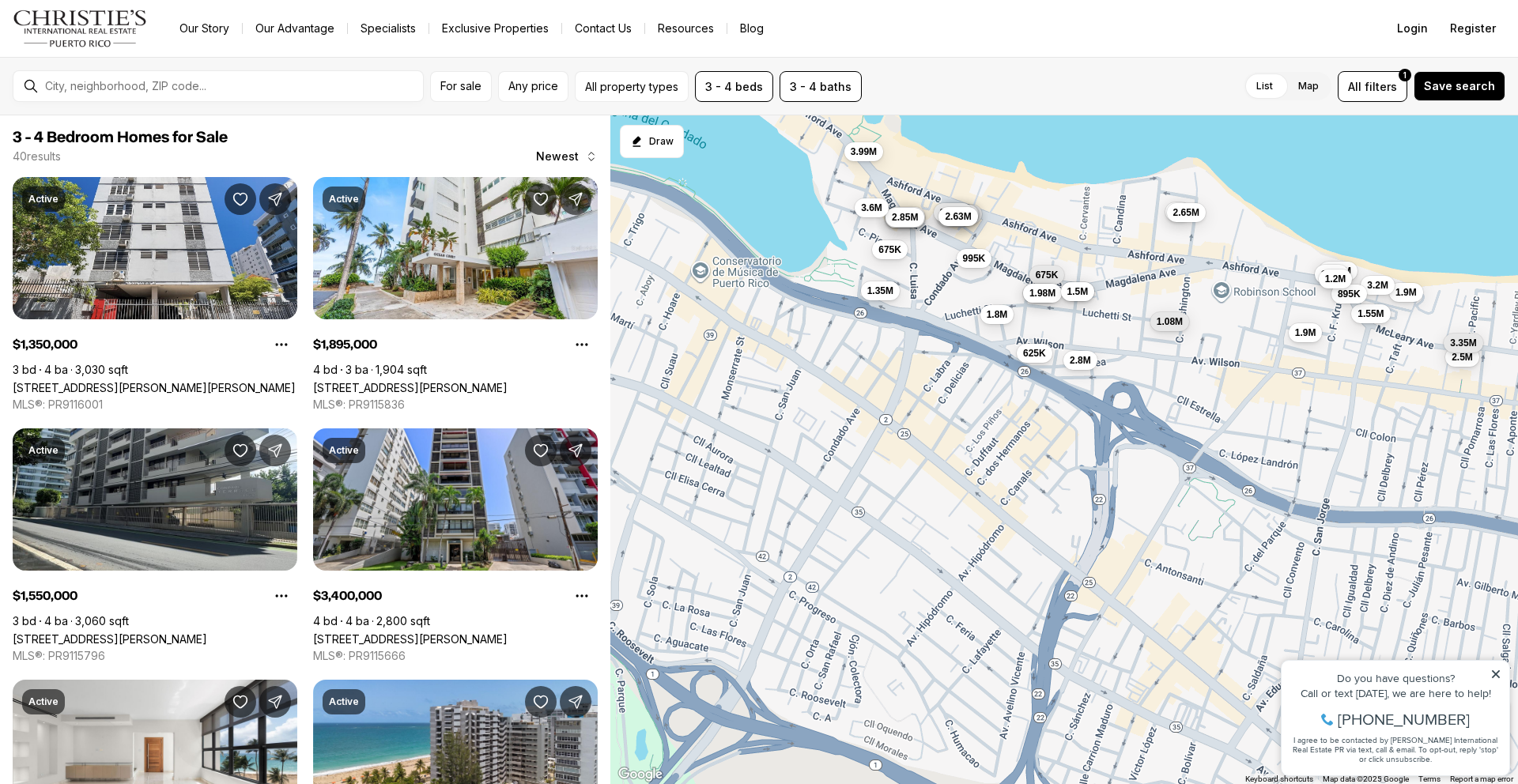
drag, startPoint x: 980, startPoint y: 414, endPoint x: 1195, endPoint y: 357, distance: 222.4
click at [1195, 357] on div "1.35M 1.9M 1.55M 3.4M 1.45M 3.2M 675K 1.5M 3M 685K 3.99M 995K 1.9M 2.5M 1.98M 2…" at bounding box center [1064, 450] width 908 height 669
click at [1189, 212] on span "2.65M" at bounding box center [1186, 209] width 26 height 12
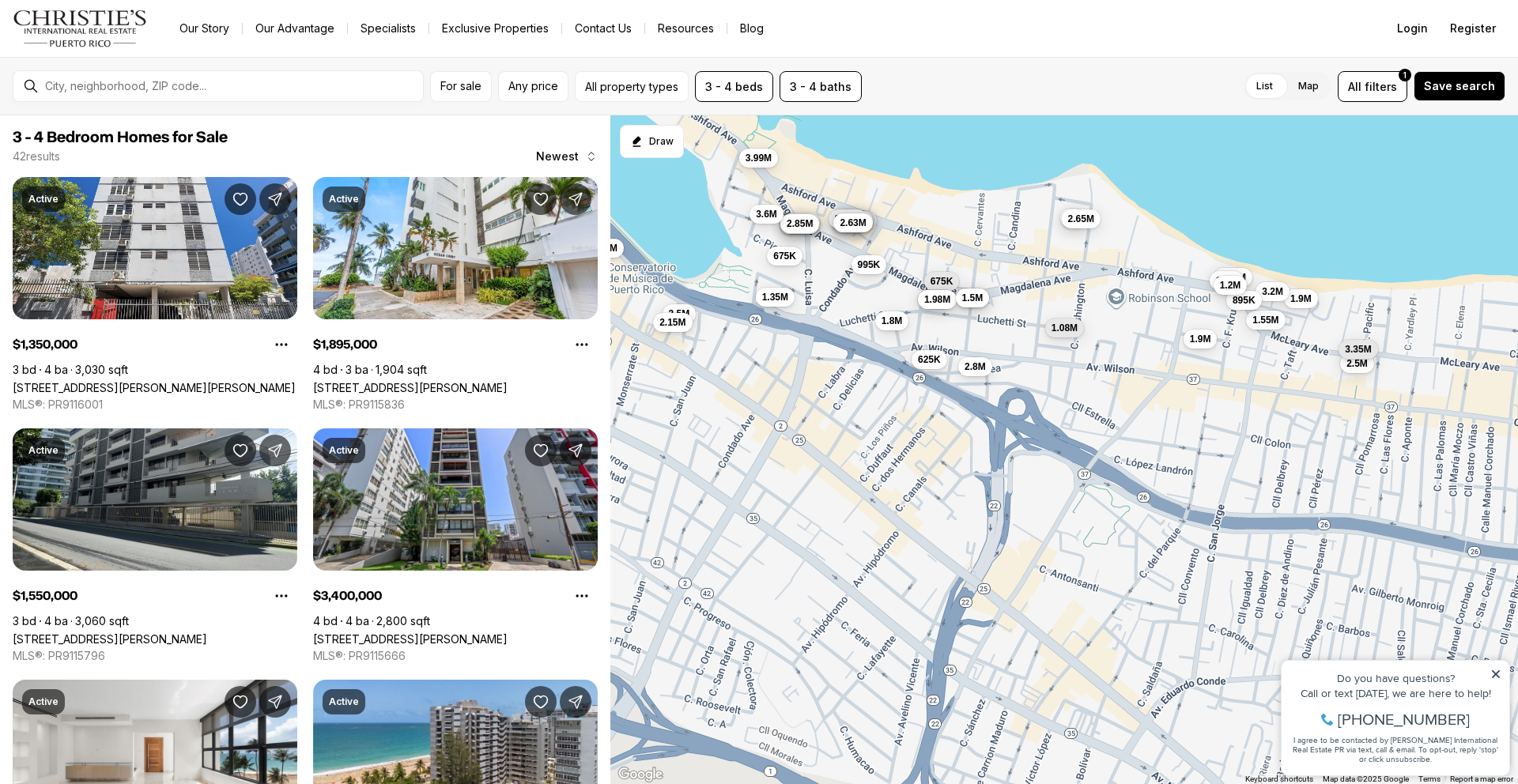
drag, startPoint x: 1113, startPoint y: 259, endPoint x: 998, endPoint y: 271, distance: 115.6
click at [998, 271] on div "1.35M 1.9M 1.55M 3.4M 1.45M 3.2M 675K 1.5M 3M 685K 3.99M 995K 1.9M 2.5M 1.98M 2…" at bounding box center [1064, 450] width 908 height 669
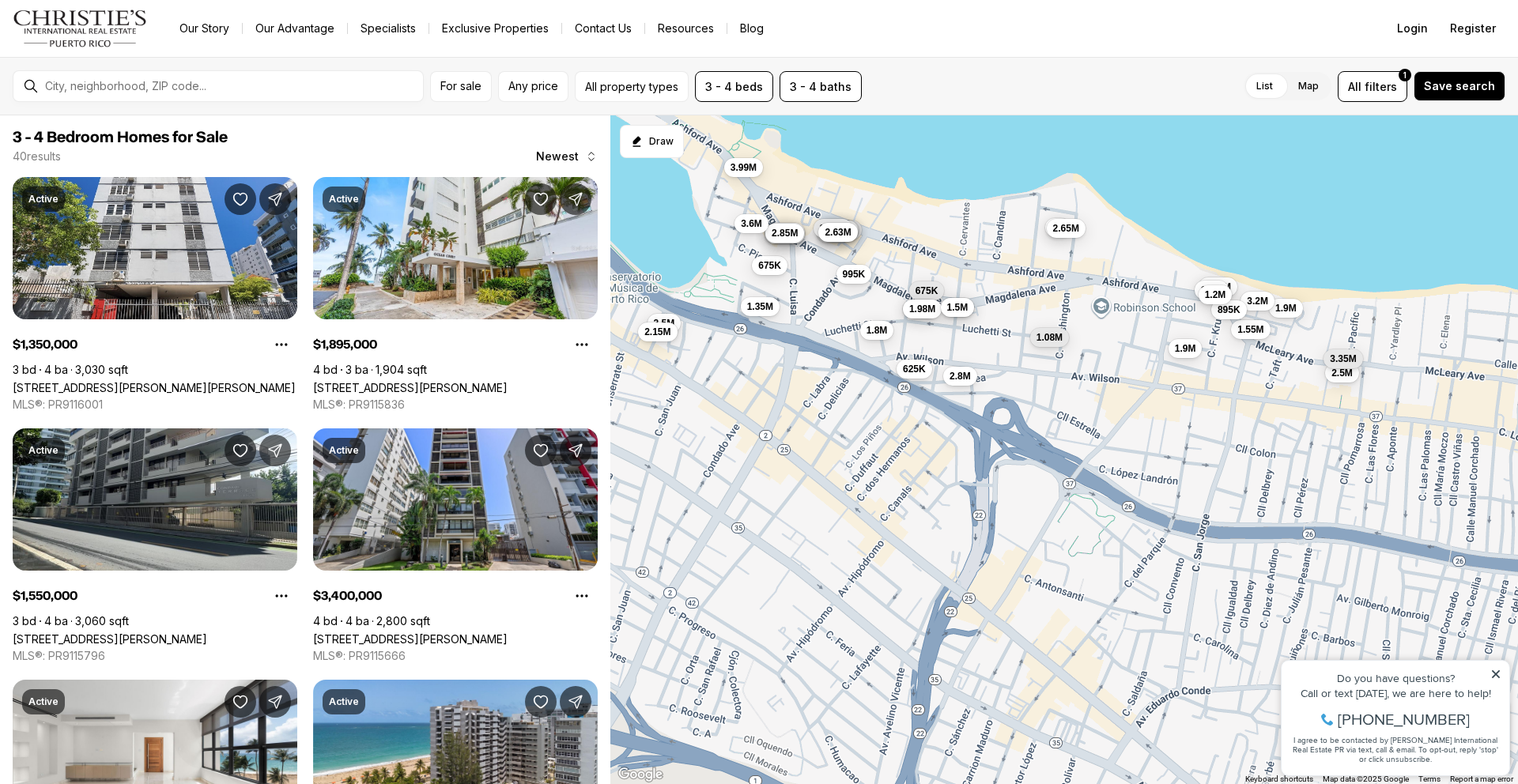
click at [1496, 673] on icon at bounding box center [1496, 674] width 8 height 8
click at [1497, 714] on button "Zoom in" at bounding box center [1494, 718] width 31 height 31
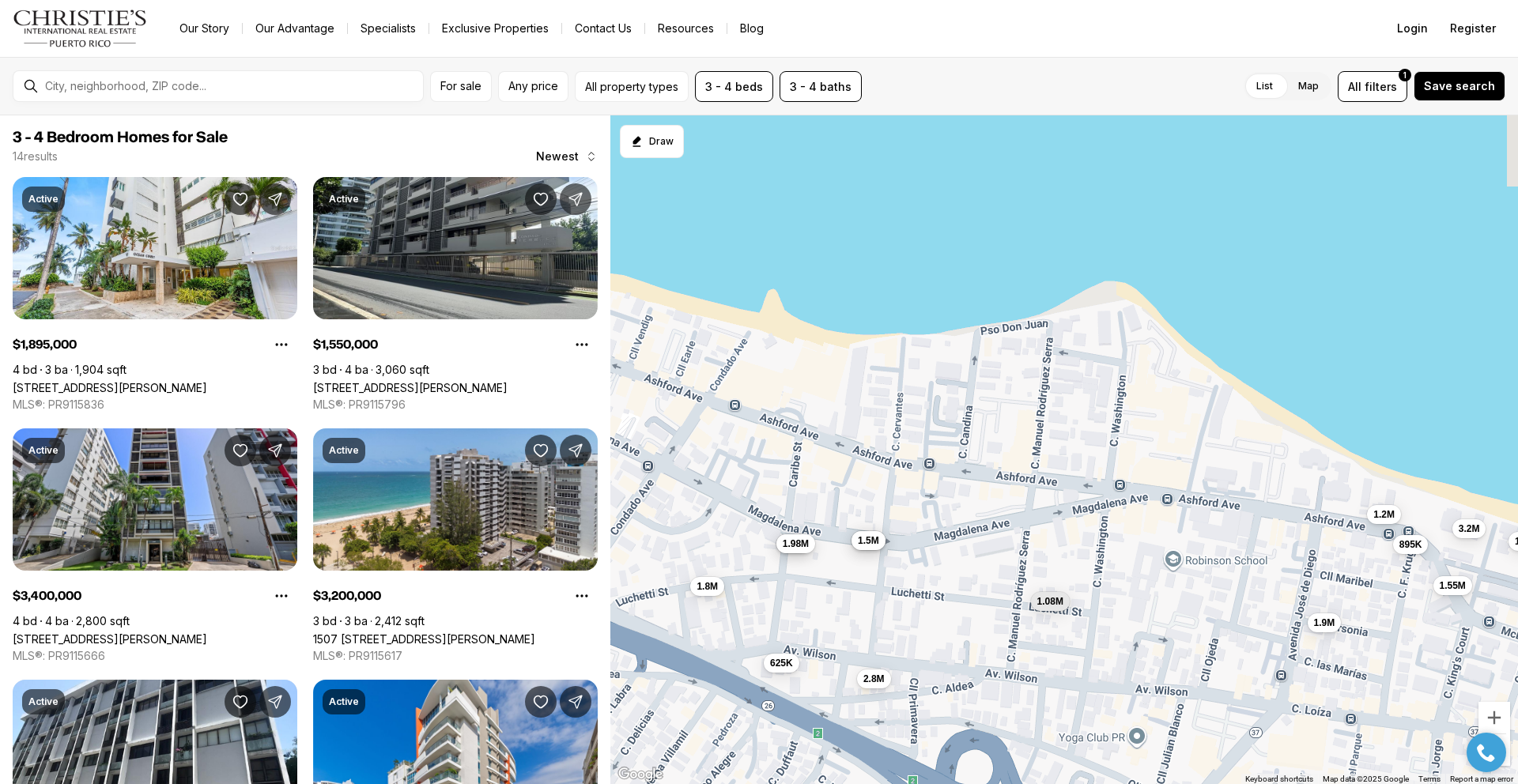
drag, startPoint x: 1134, startPoint y: 228, endPoint x: 1166, endPoint y: 594, distance: 367.4
click at [1166, 594] on div "1.9M 1.55M 3.4M 3.2M 685K 1.9M 1.98M 1.08M 625K 1.5M 895K 1.2M 1.8M 2.8M" at bounding box center [1064, 450] width 908 height 669
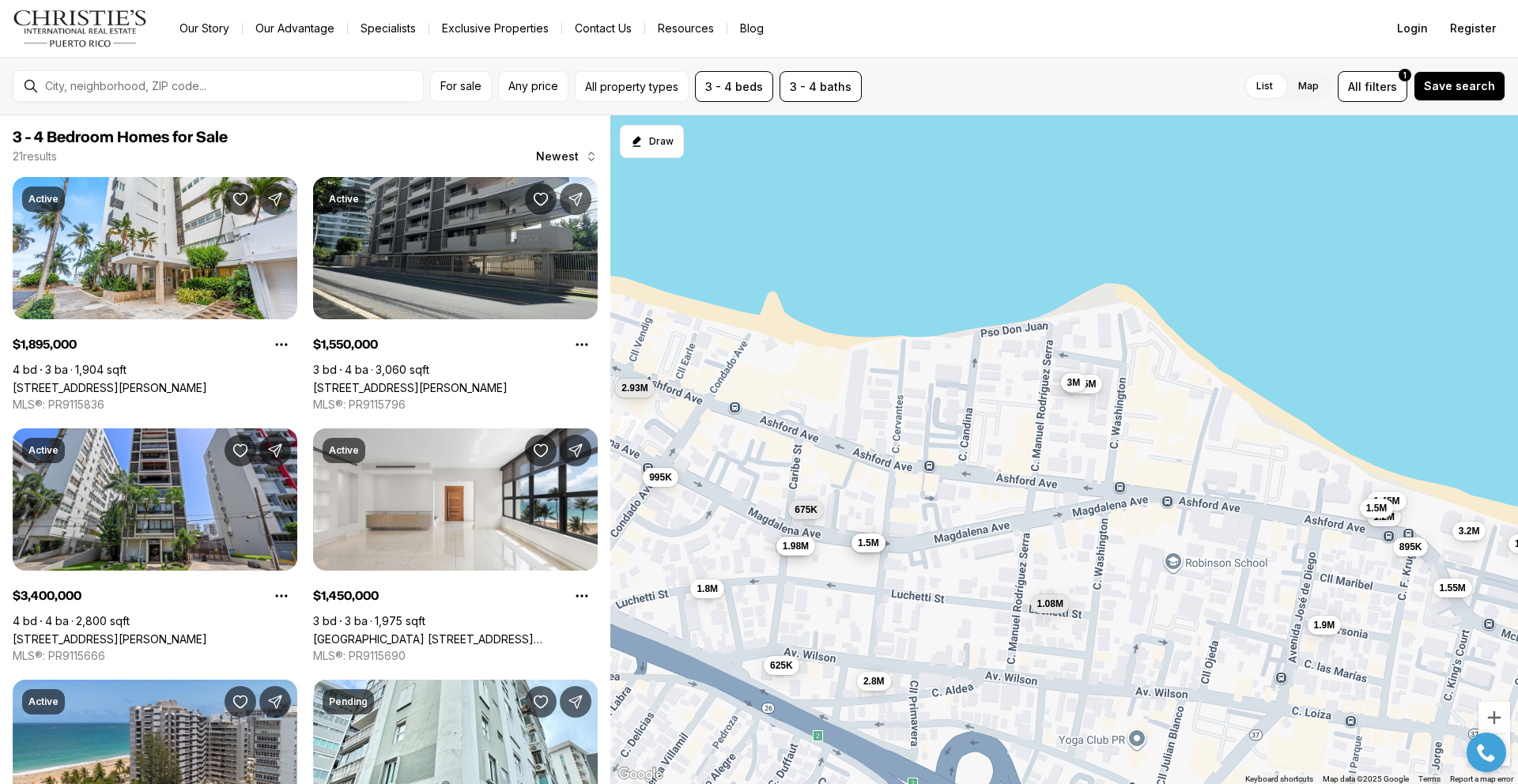
click at [1068, 390] on button "3M" at bounding box center [1074, 381] width 26 height 19
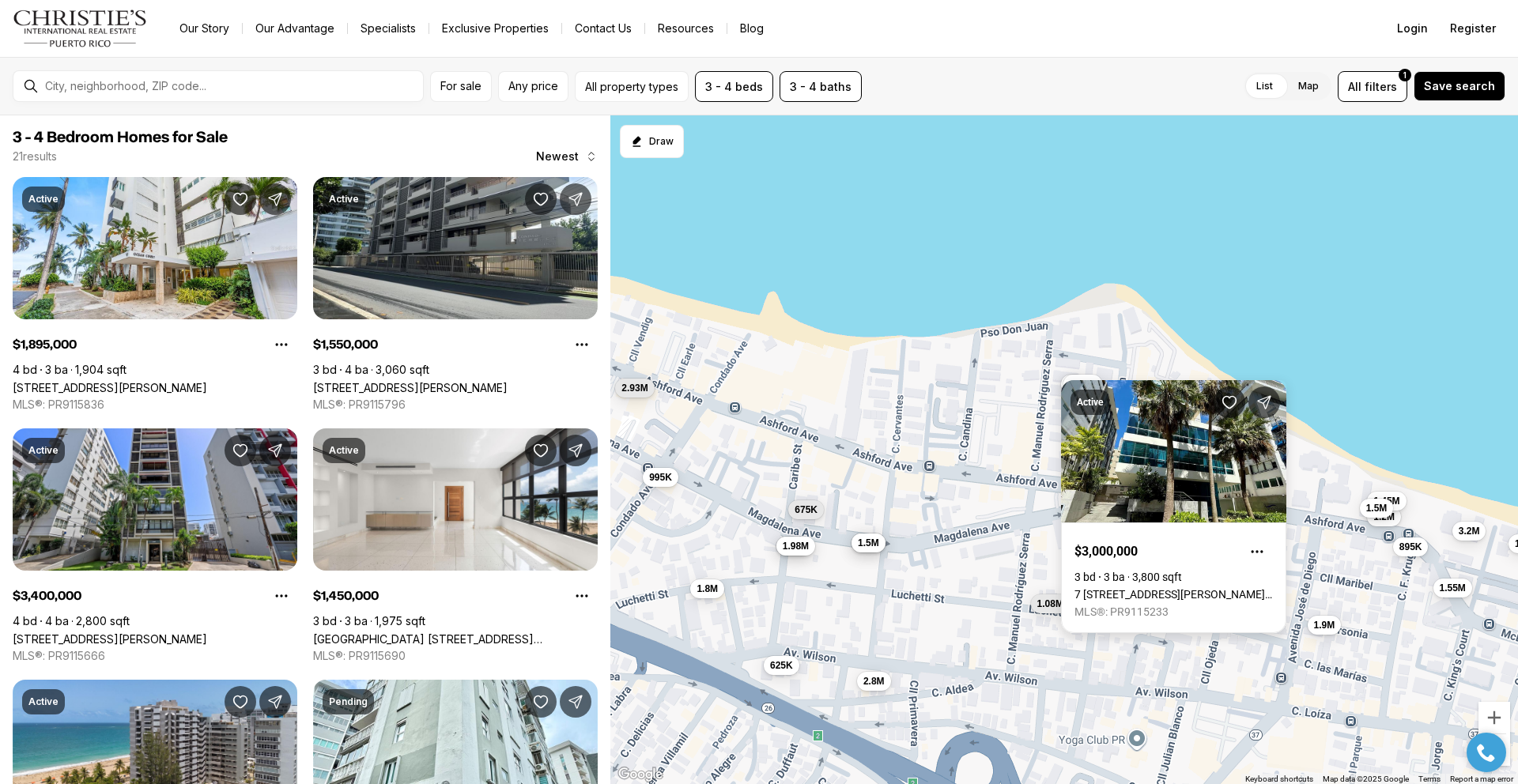
click at [1096, 384] on div "Active $3,000,000 3 bd 3 ba 3,800 sqft [GEOGRAPHIC_DATA][STREET_ADDRESS][PERSON…" at bounding box center [1174, 507] width 225 height 253
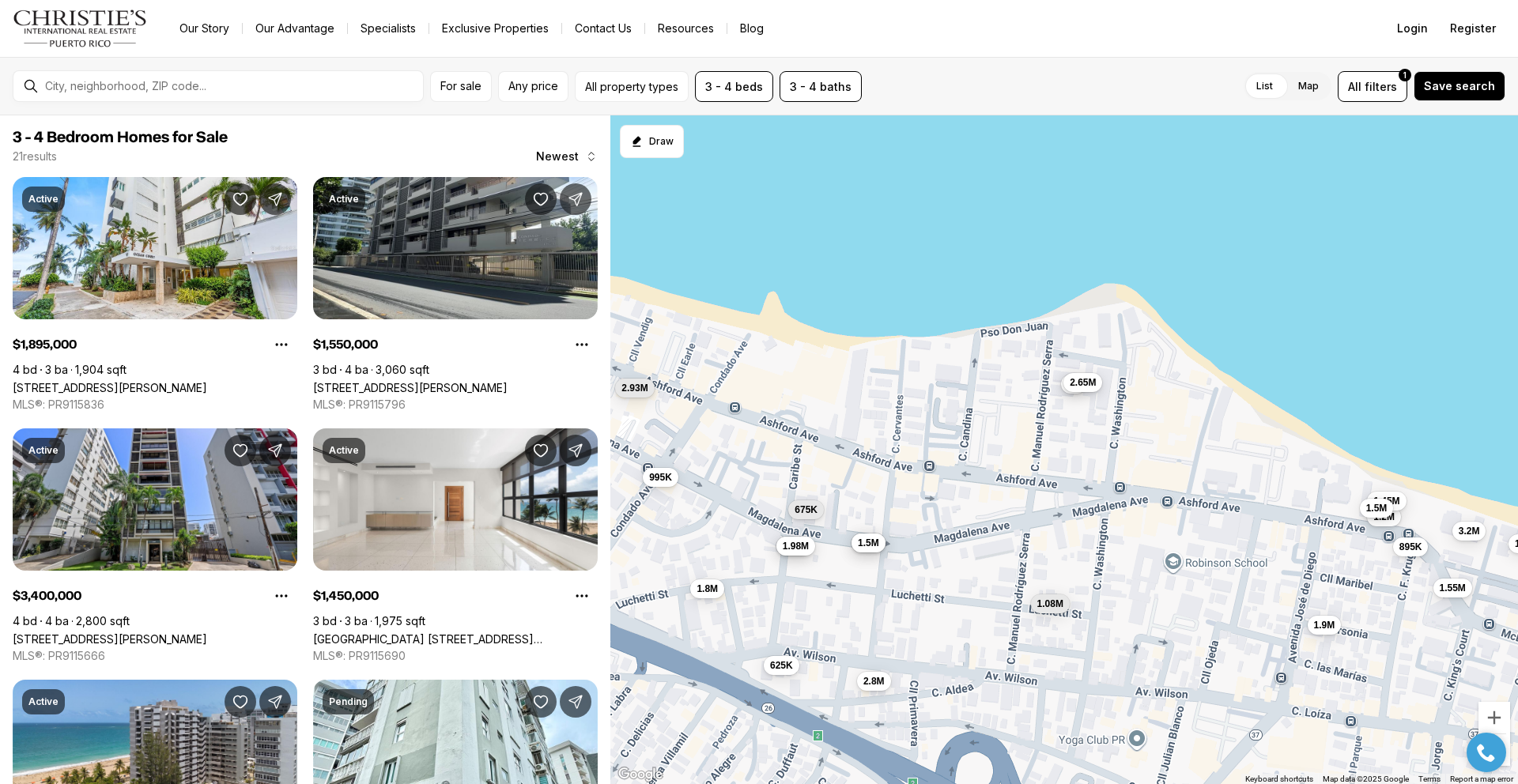
click at [1095, 385] on span "2.65M" at bounding box center [1083, 382] width 26 height 12
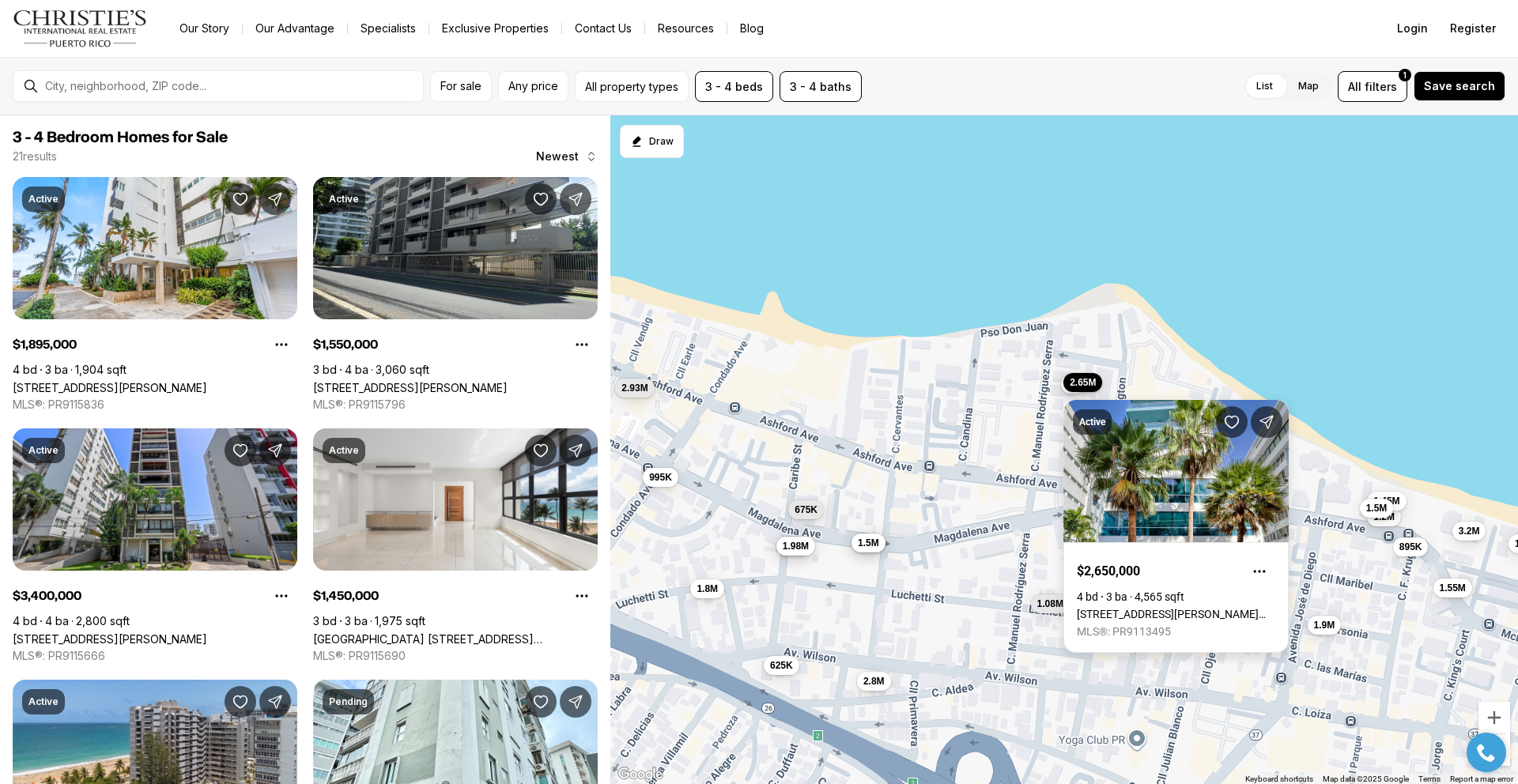
click at [1164, 607] on link "[STREET_ADDRESS][PERSON_NAME][PERSON_NAME][PERSON_NAME]" at bounding box center [1176, 613] width 199 height 12
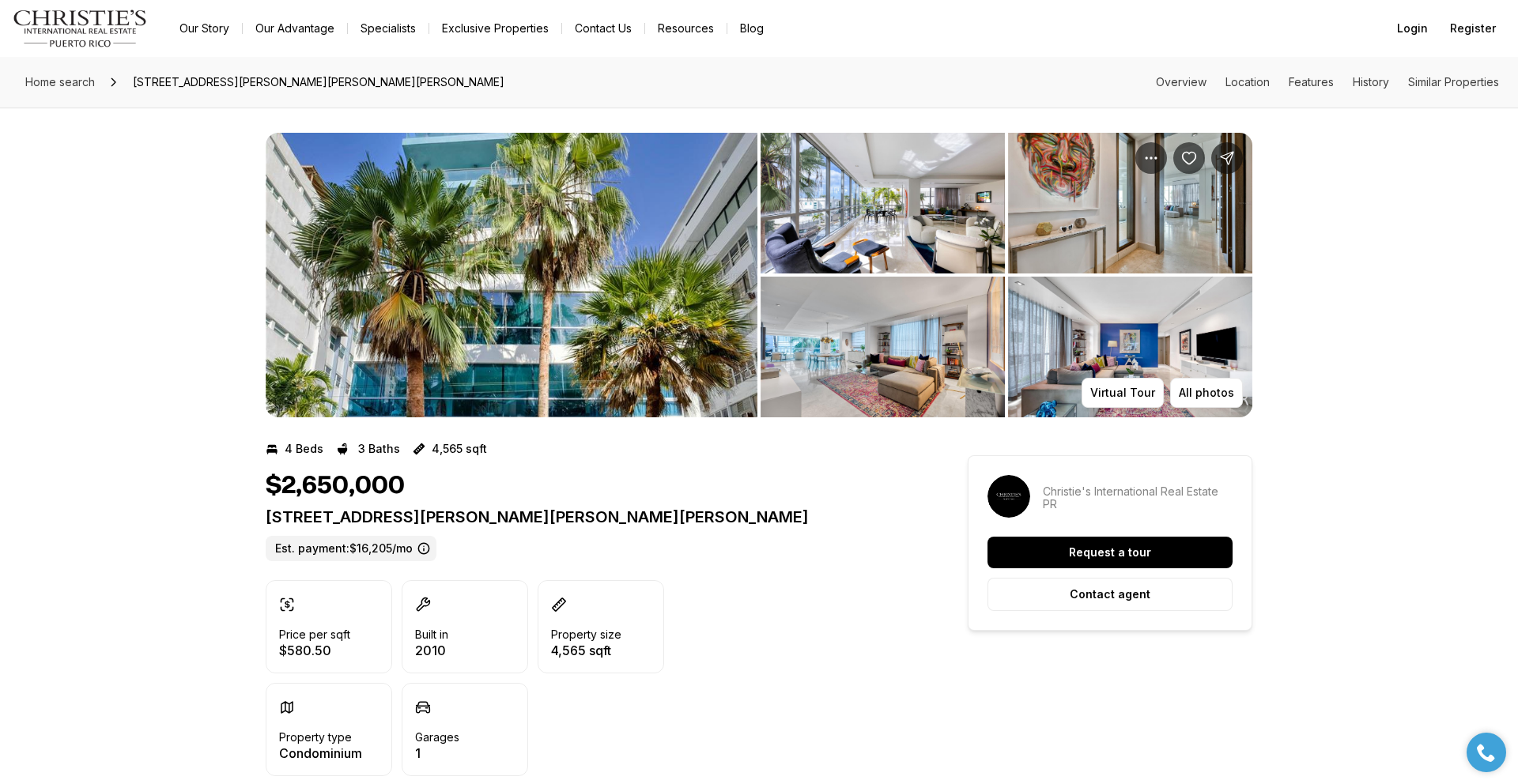
click at [623, 321] on img "View image gallery" at bounding box center [511, 275] width 492 height 284
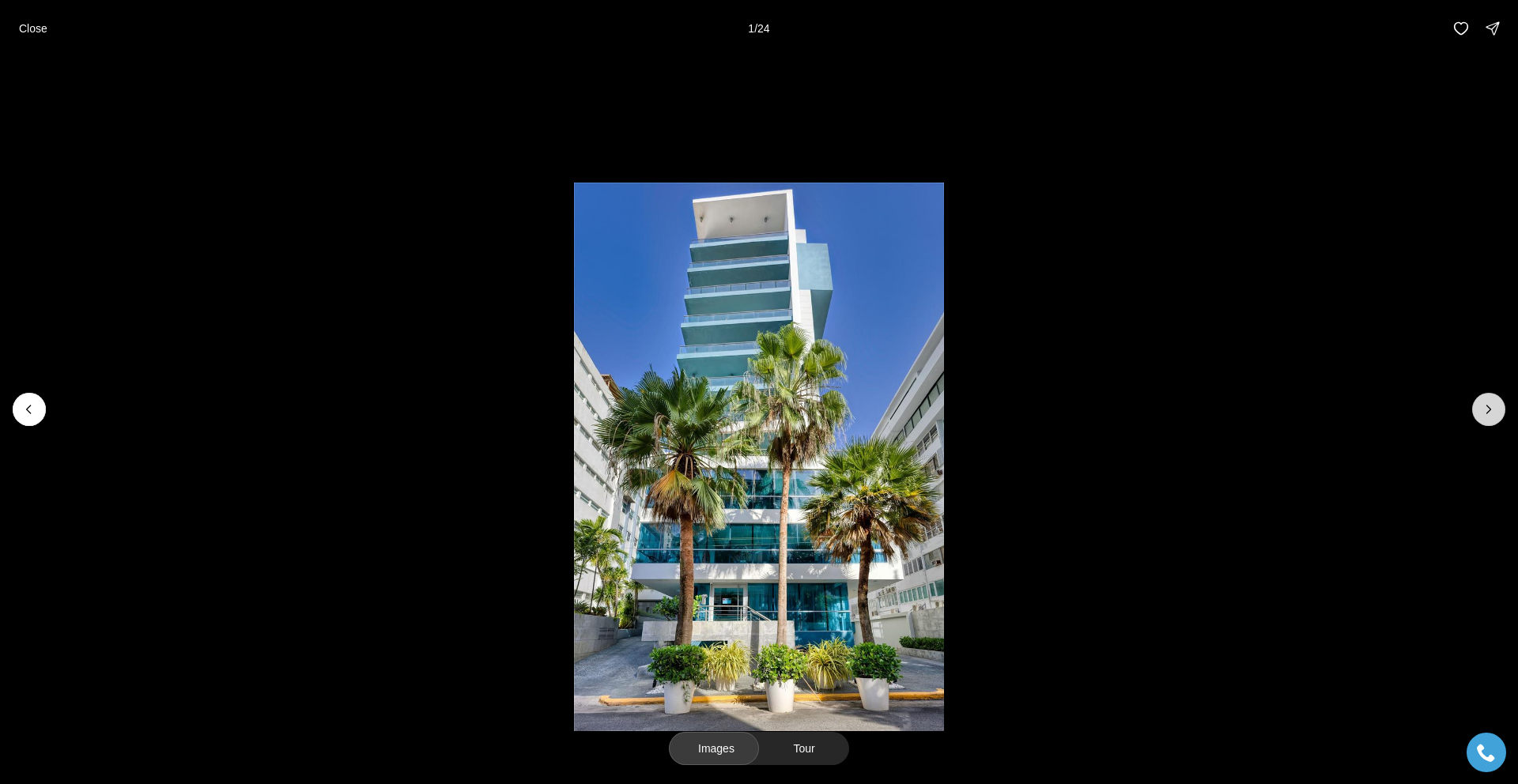
click at [1488, 410] on icon "Next slide" at bounding box center [1488, 409] width 16 height 16
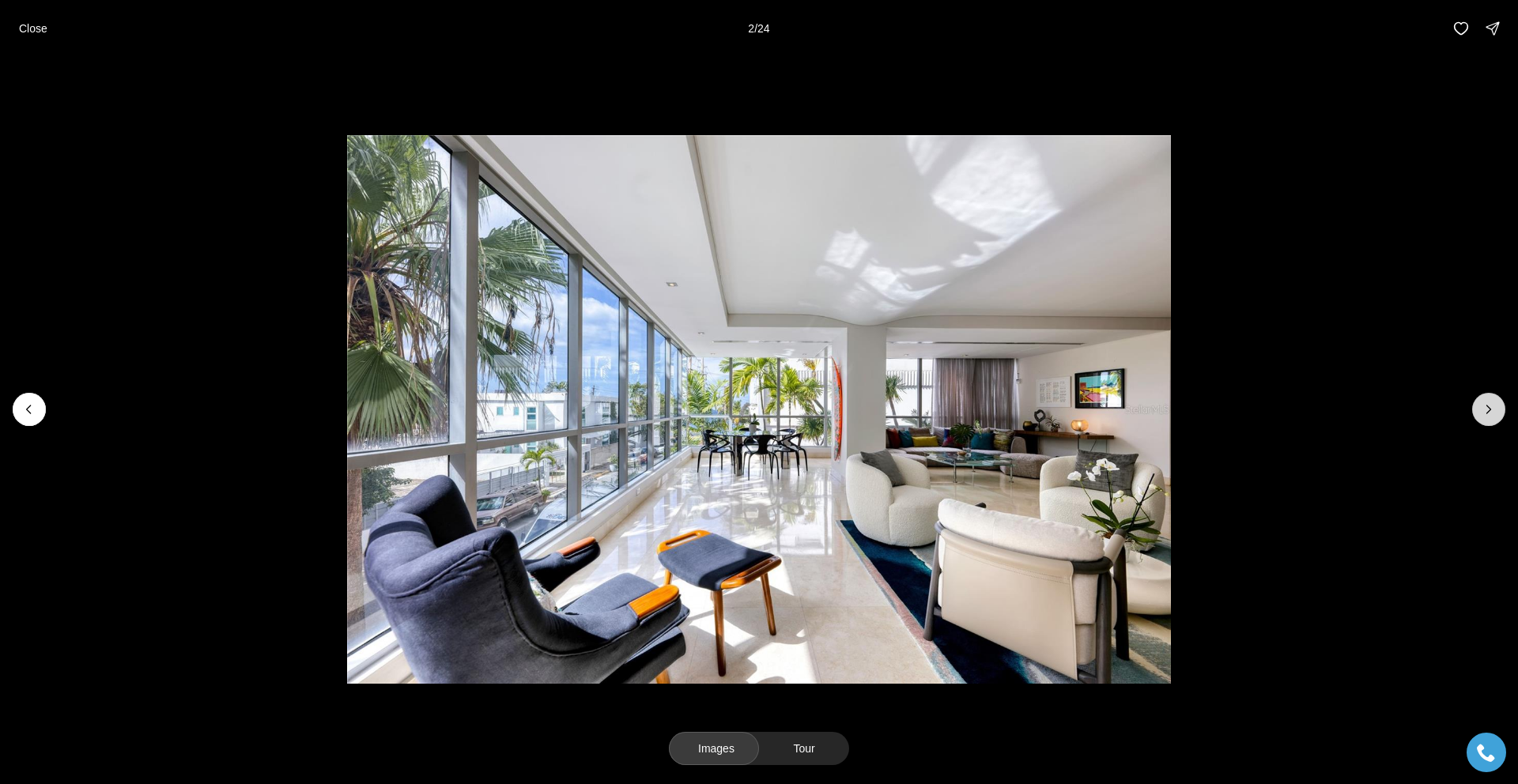
click at [1488, 410] on icon "Next slide" at bounding box center [1488, 409] width 16 height 16
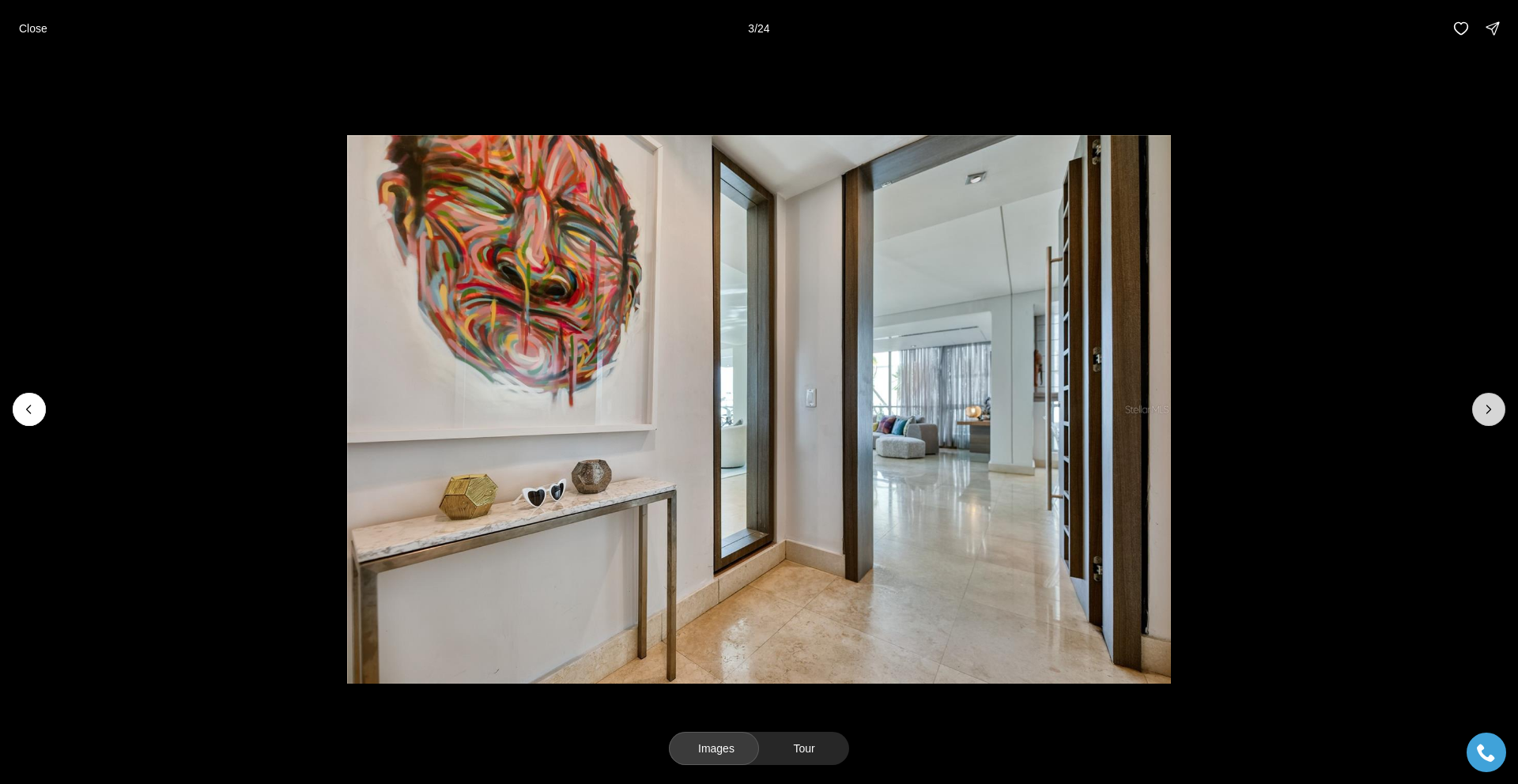
click at [1488, 410] on icon "Next slide" at bounding box center [1488, 409] width 16 height 16
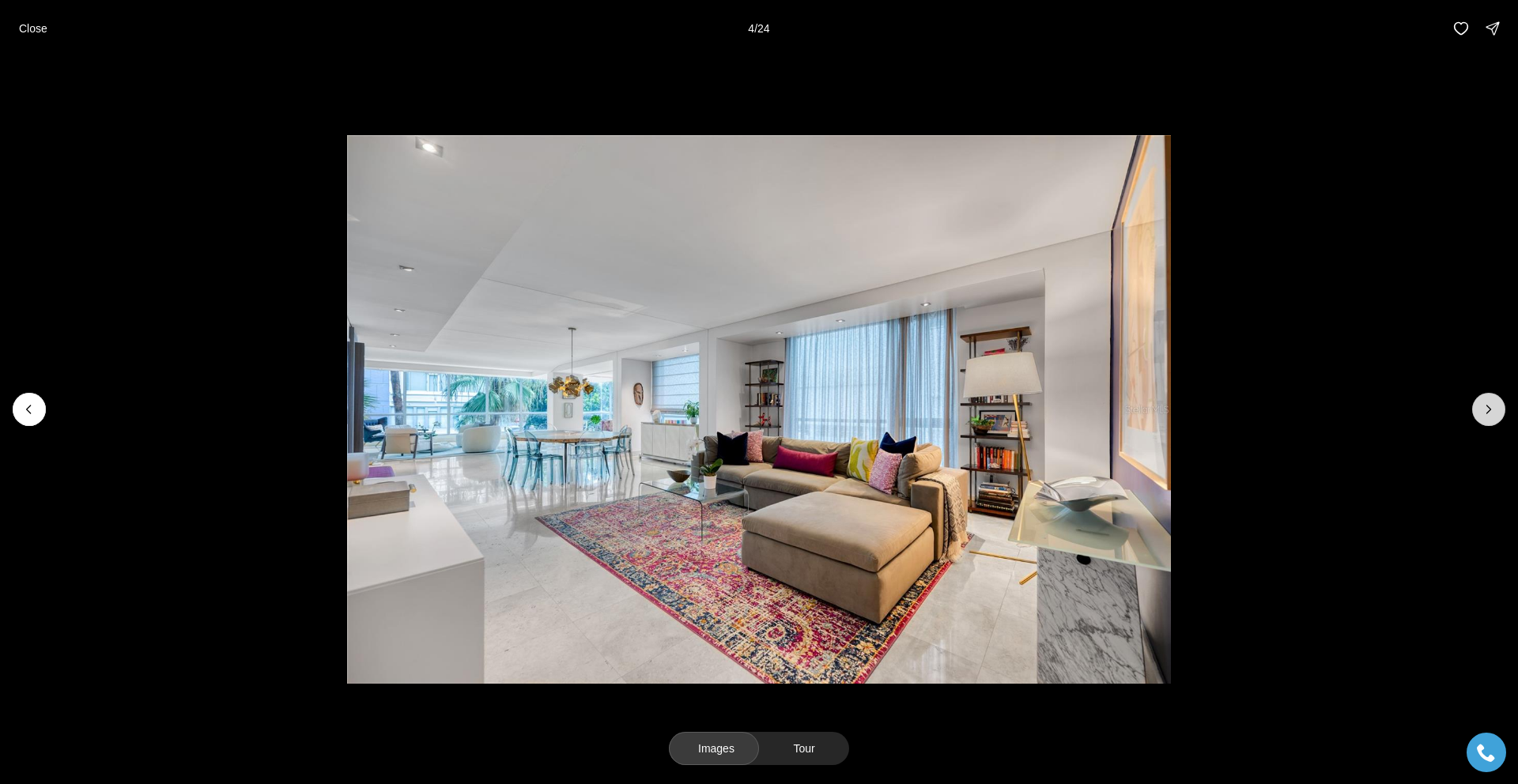
click at [1488, 410] on icon "Next slide" at bounding box center [1488, 409] width 16 height 16
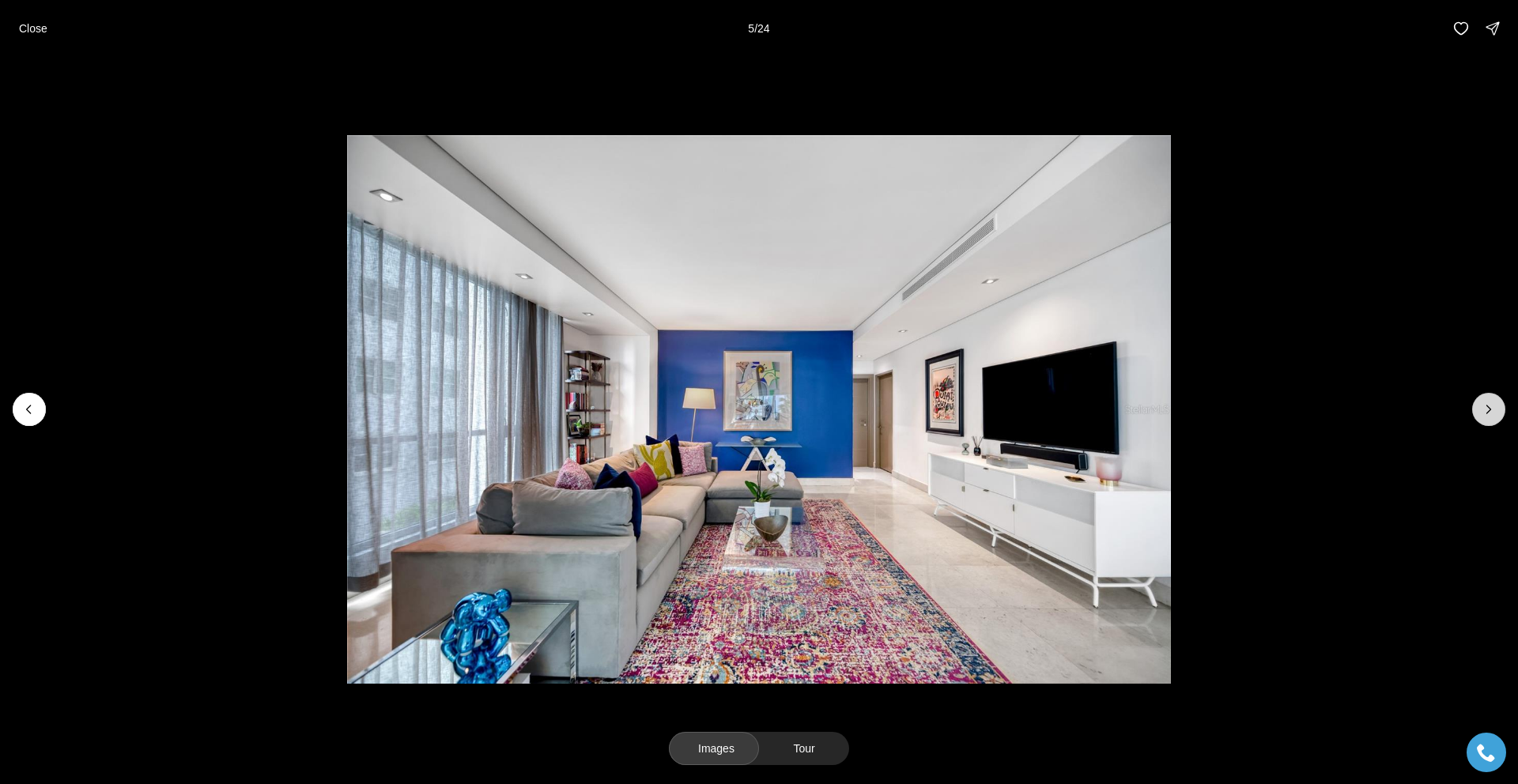
click at [1488, 410] on icon "Next slide" at bounding box center [1488, 409] width 16 height 16
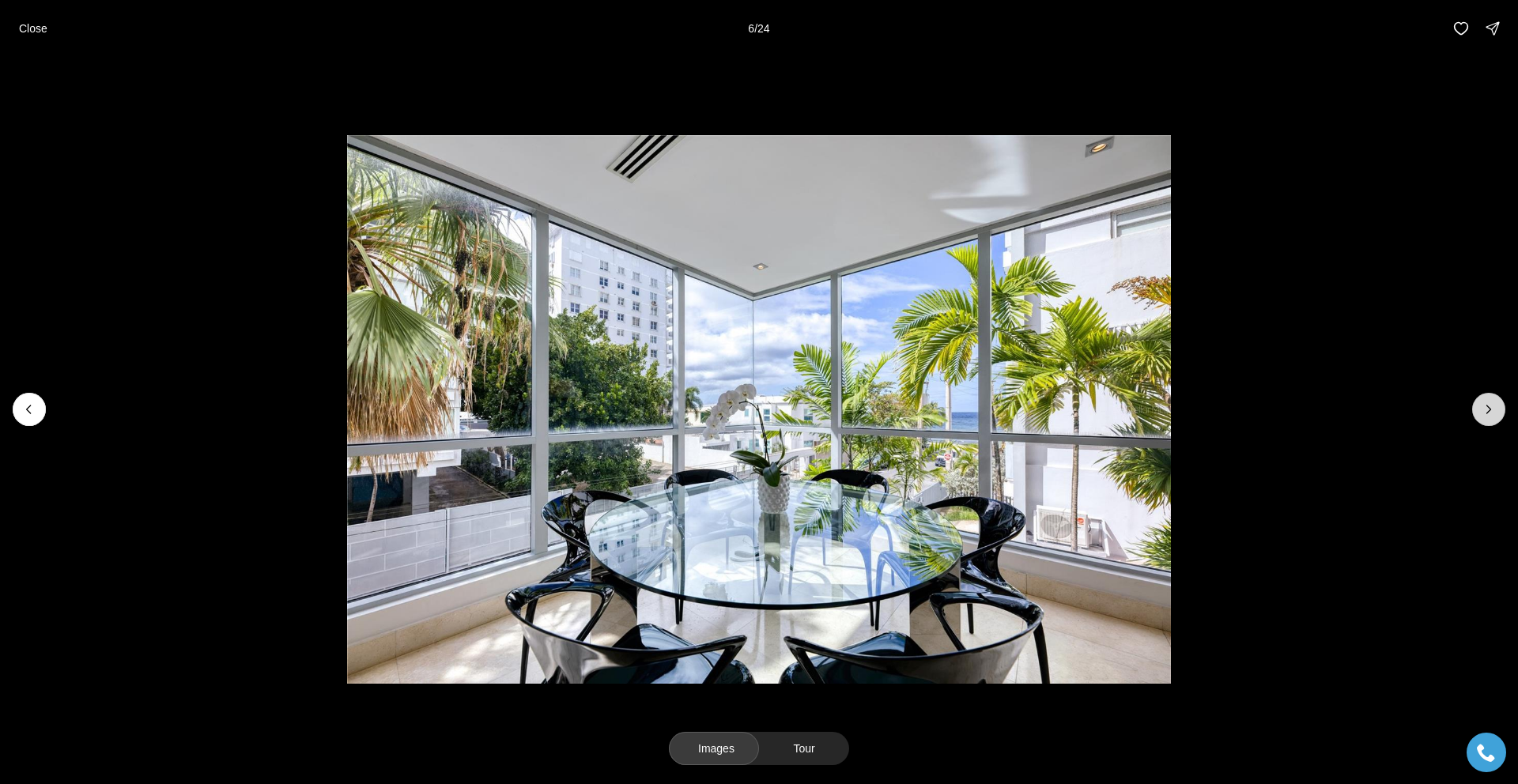
click at [1488, 410] on icon "Next slide" at bounding box center [1488, 409] width 16 height 16
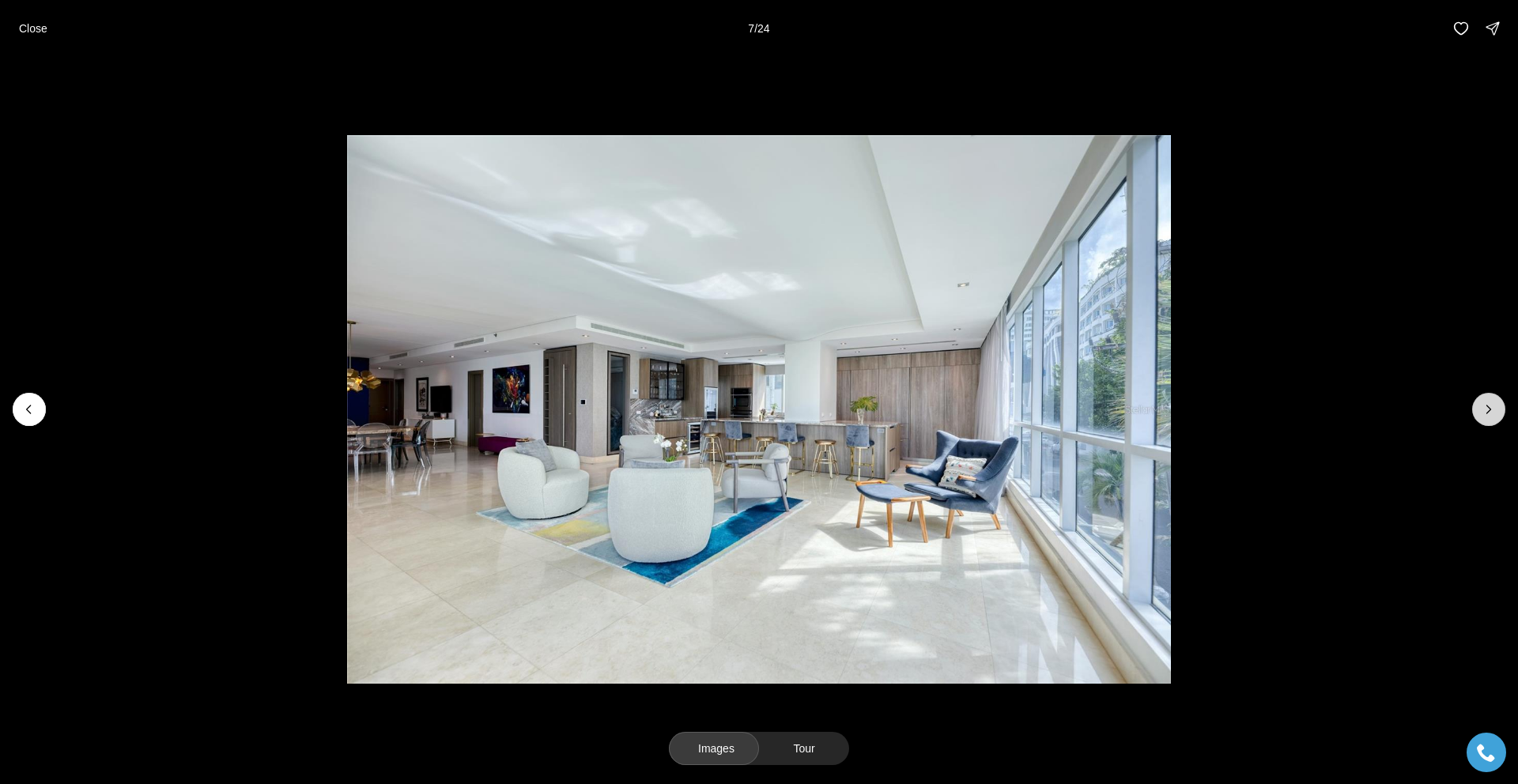
click at [1488, 410] on icon "Next slide" at bounding box center [1488, 409] width 16 height 16
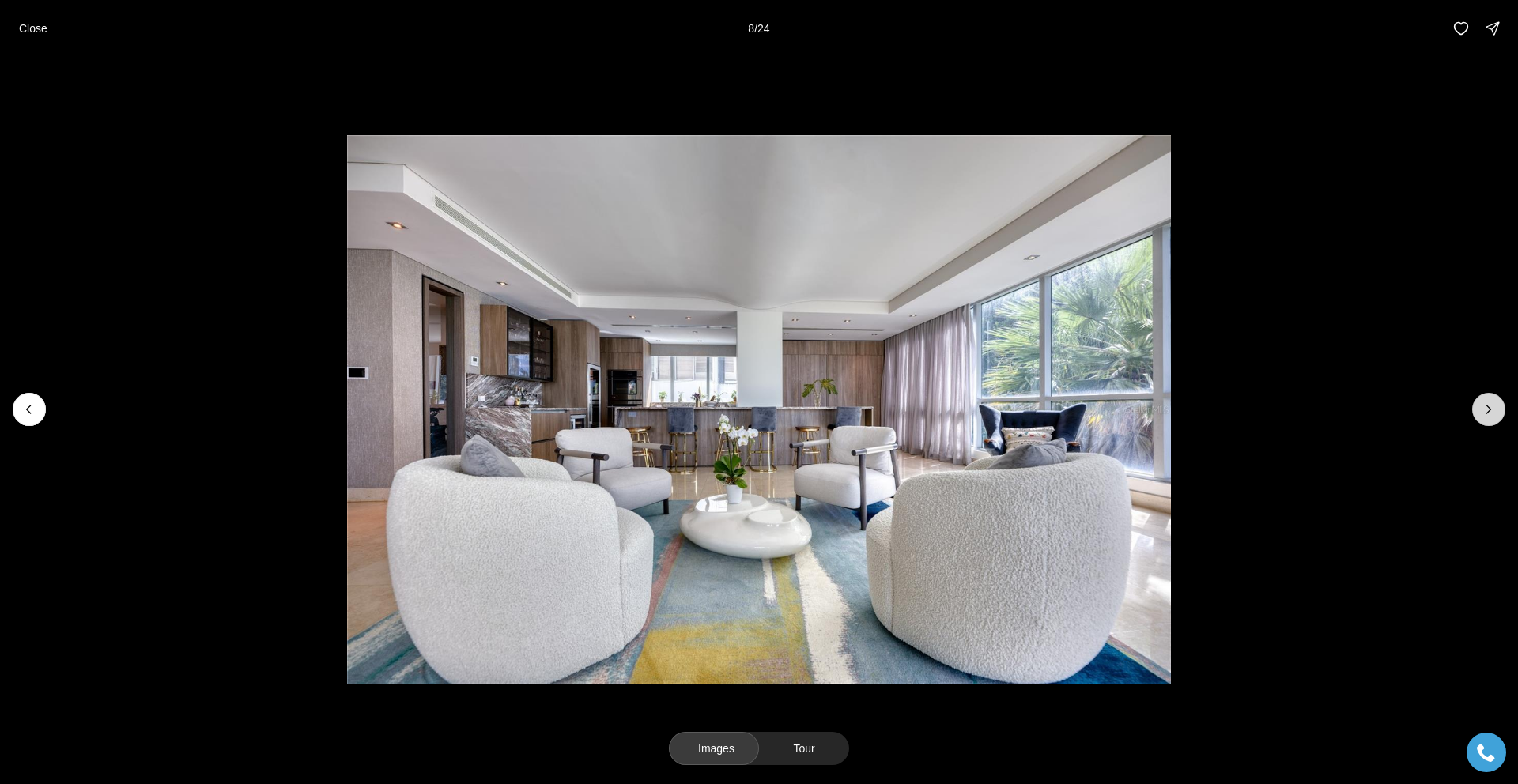
click at [1488, 410] on icon "Next slide" at bounding box center [1488, 409] width 16 height 16
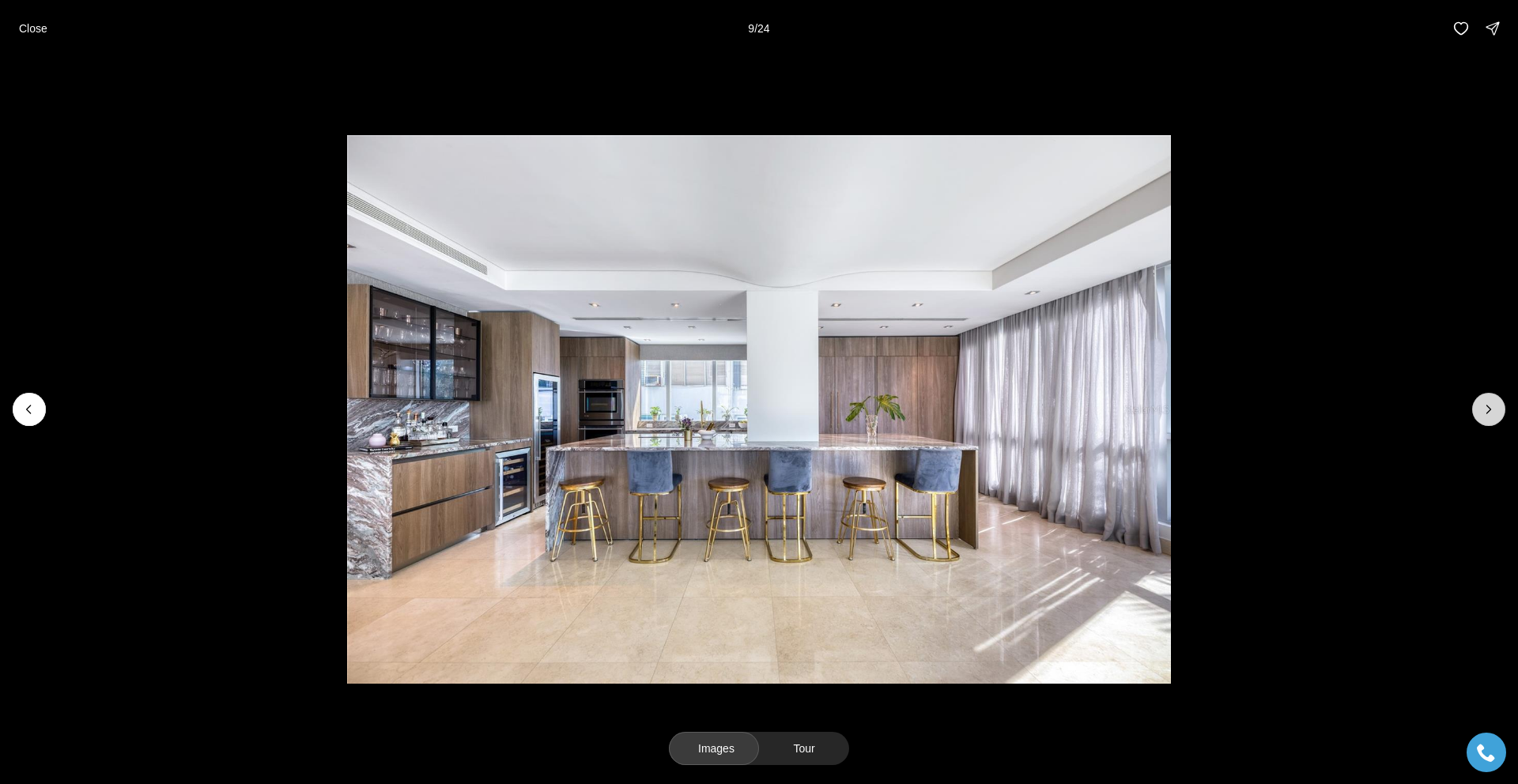
click at [1488, 410] on icon "Next slide" at bounding box center [1488, 409] width 16 height 16
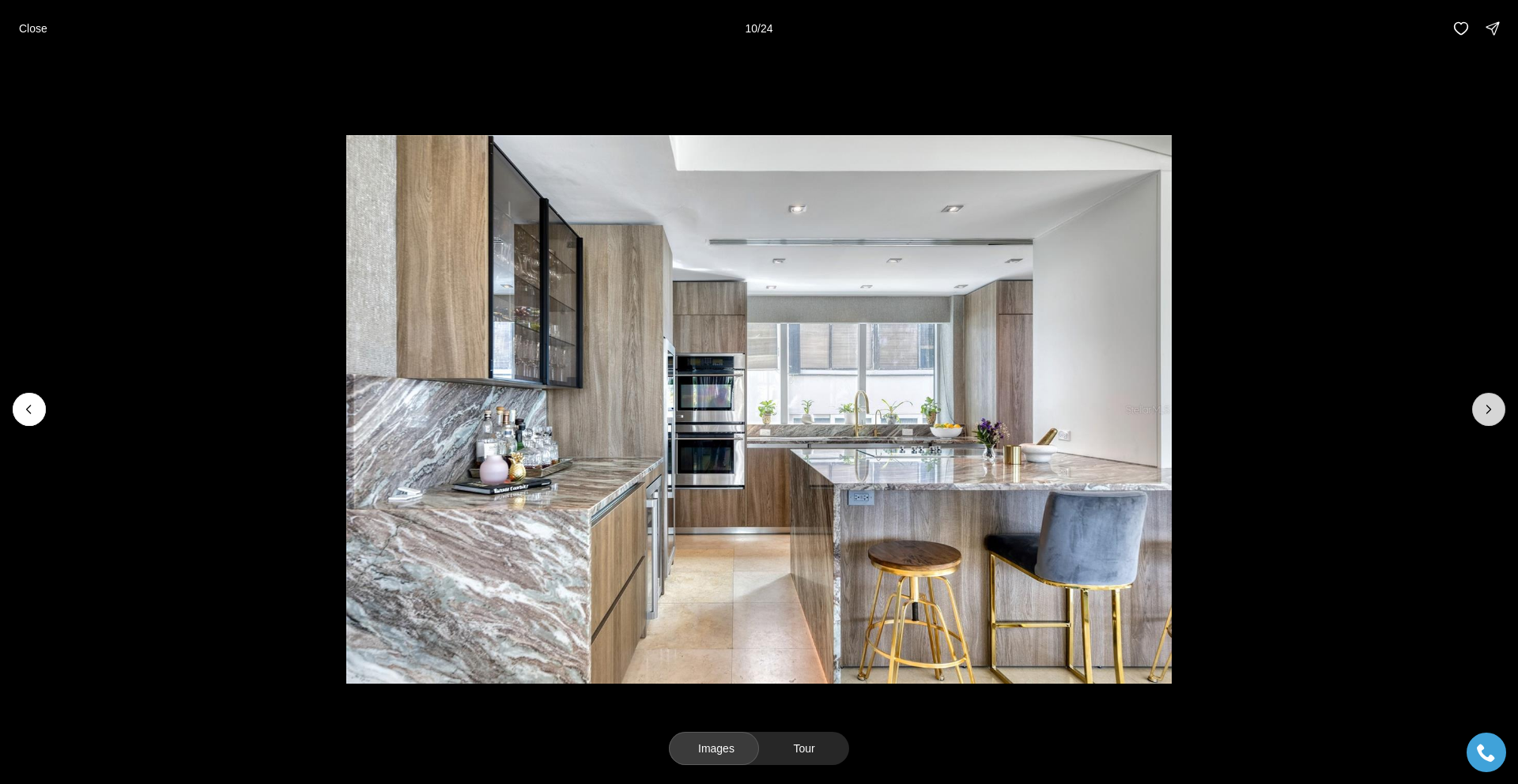
click at [1488, 410] on icon "Next slide" at bounding box center [1488, 409] width 16 height 16
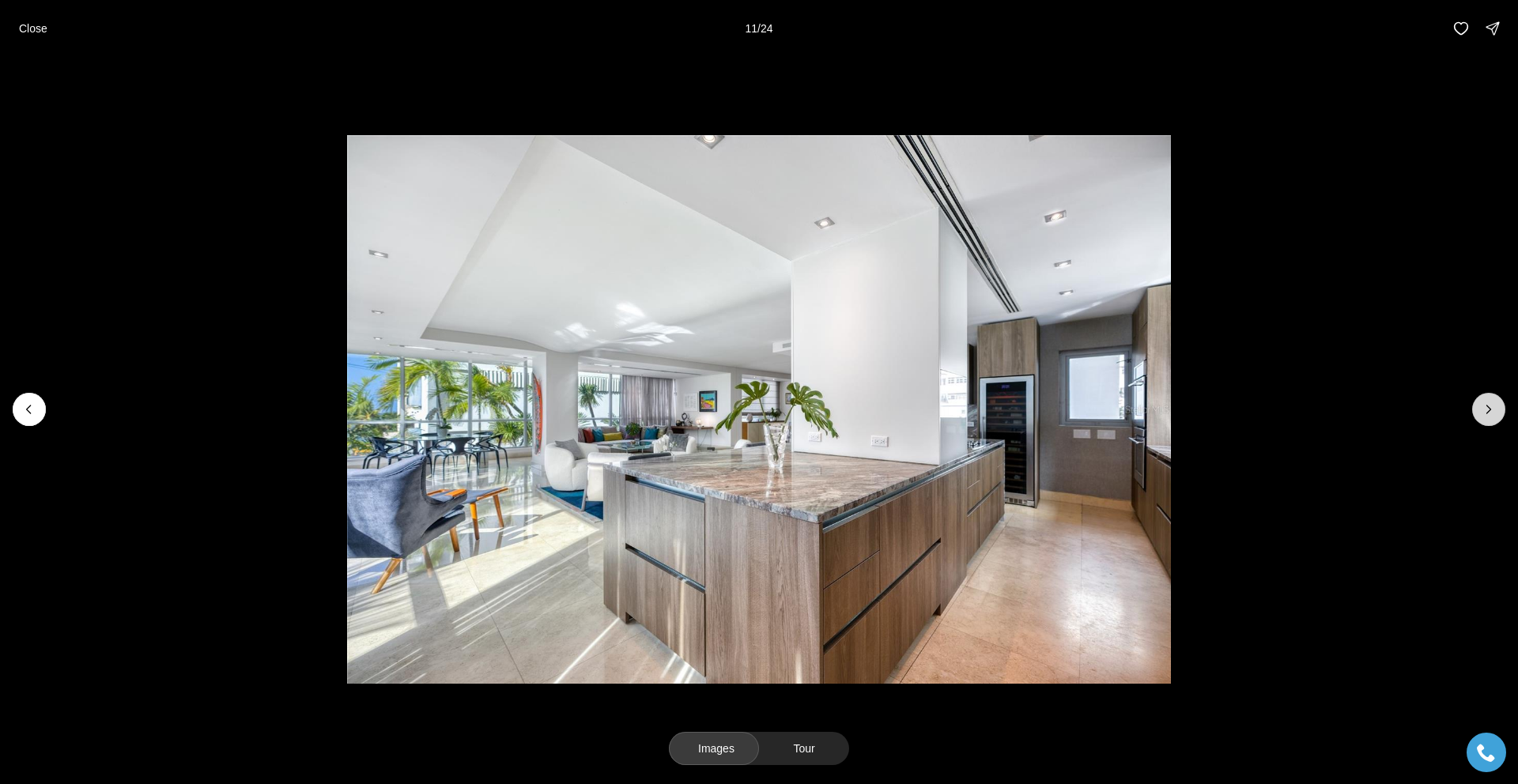
click at [1488, 410] on icon "Next slide" at bounding box center [1488, 409] width 16 height 16
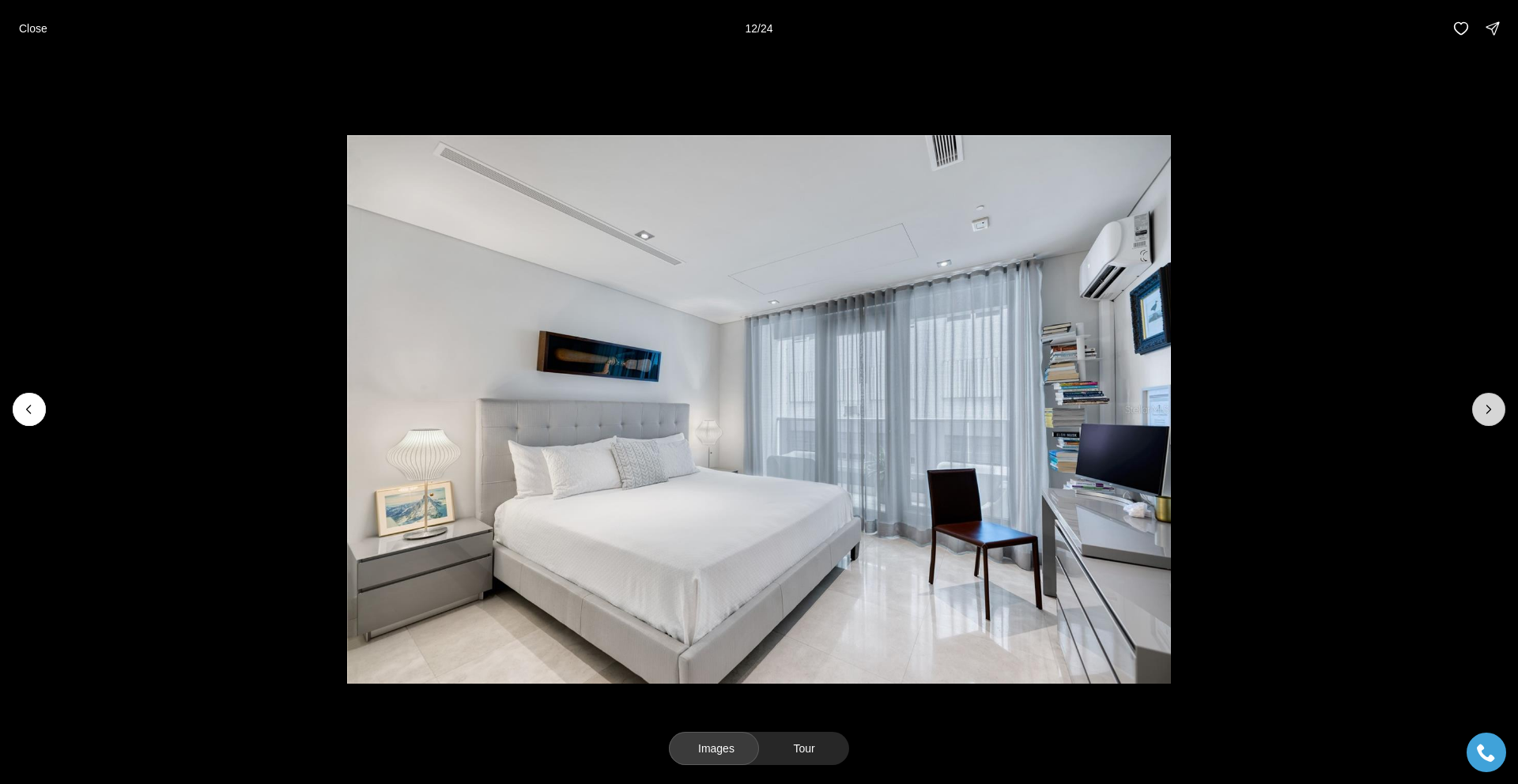
click at [1488, 410] on icon "Next slide" at bounding box center [1488, 409] width 16 height 16
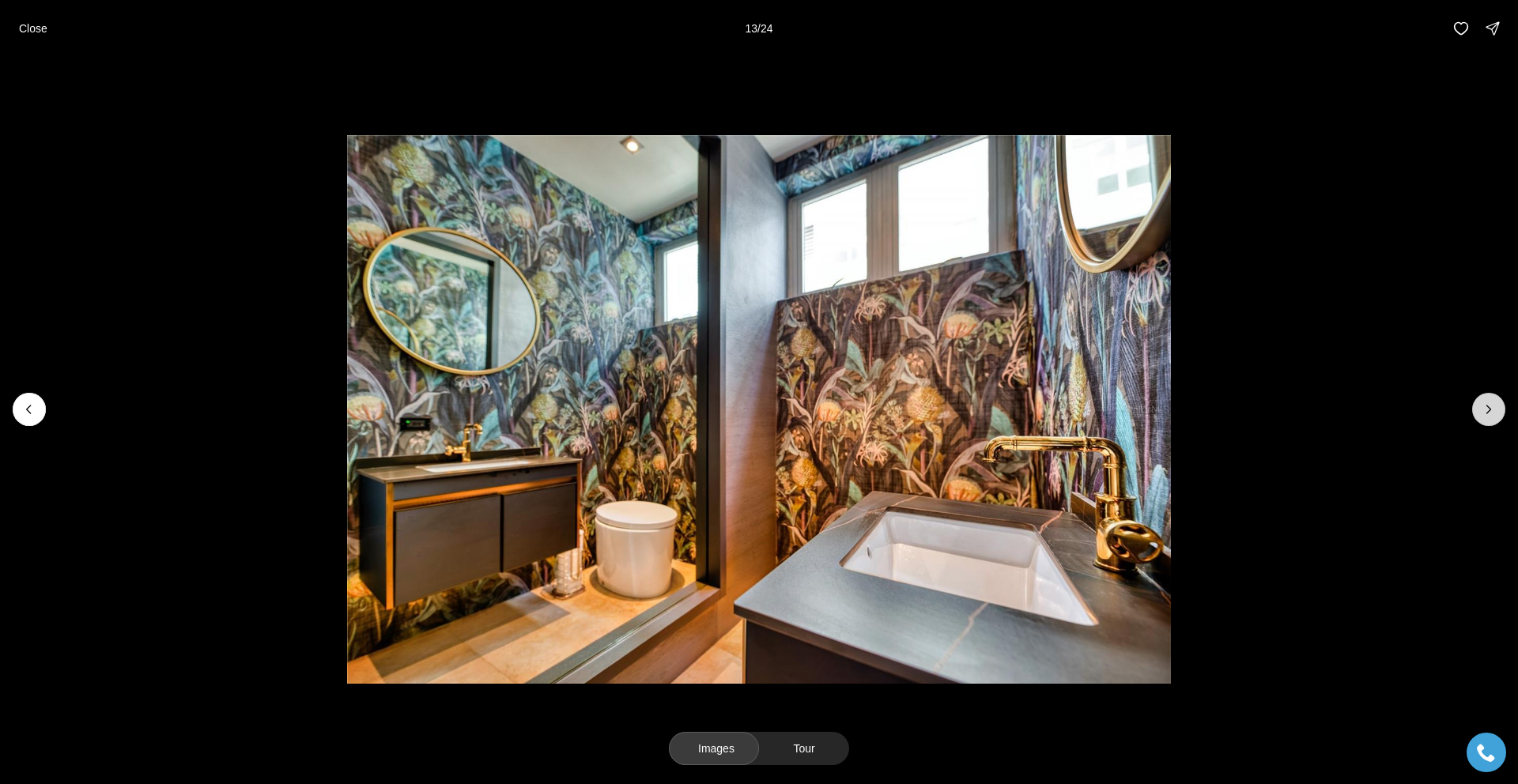
click at [1488, 410] on icon "Next slide" at bounding box center [1488, 409] width 16 height 16
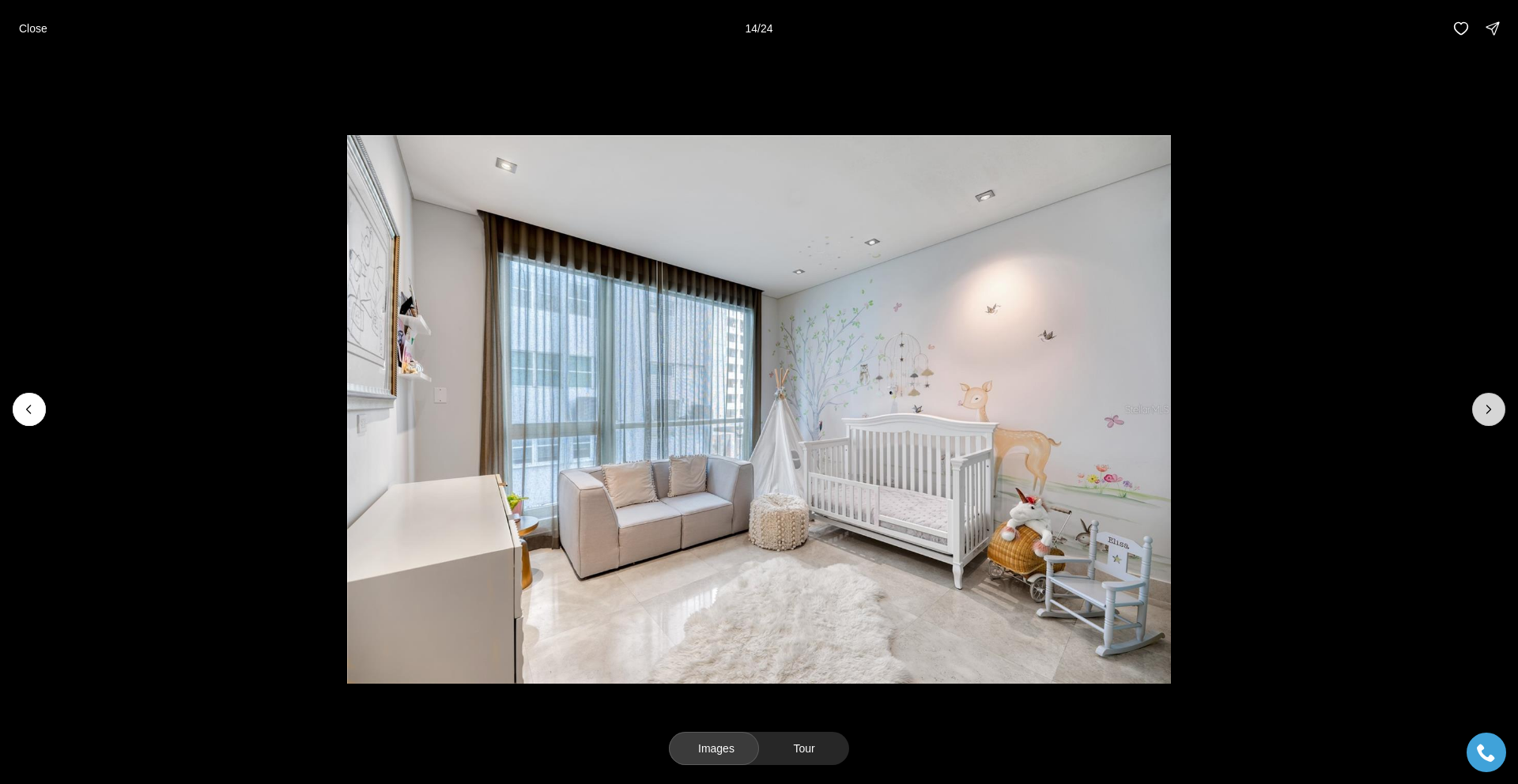
click at [1488, 410] on icon "Next slide" at bounding box center [1488, 409] width 16 height 16
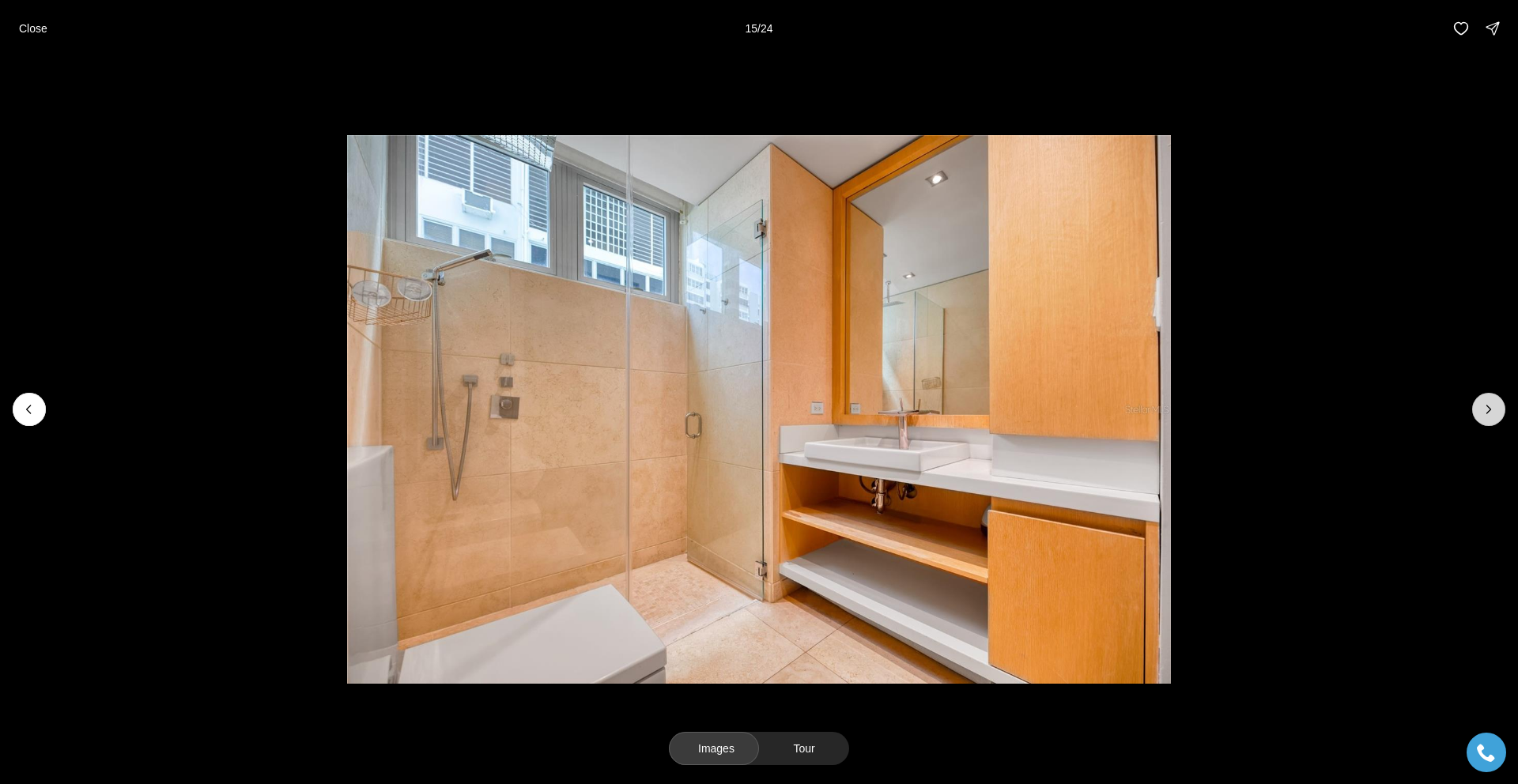
click at [1488, 410] on icon "Next slide" at bounding box center [1488, 409] width 16 height 16
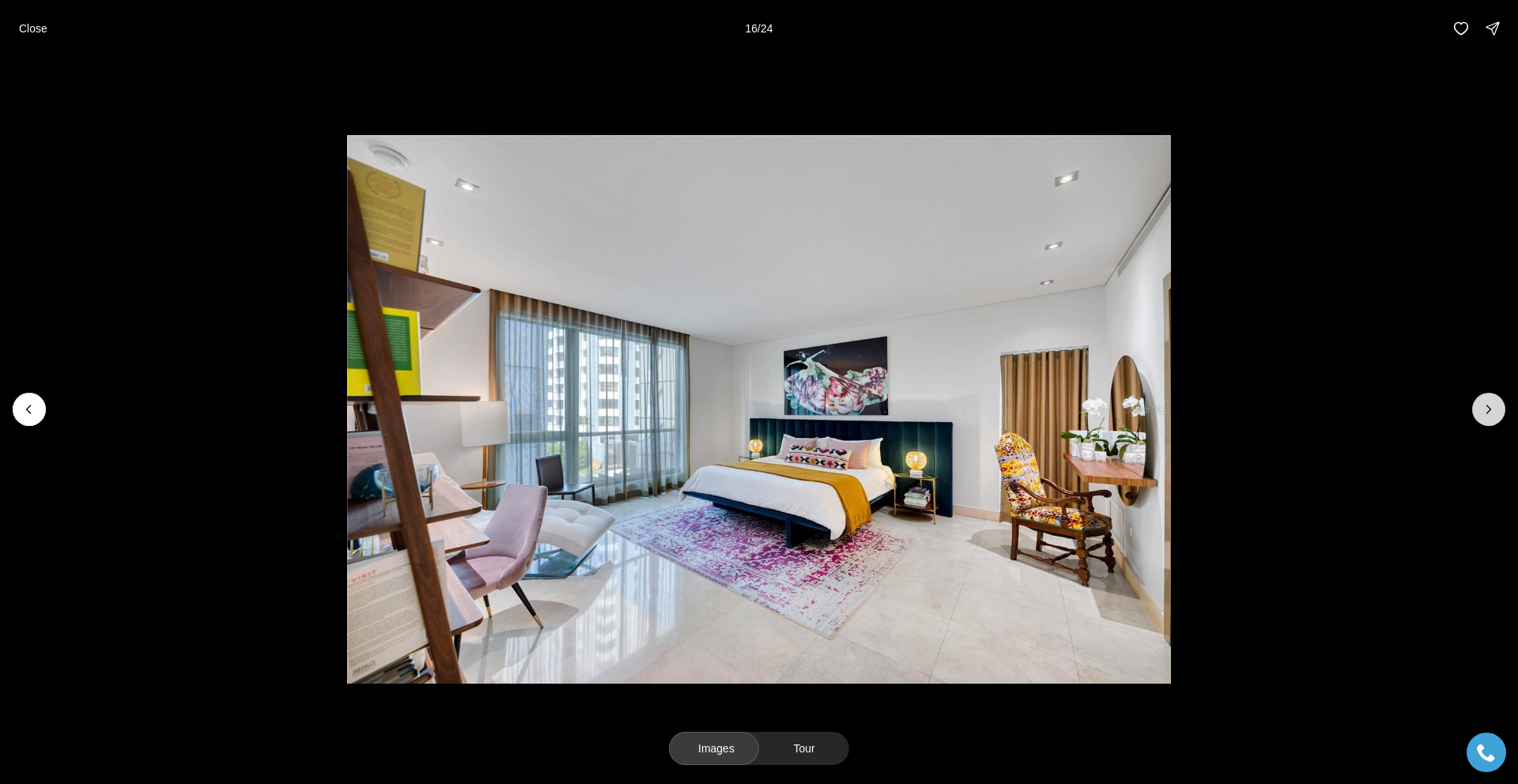
click at [1488, 410] on icon "Next slide" at bounding box center [1488, 409] width 16 height 16
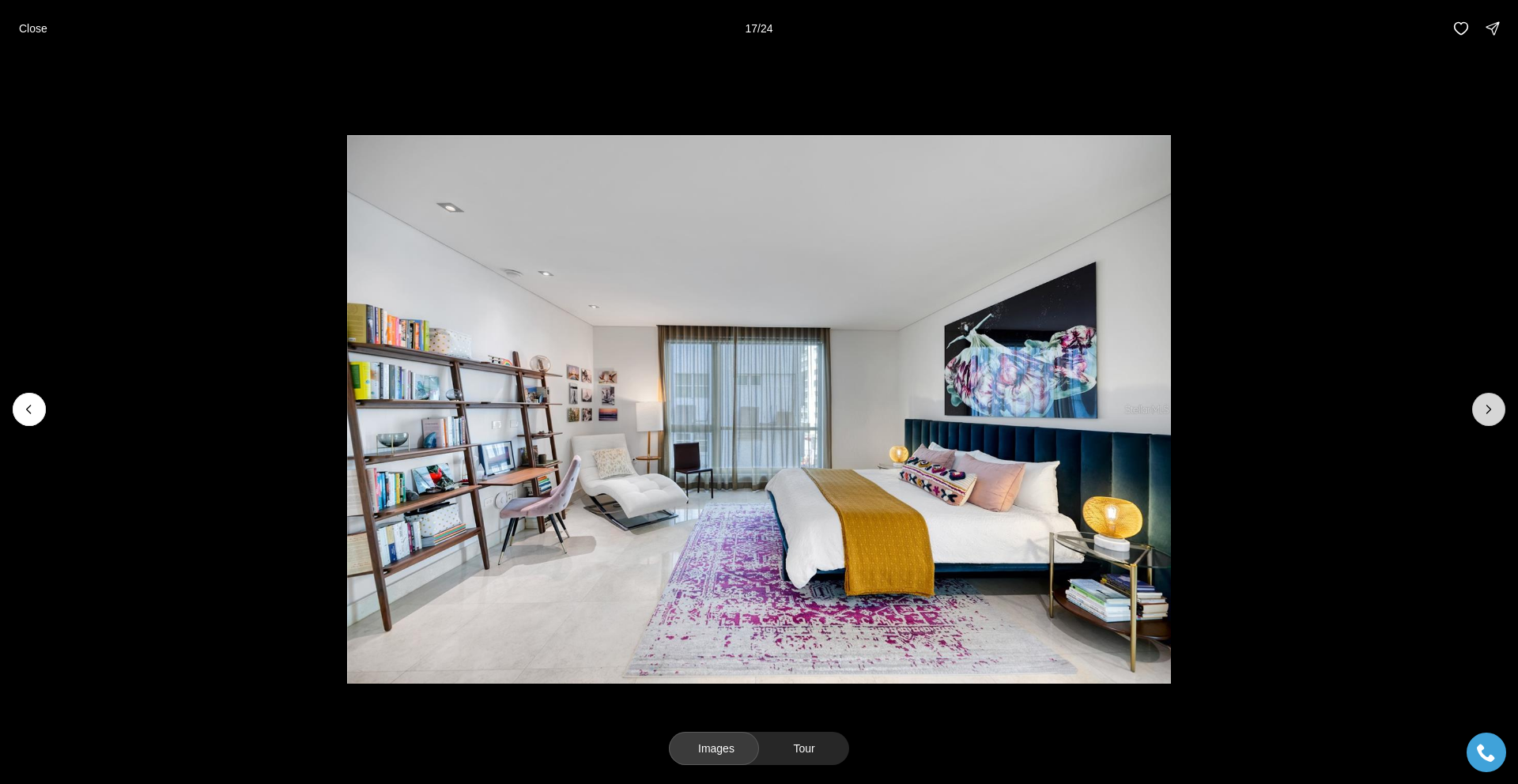
click at [1488, 410] on icon "Next slide" at bounding box center [1488, 409] width 16 height 16
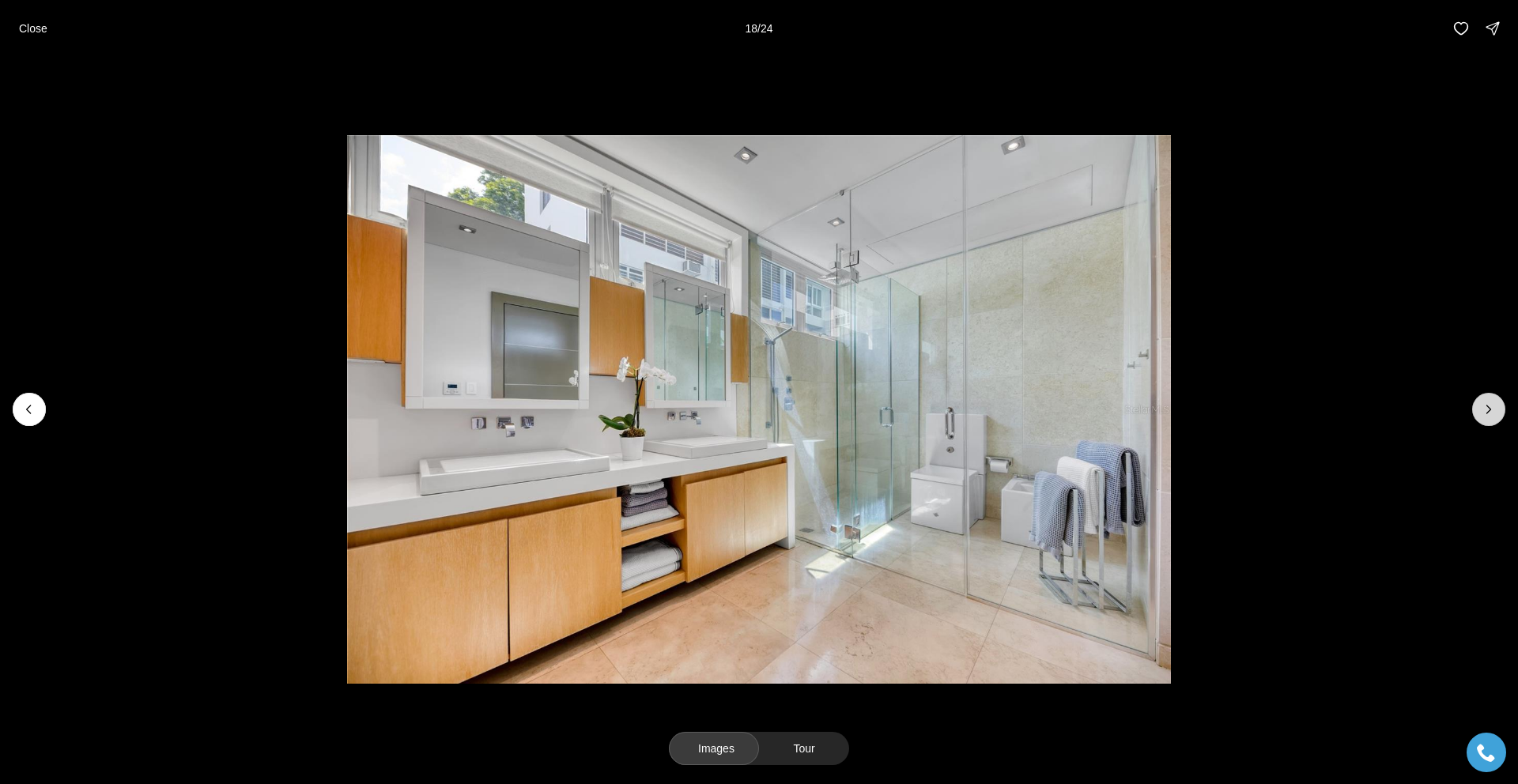
click at [1488, 410] on icon "Next slide" at bounding box center [1488, 409] width 16 height 16
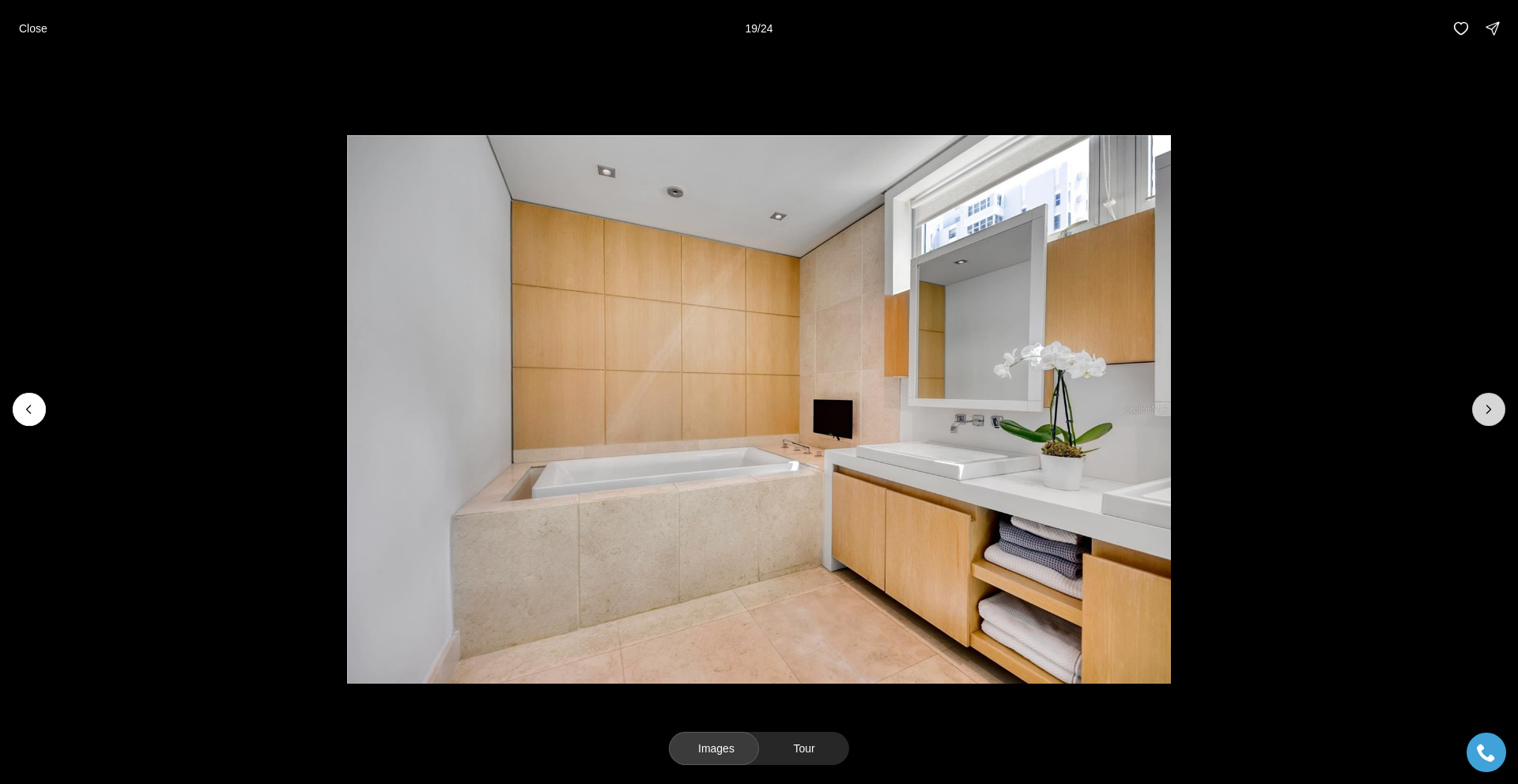
click at [1488, 410] on icon "Next slide" at bounding box center [1488, 409] width 16 height 16
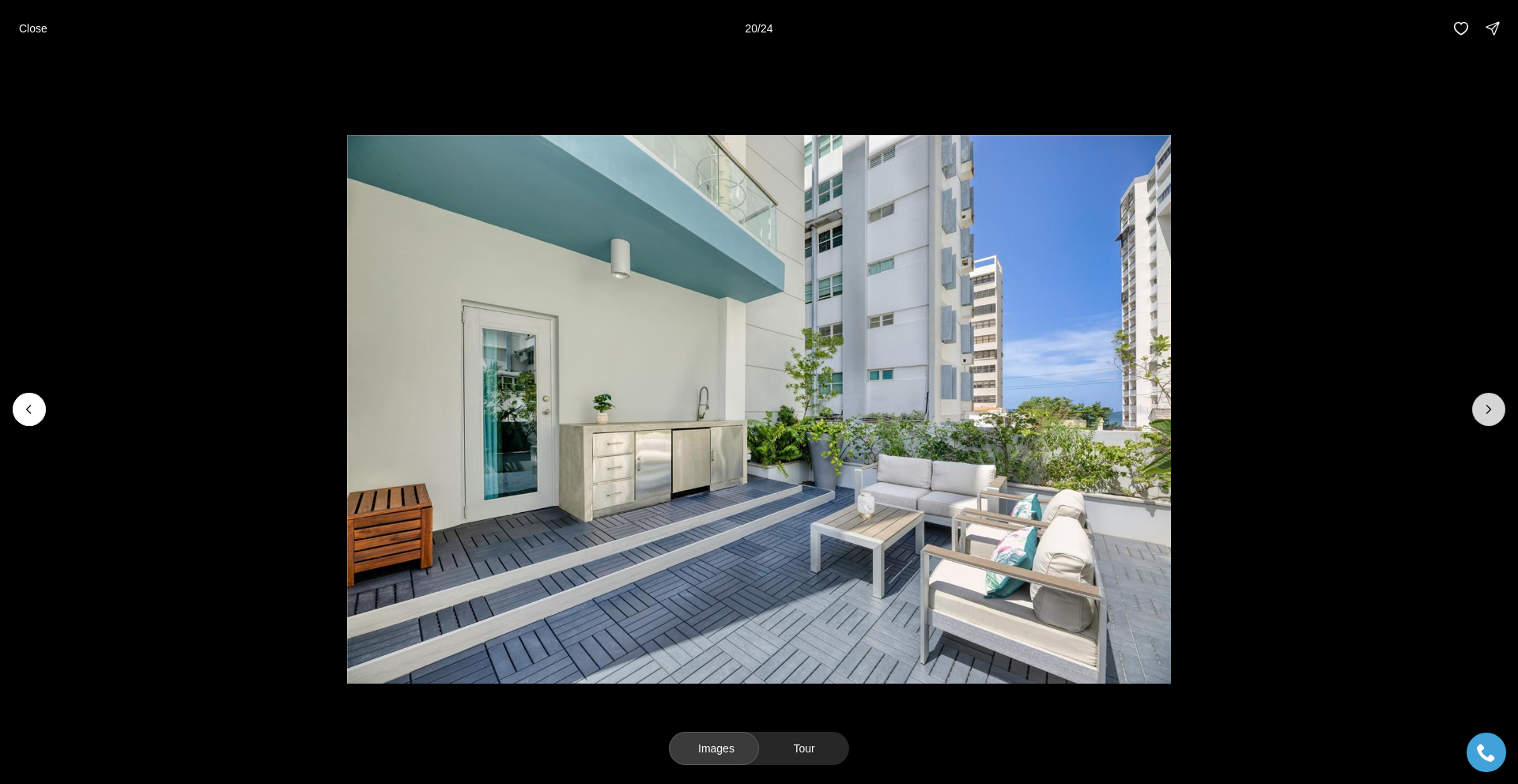
click at [1488, 410] on icon "Next slide" at bounding box center [1488, 409] width 16 height 16
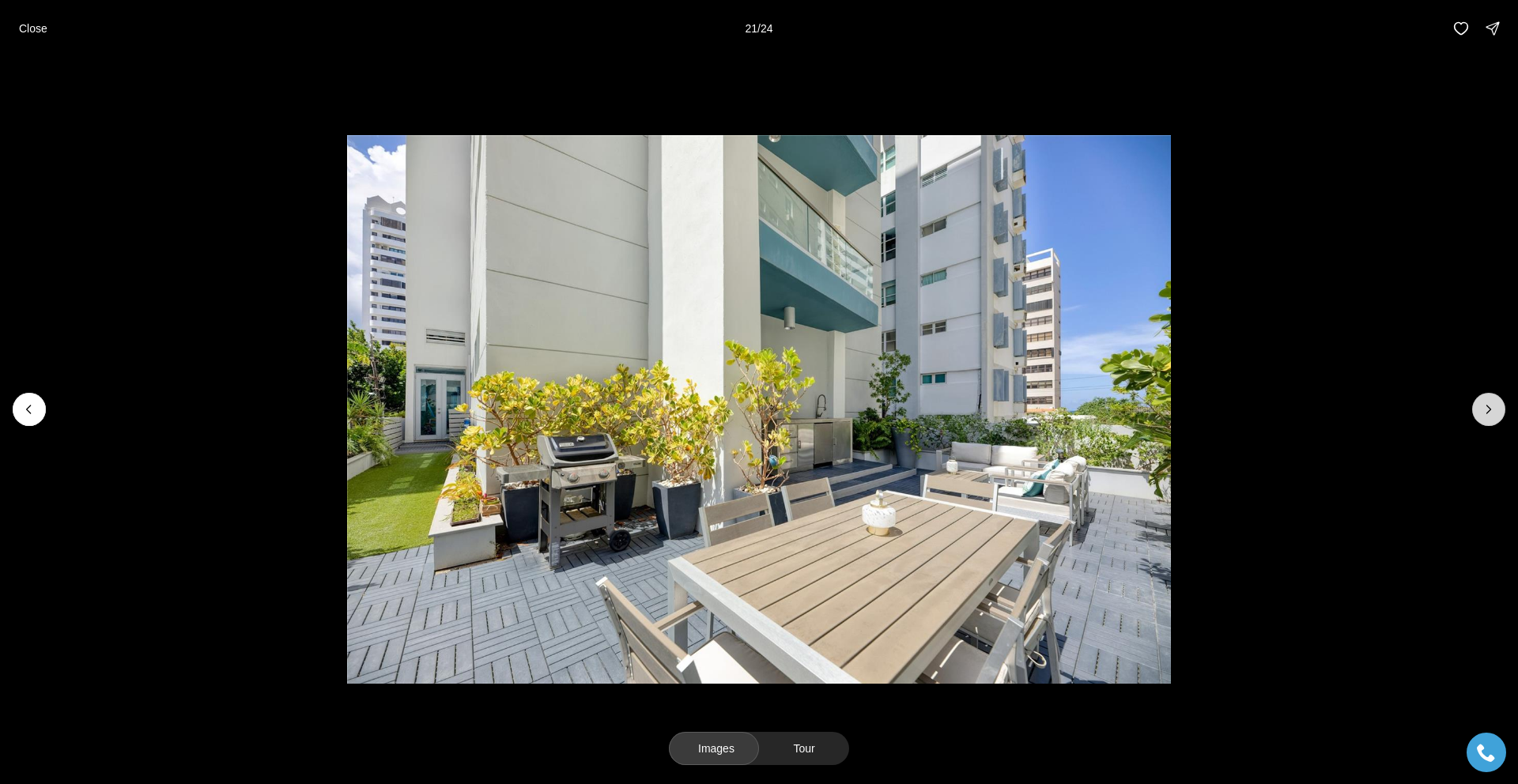
click at [1488, 410] on icon "Next slide" at bounding box center [1488, 409] width 16 height 16
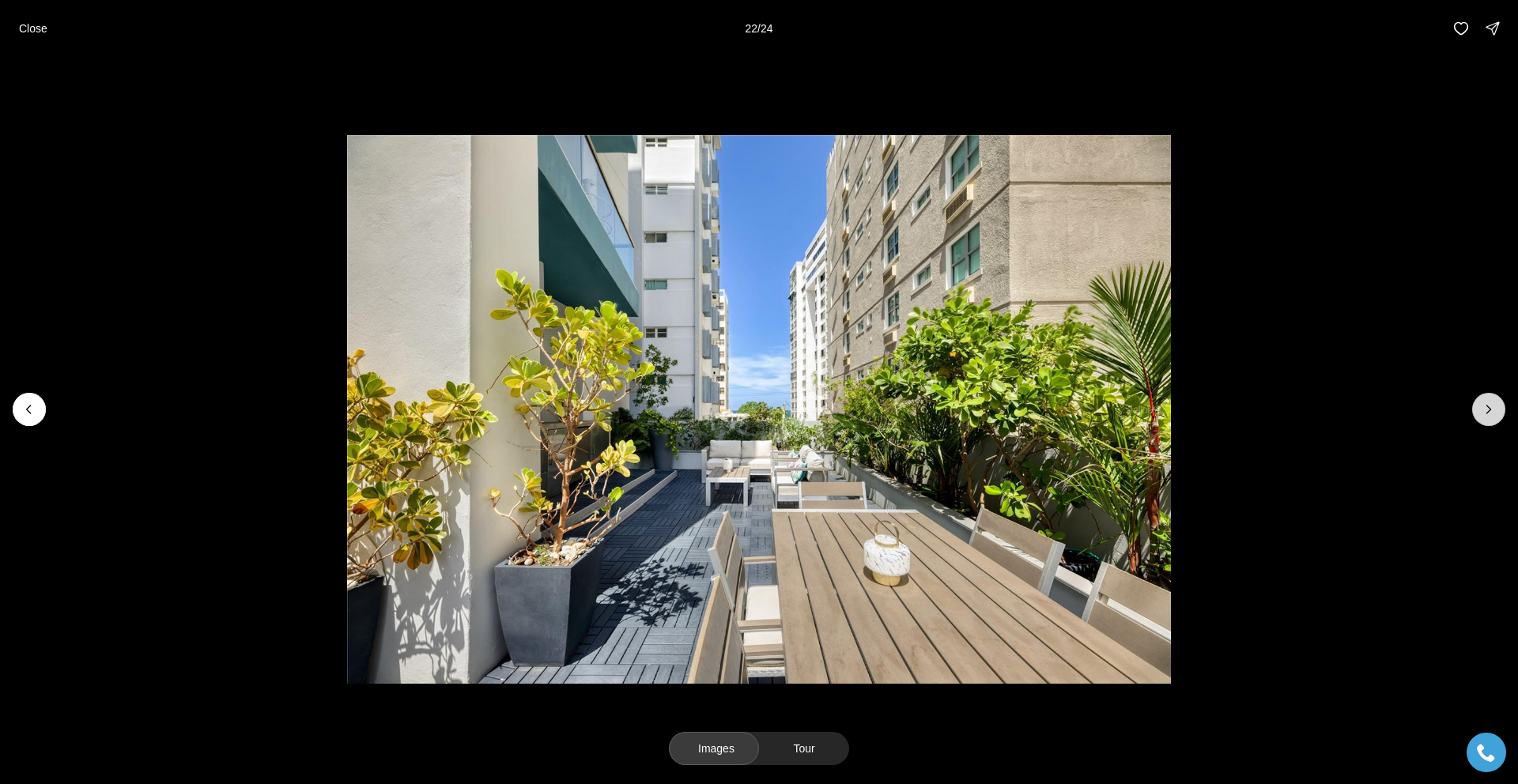
click at [1488, 410] on icon "Next slide" at bounding box center [1488, 409] width 16 height 16
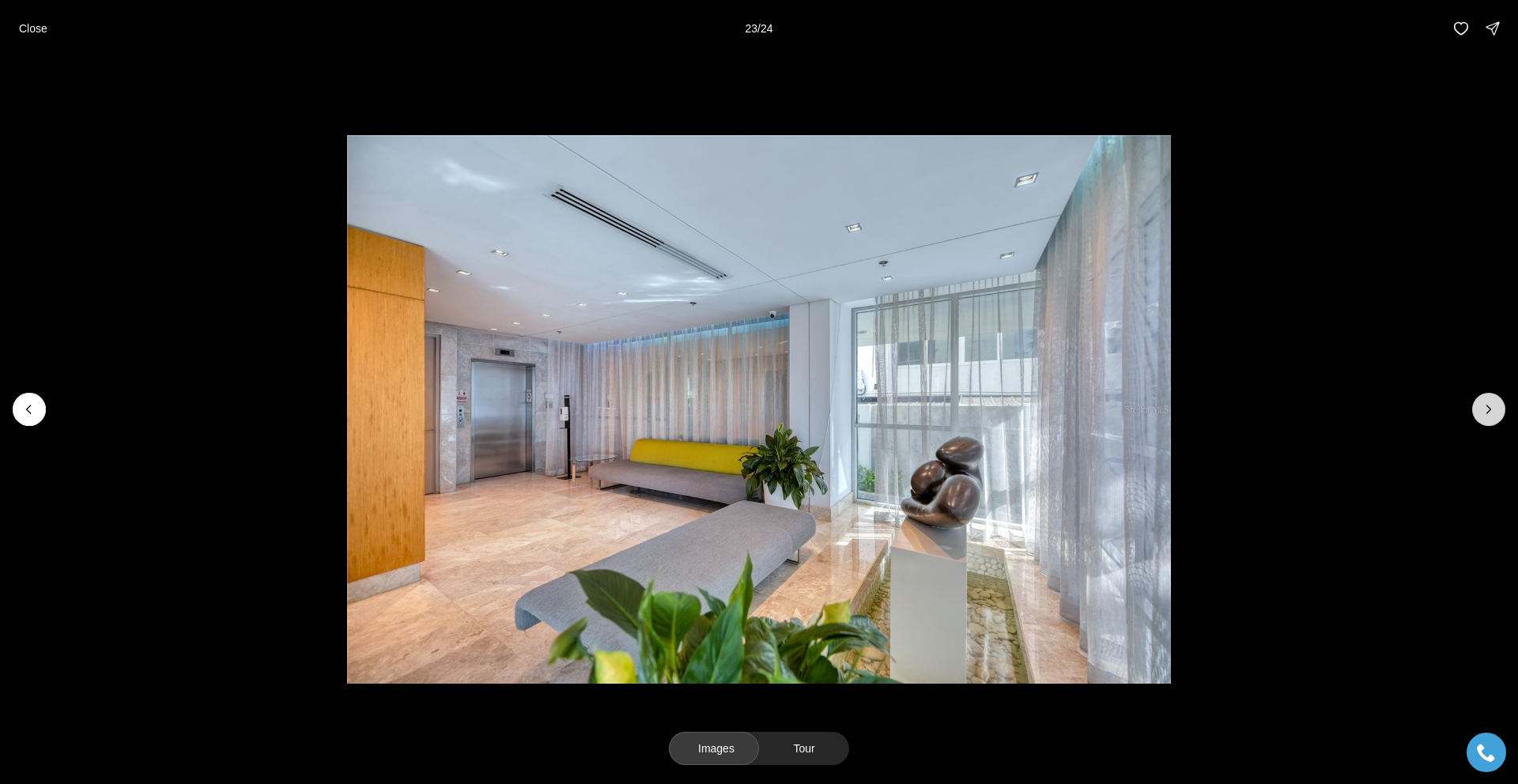
click at [1488, 410] on icon "Next slide" at bounding box center [1488, 409] width 16 height 16
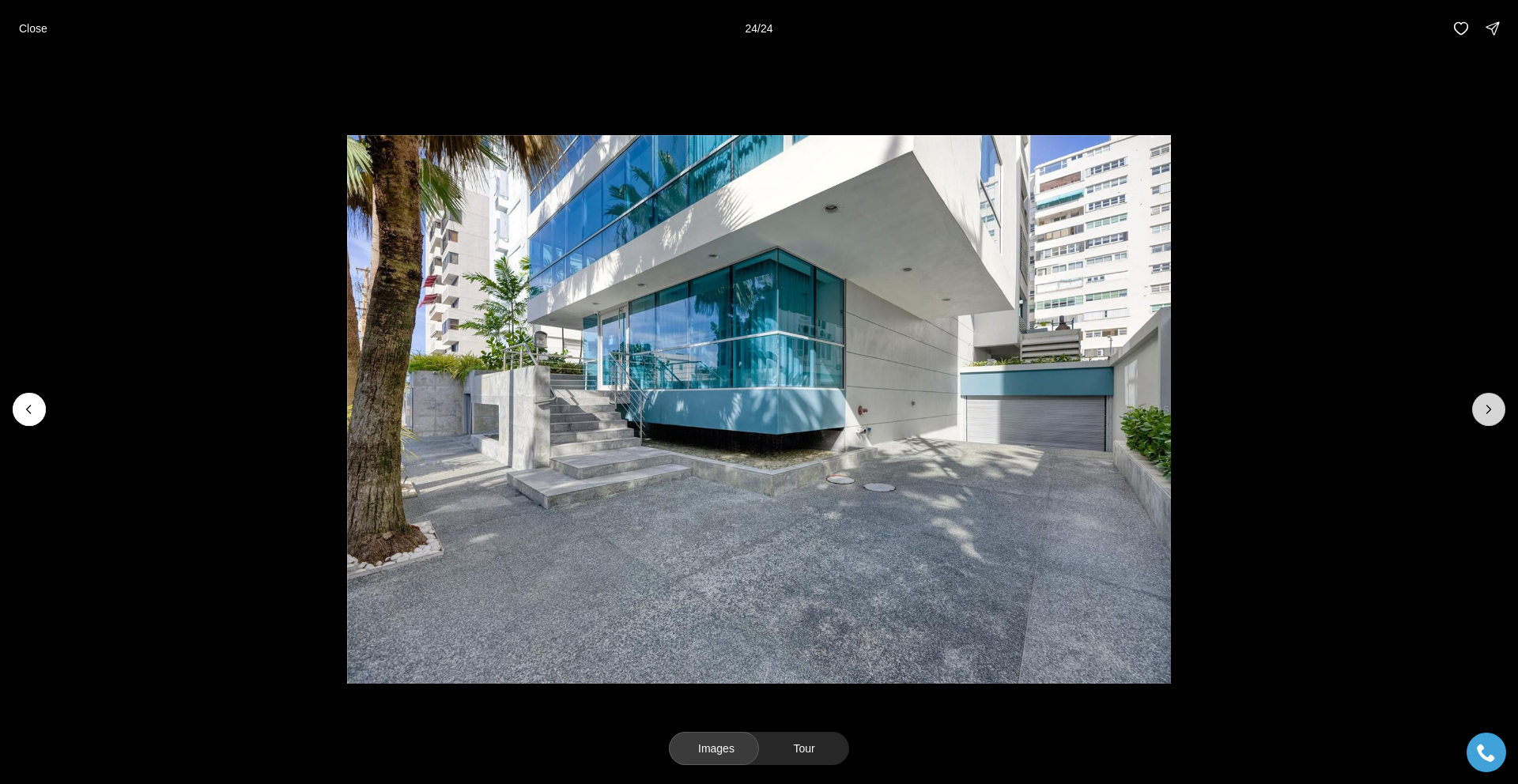
click at [1488, 410] on div at bounding box center [1488, 409] width 33 height 33
click at [34, 27] on p "Close" at bounding box center [33, 28] width 29 height 12
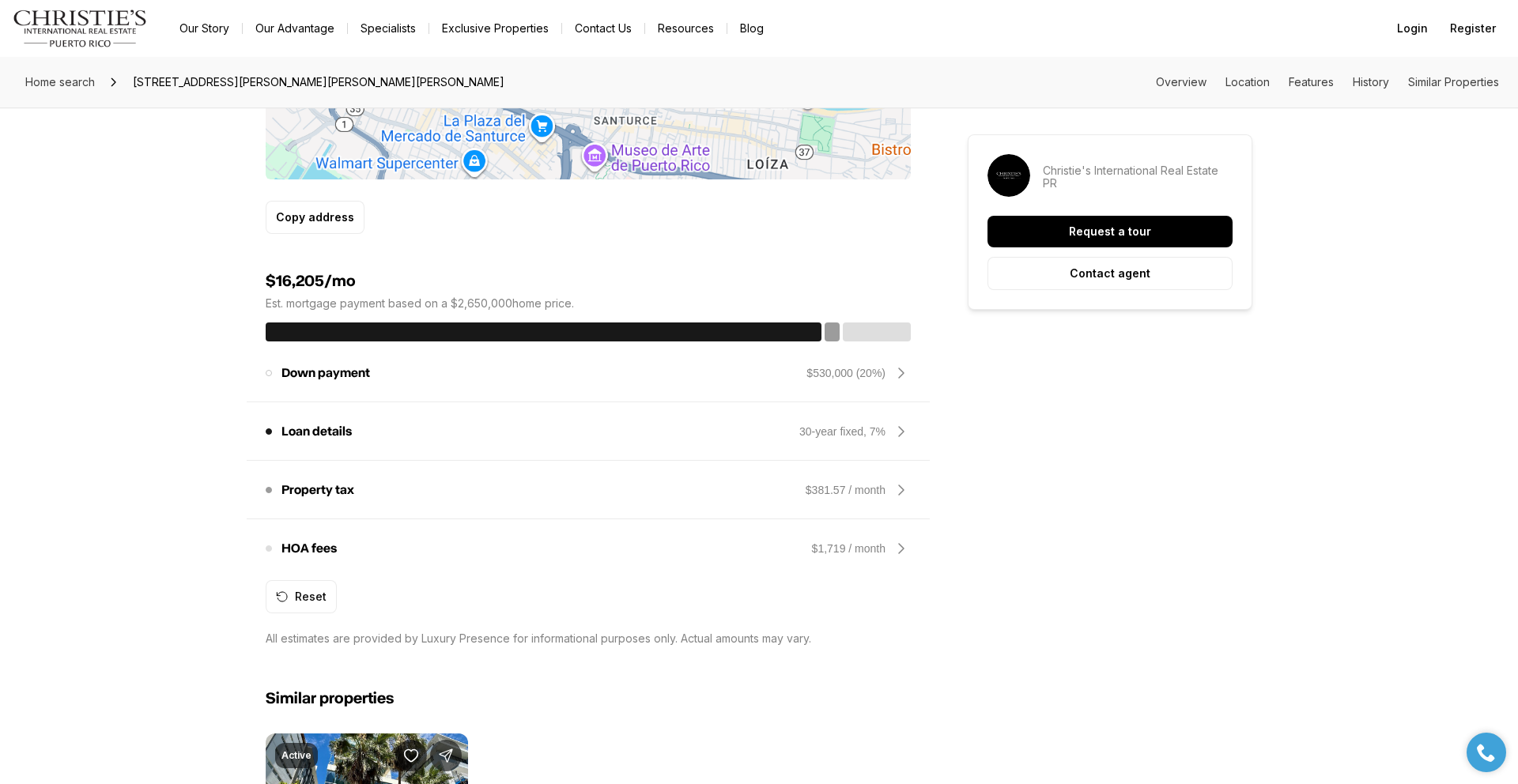
scroll to position [1153, 0]
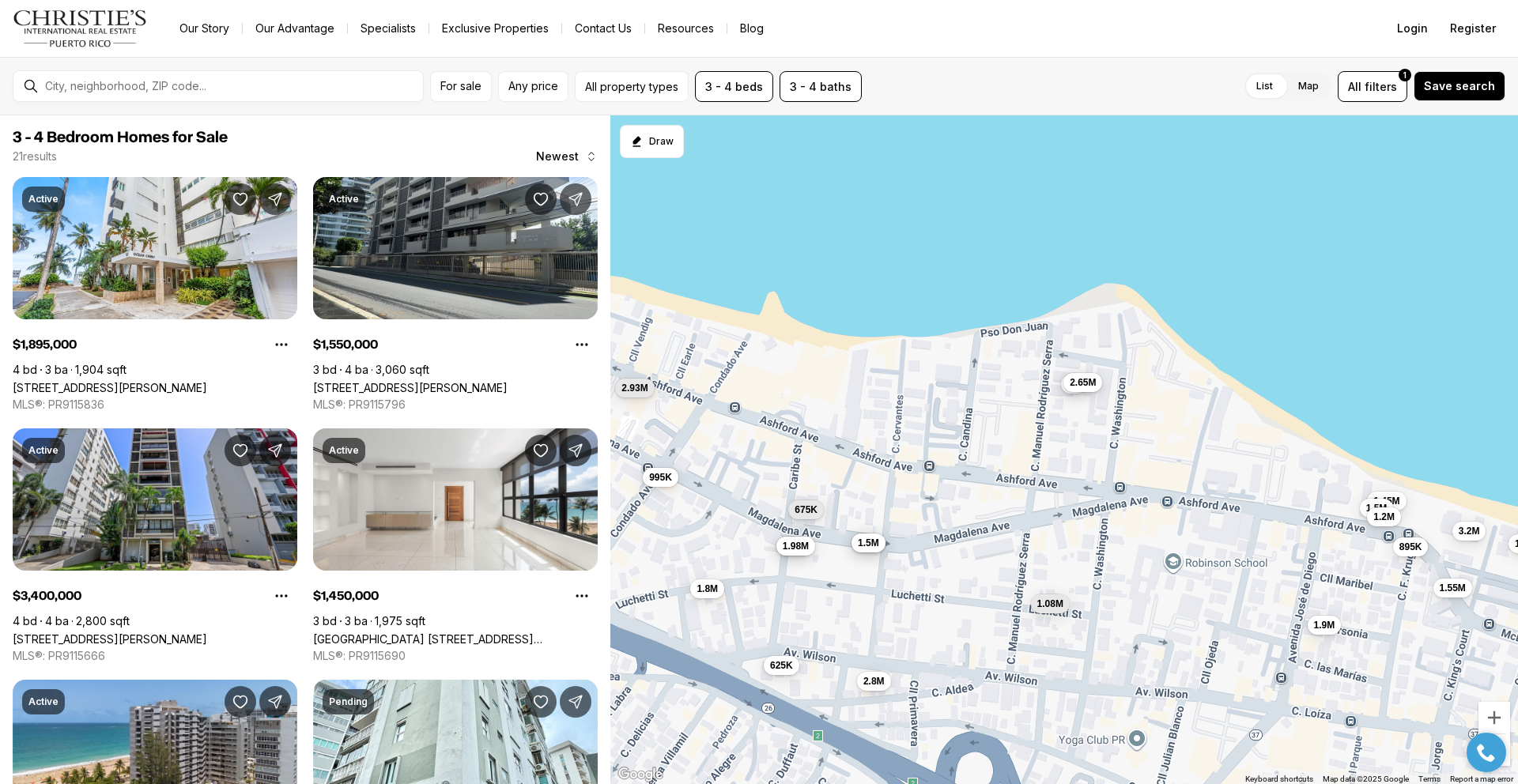
click at [1083, 383] on span "2.65M" at bounding box center [1083, 382] width 26 height 12
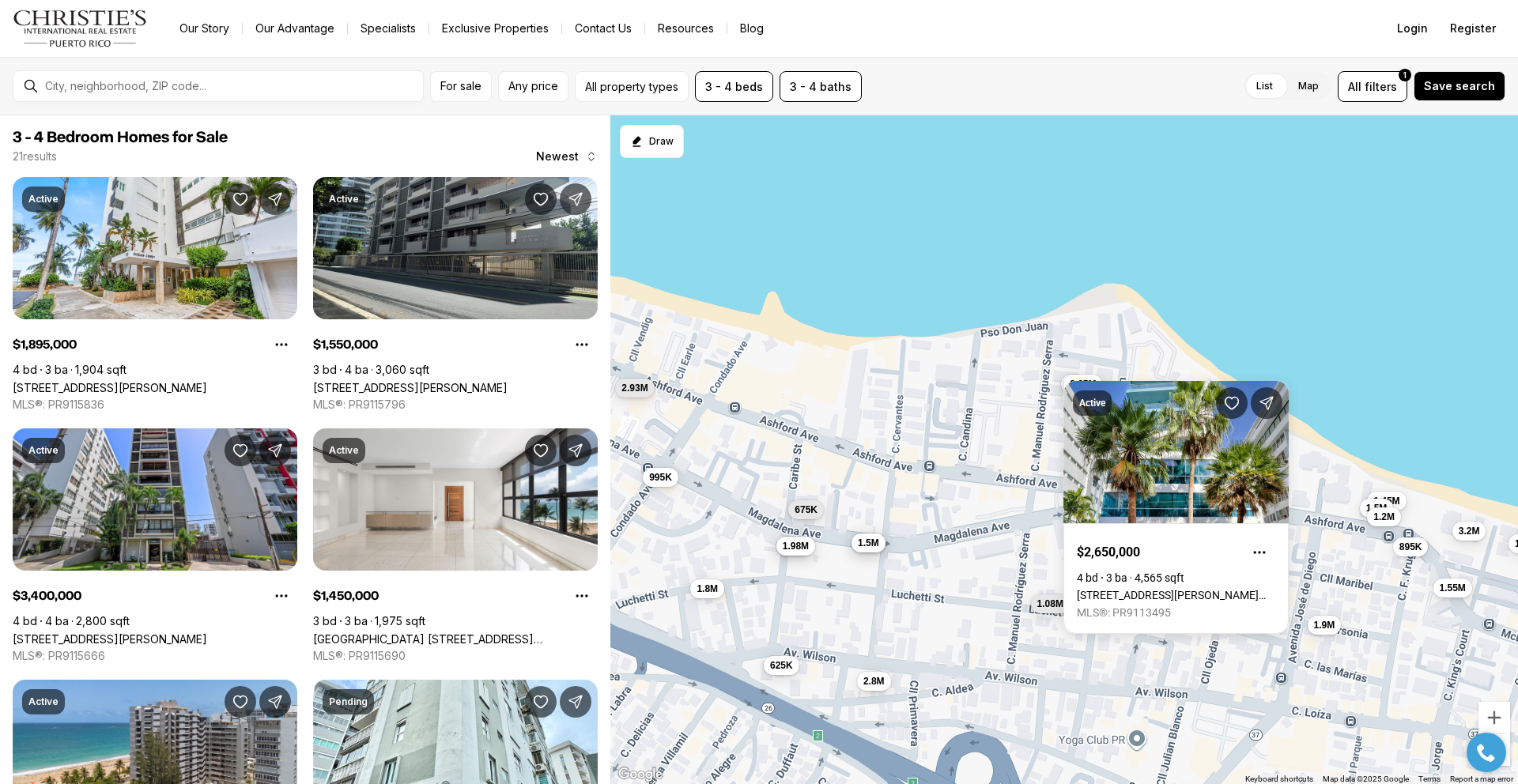
click at [1065, 389] on div "Active $2,650,000 4 bd 3 ba 4,565 sqft 7 MANUEL RODRIGUEZ SERRA ST #2, SAN JUAN…" at bounding box center [1176, 507] width 225 height 253
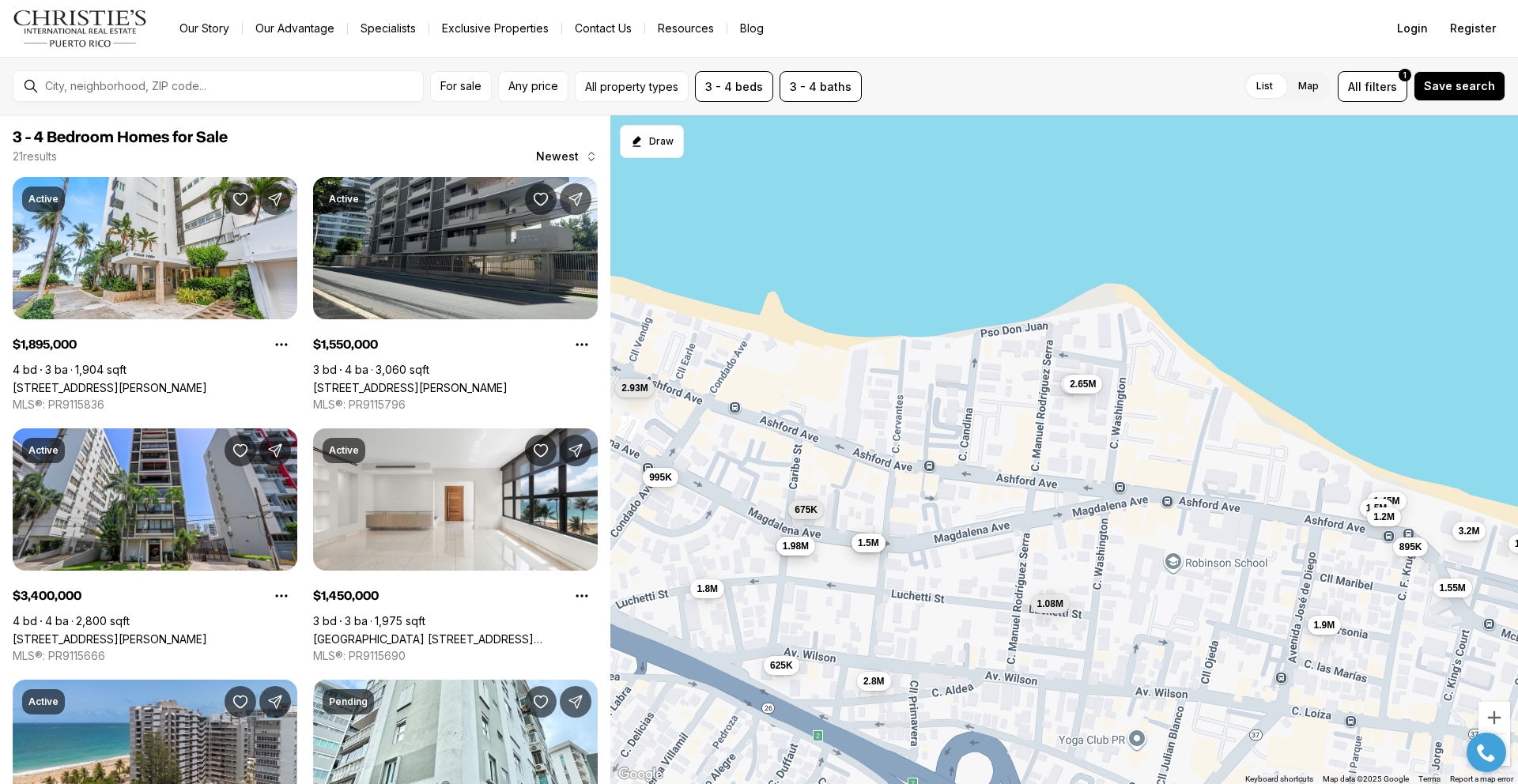
click at [1065, 389] on button "2.65M" at bounding box center [1083, 383] width 39 height 19
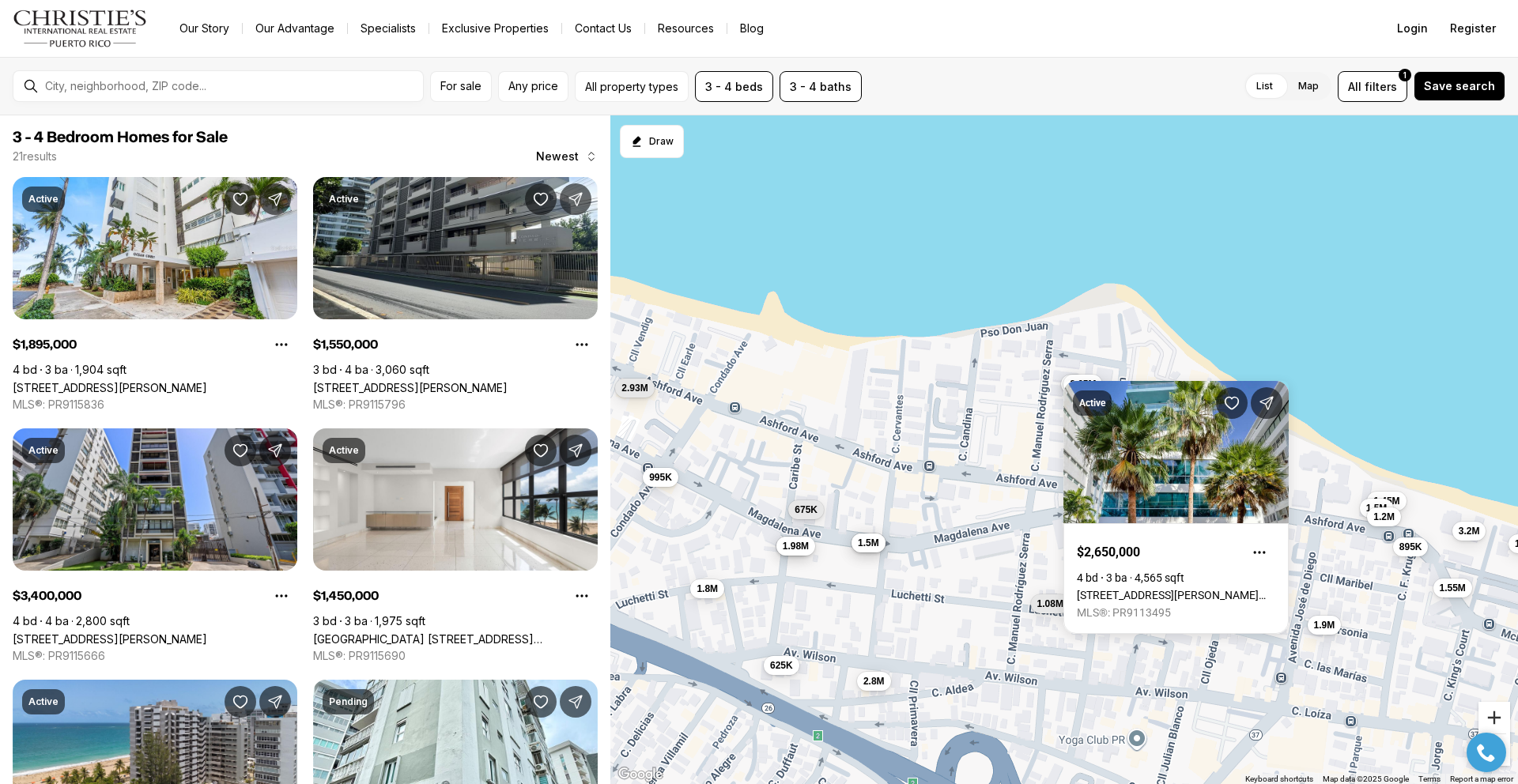
click at [1493, 718] on button "Zoom in" at bounding box center [1494, 718] width 31 height 31
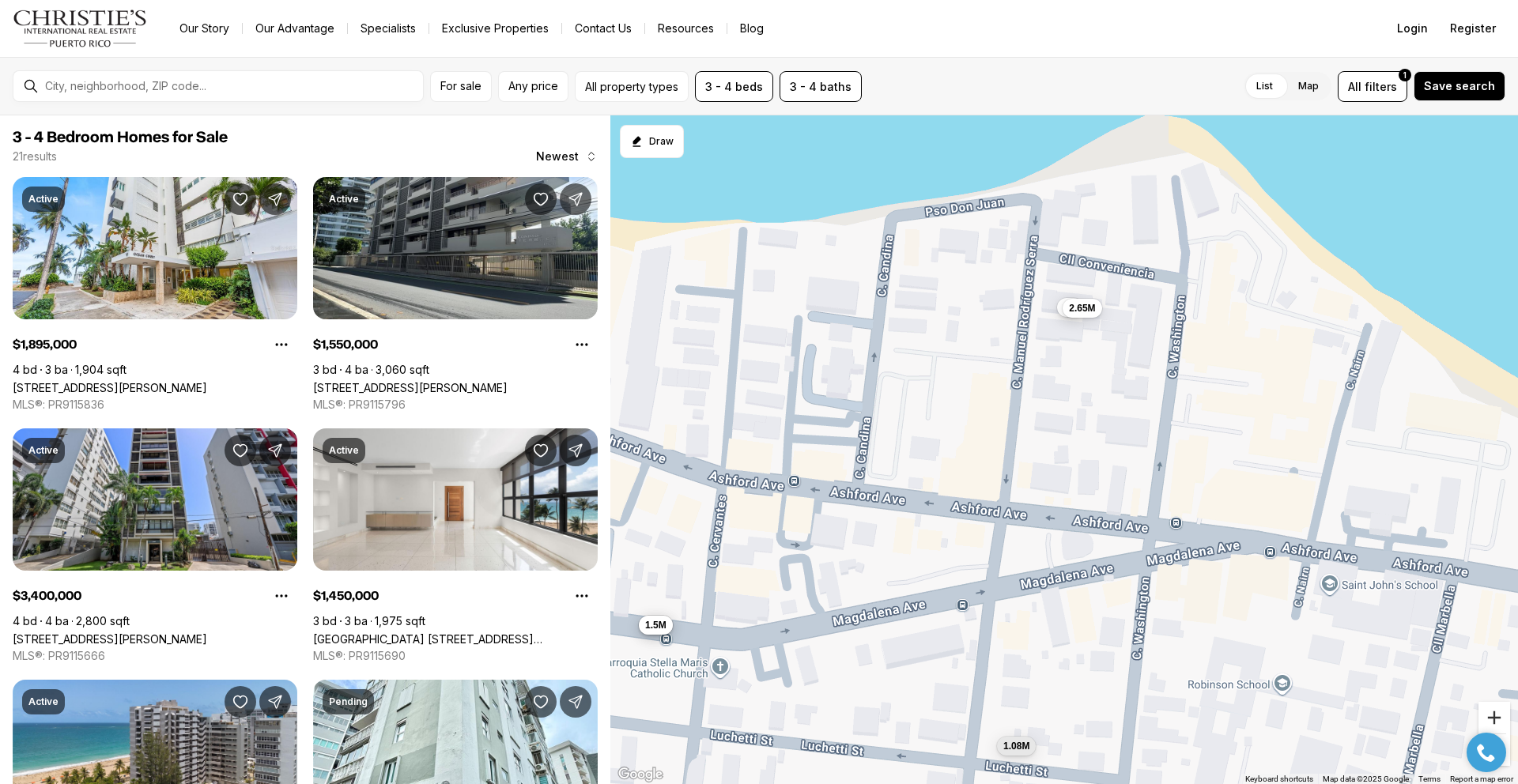
click at [1493, 718] on button "Zoom in" at bounding box center [1494, 718] width 31 height 31
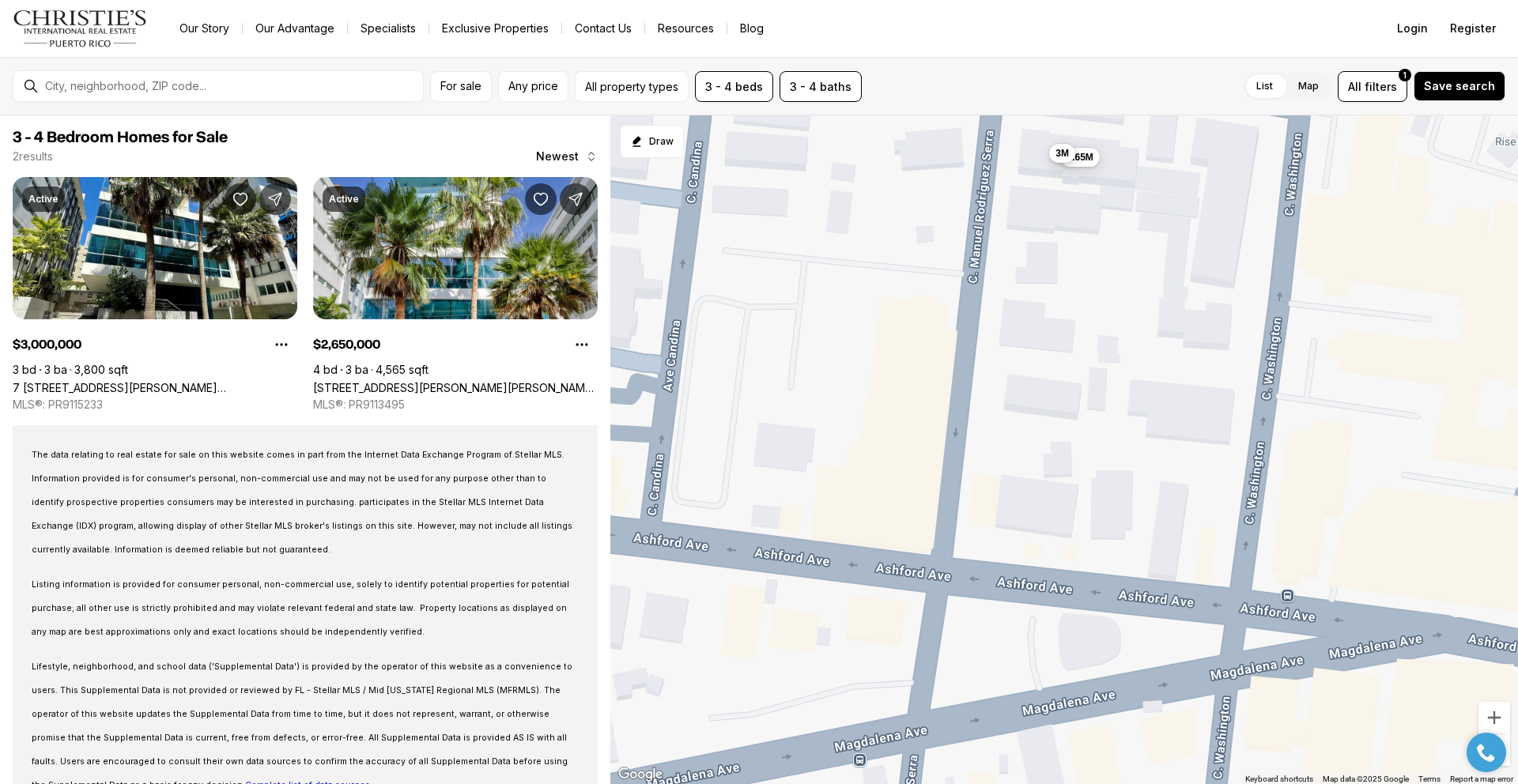
click at [1054, 158] on button "3M" at bounding box center [1062, 152] width 26 height 19
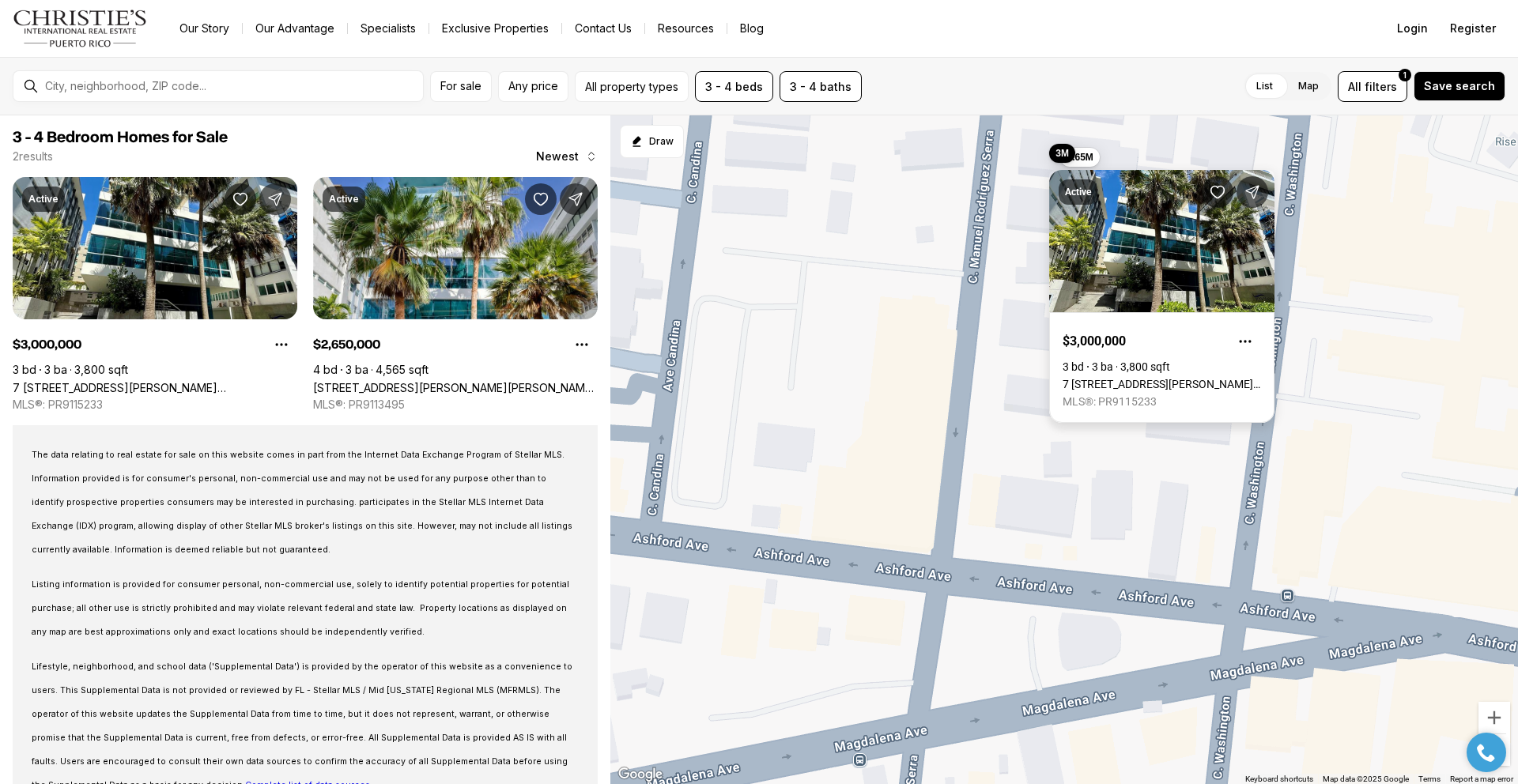
click at [1172, 378] on link "7 [STREET_ADDRESS][PERSON_NAME][PERSON_NAME][PERSON_NAME]" at bounding box center [1162, 383] width 199 height 12
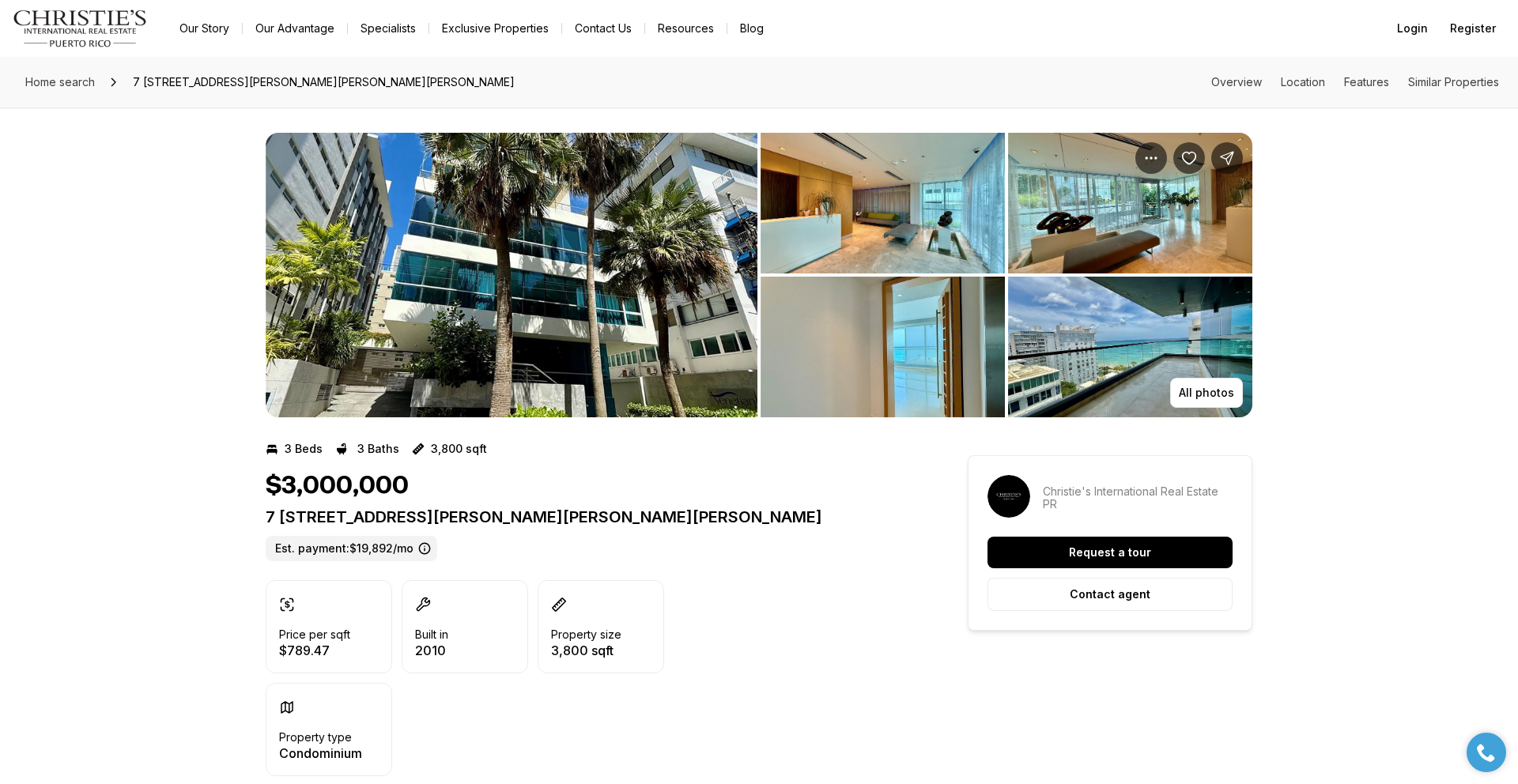
click at [656, 285] on img "View image gallery" at bounding box center [511, 275] width 492 height 284
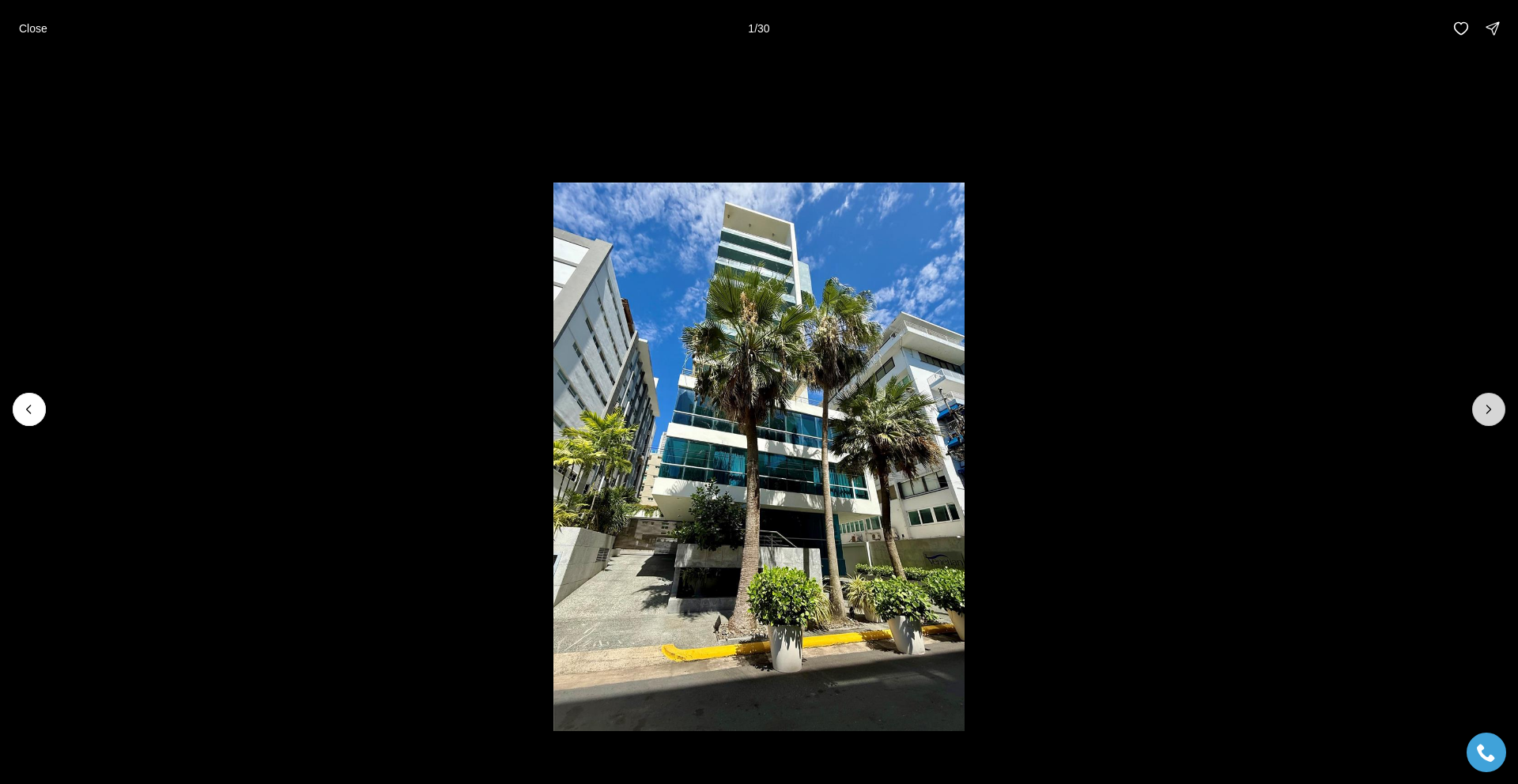
click at [1487, 400] on button "Next slide" at bounding box center [1488, 409] width 33 height 33
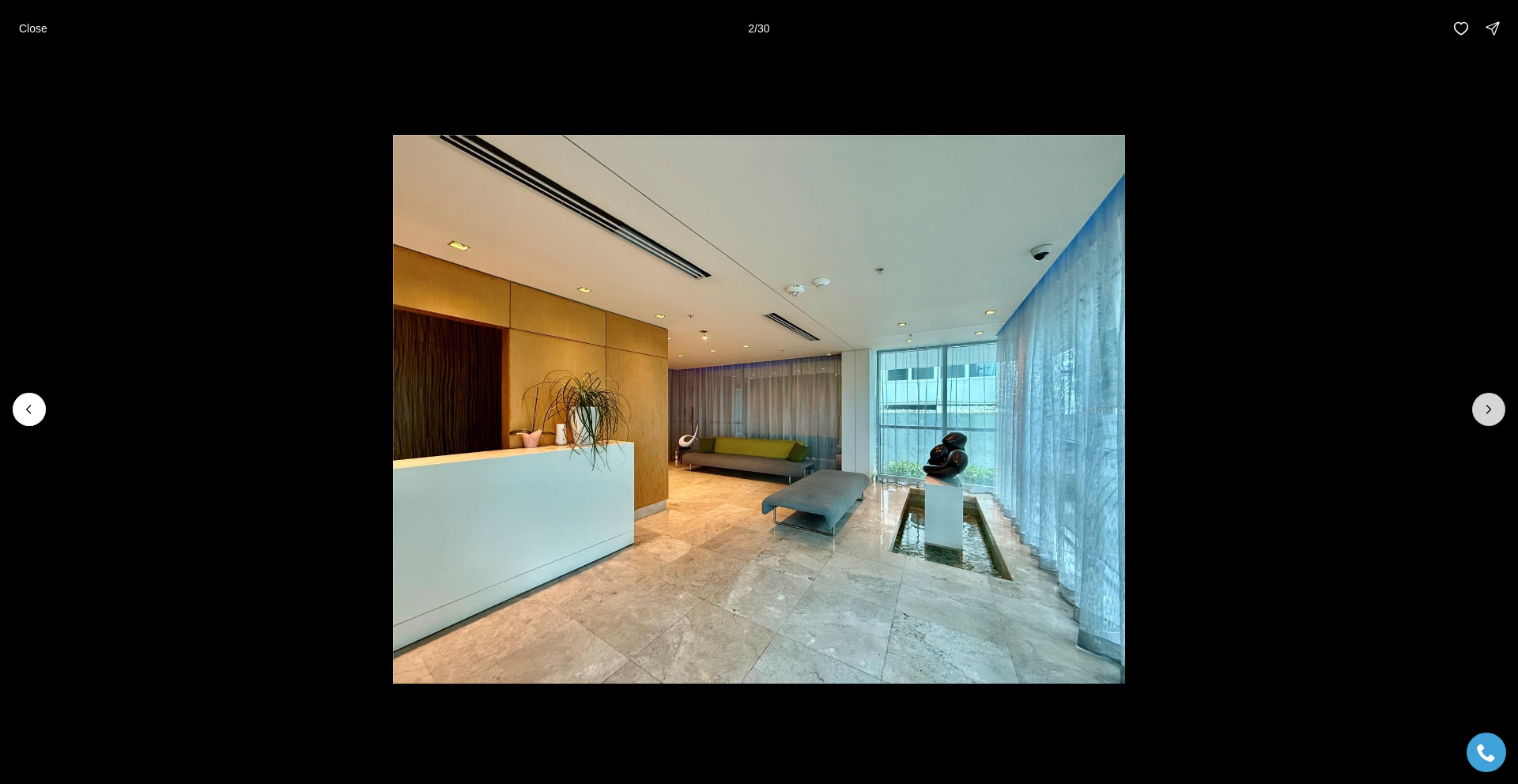
click at [1481, 408] on icon "Next slide" at bounding box center [1488, 409] width 16 height 16
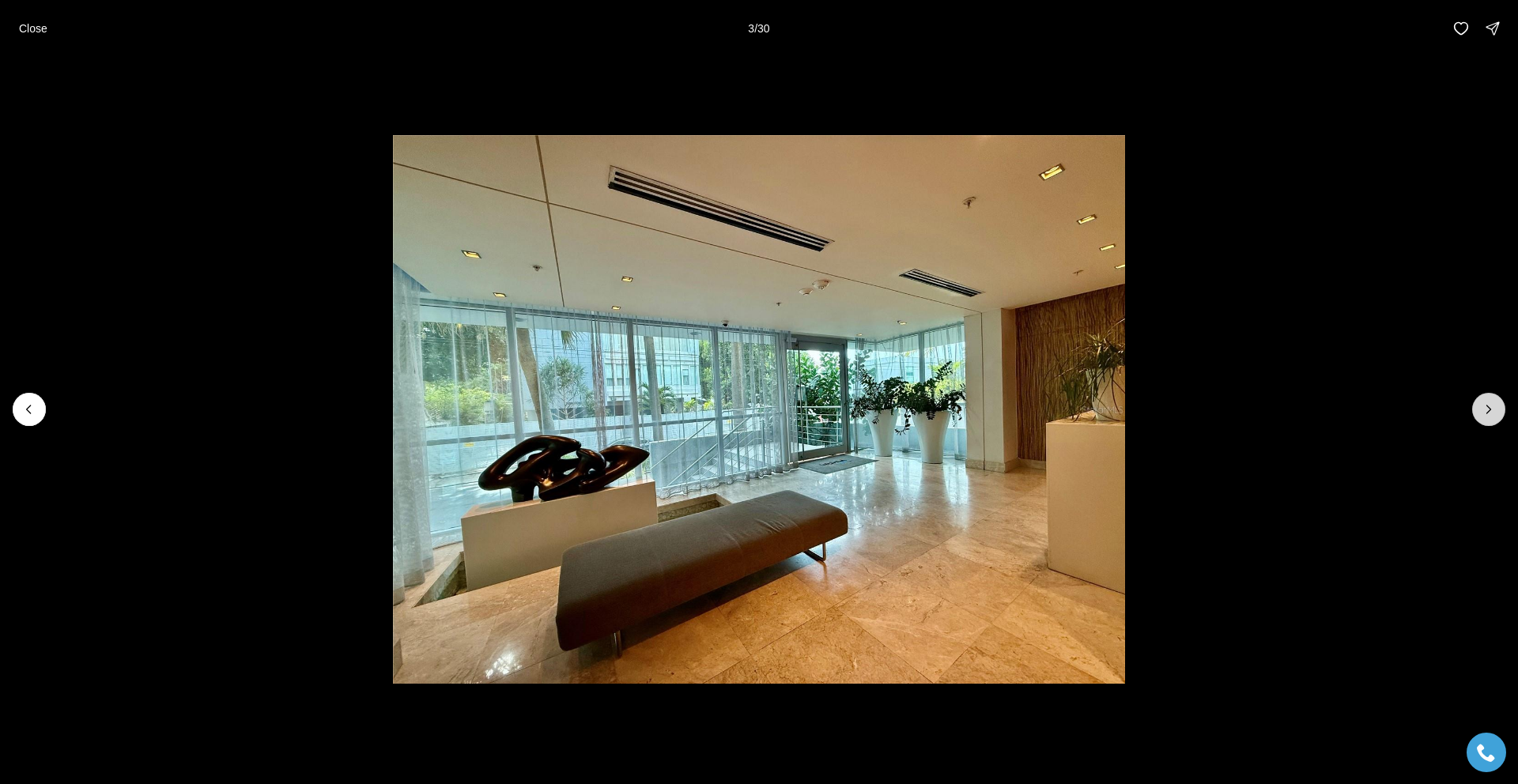
click at [1481, 408] on icon "Next slide" at bounding box center [1488, 409] width 16 height 16
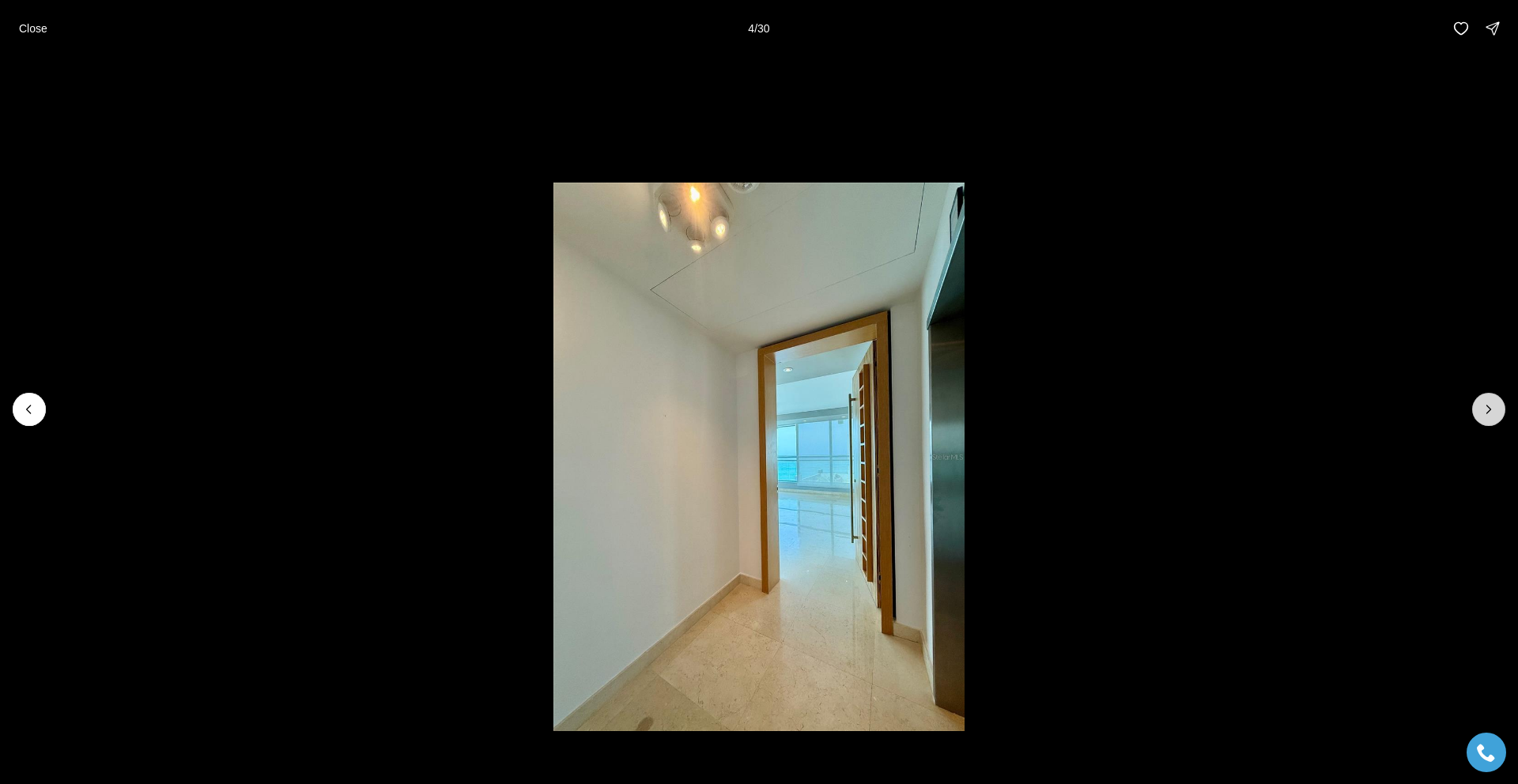
click at [1481, 408] on icon "Next slide" at bounding box center [1488, 409] width 16 height 16
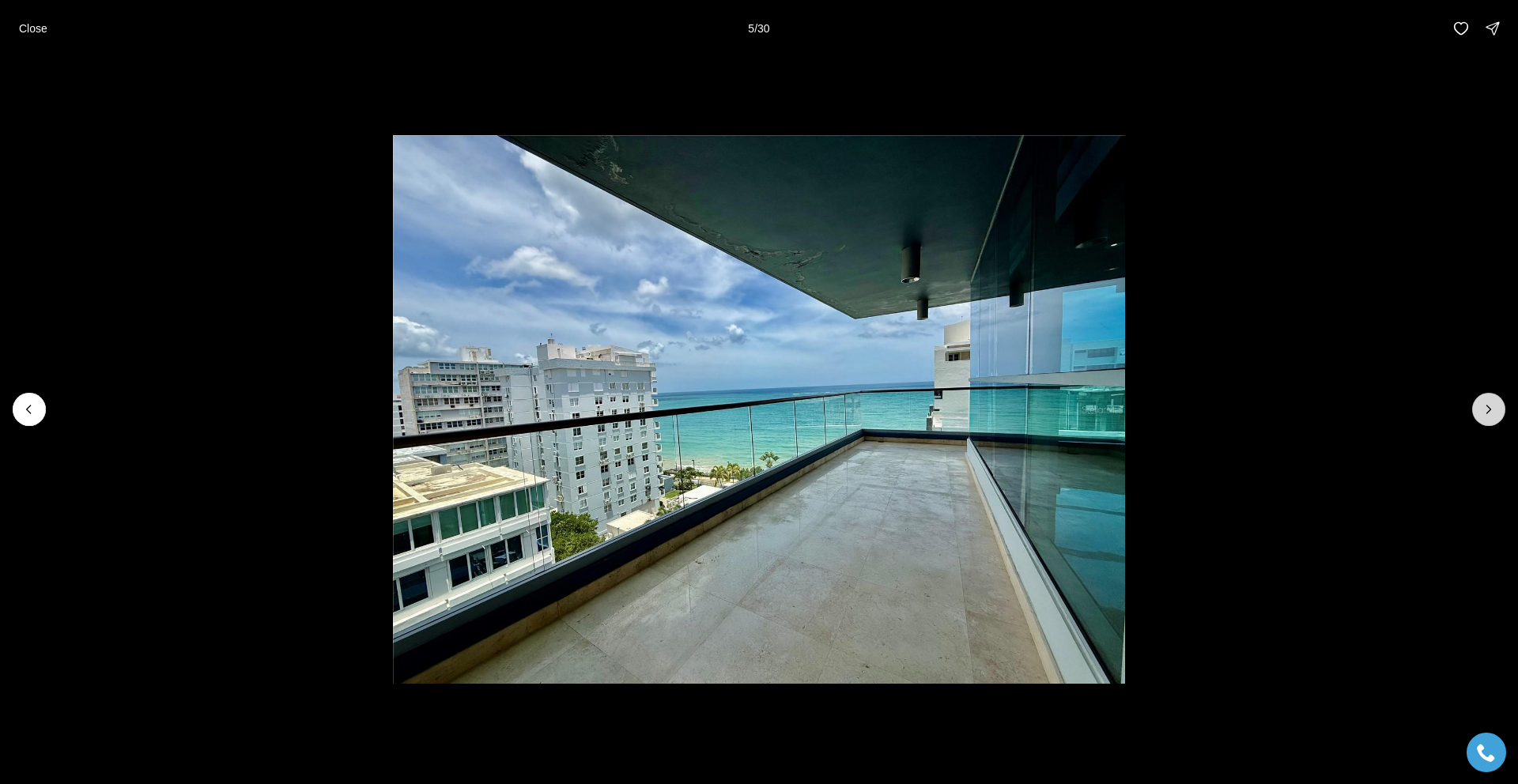
click at [1481, 408] on icon "Next slide" at bounding box center [1488, 409] width 16 height 16
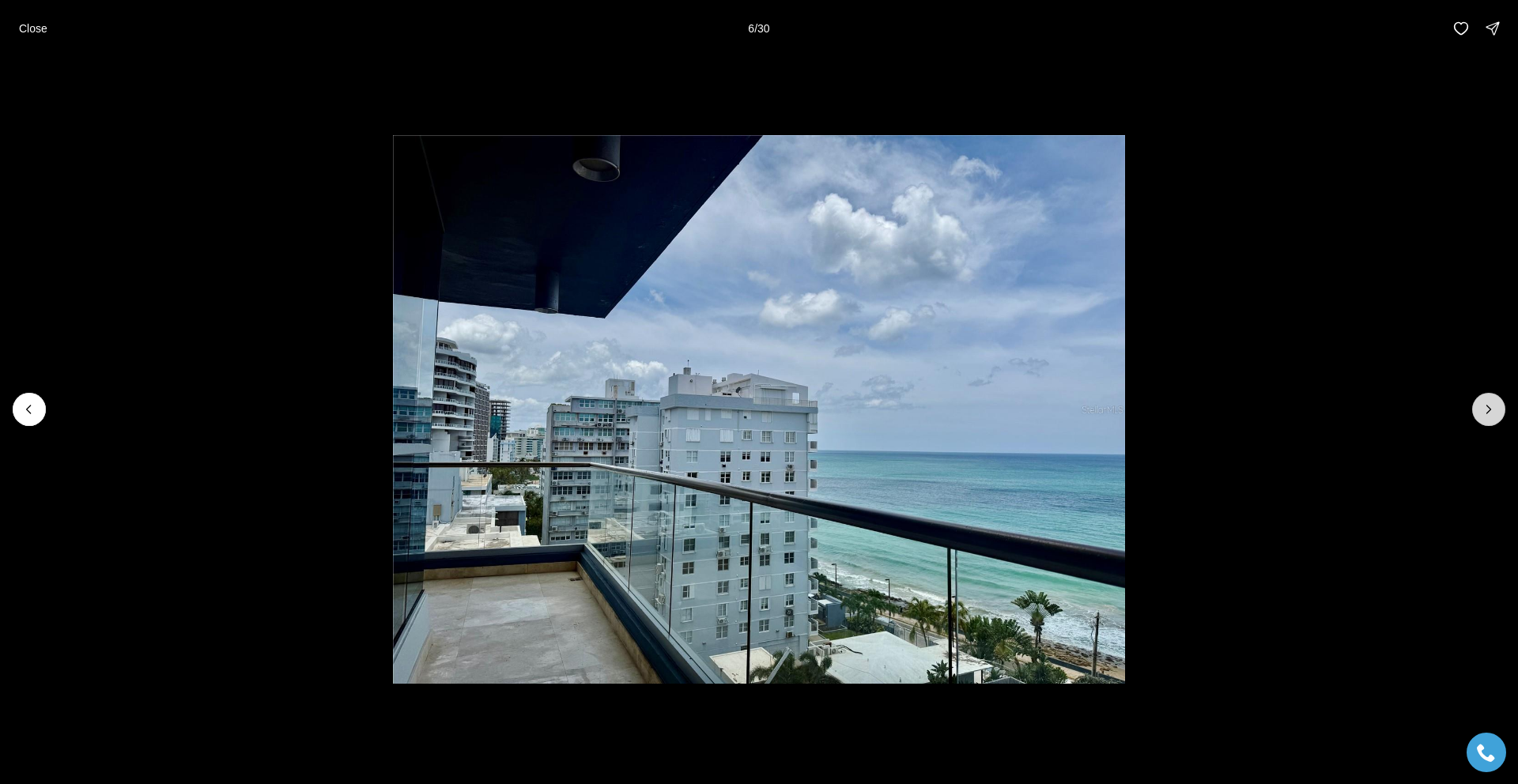
click at [1481, 408] on icon "Next slide" at bounding box center [1488, 409] width 16 height 16
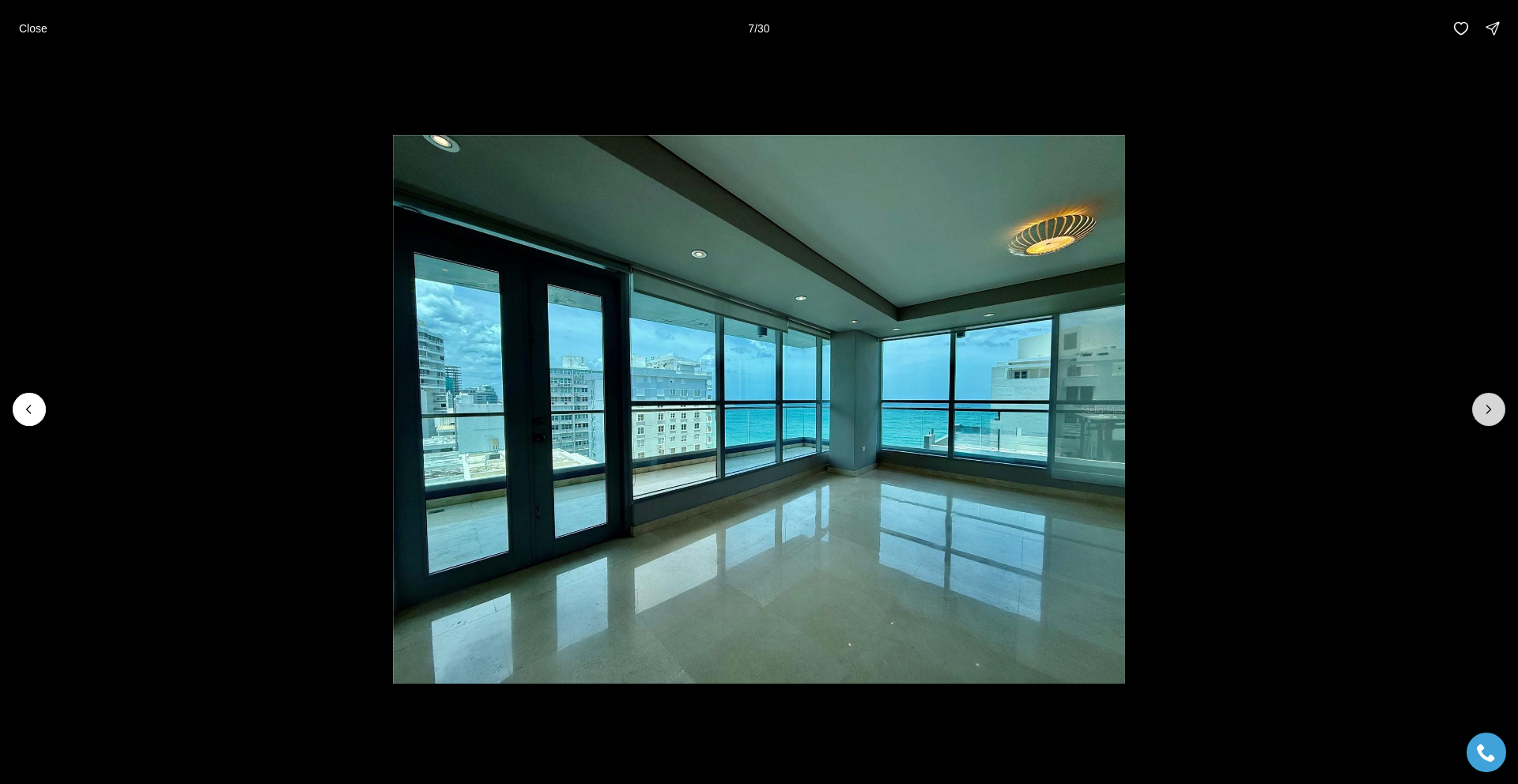
click at [1481, 408] on icon "Next slide" at bounding box center [1488, 409] width 16 height 16
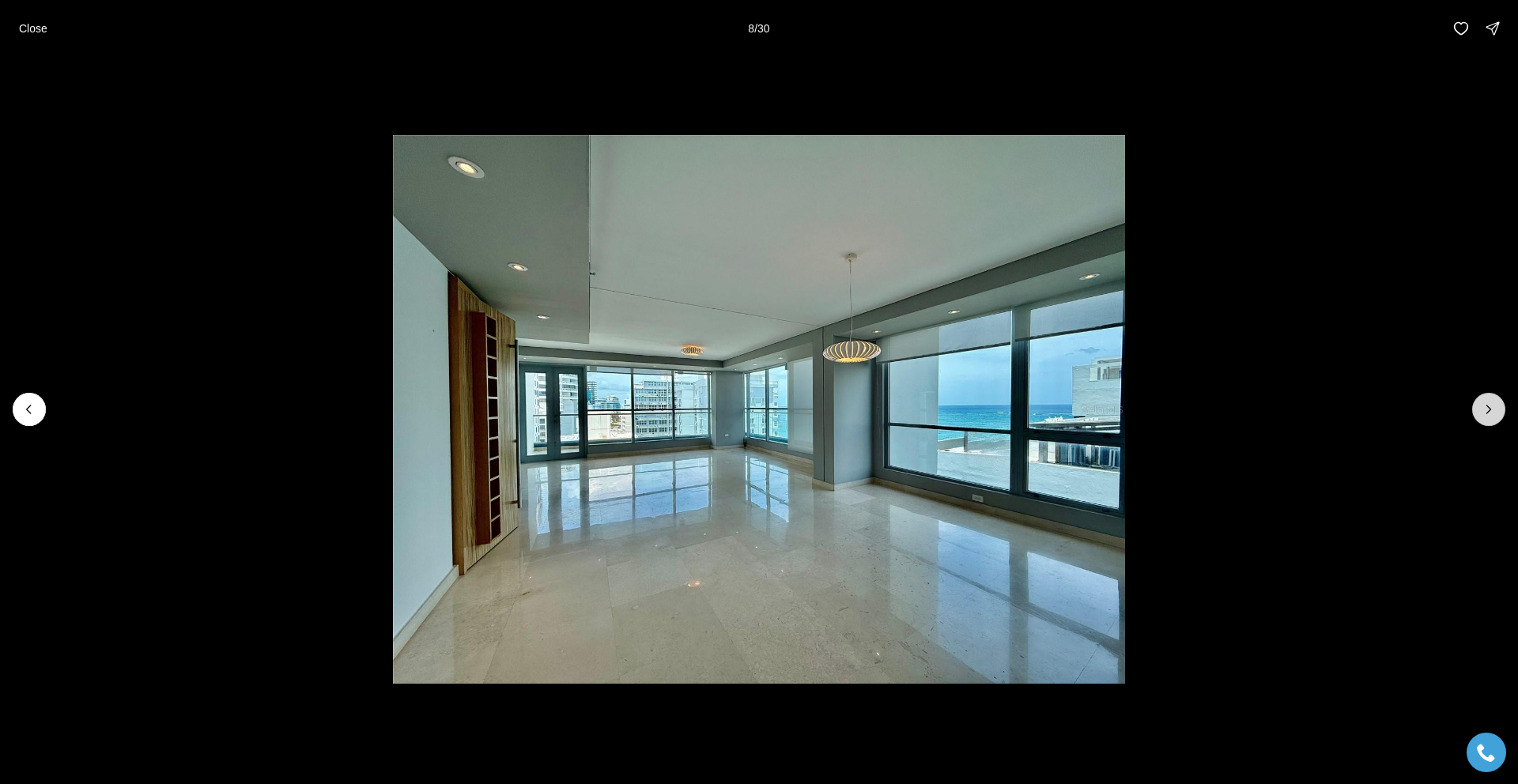
click at [1481, 408] on icon "Next slide" at bounding box center [1488, 409] width 16 height 16
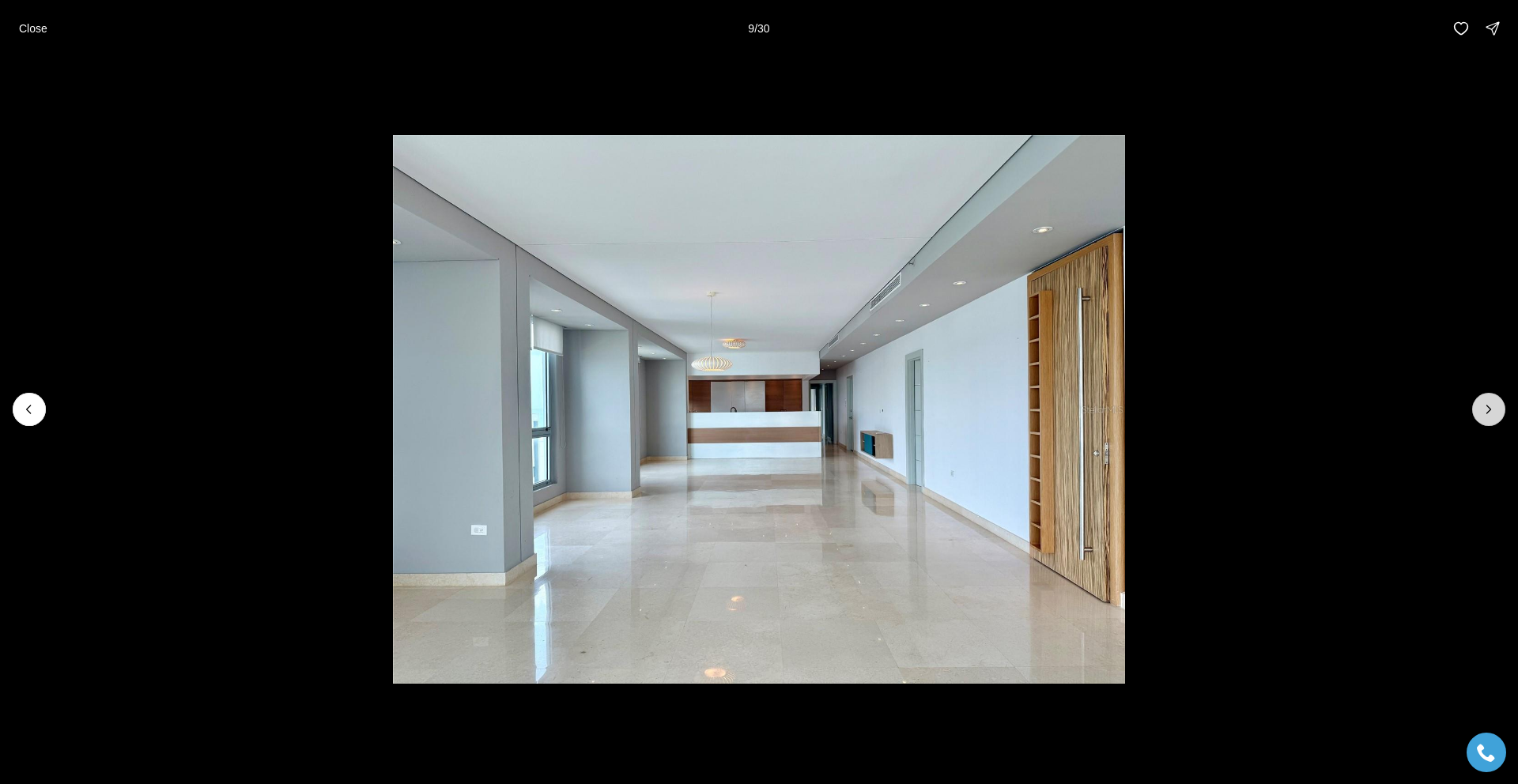
click at [1481, 408] on icon "Next slide" at bounding box center [1488, 409] width 16 height 16
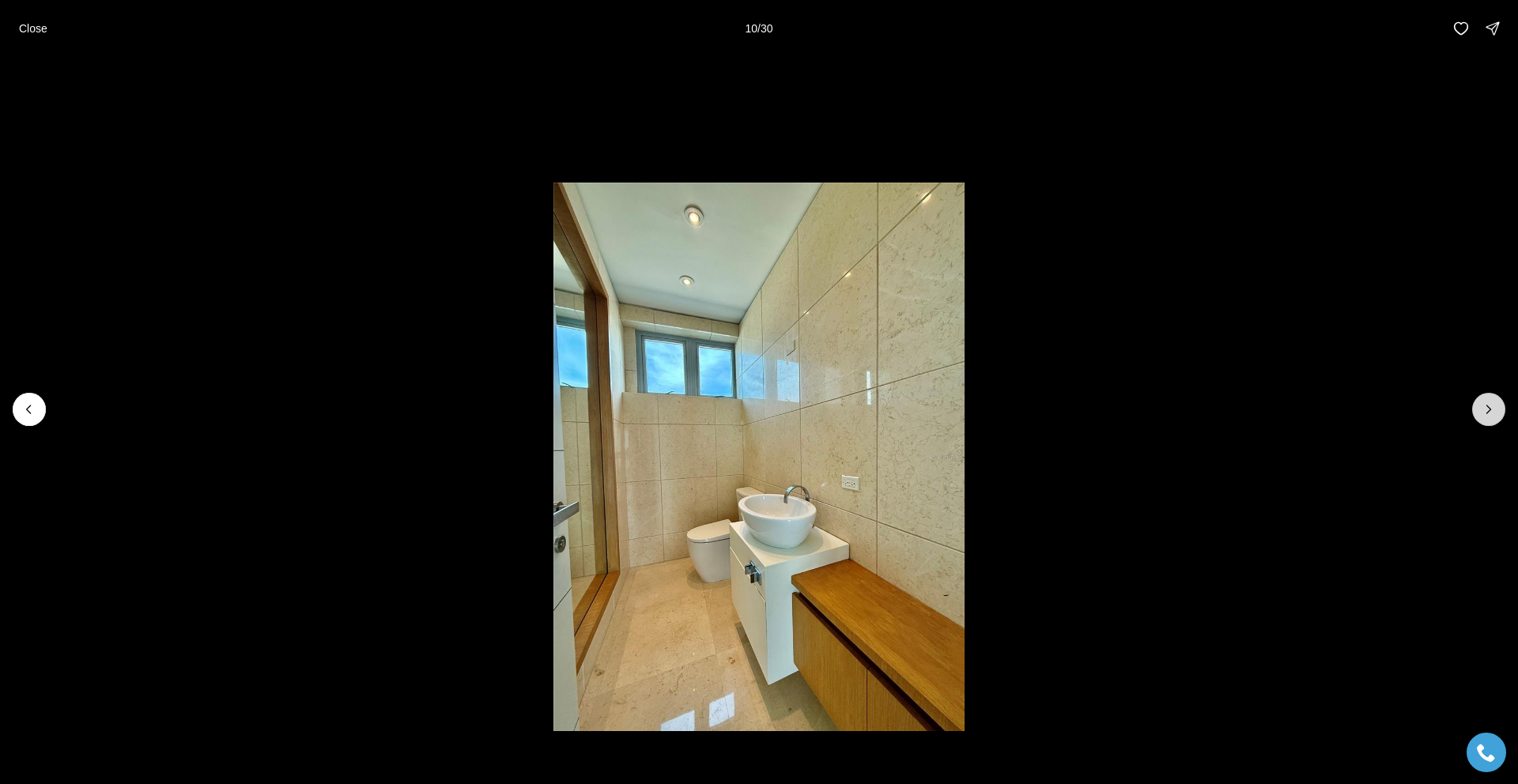
click at [1481, 408] on icon "Next slide" at bounding box center [1488, 409] width 16 height 16
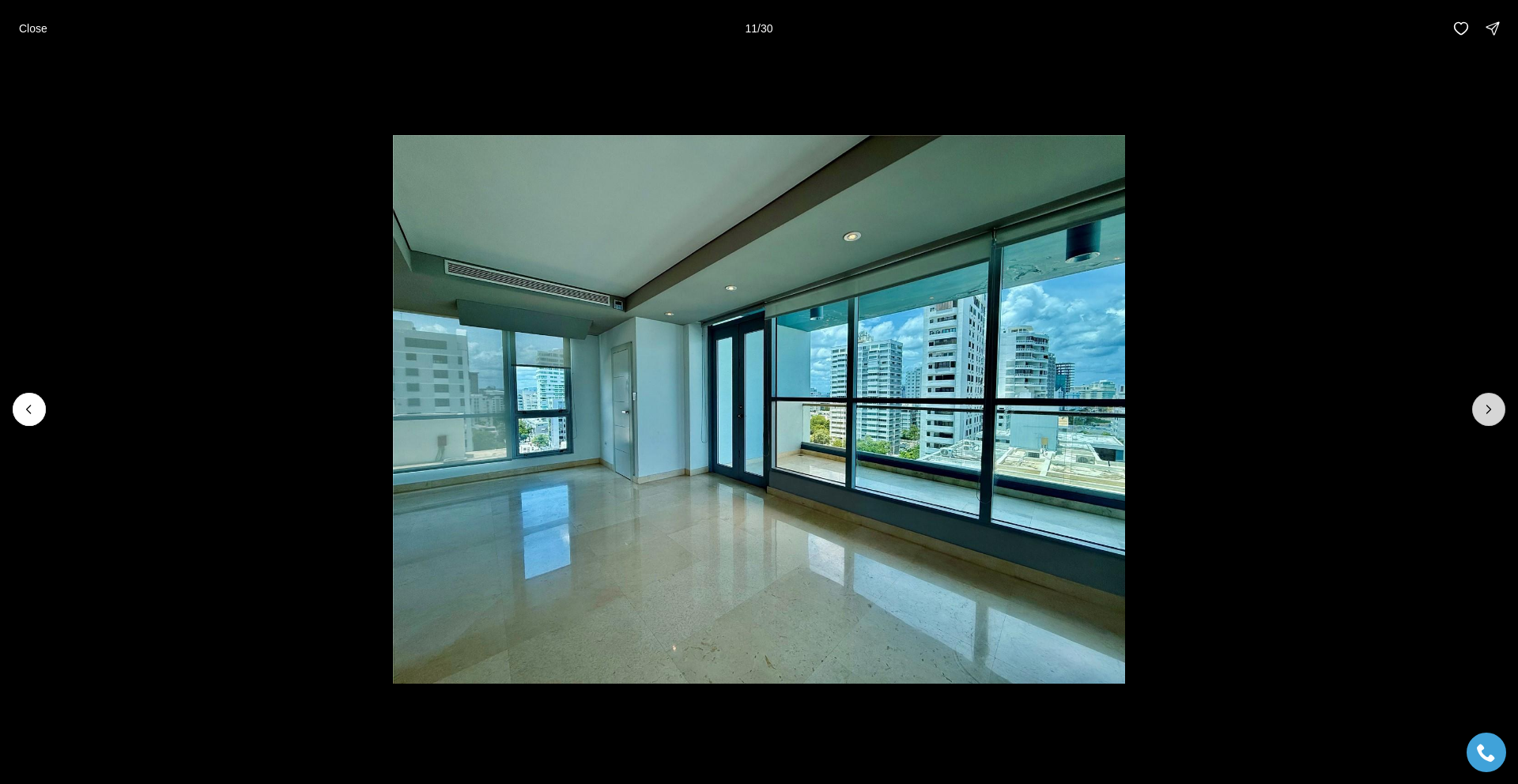
click at [1481, 408] on icon "Next slide" at bounding box center [1488, 409] width 16 height 16
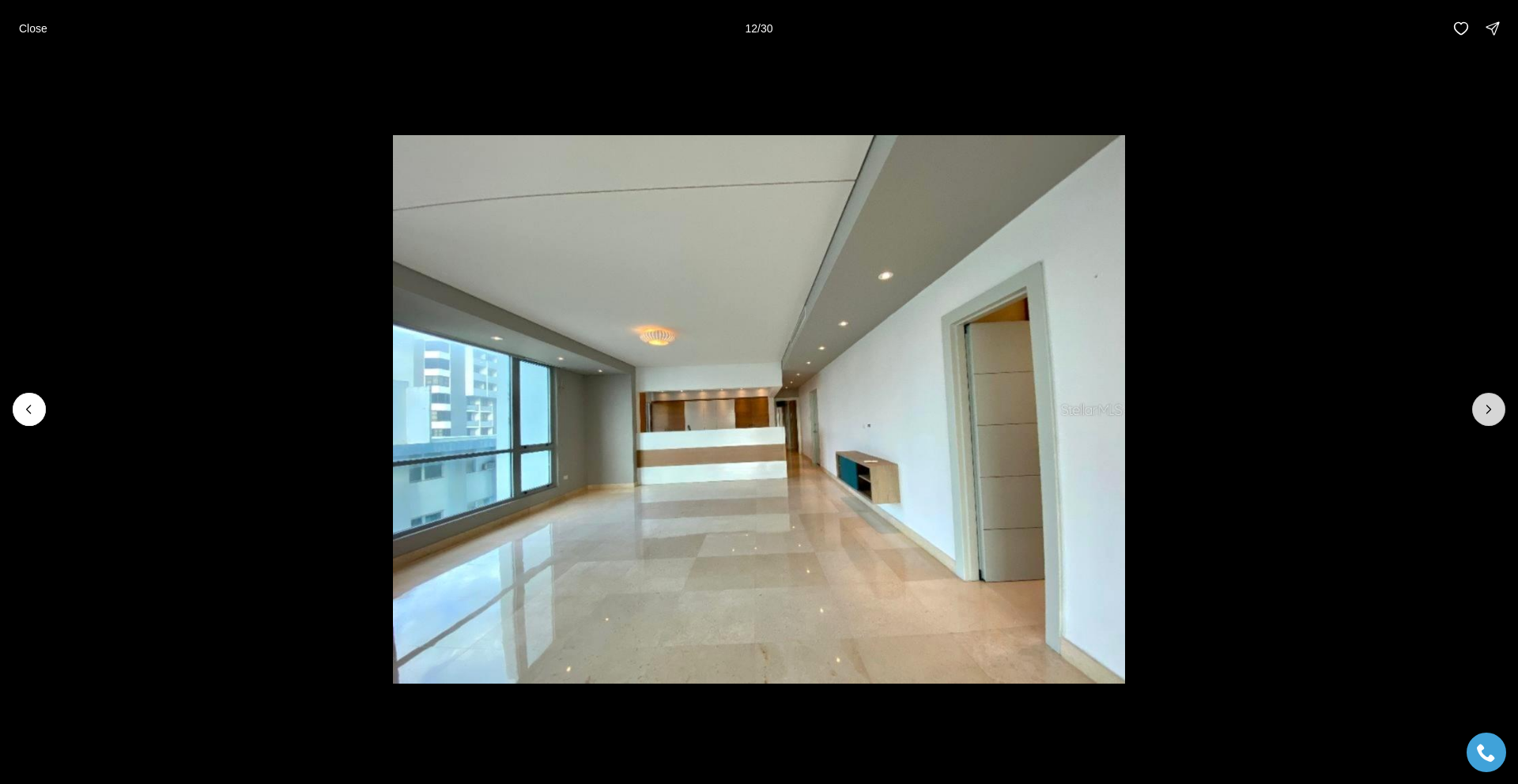
click at [1481, 408] on icon "Next slide" at bounding box center [1488, 409] width 16 height 16
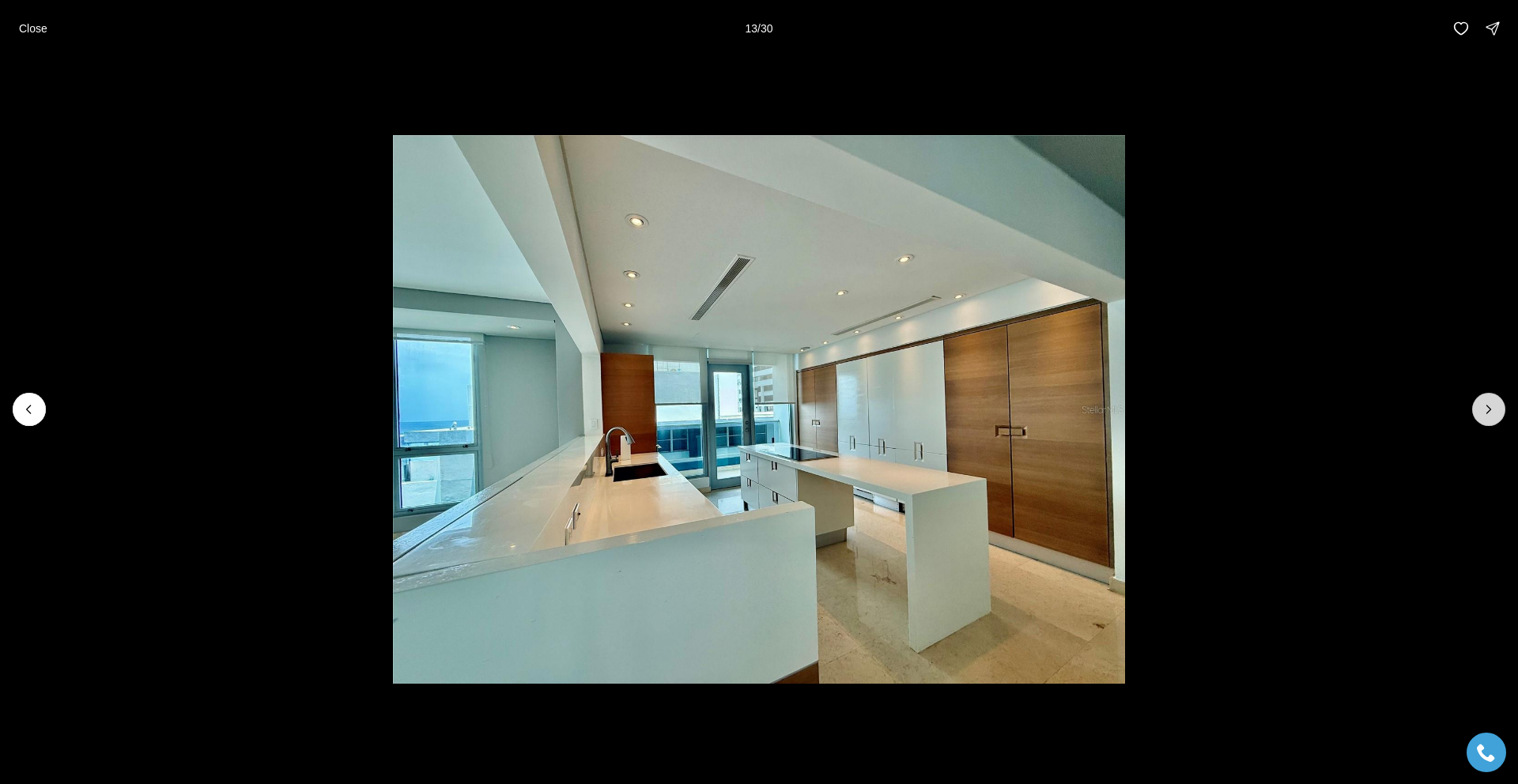
click at [1481, 408] on icon "Next slide" at bounding box center [1488, 409] width 16 height 16
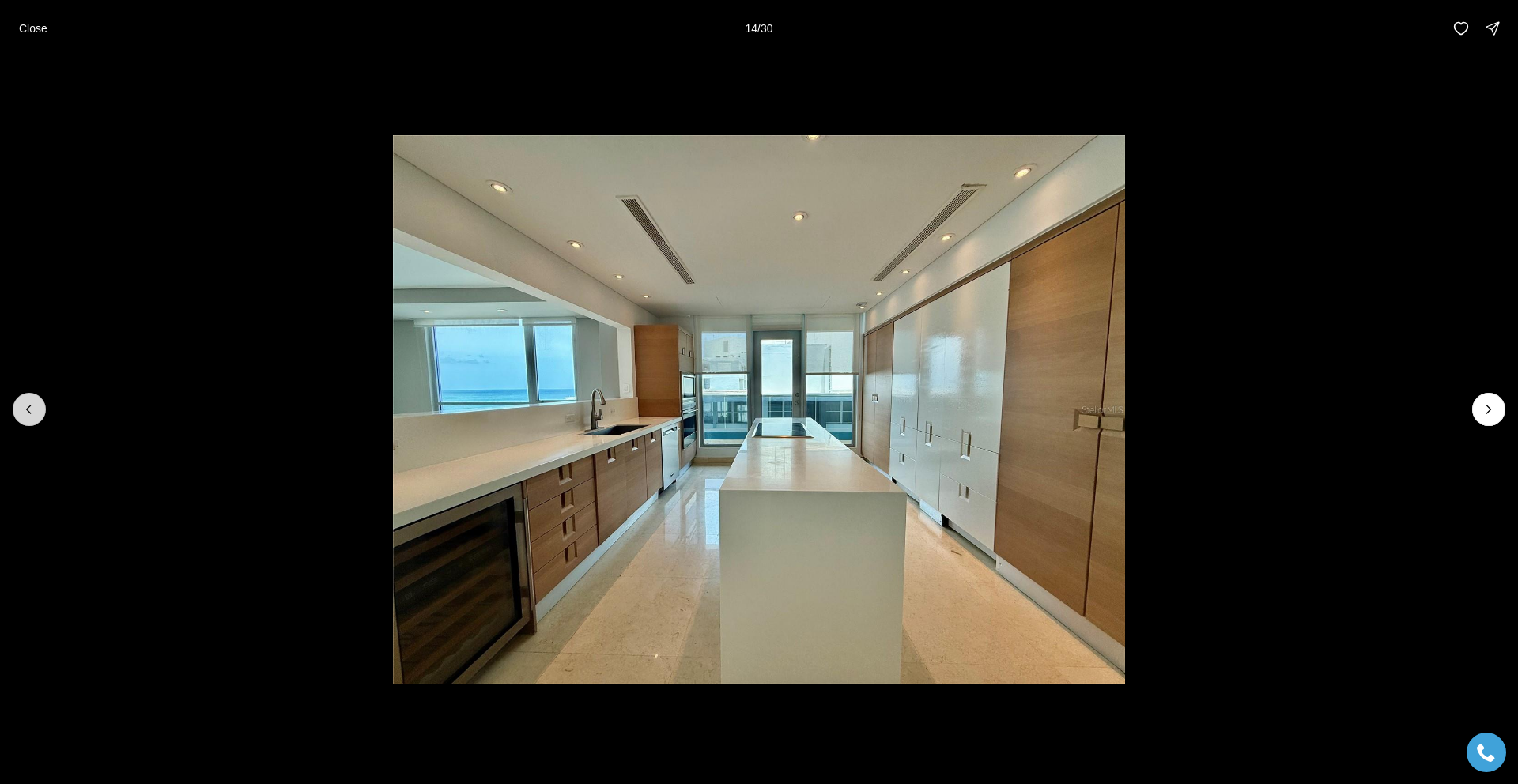
click at [32, 404] on icon "Previous slide" at bounding box center [29, 409] width 16 height 16
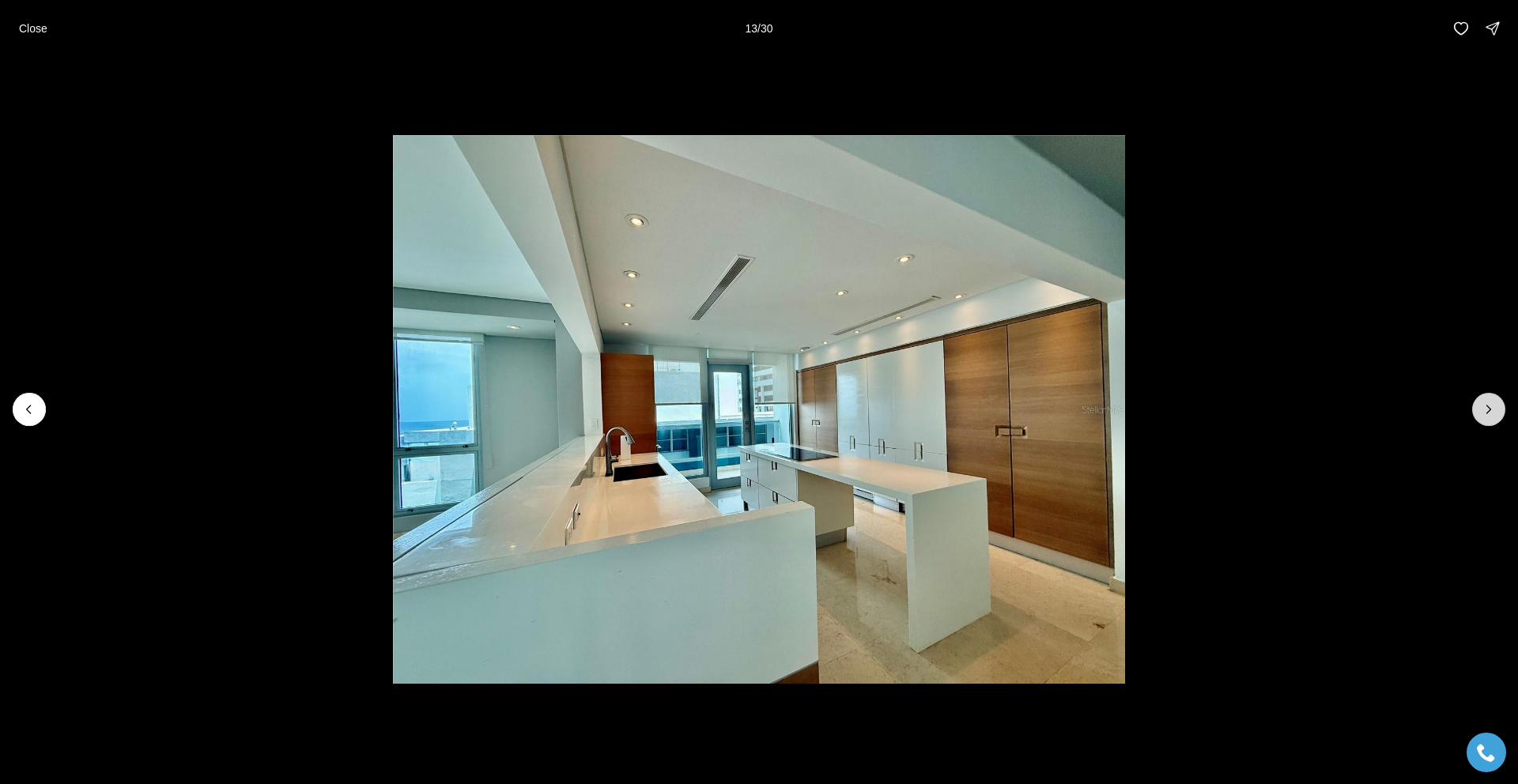
click at [1494, 408] on icon "Next slide" at bounding box center [1488, 409] width 16 height 16
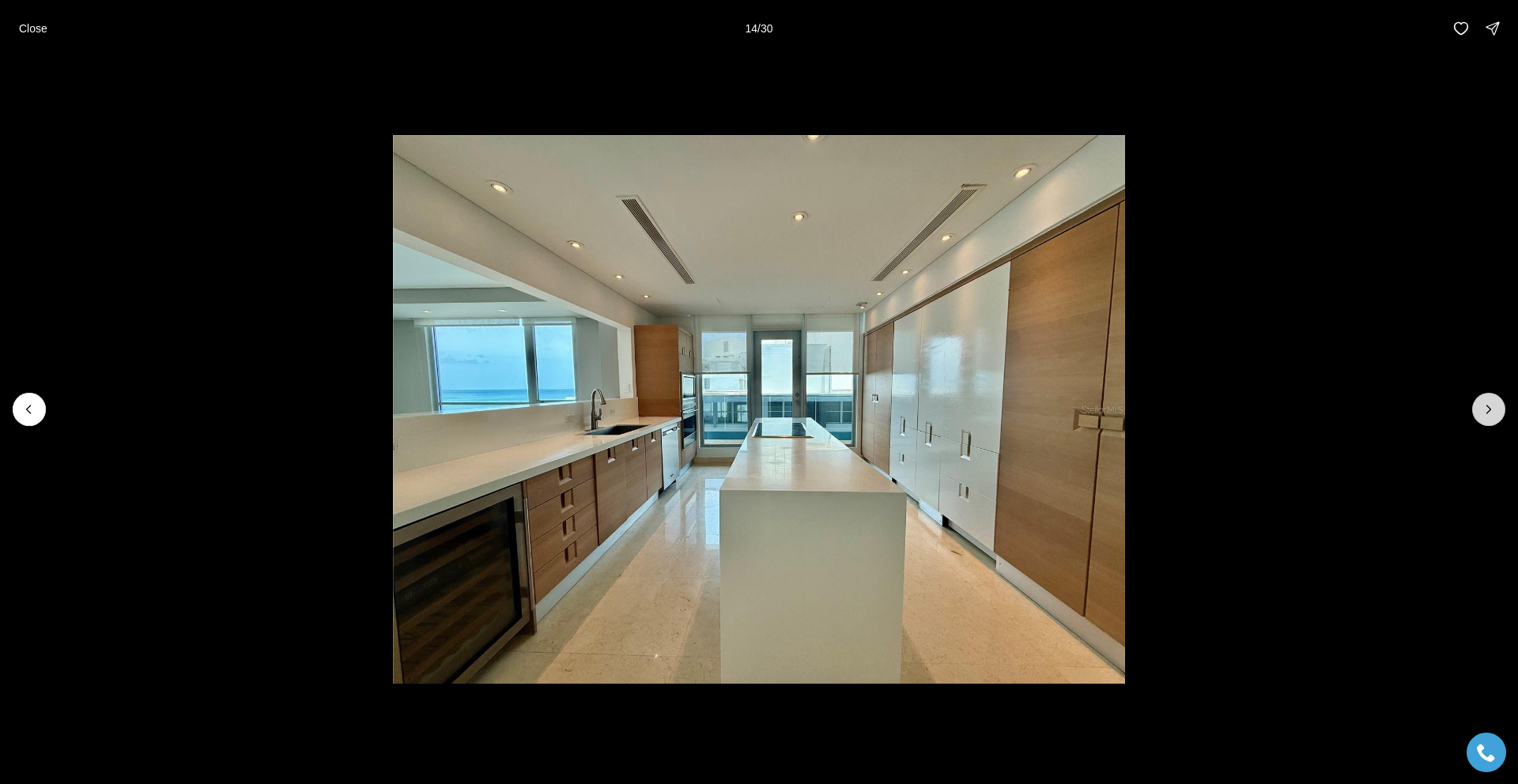
click at [1494, 408] on icon "Next slide" at bounding box center [1488, 409] width 16 height 16
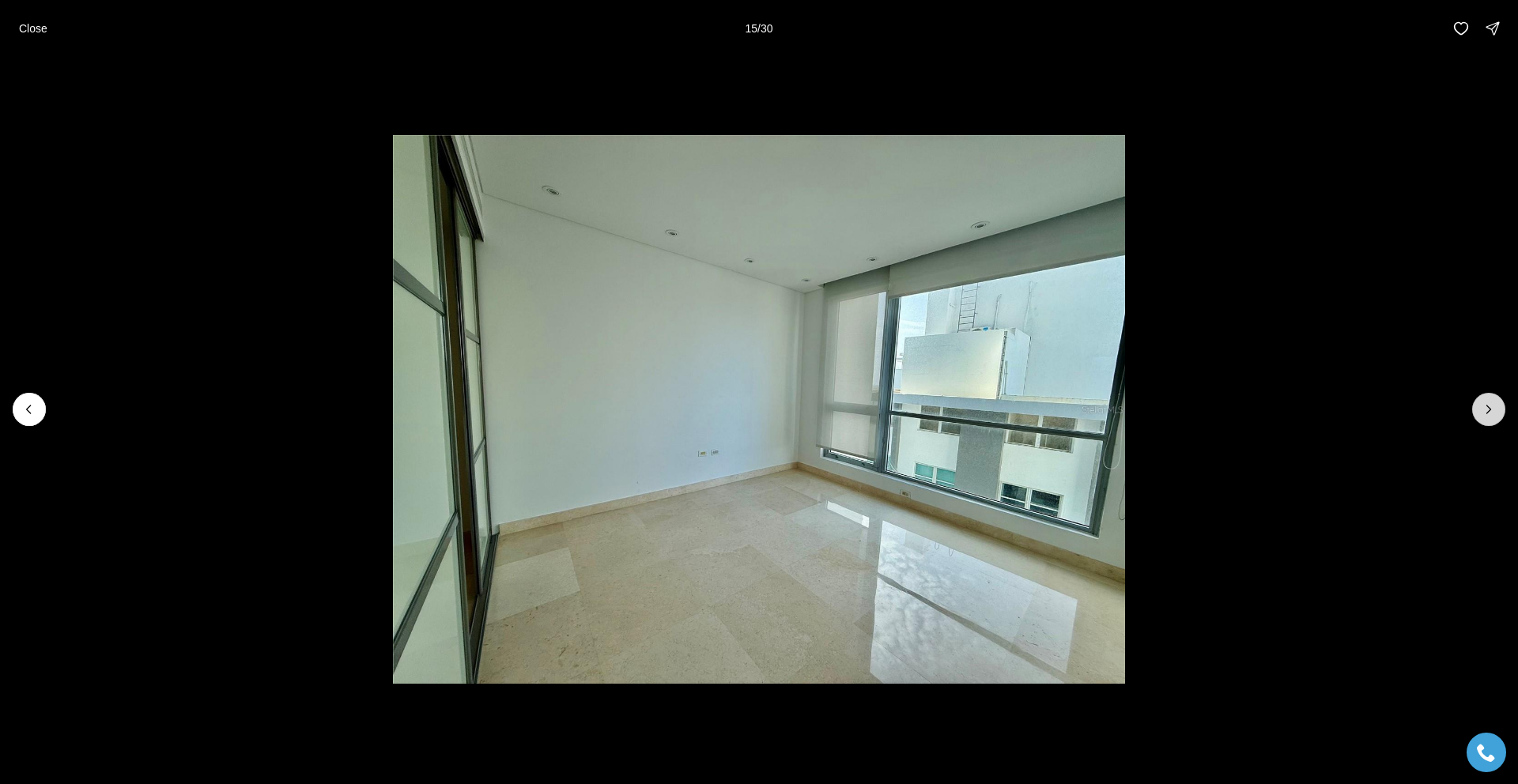
click at [1494, 408] on icon "Next slide" at bounding box center [1488, 409] width 16 height 16
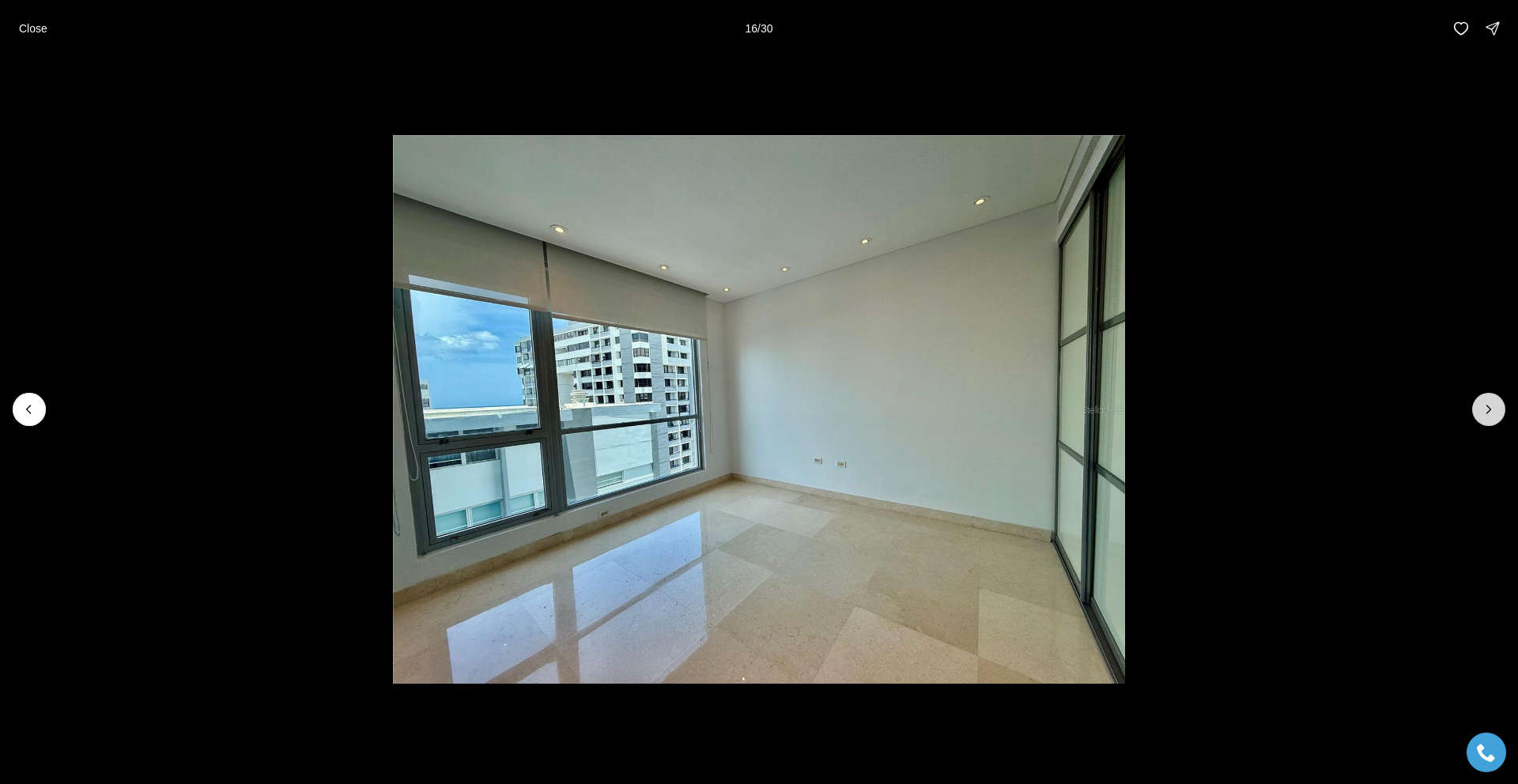
click at [1494, 408] on icon "Next slide" at bounding box center [1488, 409] width 16 height 16
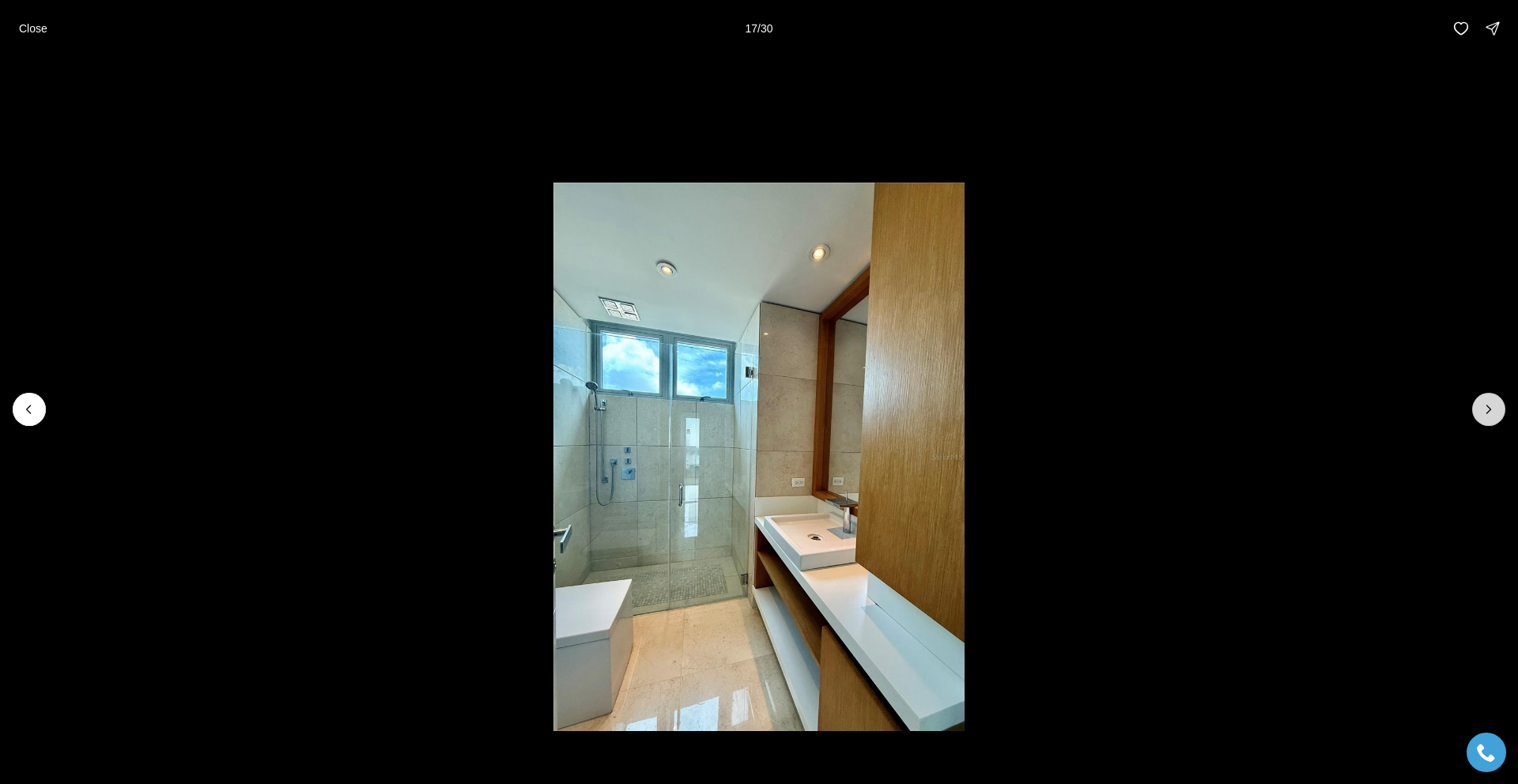
click at [1494, 408] on icon "Next slide" at bounding box center [1488, 409] width 16 height 16
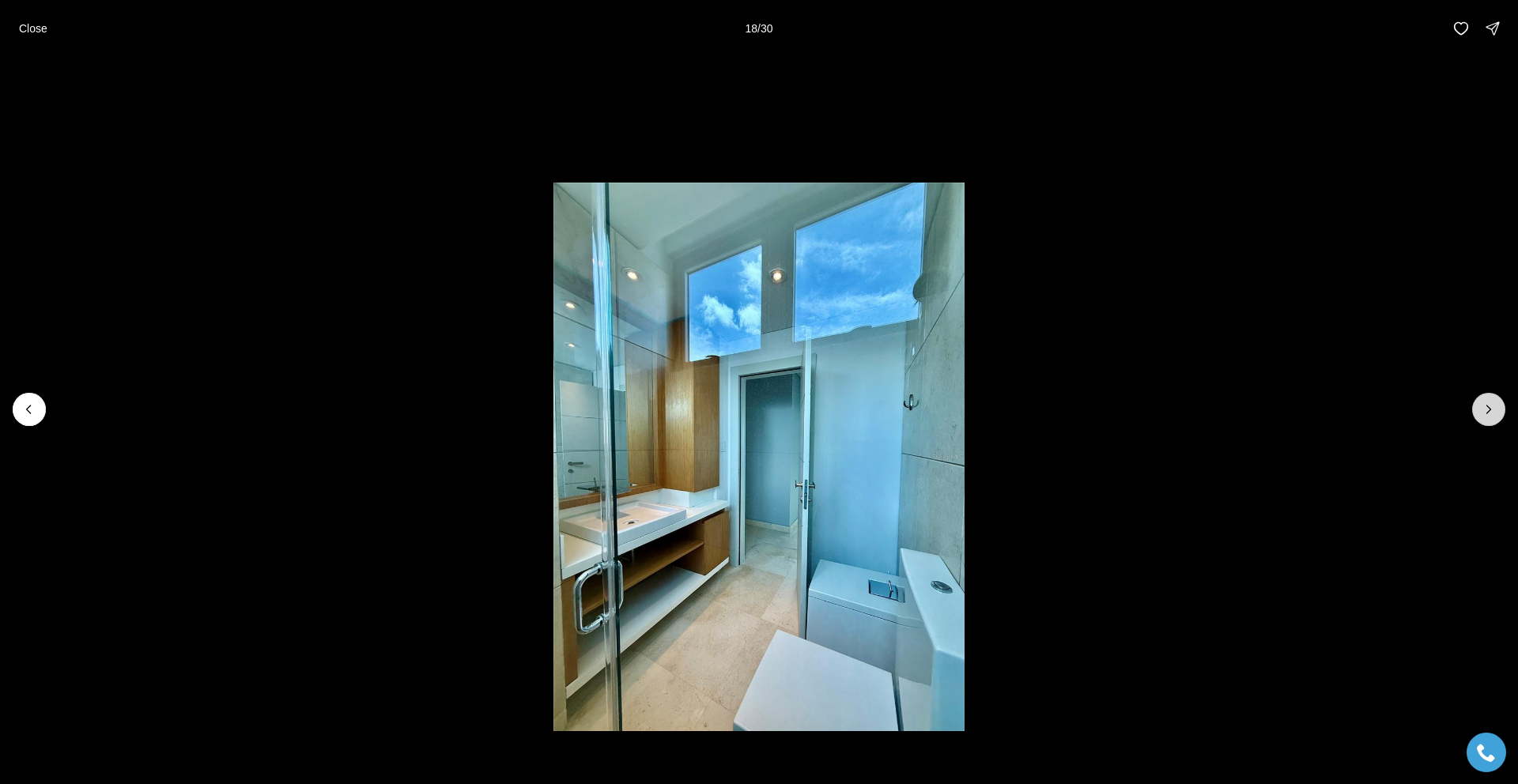
click at [1494, 408] on icon "Next slide" at bounding box center [1488, 409] width 16 height 16
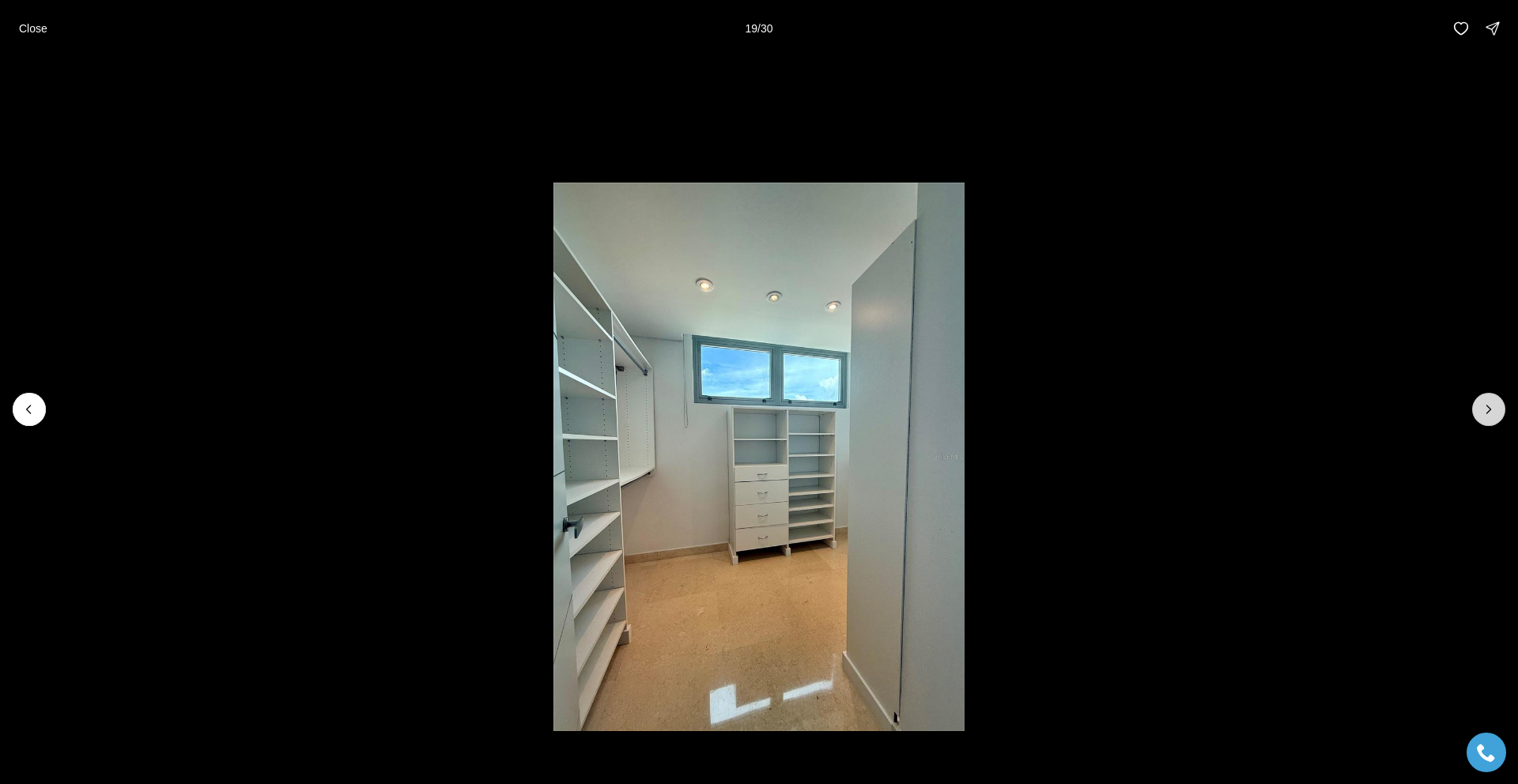
click at [1494, 408] on icon "Next slide" at bounding box center [1488, 409] width 16 height 16
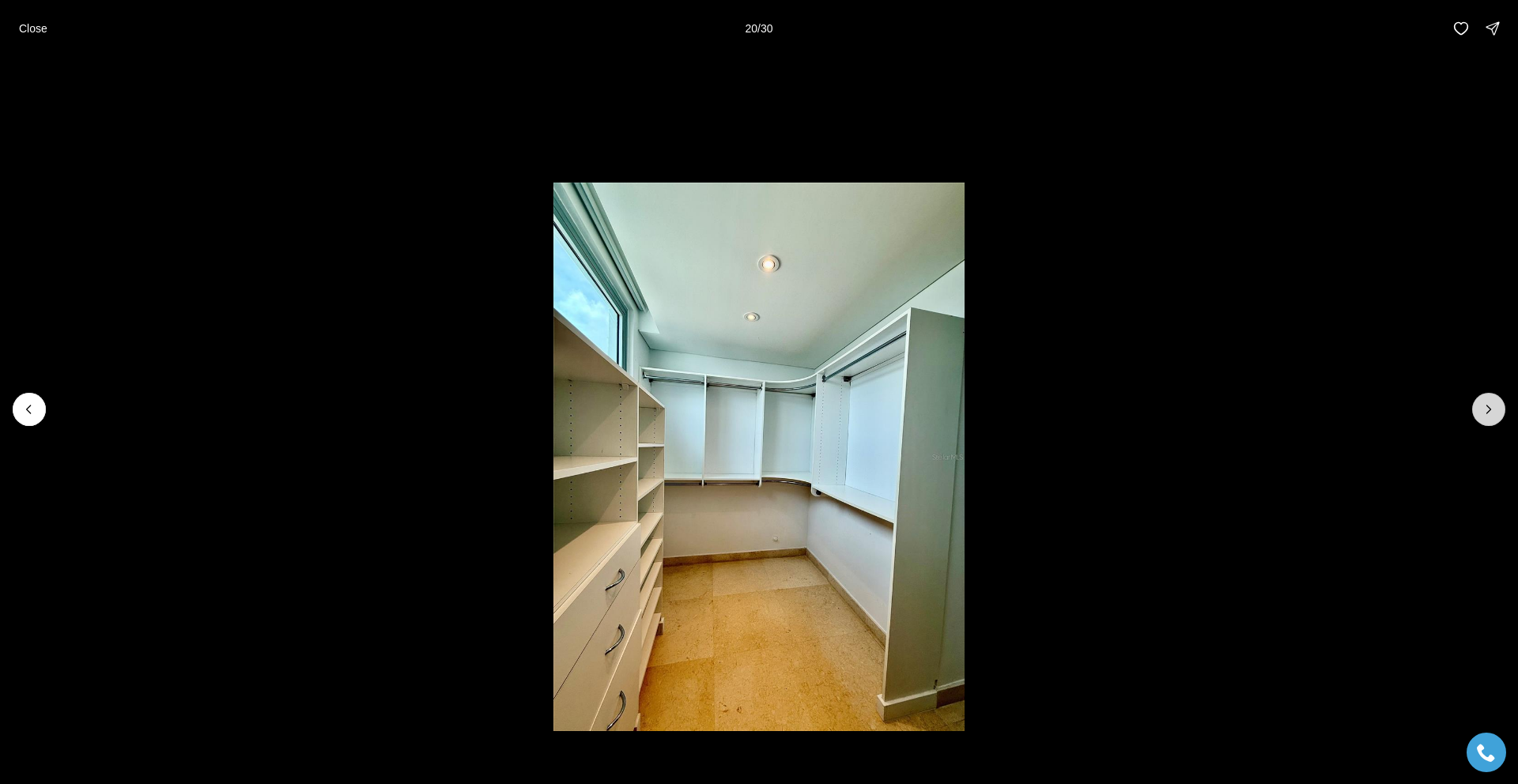
click at [1494, 408] on icon "Next slide" at bounding box center [1488, 409] width 16 height 16
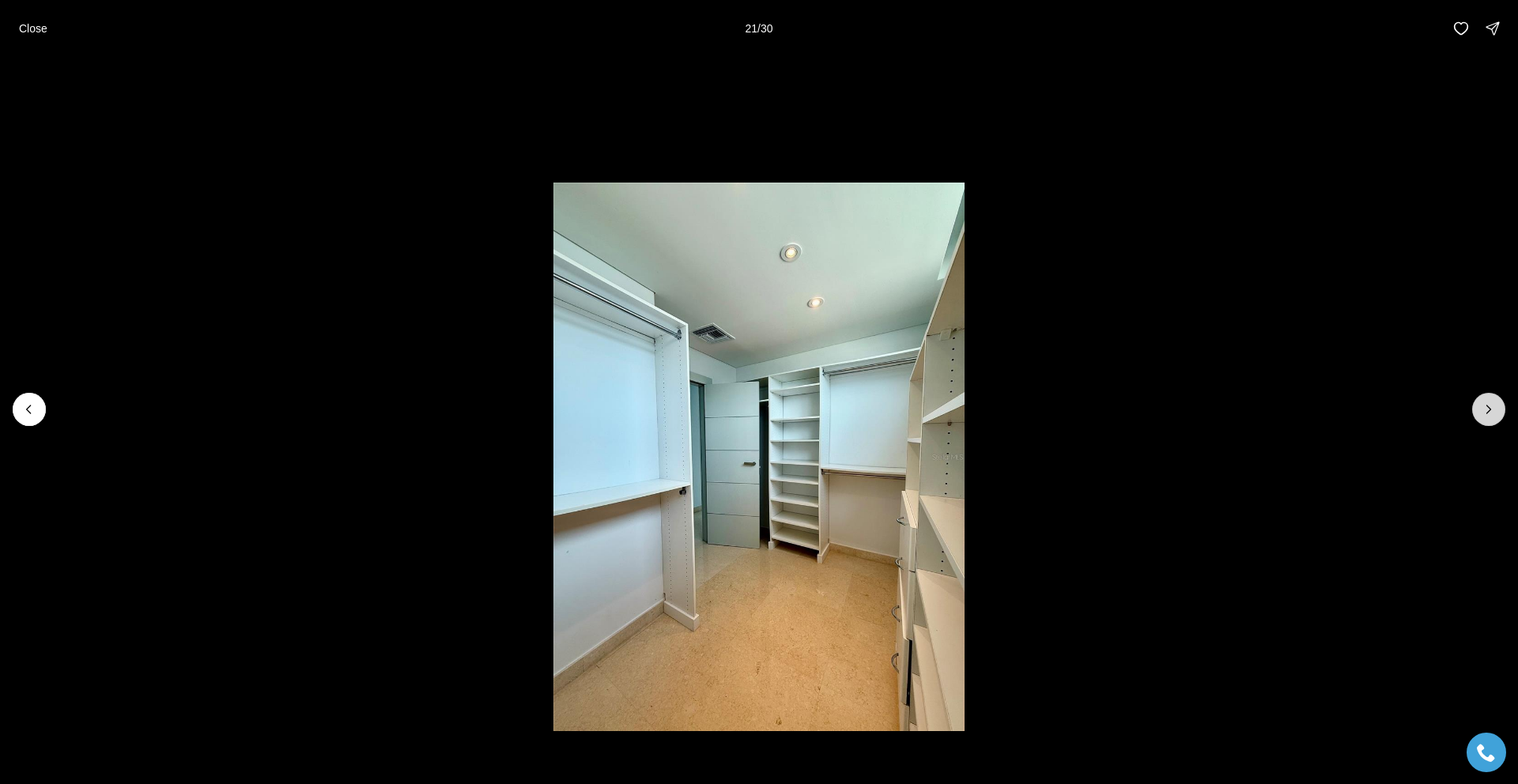
click at [1494, 408] on icon "Next slide" at bounding box center [1488, 409] width 16 height 16
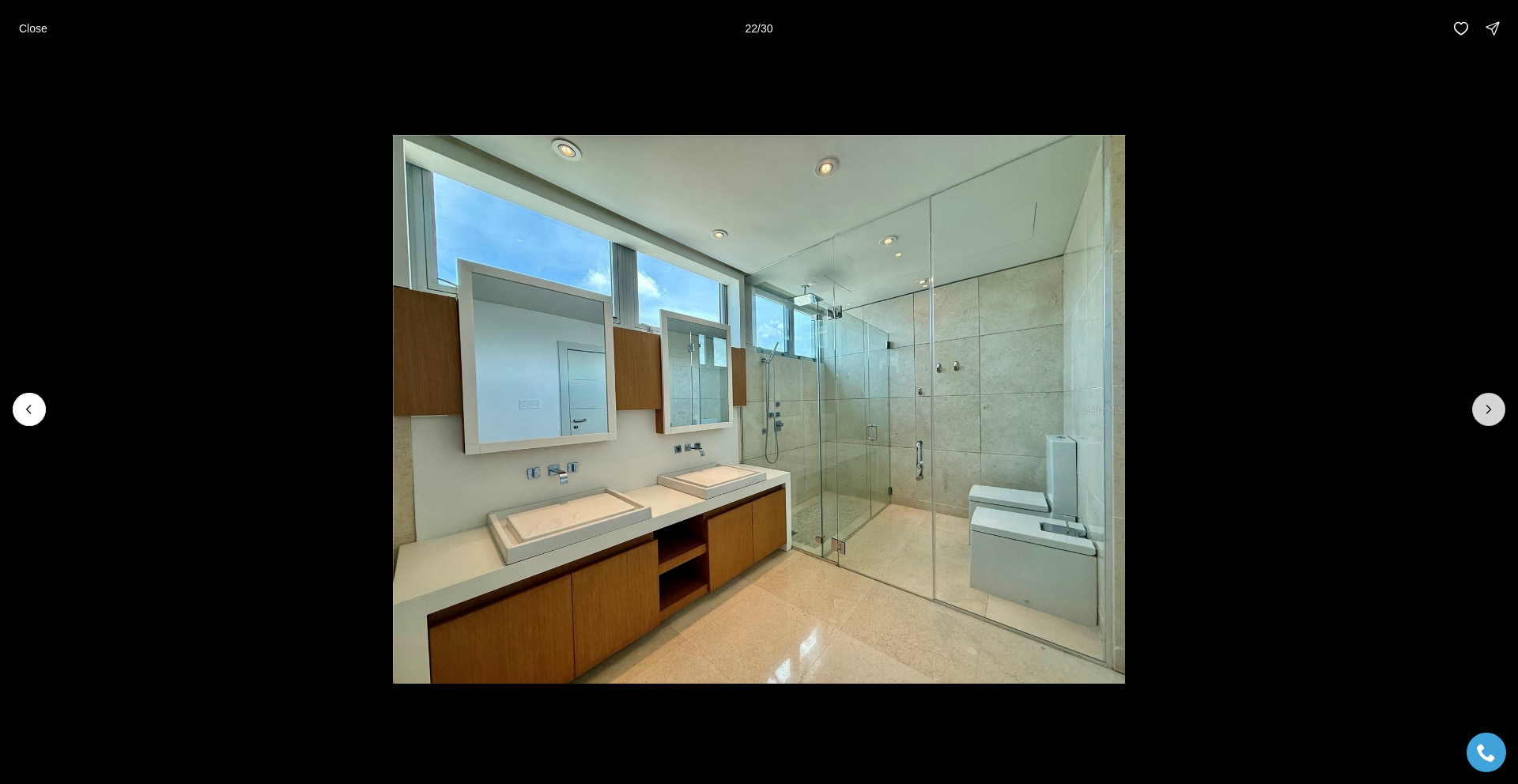
click at [1494, 408] on icon "Next slide" at bounding box center [1488, 409] width 16 height 16
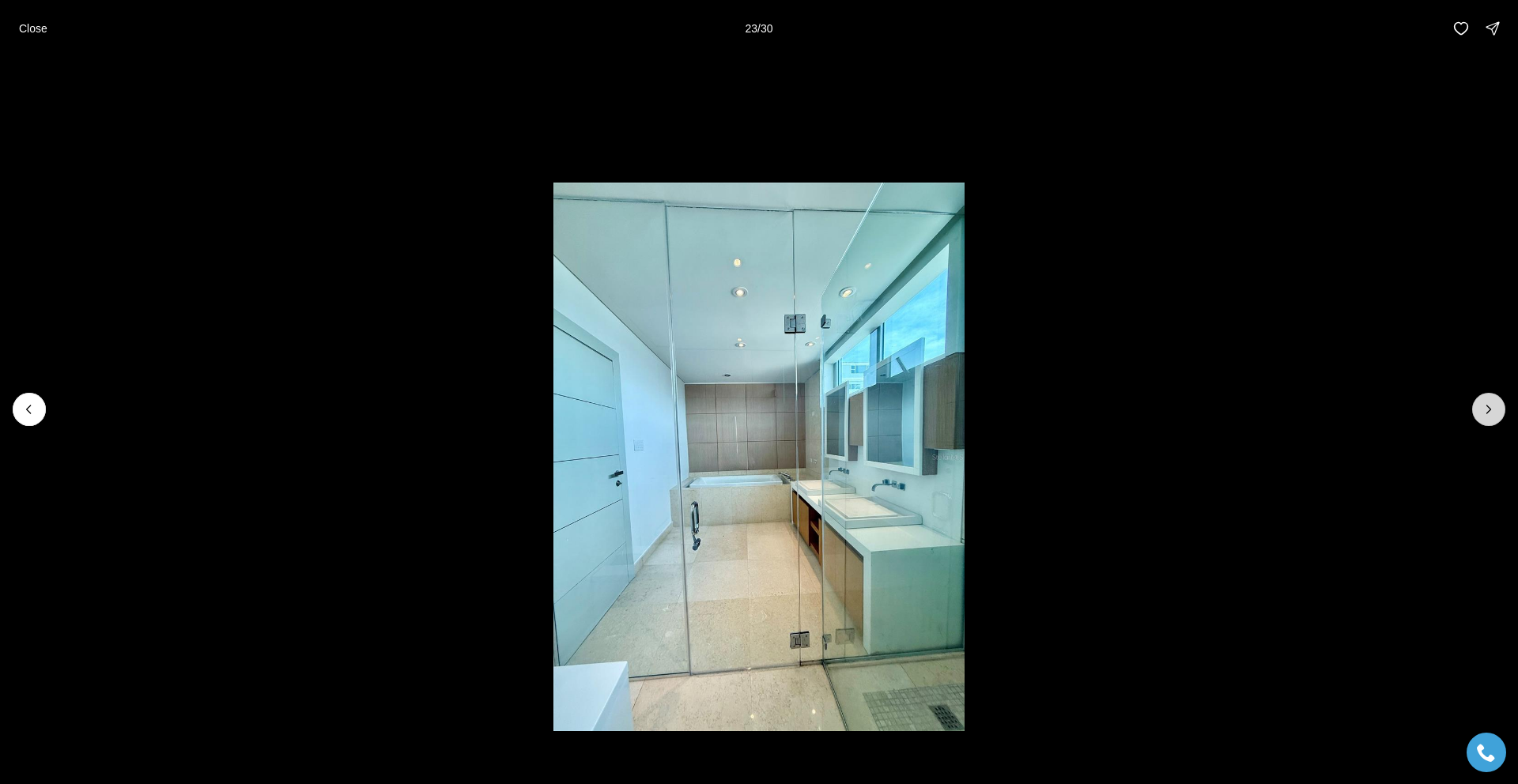
click at [1494, 408] on icon "Next slide" at bounding box center [1488, 409] width 16 height 16
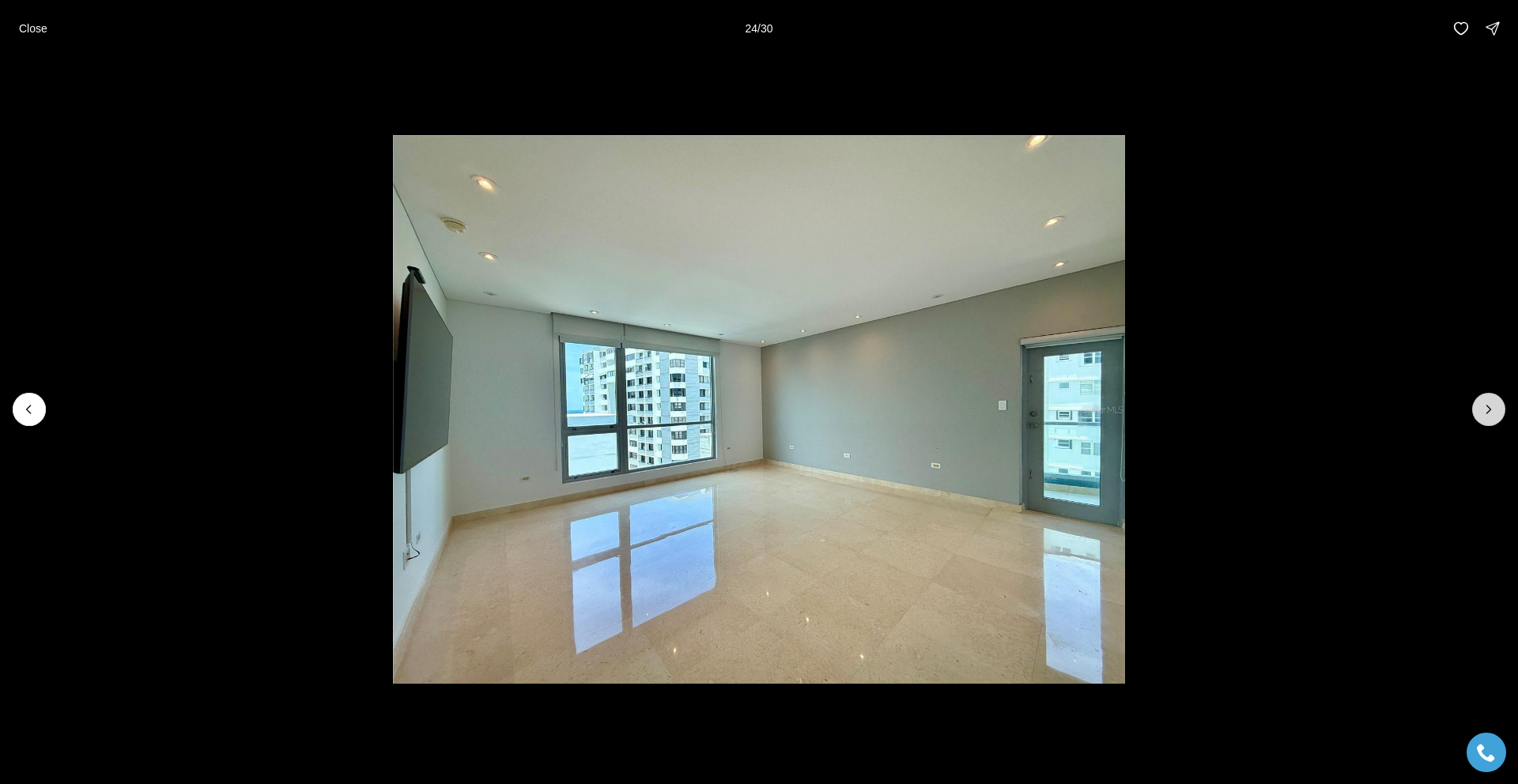
click at [1494, 408] on icon "Next slide" at bounding box center [1488, 409] width 16 height 16
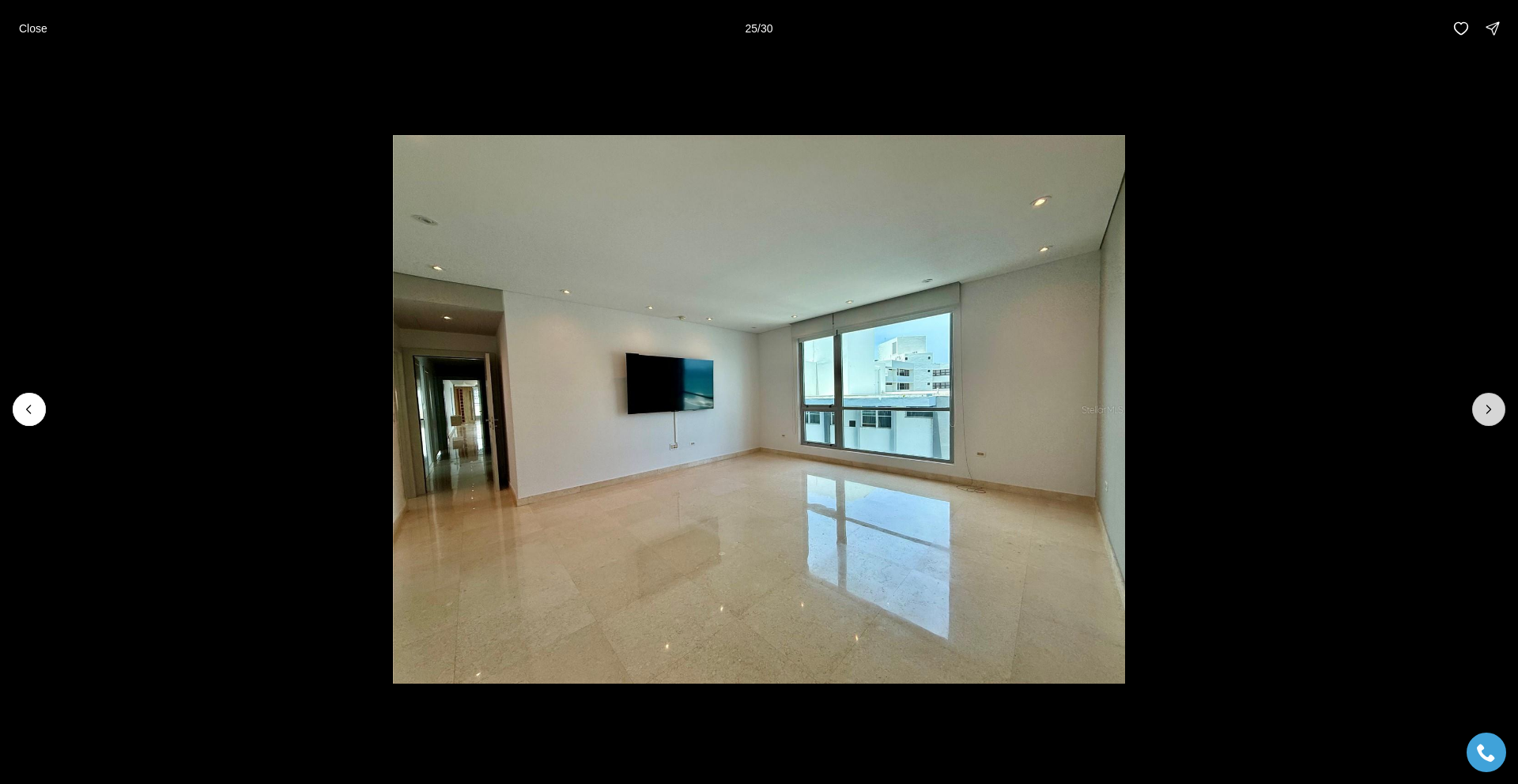
click at [1494, 408] on icon "Next slide" at bounding box center [1488, 409] width 16 height 16
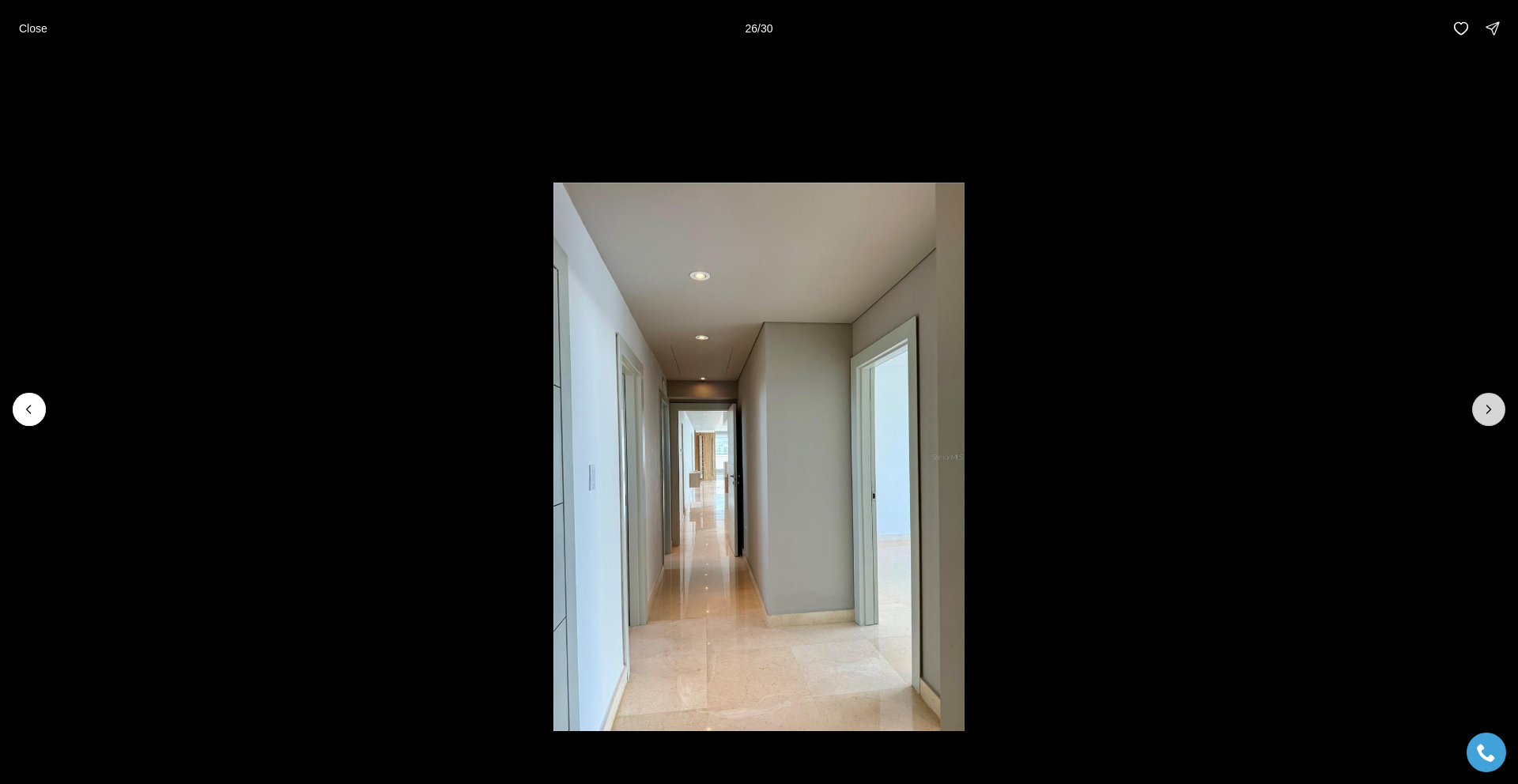
click at [1494, 408] on icon "Next slide" at bounding box center [1488, 409] width 16 height 16
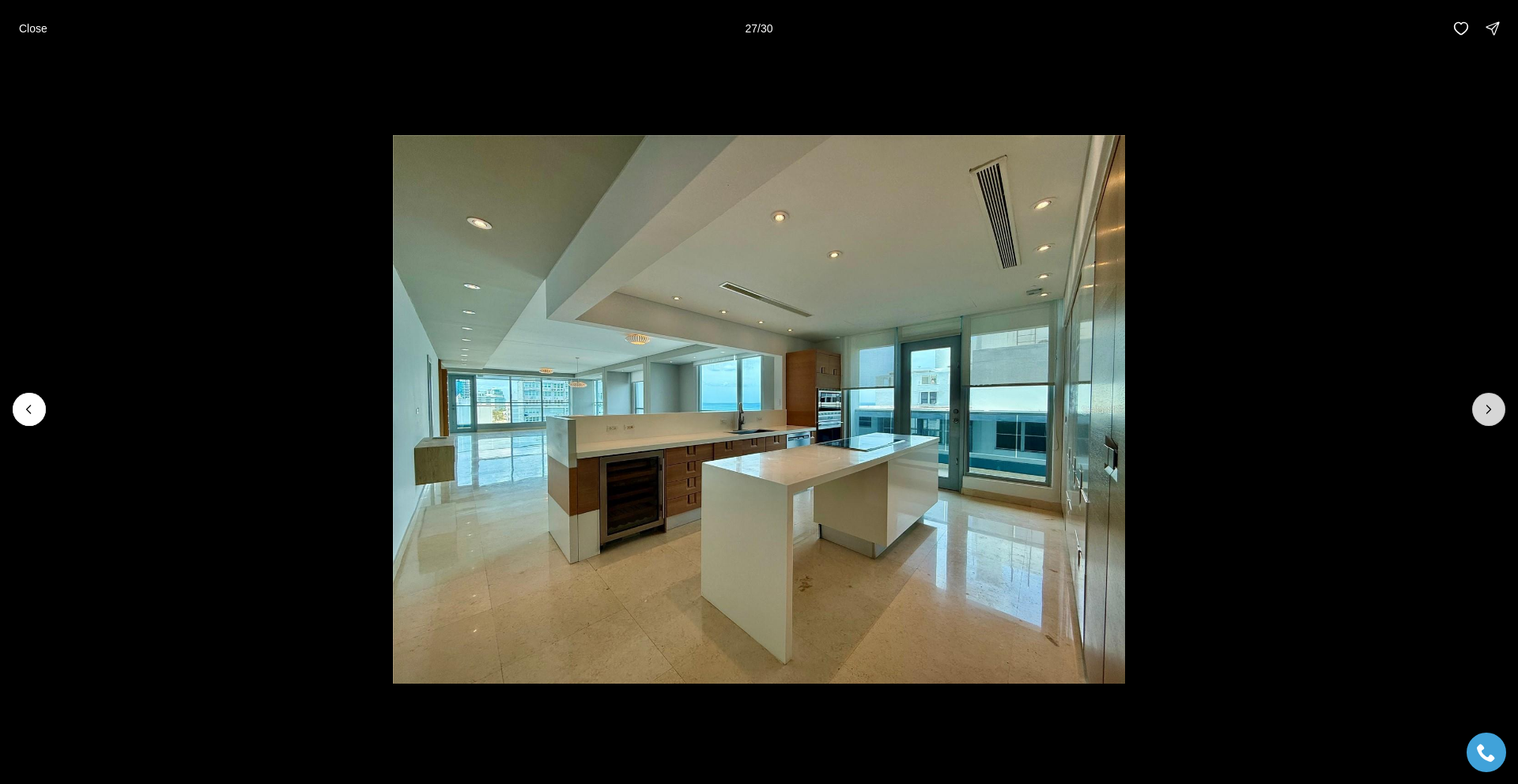
click at [1494, 408] on icon "Next slide" at bounding box center [1488, 409] width 16 height 16
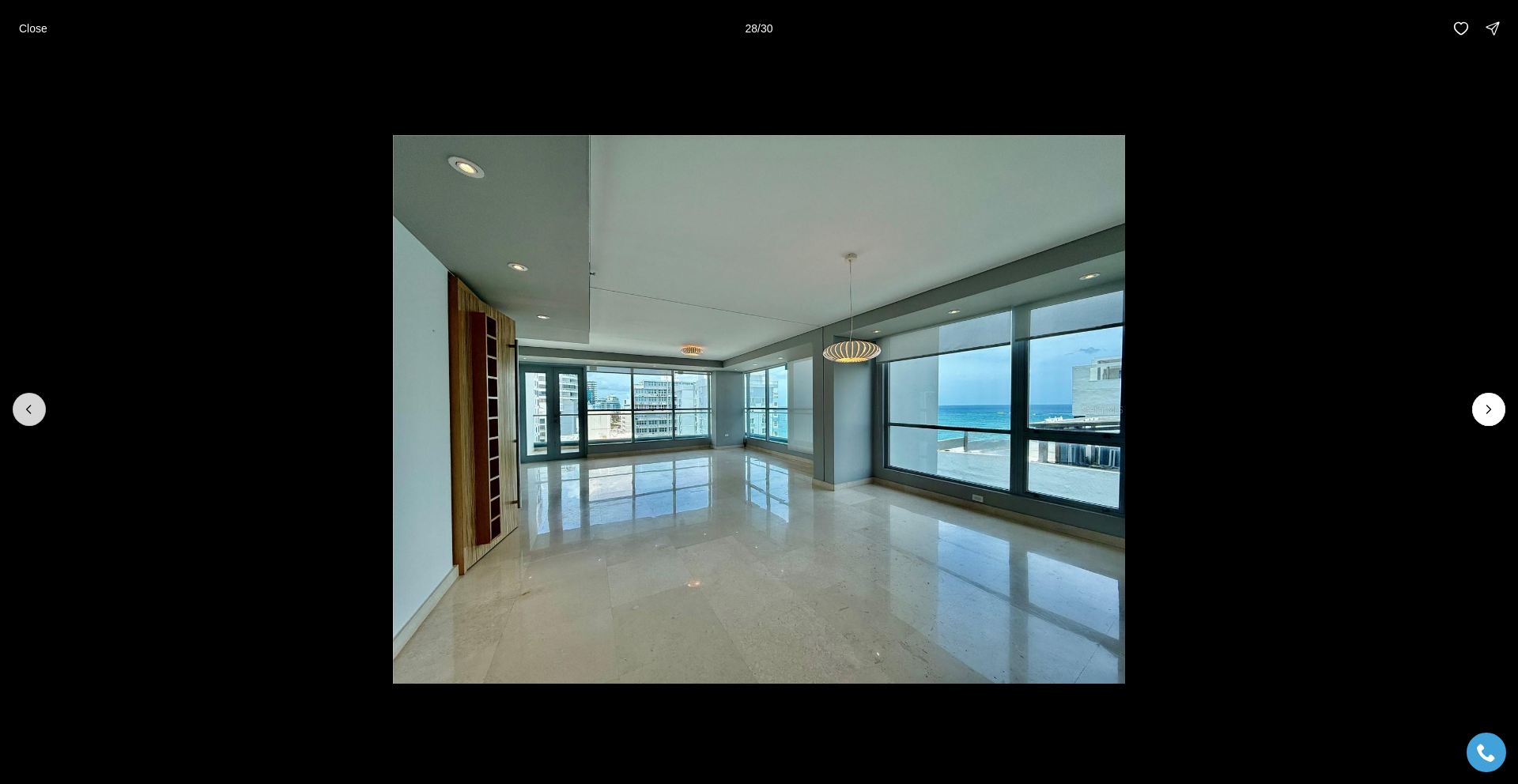
click at [31, 403] on icon "Previous slide" at bounding box center [29, 409] width 16 height 16
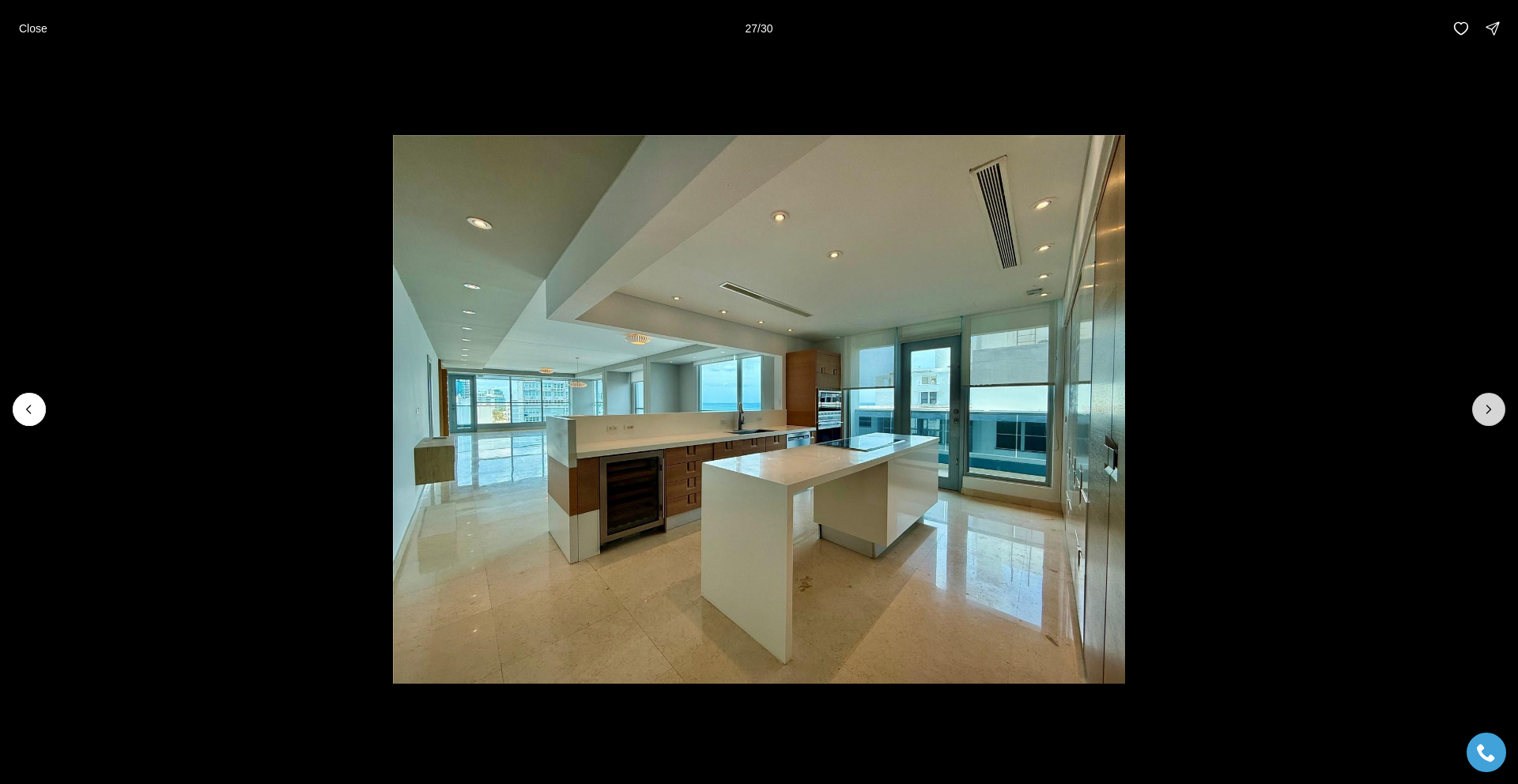
click at [1485, 413] on icon "Next slide" at bounding box center [1488, 409] width 16 height 16
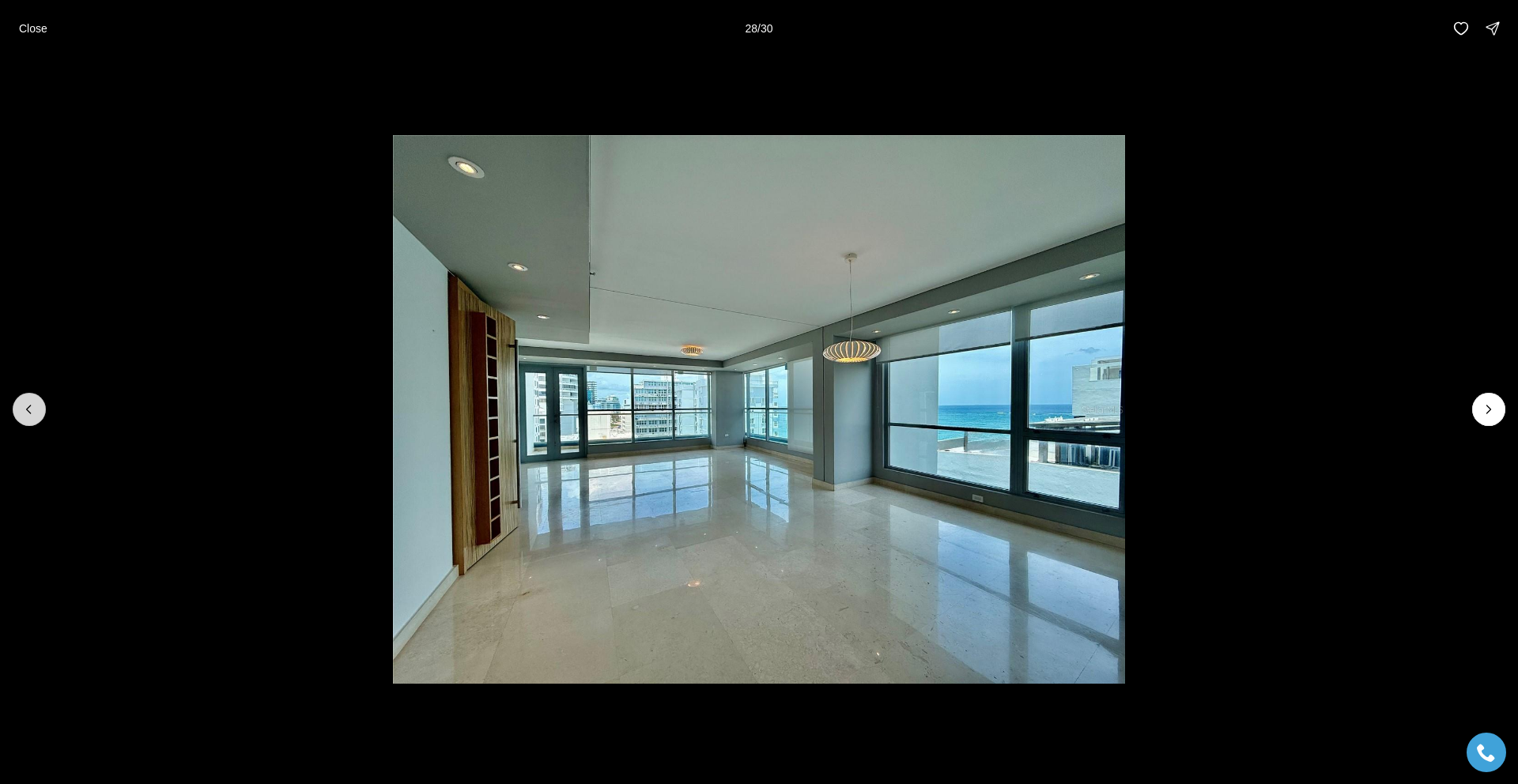
click at [35, 403] on icon "Previous slide" at bounding box center [29, 409] width 16 height 16
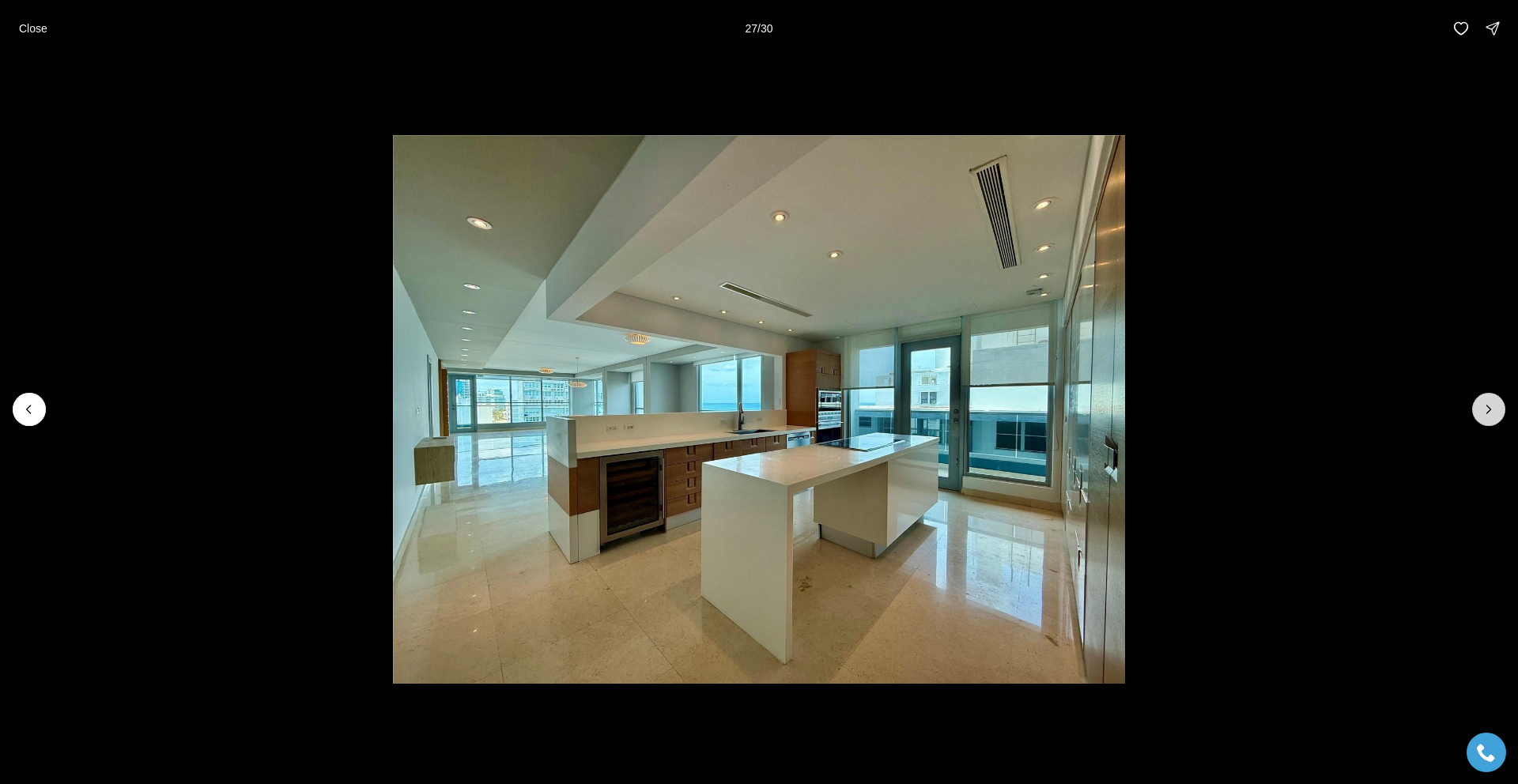
click at [1491, 411] on icon "Next slide" at bounding box center [1488, 409] width 16 height 16
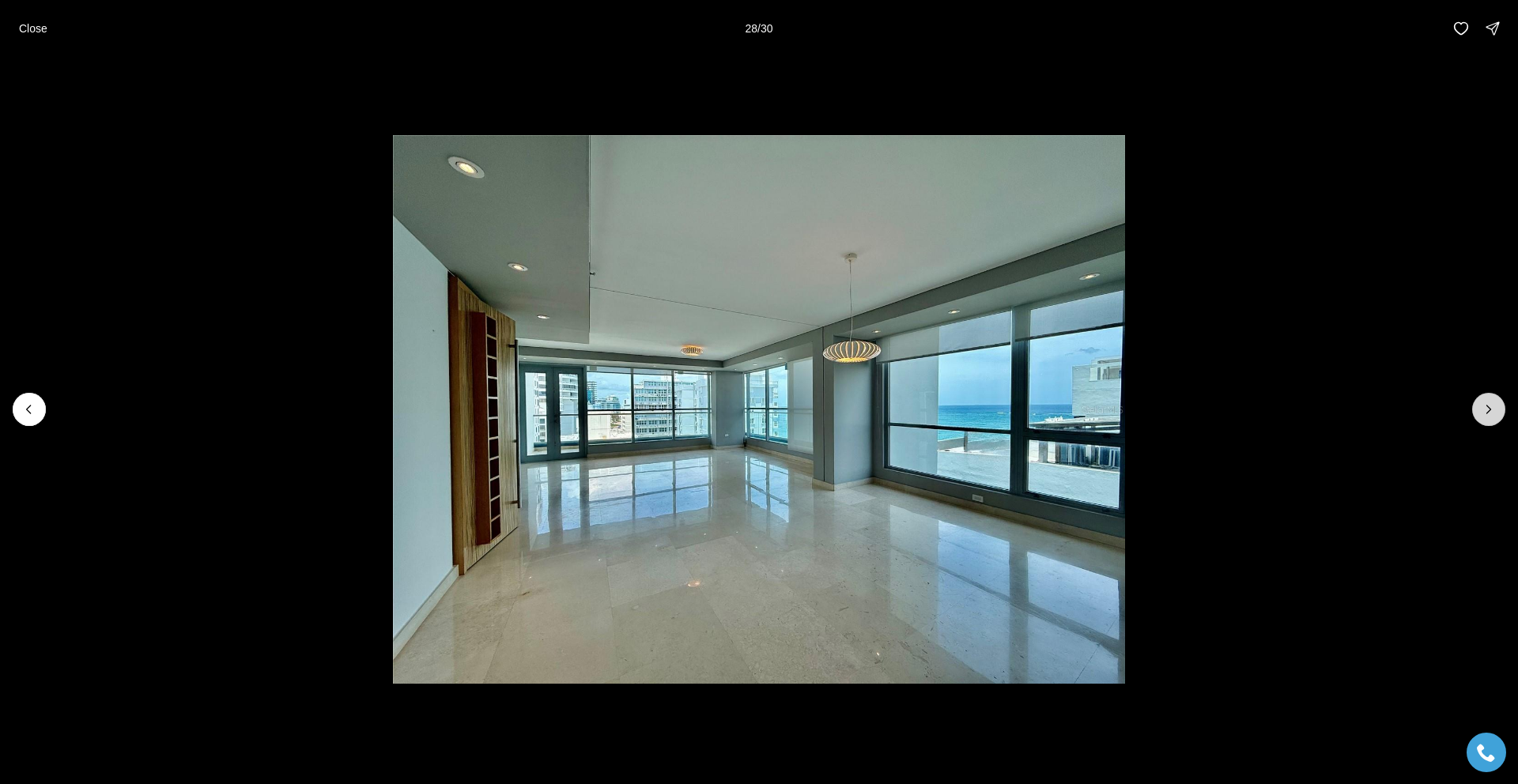
click at [1489, 410] on icon "Next slide" at bounding box center [1488, 409] width 16 height 16
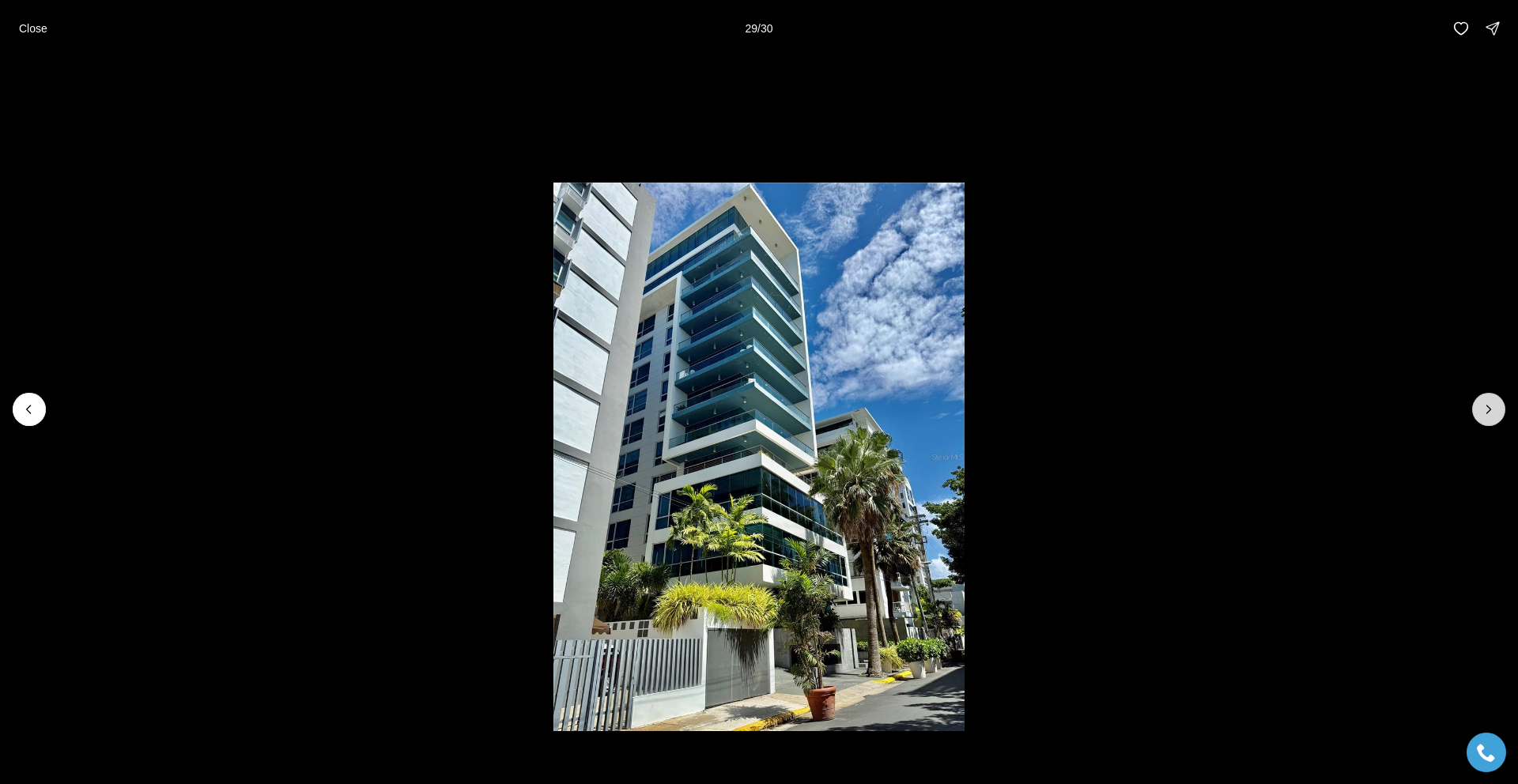
click at [1490, 408] on icon "Next slide" at bounding box center [1488, 410] width 4 height 8
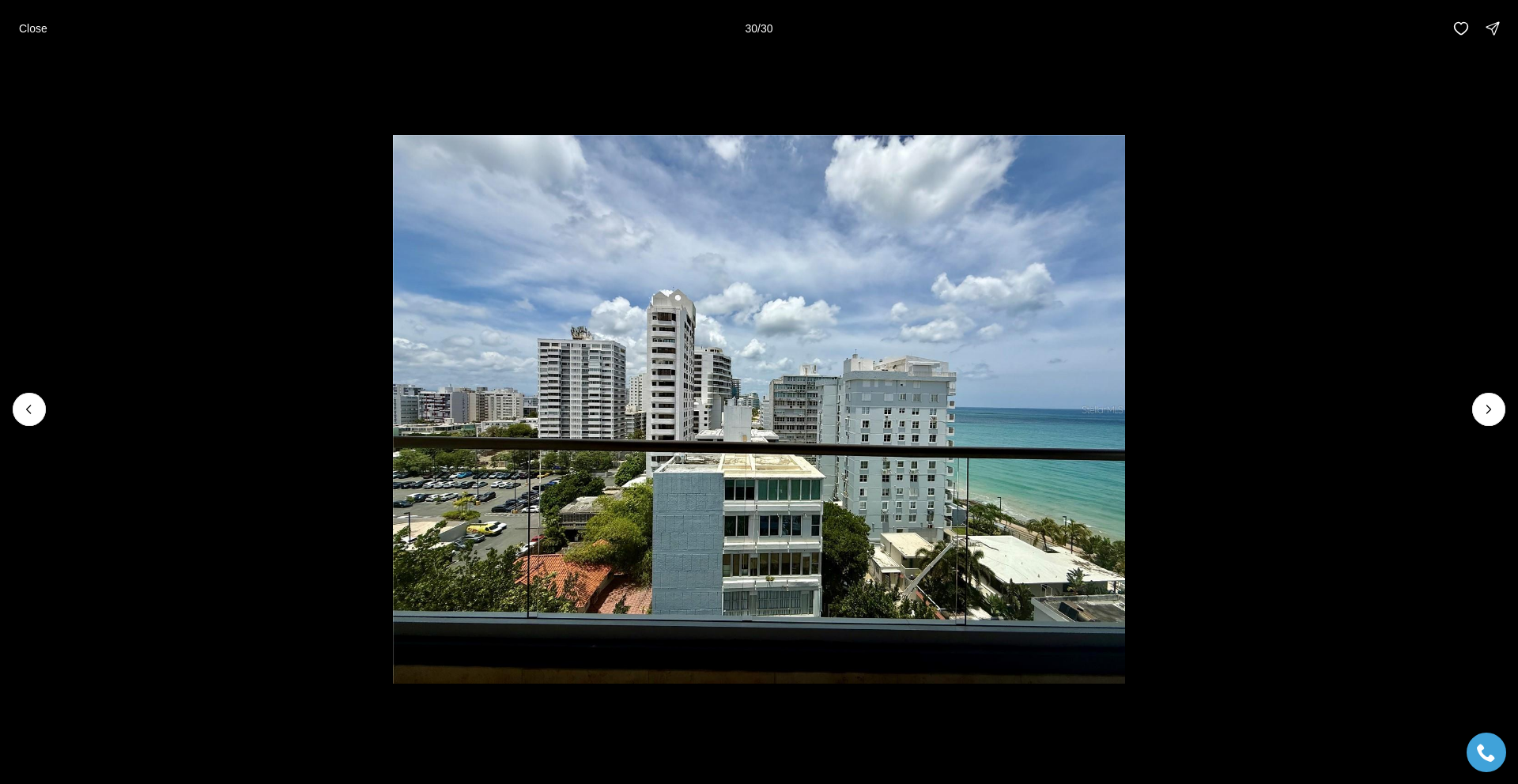
click at [1501, 410] on div at bounding box center [1488, 409] width 33 height 33
click at [1501, 415] on div at bounding box center [1488, 409] width 33 height 33
click at [1493, 414] on div at bounding box center [1488, 409] width 33 height 33
click at [30, 406] on icon "Previous slide" at bounding box center [29, 410] width 4 height 8
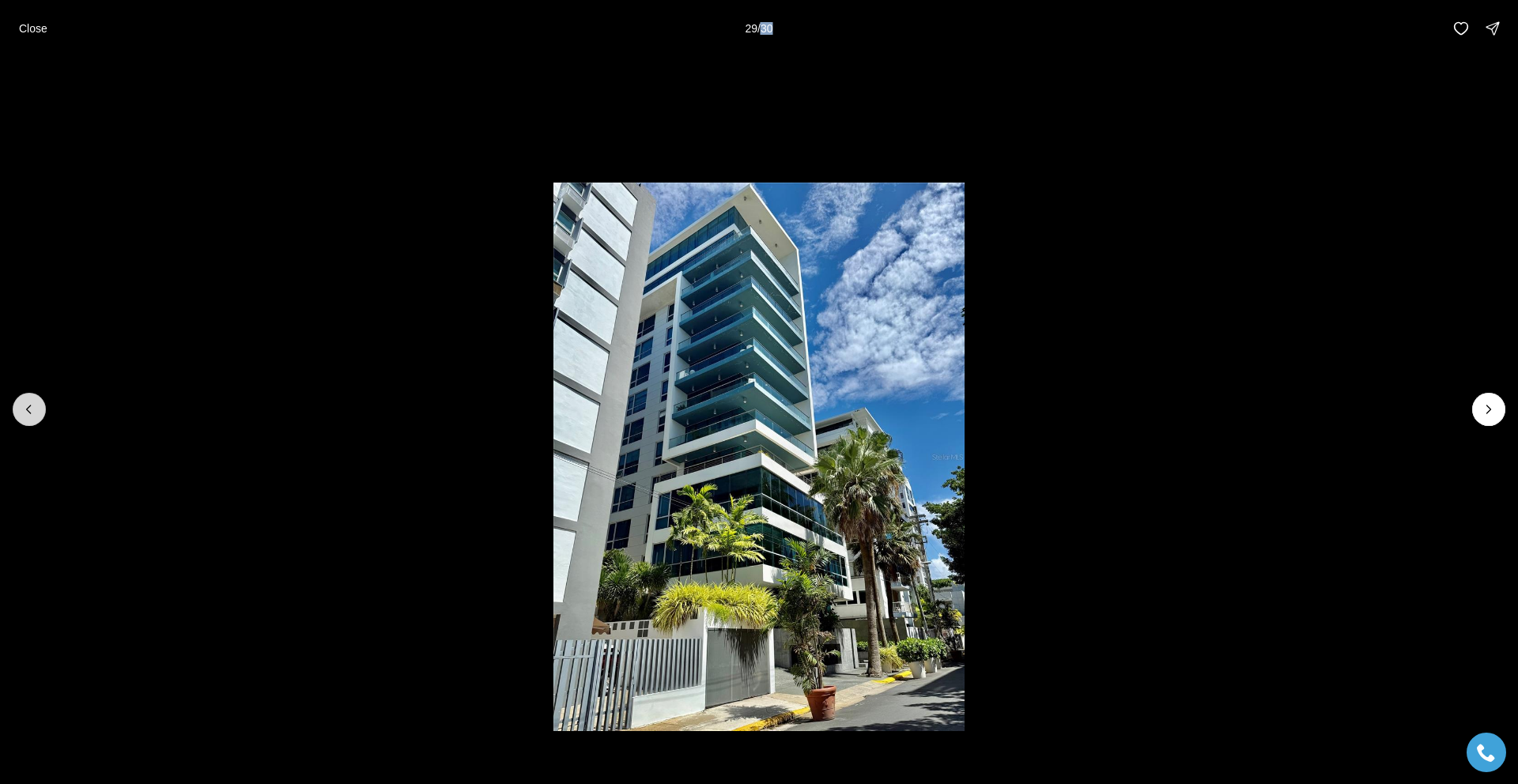
click at [30, 406] on icon "Previous slide" at bounding box center [29, 410] width 4 height 8
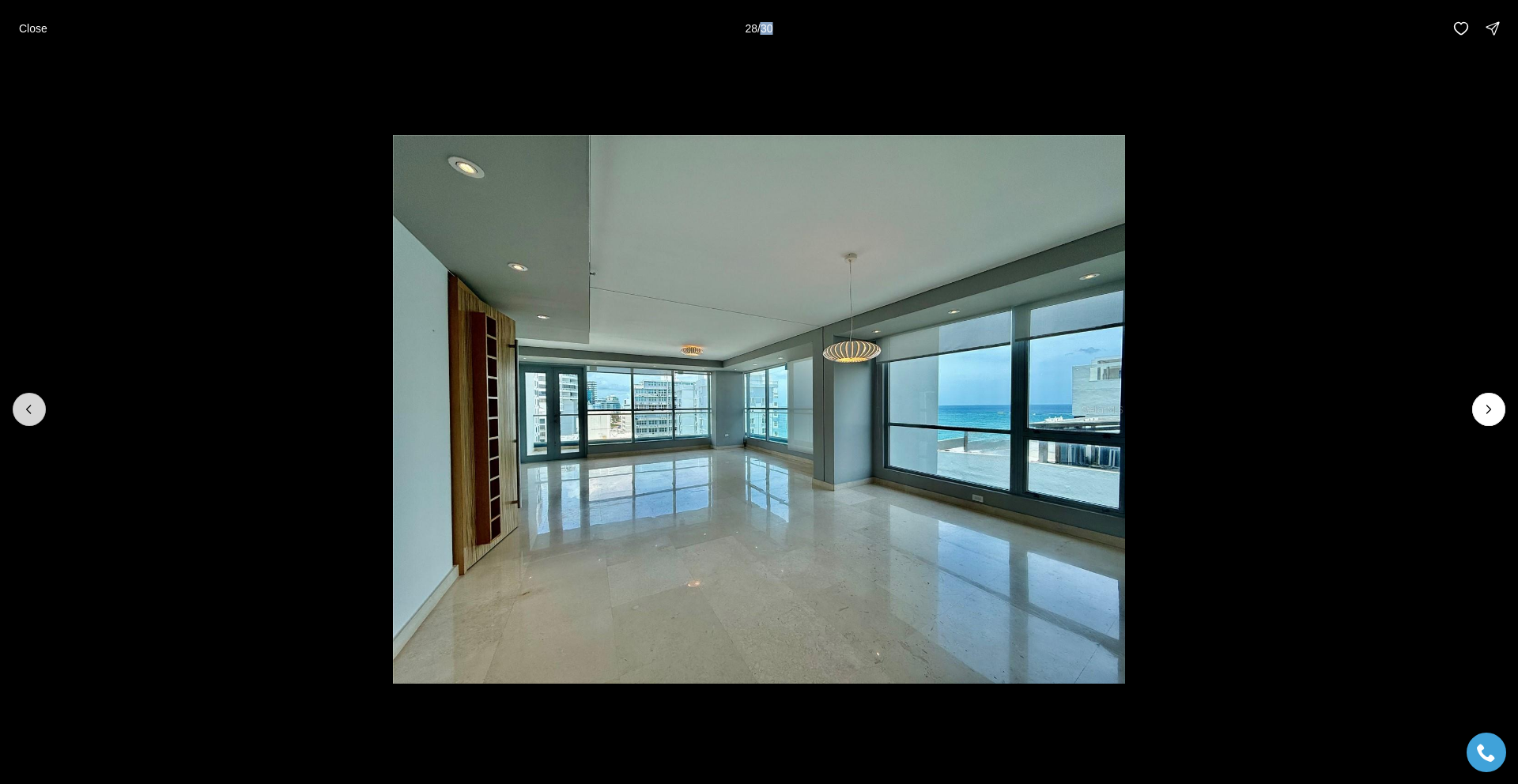
click at [30, 406] on icon "Previous slide" at bounding box center [29, 410] width 4 height 8
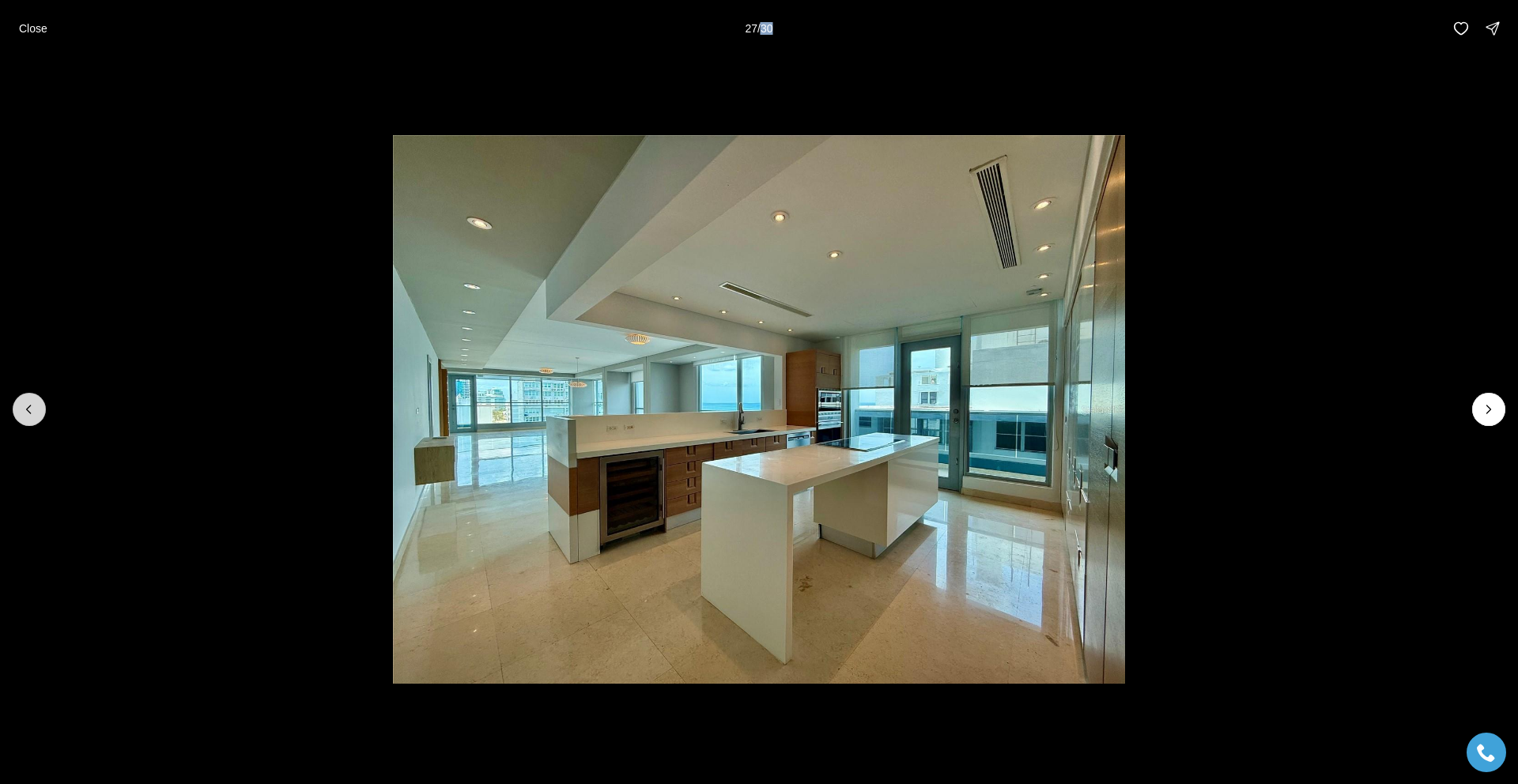
click at [31, 406] on icon "Previous slide" at bounding box center [29, 410] width 4 height 8
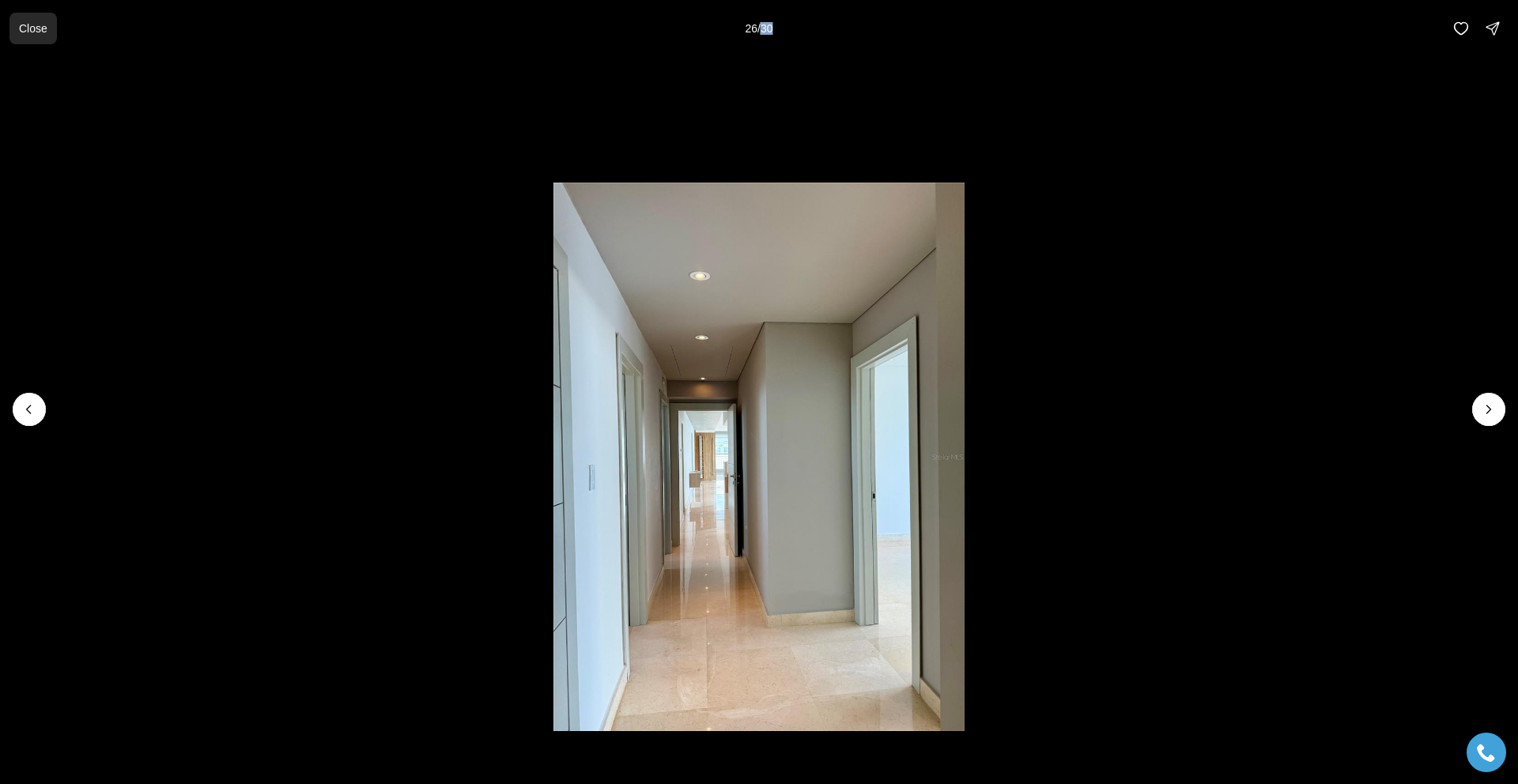
drag, startPoint x: 30, startPoint y: 27, endPoint x: 34, endPoint y: 40, distance: 13.6
click at [30, 27] on p "Close" at bounding box center [33, 28] width 29 height 12
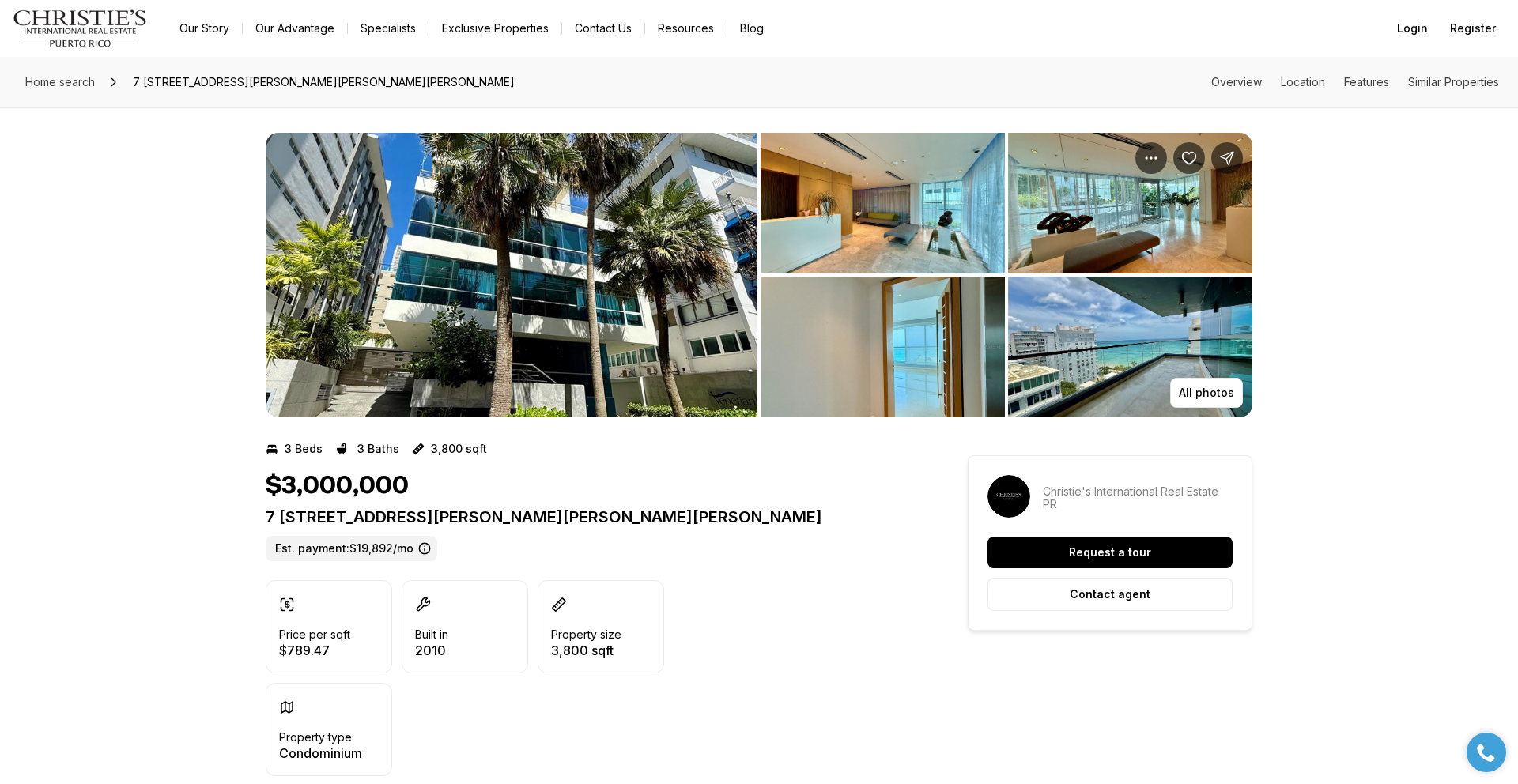
scroll to position [1, 0]
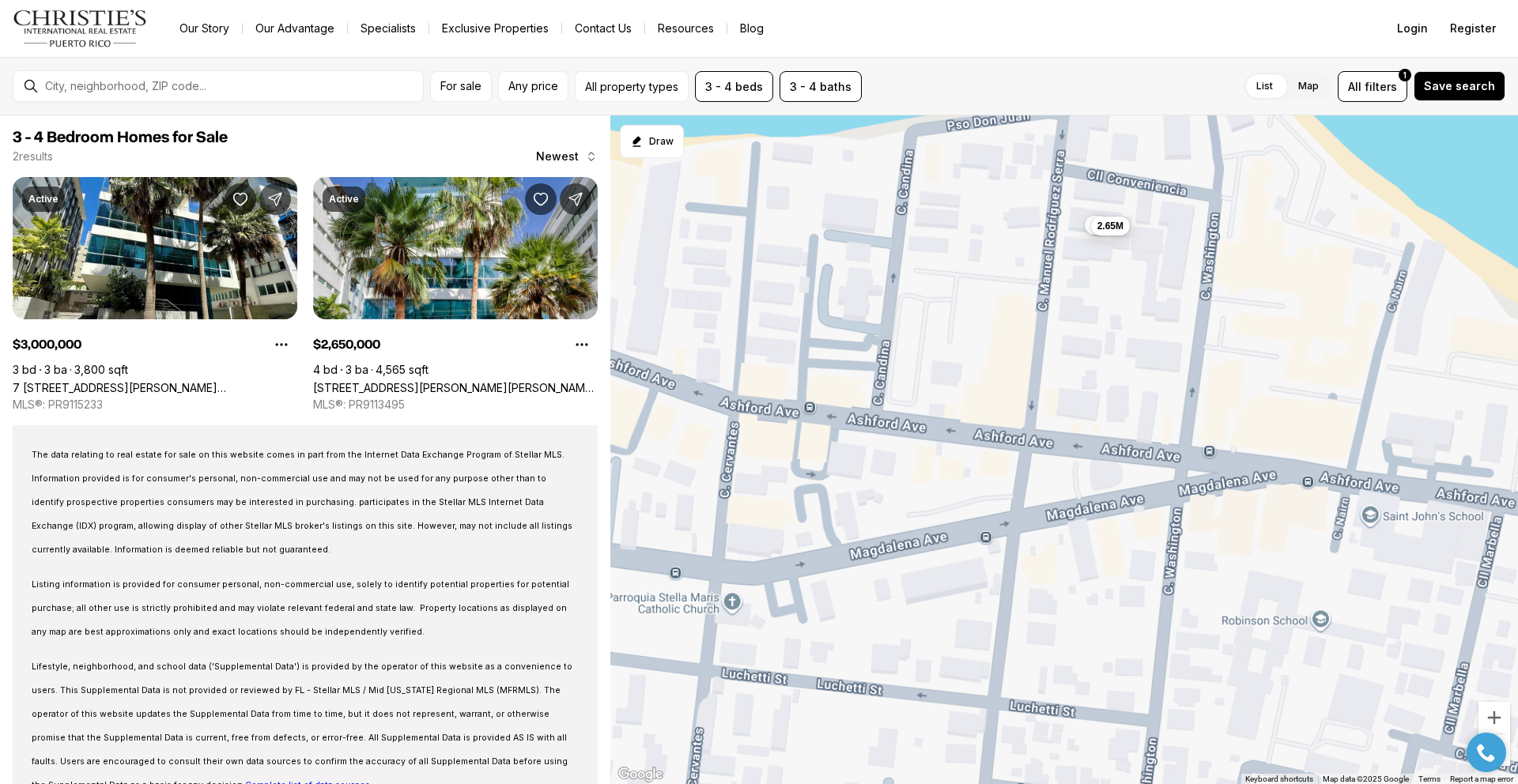
click at [1125, 292] on div "3M 2.65M" at bounding box center [1064, 450] width 908 height 669
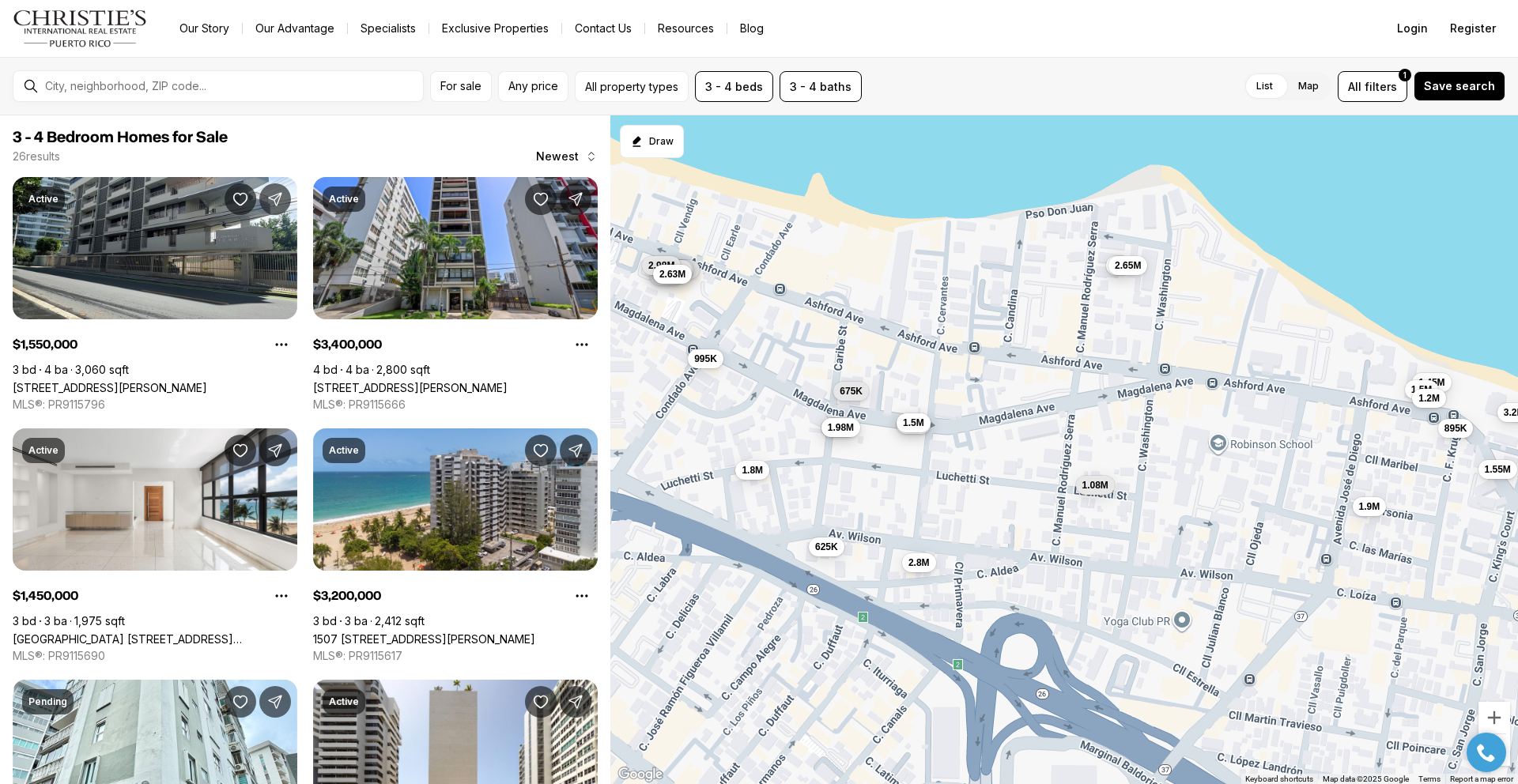
click at [915, 429] on button "1.5M" at bounding box center [913, 422] width 34 height 19
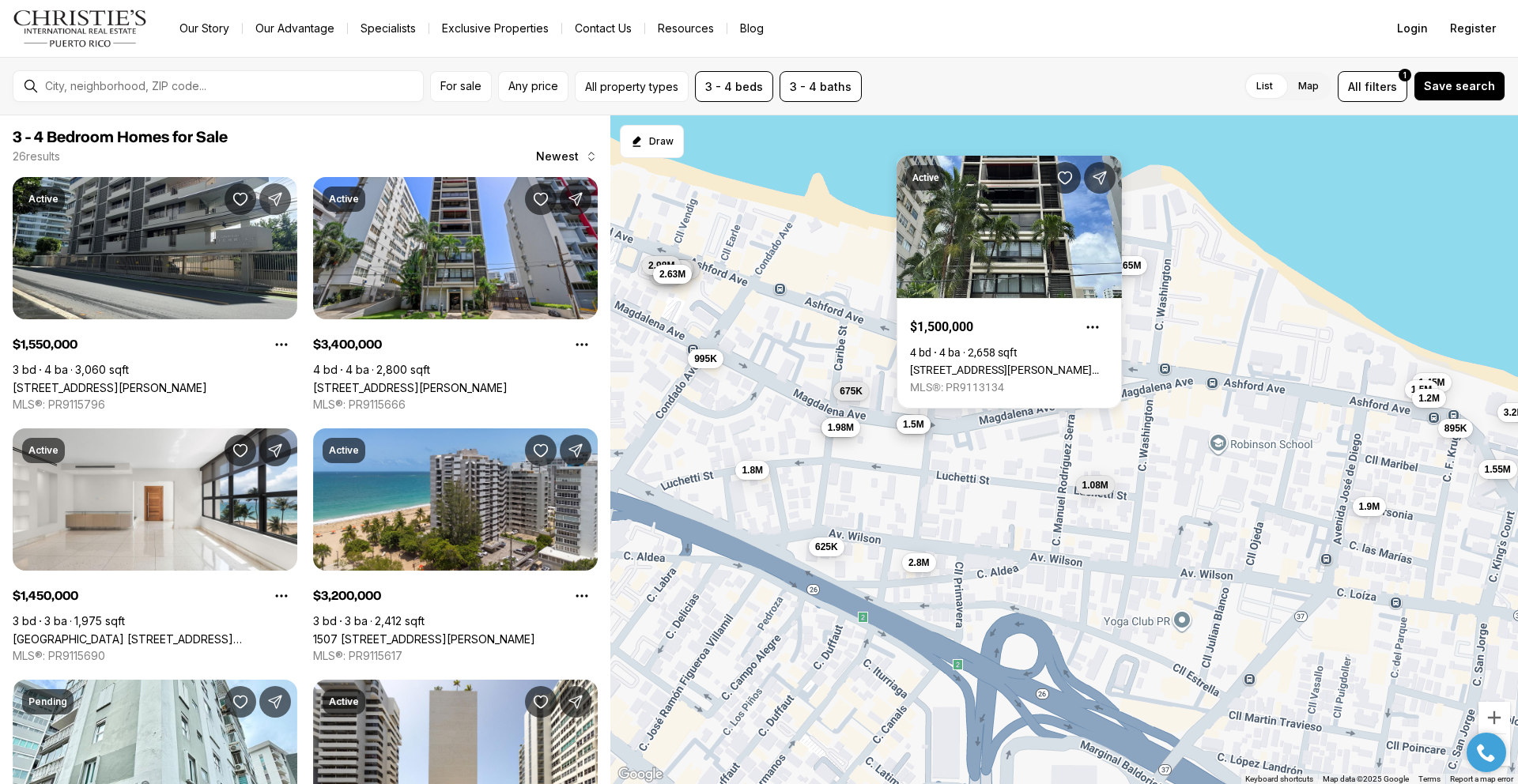
click at [913, 437] on div "3M 2.65M 3.4M 1.08M 1.5M 1.55M 1.45M 3.2M 675K 1.5M 685K 995K 1.9M 1.98M 625K 8…" at bounding box center [1064, 450] width 908 height 669
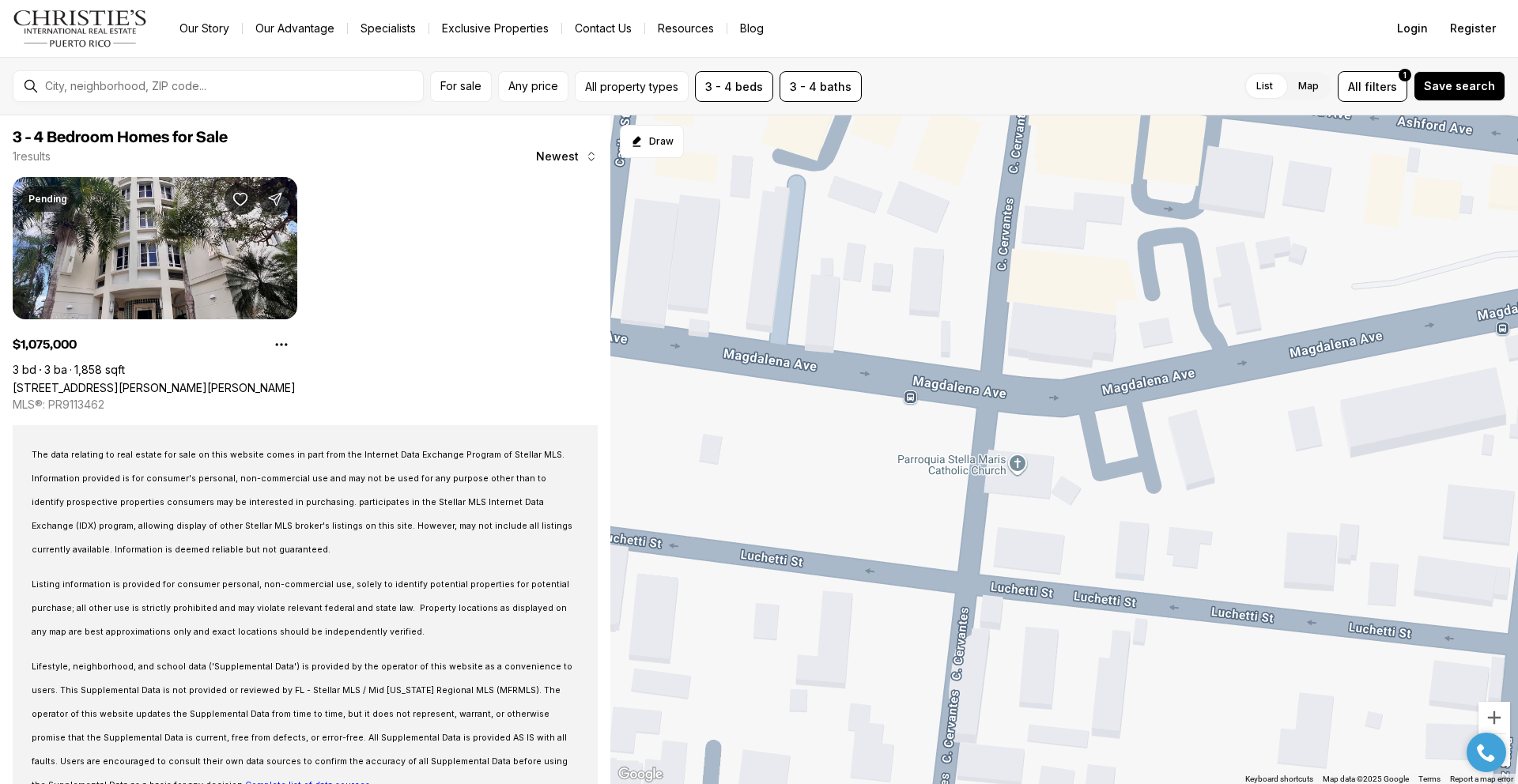
drag, startPoint x: 1012, startPoint y: 410, endPoint x: 1166, endPoint y: 416, distance: 154.1
click at [1166, 416] on div "1.08M" at bounding box center [1064, 450] width 908 height 669
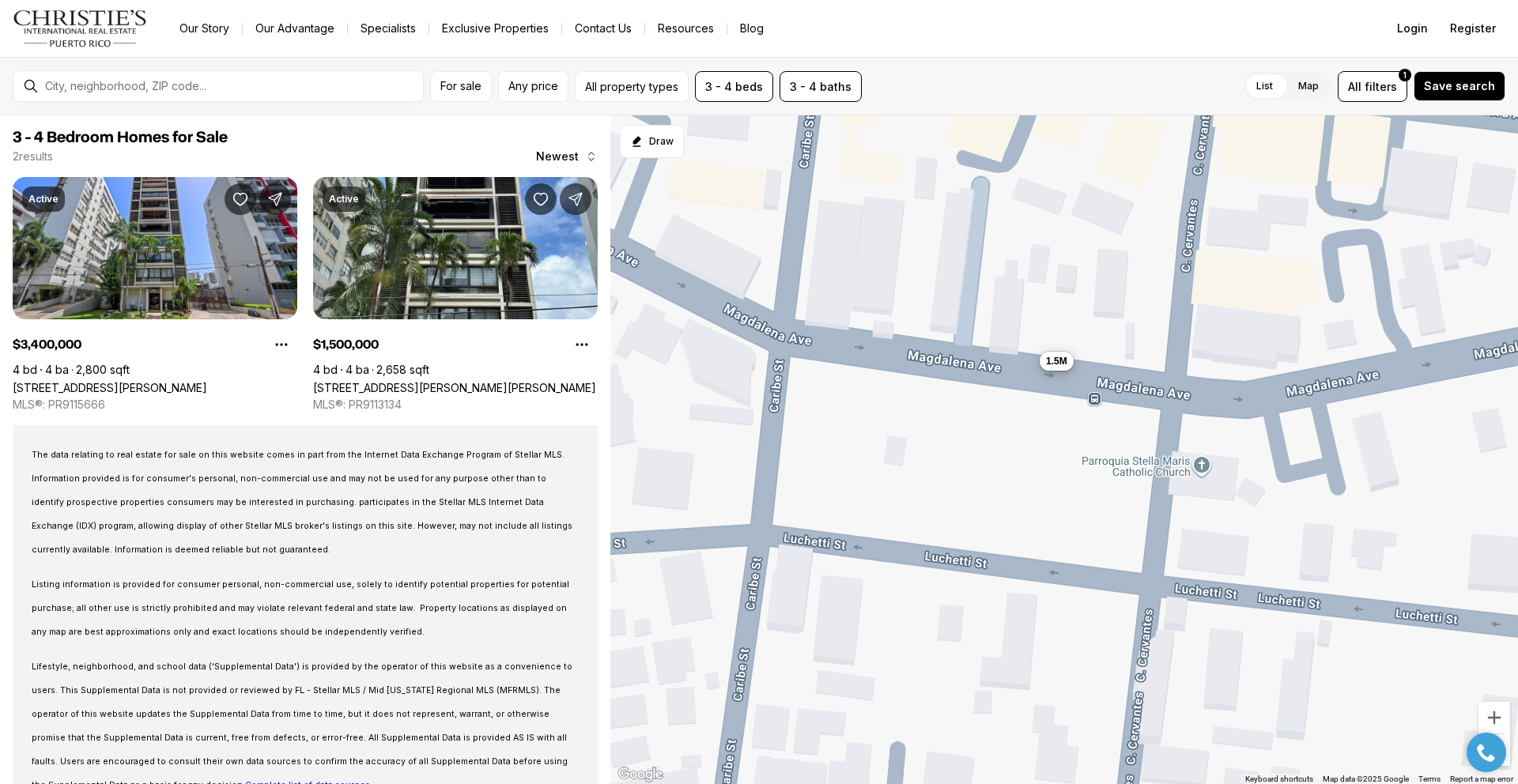
drag, startPoint x: 886, startPoint y: 426, endPoint x: 1044, endPoint y: 429, distance: 158.0
click at [1044, 429] on div "3.4M 1.5M" at bounding box center [1064, 450] width 908 height 669
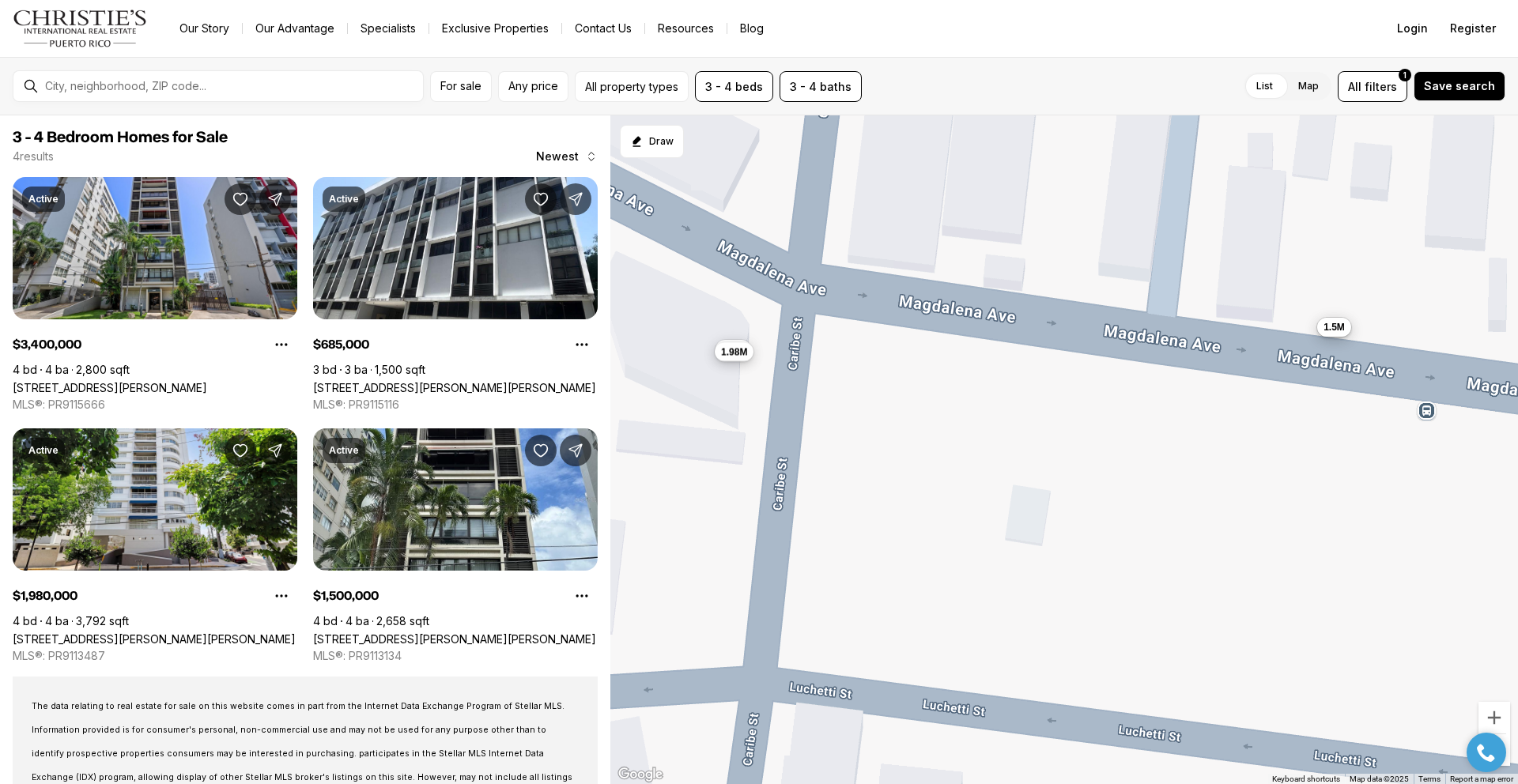
click at [729, 353] on span "1.98M" at bounding box center [734, 351] width 26 height 12
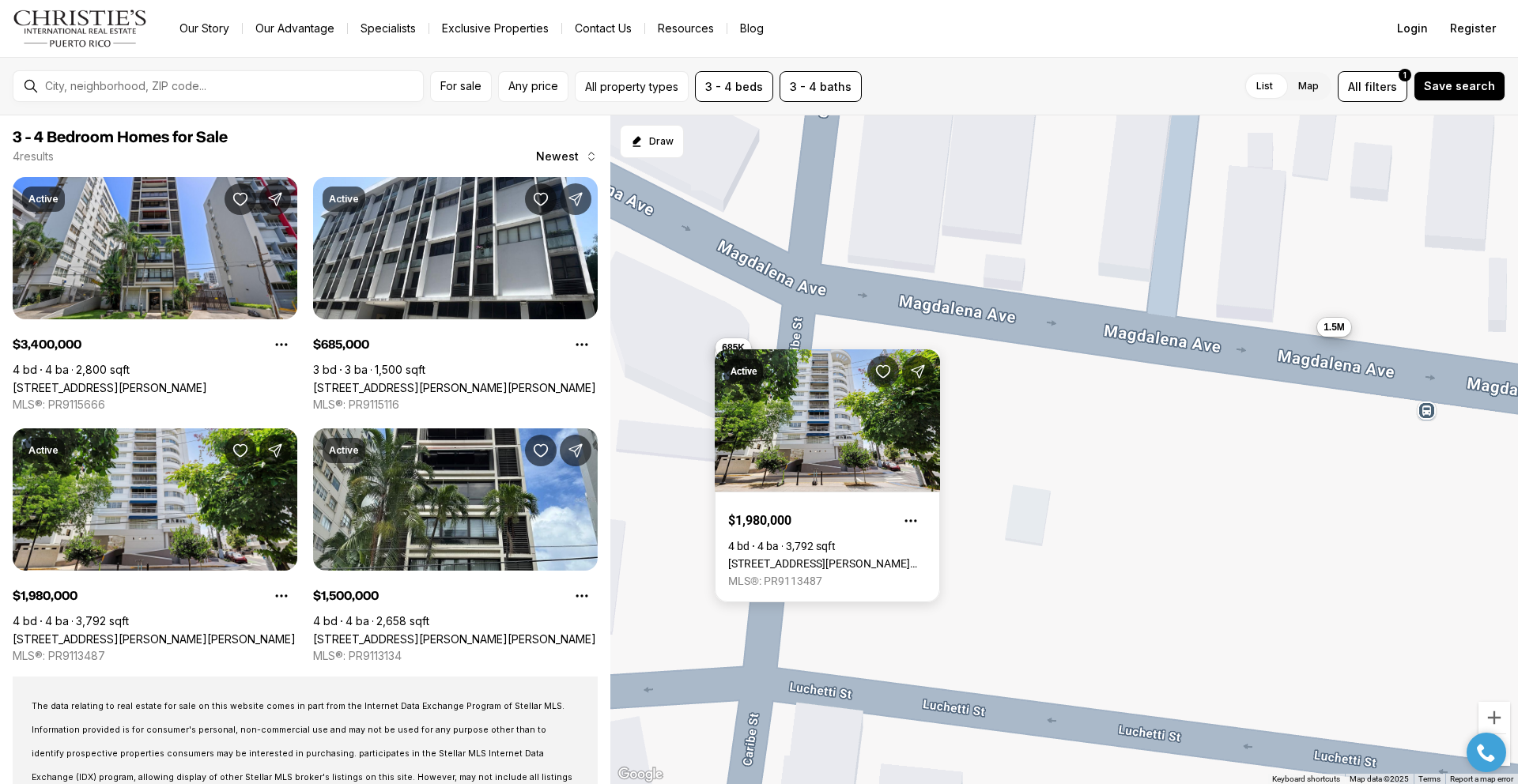
click at [739, 339] on button "685K" at bounding box center [733, 347] width 35 height 19
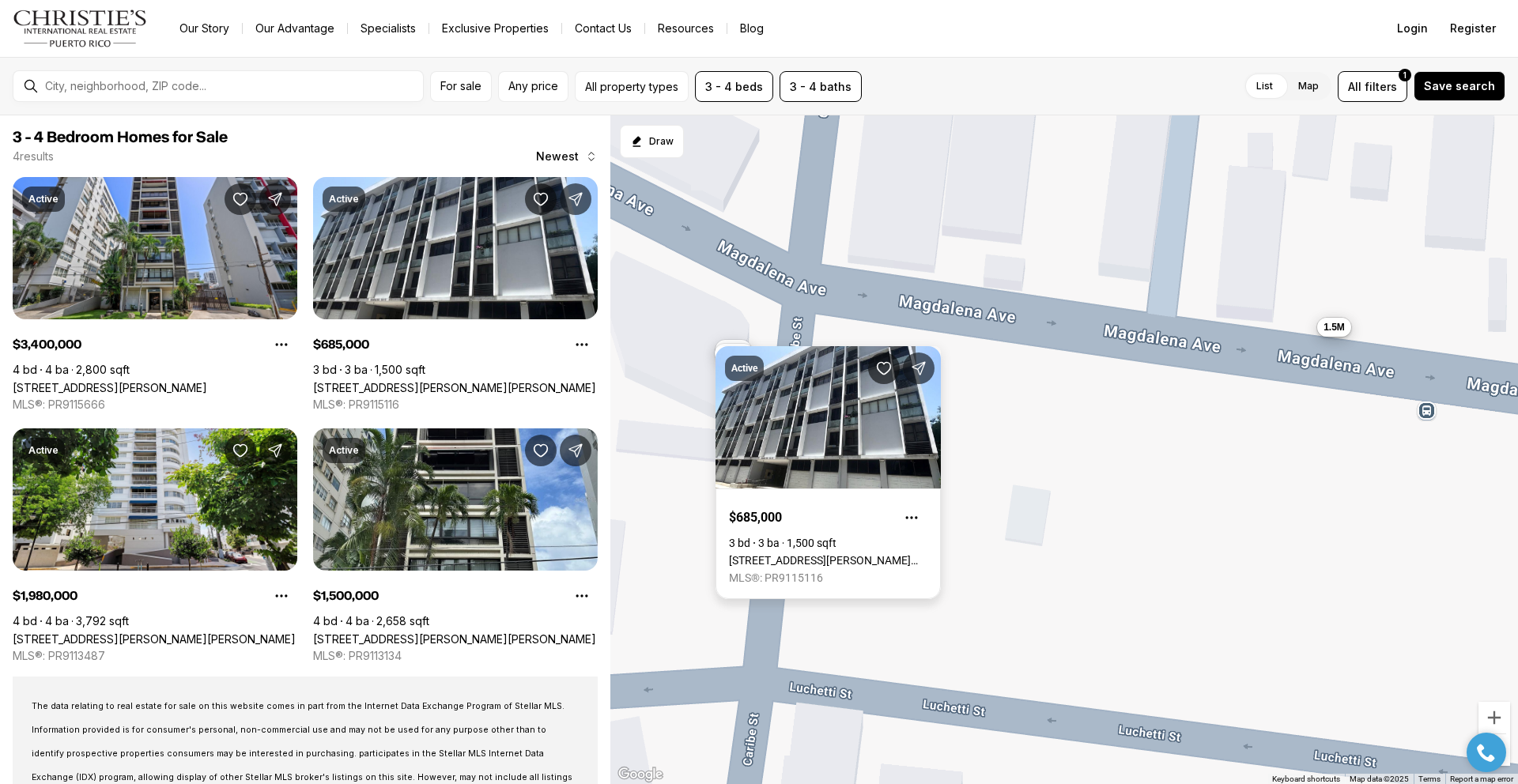
click at [732, 360] on div "Active $685,000 3 bd 3 ba 1,500 sqft 1301 MAGDALENA AVE, SAN JUAN PR, 00907 MLS…" at bounding box center [828, 473] width 225 height 253
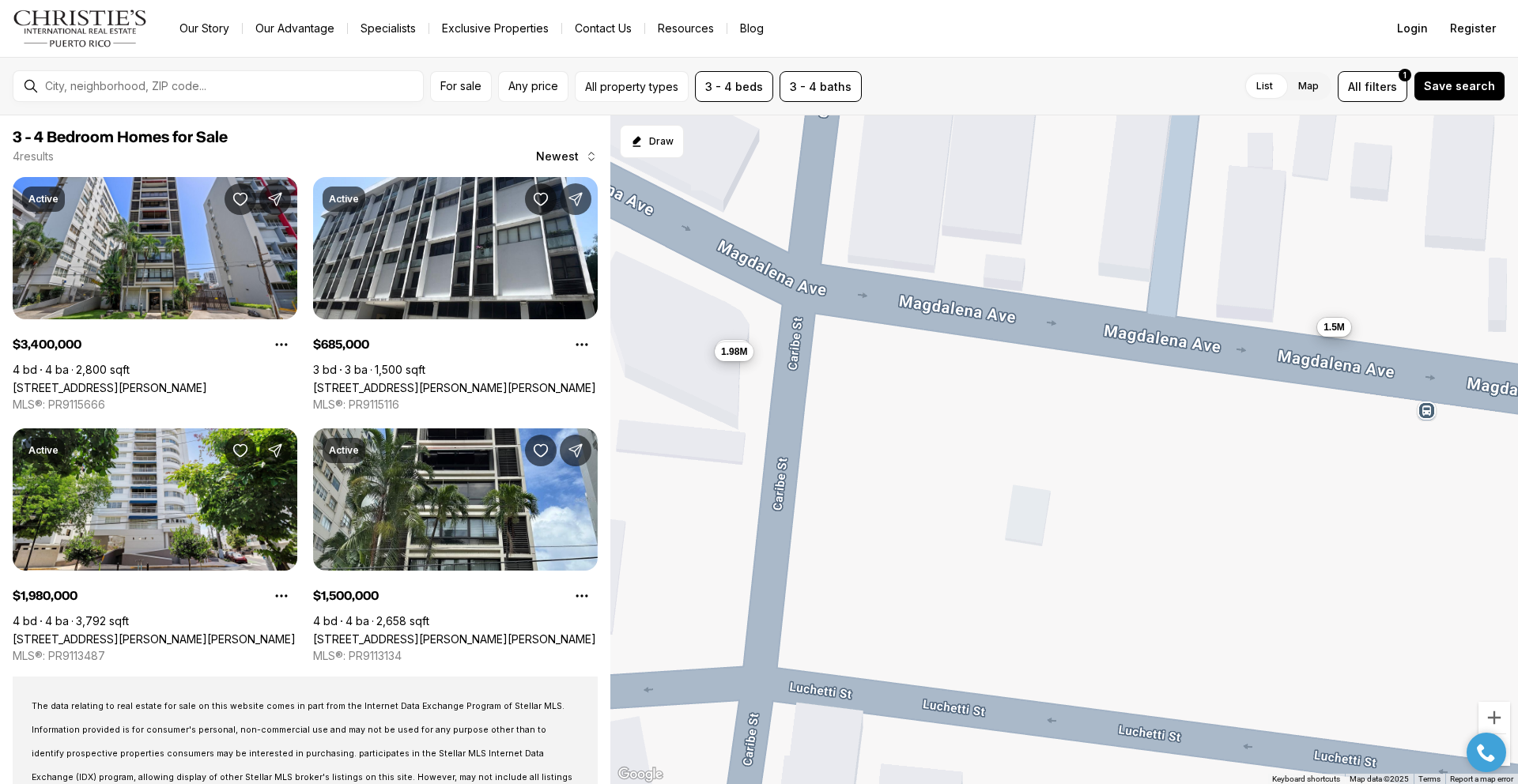
click at [735, 355] on span "1.98M" at bounding box center [734, 351] width 26 height 12
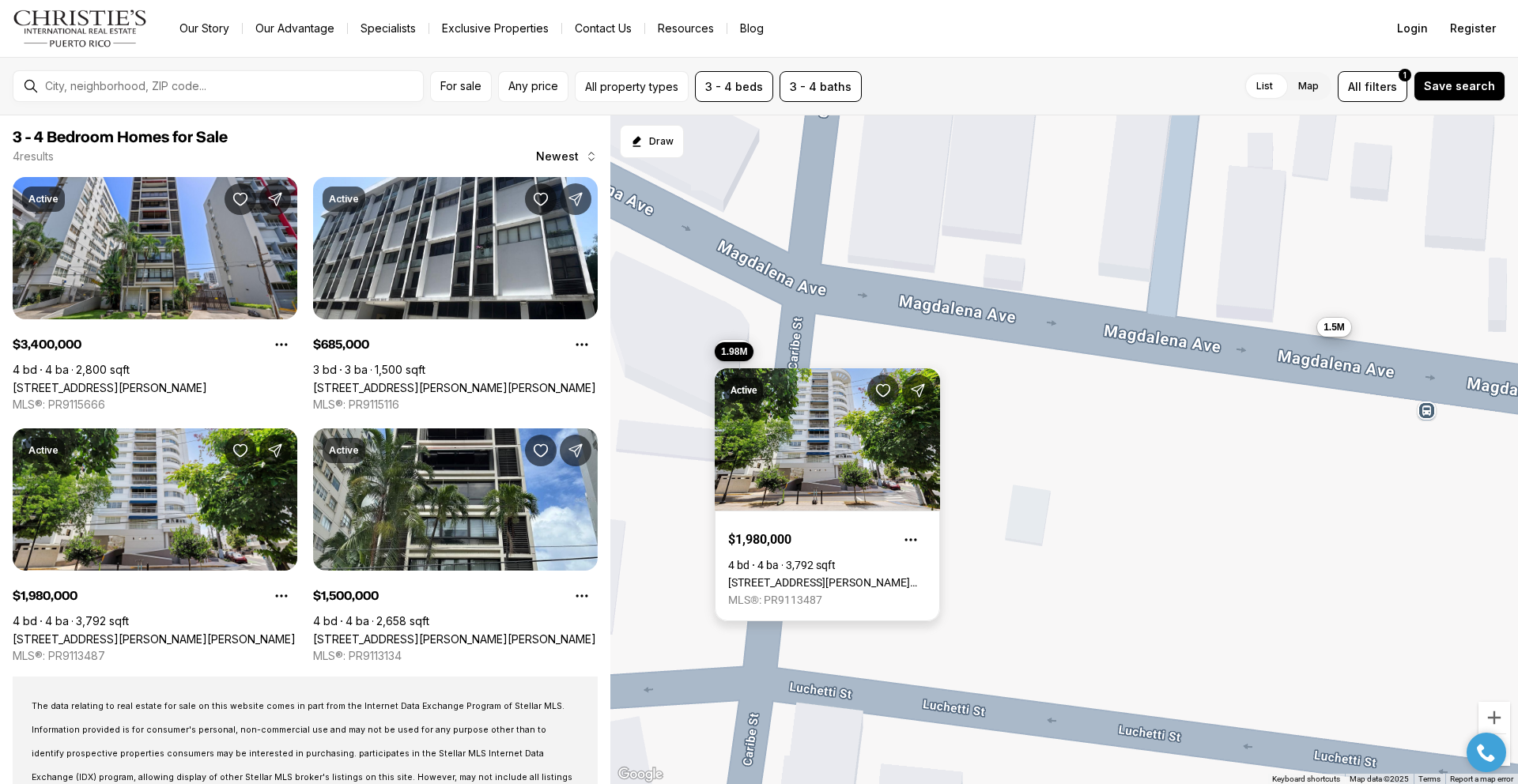
click at [793, 576] on link "[STREET_ADDRESS][PERSON_NAME][PERSON_NAME]" at bounding box center [827, 582] width 199 height 12
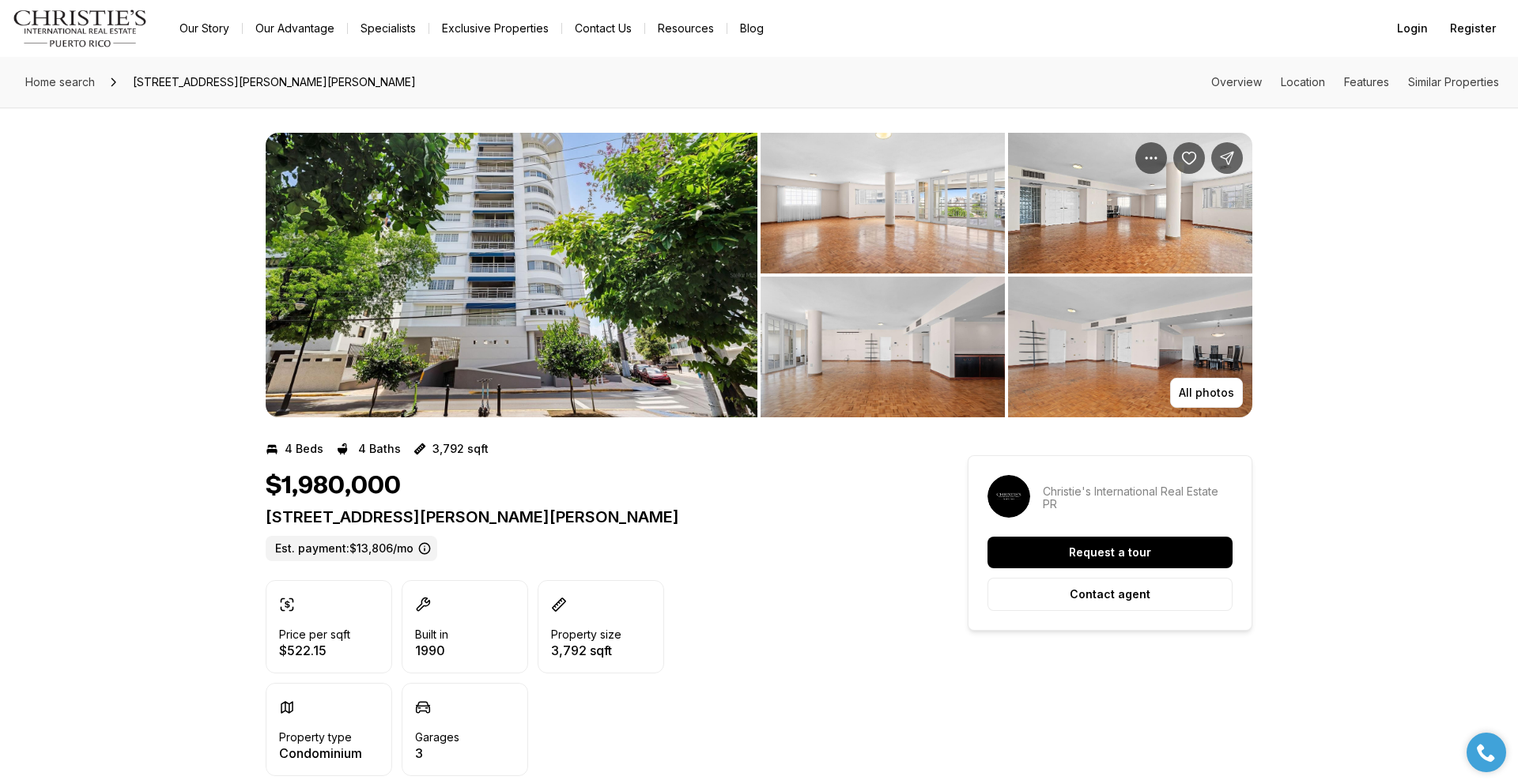
click at [840, 232] on img "View image gallery" at bounding box center [882, 203] width 244 height 140
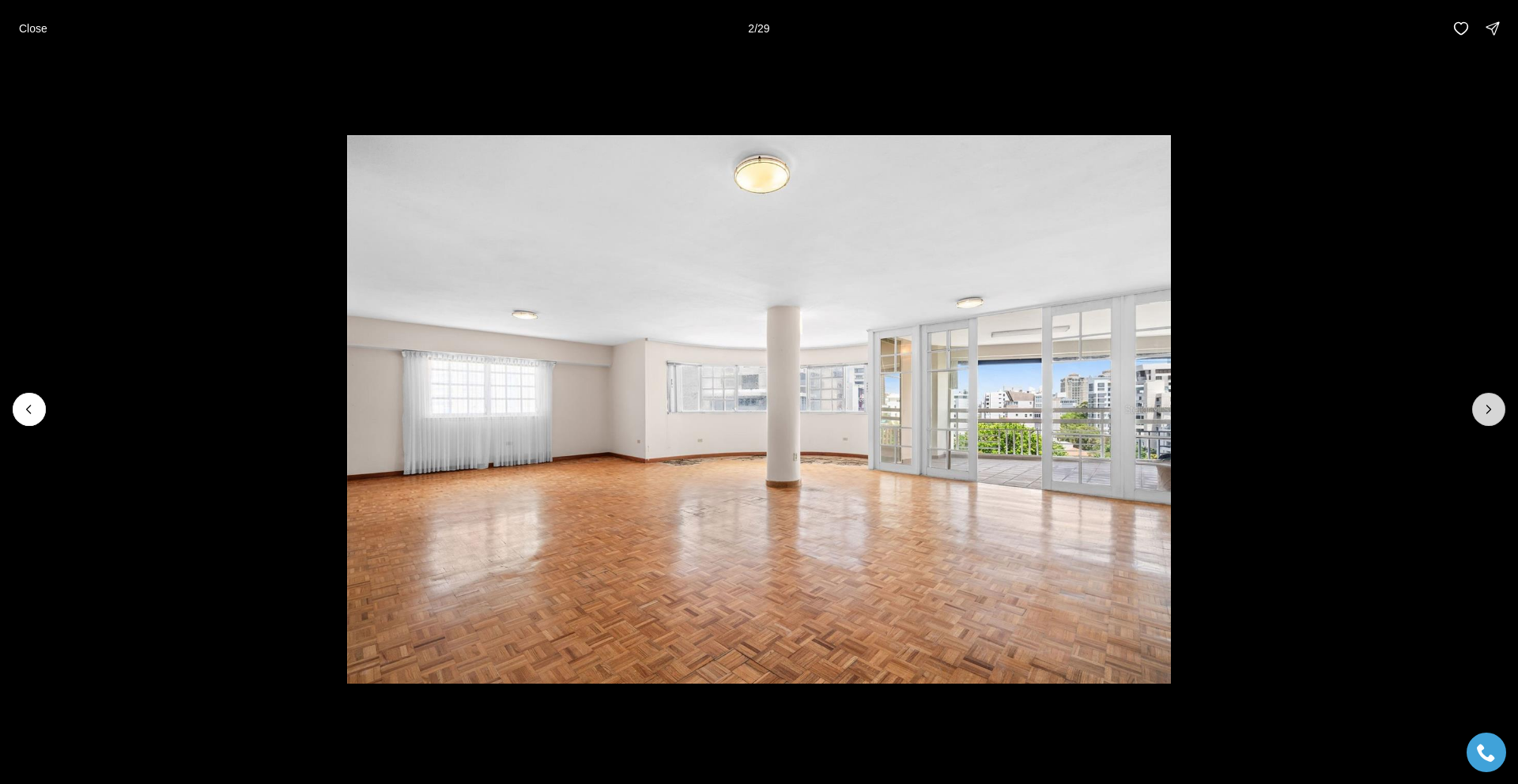
click at [1484, 407] on icon "Next slide" at bounding box center [1488, 409] width 16 height 16
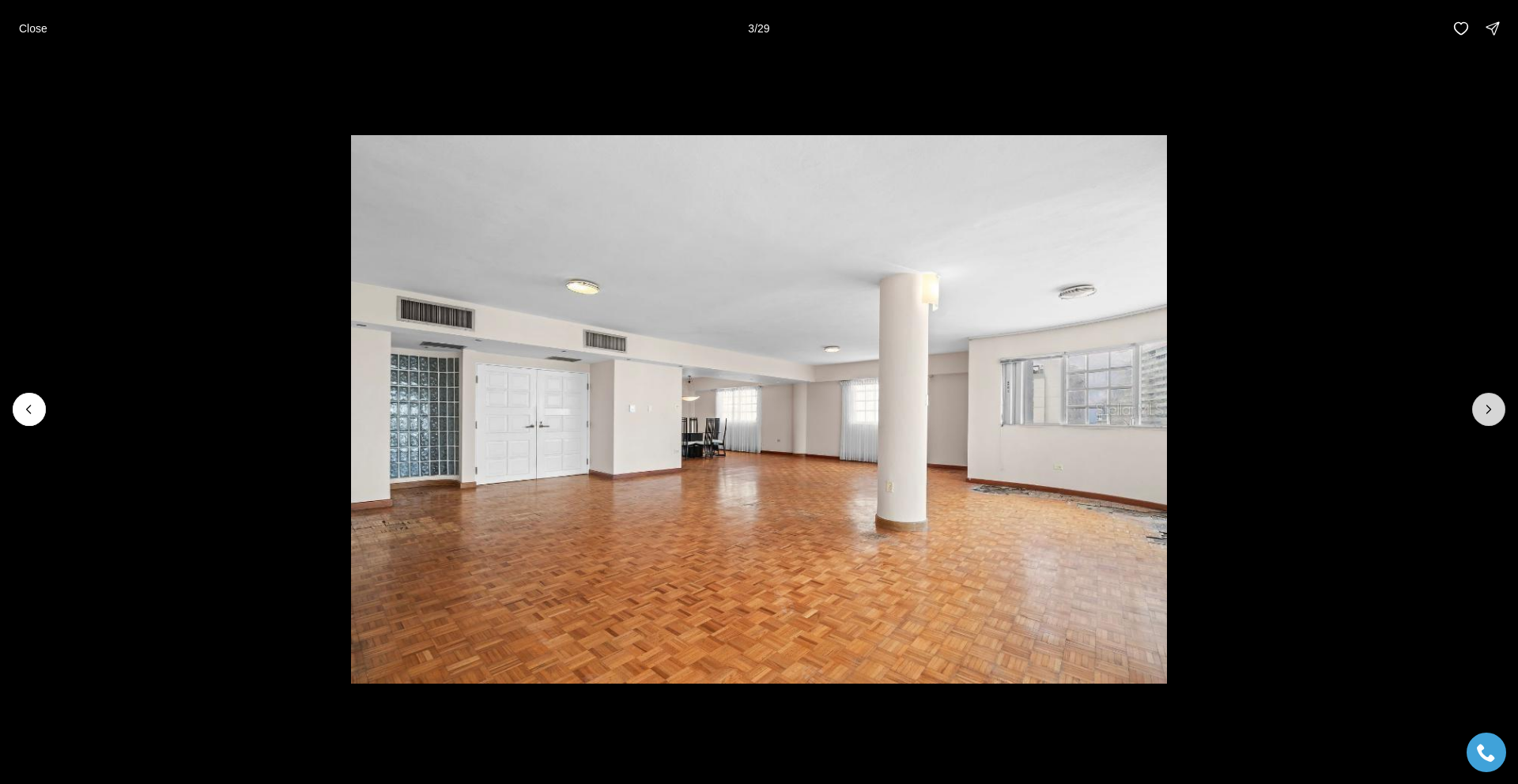
click at [1484, 407] on icon "Next slide" at bounding box center [1488, 409] width 16 height 16
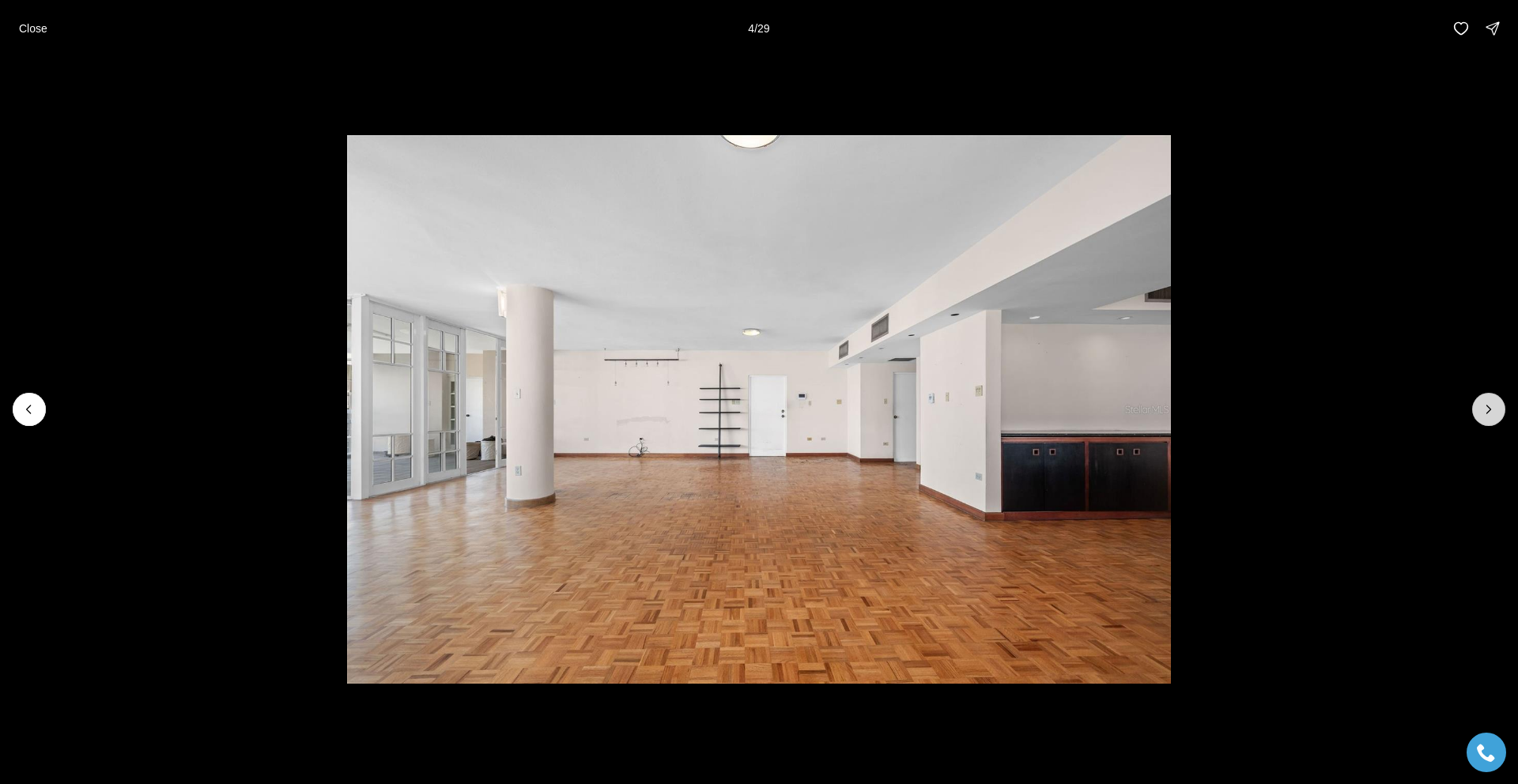
click at [1484, 407] on icon "Next slide" at bounding box center [1488, 409] width 16 height 16
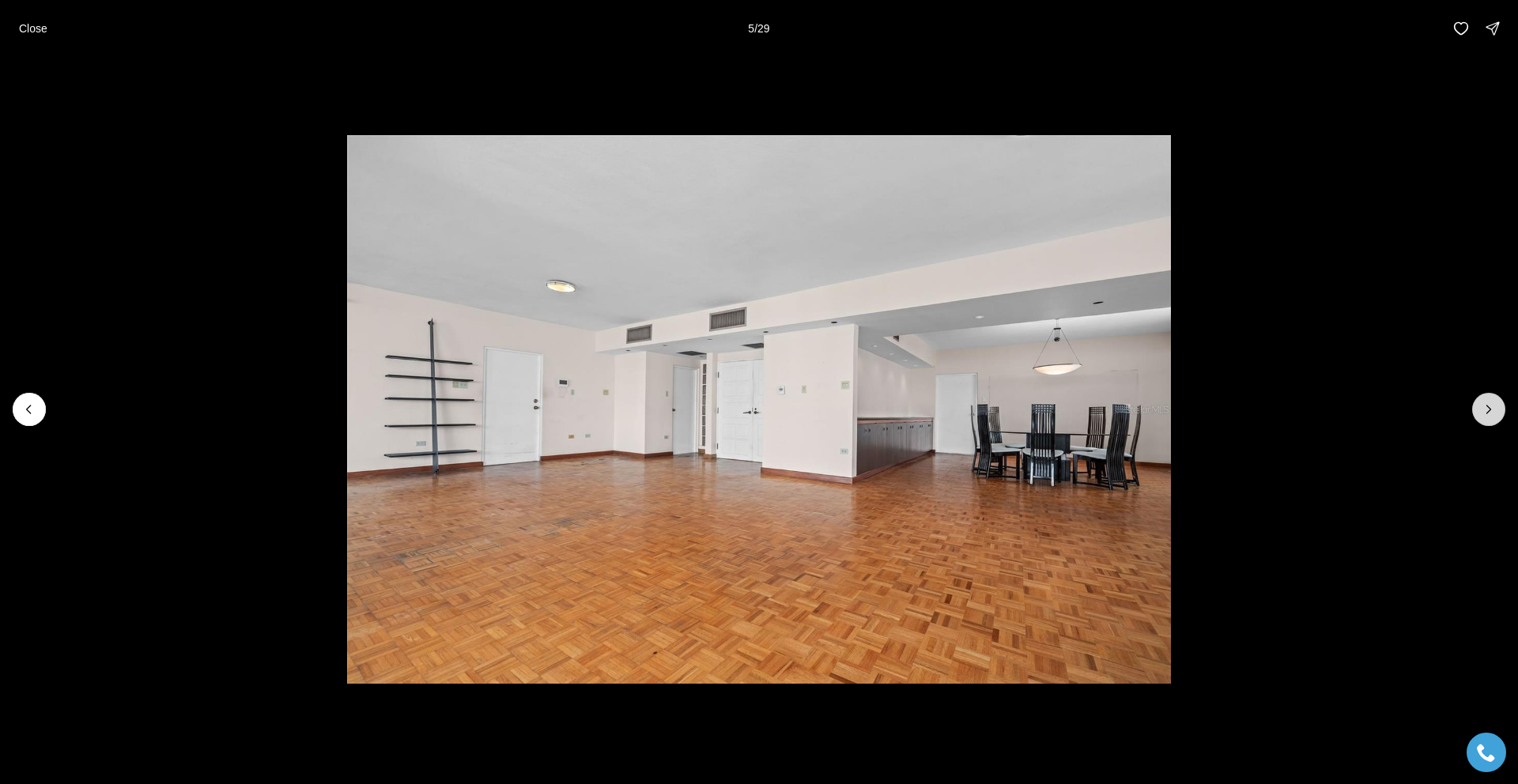
click at [1484, 407] on icon "Next slide" at bounding box center [1488, 409] width 16 height 16
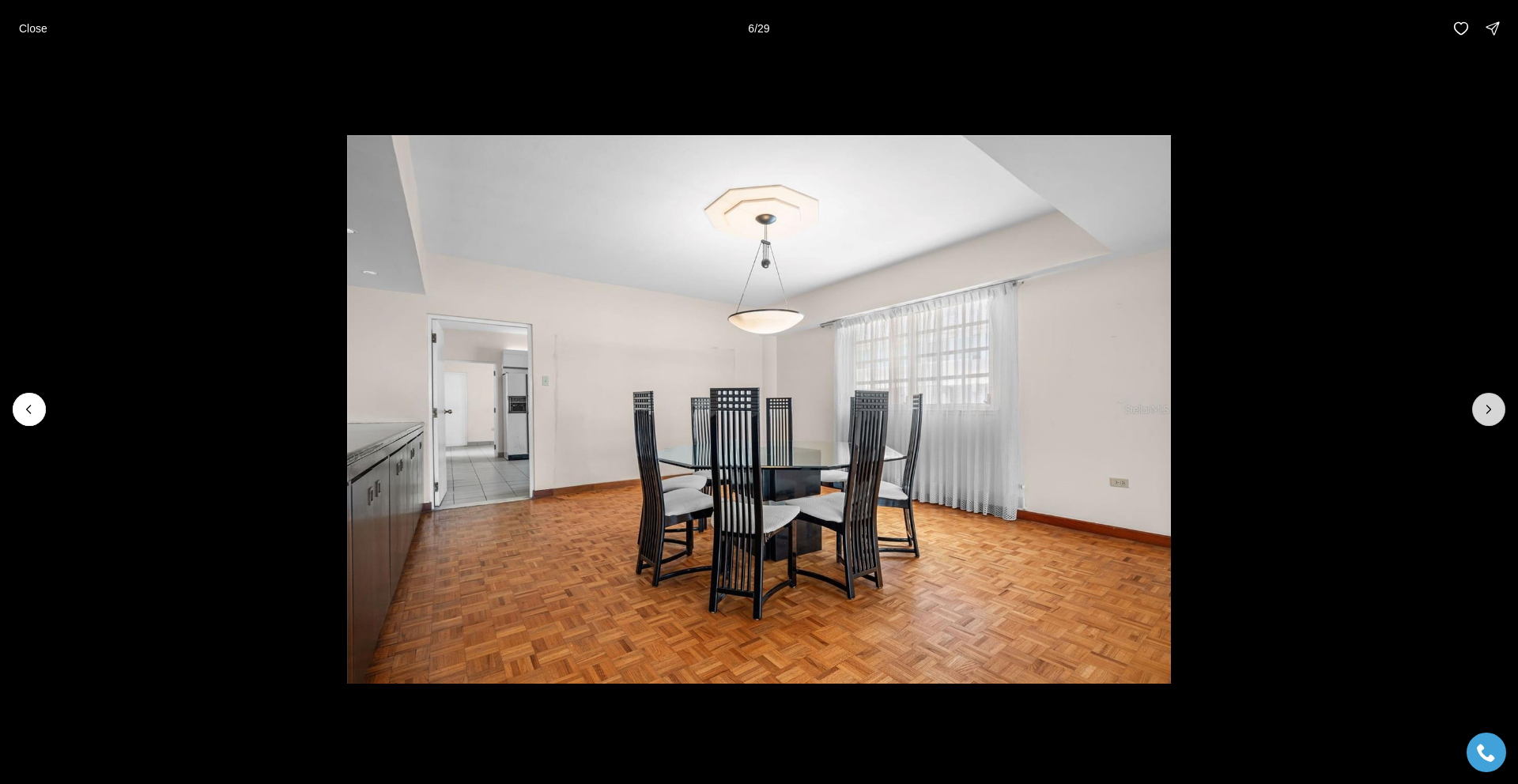
click at [1484, 407] on icon "Next slide" at bounding box center [1488, 409] width 16 height 16
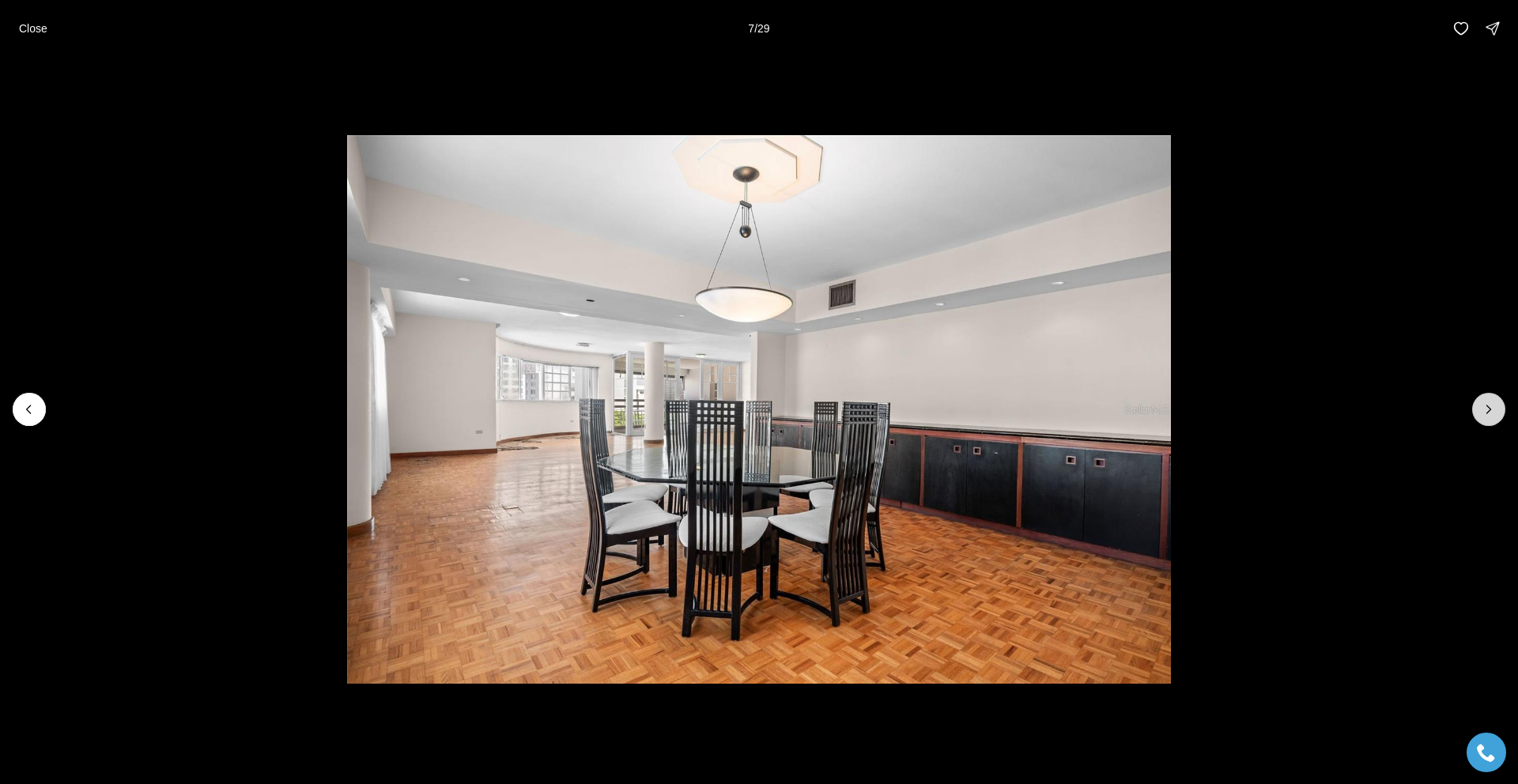
click at [1484, 407] on icon "Next slide" at bounding box center [1488, 409] width 16 height 16
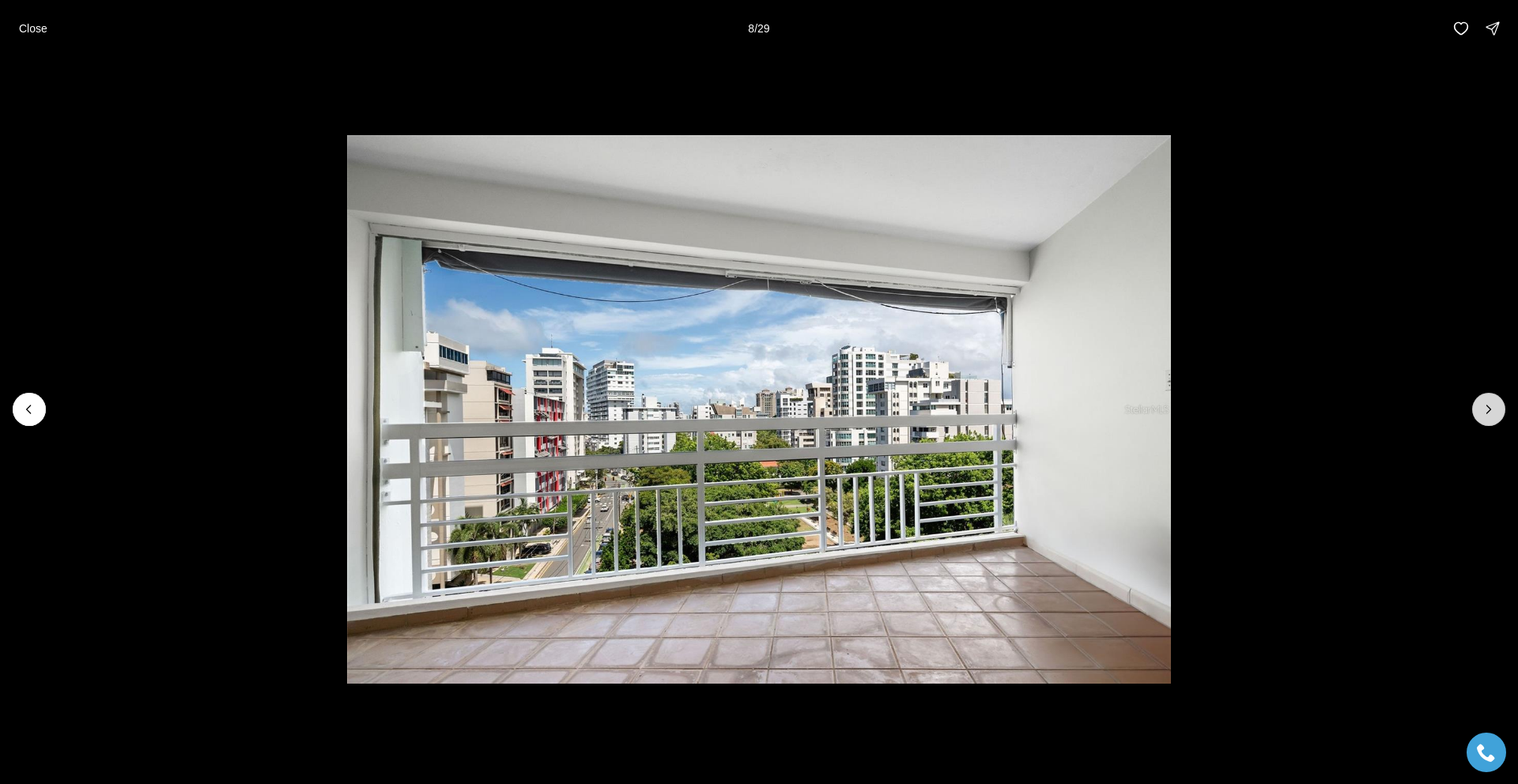
click at [1484, 407] on icon "Next slide" at bounding box center [1488, 409] width 16 height 16
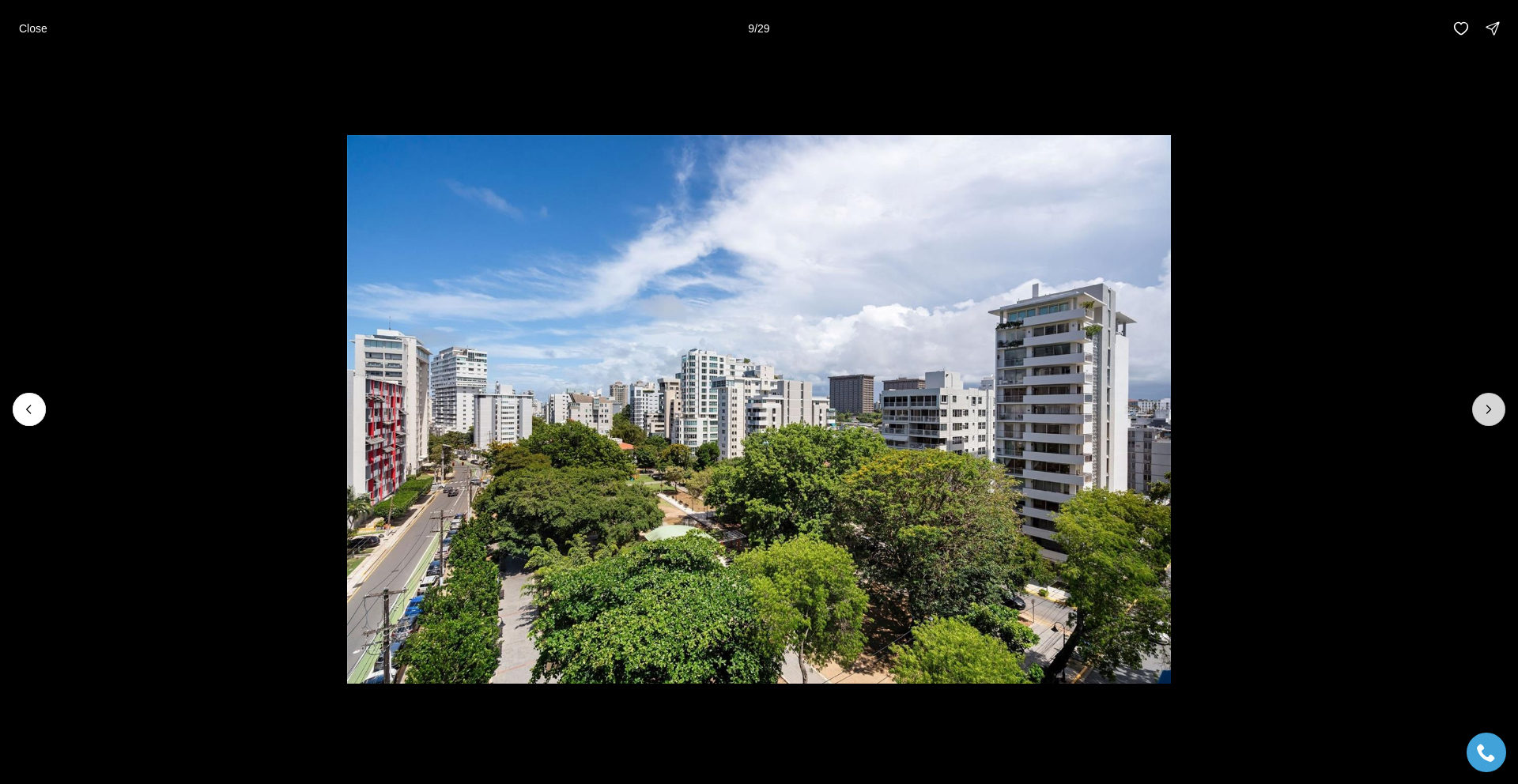
click at [1481, 408] on icon "Next slide" at bounding box center [1488, 409] width 16 height 16
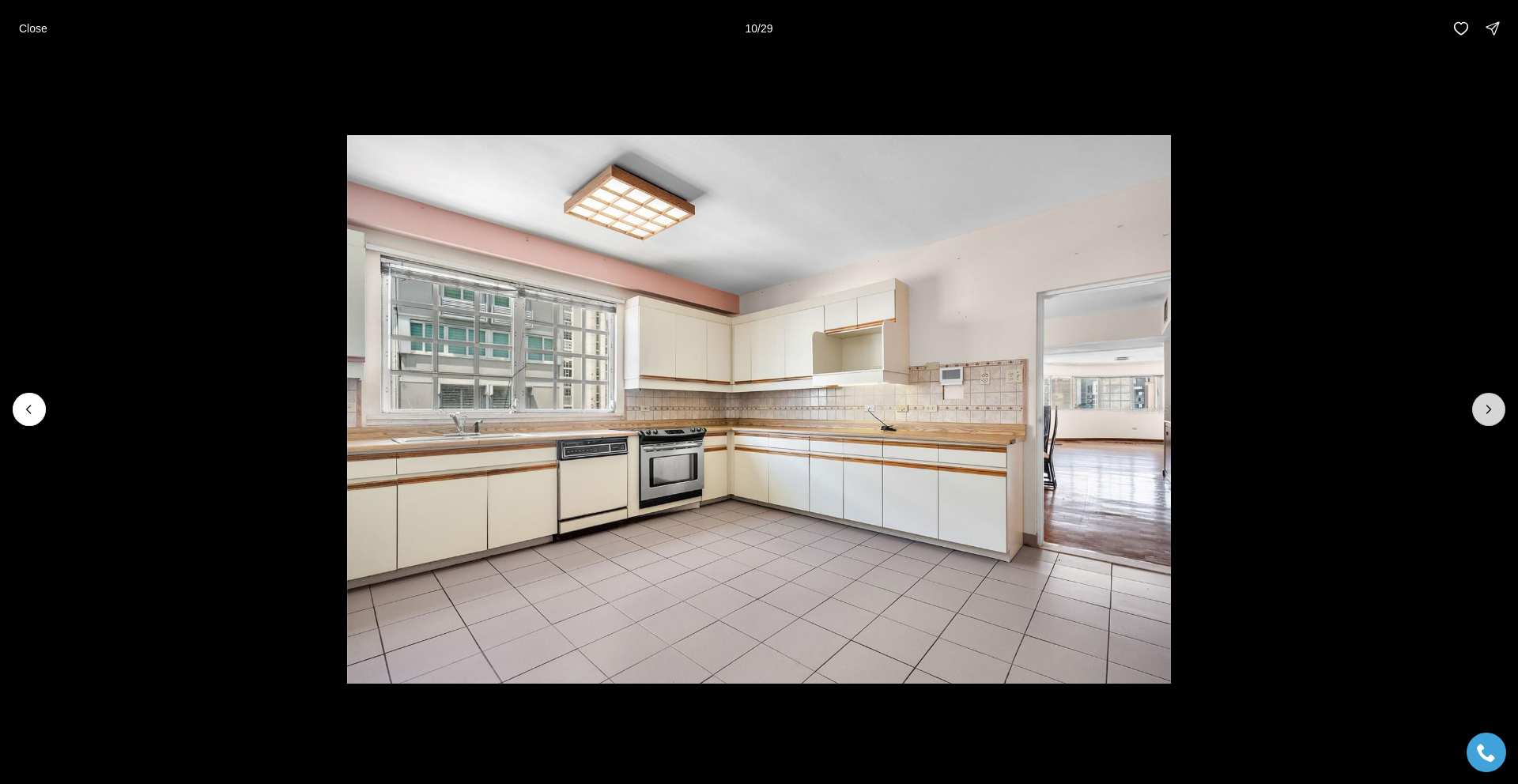
click at [1481, 408] on icon "Next slide" at bounding box center [1488, 409] width 16 height 16
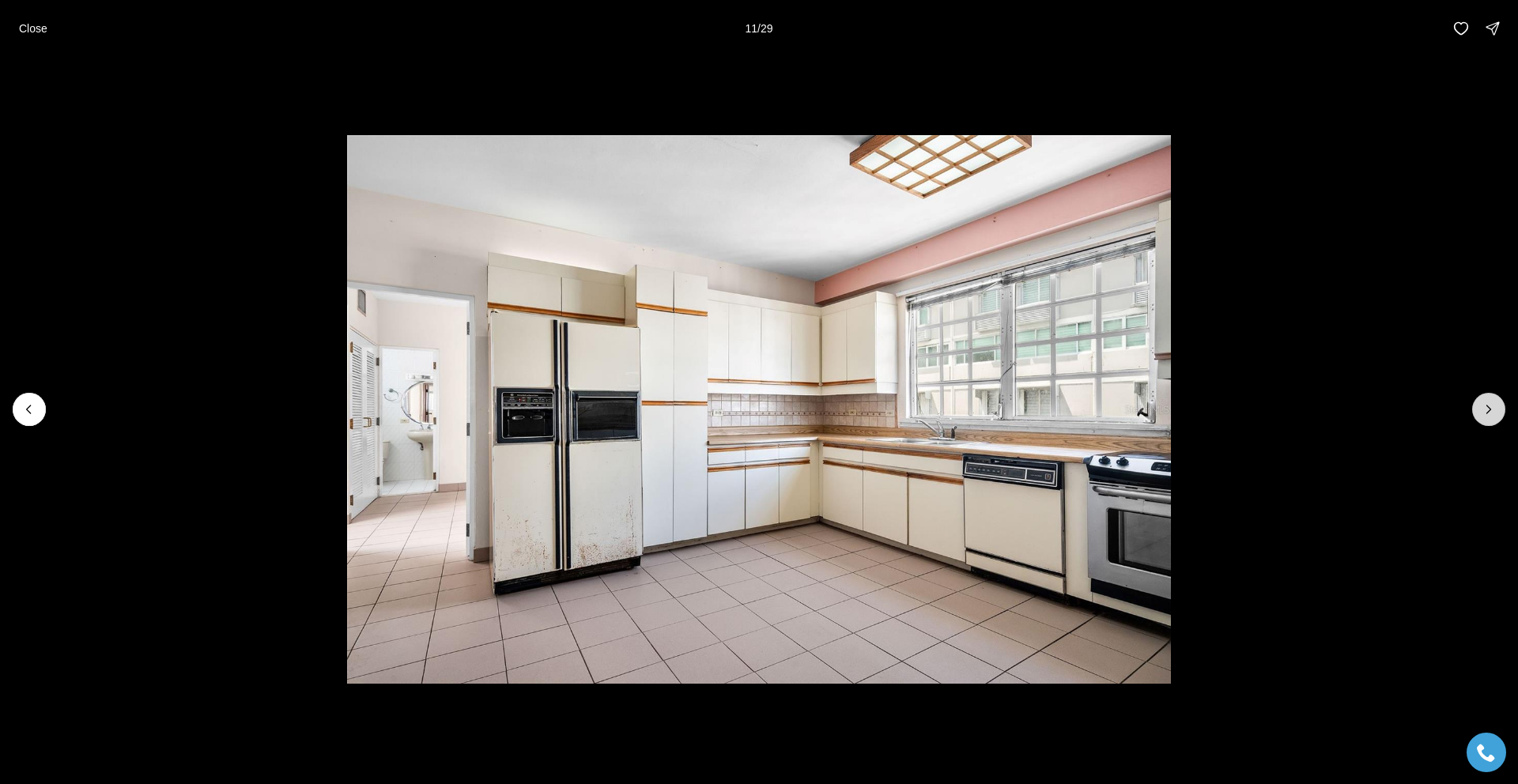
click at [1481, 408] on icon "Next slide" at bounding box center [1488, 409] width 16 height 16
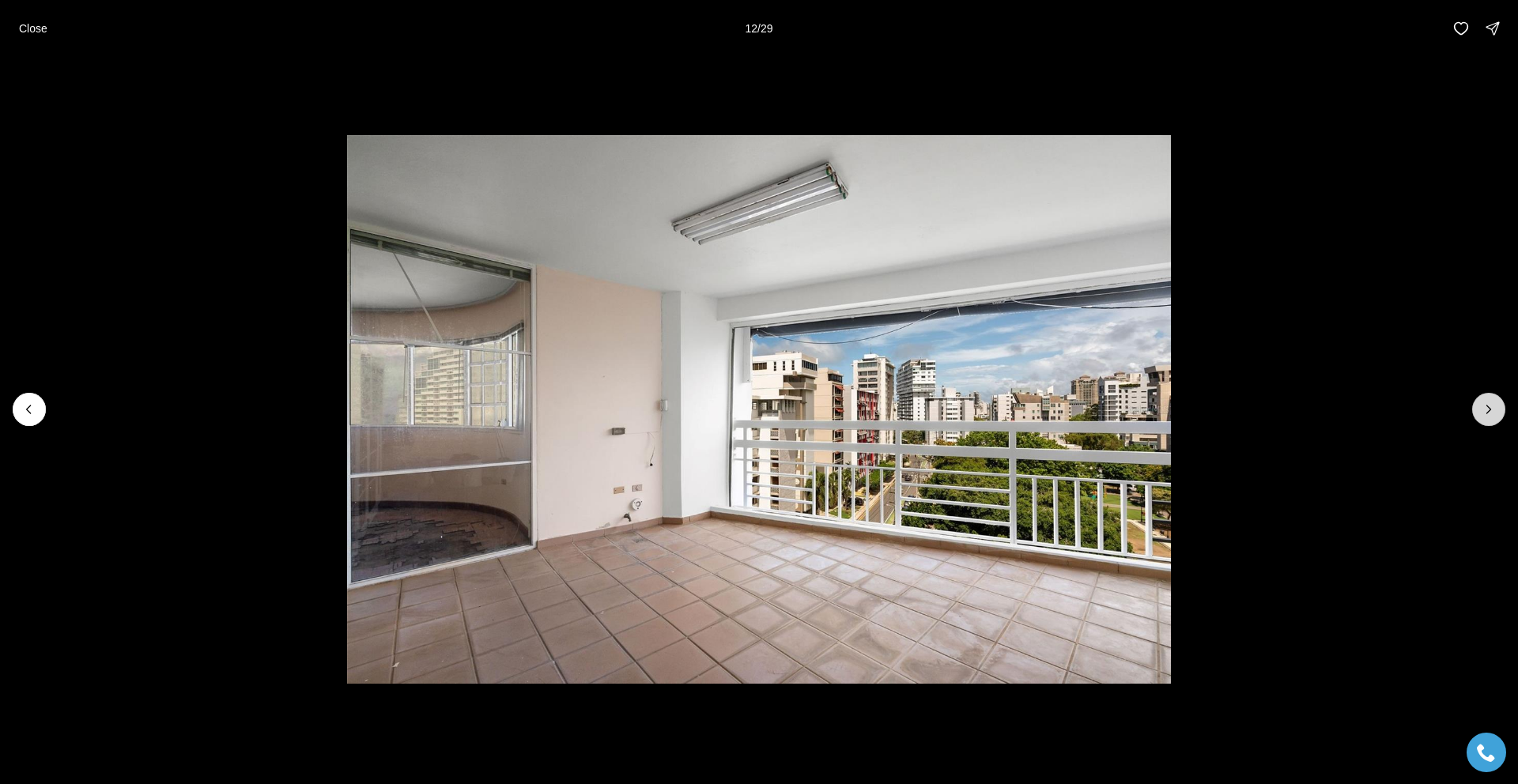
click at [1481, 408] on icon "Next slide" at bounding box center [1488, 409] width 16 height 16
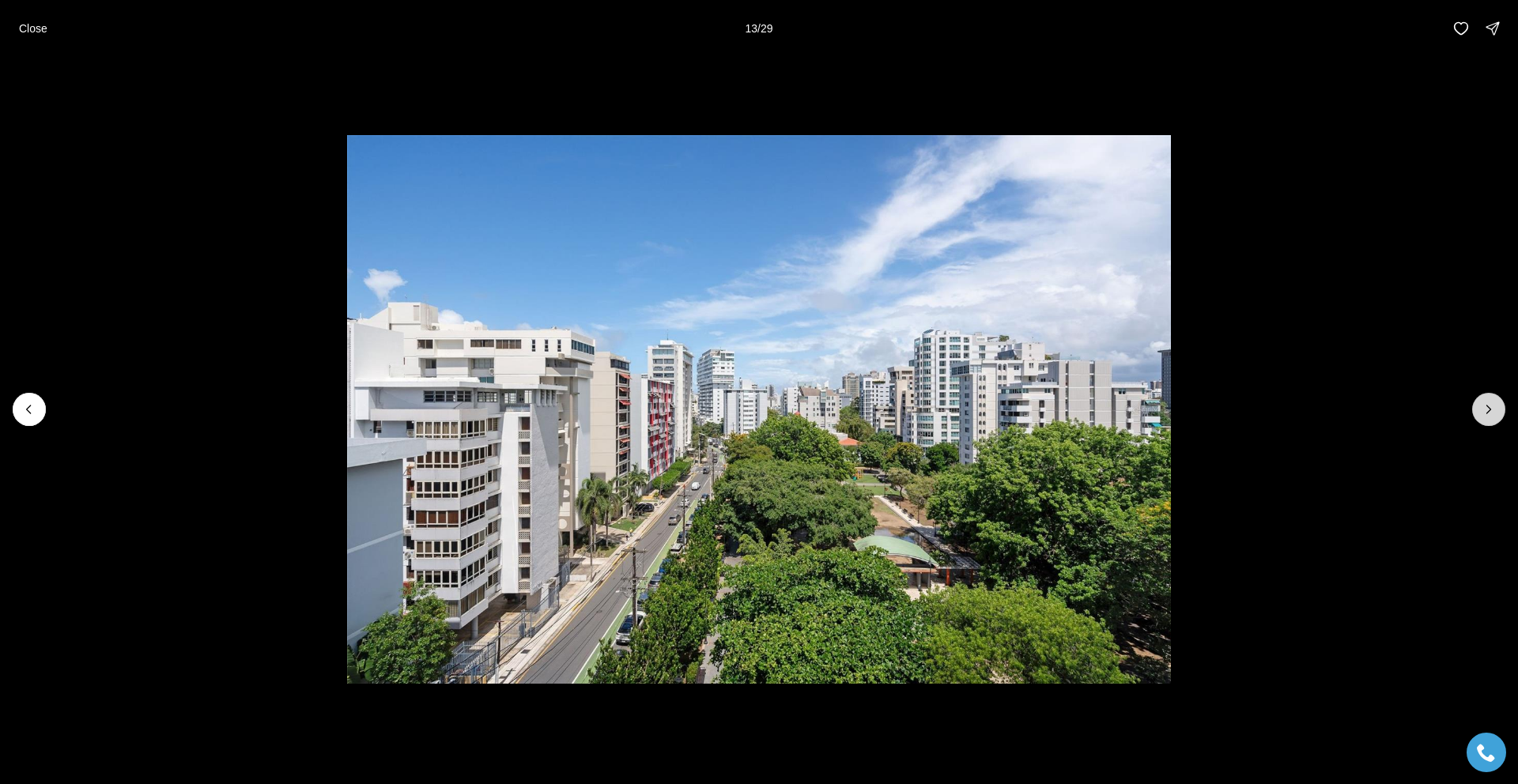
click at [1481, 408] on icon "Next slide" at bounding box center [1488, 409] width 16 height 16
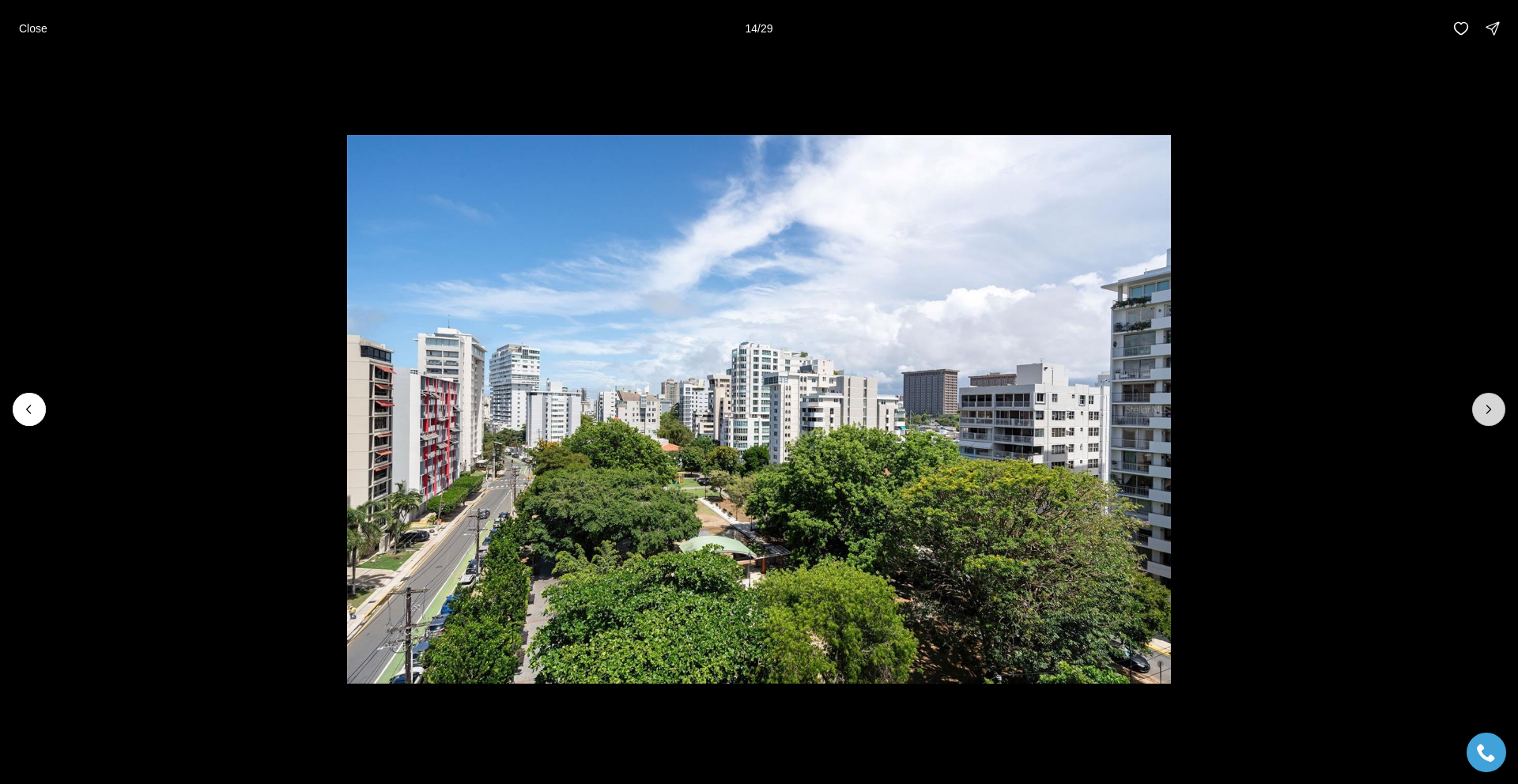
click at [1481, 408] on icon "Next slide" at bounding box center [1488, 409] width 16 height 16
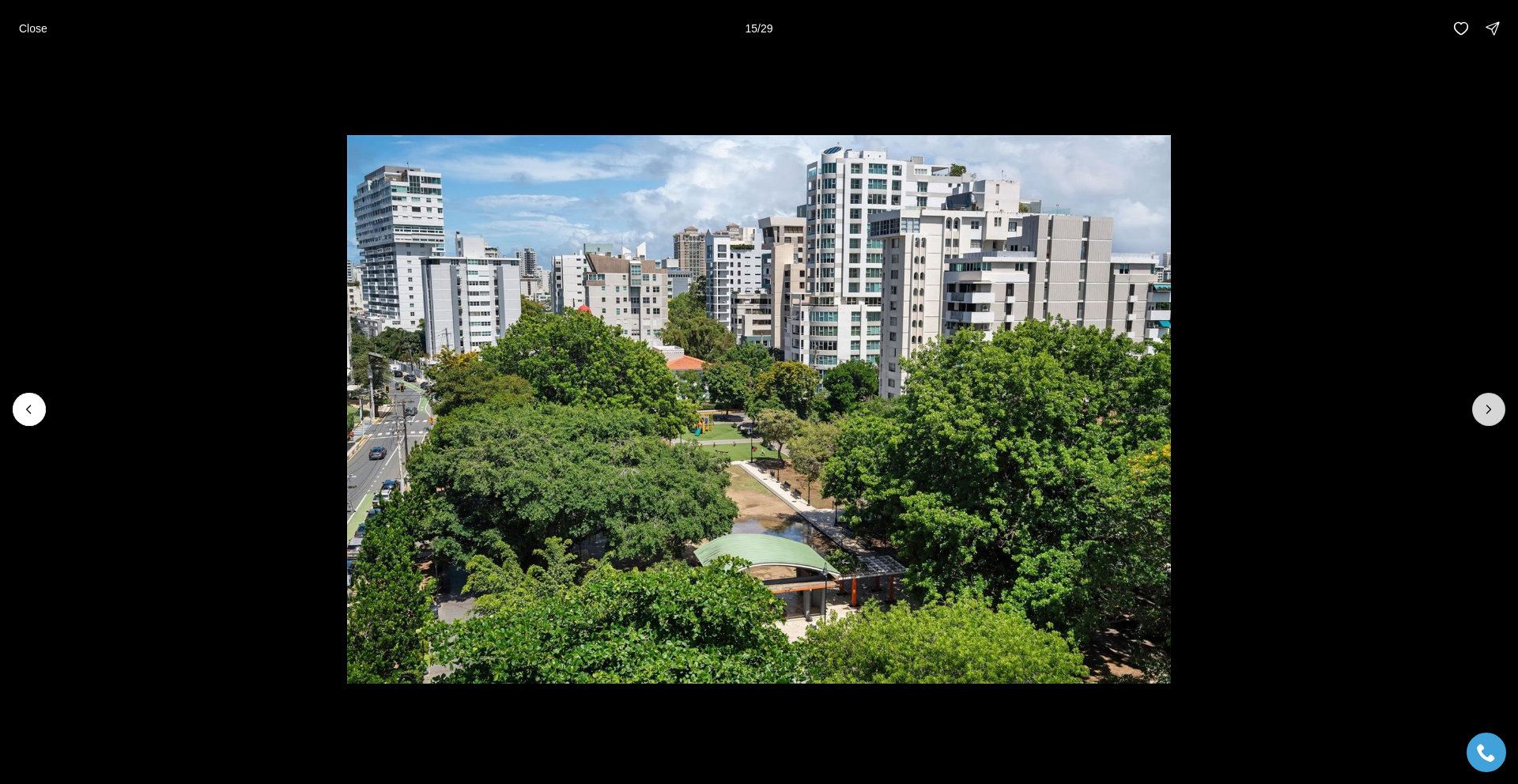
click at [1481, 408] on icon "Next slide" at bounding box center [1488, 409] width 16 height 16
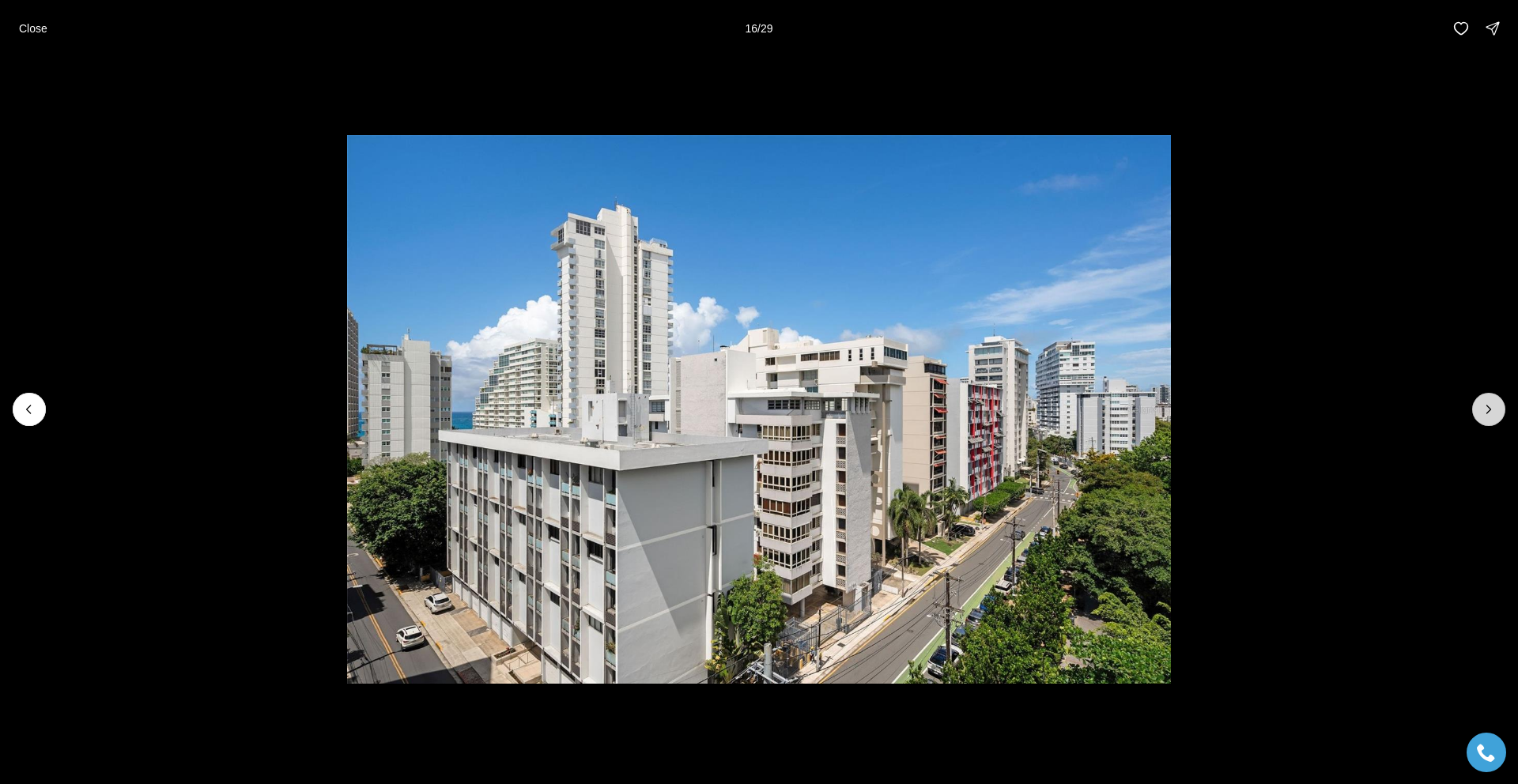
click at [1481, 408] on icon "Next slide" at bounding box center [1488, 409] width 16 height 16
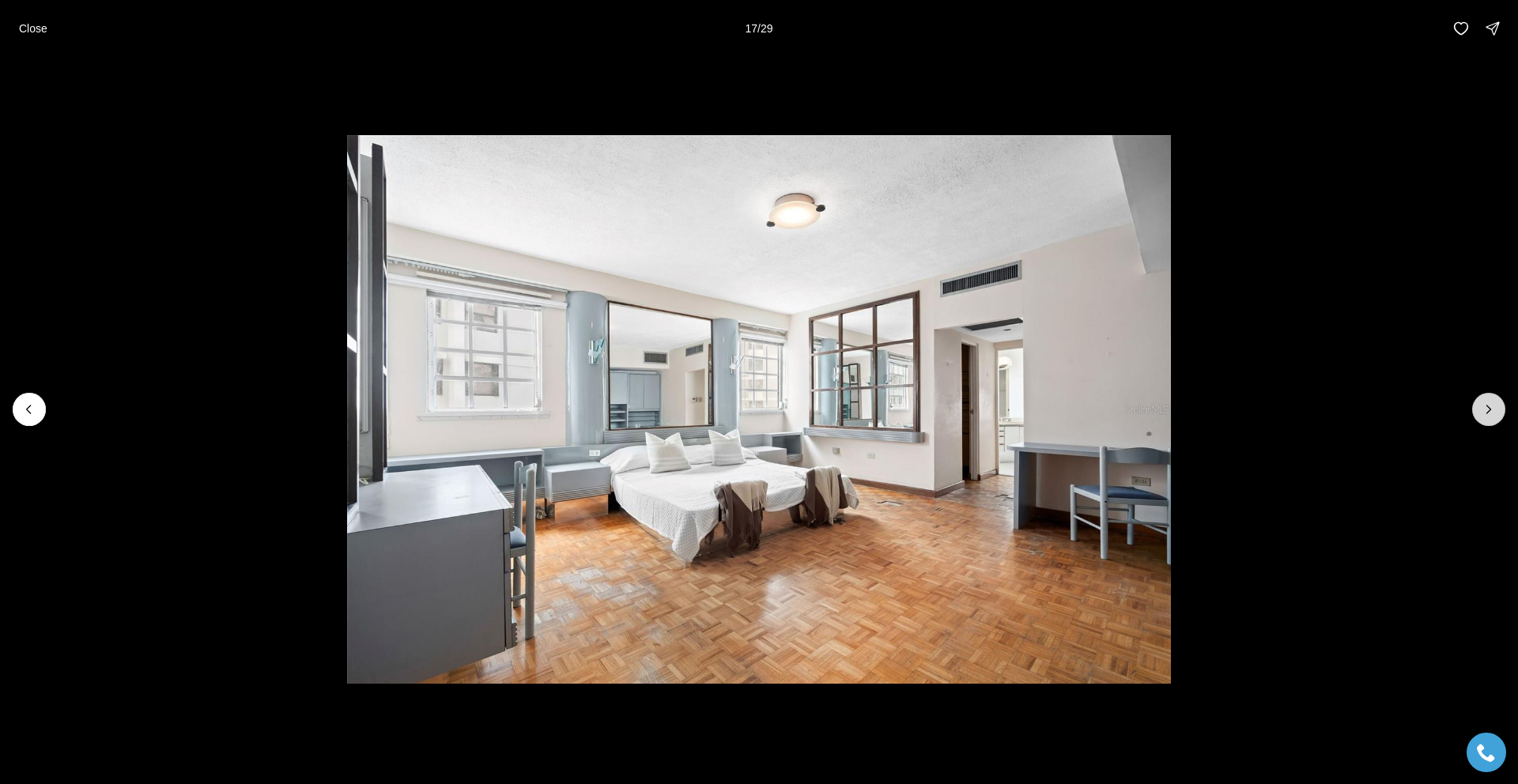
click at [1481, 408] on icon "Next slide" at bounding box center [1488, 409] width 16 height 16
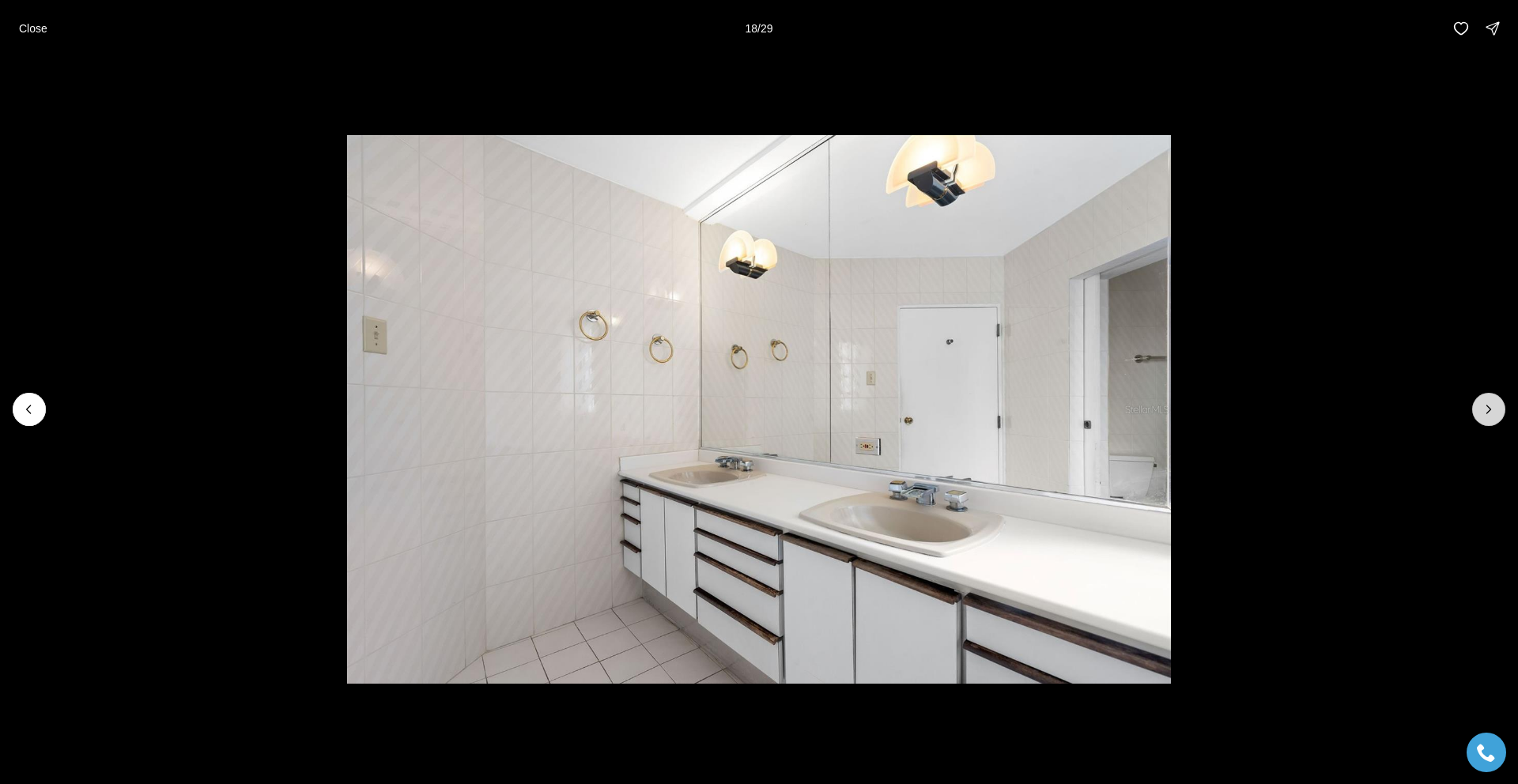
click at [1481, 408] on icon "Next slide" at bounding box center [1488, 409] width 16 height 16
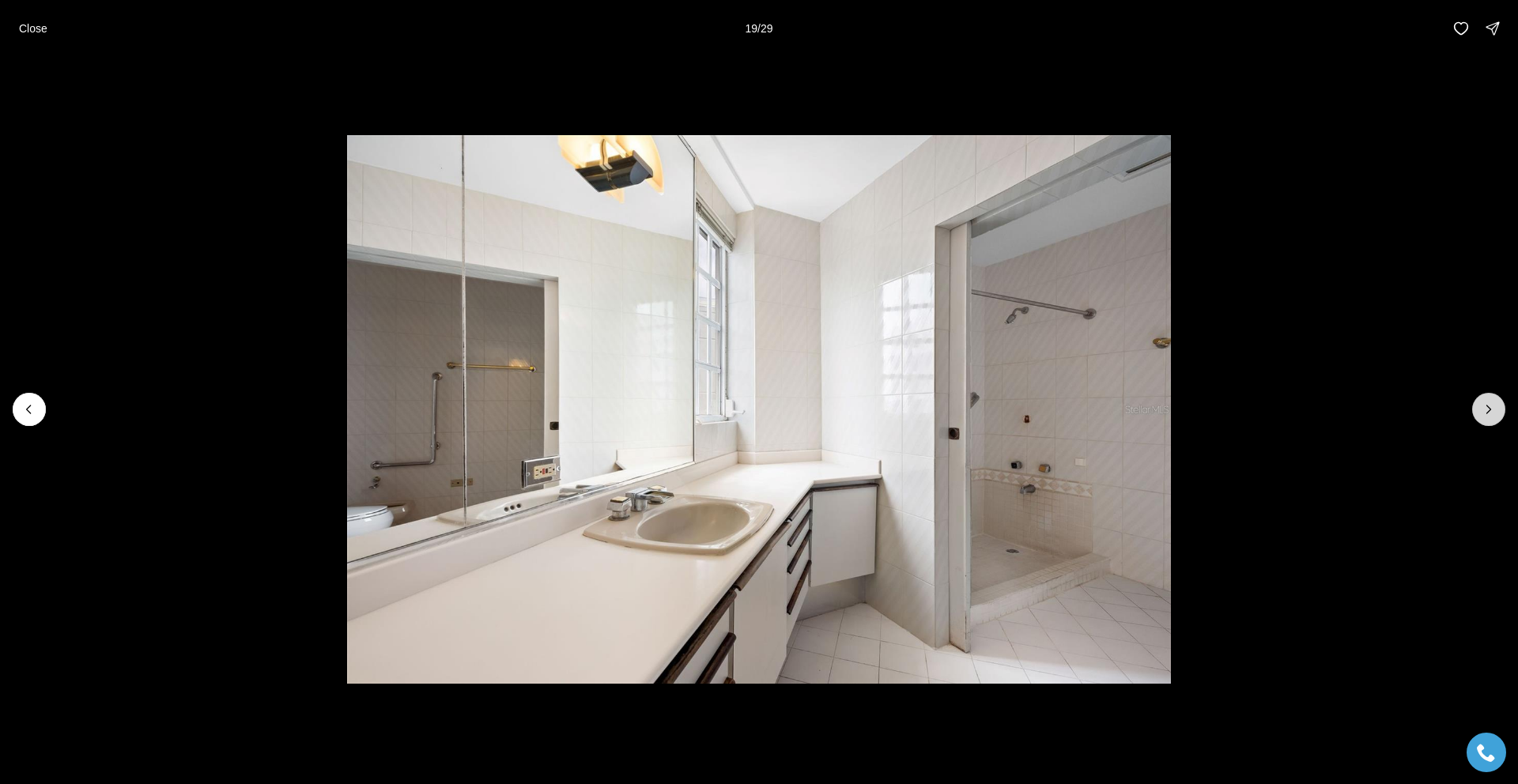
click at [1481, 408] on icon "Next slide" at bounding box center [1488, 409] width 16 height 16
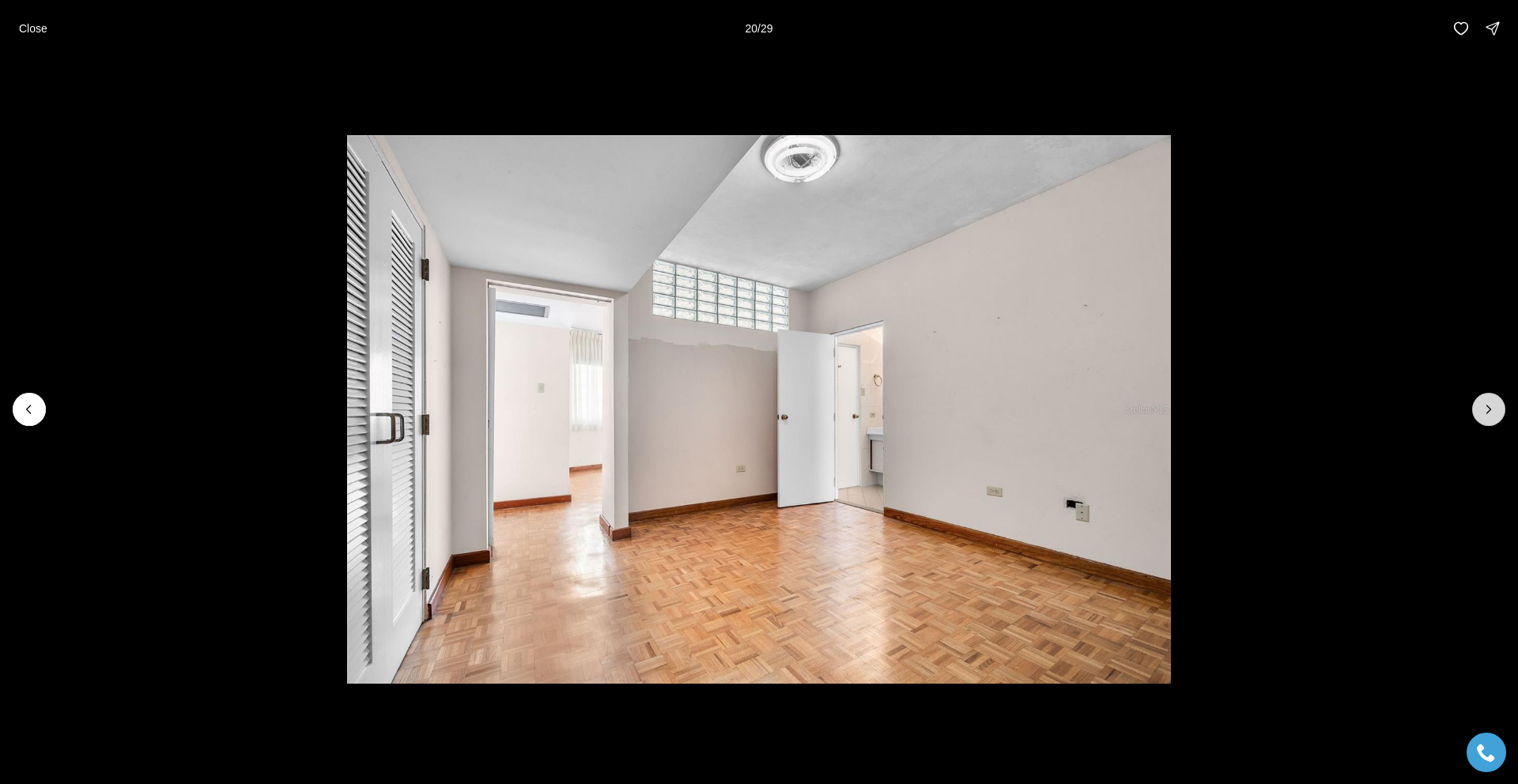
click at [1481, 408] on icon "Next slide" at bounding box center [1488, 409] width 16 height 16
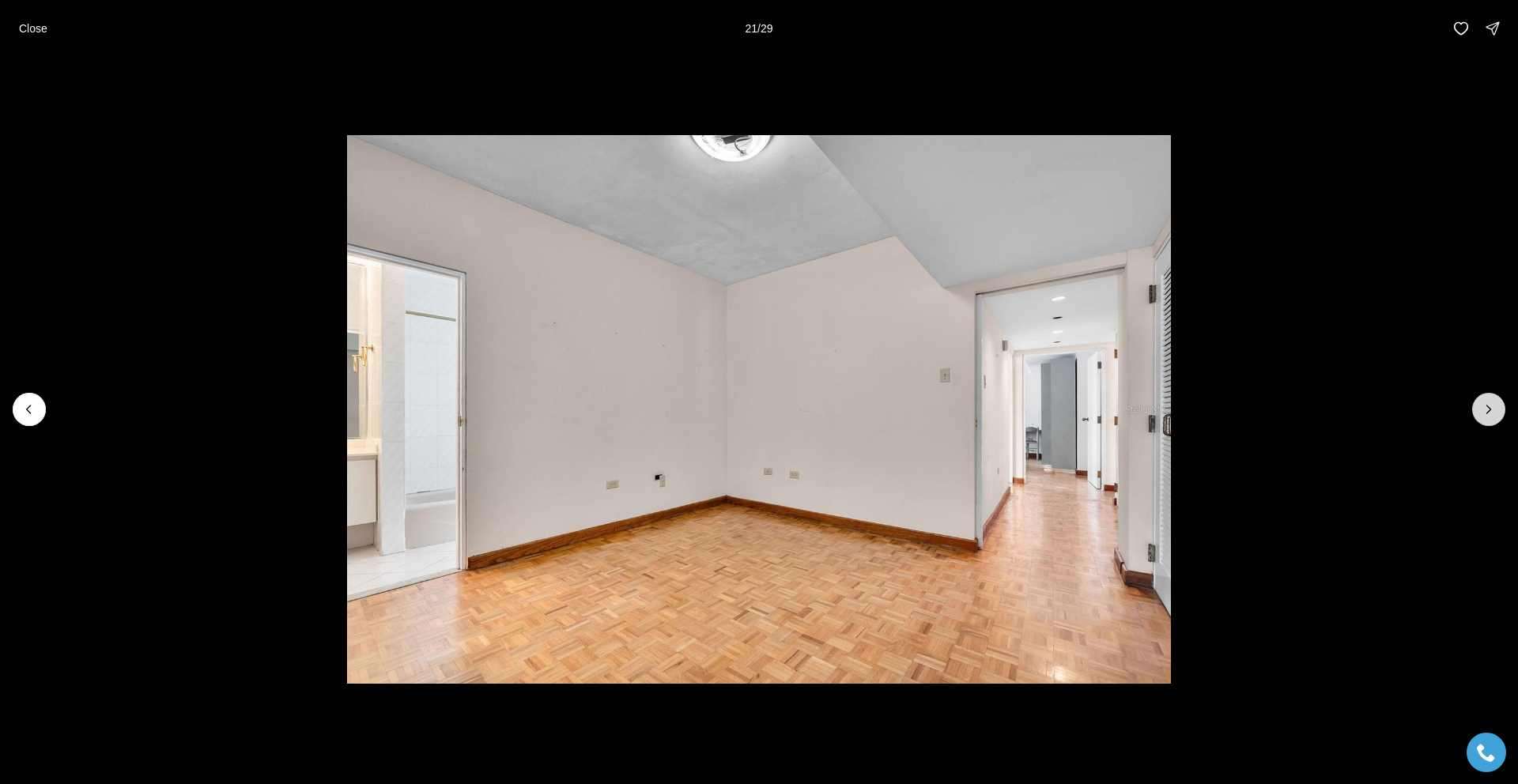
click at [1481, 408] on icon "Next slide" at bounding box center [1488, 409] width 16 height 16
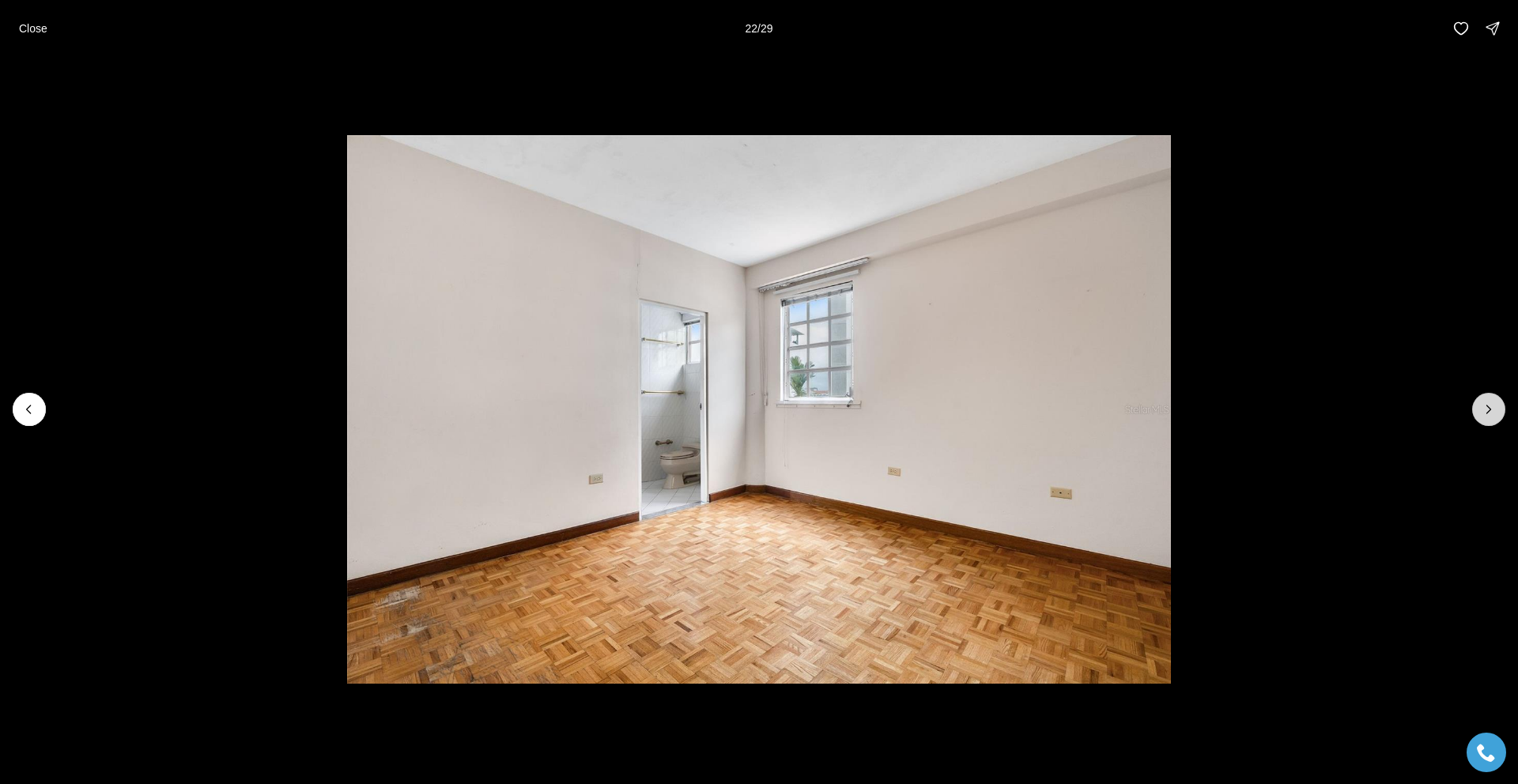
click at [1481, 408] on icon "Next slide" at bounding box center [1488, 409] width 16 height 16
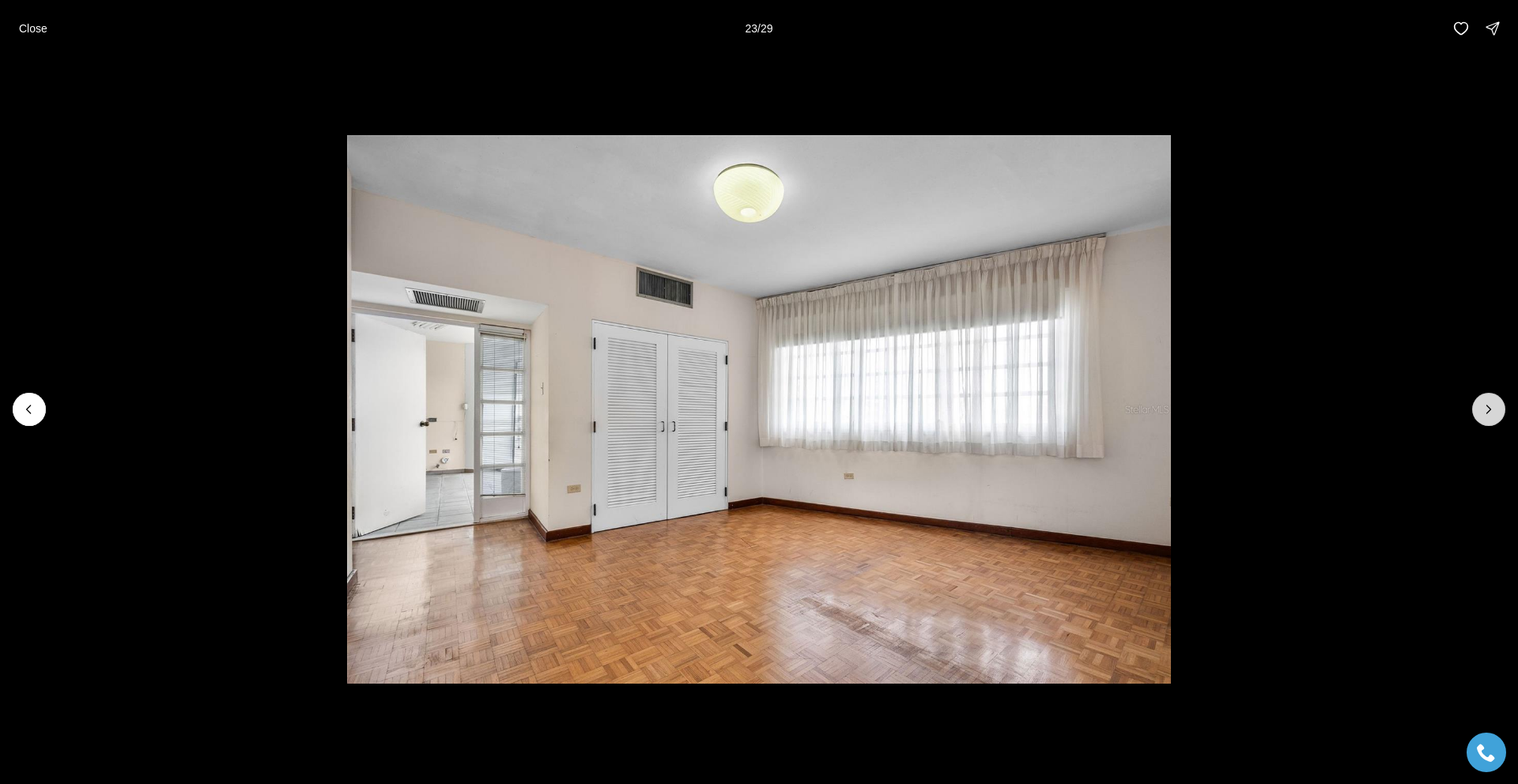
click at [1481, 408] on icon "Next slide" at bounding box center [1488, 409] width 16 height 16
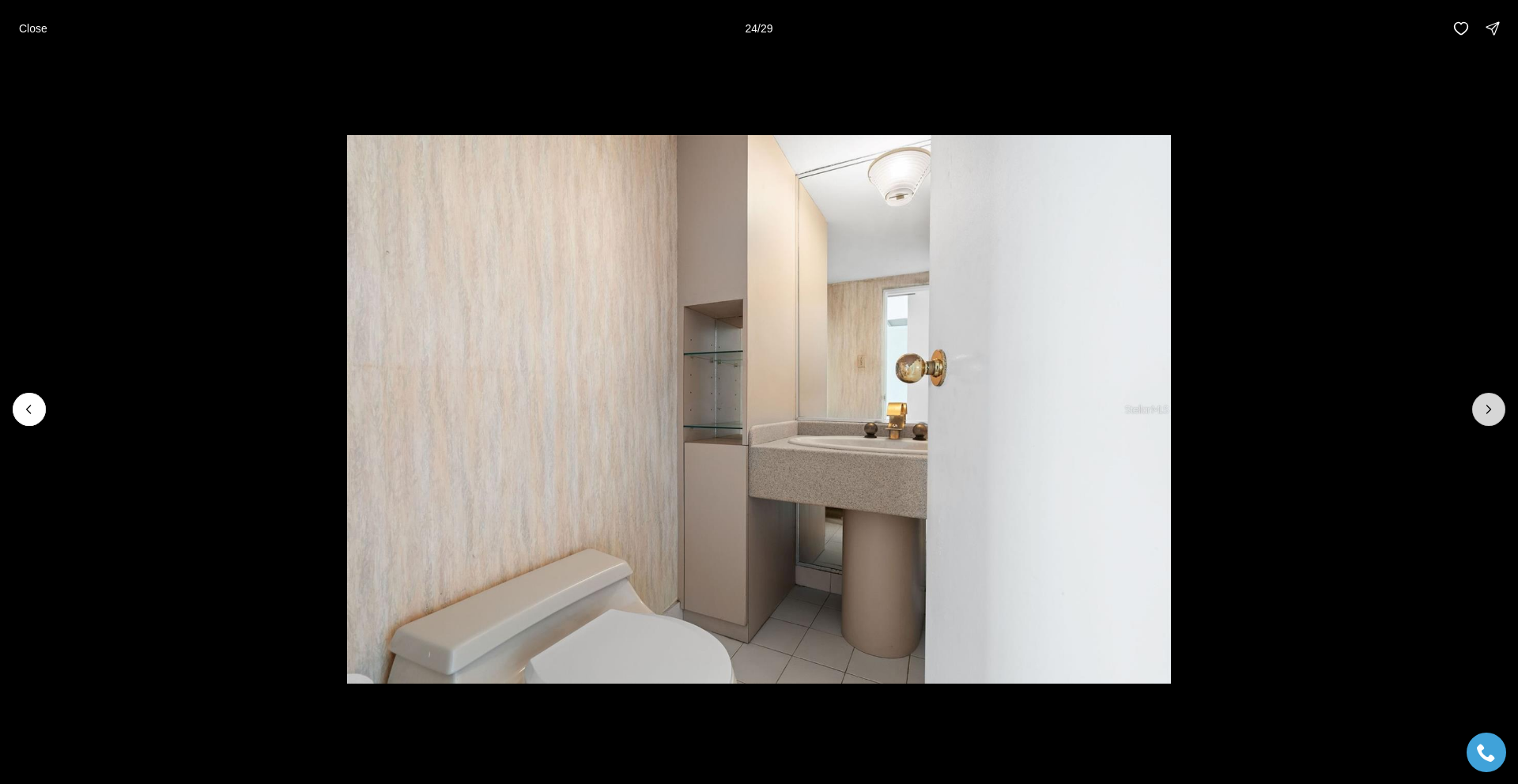
click at [1481, 408] on icon "Next slide" at bounding box center [1488, 409] width 16 height 16
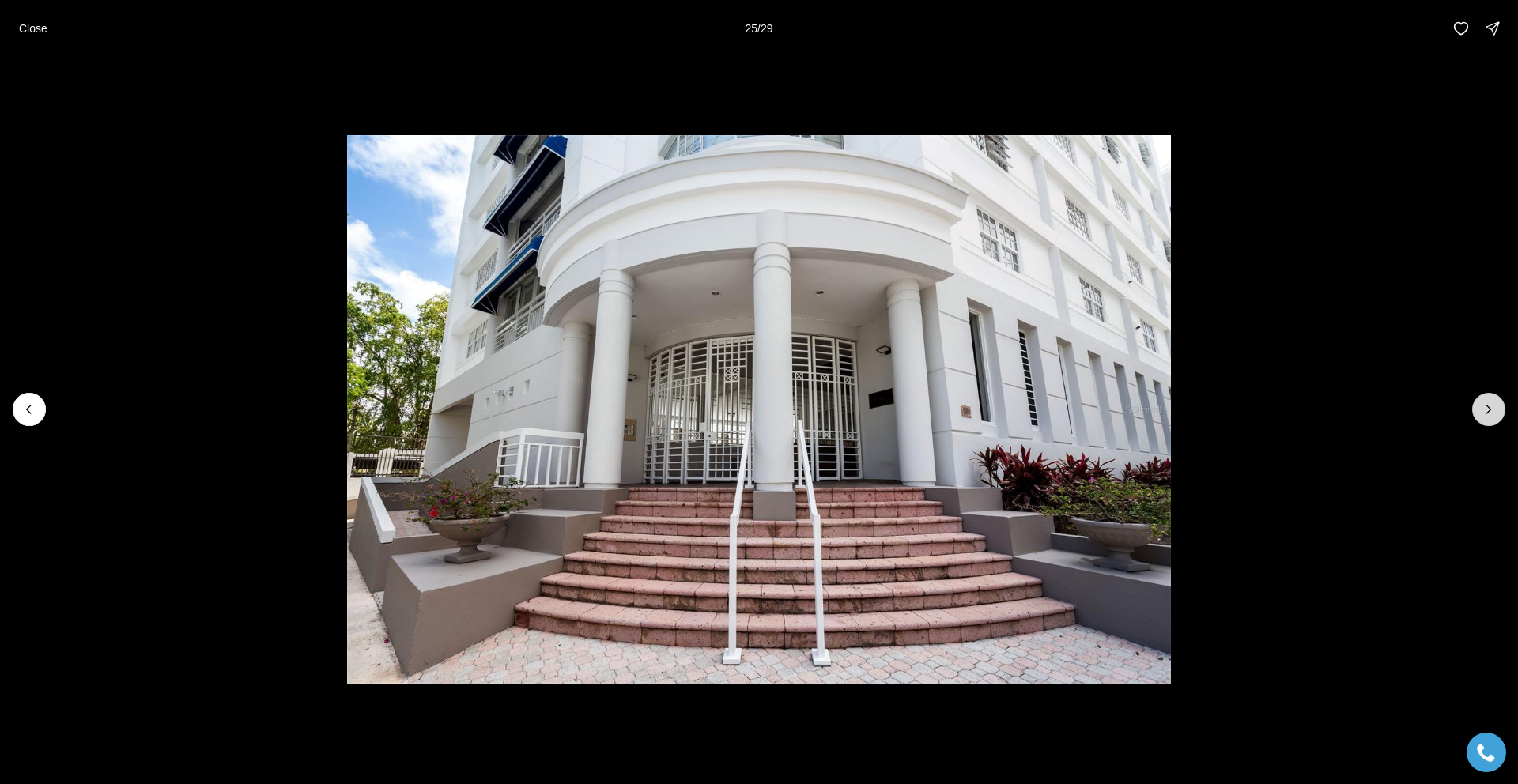
click at [1481, 408] on icon "Next slide" at bounding box center [1488, 409] width 16 height 16
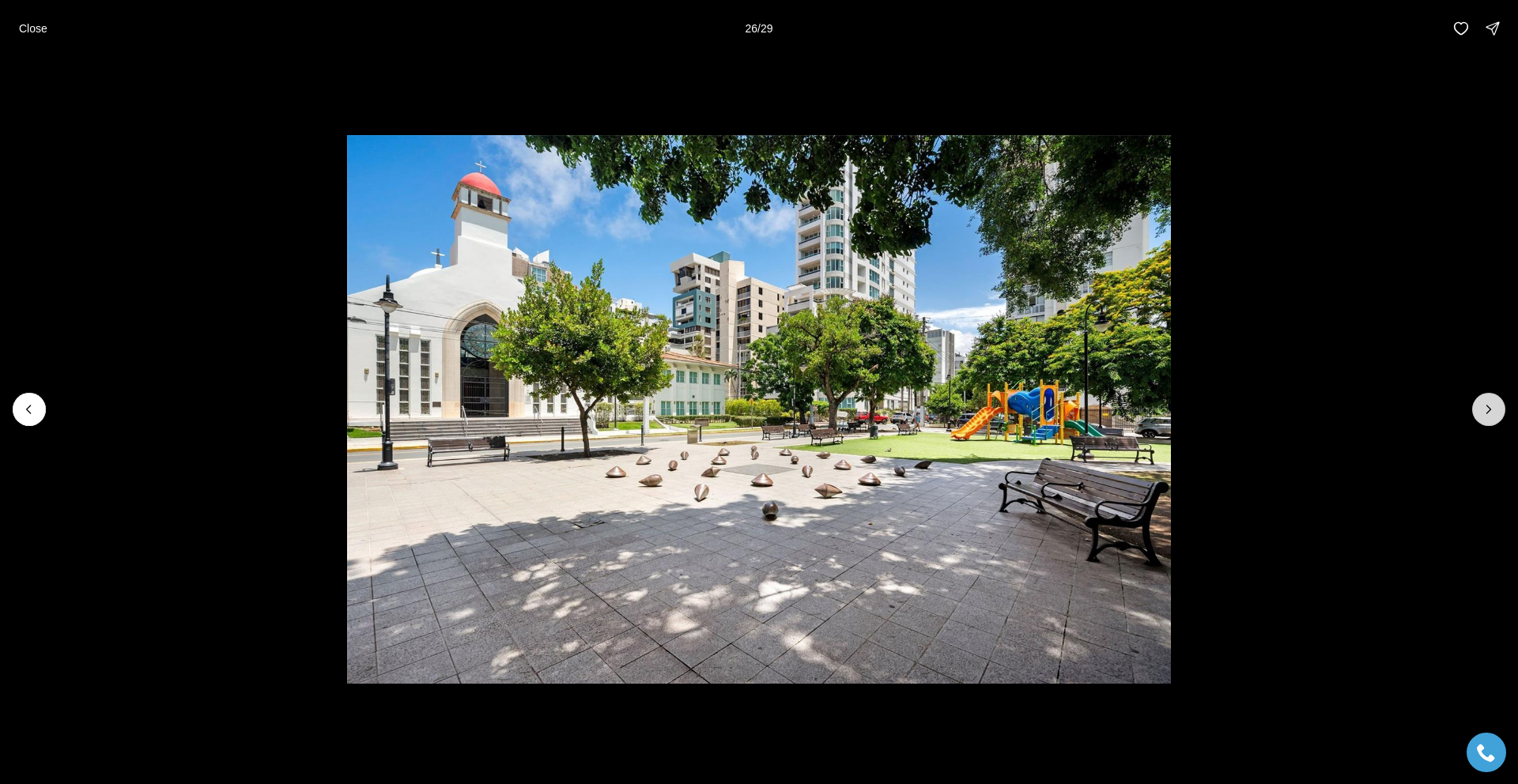
click at [1481, 408] on icon "Next slide" at bounding box center [1488, 409] width 16 height 16
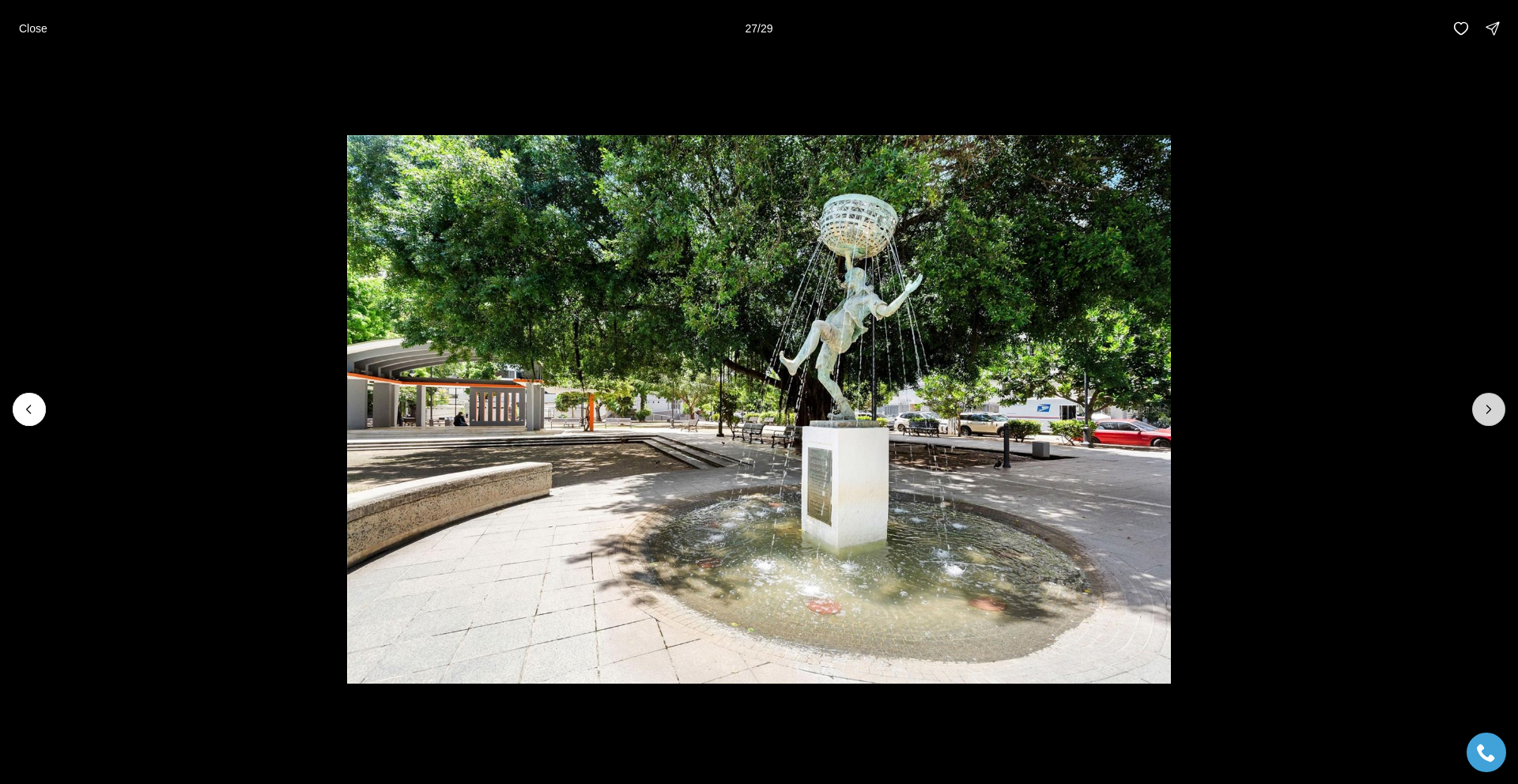
click at [1481, 408] on icon "Next slide" at bounding box center [1488, 409] width 16 height 16
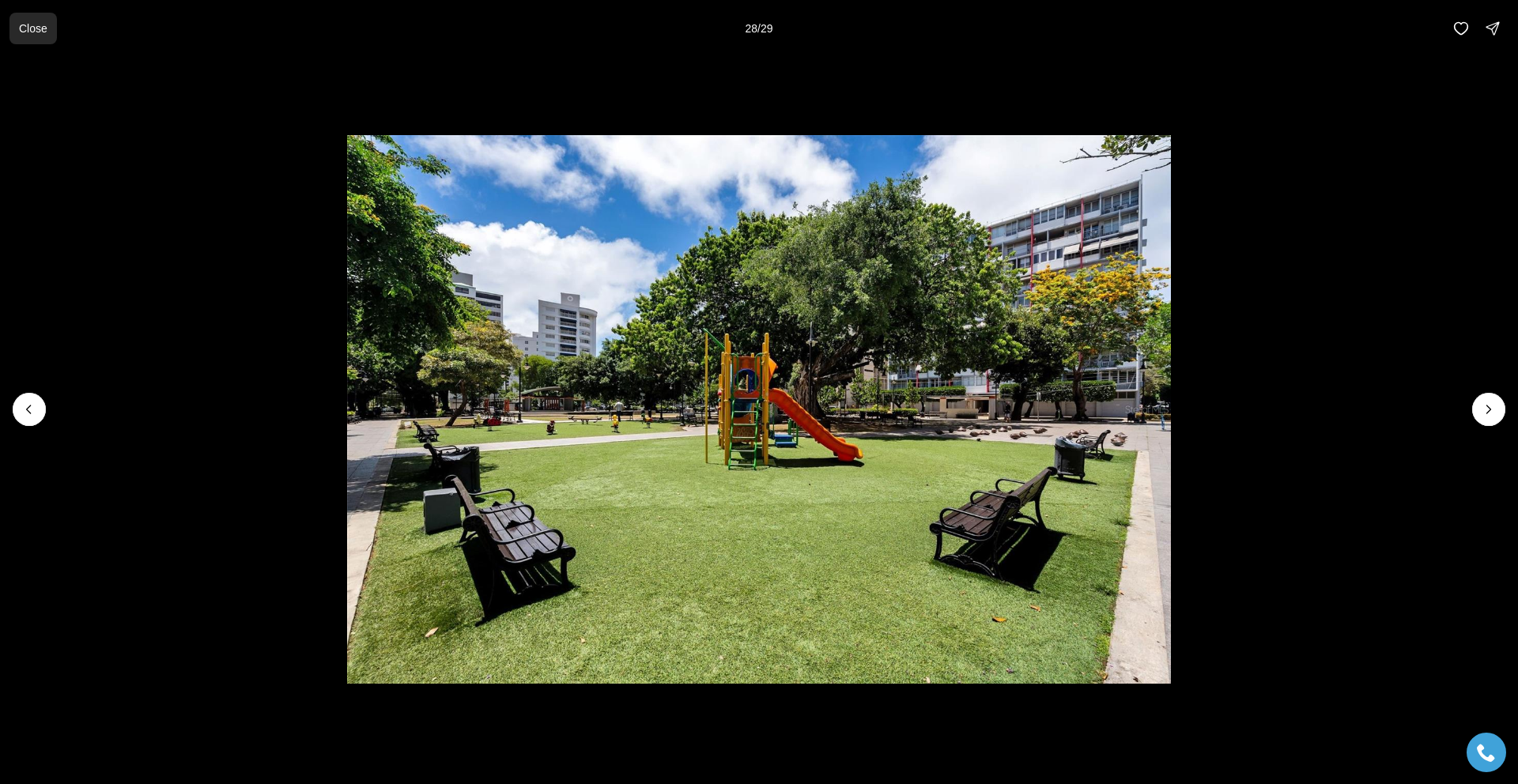
click at [29, 23] on p "Close" at bounding box center [33, 28] width 29 height 12
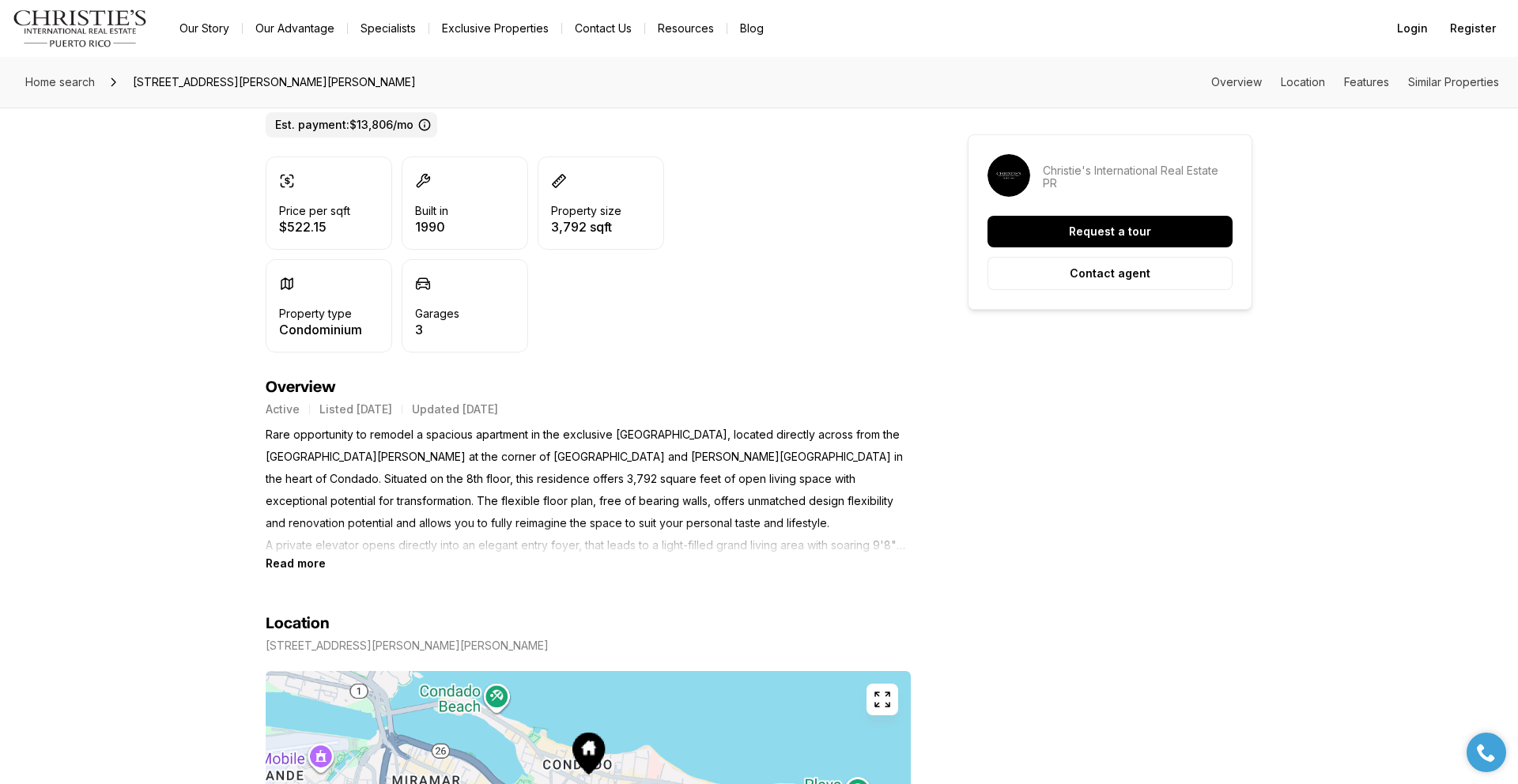
scroll to position [426, 0]
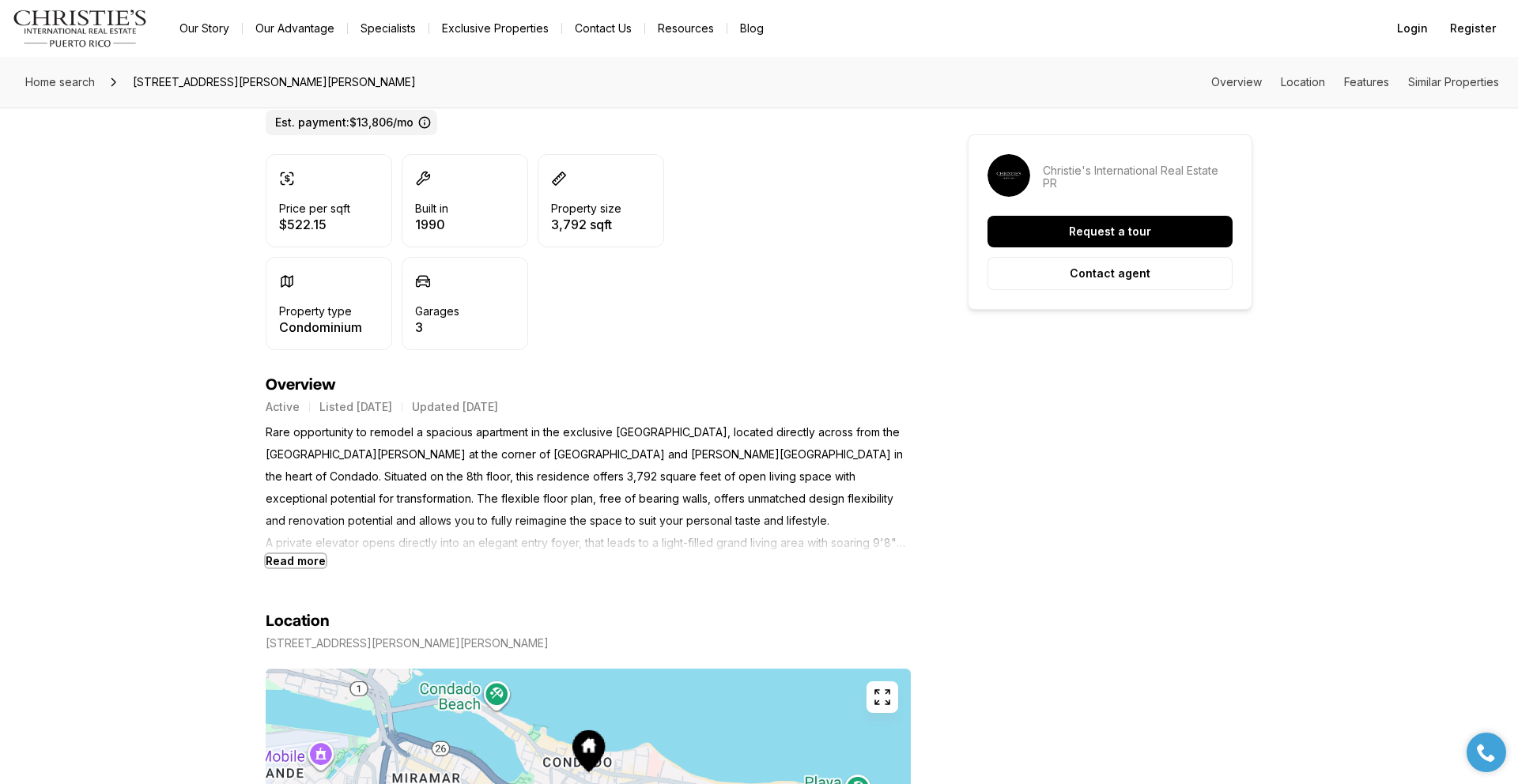
click at [292, 558] on b "Read more" at bounding box center [295, 561] width 60 height 13
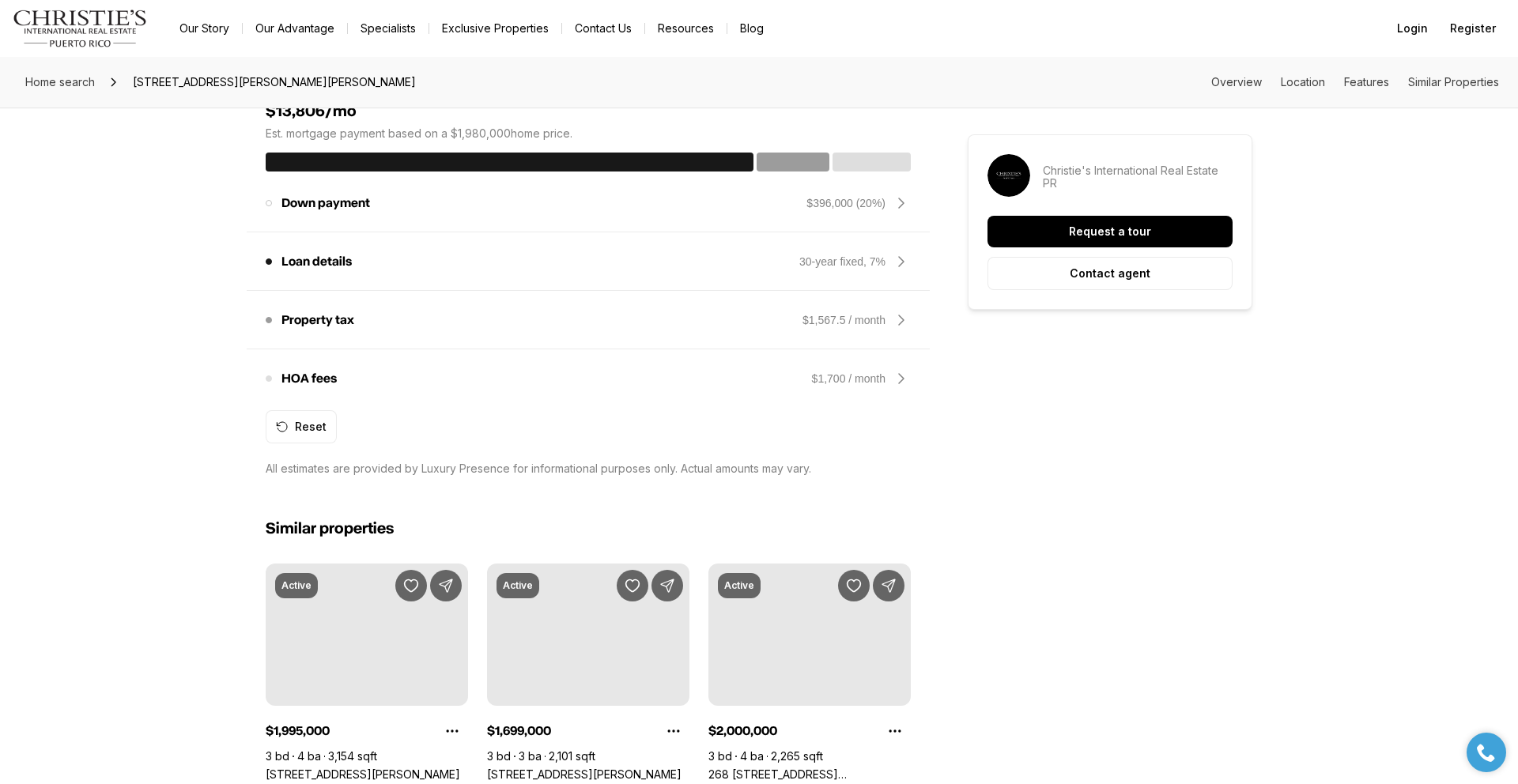
scroll to position [1569, 0]
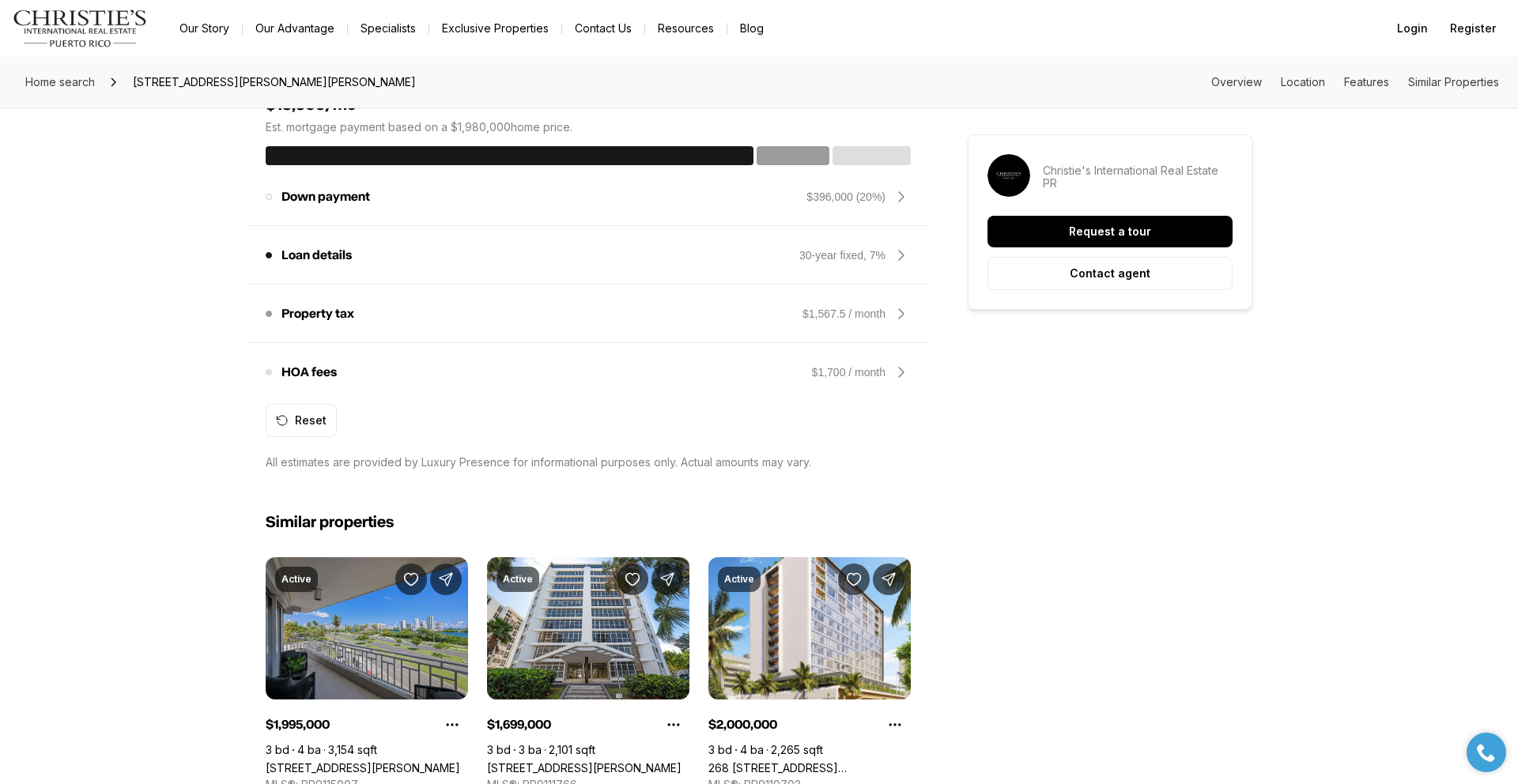
click at [369, 761] on link "[STREET_ADDRESS][PERSON_NAME]" at bounding box center [362, 768] width 195 height 13
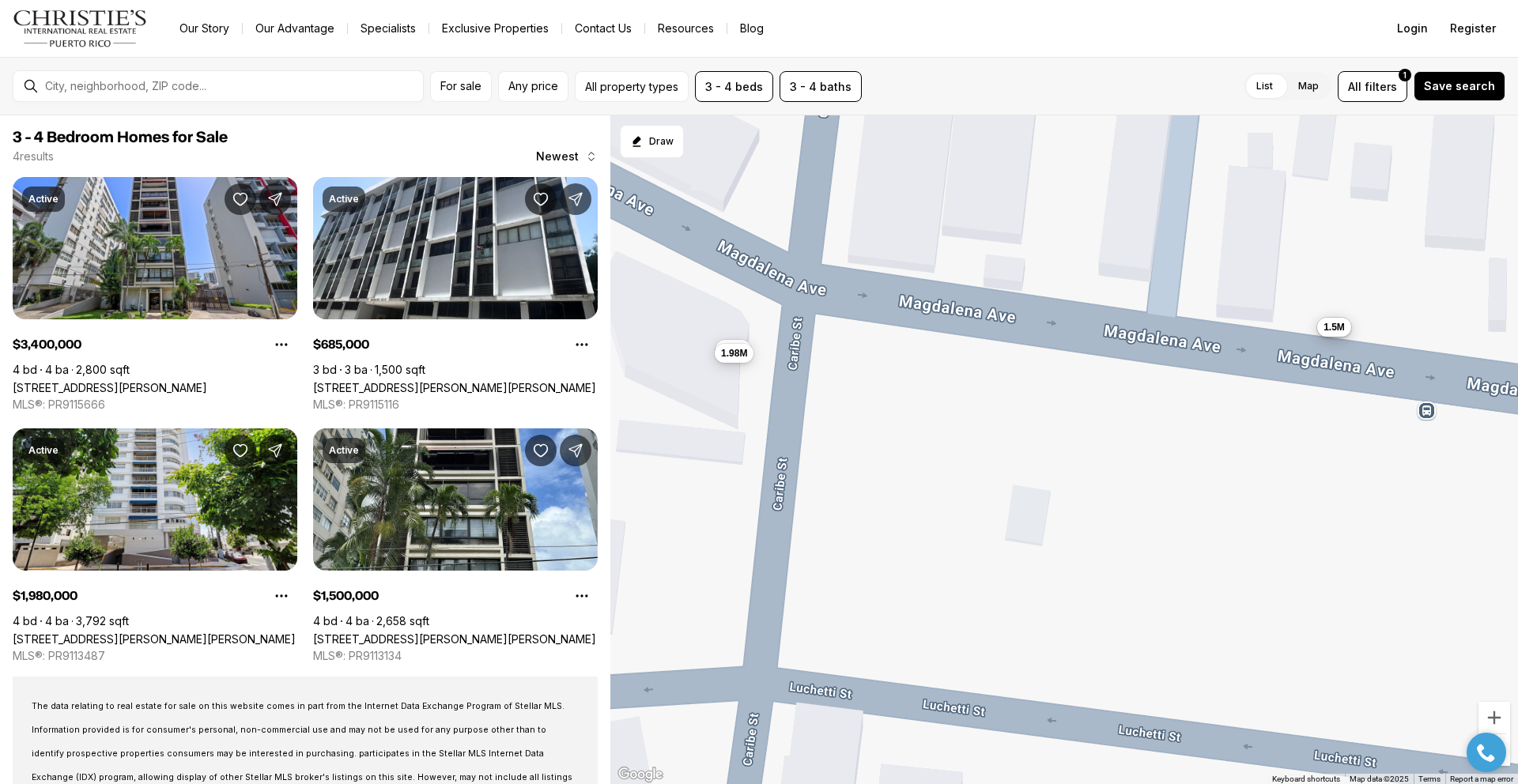
click at [1506, 759] on div at bounding box center [1486, 752] width 55 height 39
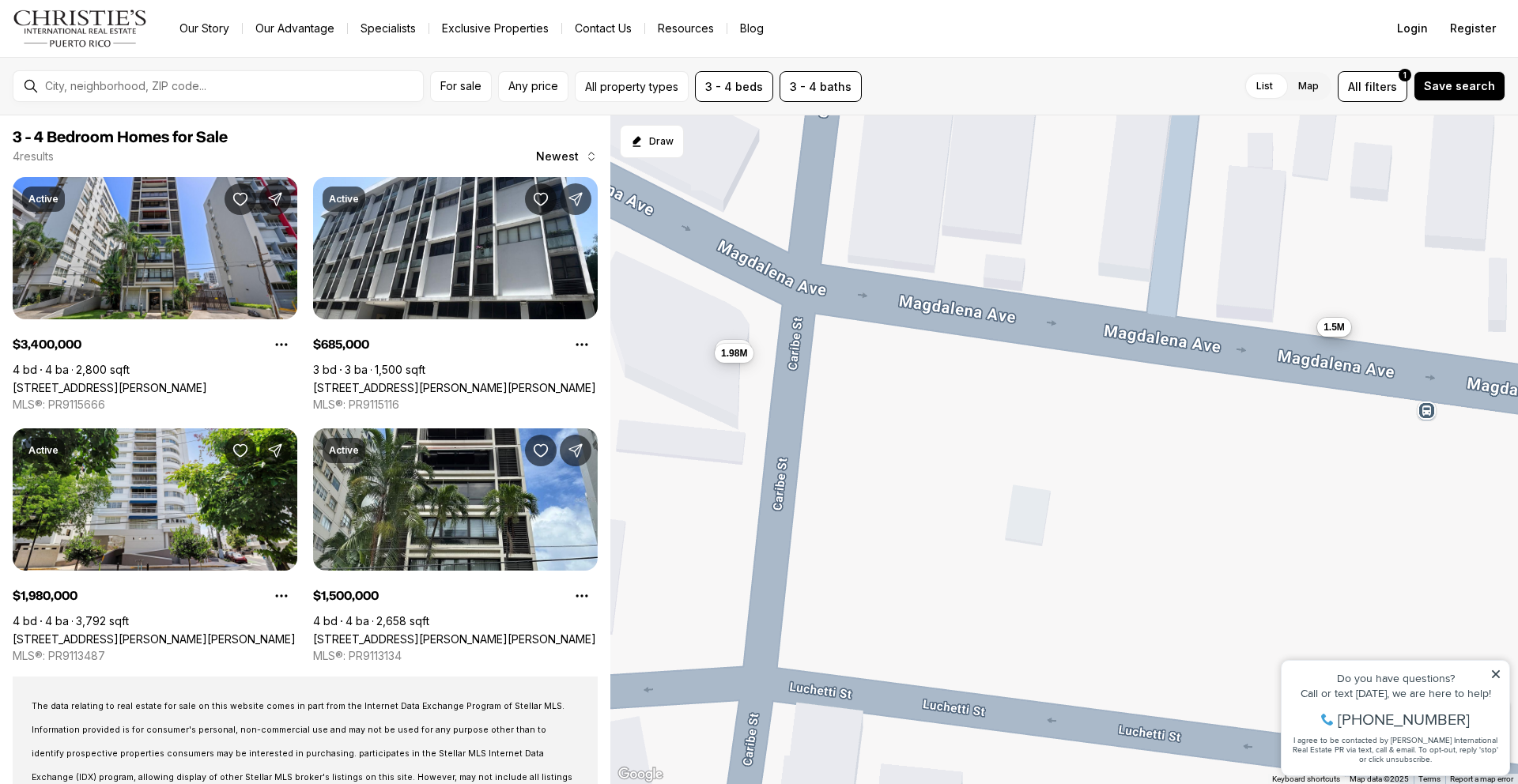
click at [1493, 669] on icon at bounding box center [1495, 673] width 11 height 11
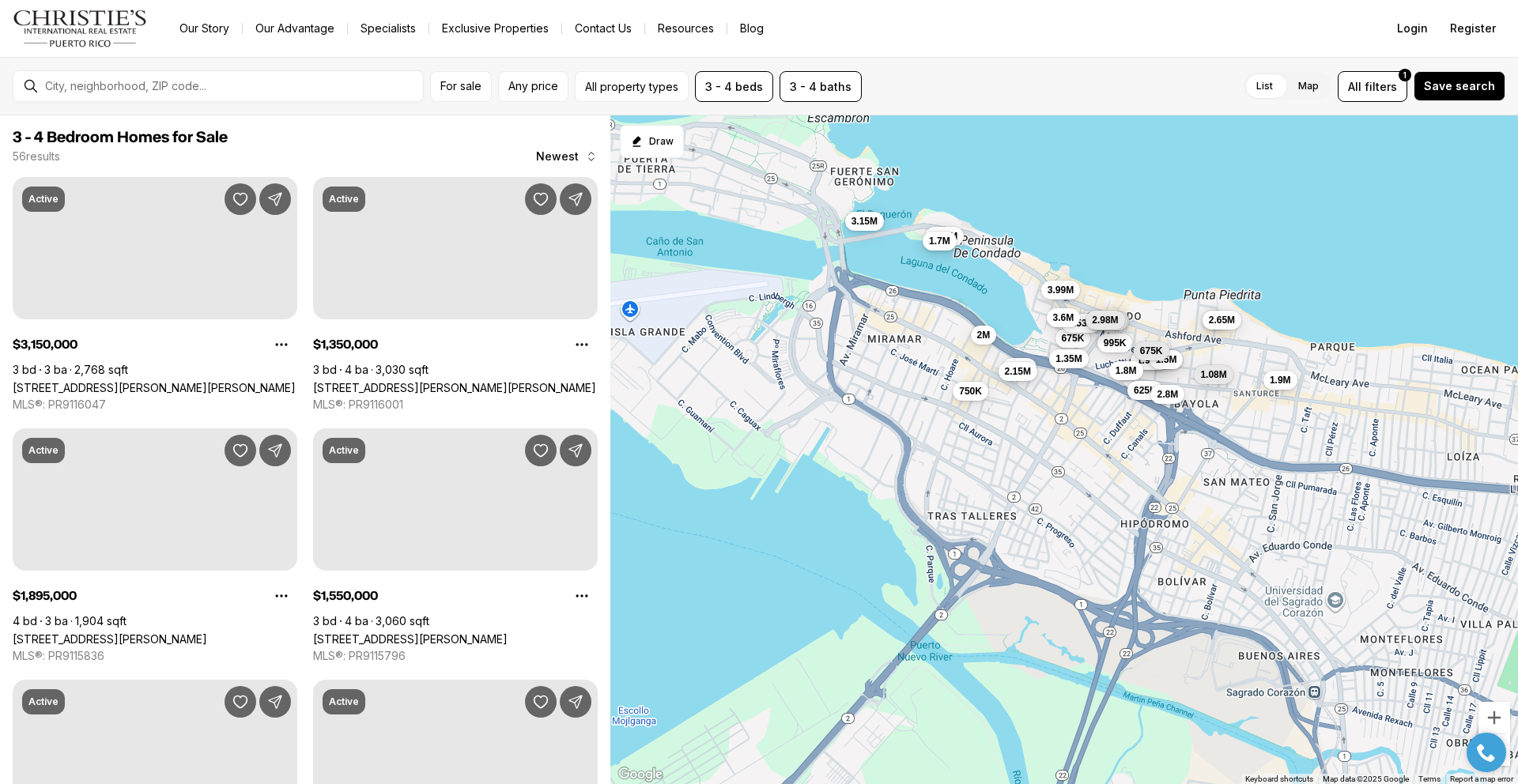
drag, startPoint x: 1106, startPoint y: 591, endPoint x: 1089, endPoint y: 274, distance: 317.5
click at [1089, 274] on div "3.4M 685K 1.98M 1.5M 675K 995K 675K 3.53M 2.93M 2.93M 2.98M 1.8M 3.15M 1.35M 3M…" at bounding box center [1064, 450] width 908 height 669
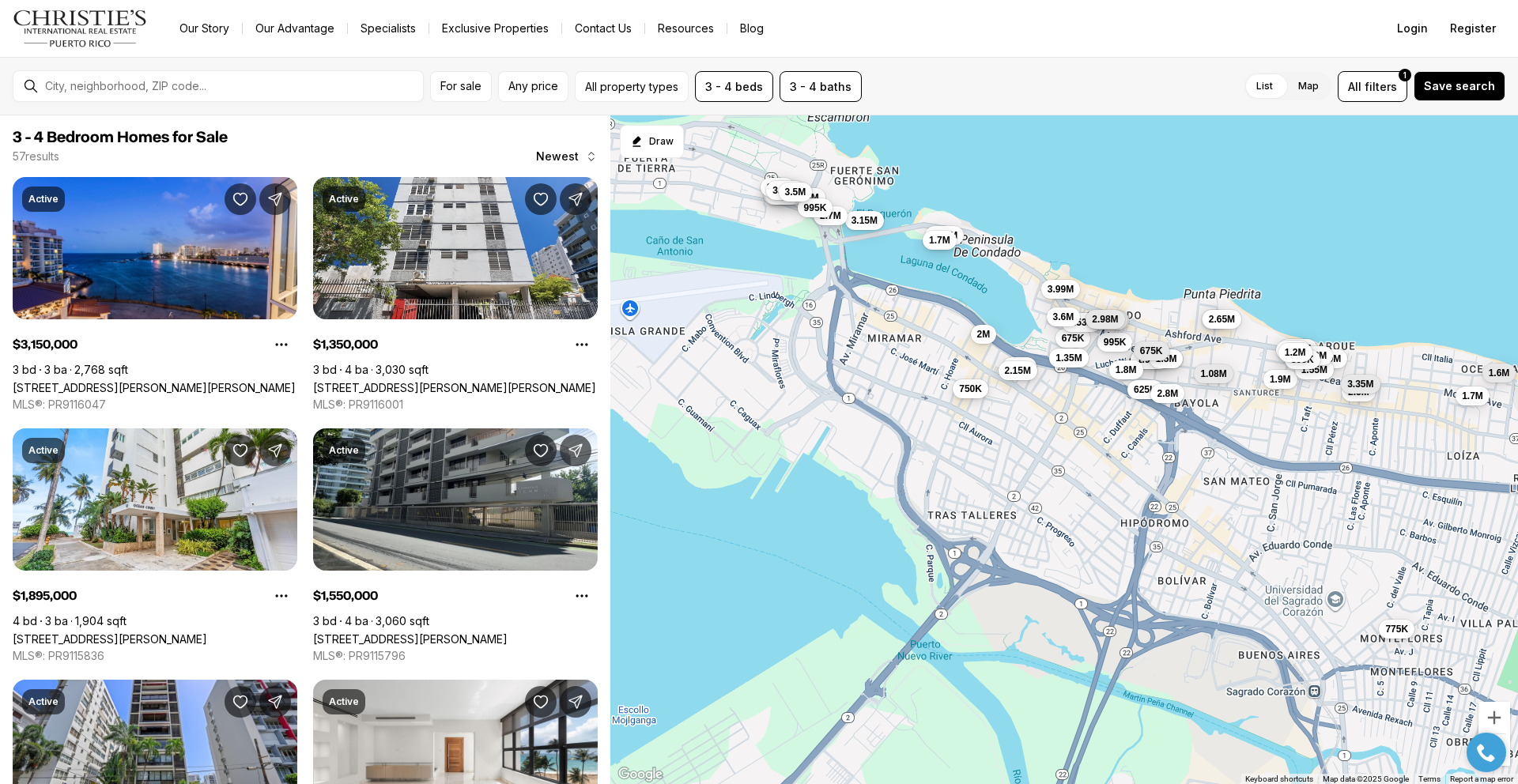
click at [968, 389] on span "750K" at bounding box center [970, 387] width 23 height 12
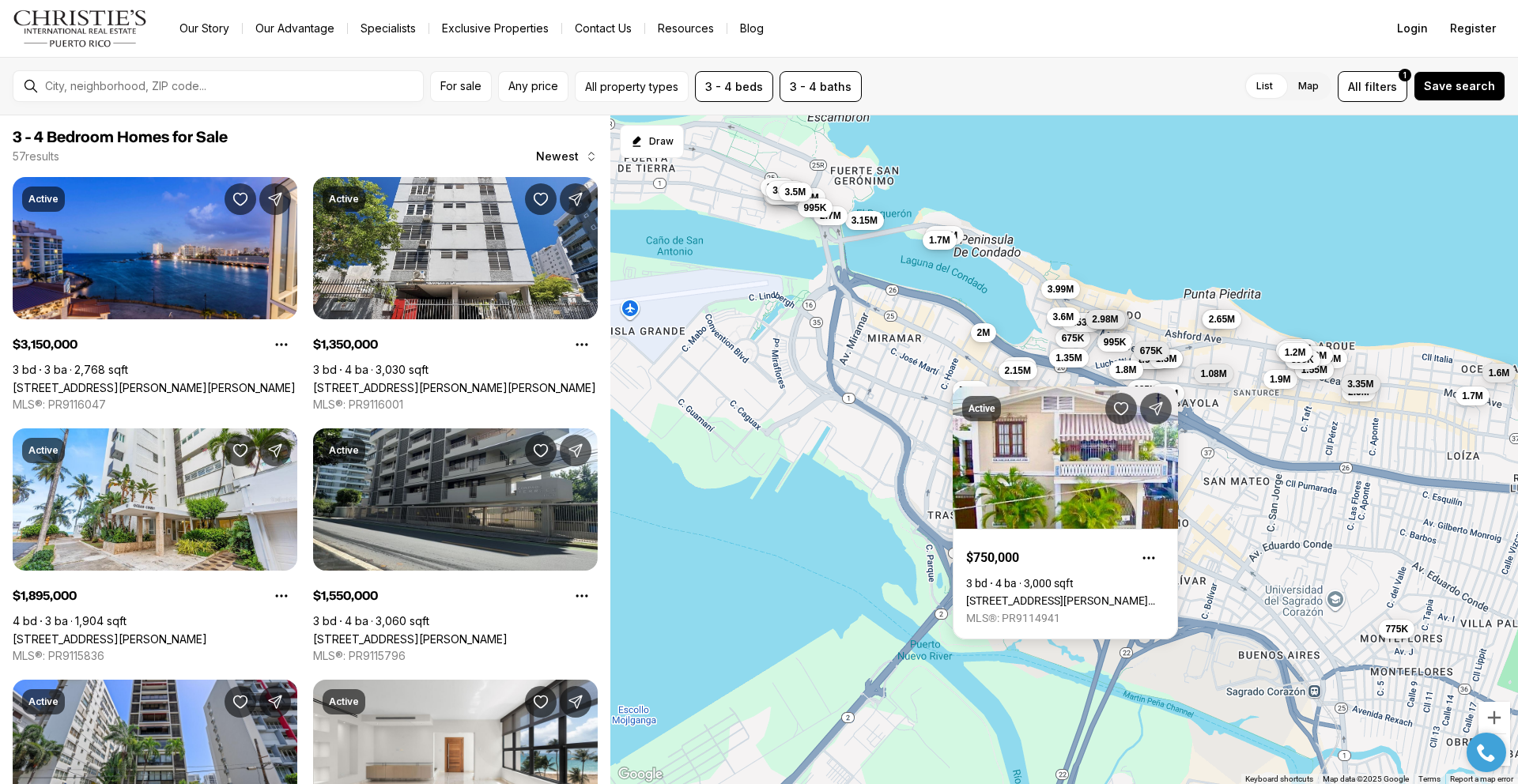
click at [978, 335] on span "2M" at bounding box center [984, 332] width 13 height 12
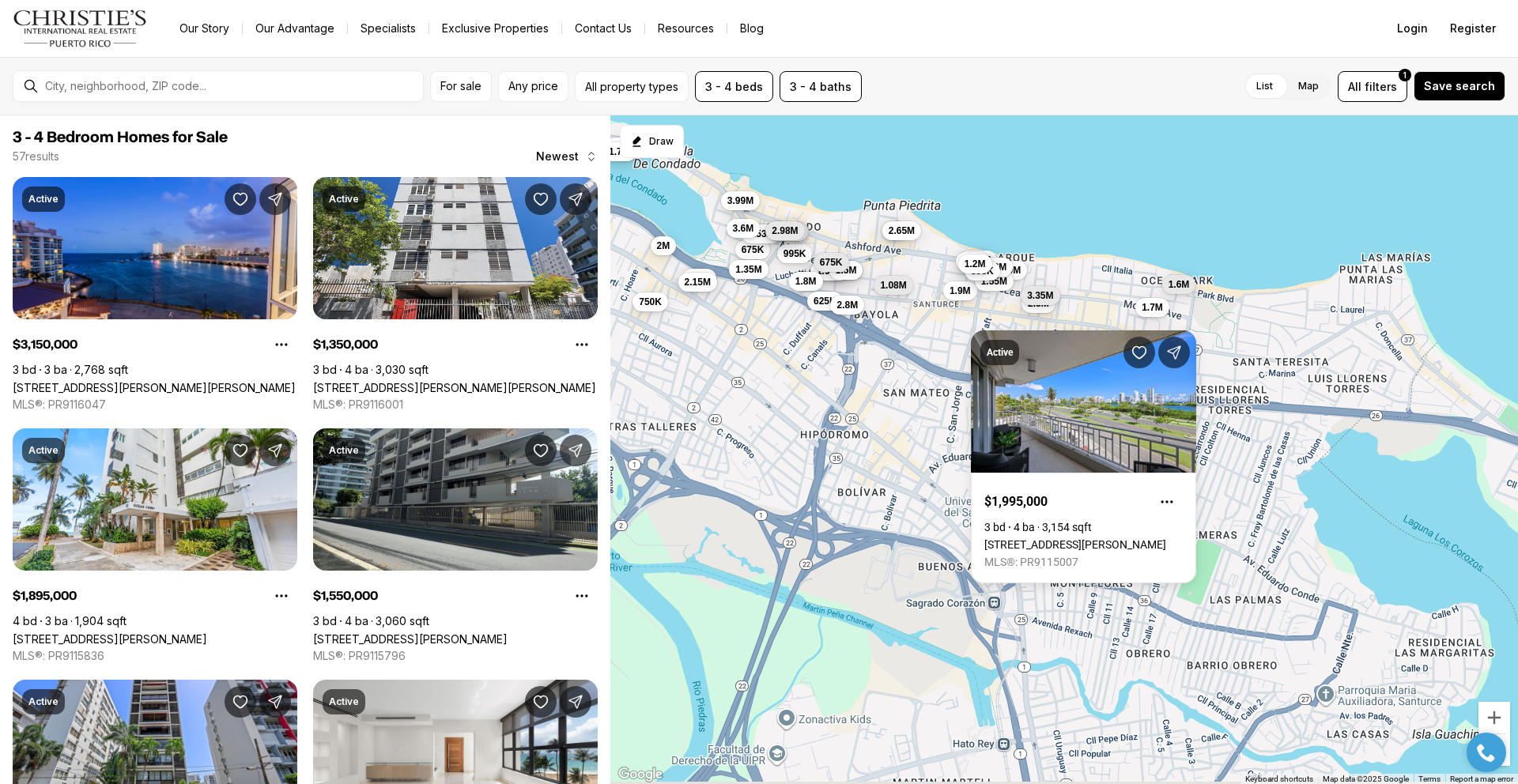
drag, startPoint x: 1192, startPoint y: 641, endPoint x: 821, endPoint y: 543, distance: 383.7
click at [821, 543] on div "3.4M 685K 1.98M 1.5M 675K 995K 675K 3.53M 2.93M 2.93M 2.98M 1.8M 3.15M 1.35M 3M…" at bounding box center [1064, 450] width 908 height 669
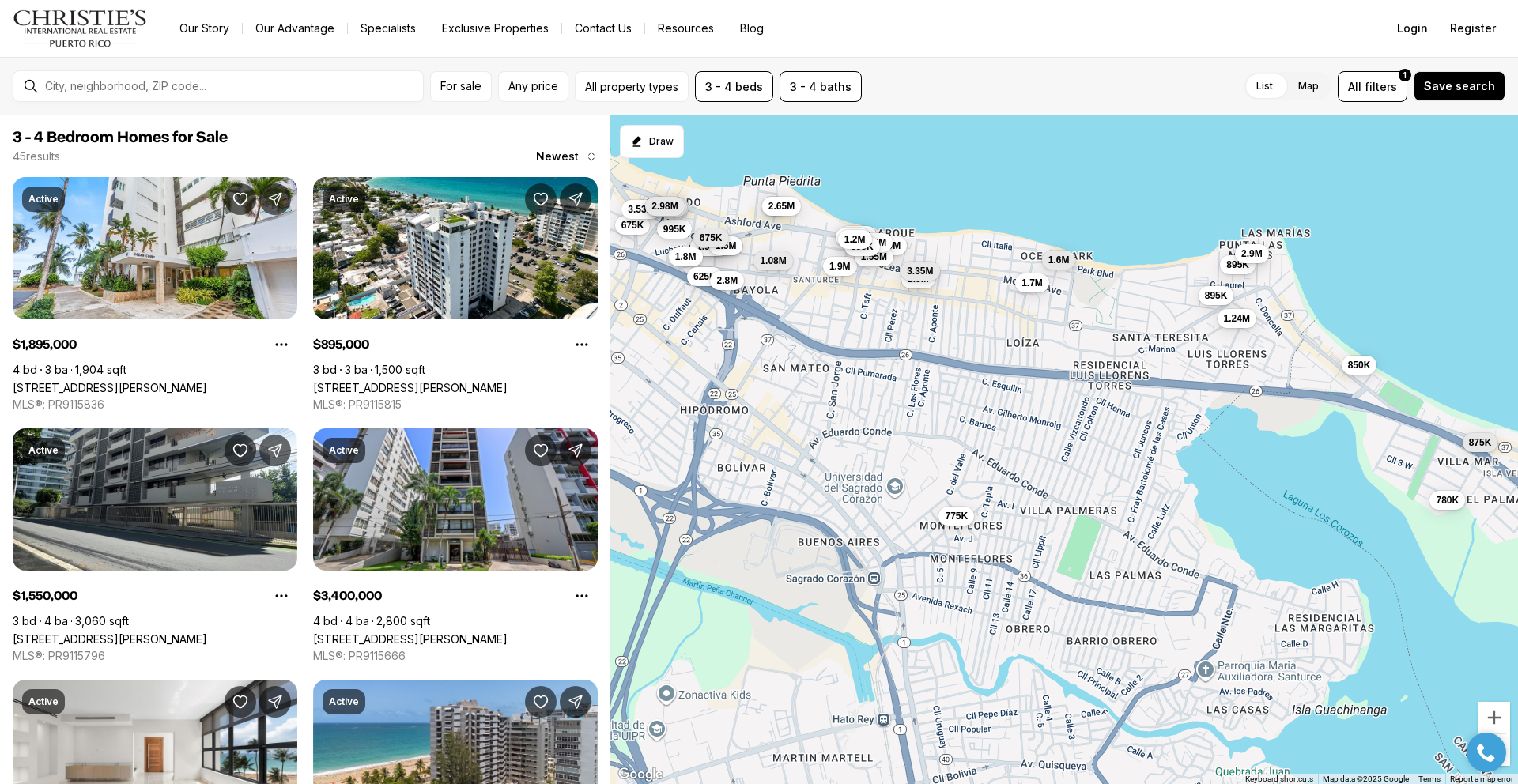
click at [1261, 254] on span "2.9M" at bounding box center [1252, 252] width 21 height 12
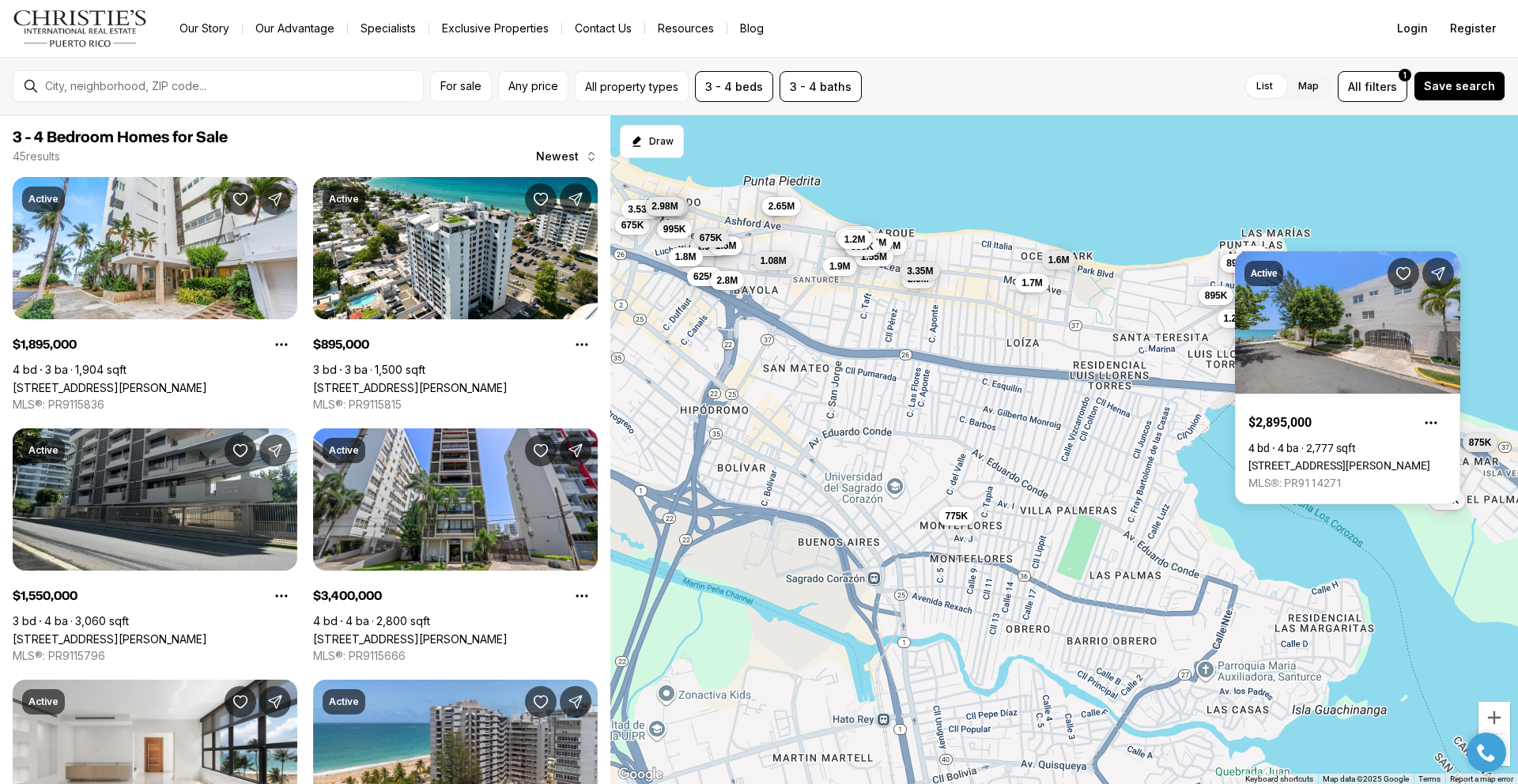
click at [1232, 266] on span "895K" at bounding box center [1238, 263] width 23 height 12
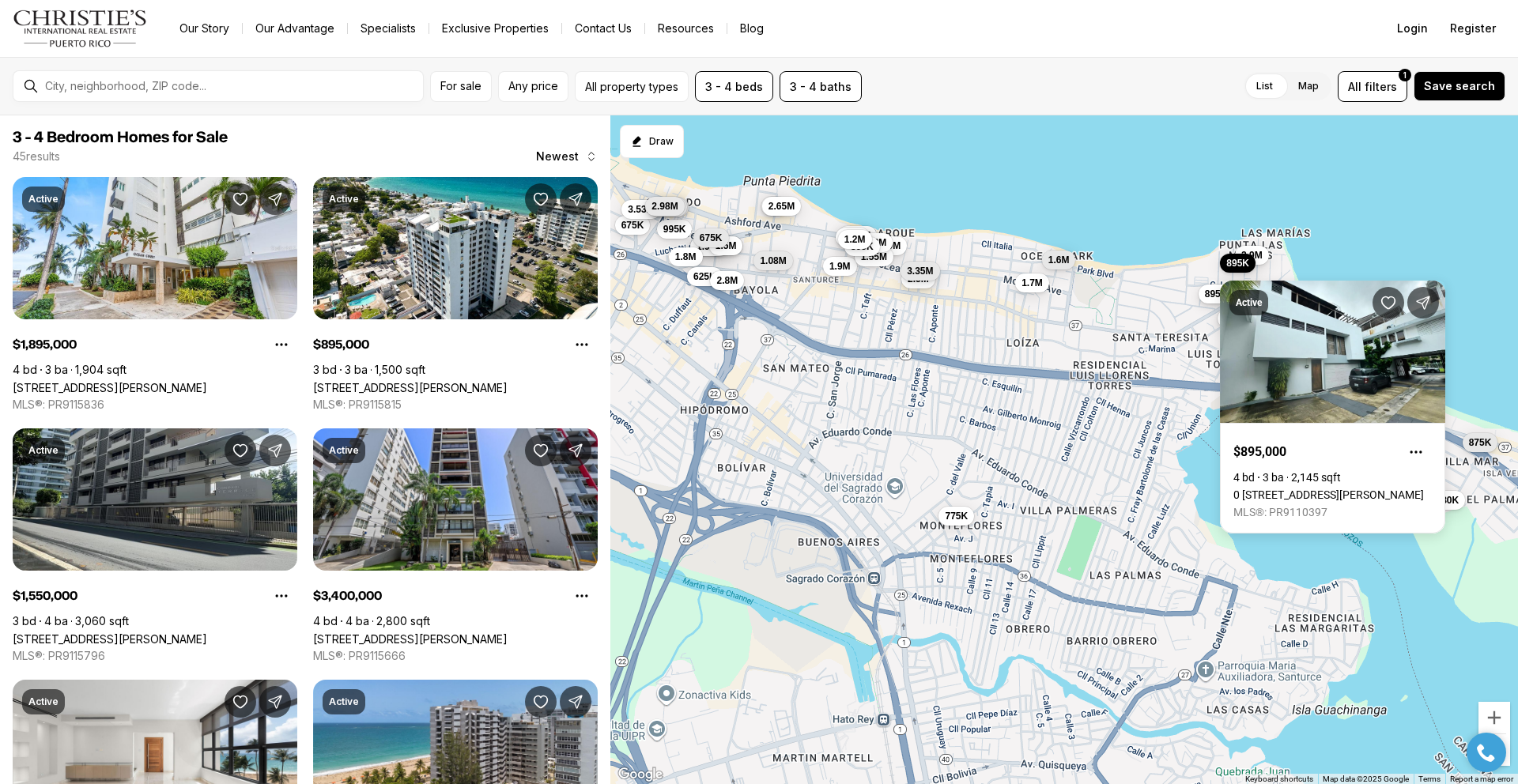
click at [1210, 300] on span "895K" at bounding box center [1217, 292] width 23 height 12
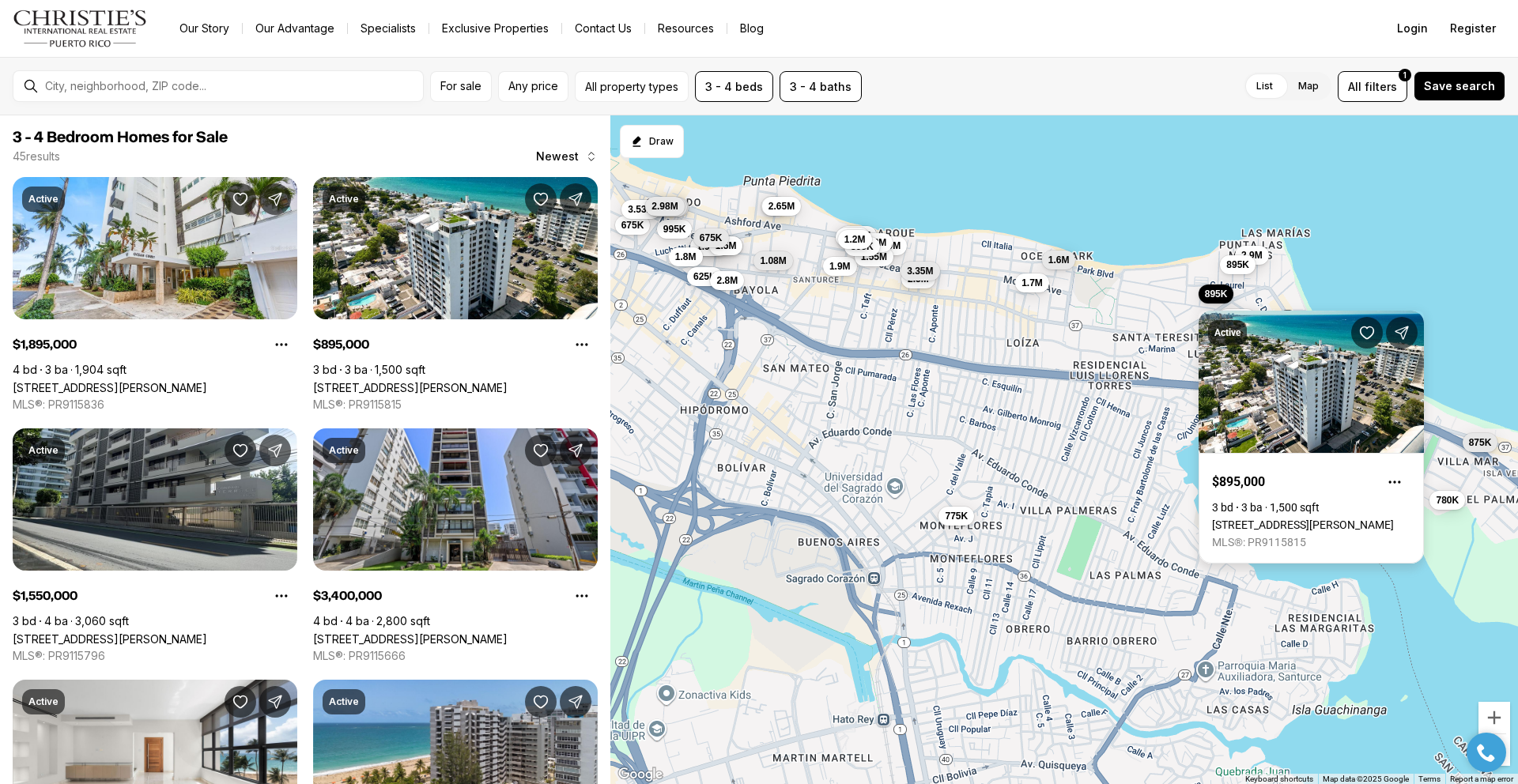
click at [1321, 518] on link "2306 LAUREL STREET #PH A, SAN JUAN PR, 00913" at bounding box center [1302, 524] width 182 height 12
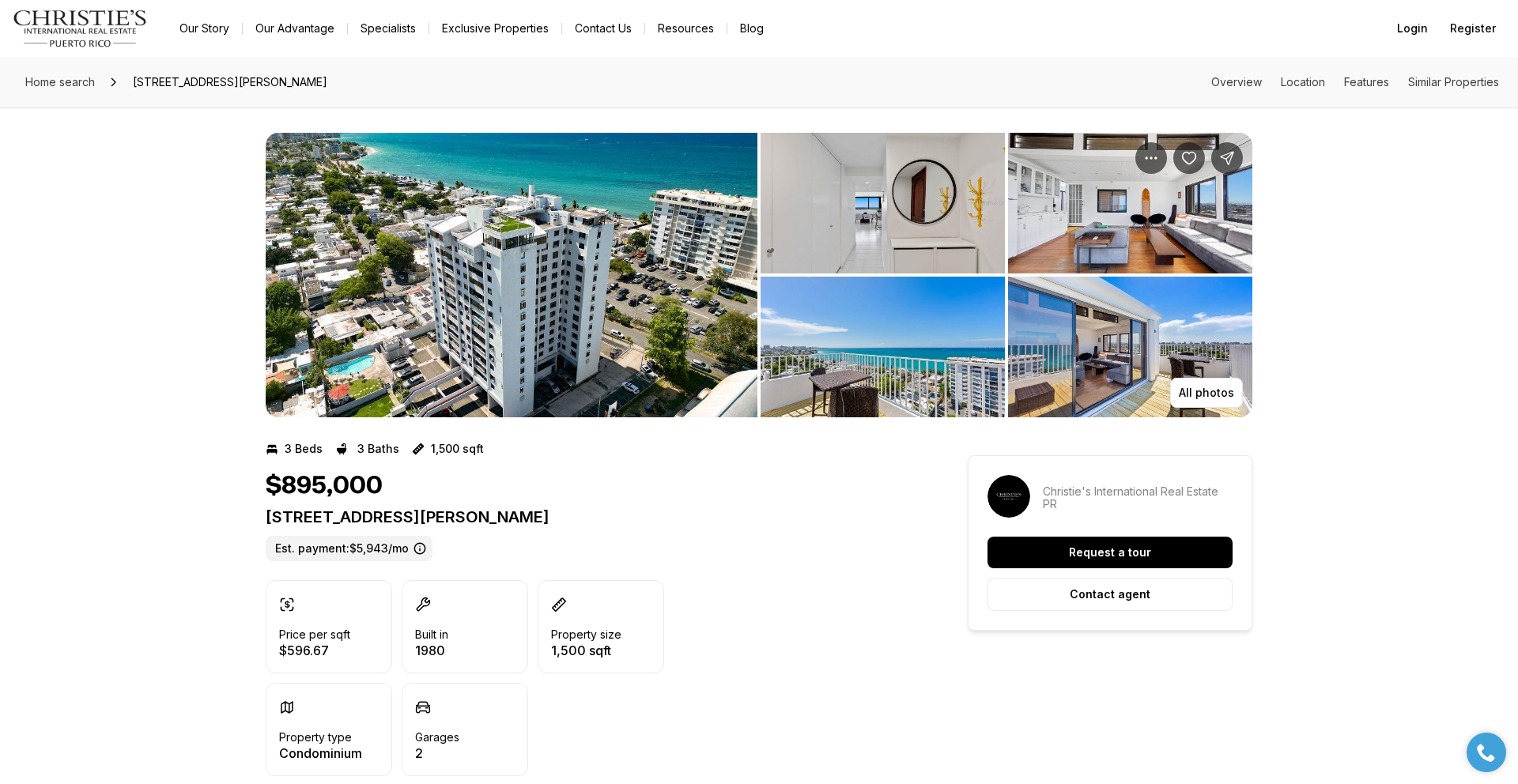
click at [679, 309] on img "View image gallery" at bounding box center [511, 275] width 492 height 284
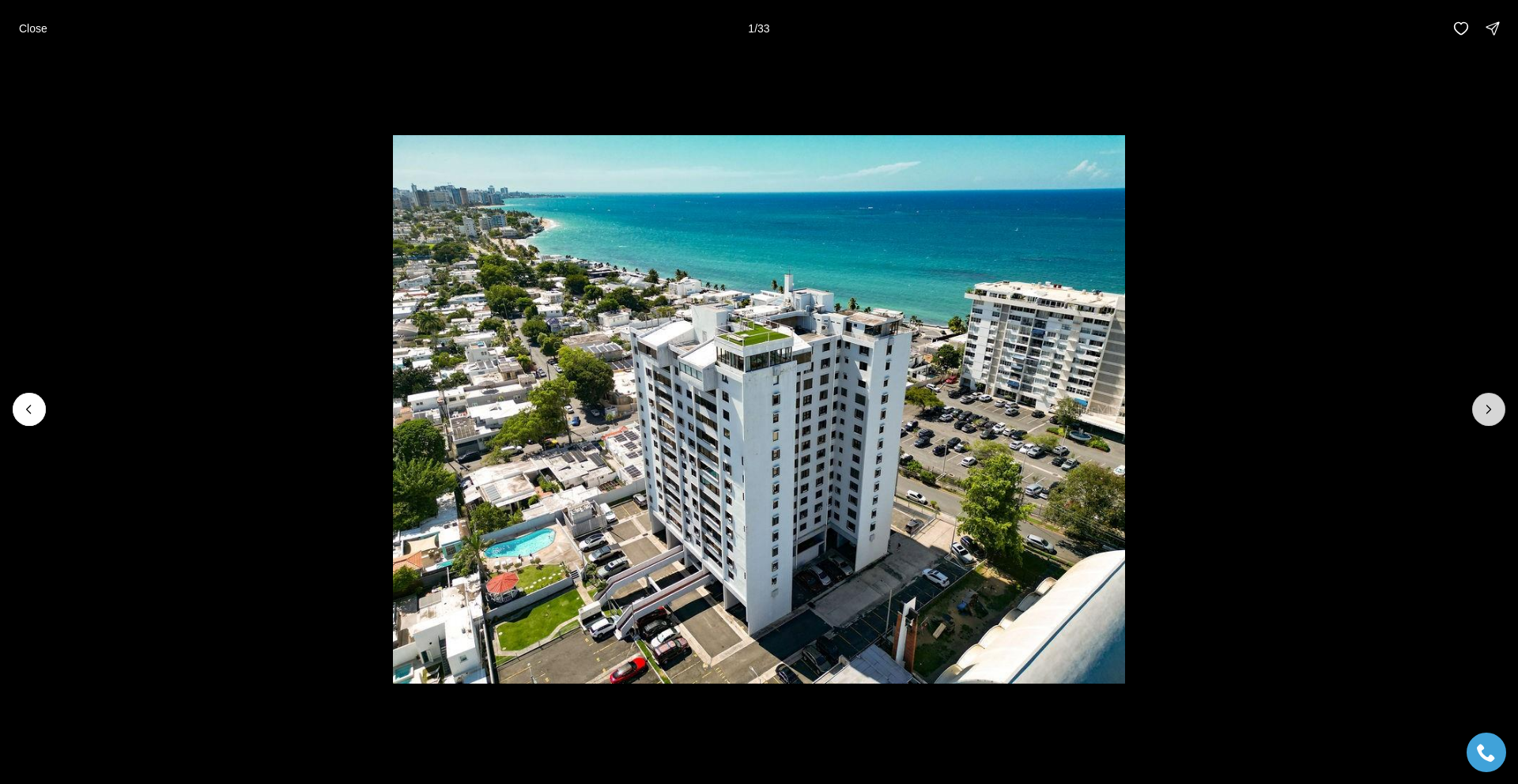
click at [1493, 410] on icon "Next slide" at bounding box center [1488, 409] width 16 height 16
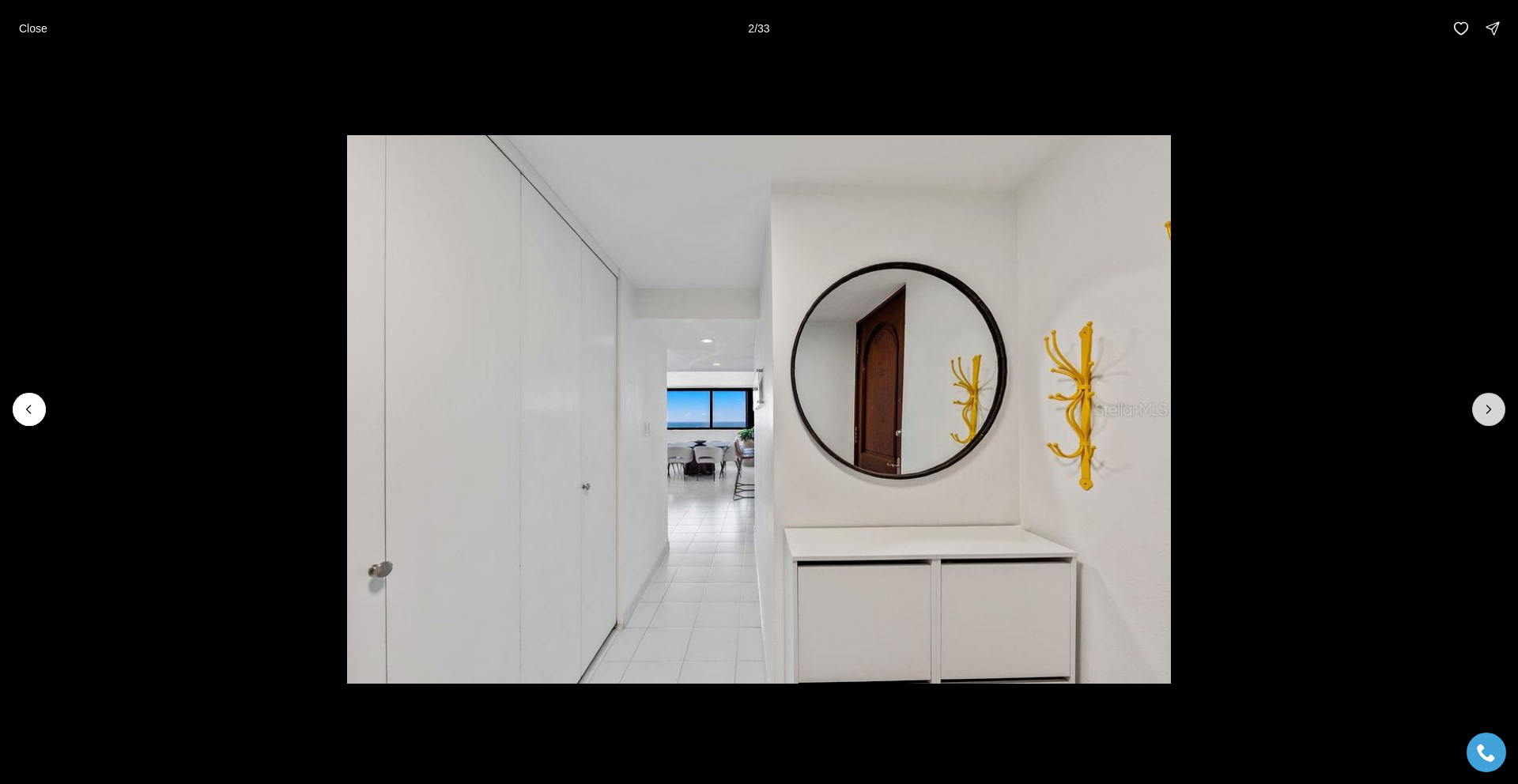
click at [1493, 410] on icon "Next slide" at bounding box center [1488, 409] width 16 height 16
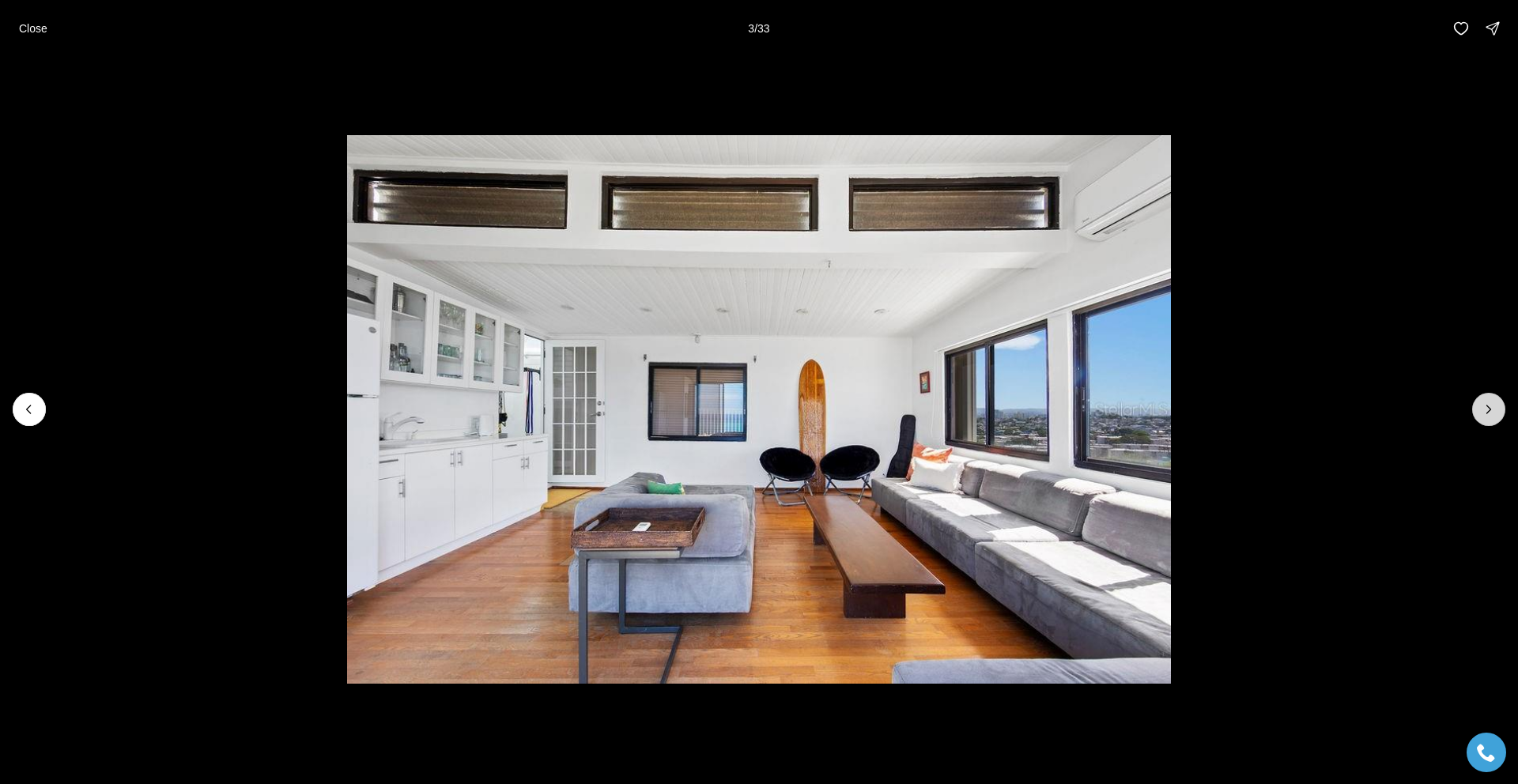
click at [1493, 410] on icon "Next slide" at bounding box center [1488, 409] width 16 height 16
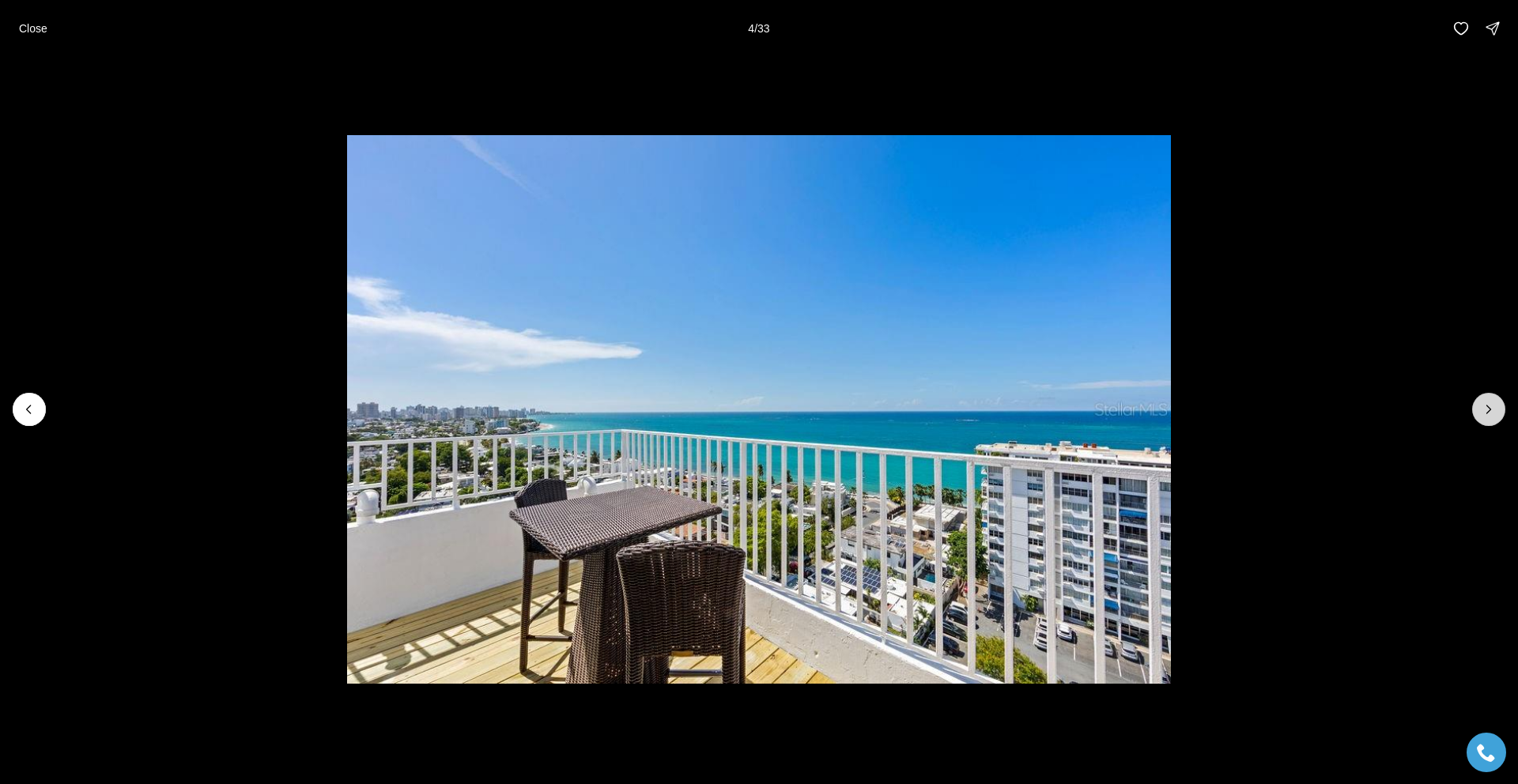
click at [1493, 410] on icon "Next slide" at bounding box center [1488, 409] width 16 height 16
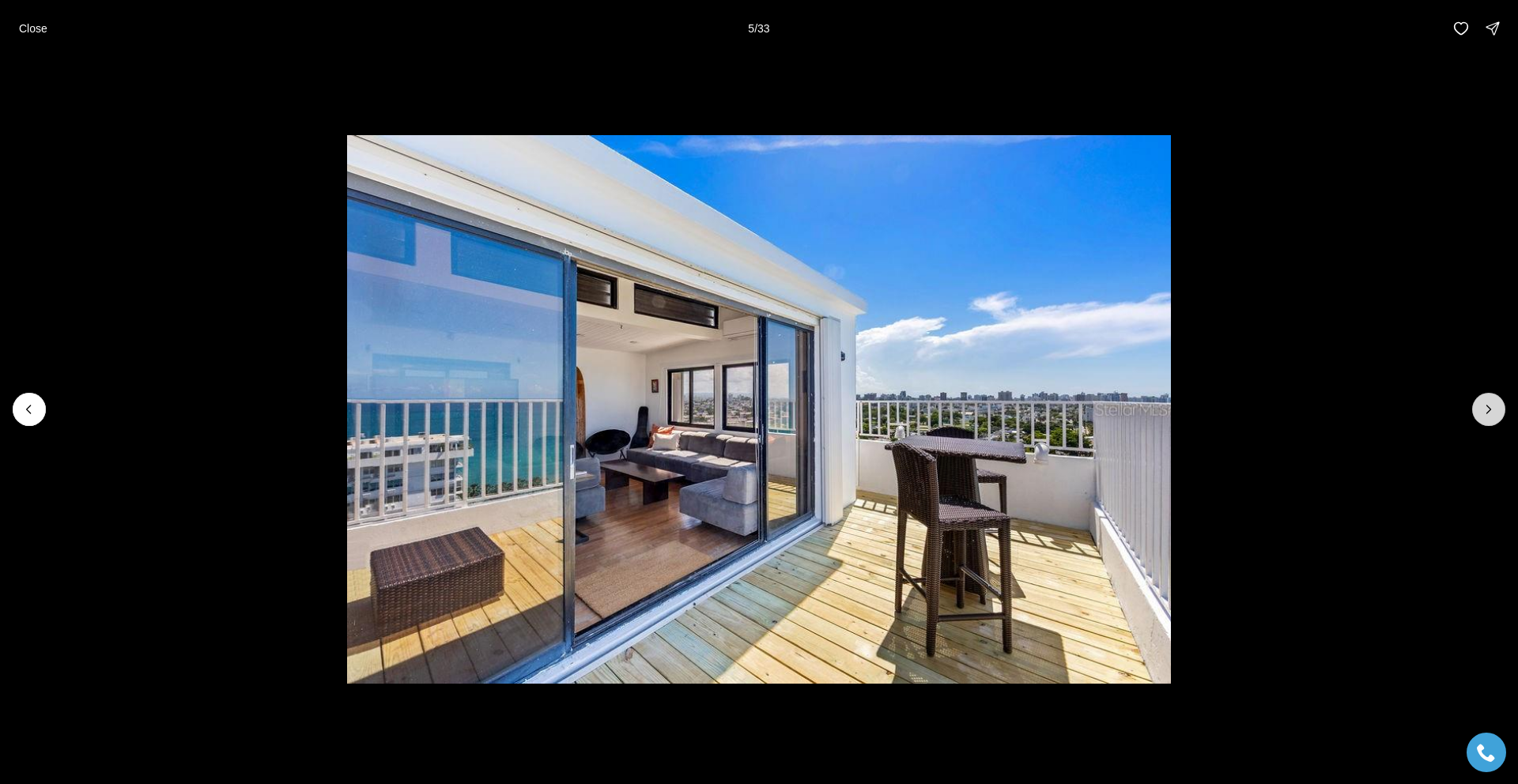
click at [1493, 410] on icon "Next slide" at bounding box center [1488, 409] width 16 height 16
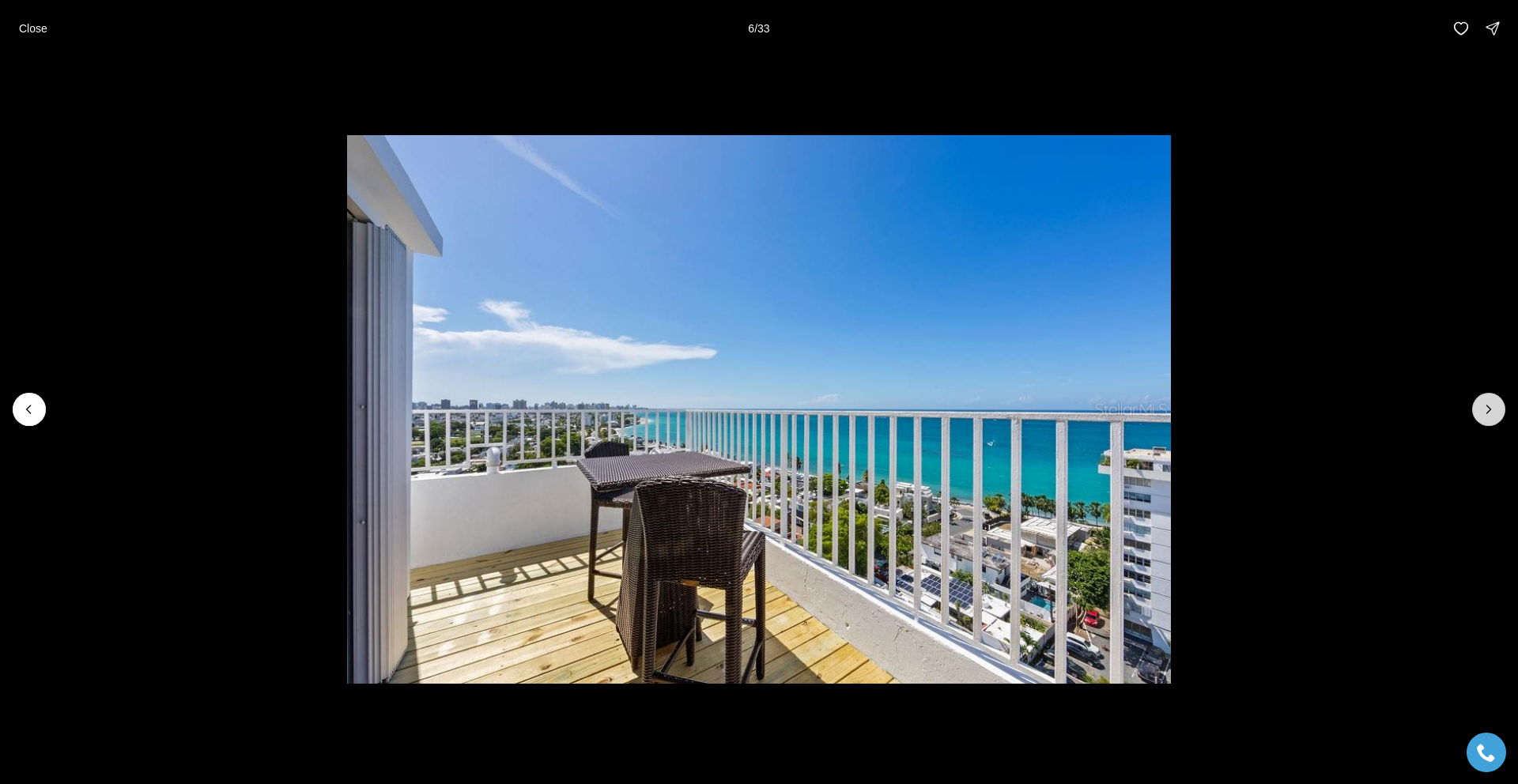
click at [1493, 410] on icon "Next slide" at bounding box center [1488, 409] width 16 height 16
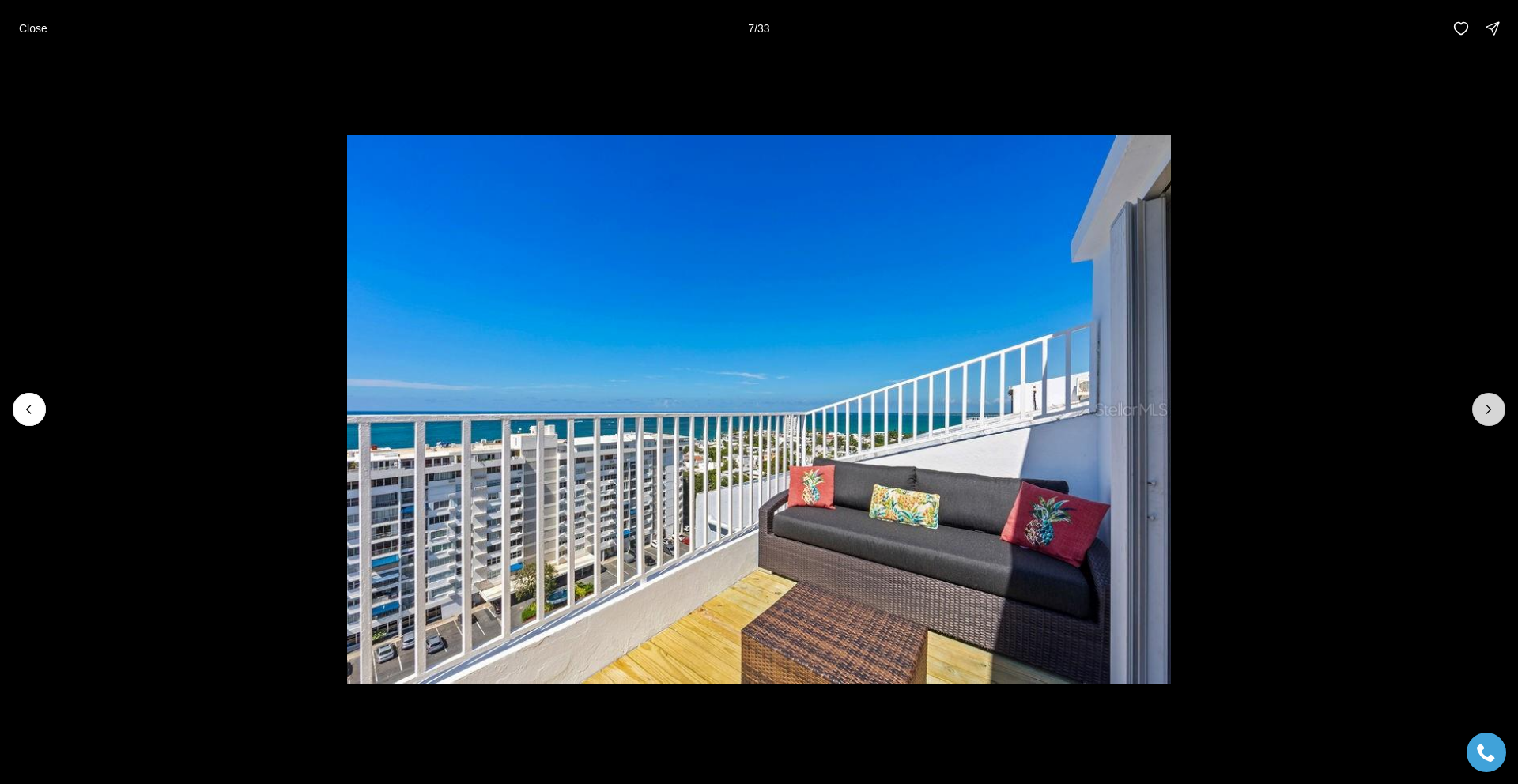
click at [1493, 410] on icon "Next slide" at bounding box center [1488, 409] width 16 height 16
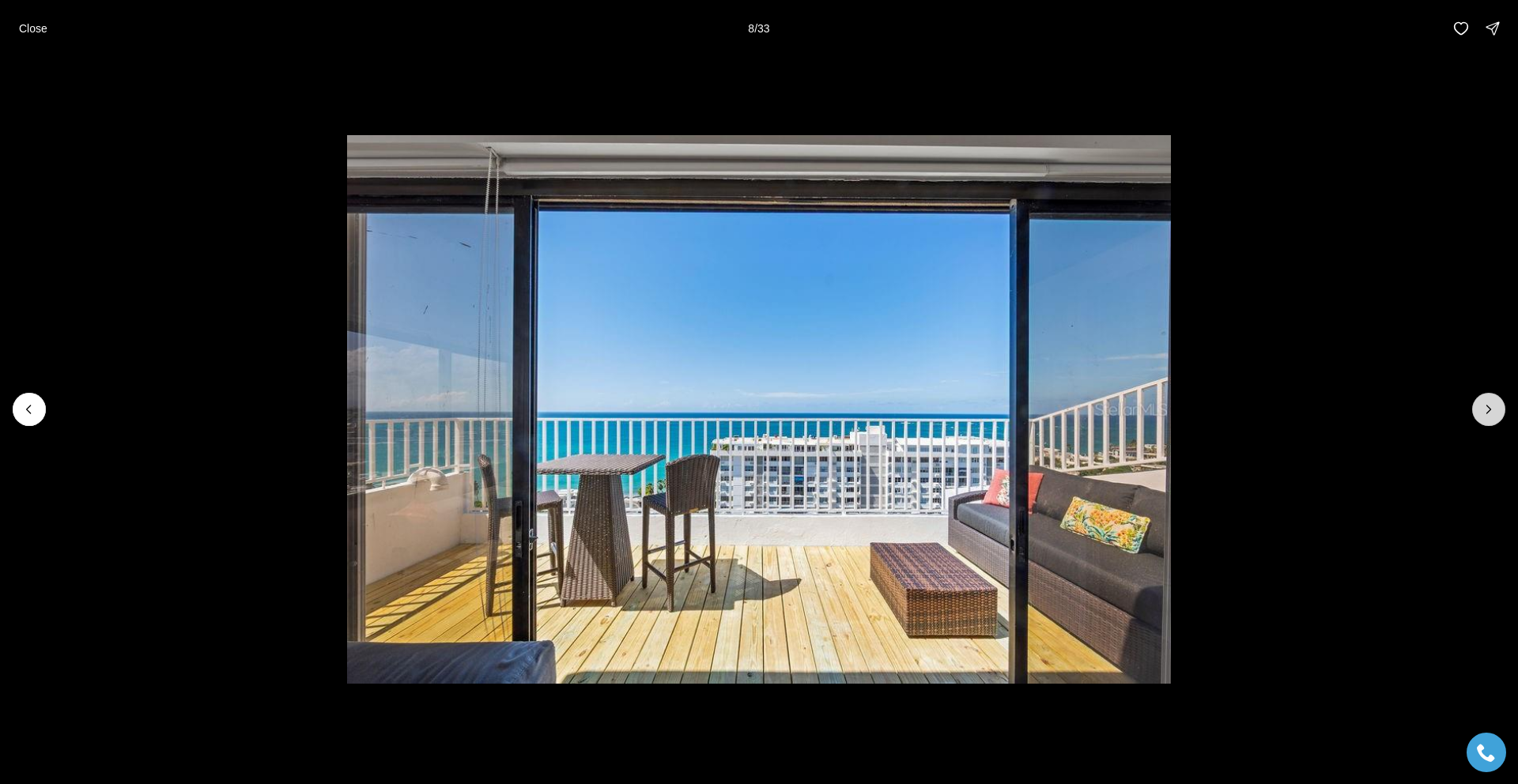
click at [1493, 410] on icon "Next slide" at bounding box center [1488, 409] width 16 height 16
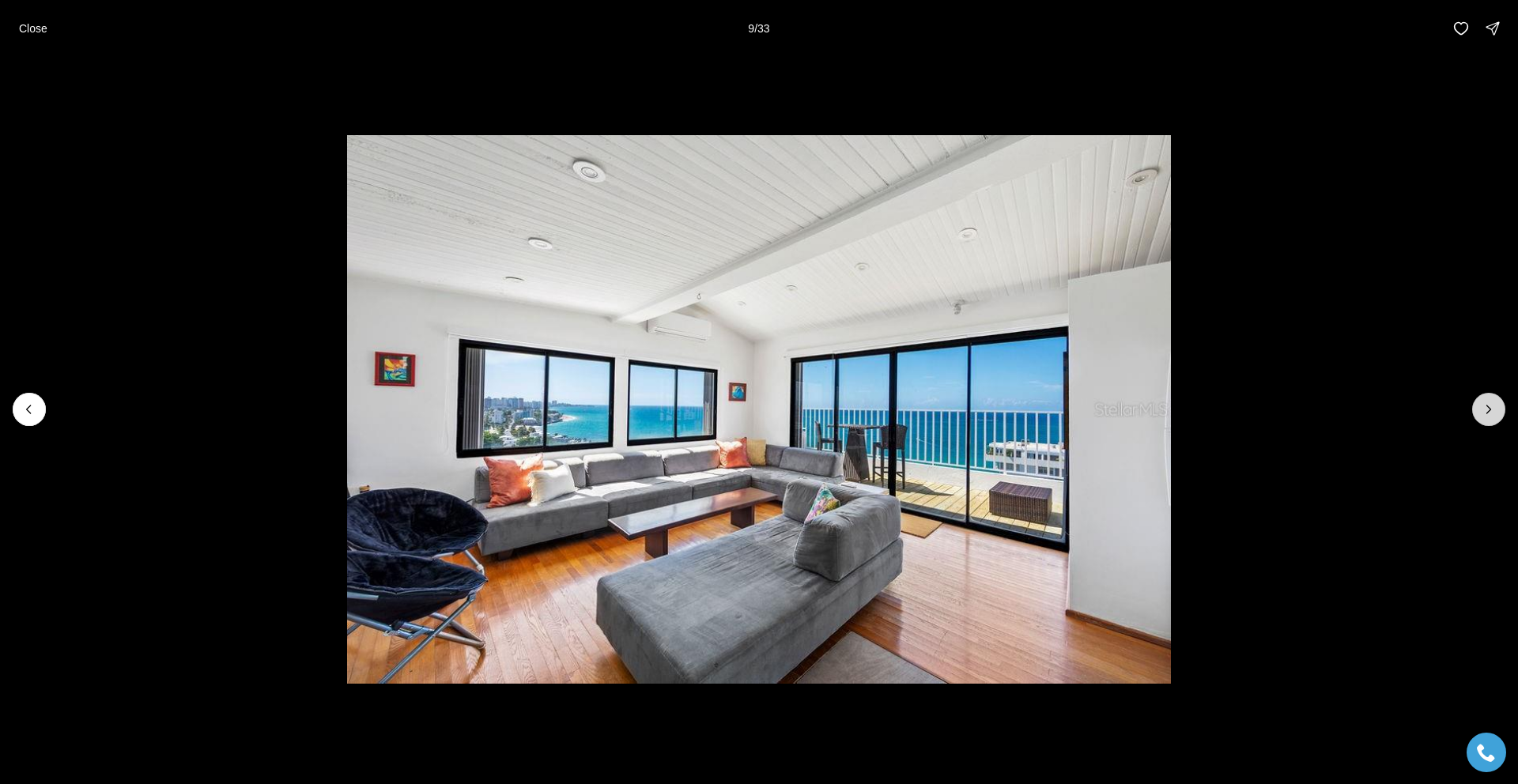
click at [1493, 410] on icon "Next slide" at bounding box center [1488, 409] width 16 height 16
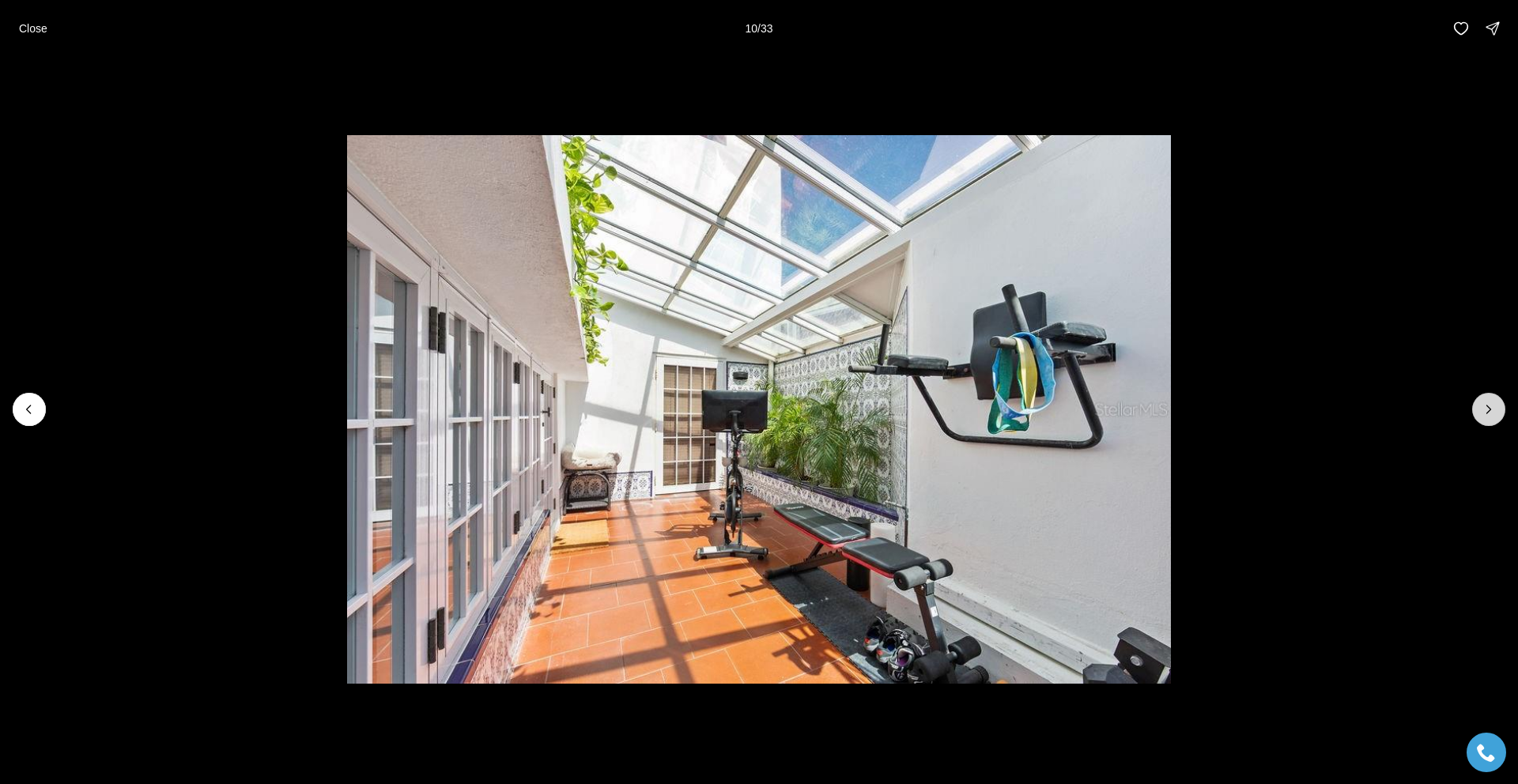
click at [1493, 410] on icon "Next slide" at bounding box center [1488, 409] width 16 height 16
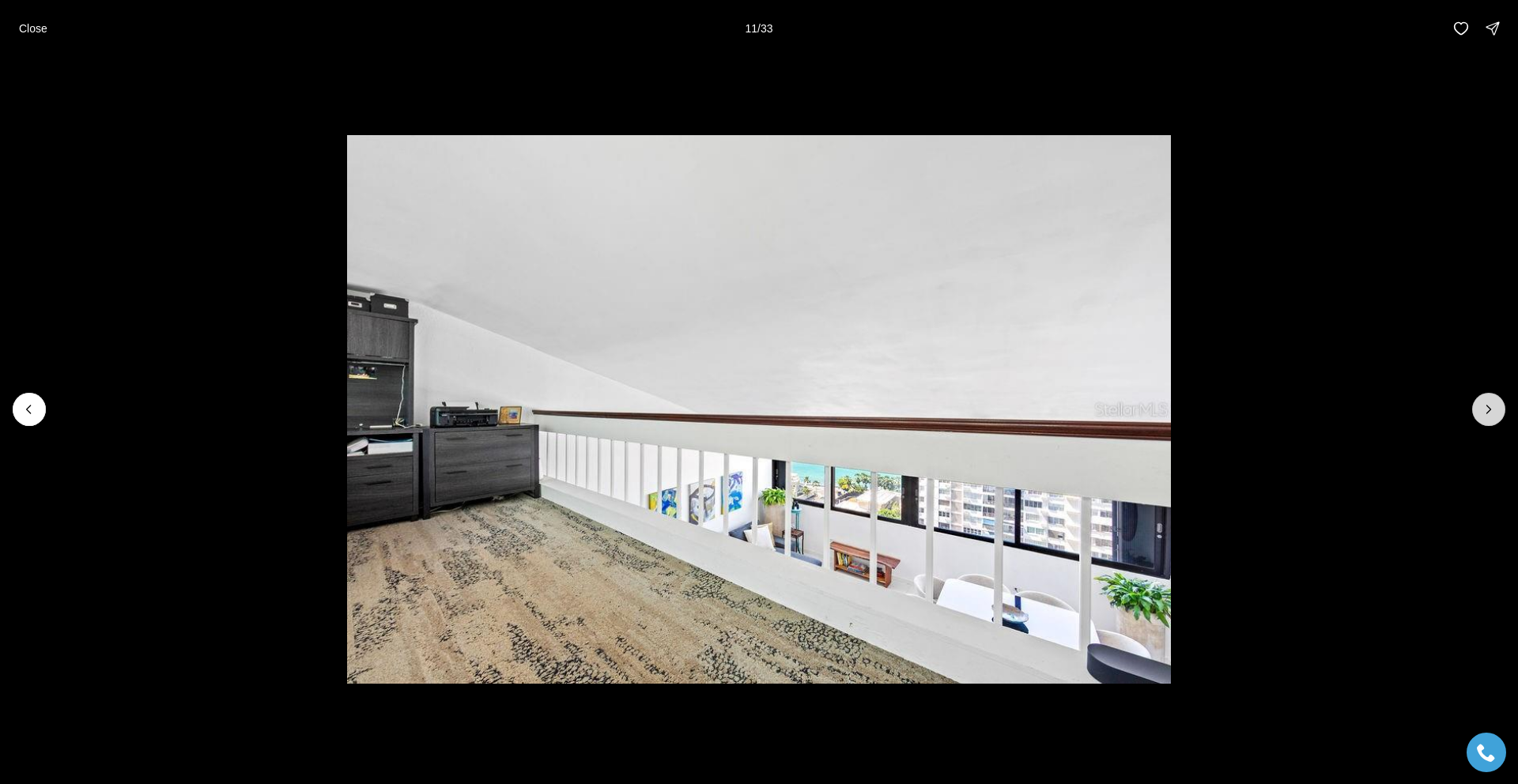
click at [1489, 411] on icon "Next slide" at bounding box center [1488, 409] width 16 height 16
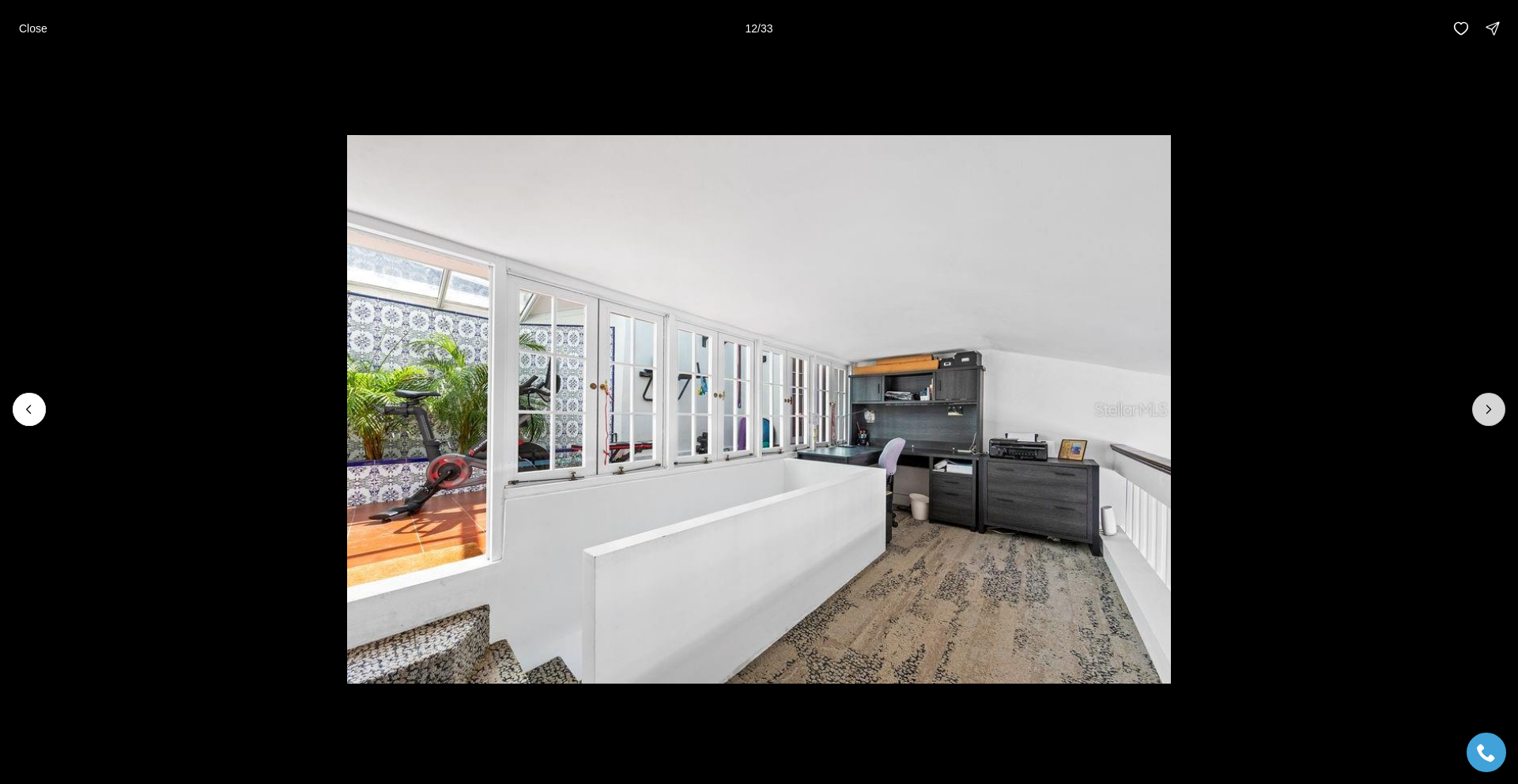
click at [1489, 411] on icon "Next slide" at bounding box center [1488, 409] width 16 height 16
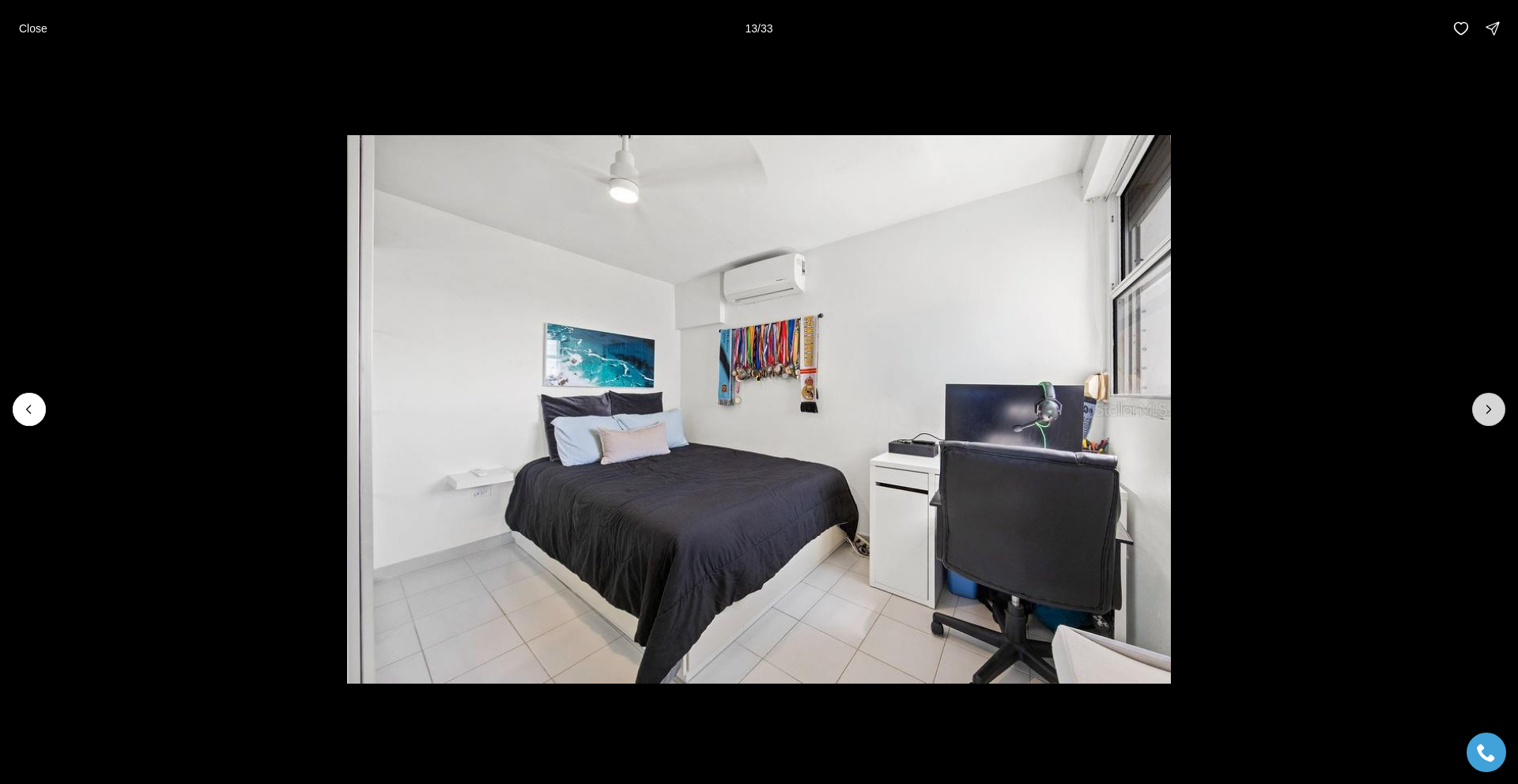
click at [1489, 411] on icon "Next slide" at bounding box center [1488, 409] width 16 height 16
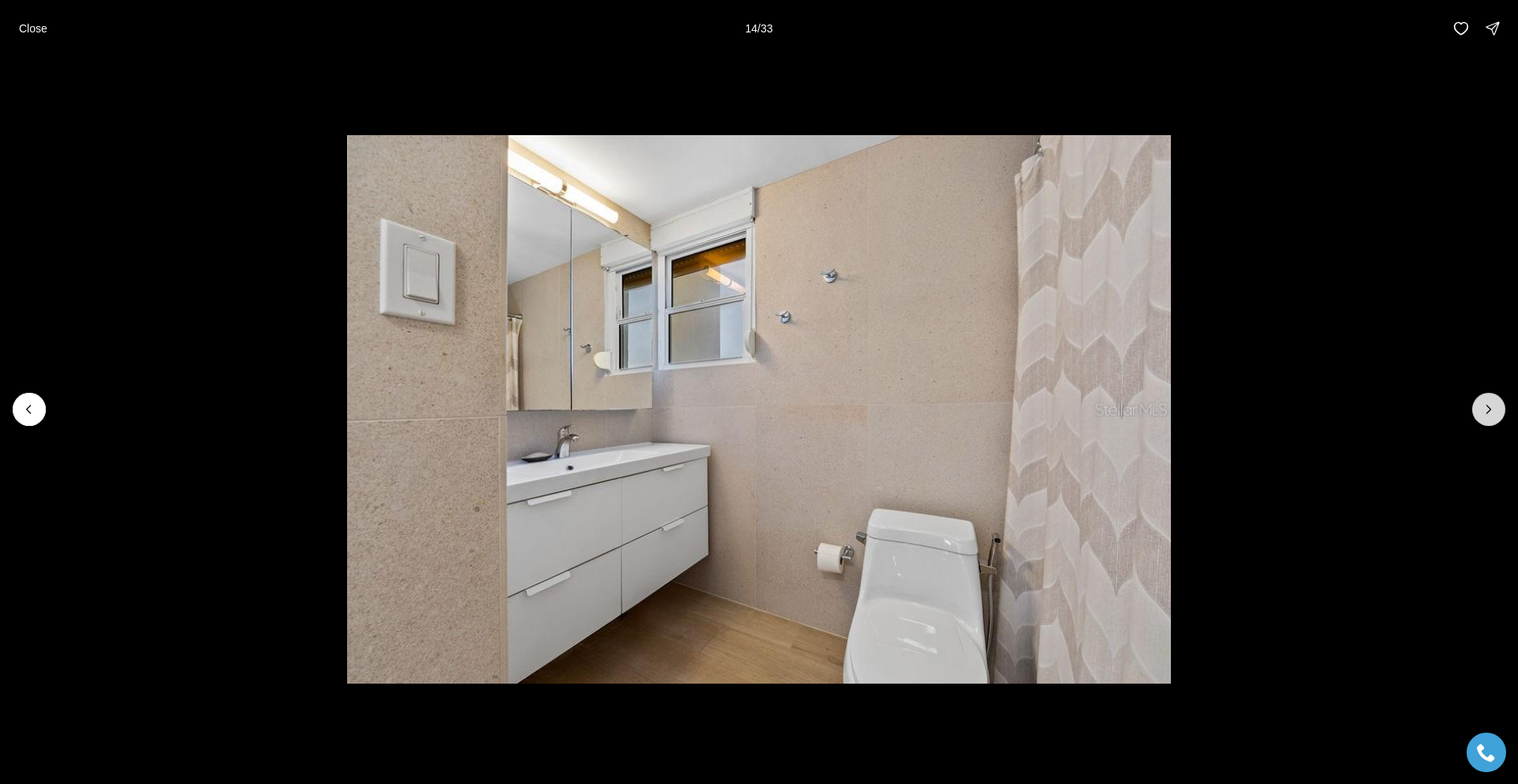
click at [1489, 411] on icon "Next slide" at bounding box center [1488, 409] width 16 height 16
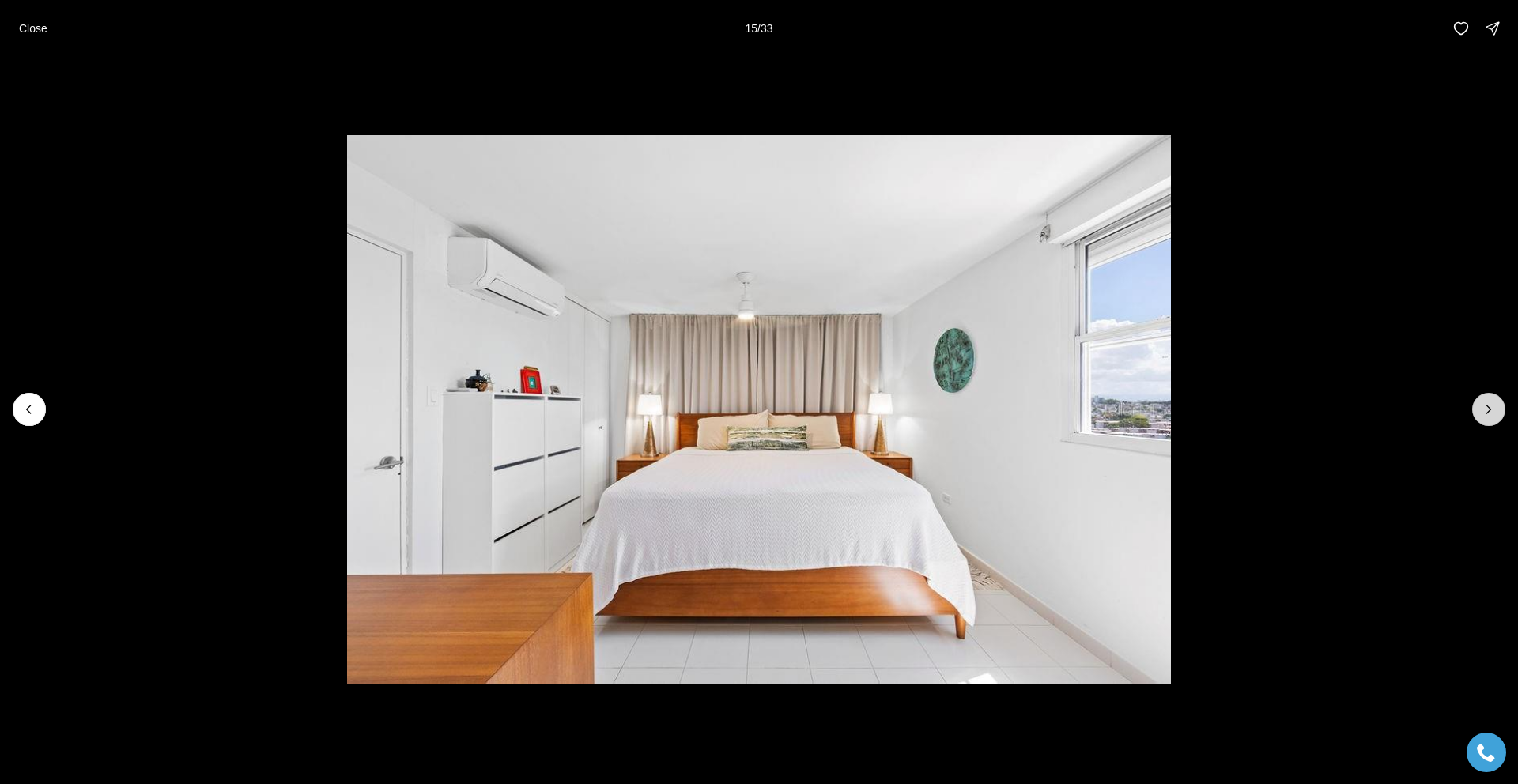
click at [1489, 411] on icon "Next slide" at bounding box center [1488, 409] width 16 height 16
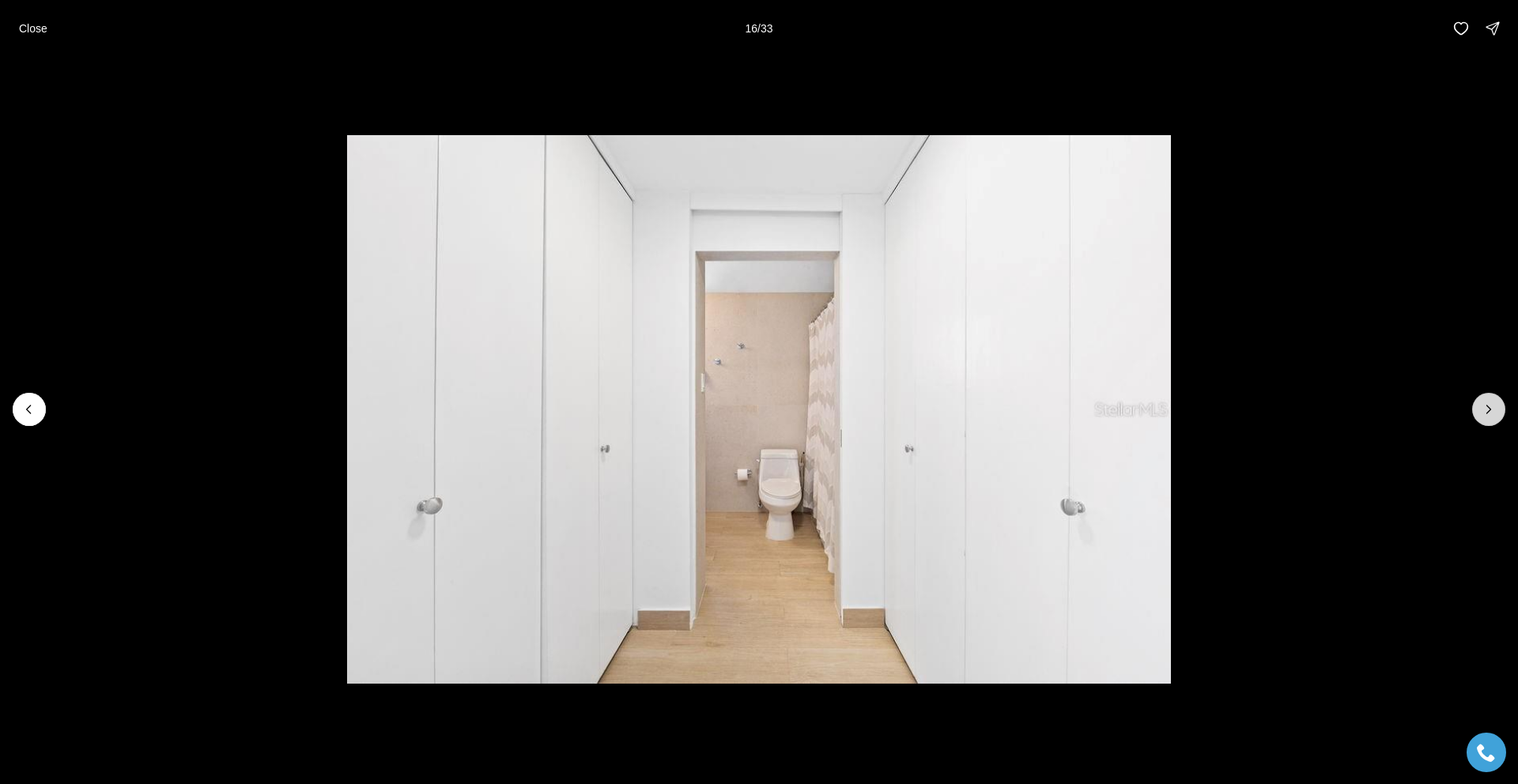
click at [1489, 411] on icon "Next slide" at bounding box center [1488, 409] width 16 height 16
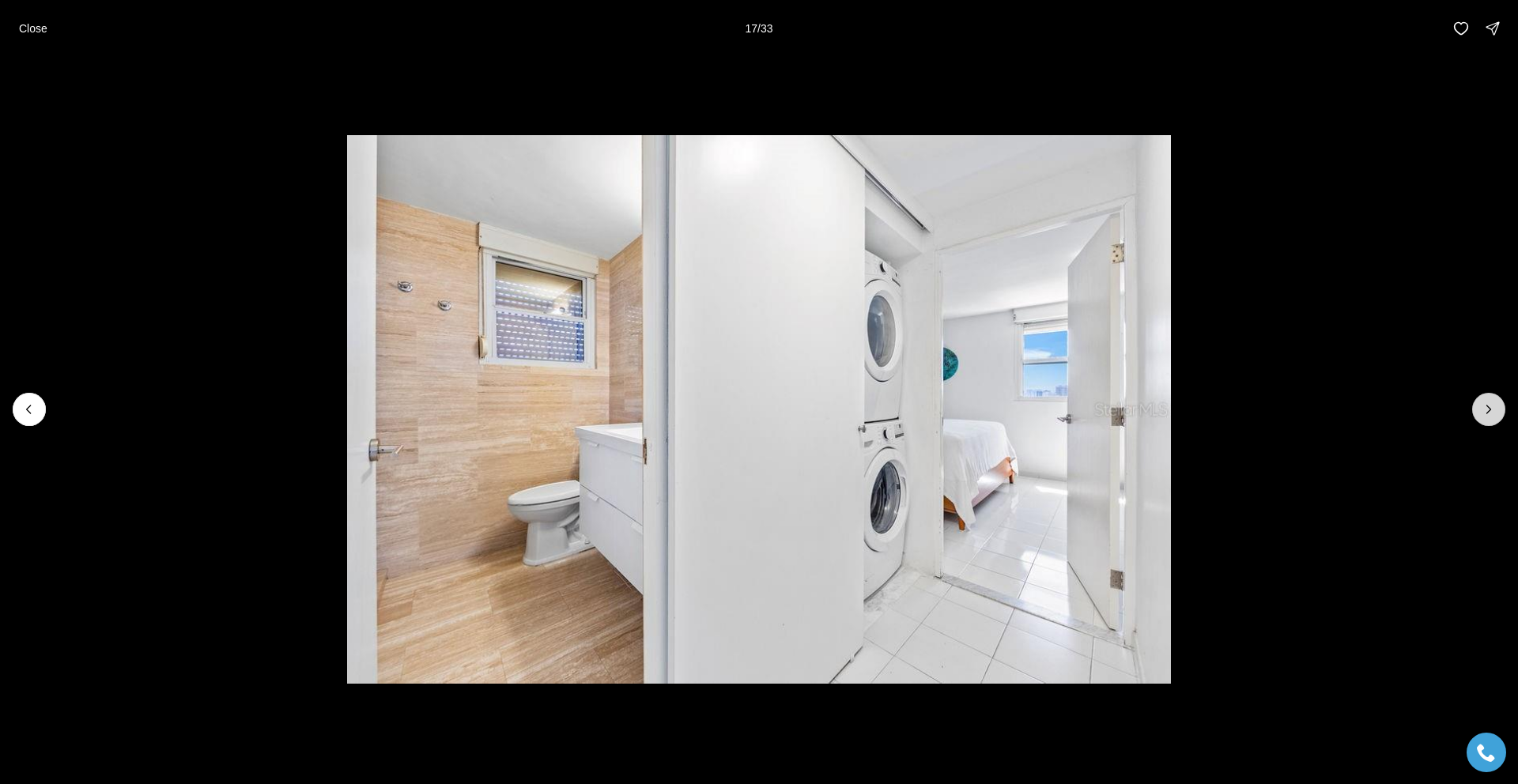
click at [1489, 411] on icon "Next slide" at bounding box center [1488, 409] width 16 height 16
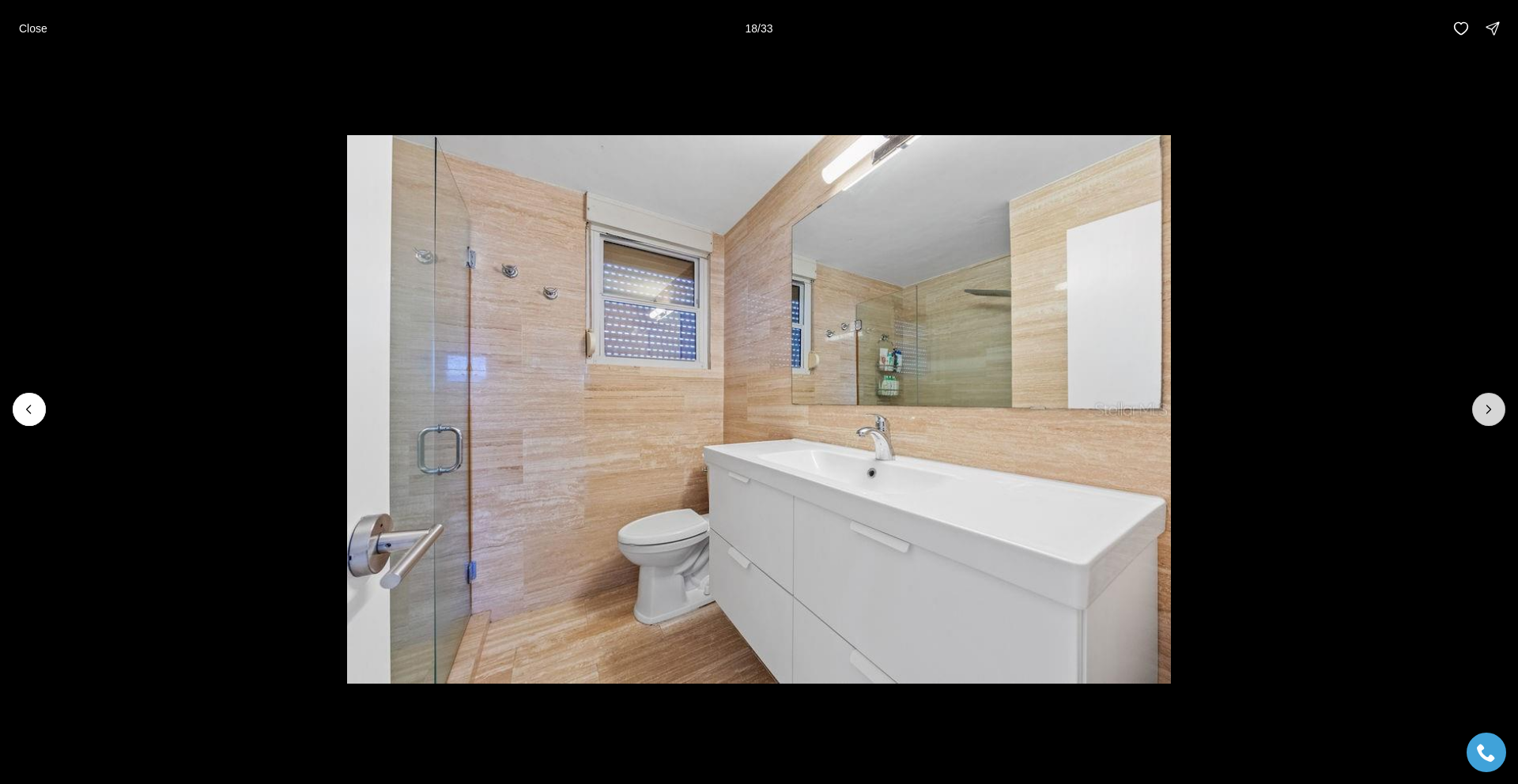
click at [1489, 411] on icon "Next slide" at bounding box center [1488, 409] width 16 height 16
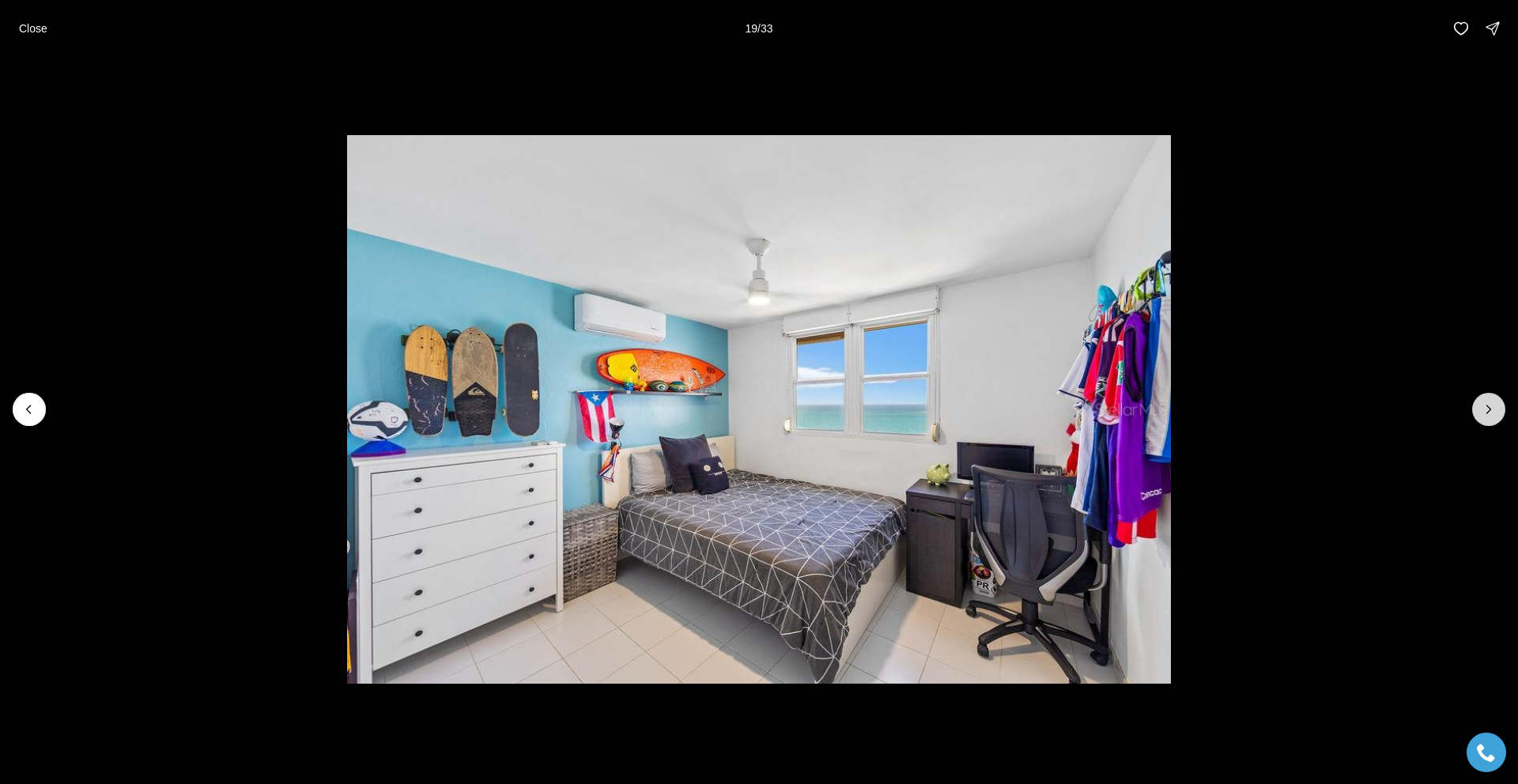
click at [1489, 411] on icon "Next slide" at bounding box center [1488, 409] width 16 height 16
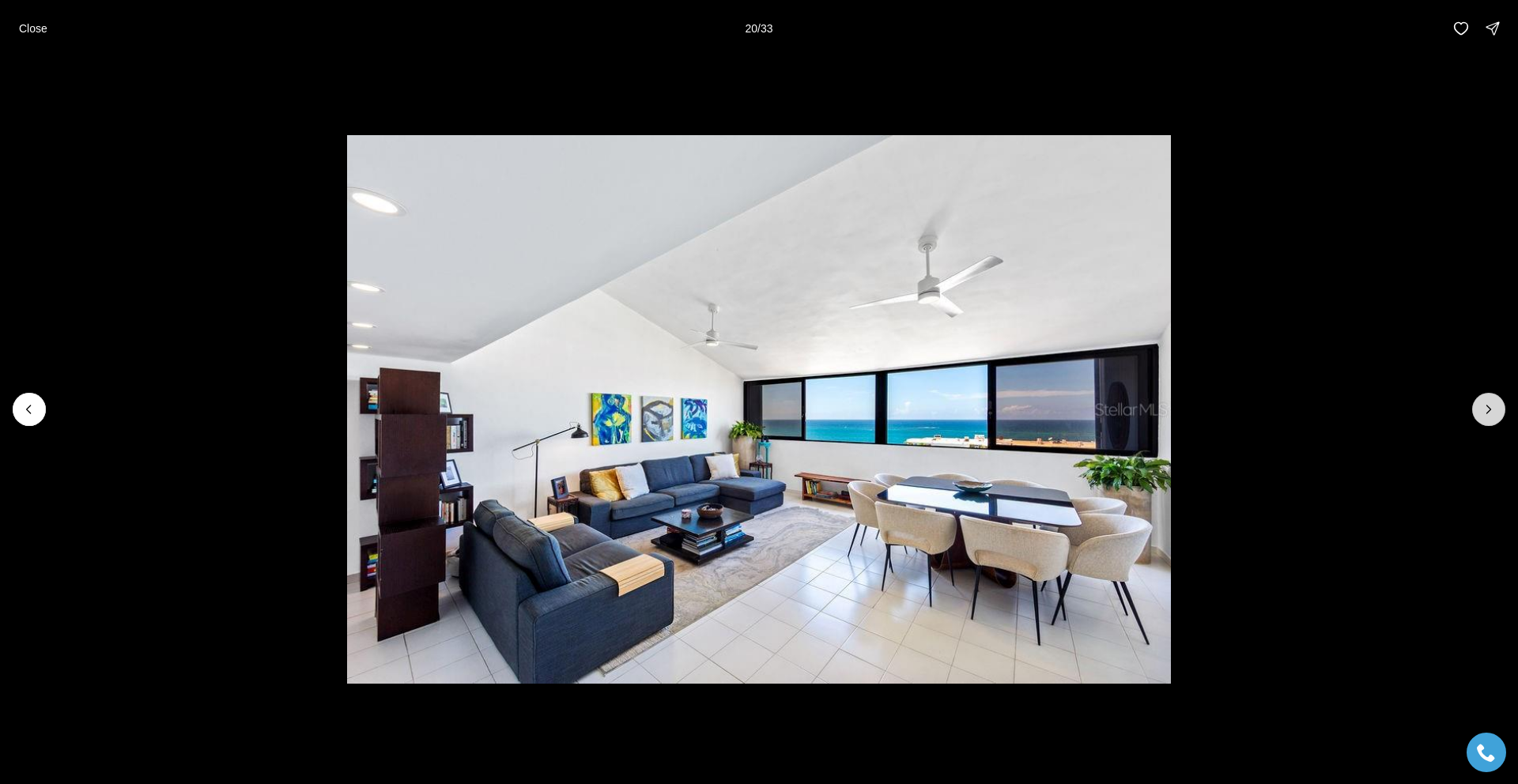
click at [1489, 411] on icon "Next slide" at bounding box center [1488, 409] width 16 height 16
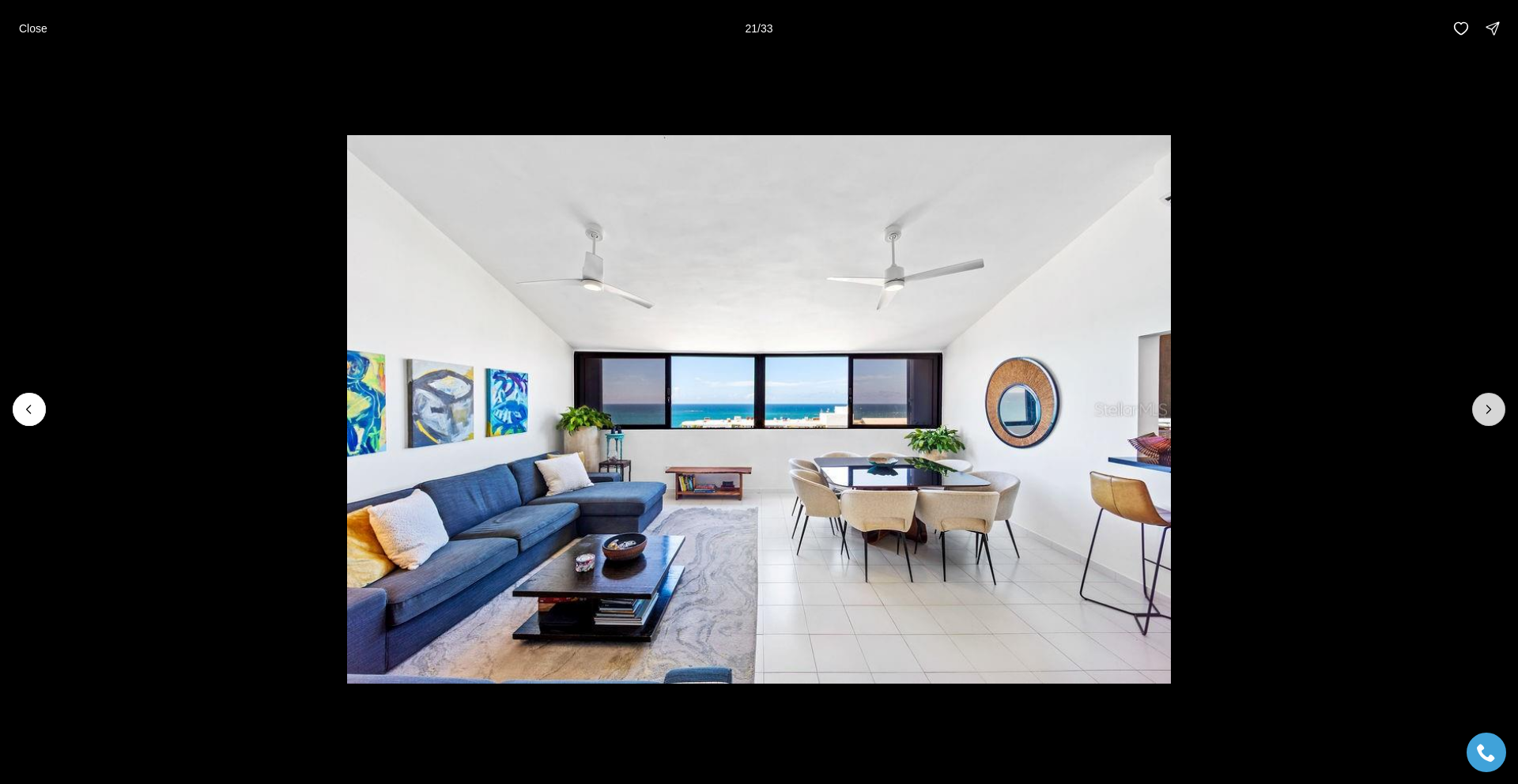
click at [1489, 411] on icon "Next slide" at bounding box center [1488, 409] width 16 height 16
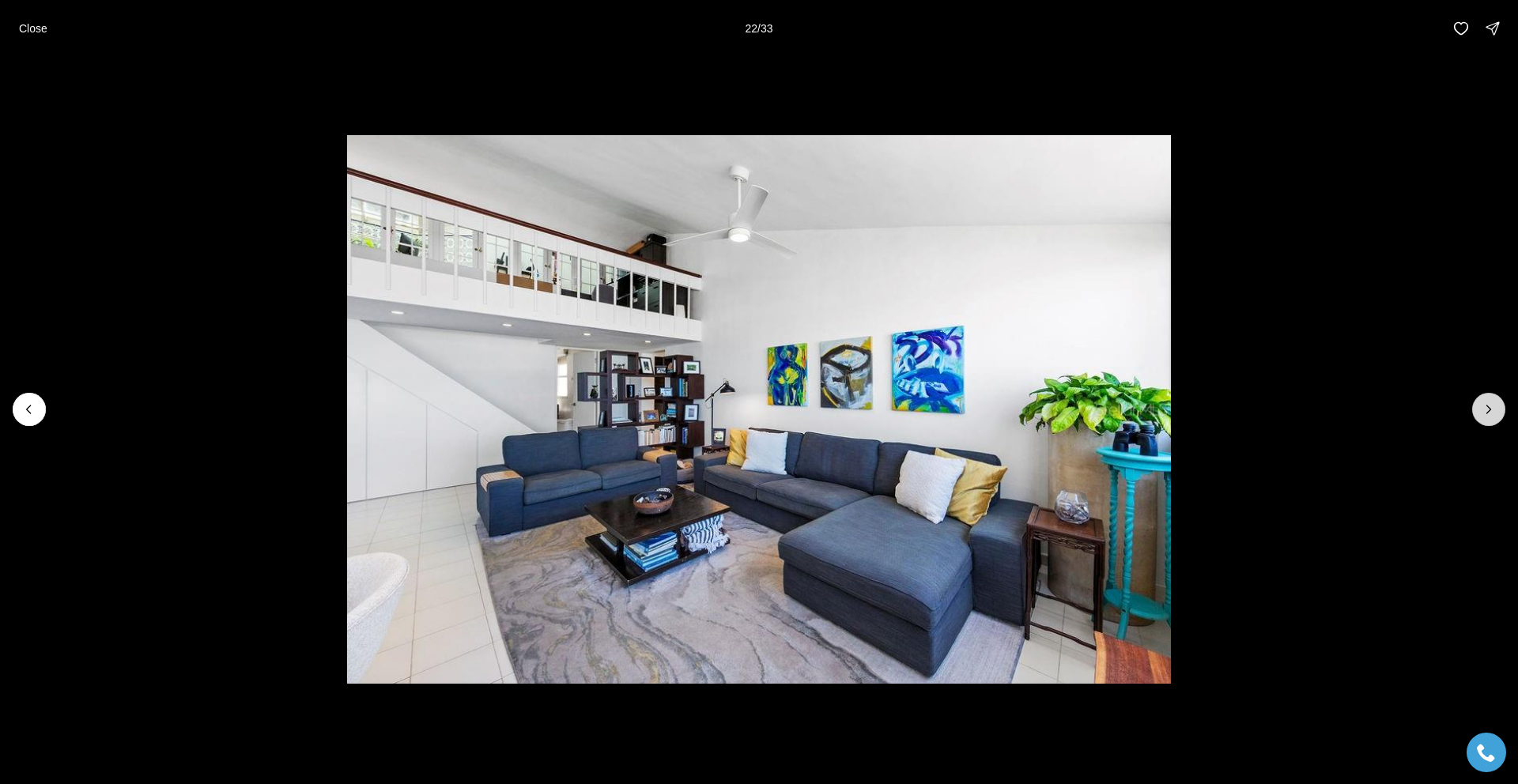
click at [1489, 411] on icon "Next slide" at bounding box center [1488, 409] width 16 height 16
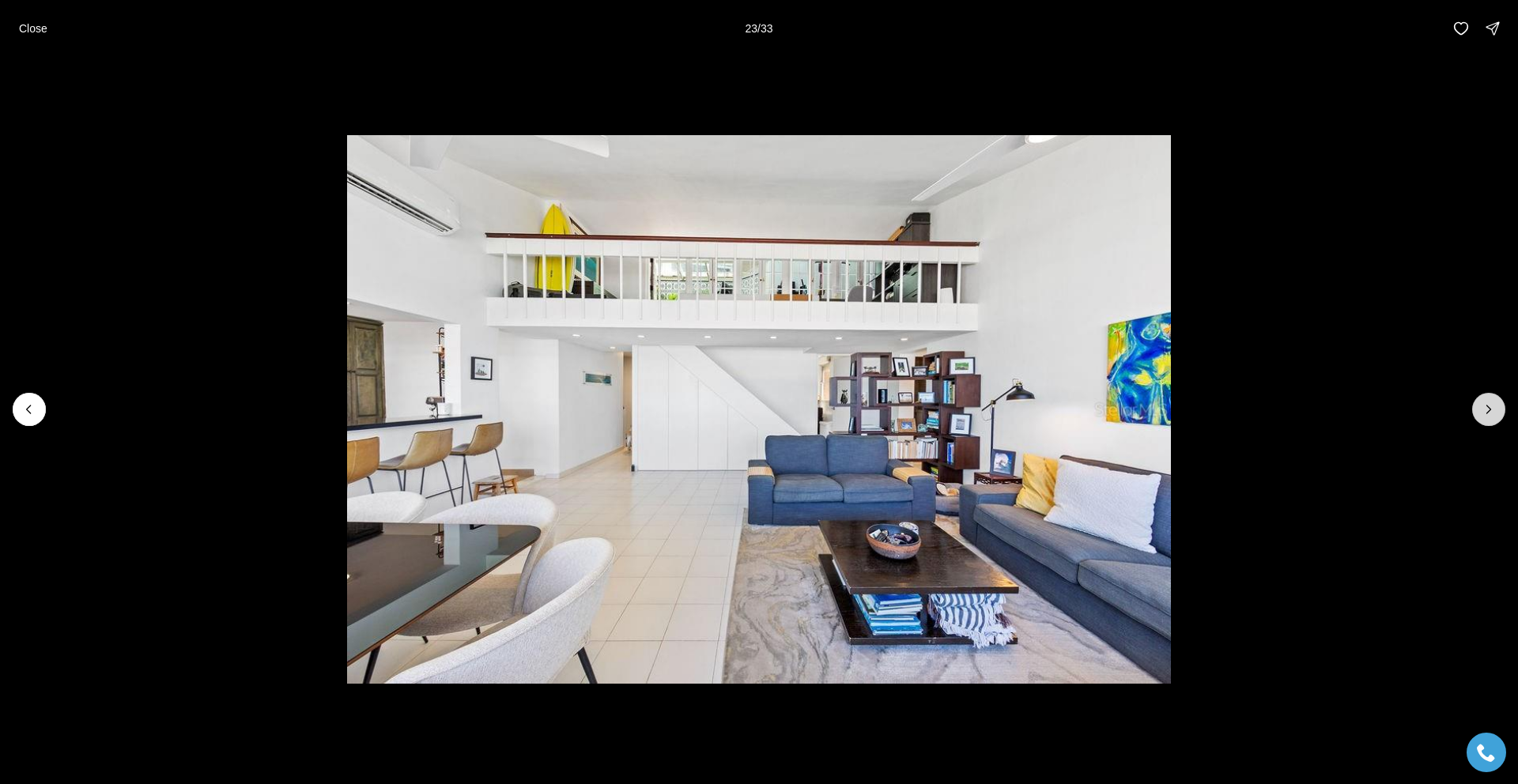
click at [1489, 412] on icon "Next slide" at bounding box center [1488, 409] width 16 height 16
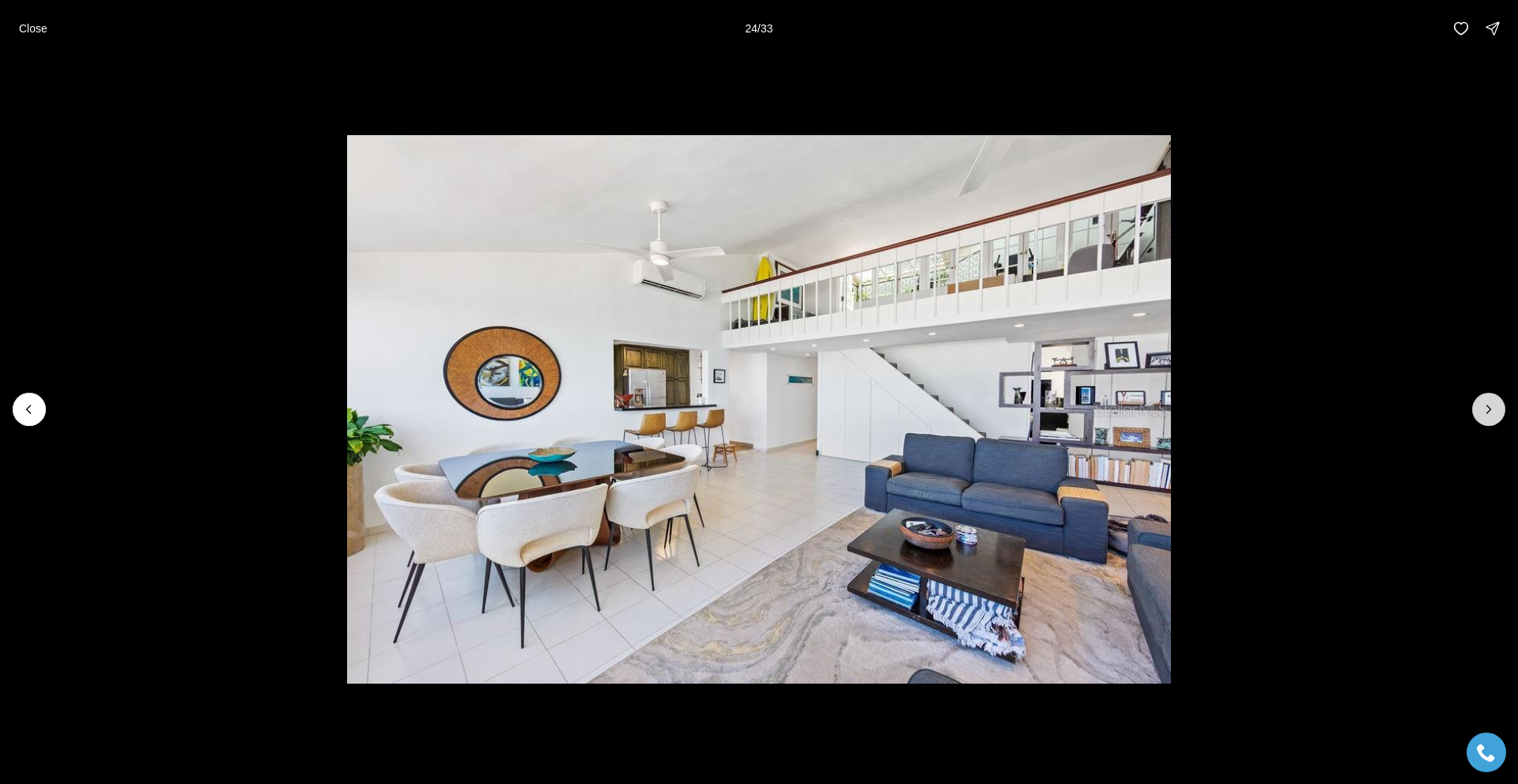
click at [1489, 412] on icon "Next slide" at bounding box center [1488, 409] width 16 height 16
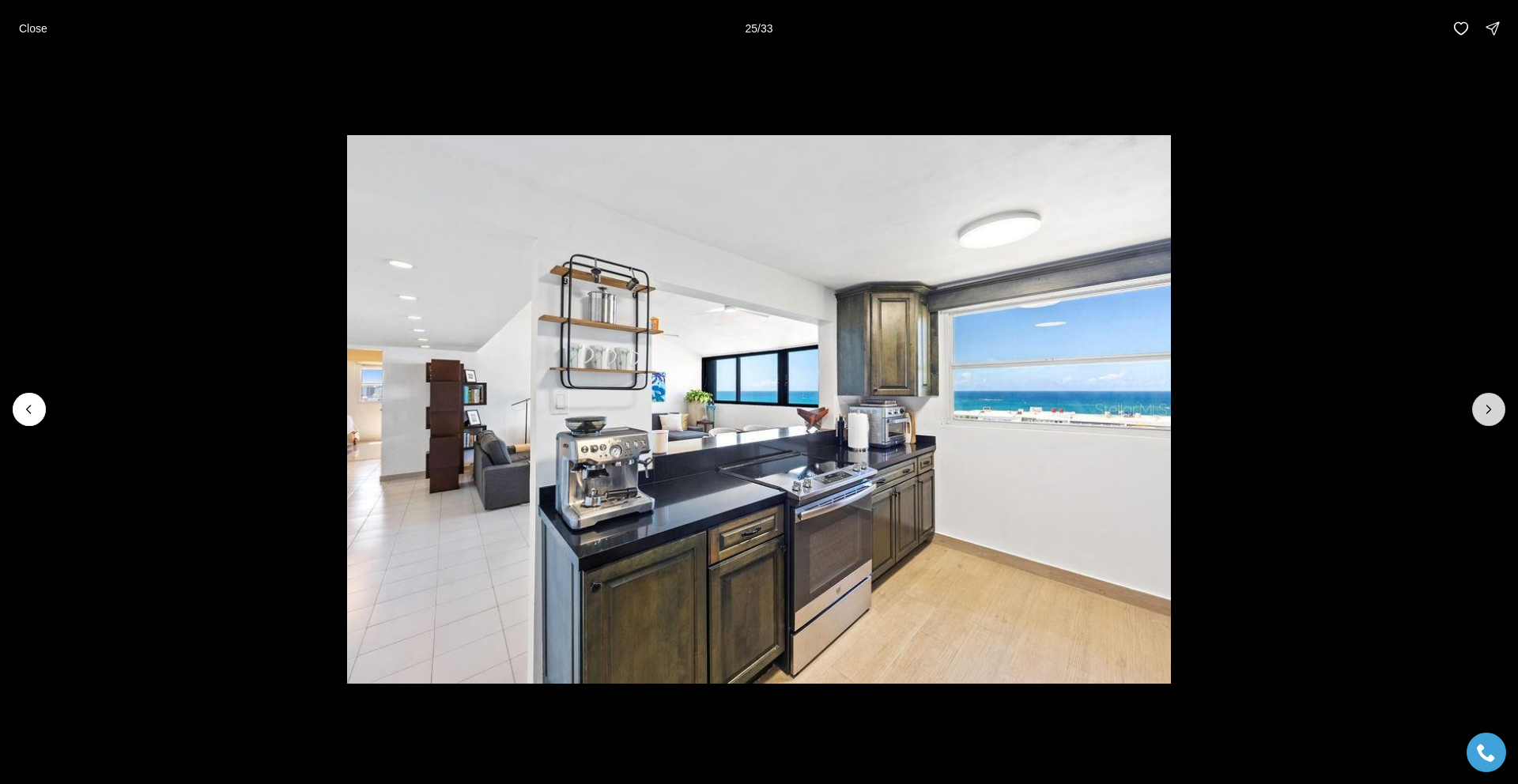
click at [1489, 412] on icon "Next slide" at bounding box center [1488, 409] width 16 height 16
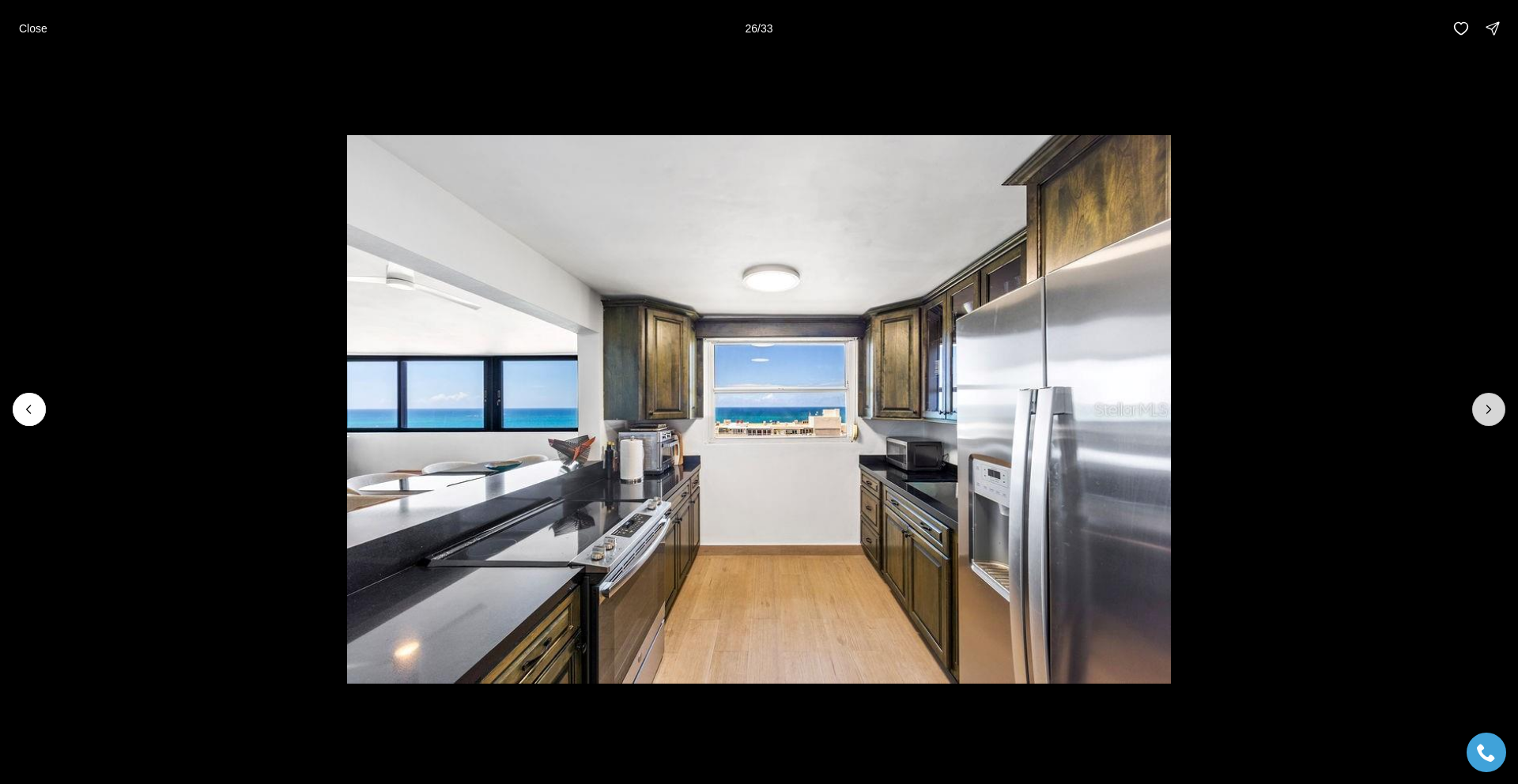
click at [1489, 412] on icon "Next slide" at bounding box center [1488, 409] width 16 height 16
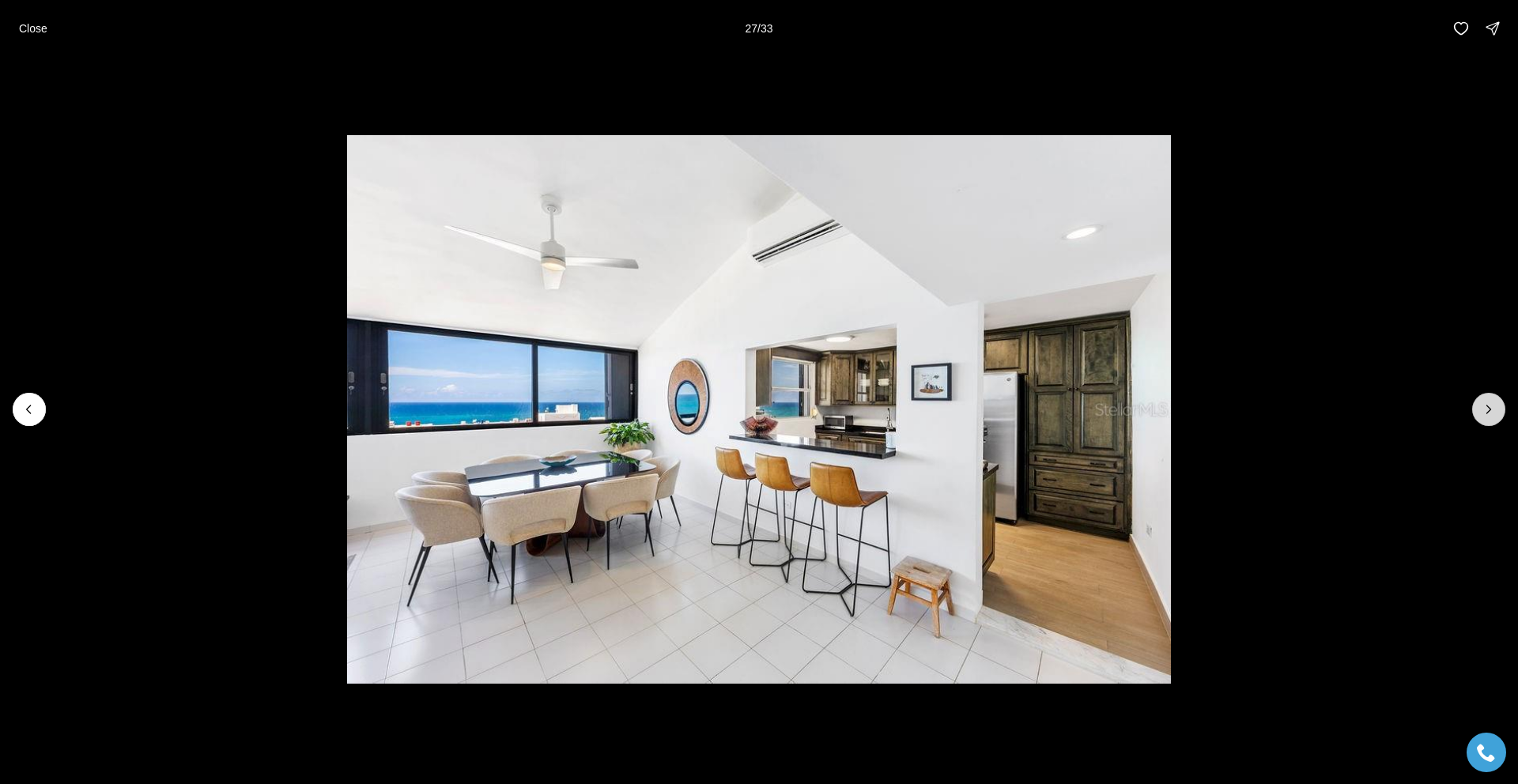
click at [1489, 412] on icon "Next slide" at bounding box center [1488, 409] width 16 height 16
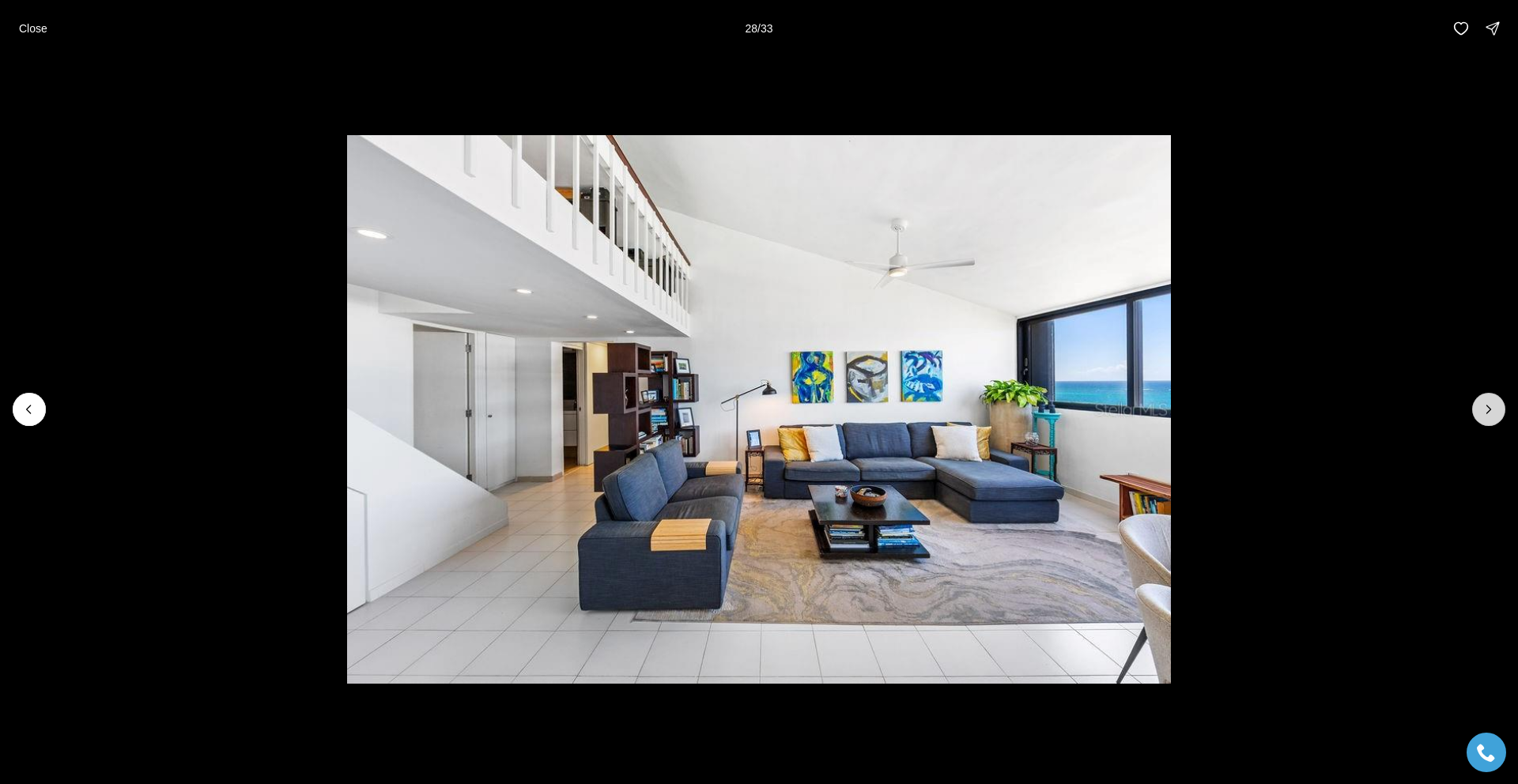
click at [1489, 412] on icon "Next slide" at bounding box center [1488, 409] width 16 height 16
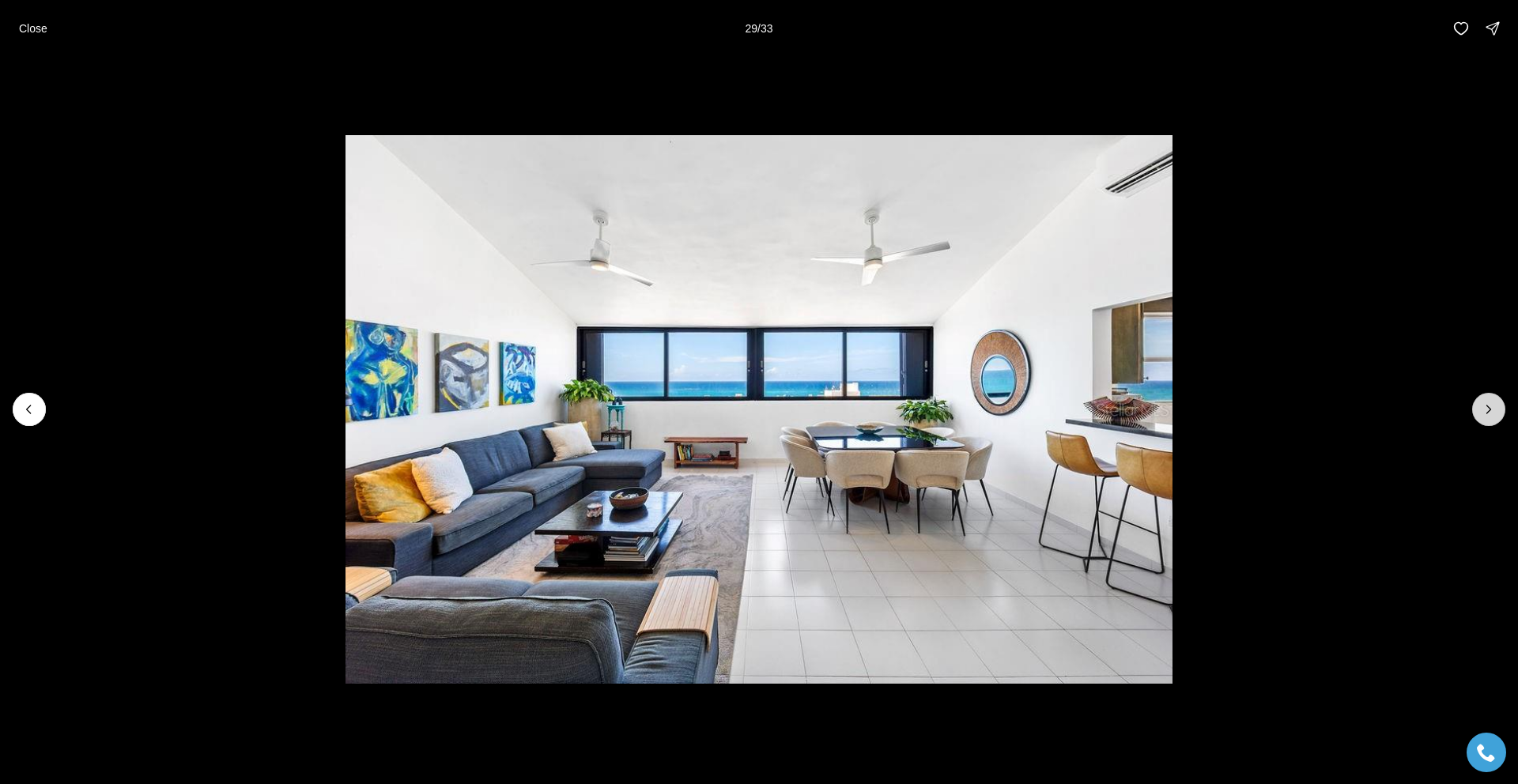
click at [1489, 412] on icon "Next slide" at bounding box center [1488, 409] width 16 height 16
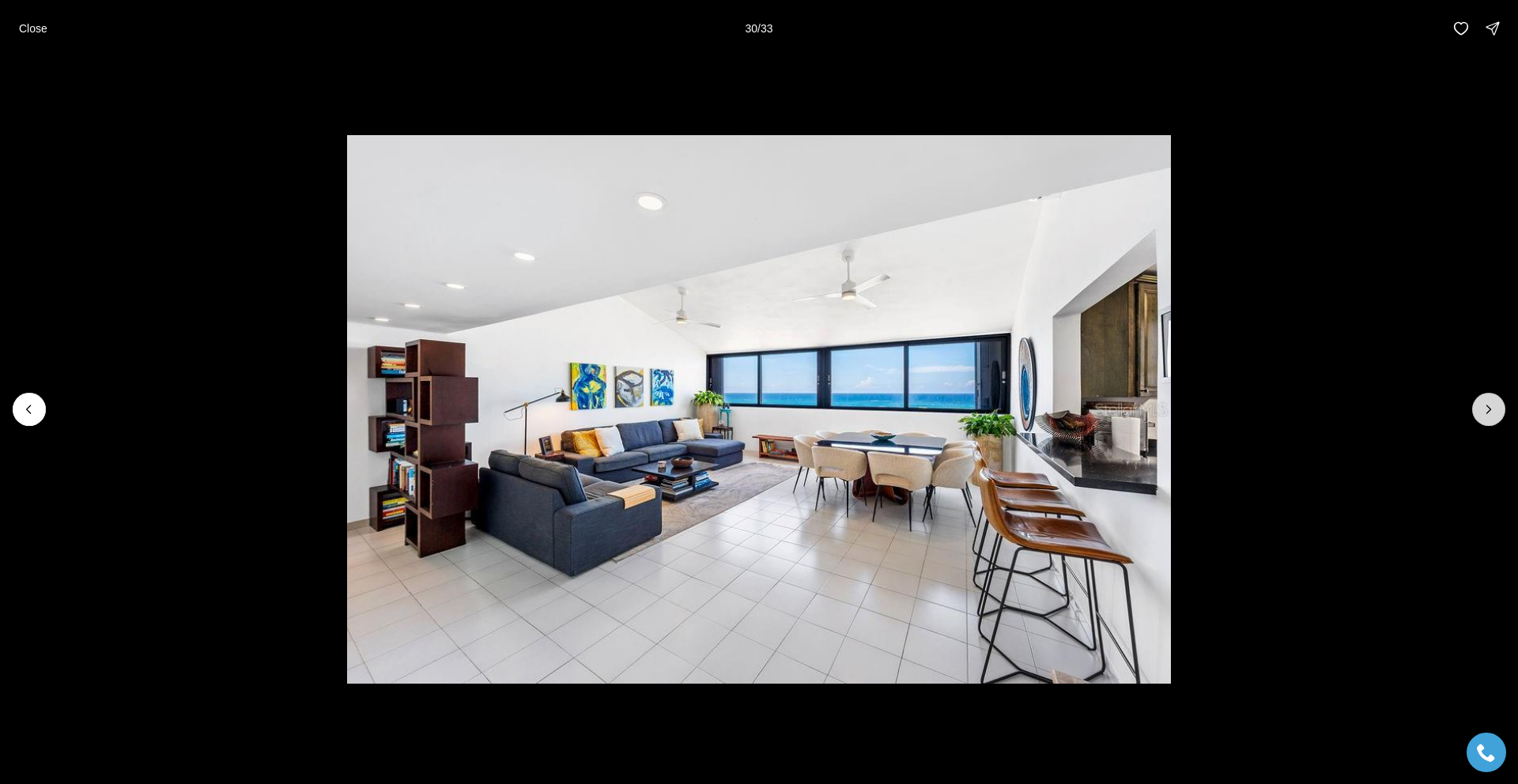
click at [1489, 412] on icon "Next slide" at bounding box center [1488, 409] width 16 height 16
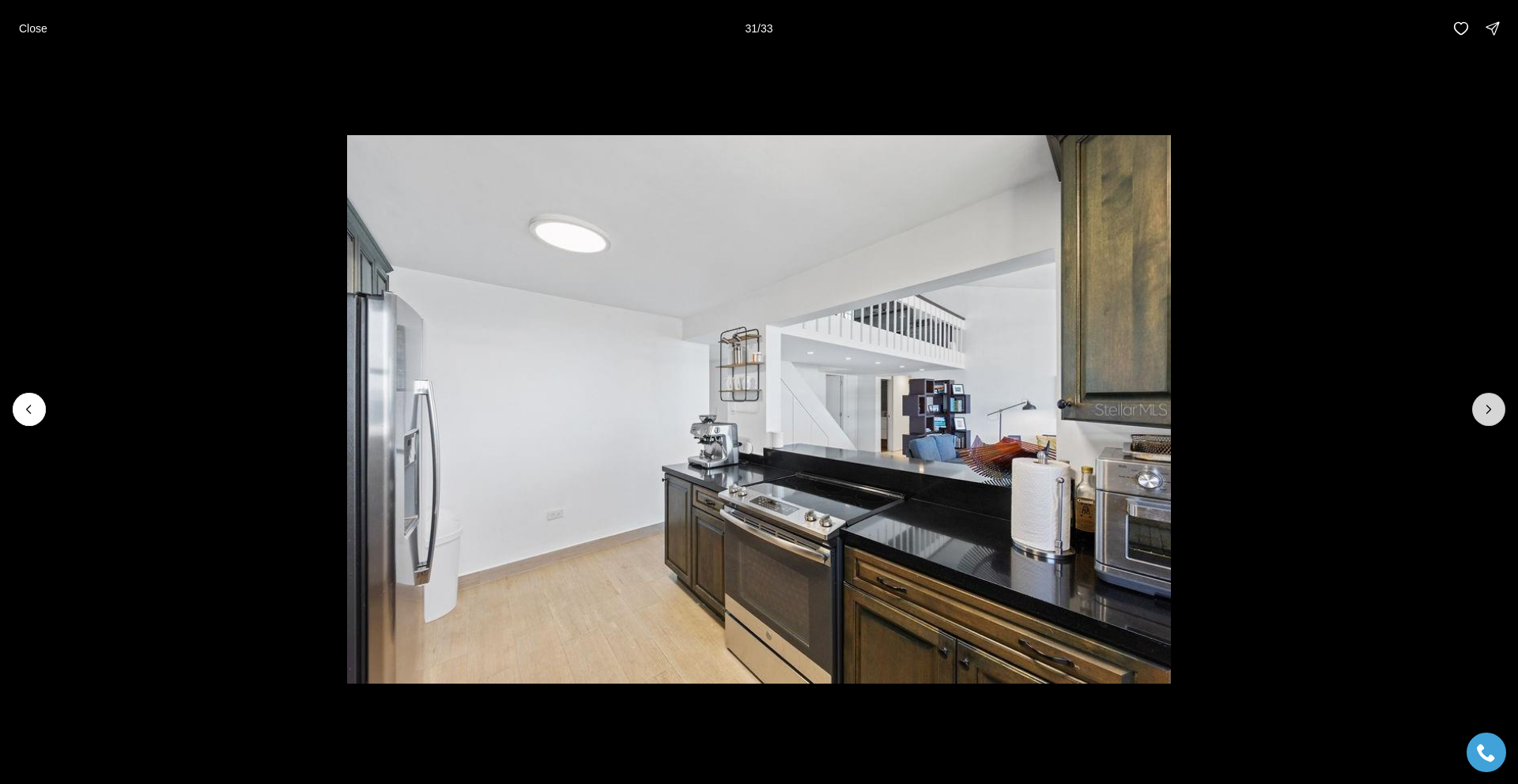
click at [1489, 412] on icon "Next slide" at bounding box center [1488, 409] width 16 height 16
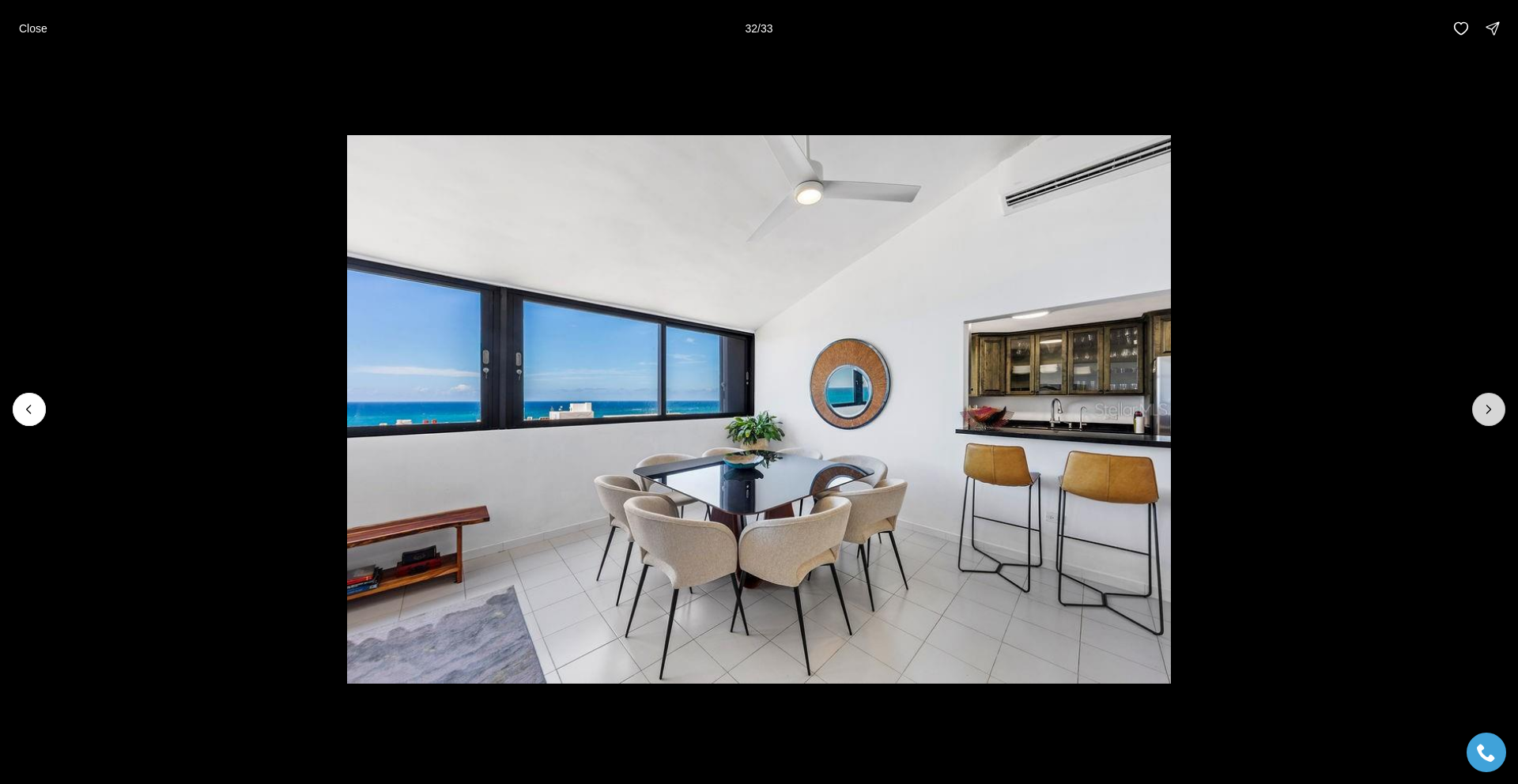
click at [1489, 412] on icon "Next slide" at bounding box center [1488, 409] width 16 height 16
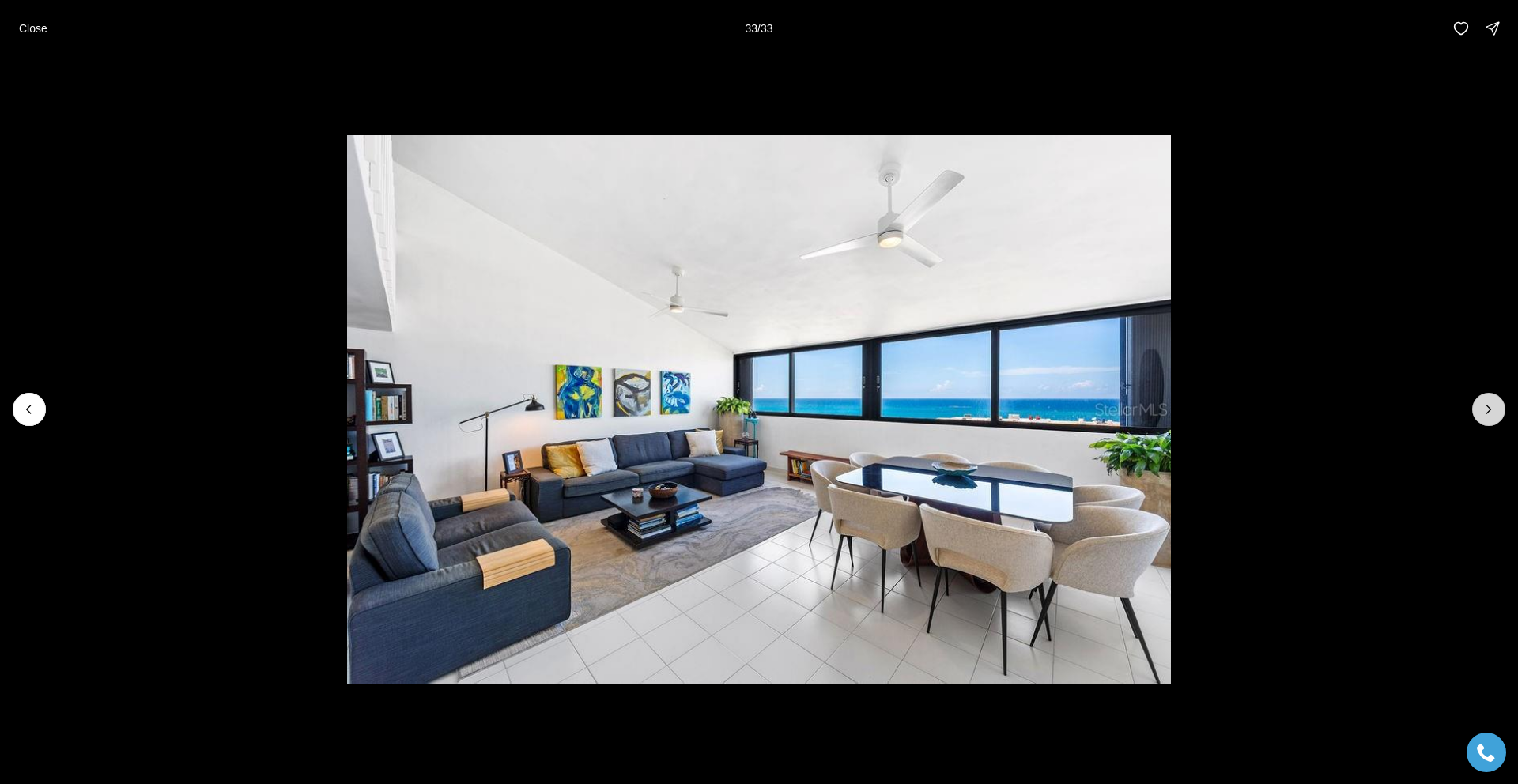
click at [1489, 412] on div at bounding box center [1488, 409] width 33 height 33
click at [29, 31] on p "Close" at bounding box center [33, 28] width 29 height 12
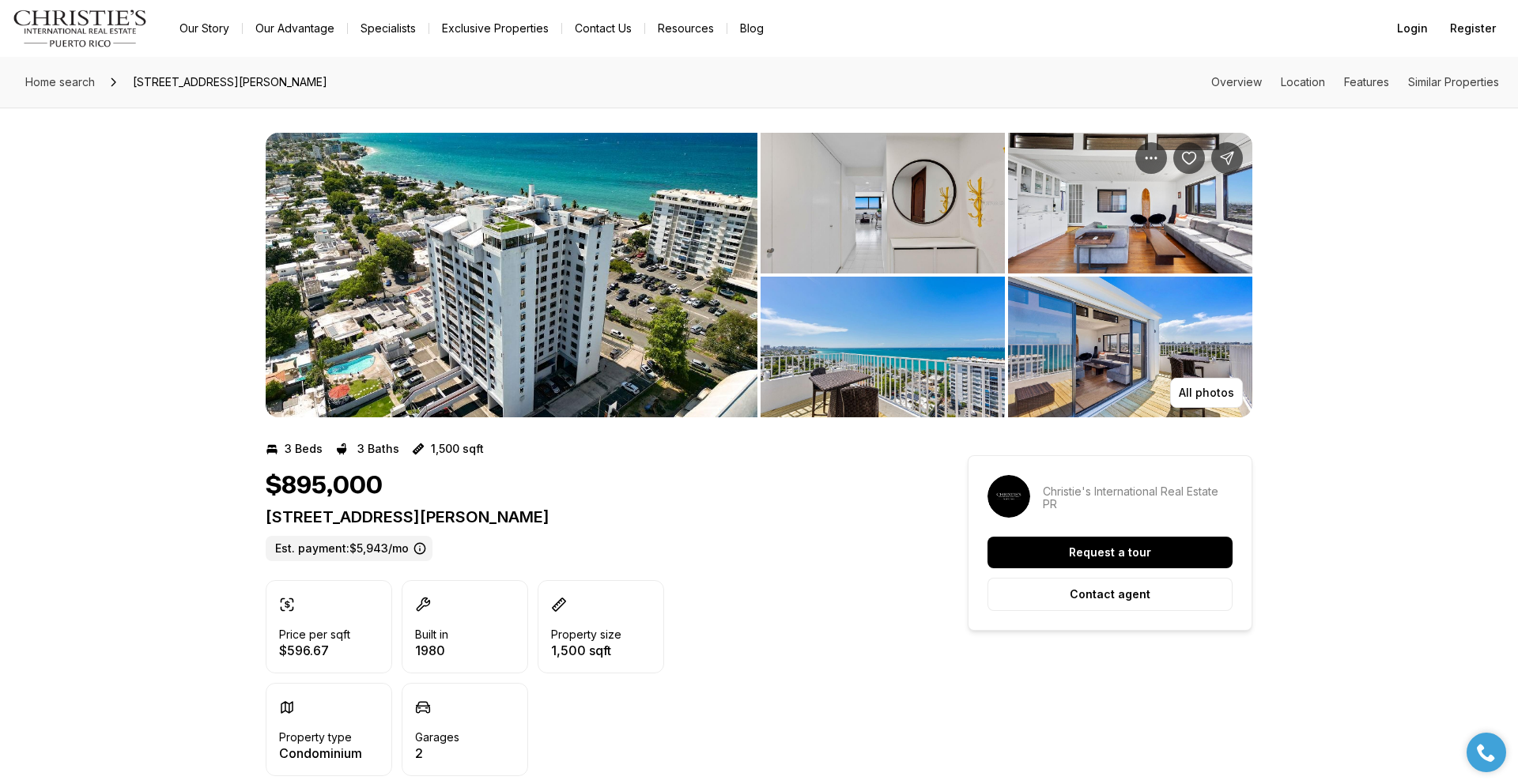
scroll to position [2, 0]
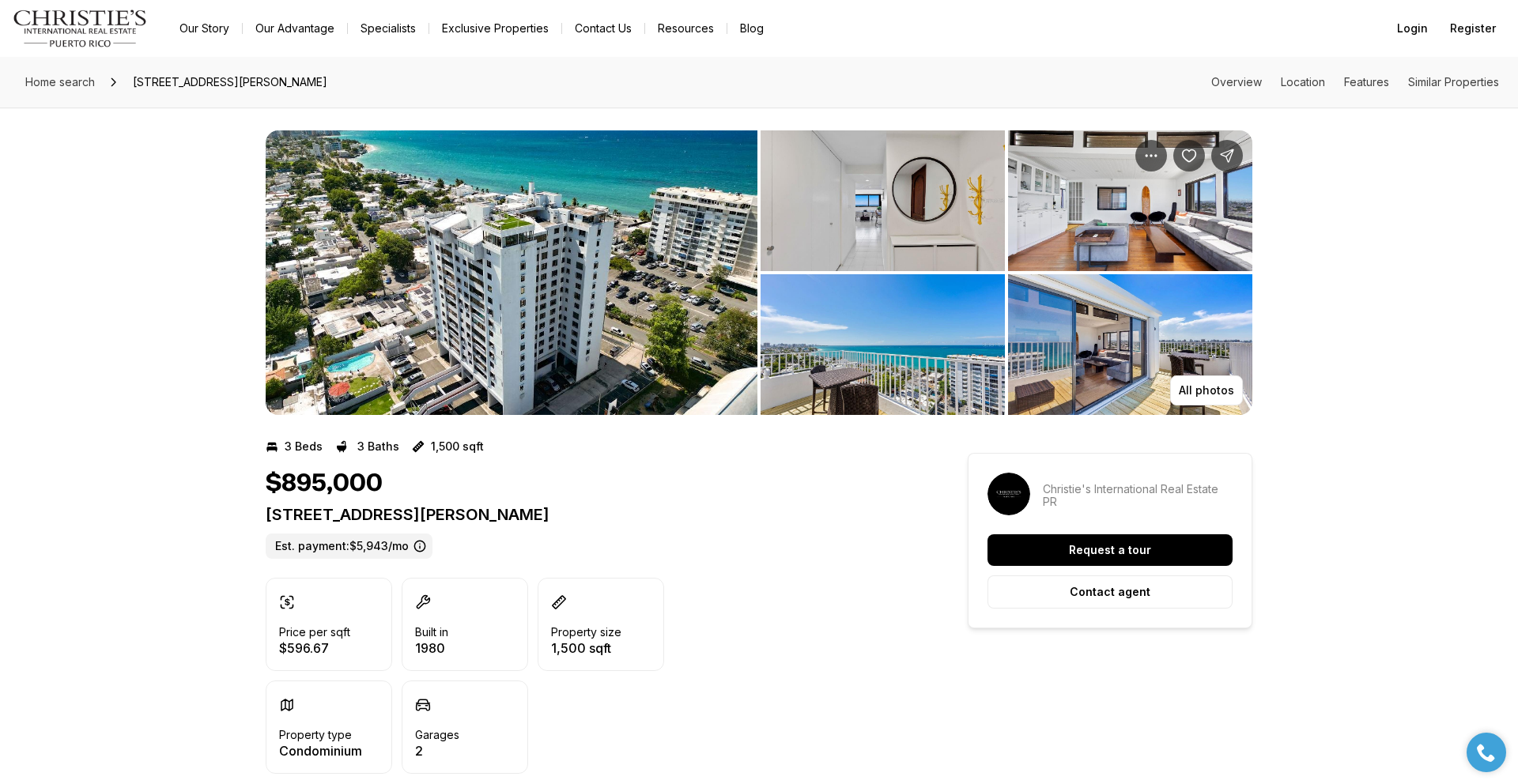
click at [579, 230] on img "View image gallery" at bounding box center [511, 273] width 492 height 284
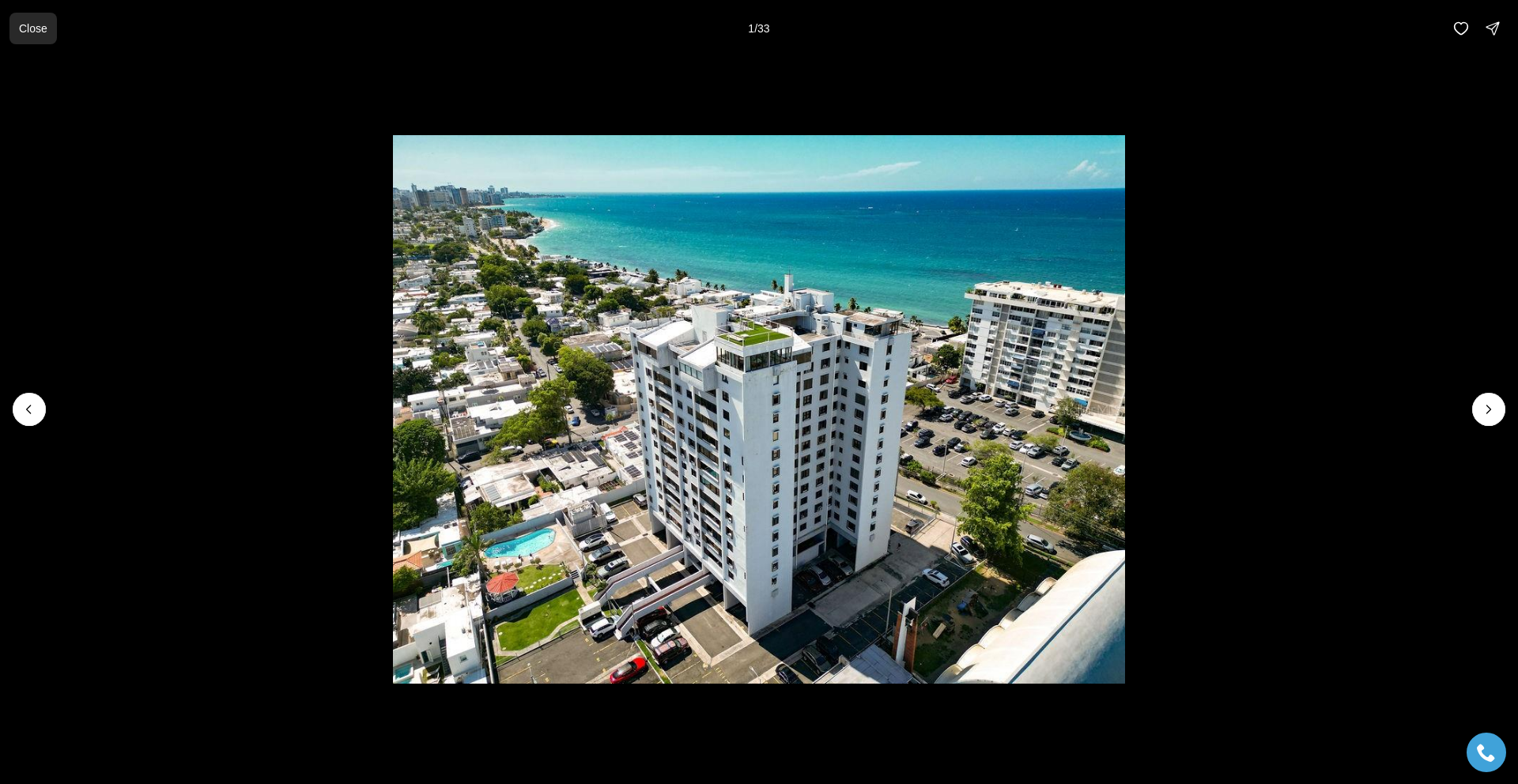
click at [33, 30] on p "Close" at bounding box center [33, 28] width 29 height 12
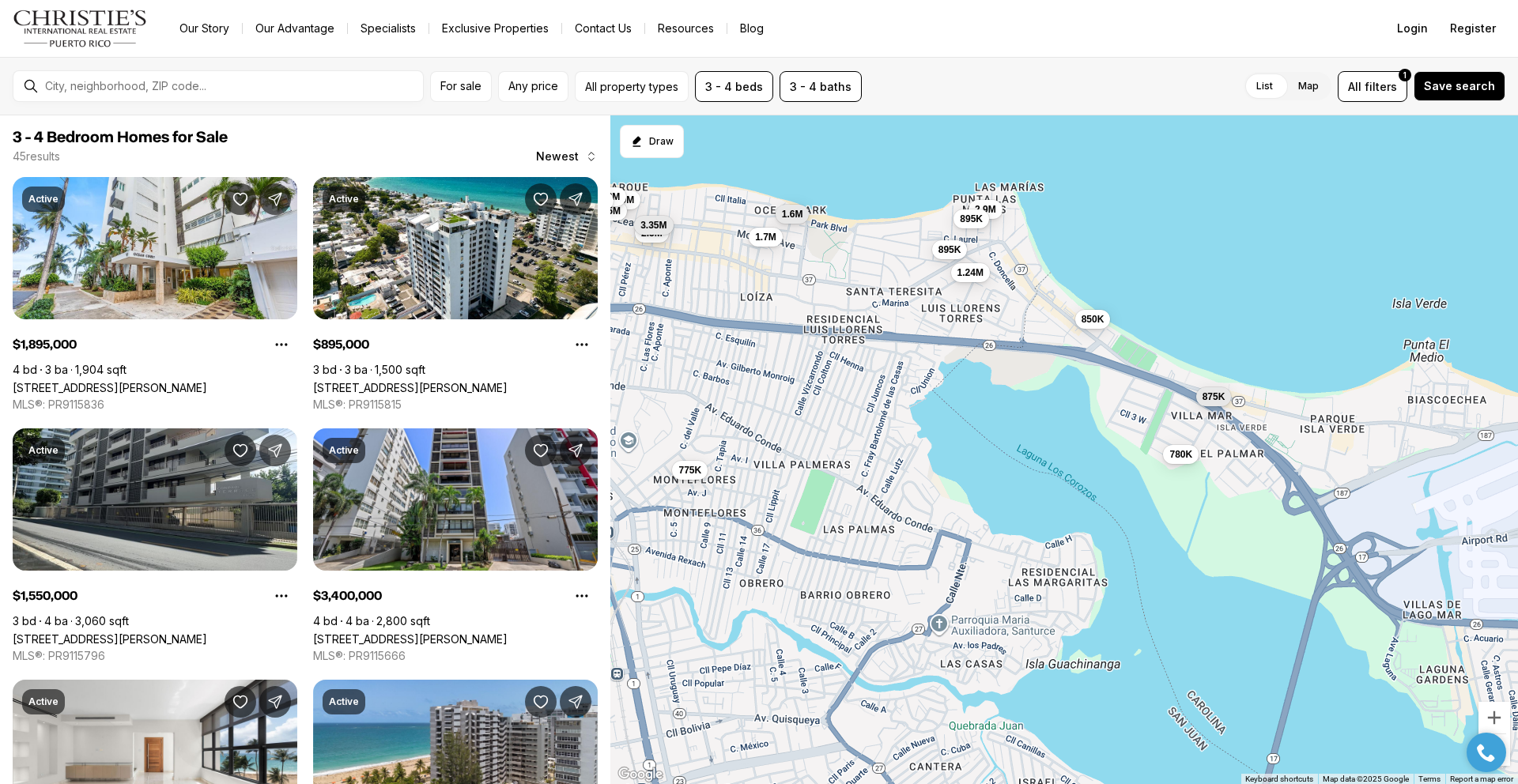
drag, startPoint x: 1242, startPoint y: 369, endPoint x: 994, endPoint y: 327, distance: 251.5
click at [994, 327] on div "1.9M 895K 1.55M 3.4M 1.5M 1.45M 3.2M 675K 1.5M 3M 2.65M 850K 685K 1.98M 995K 2.…" at bounding box center [1064, 450] width 908 height 669
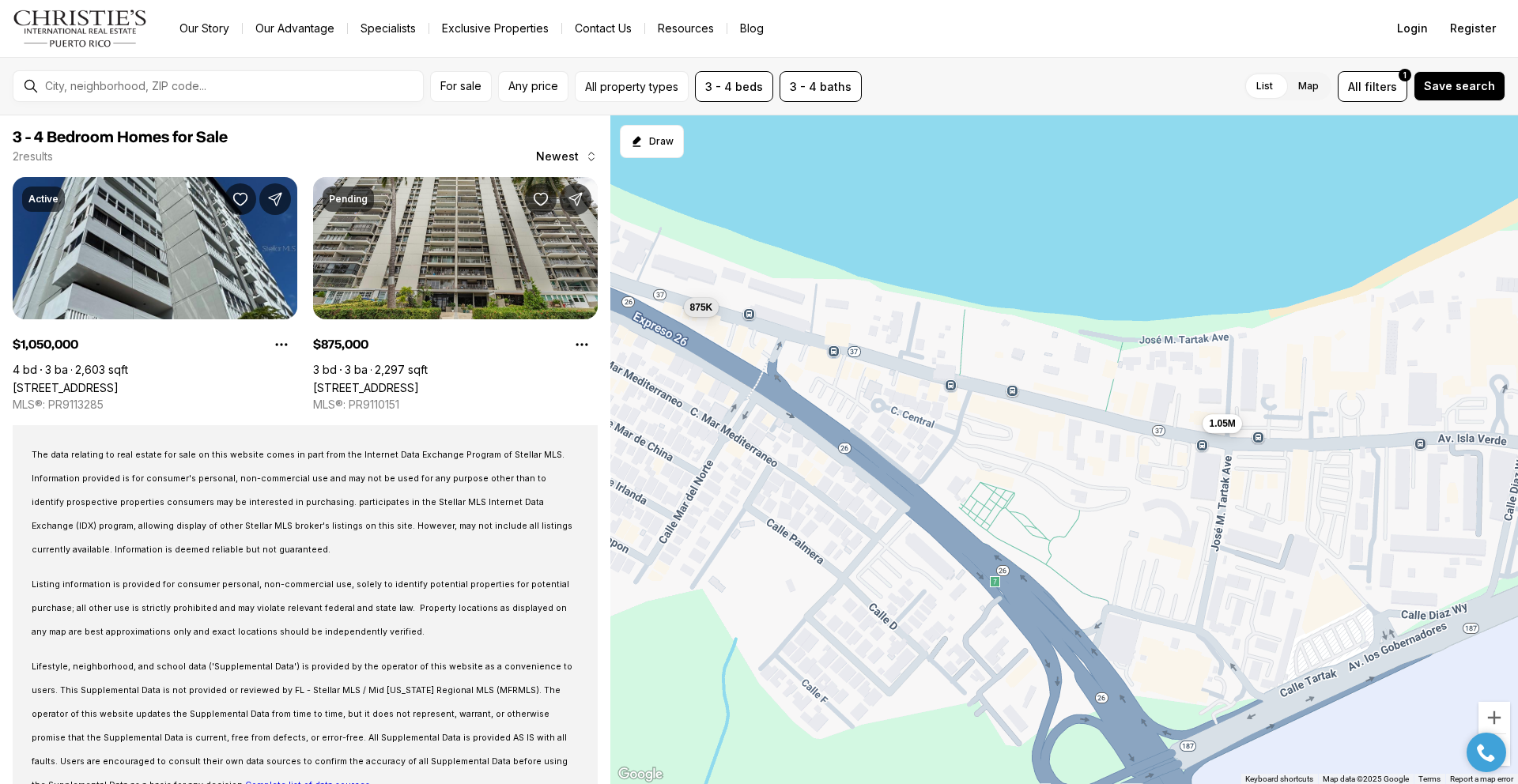
click at [1226, 426] on span "1.05M" at bounding box center [1222, 423] width 26 height 12
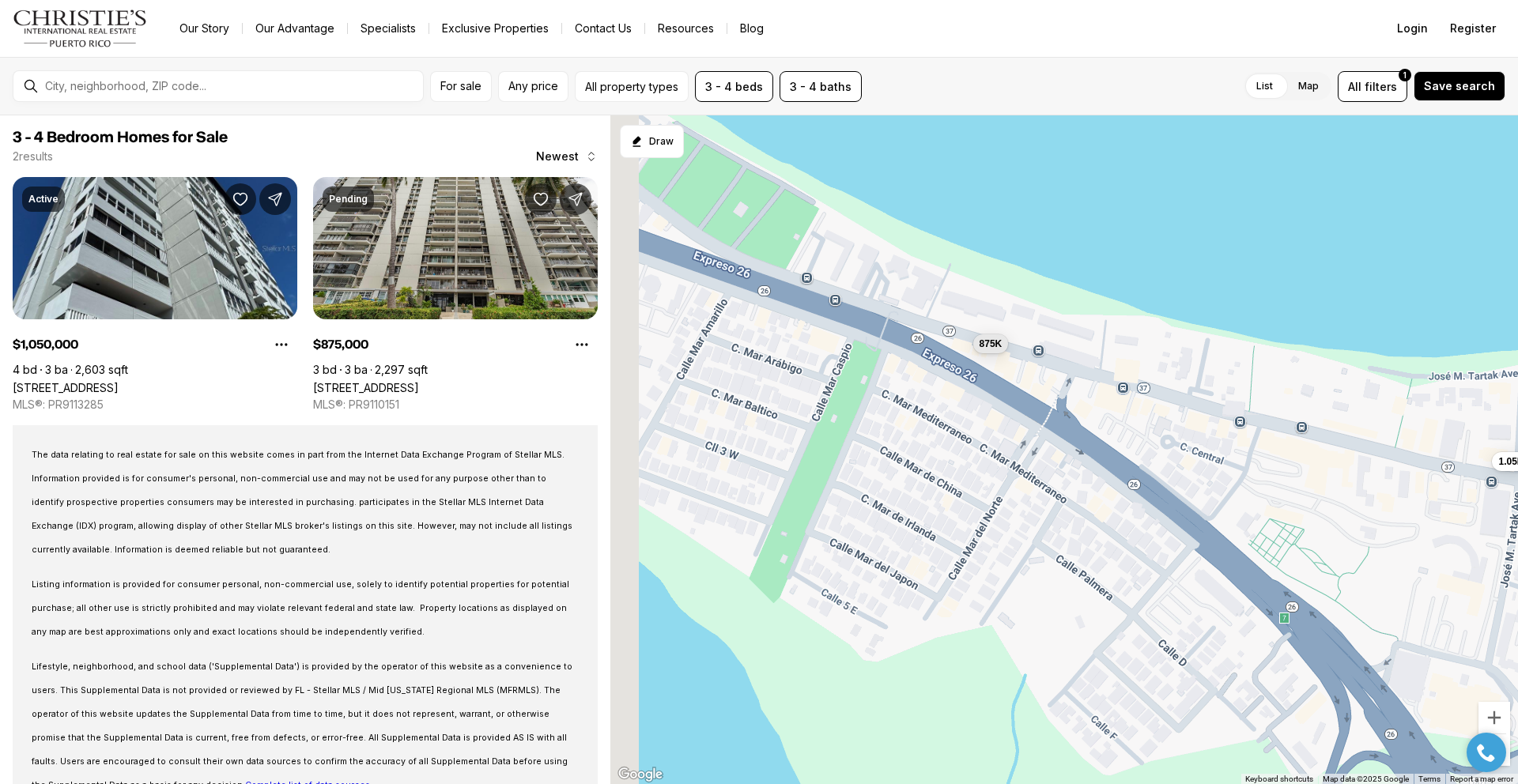
drag, startPoint x: 1001, startPoint y: 391, endPoint x: 1324, endPoint y: 432, distance: 325.6
click at [1323, 432] on div "875K 1.05M" at bounding box center [1064, 450] width 908 height 669
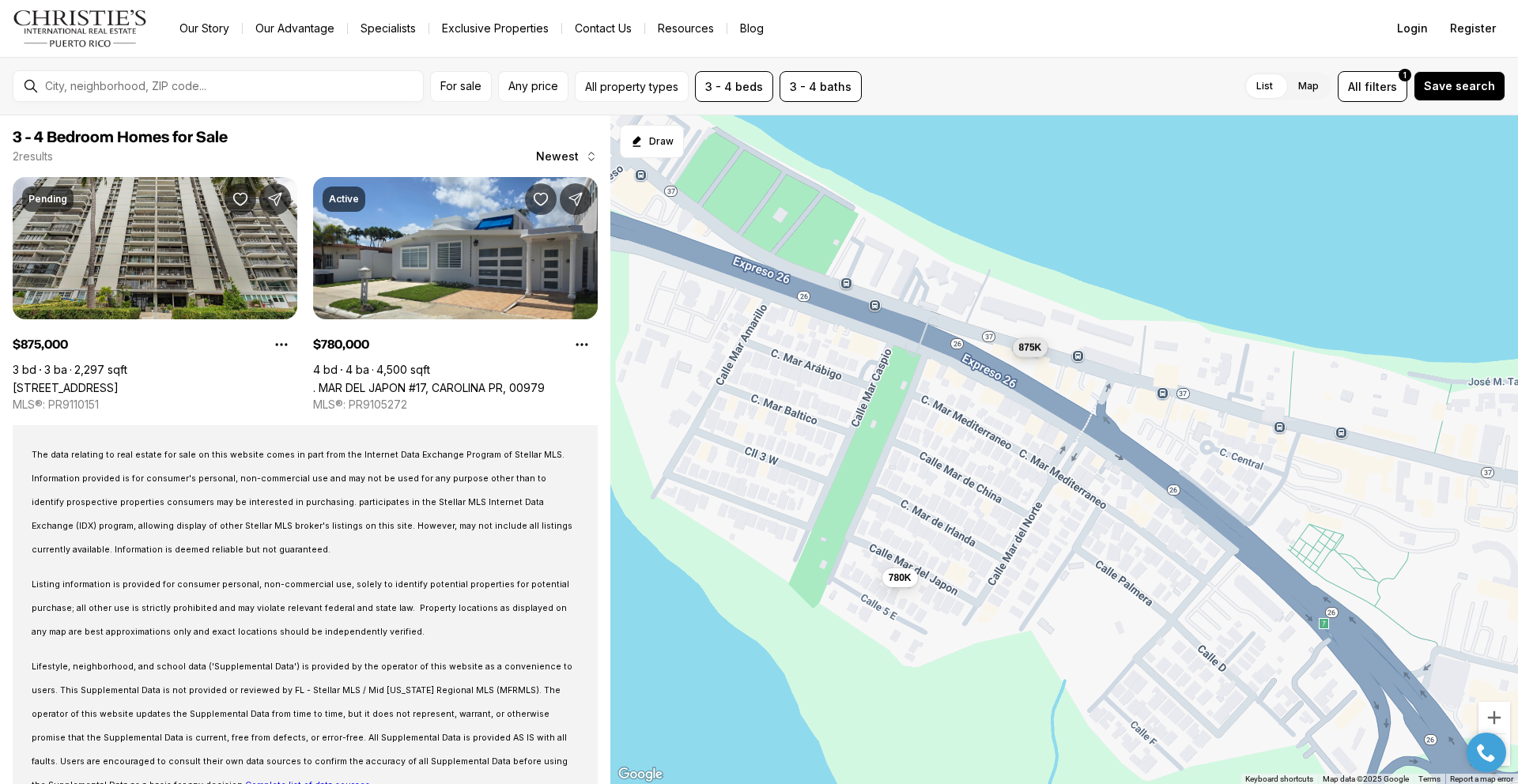
click at [1032, 355] on button "875K" at bounding box center [1030, 346] width 35 height 19
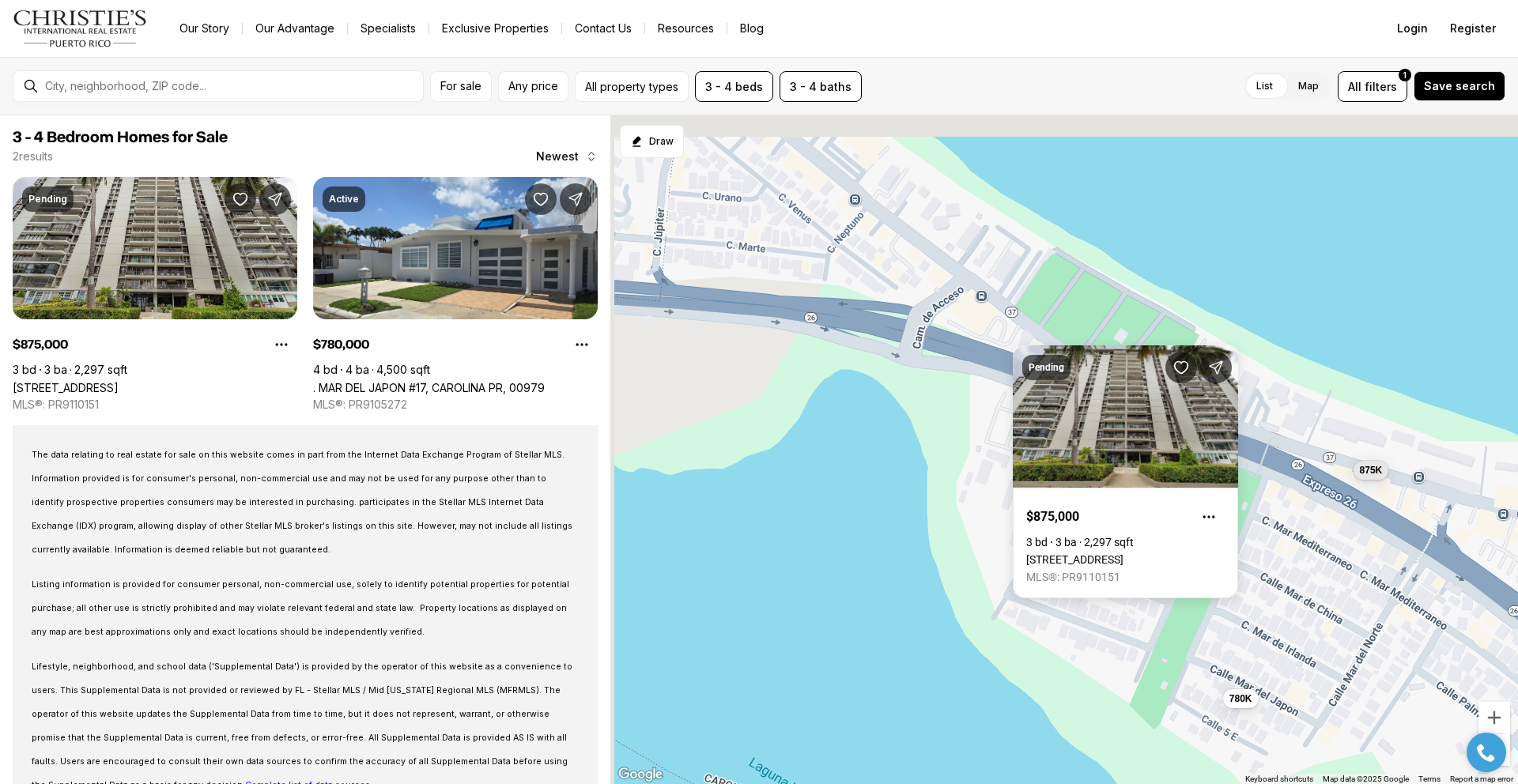
drag, startPoint x: 1059, startPoint y: 300, endPoint x: 1439, endPoint y: 438, distance: 404.3
click at [1439, 438] on div "875K 780K" at bounding box center [1064, 450] width 908 height 669
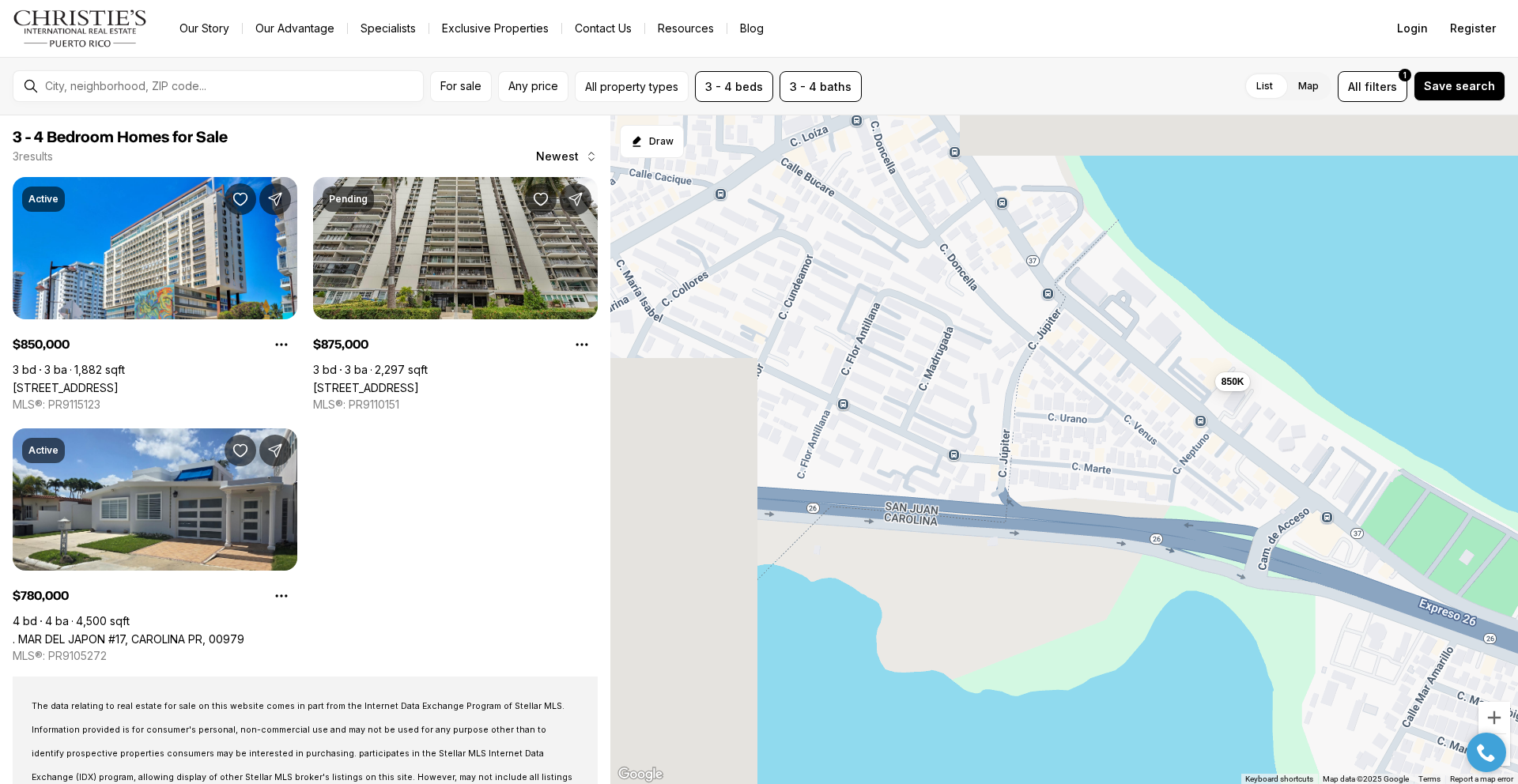
drag, startPoint x: 1075, startPoint y: 364, endPoint x: 1447, endPoint y: 603, distance: 442.2
click at [1440, 600] on div "875K 780K 850K" at bounding box center [1064, 450] width 908 height 669
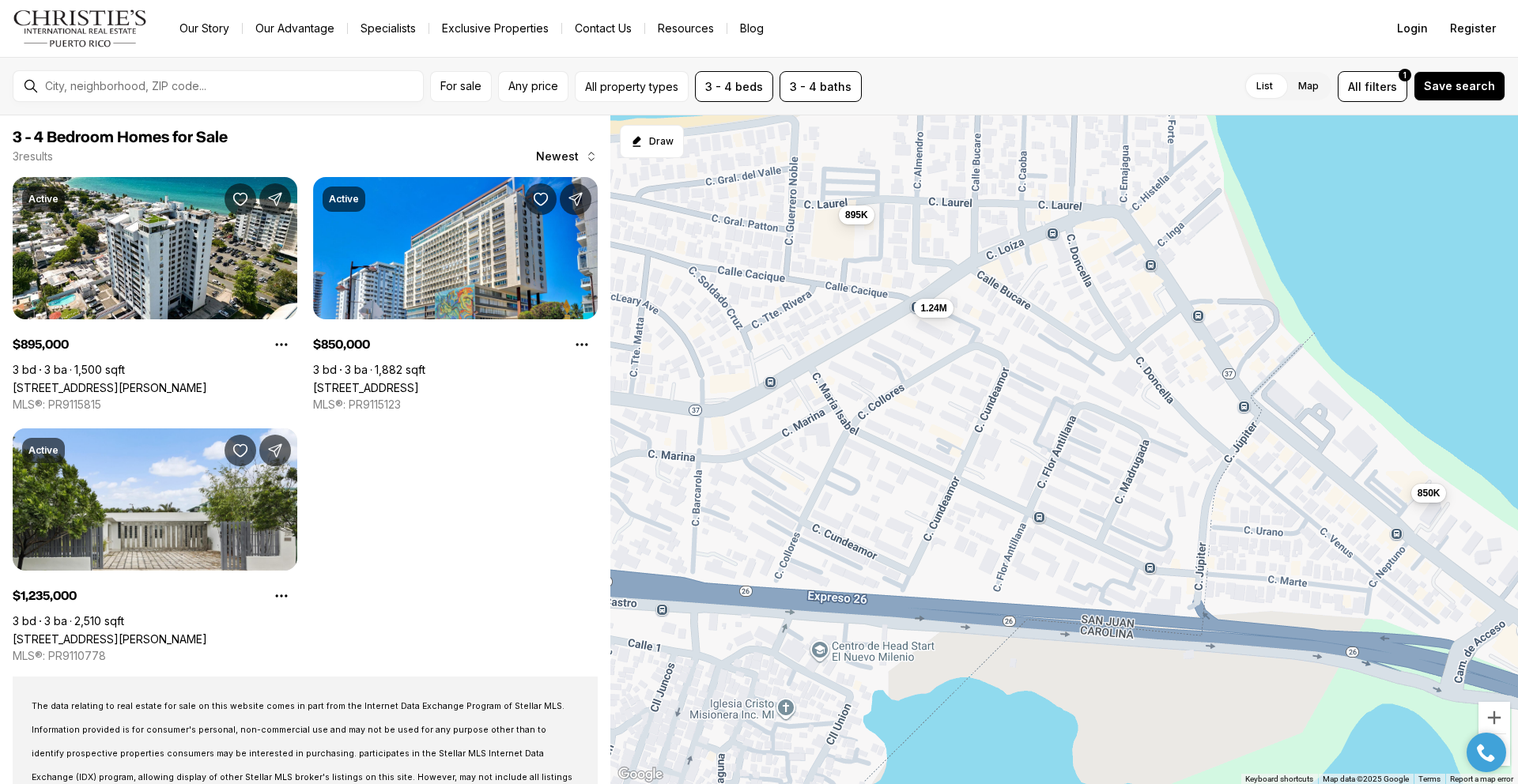
click at [1436, 502] on button "850K" at bounding box center [1428, 492] width 35 height 19
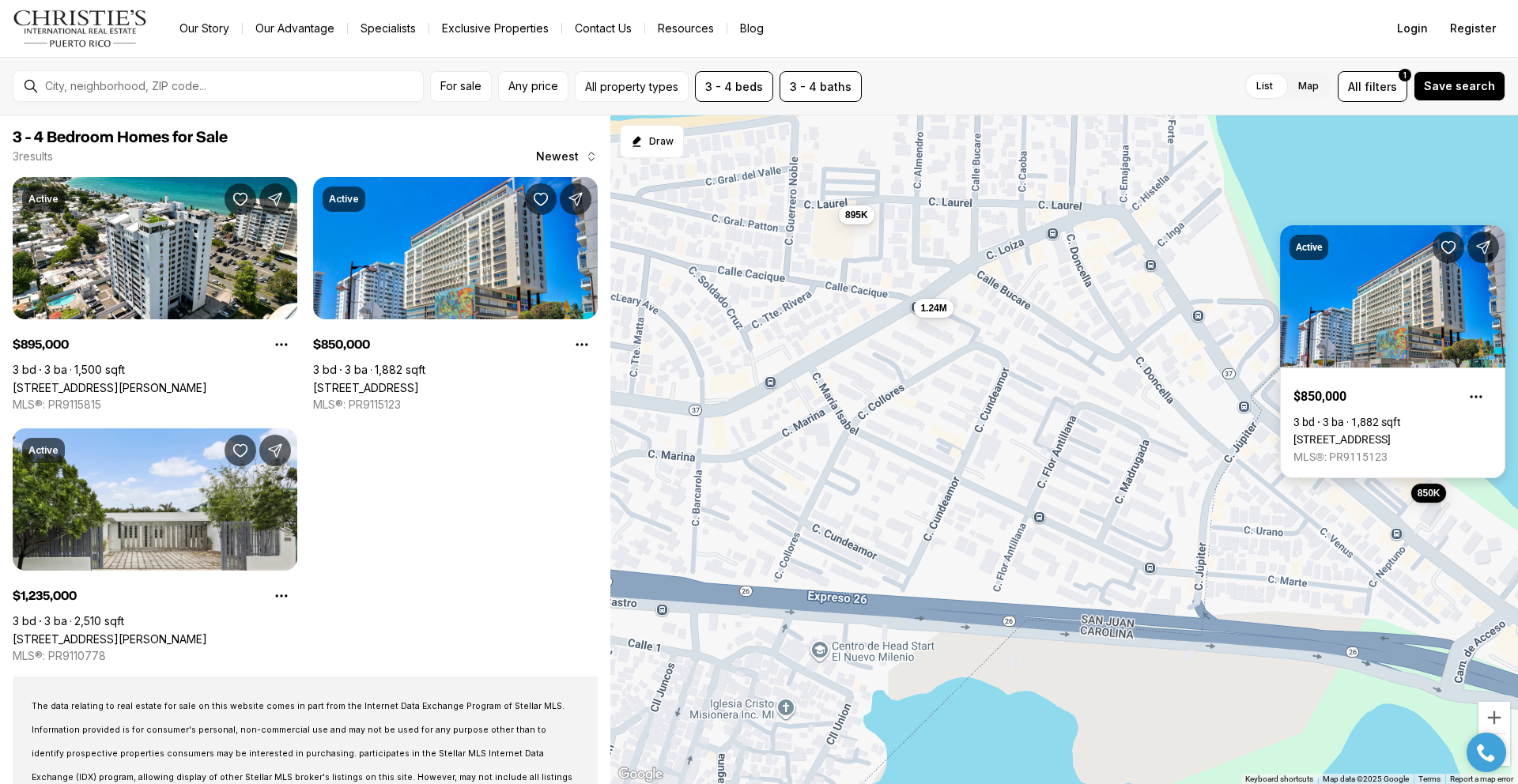
click at [1329, 433] on link "[STREET_ADDRESS]" at bounding box center [1342, 438] width 97 height 12
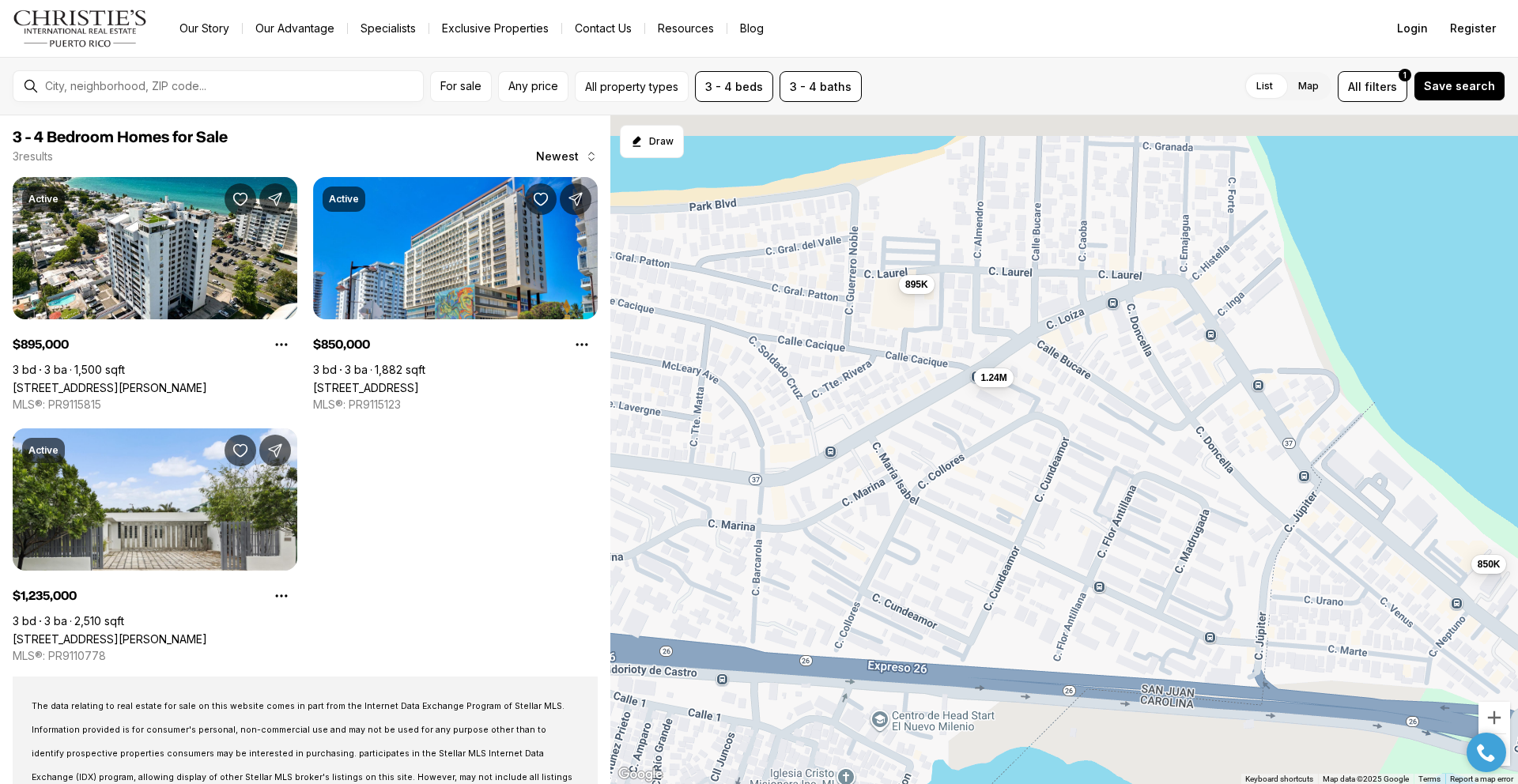
drag, startPoint x: 755, startPoint y: 296, endPoint x: 1001, endPoint y: 442, distance: 286.1
click at [1001, 444] on div "895K 850K 1.24M" at bounding box center [1064, 450] width 908 height 669
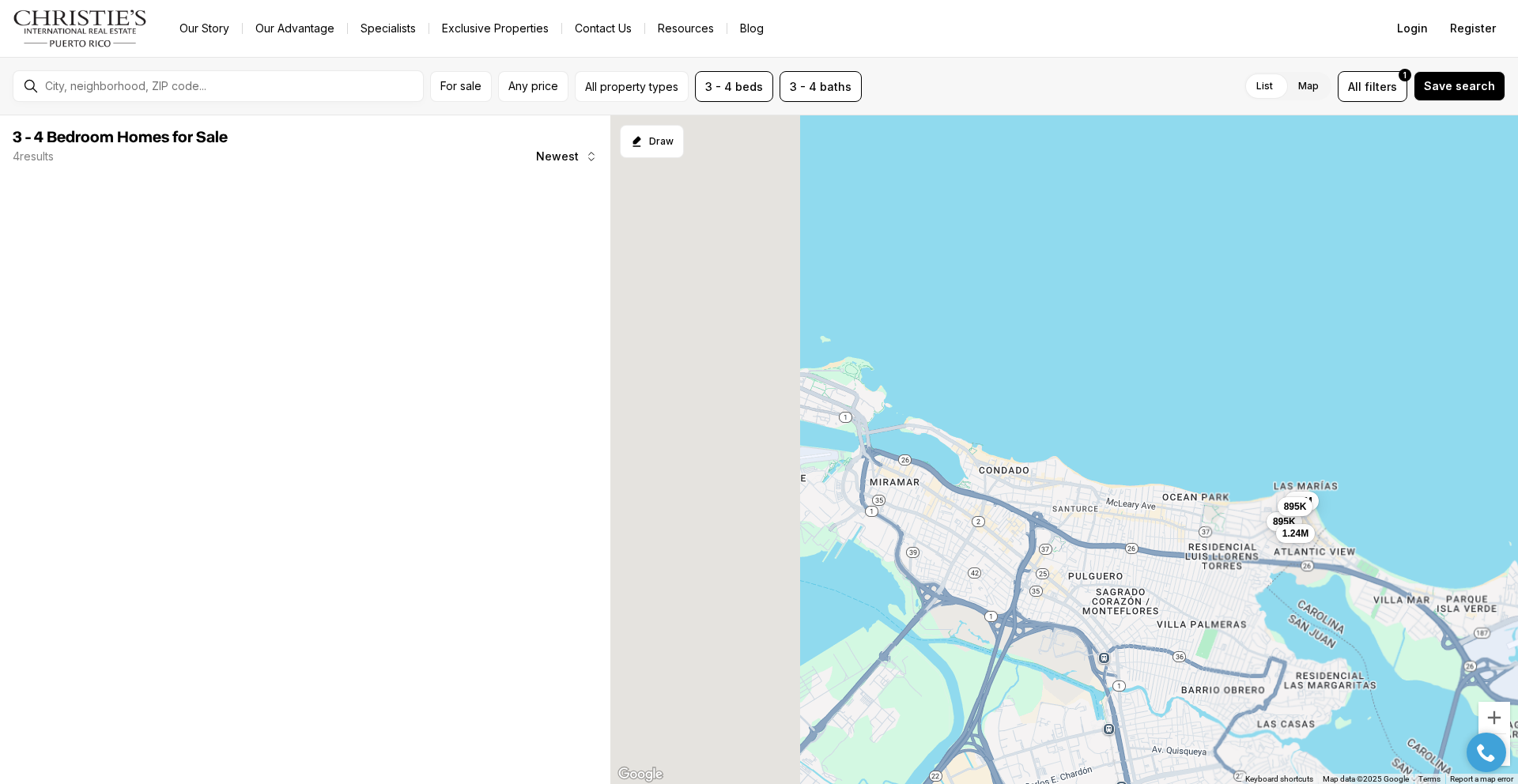
drag, startPoint x: 870, startPoint y: 423, endPoint x: 1156, endPoint y: 525, distance: 303.6
click at [1156, 525] on div "895K 1.24M 2.9M 895K" at bounding box center [1064, 450] width 908 height 669
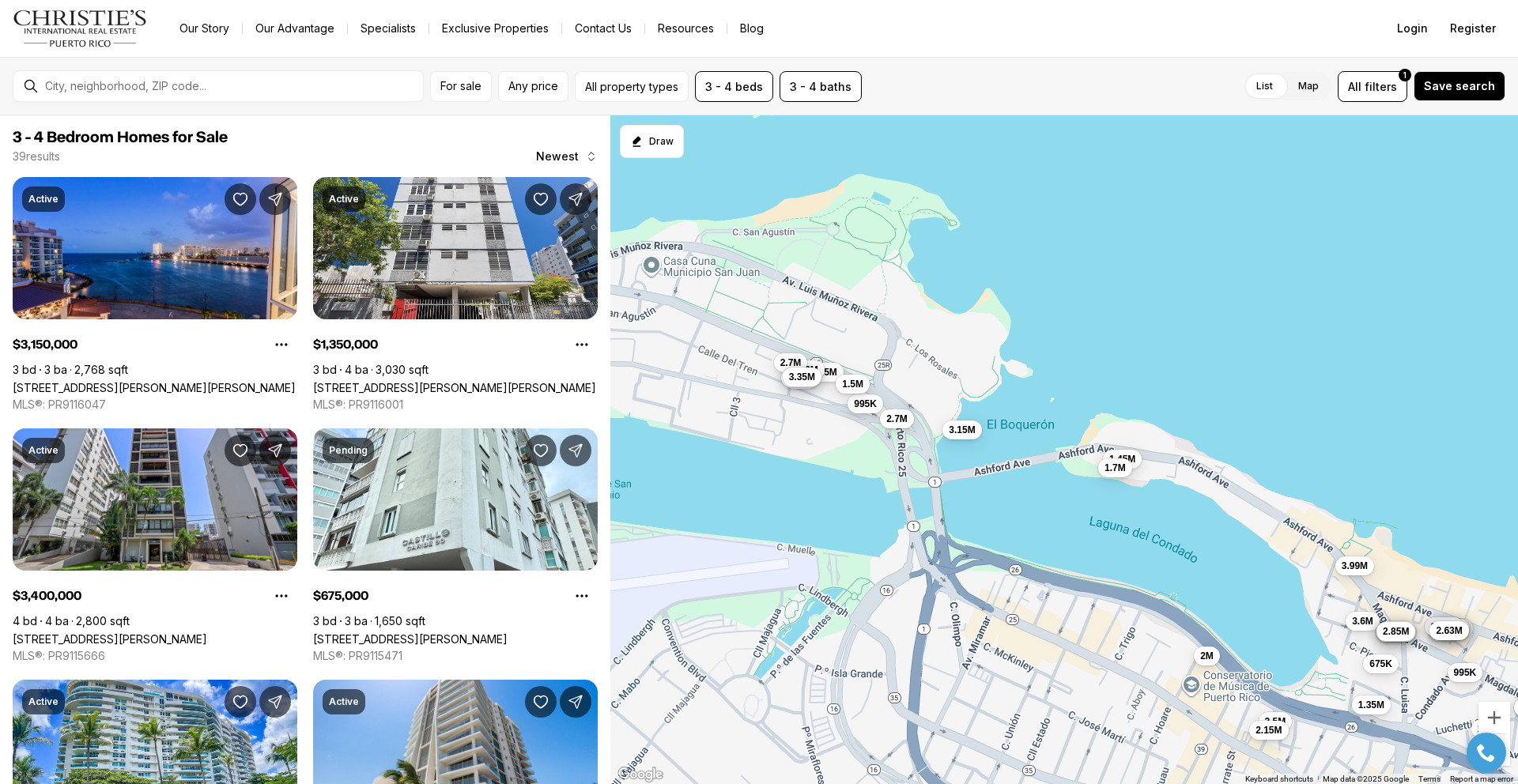
drag, startPoint x: 868, startPoint y: 426, endPoint x: 970, endPoint y: 385, distance: 109.9
click at [970, 385] on div "1.35M 3.4M 1.5M 675K 685K 1.98M 1.45M 2M 3.99M 995K 1.08M 675K 3.5M 1.7M 3.6M 2…" at bounding box center [1064, 450] width 908 height 669
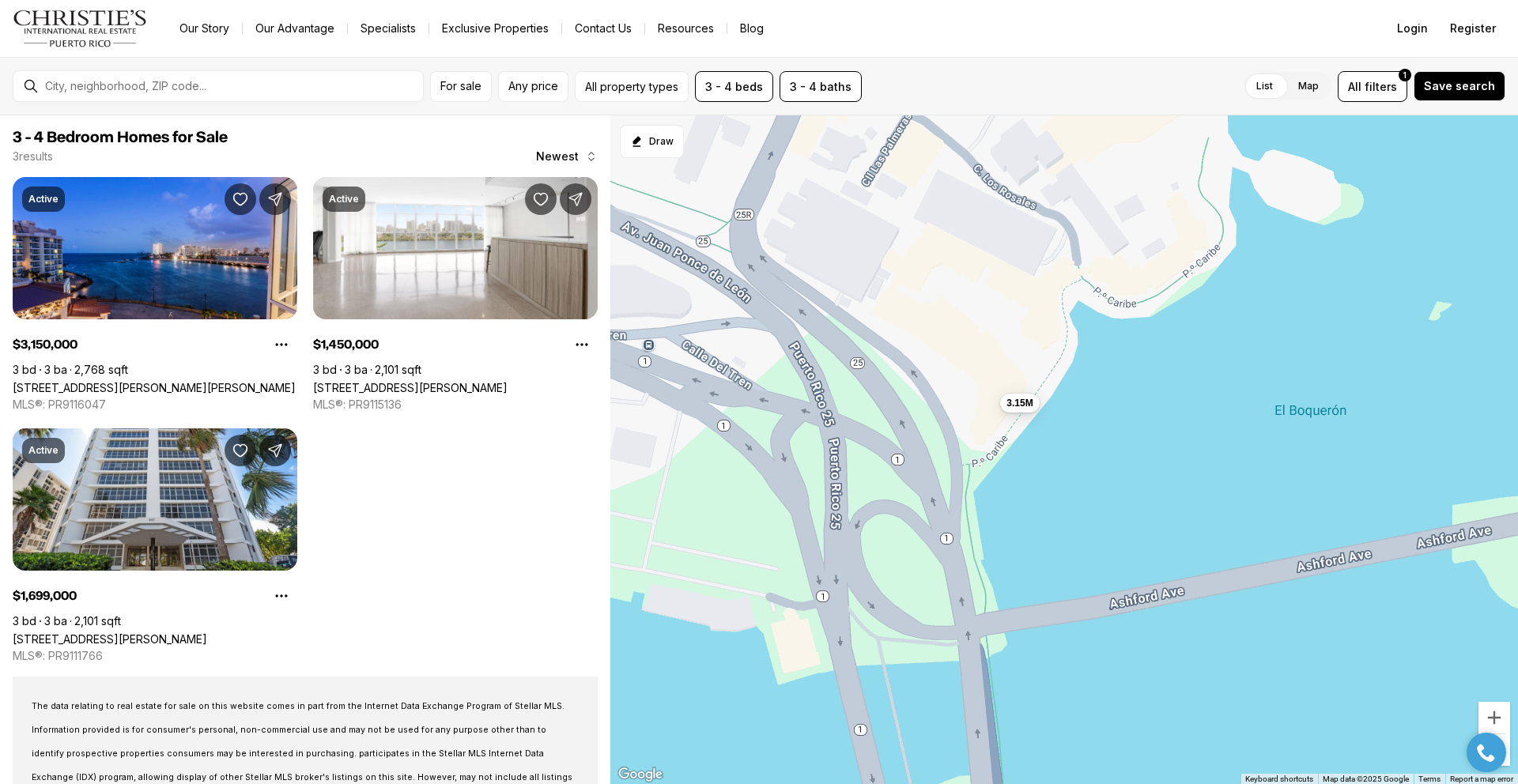
drag, startPoint x: 945, startPoint y: 431, endPoint x: 1062, endPoint y: 325, distance: 157.9
click at [1062, 325] on div "1.45M 1.7M 3.15M" at bounding box center [1064, 450] width 908 height 669
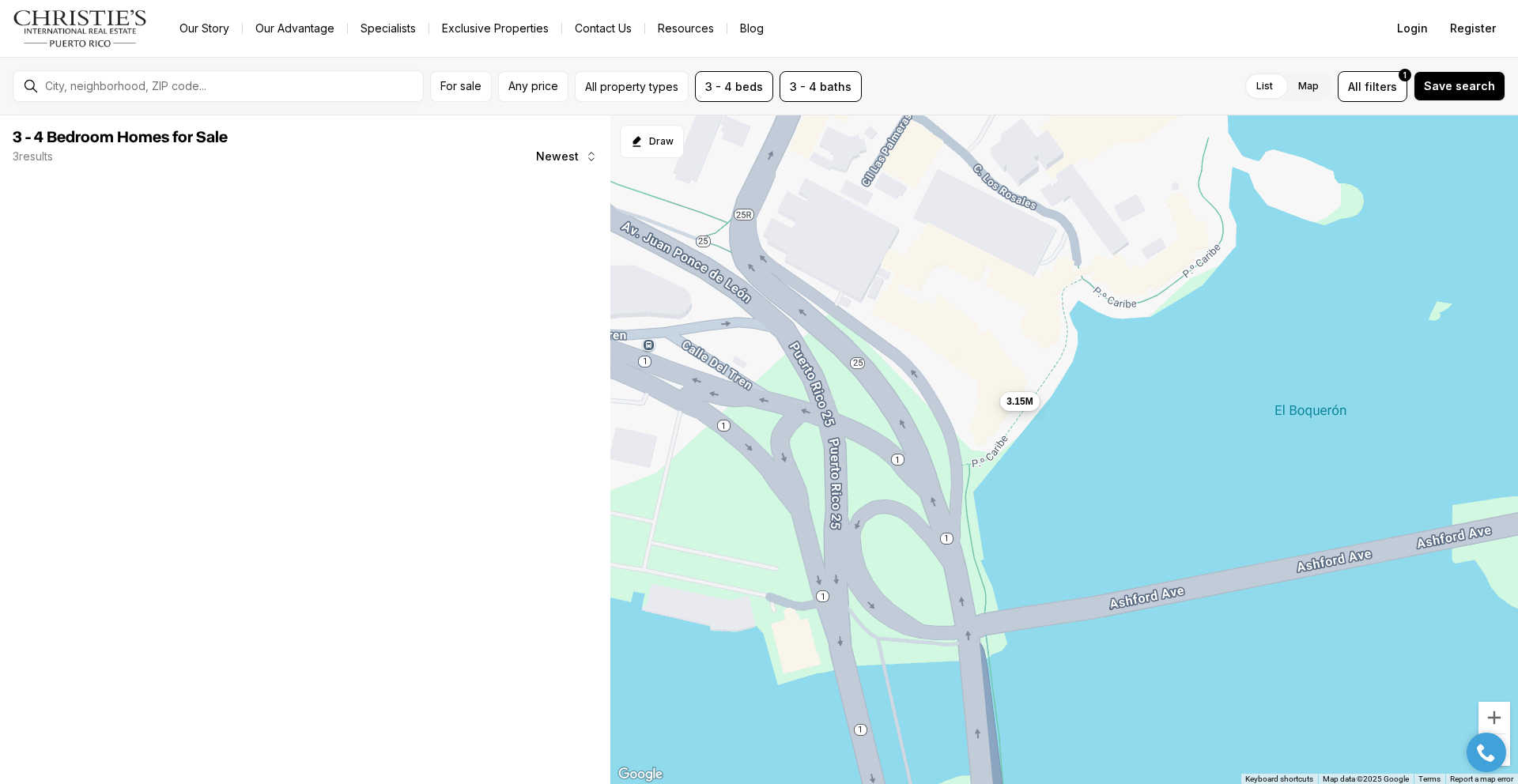
click at [1019, 406] on span "3.15M" at bounding box center [1019, 401] width 26 height 12
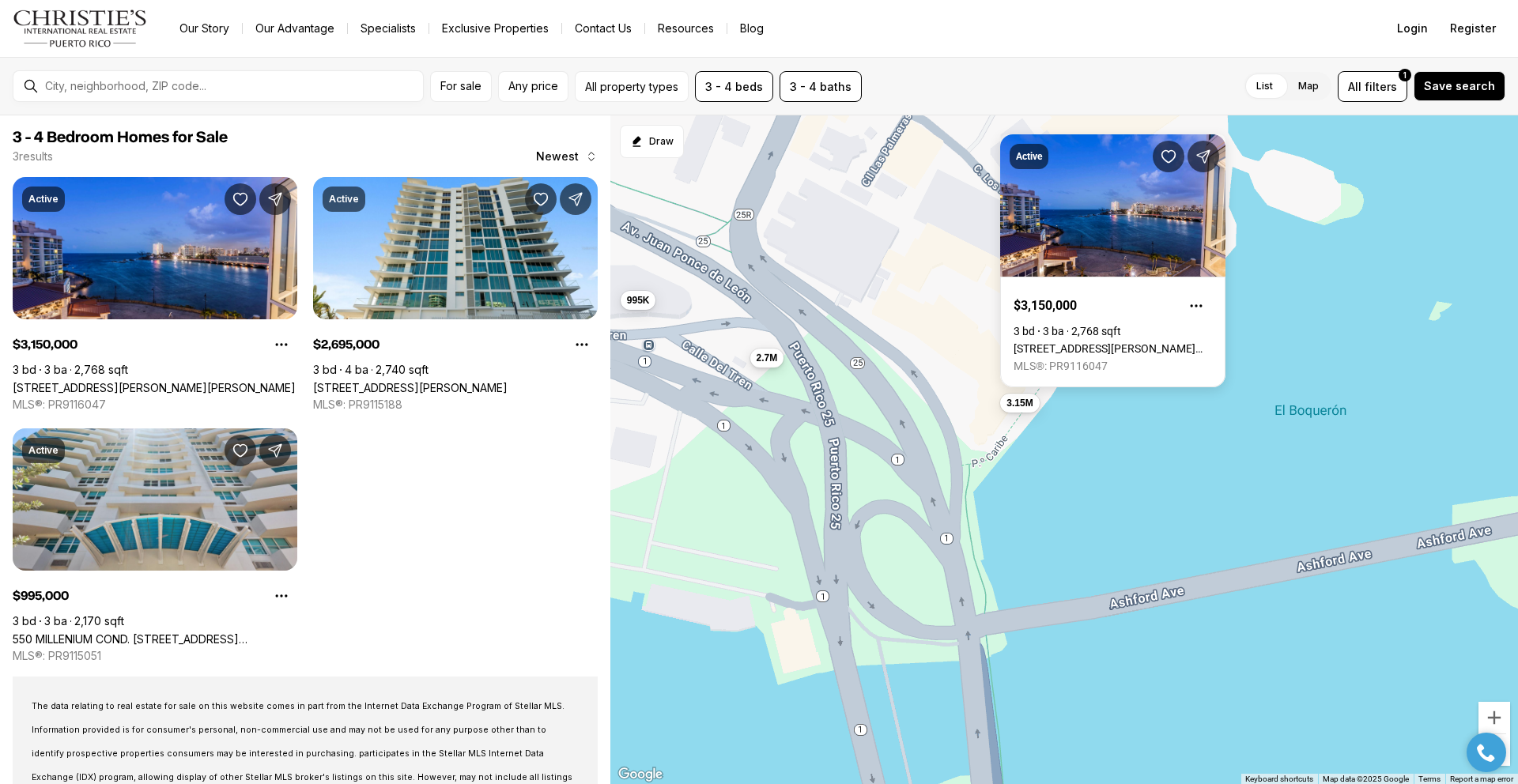
click at [770, 363] on span "2.7M" at bounding box center [767, 357] width 21 height 12
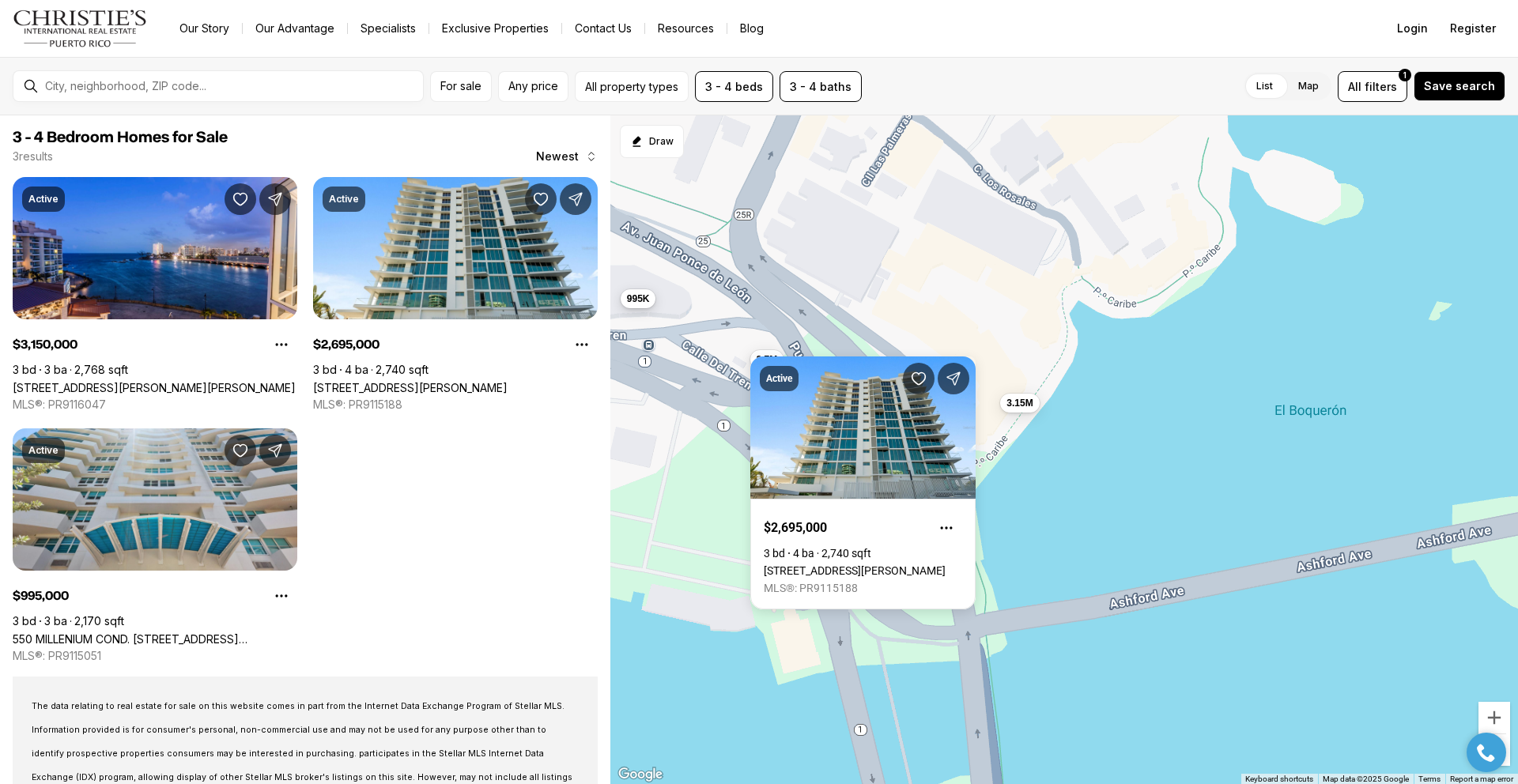
click at [644, 300] on span "995K" at bounding box center [638, 298] width 23 height 12
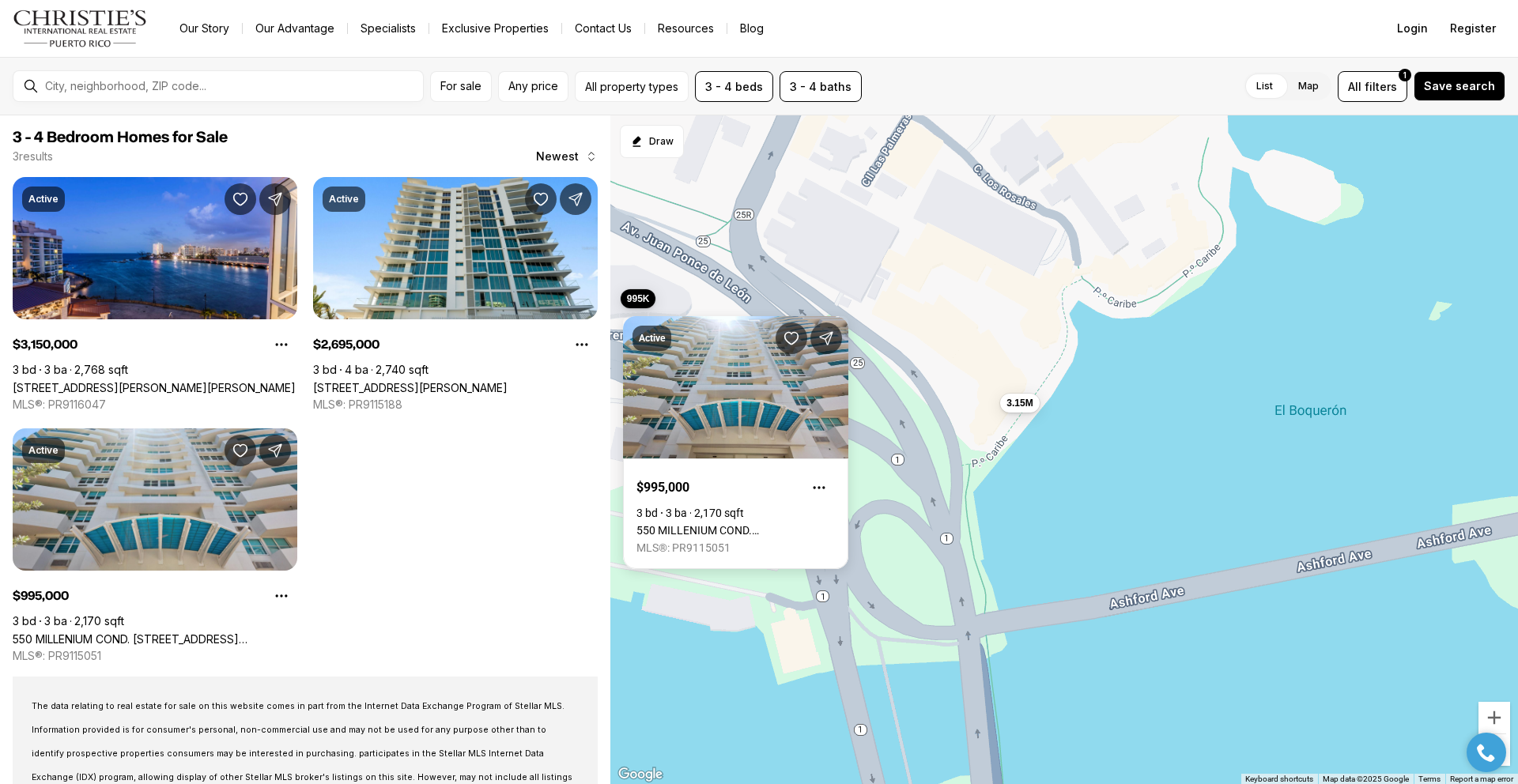
click at [936, 319] on div "3.15M 2.7M 995K" at bounding box center [1064, 450] width 908 height 669
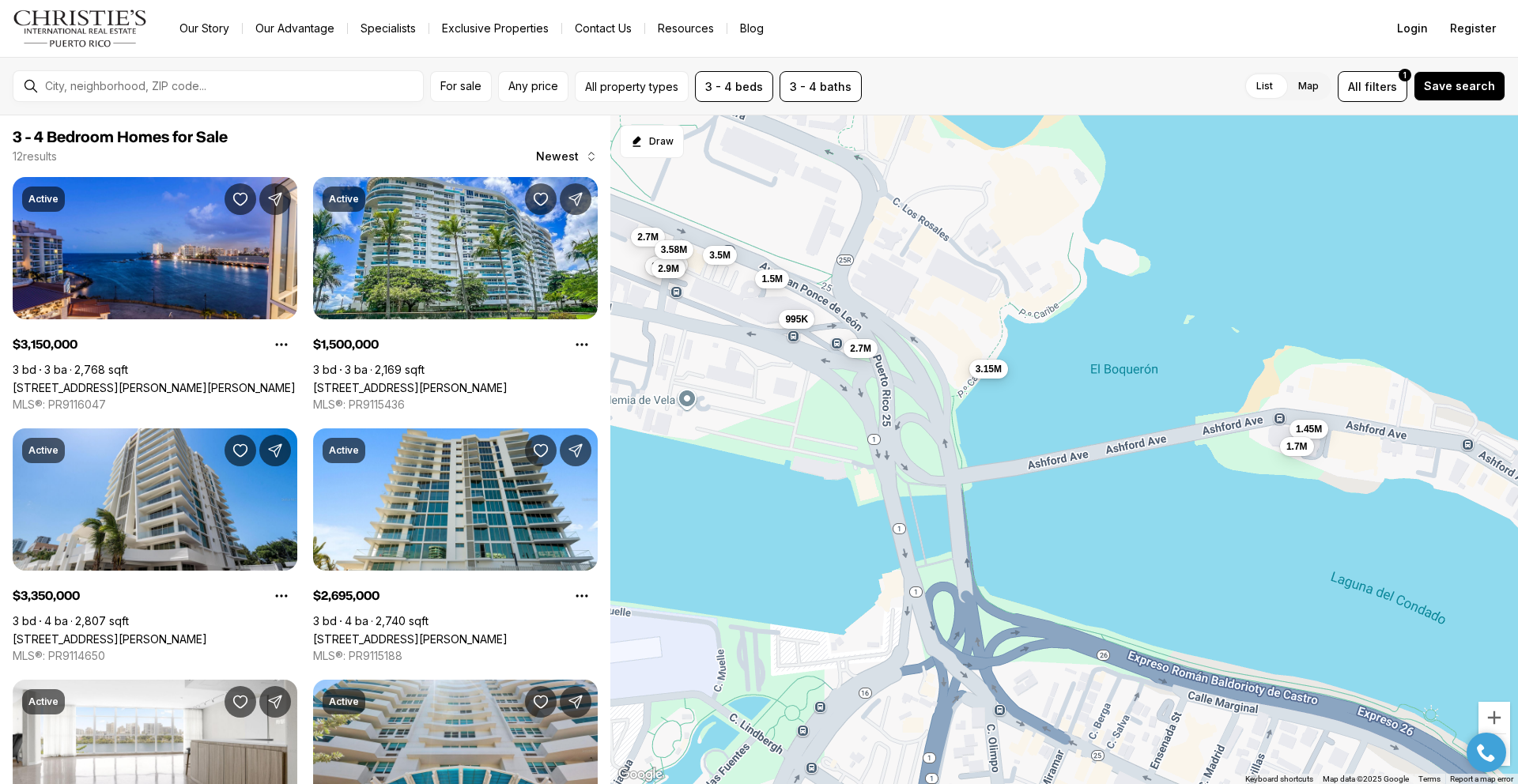
click at [986, 376] on button "3.15M" at bounding box center [988, 368] width 39 height 19
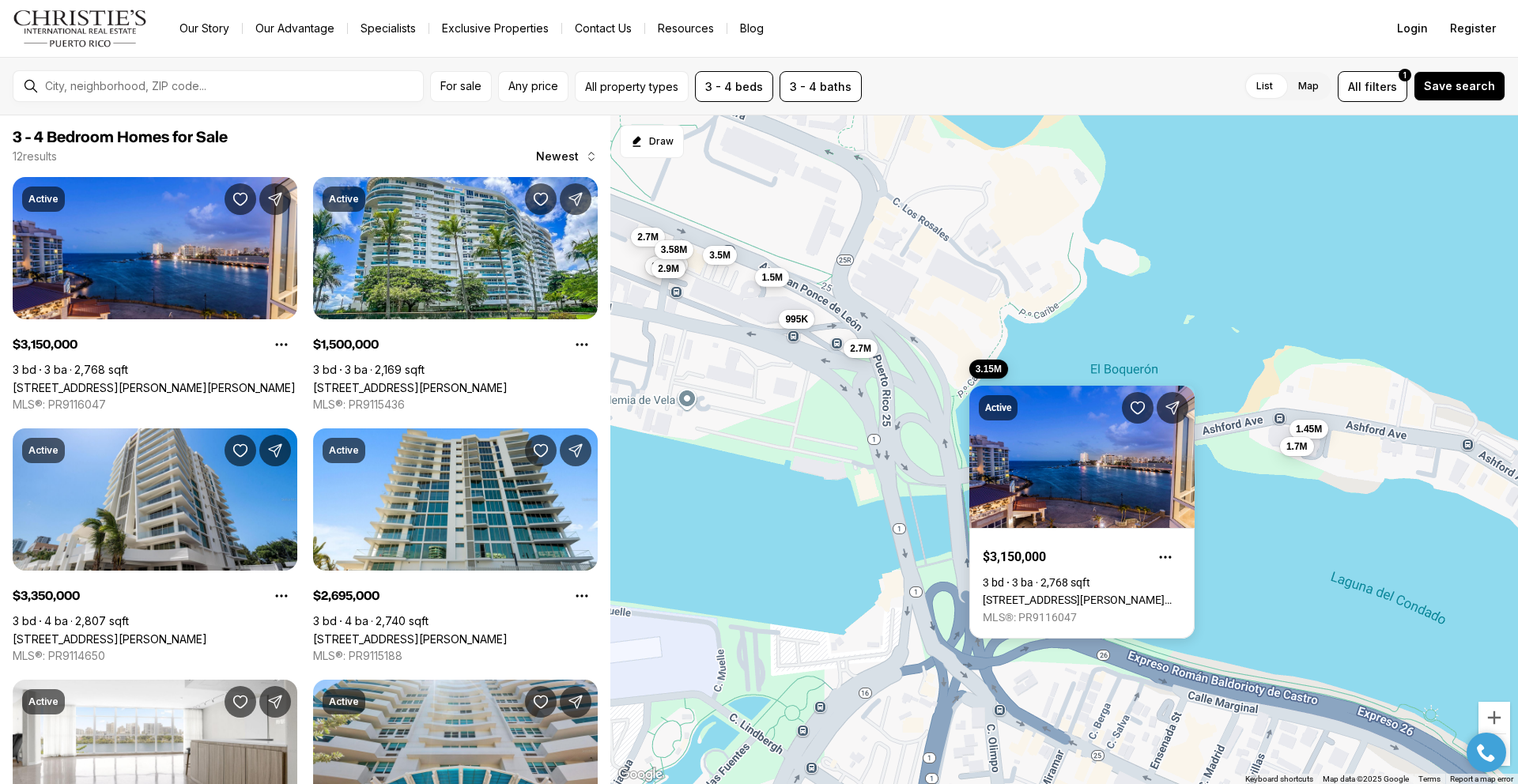
click at [767, 281] on span "1.5M" at bounding box center [772, 276] width 21 height 12
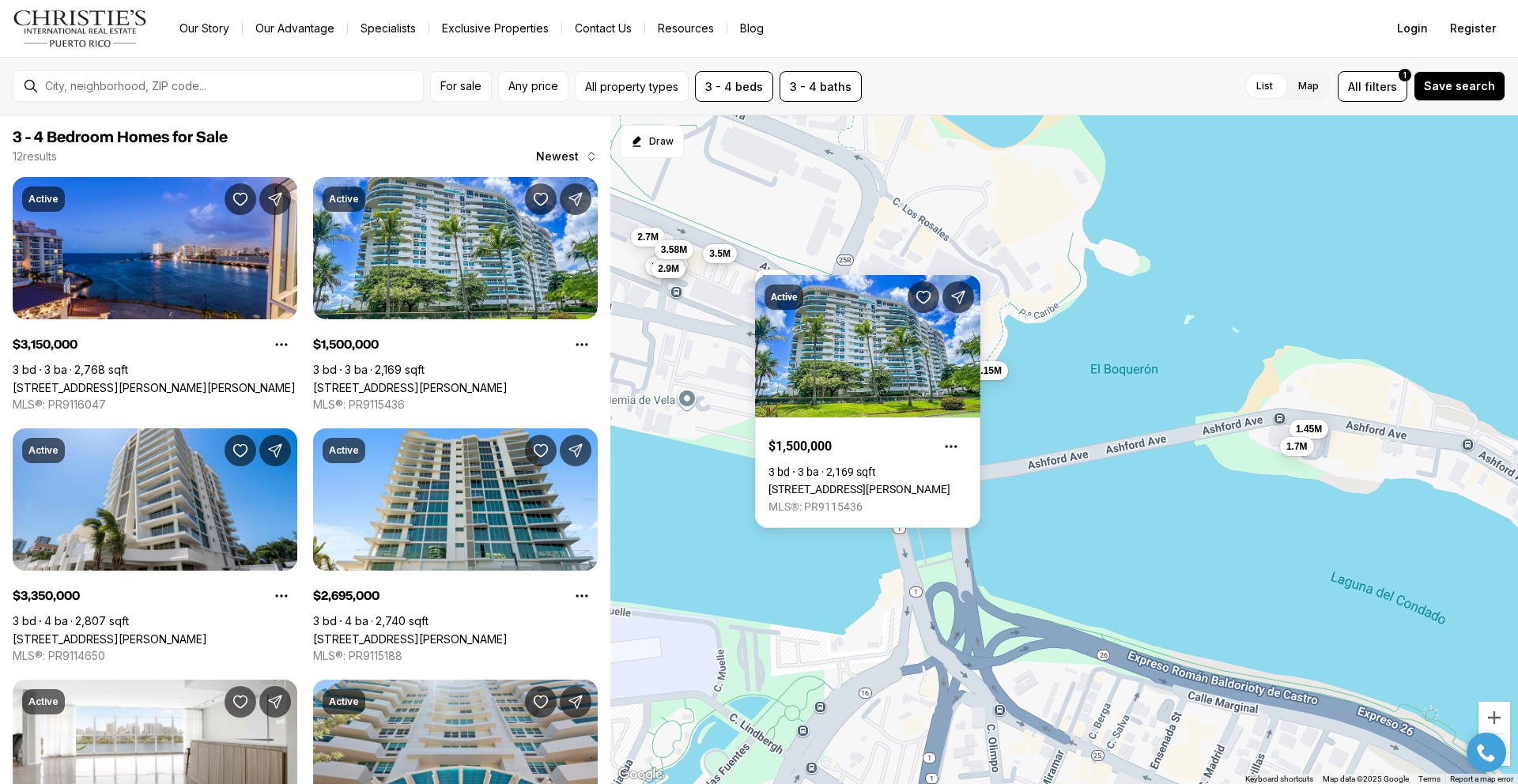
click at [710, 253] on span "3.5M" at bounding box center [720, 253] width 21 height 12
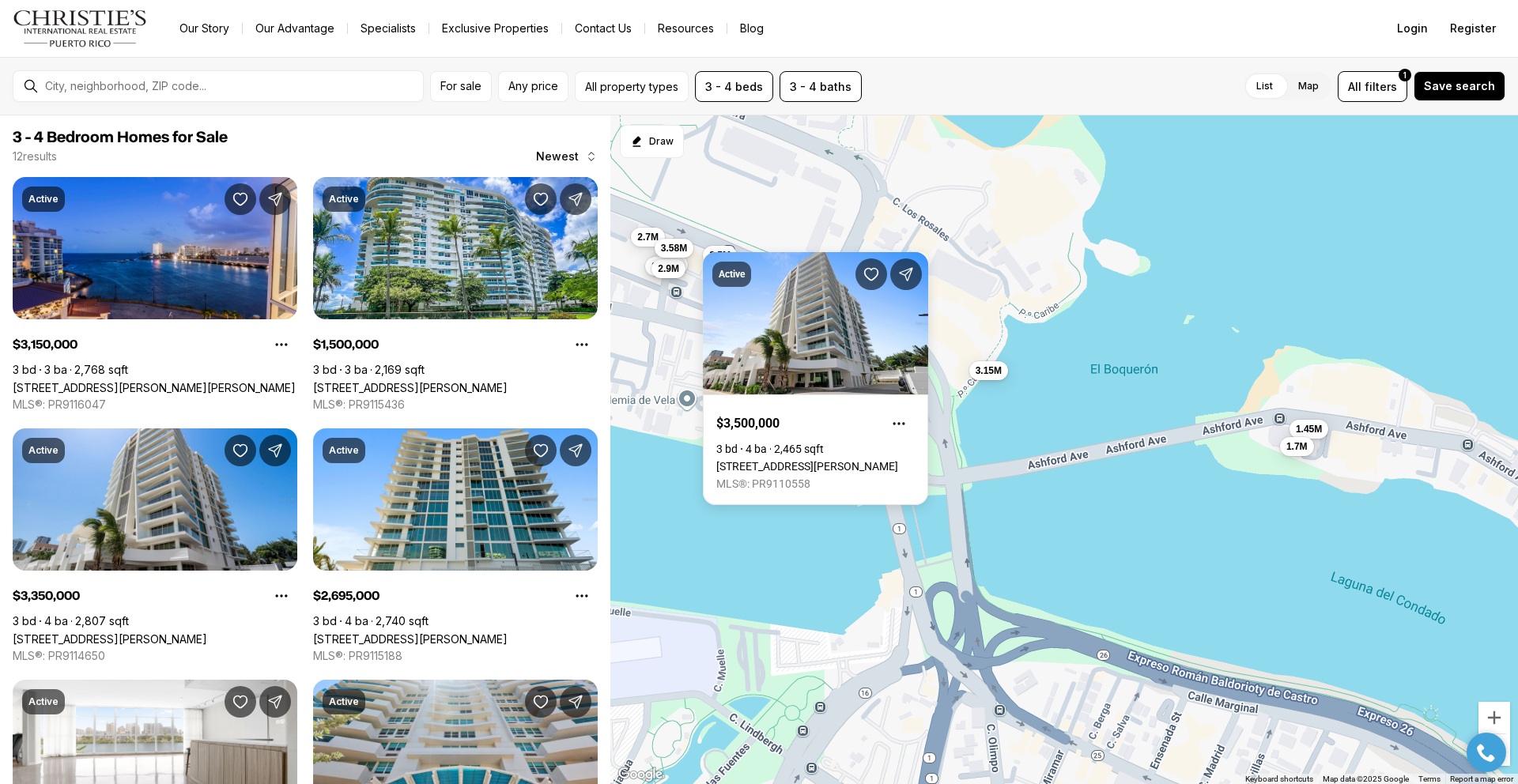
click at [683, 251] on span "3.58M" at bounding box center [674, 248] width 26 height 12
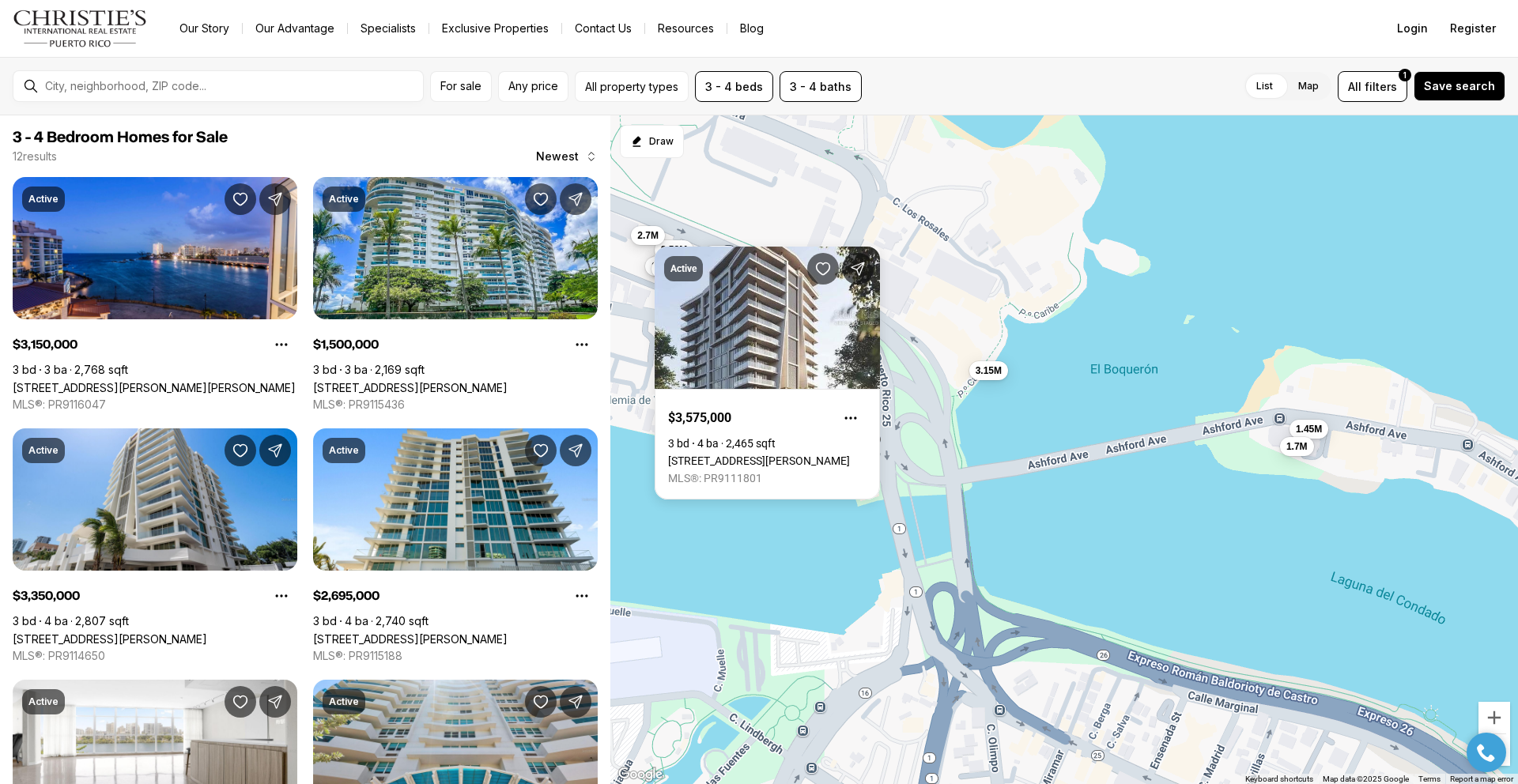
click at [650, 238] on span "2.7M" at bounding box center [648, 234] width 21 height 12
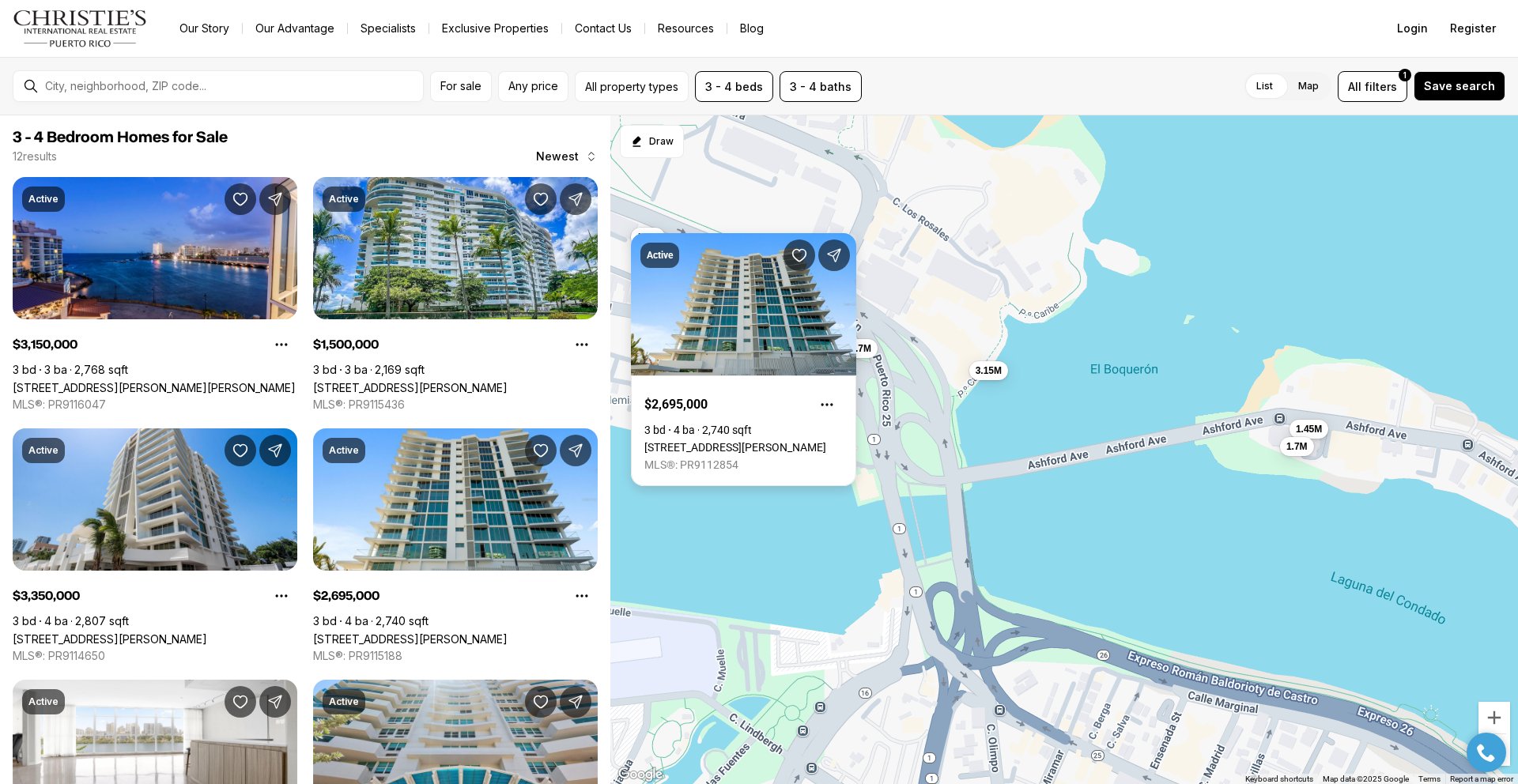
click at [754, 227] on body "Go to: Homepage Our Story Our Advantage Specialists Exclusive Properties Contac…" at bounding box center [759, 392] width 1518 height 784
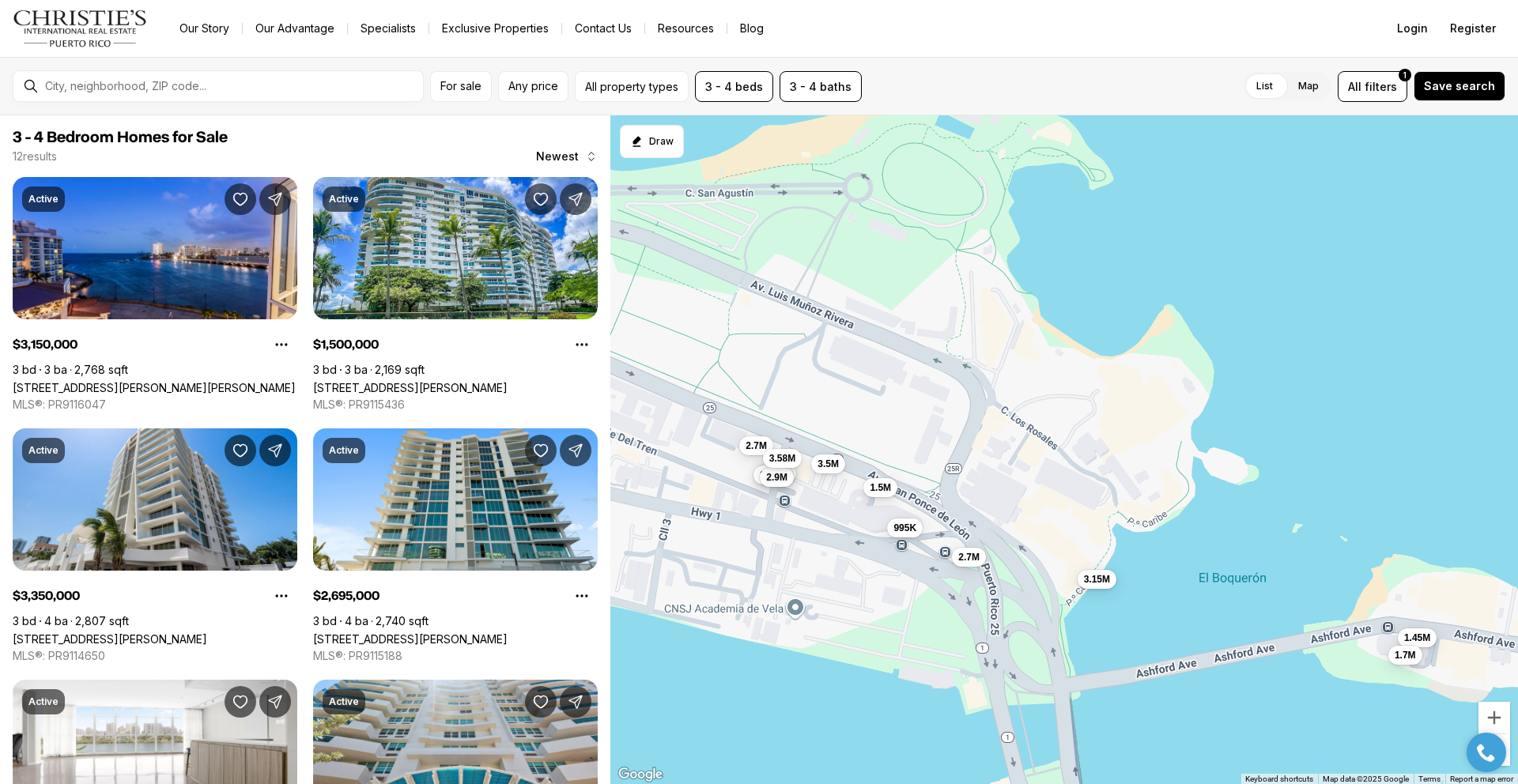
drag, startPoint x: 738, startPoint y: 381, endPoint x: 835, endPoint y: 556, distance: 200.1
click at [834, 558] on div "3.15M 2.7M 995K 1.5M 3.35M 1.45M 3.25M 2.9M 2.7M 3.58M 1.7M 3.5M" at bounding box center [1064, 450] width 908 height 669
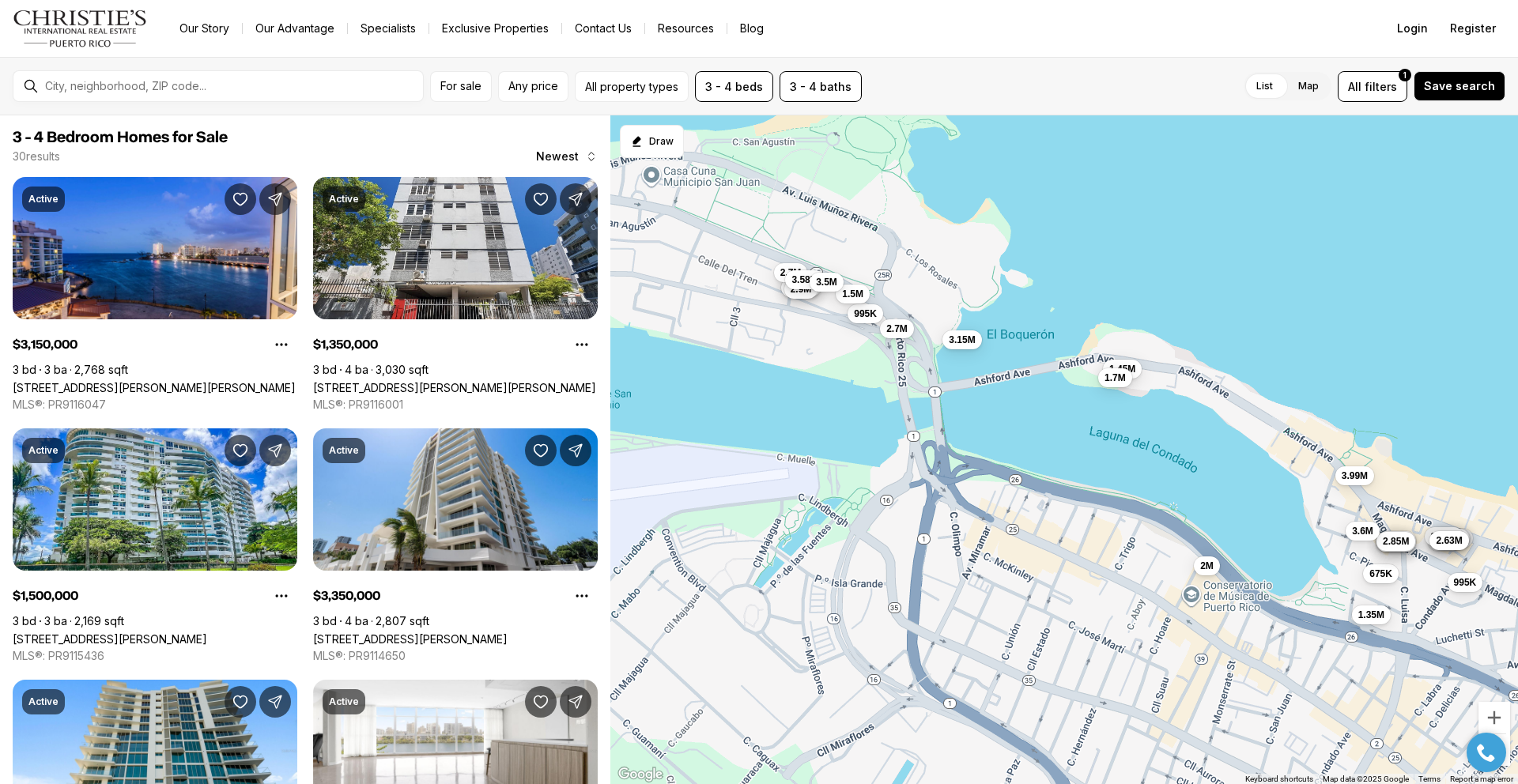
drag, startPoint x: 1057, startPoint y: 706, endPoint x: 1000, endPoint y: 516, distance: 198.4
click at [1000, 516] on div "3.15M 2.7M 995K 1.5M 3.35M 1.45M 3.25M 2.9M 2.7M 3.58M 1.7M 3.5M 1.35M 2M 3.99M…" at bounding box center [1064, 450] width 908 height 669
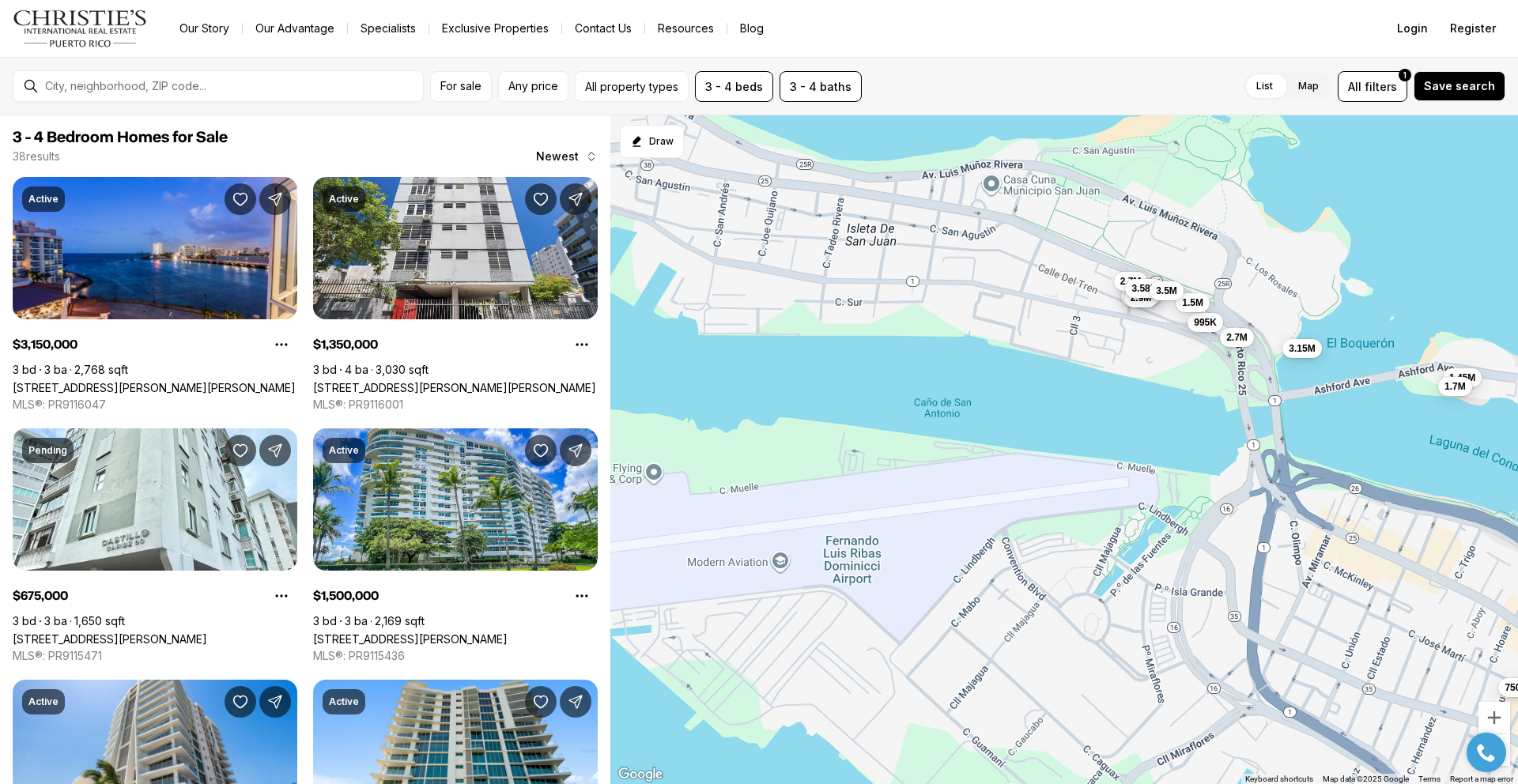
drag, startPoint x: 946, startPoint y: 555, endPoint x: 1263, endPoint y: 574, distance: 317.6
click at [1290, 580] on div "3.15M 2.7M 995K 1.5M 3.35M 1.45M 3.25M 2.9M 2.7M 3.58M 1.7M 3.5M 1.35M 2M 3.99M…" at bounding box center [1064, 450] width 908 height 669
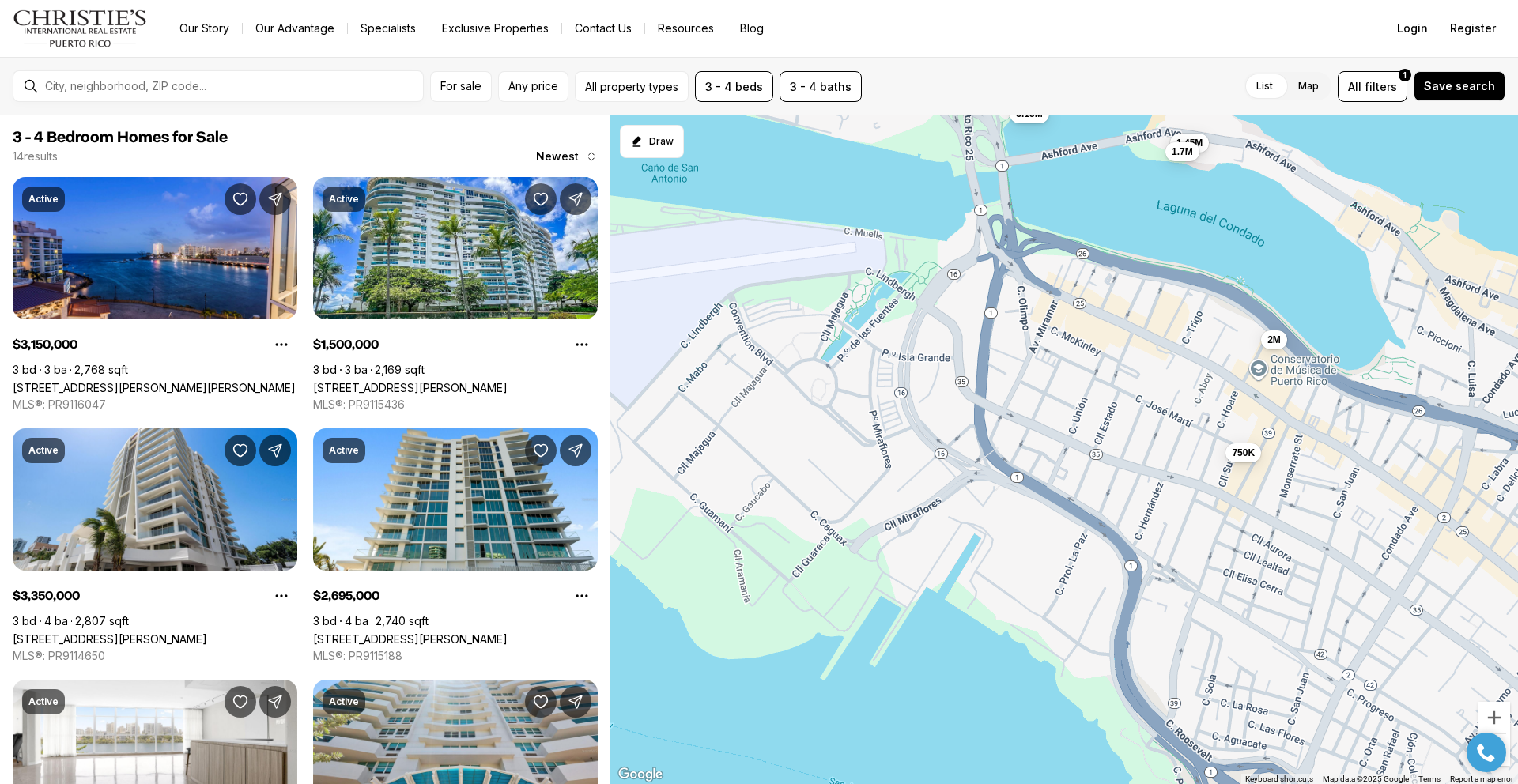
drag, startPoint x: 1198, startPoint y: 639, endPoint x: 977, endPoint y: 459, distance: 285.0
click at [967, 440] on div "3.15M 2.7M 995K 1.5M 3.35M 1.45M 3.25M 2.9M 2.7M 3.58M 1.7M 3.5M 2M 750K" at bounding box center [1064, 450] width 908 height 669
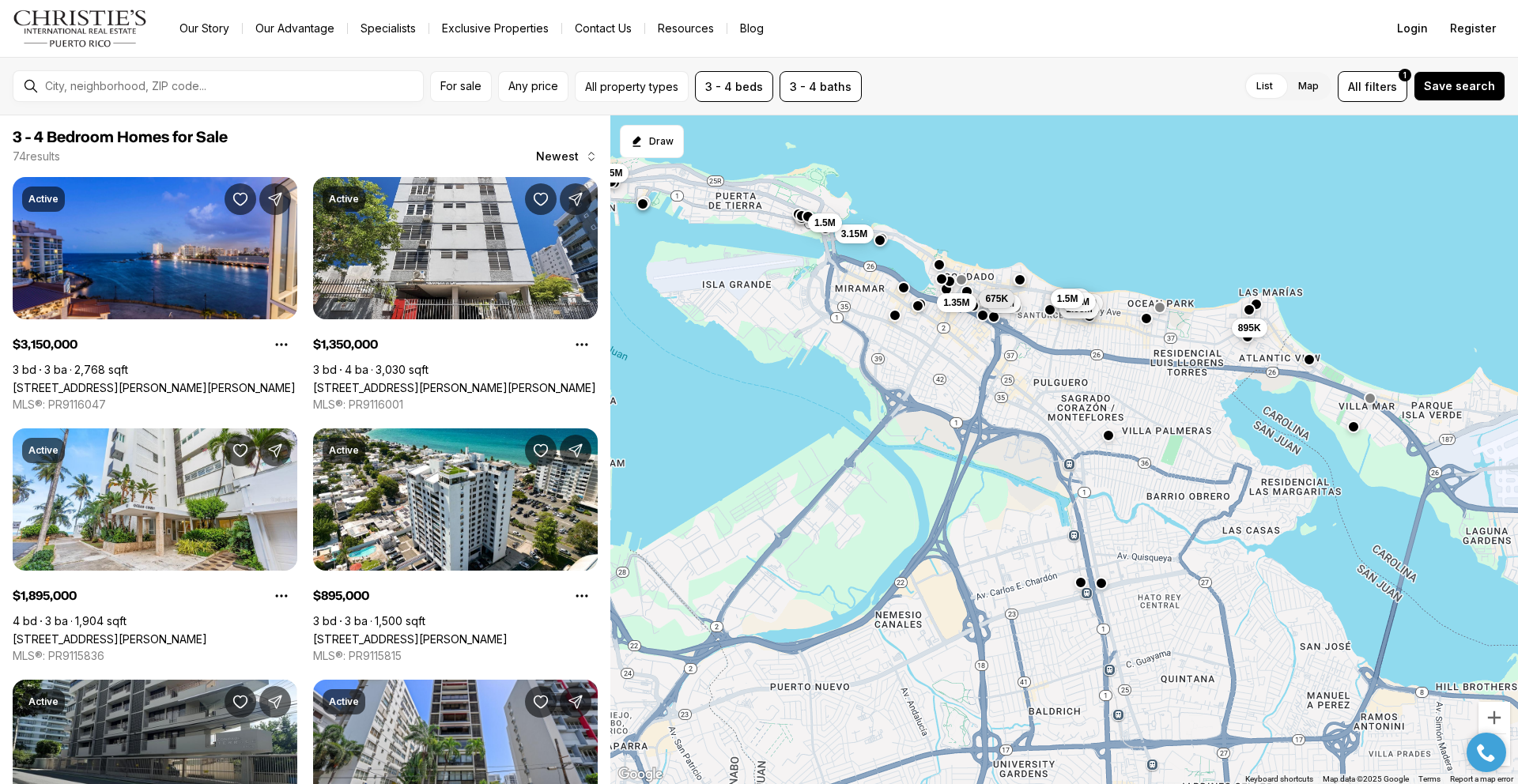
drag, startPoint x: 1110, startPoint y: 616, endPoint x: 964, endPoint y: 463, distance: 211.5
click at [964, 463] on div "3.15M 1.35M 1.9M 1.55M 3.4M 1.45M 3.2M 675K 1.5M 1.5M 895K 4.75M" at bounding box center [1064, 450] width 908 height 669
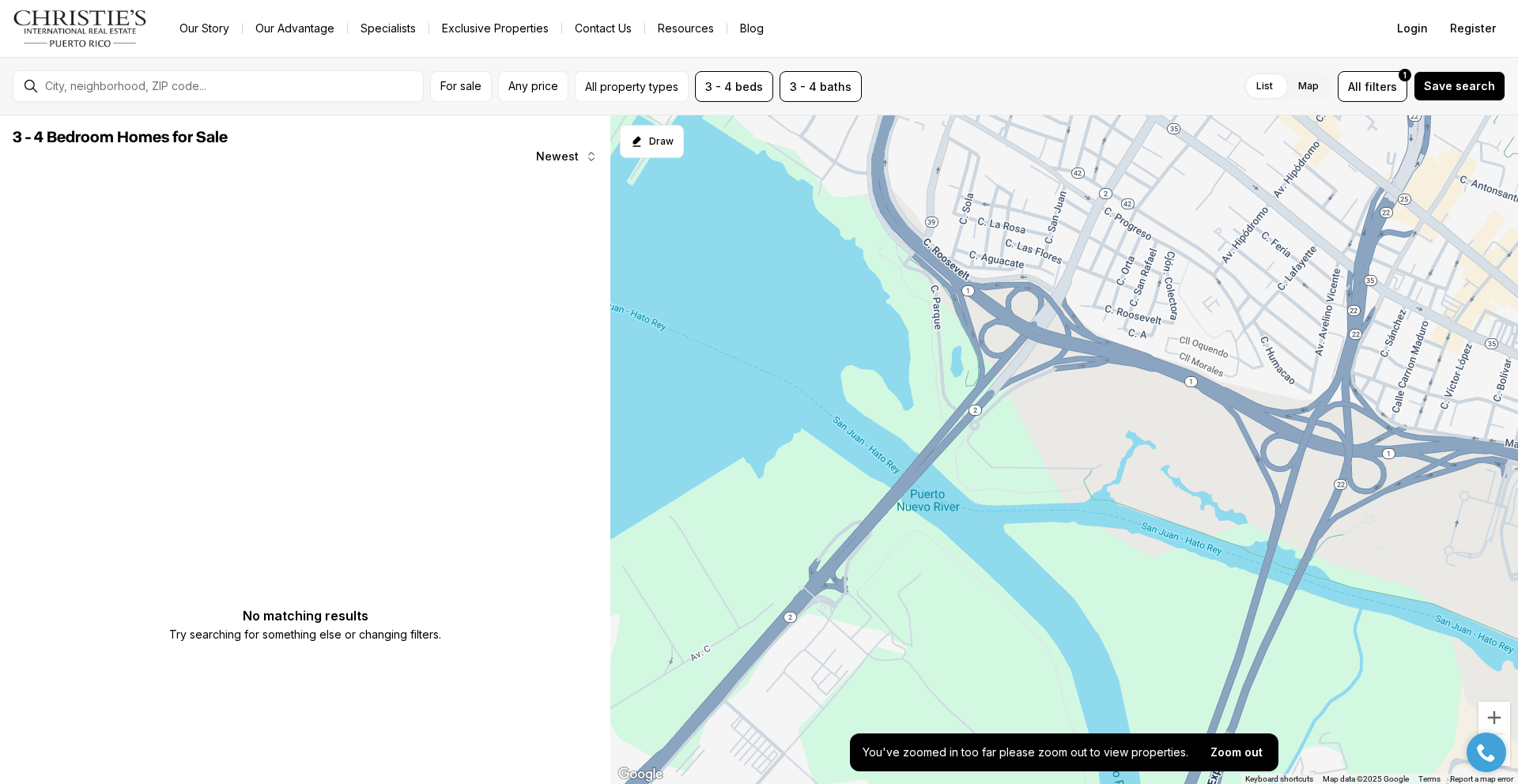
drag, startPoint x: 823, startPoint y: 310, endPoint x: 959, endPoint y: 602, distance: 322.1
click at [959, 602] on div at bounding box center [1064, 450] width 908 height 669
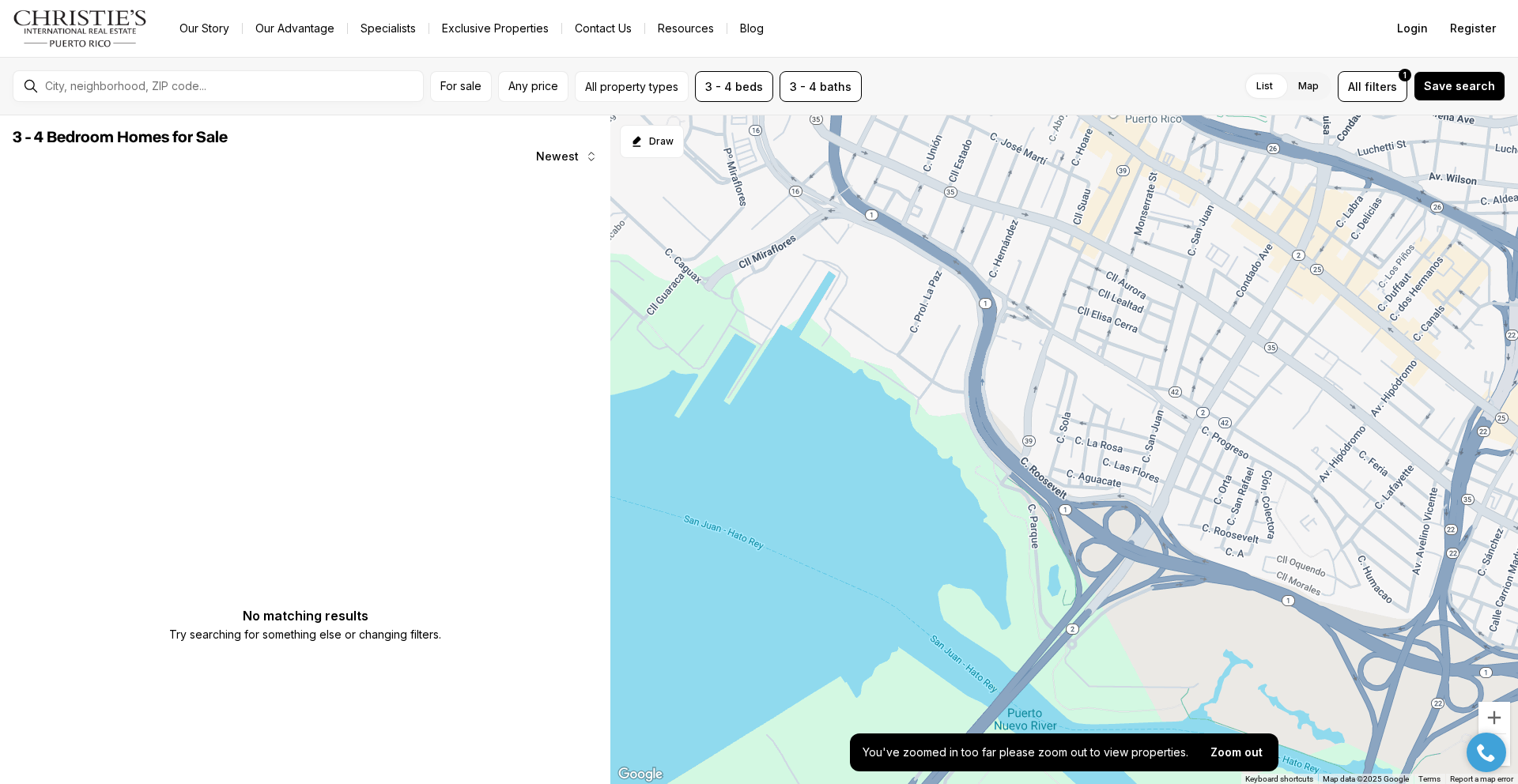
drag, startPoint x: 1088, startPoint y: 517, endPoint x: 1175, endPoint y: 658, distance: 165.7
click at [1175, 658] on div at bounding box center [1064, 450] width 908 height 669
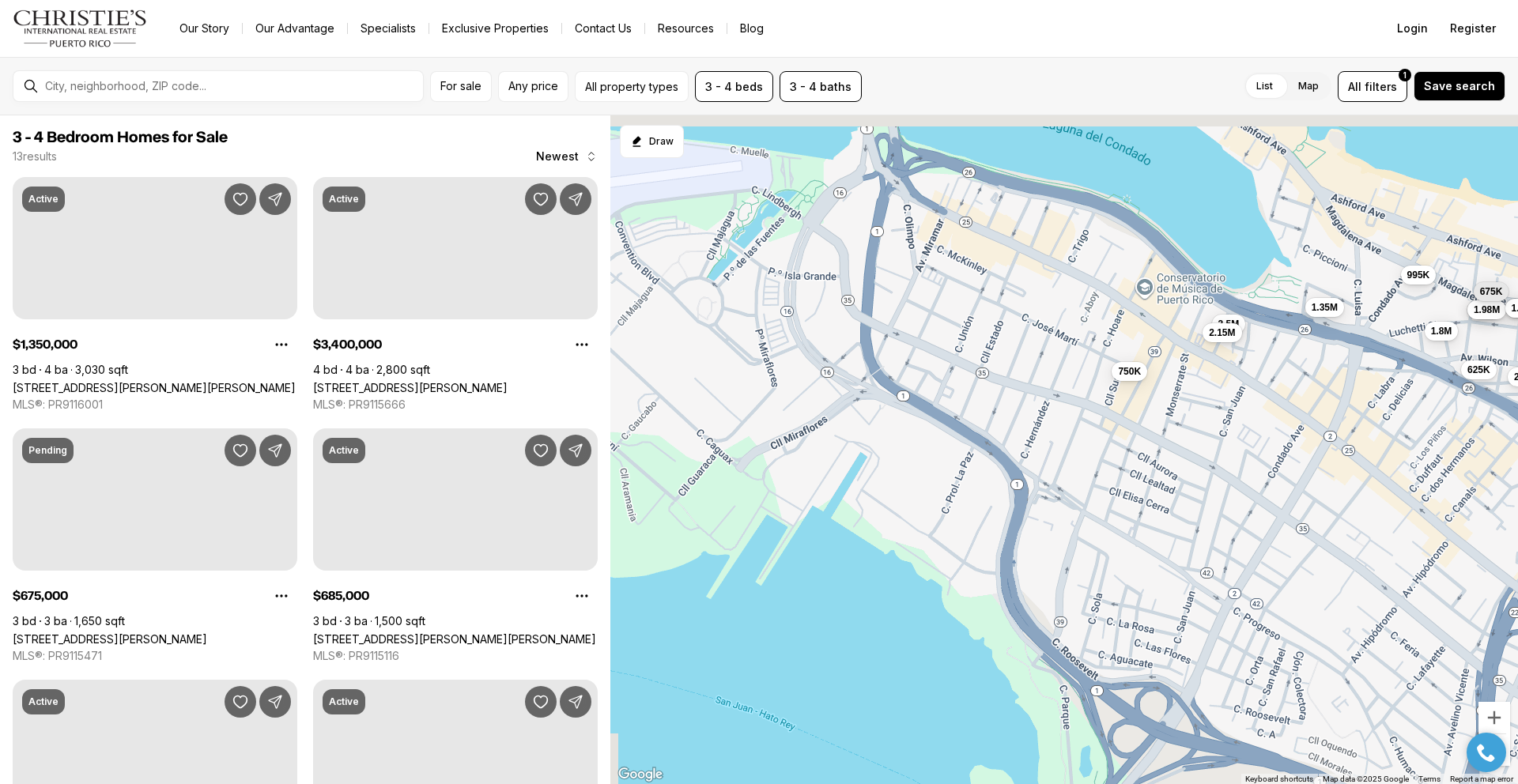
drag, startPoint x: 869, startPoint y: 323, endPoint x: 890, endPoint y: 478, distance: 156.4
click at [890, 478] on div "1.35M 3.4M 685K 750K 1.98M 625K 1.5M 3.5M 2.15M 1.8M 2.8M 995K 675K" at bounding box center [1064, 450] width 908 height 669
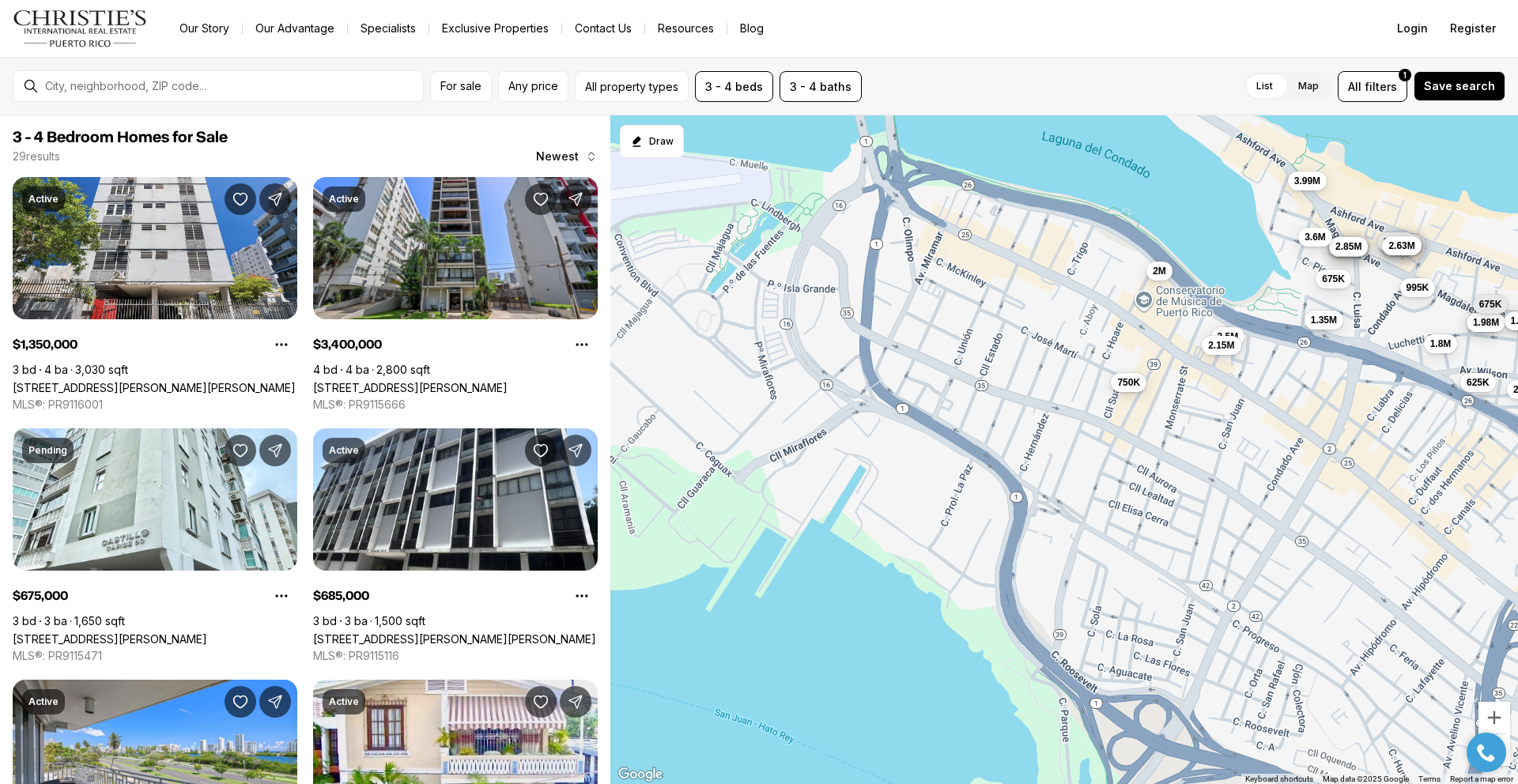
click at [1137, 388] on span "750K" at bounding box center [1129, 381] width 23 height 12
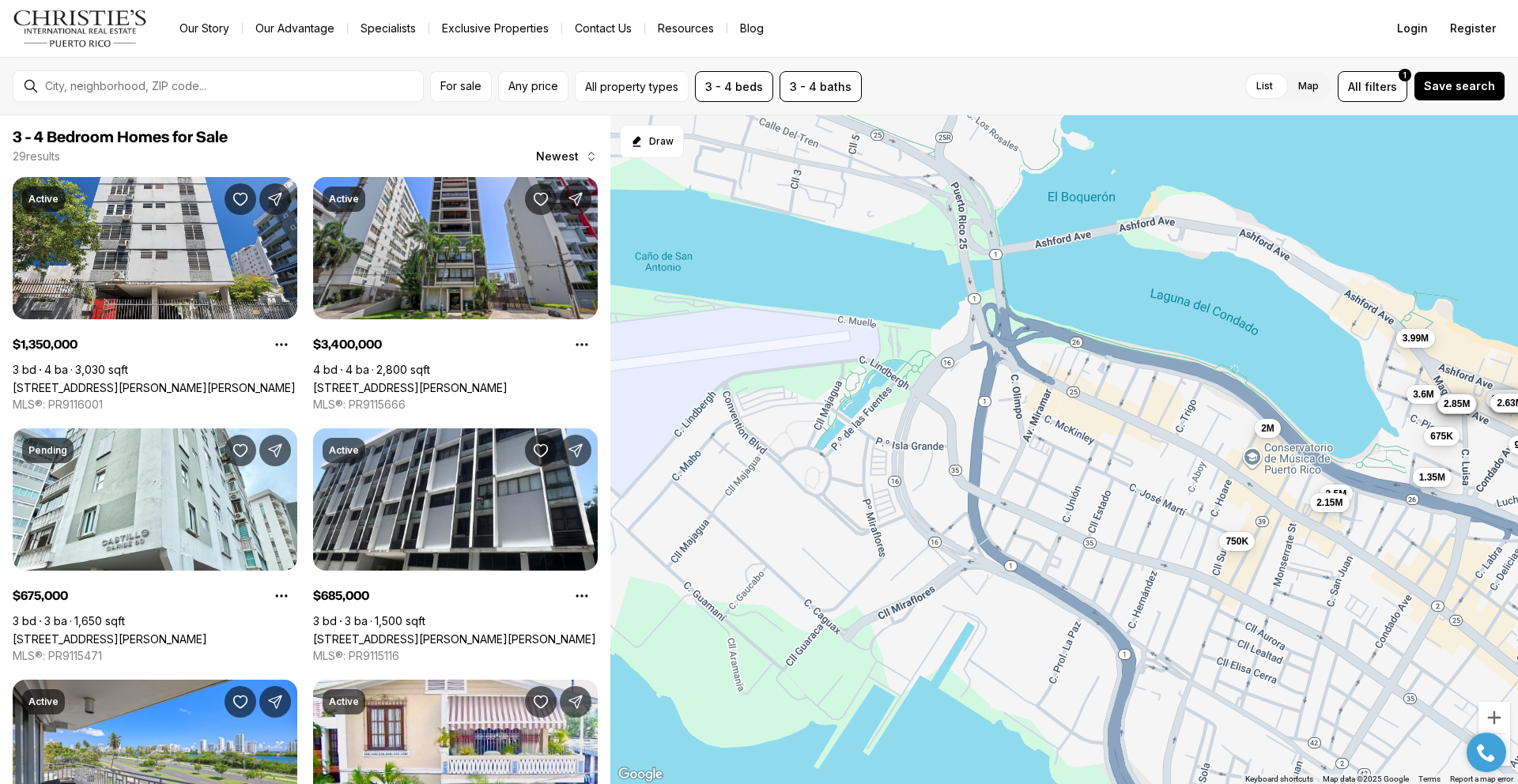
drag, startPoint x: 1003, startPoint y: 374, endPoint x: 1110, endPoint y: 528, distance: 187.5
click at [1110, 528] on div "1.35M 3.4M 685K 750K 1.98M 625K 1.5M 3.5M 2.15M 1.8M 2.8M 995K 675K 2M 3.99M 67…" at bounding box center [1064, 450] width 908 height 669
